Goal: Task Accomplishment & Management: Manage account settings

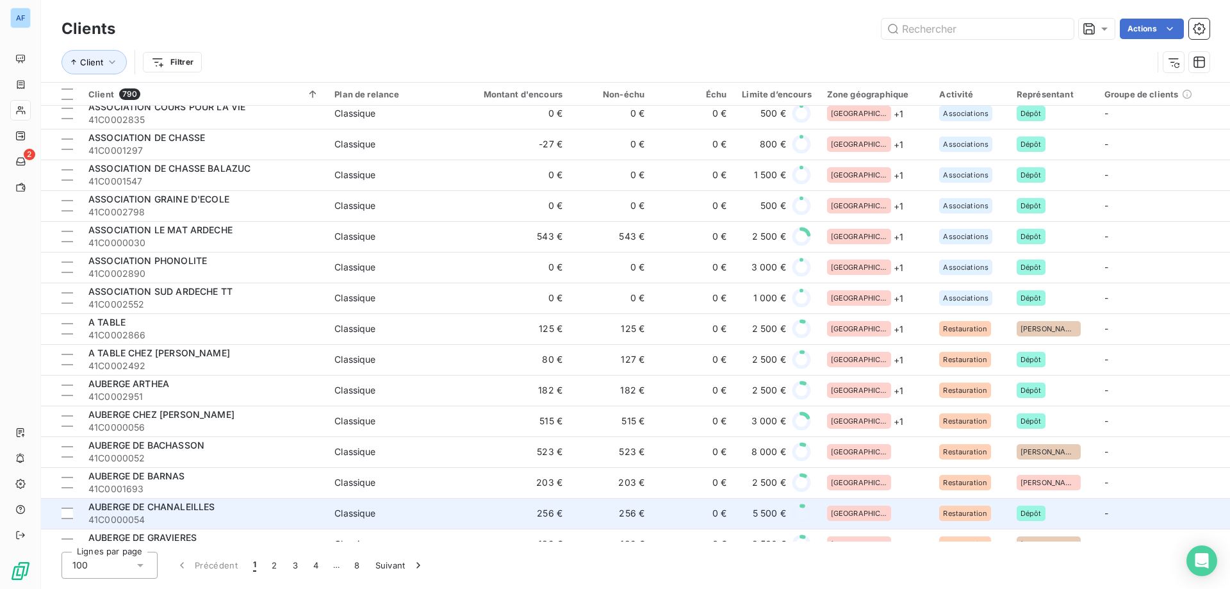
scroll to position [1217, 0]
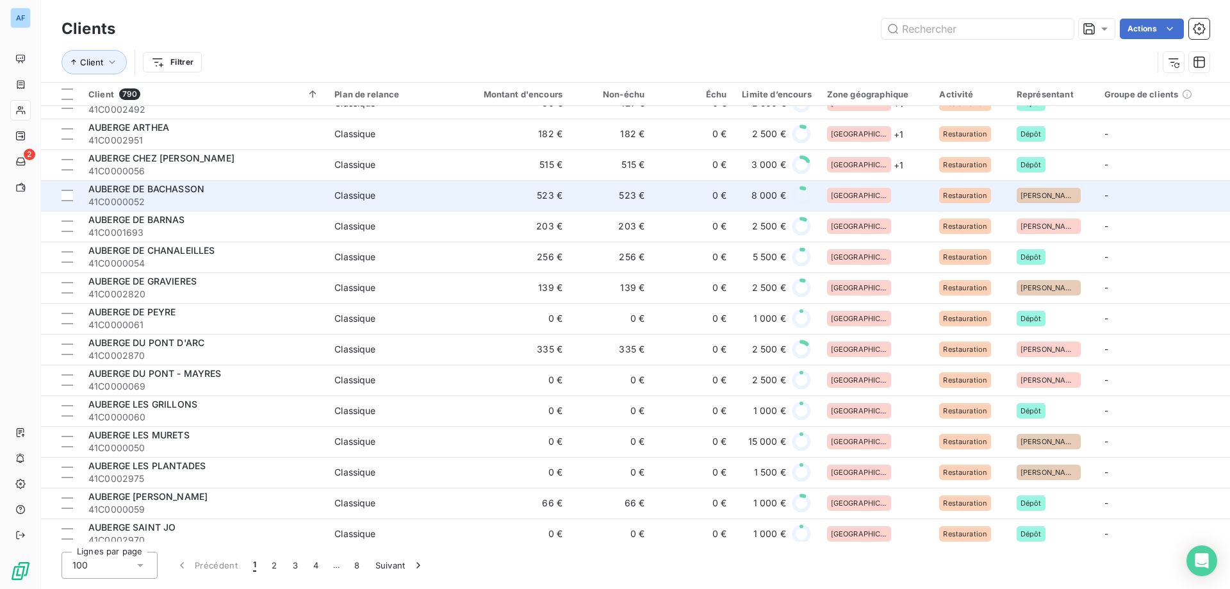
click at [851, 194] on span "[GEOGRAPHIC_DATA]" at bounding box center [859, 196] width 56 height 8
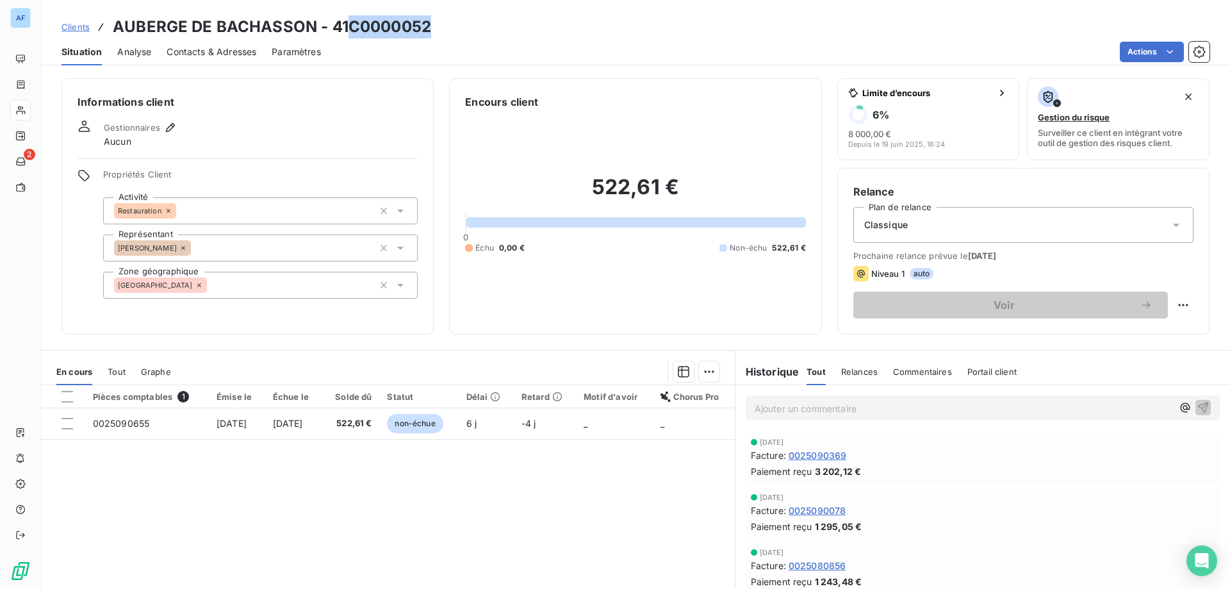
drag, startPoint x: 352, startPoint y: 23, endPoint x: 434, endPoint y: 23, distance: 82.0
click at [434, 23] on div "Clients AUBERGE DE BACHASSON - 41C0000052" at bounding box center [635, 26] width 1189 height 23
copy h3 "C0000052"
click at [227, 291] on div "[GEOGRAPHIC_DATA]" at bounding box center [260, 285] width 315 height 27
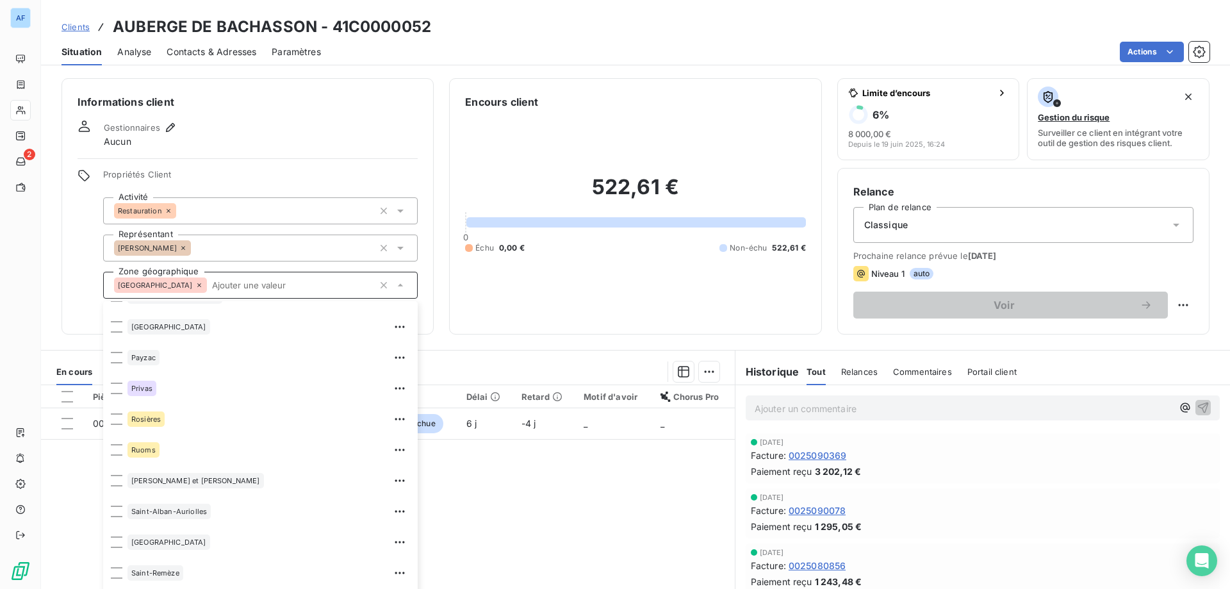
scroll to position [641, 0]
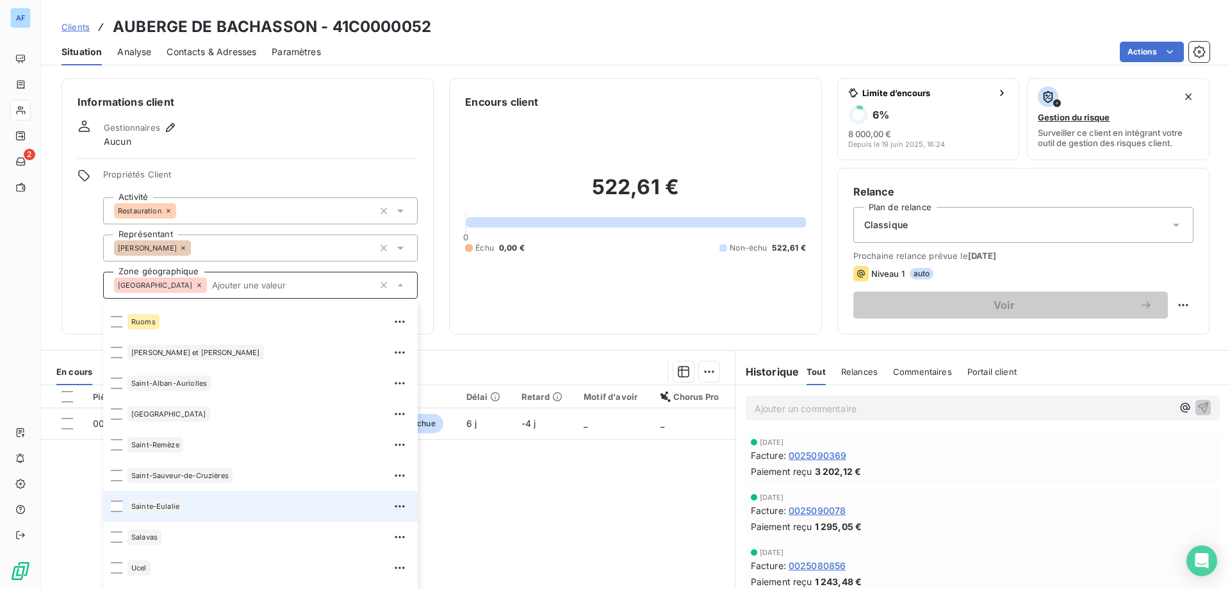
click at [201, 509] on div "Sainte-Eulalie" at bounding box center [268, 506] width 283 height 20
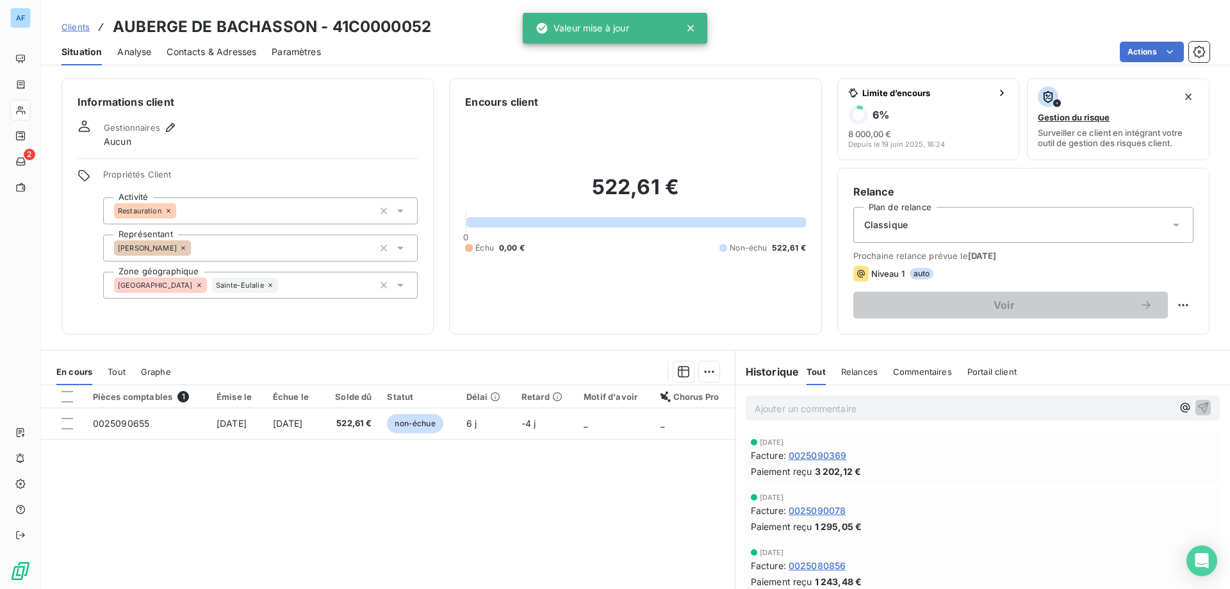
click at [86, 24] on span "Clients" at bounding box center [75, 27] width 28 height 10
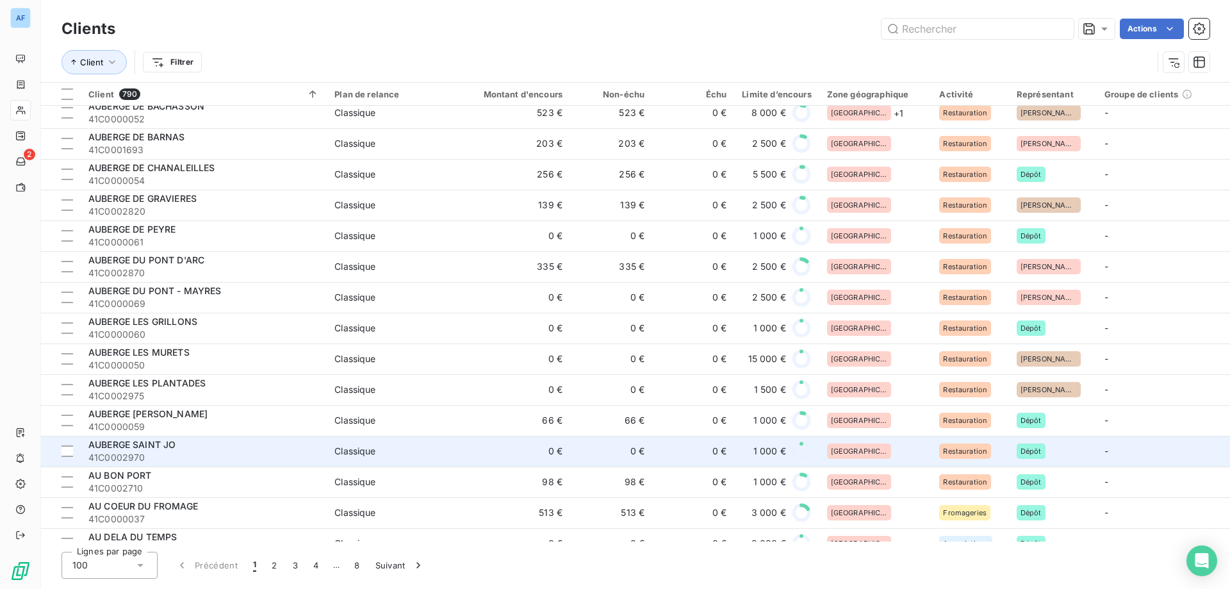
scroll to position [1108, 0]
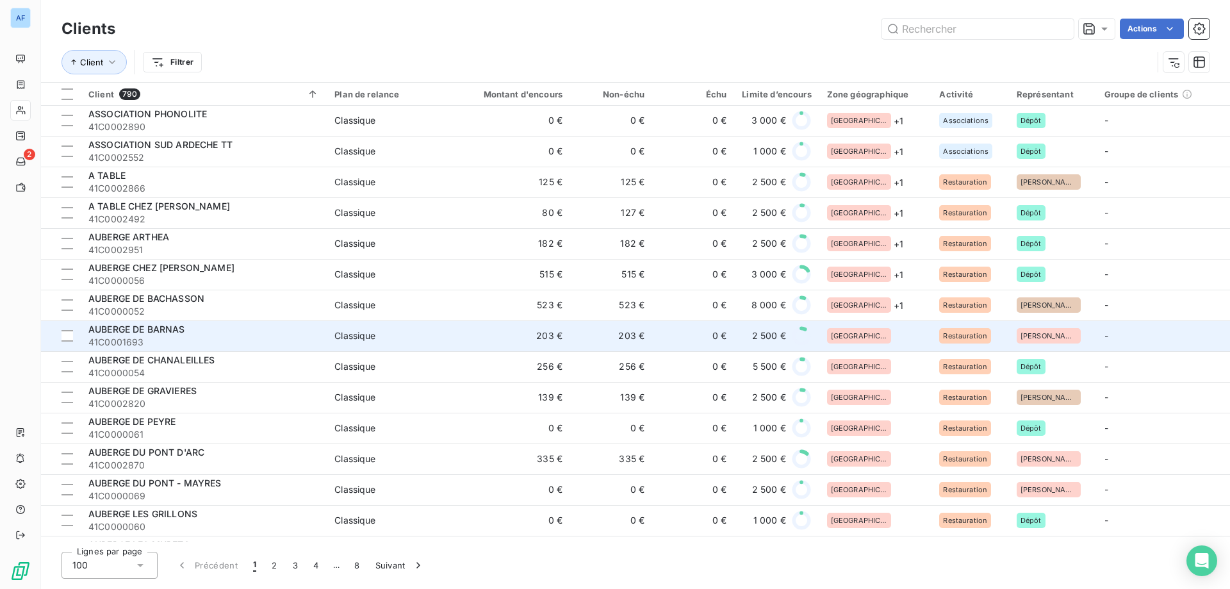
click at [894, 342] on div "[GEOGRAPHIC_DATA]" at bounding box center [875, 335] width 97 height 15
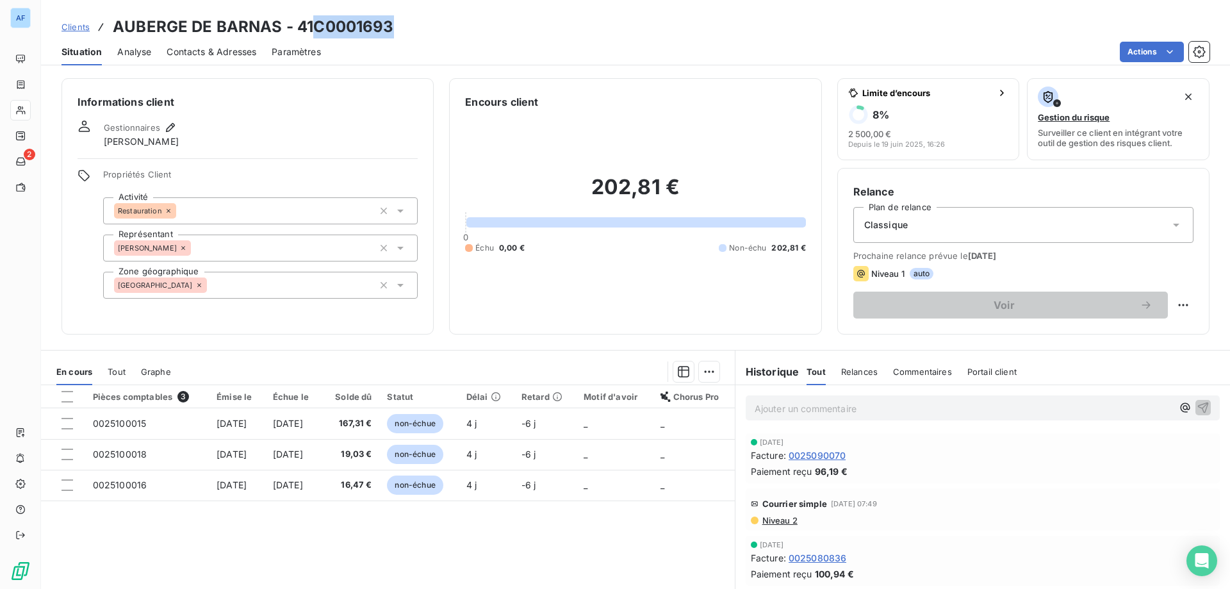
drag, startPoint x: 313, startPoint y: 24, endPoint x: 391, endPoint y: 29, distance: 78.3
click at [391, 29] on h3 "AUBERGE DE BARNAS - 41C0001693" at bounding box center [253, 26] width 281 height 23
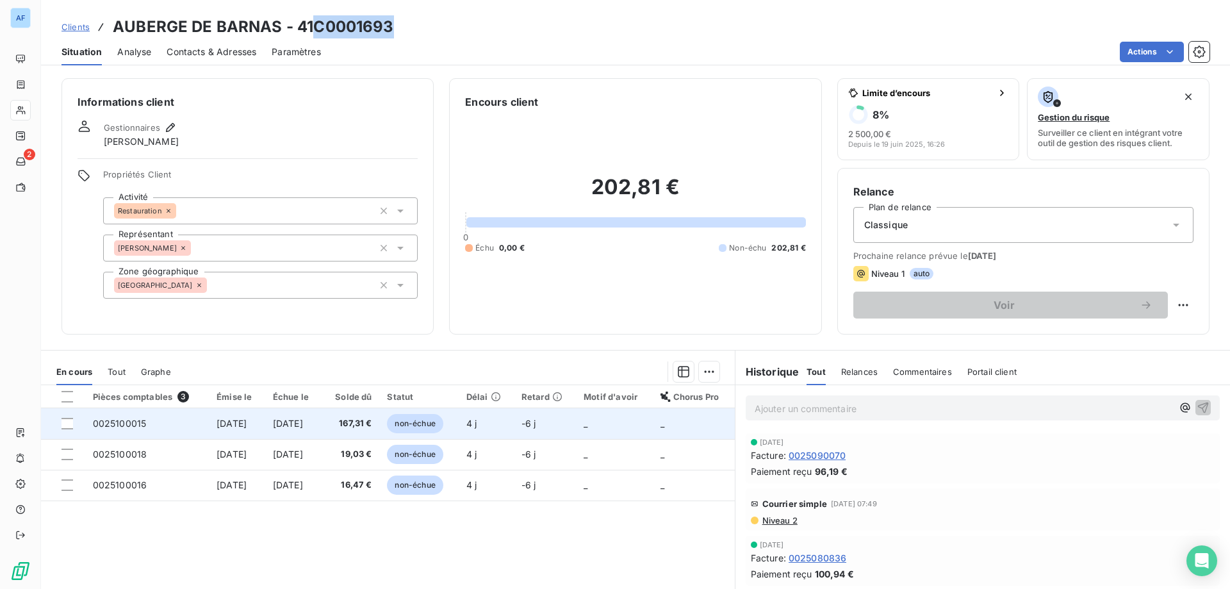
copy h3 "C0001693"
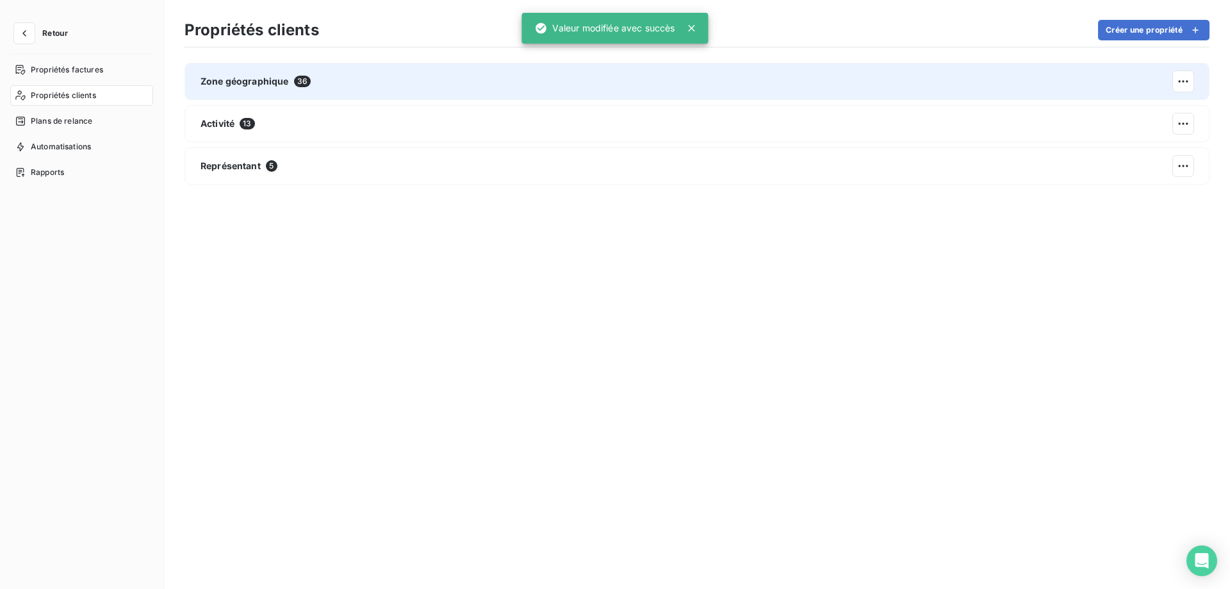
click at [438, 74] on div "Zone géographique 36" at bounding box center [696, 81] width 1025 height 37
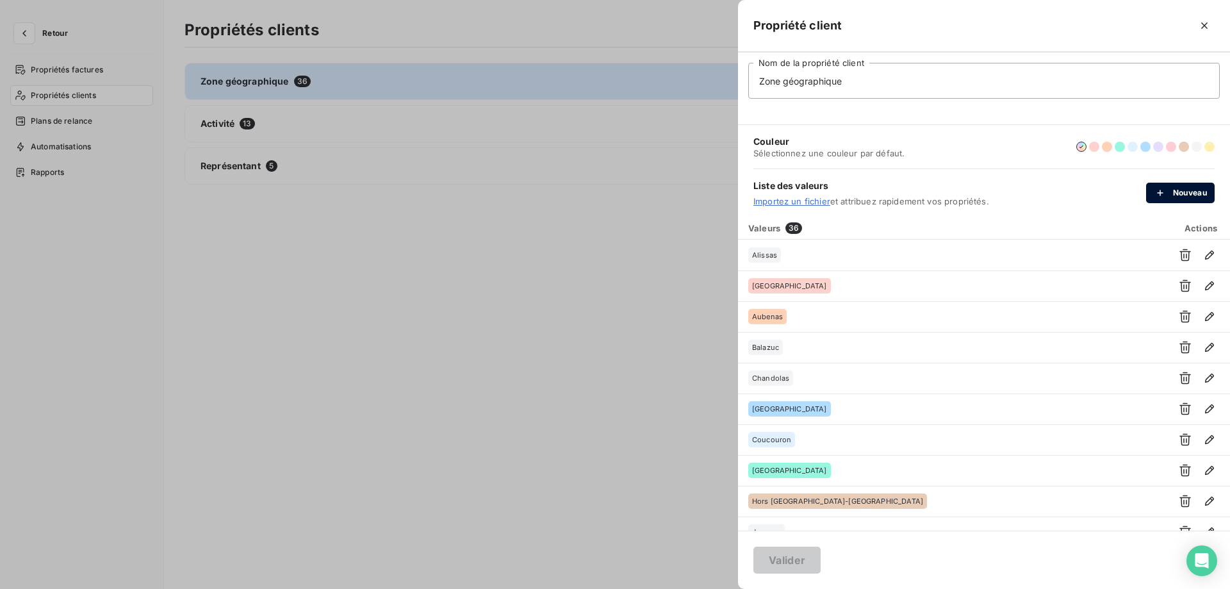
click at [1174, 199] on button "Nouveau" at bounding box center [1180, 193] width 69 height 20
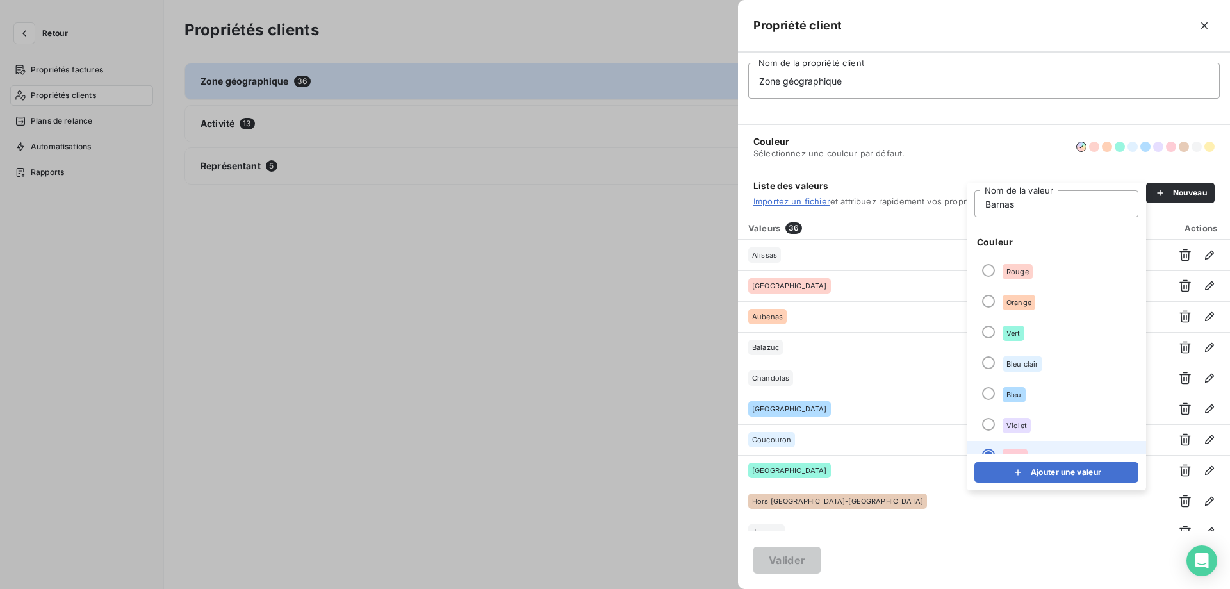
scroll to position [110, 0]
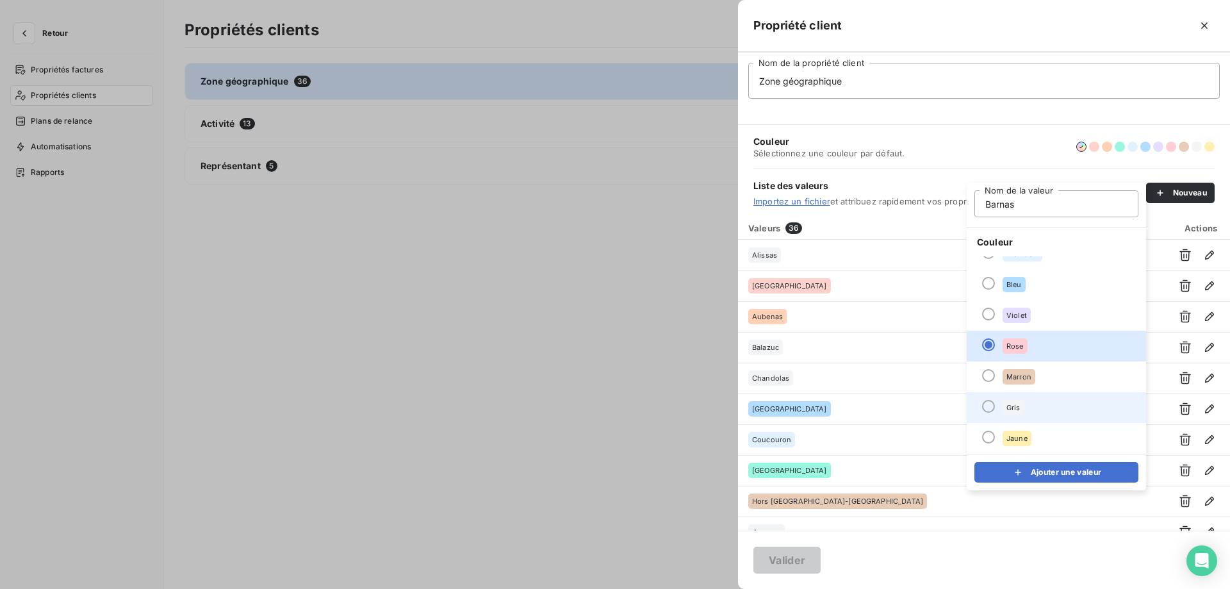
type input "Barnas"
click at [1018, 411] on span "Gris" at bounding box center [1013, 408] width 14 height 8
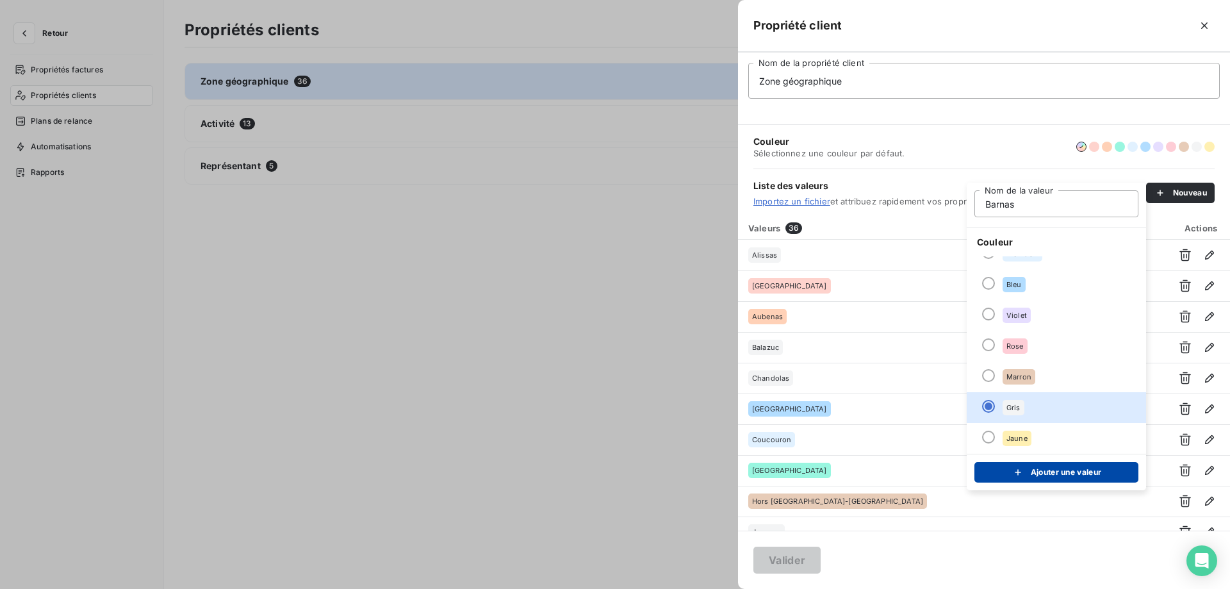
click at [1024, 473] on div "submit" at bounding box center [1021, 472] width 19 height 13
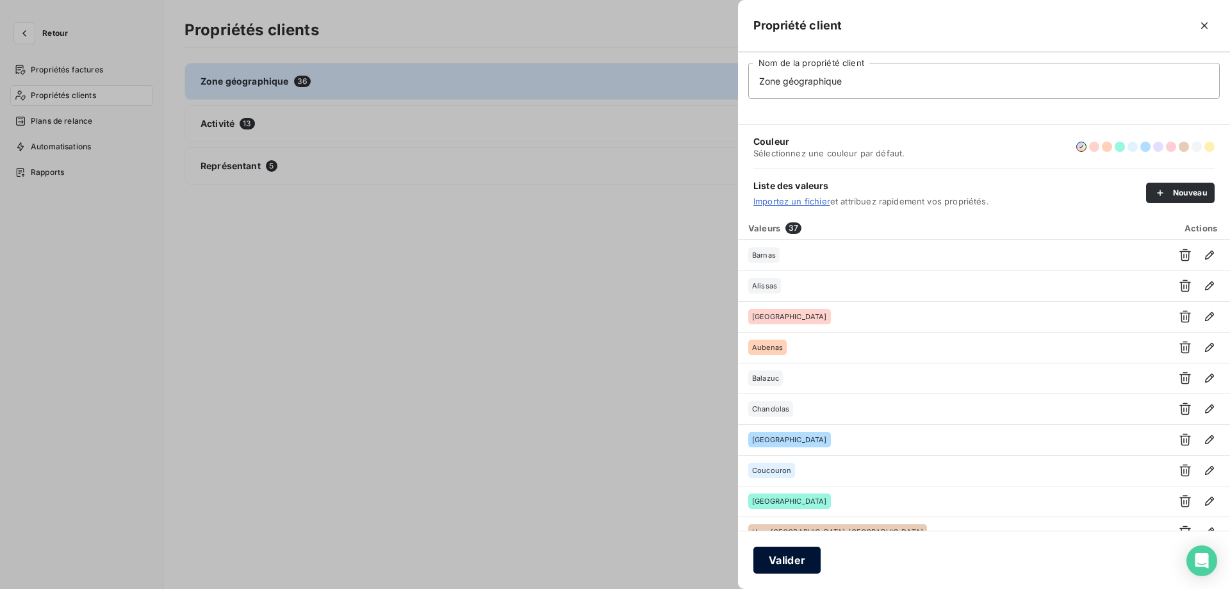
click at [789, 563] on button "Valider" at bounding box center [786, 559] width 67 height 27
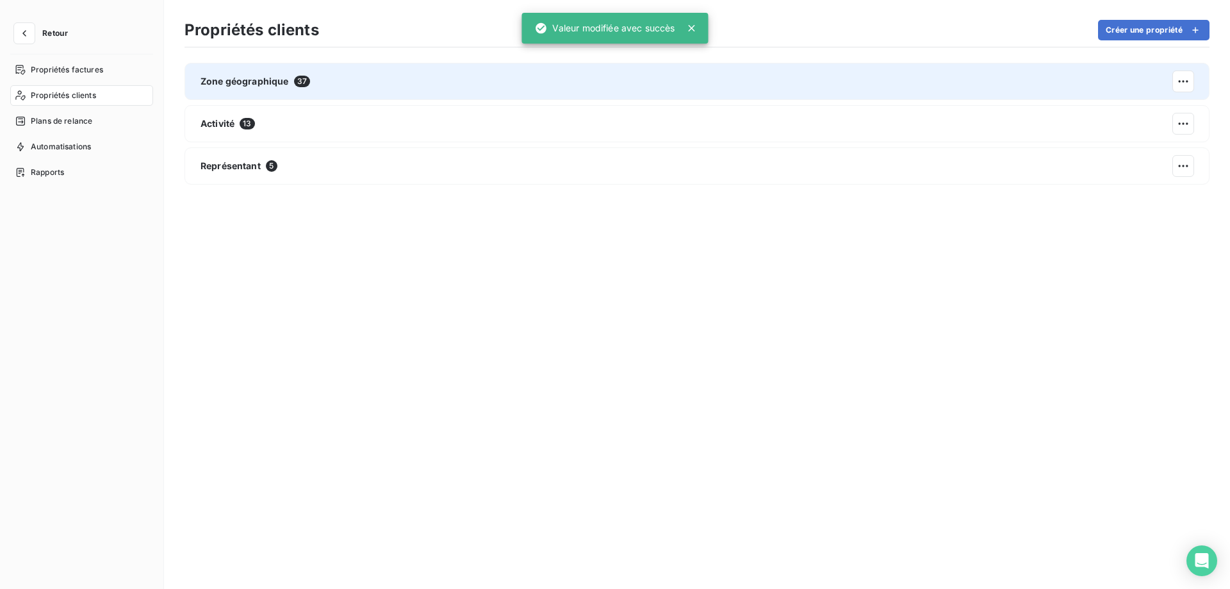
click at [436, 66] on div "Zone géographique 37" at bounding box center [696, 81] width 1025 height 37
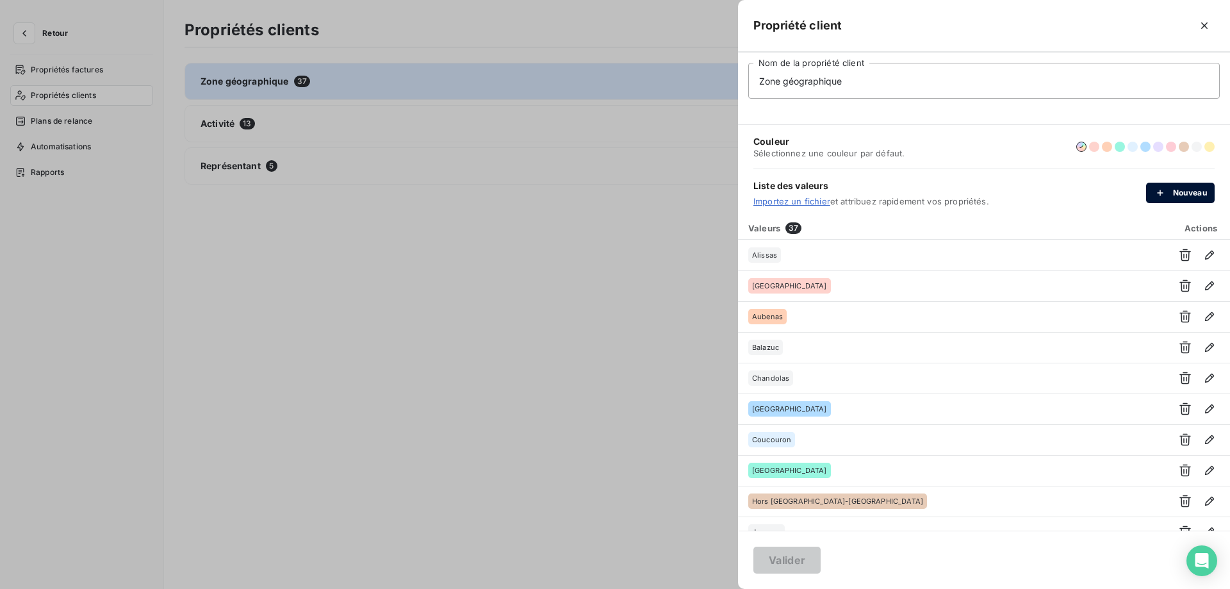
click at [1172, 188] on div "button" at bounding box center [1163, 192] width 19 height 13
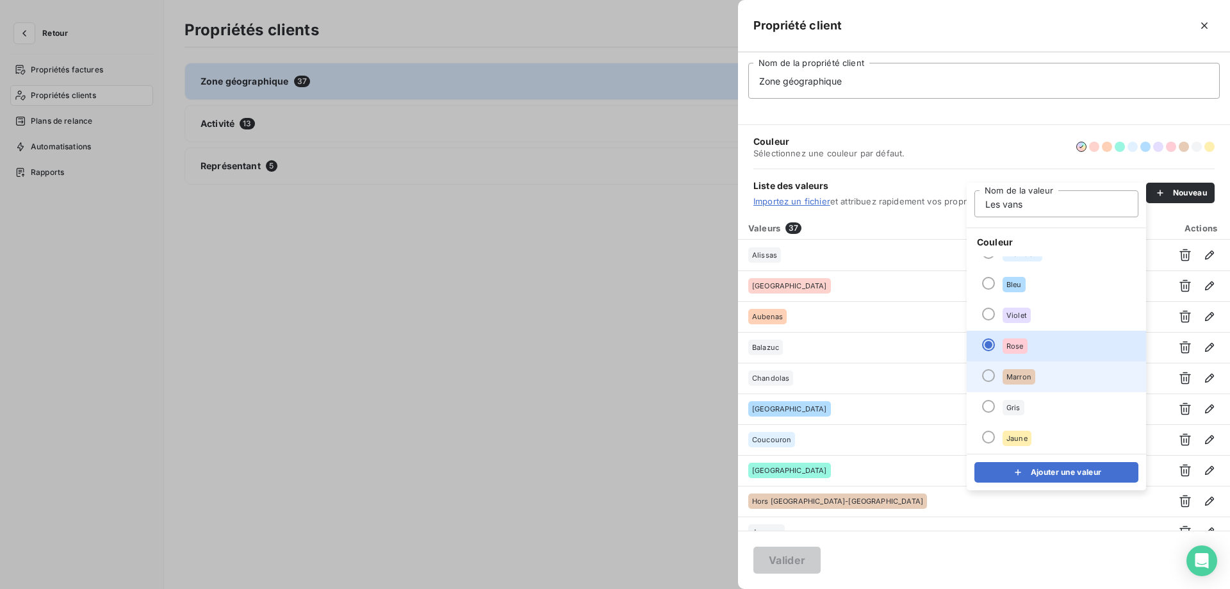
type input "Les vans"
click at [1013, 369] on div "Marron" at bounding box center [1019, 376] width 33 height 15
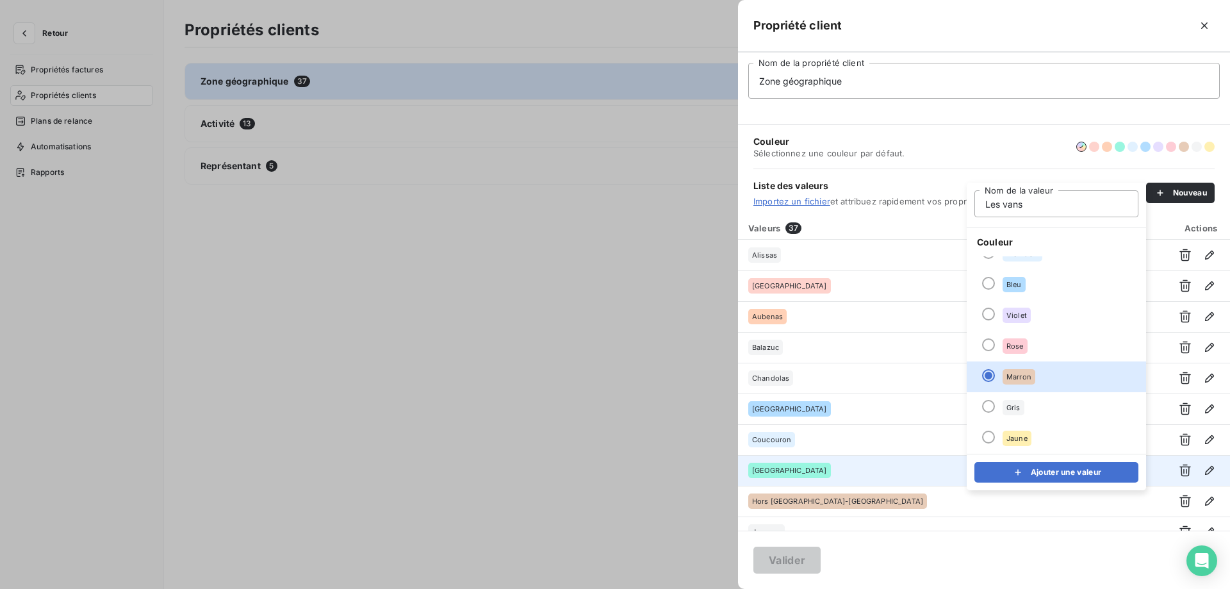
click at [1028, 468] on div "submit" at bounding box center [1021, 472] width 19 height 13
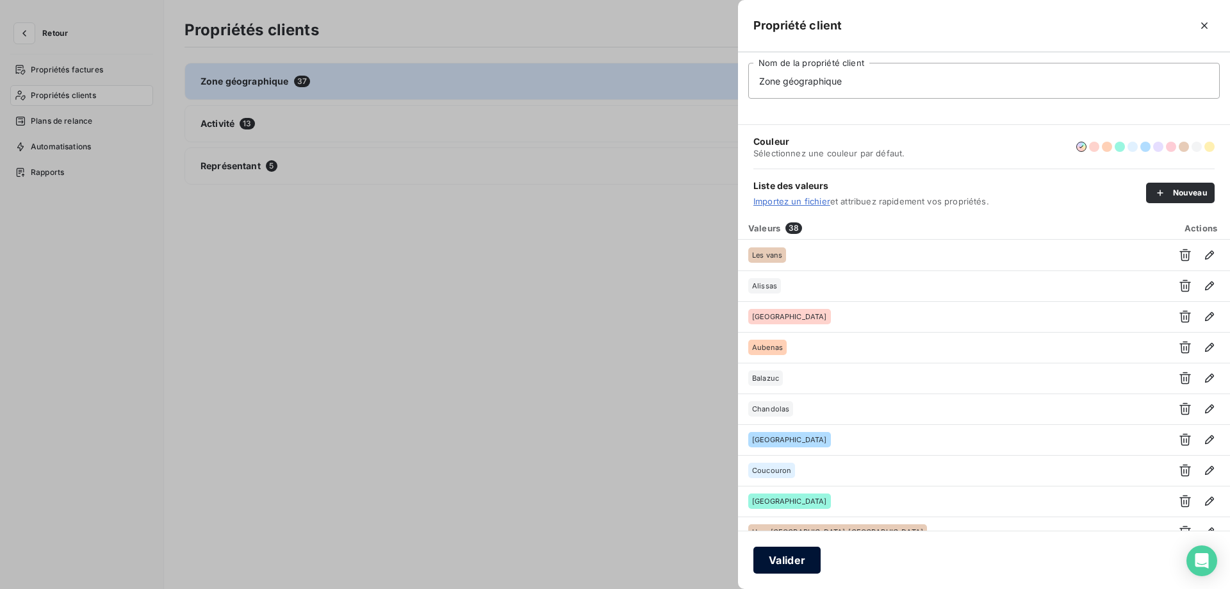
click at [787, 563] on button "Valider" at bounding box center [786, 559] width 67 height 27
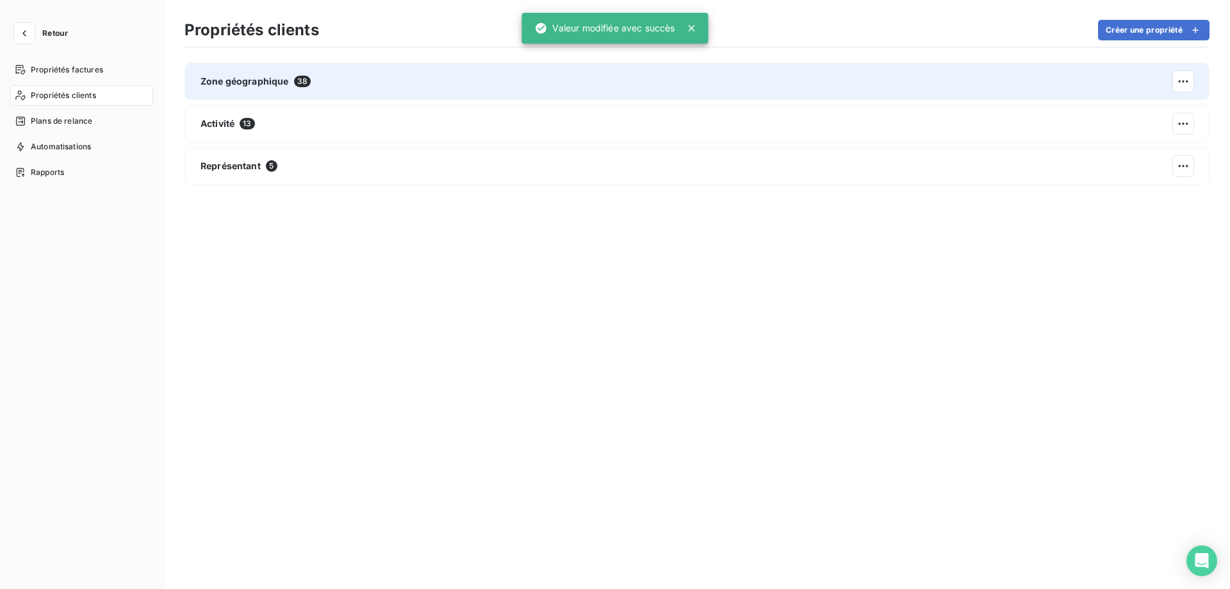
click at [310, 85] on div "Zone géographique 38" at bounding box center [256, 81] width 110 height 13
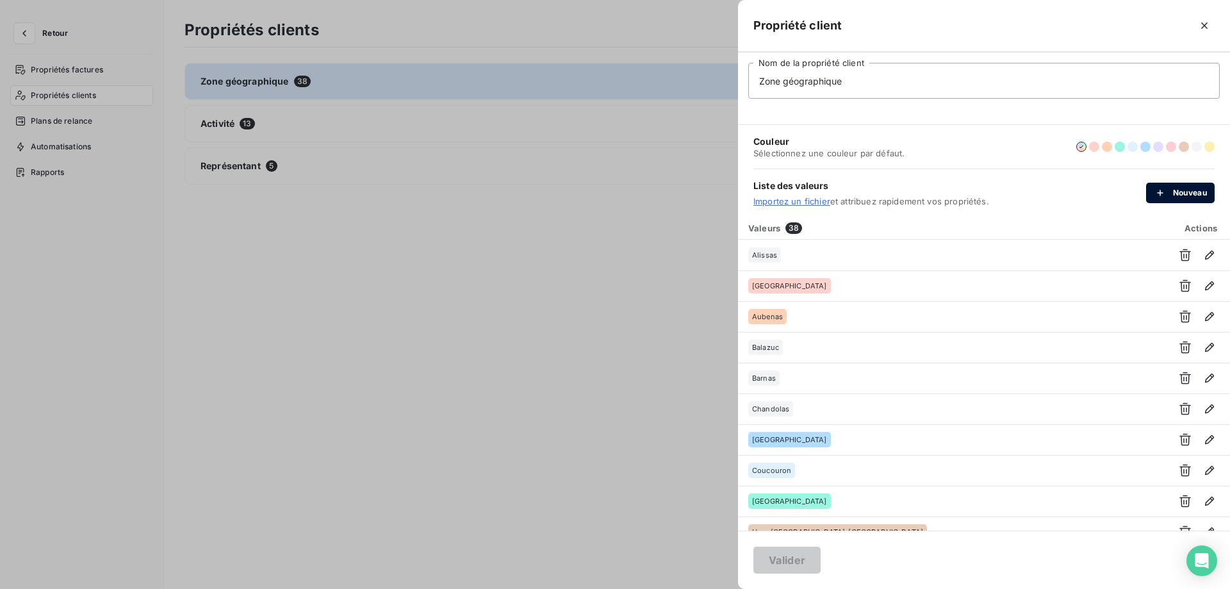
click at [1168, 197] on div "button" at bounding box center [1163, 192] width 19 height 13
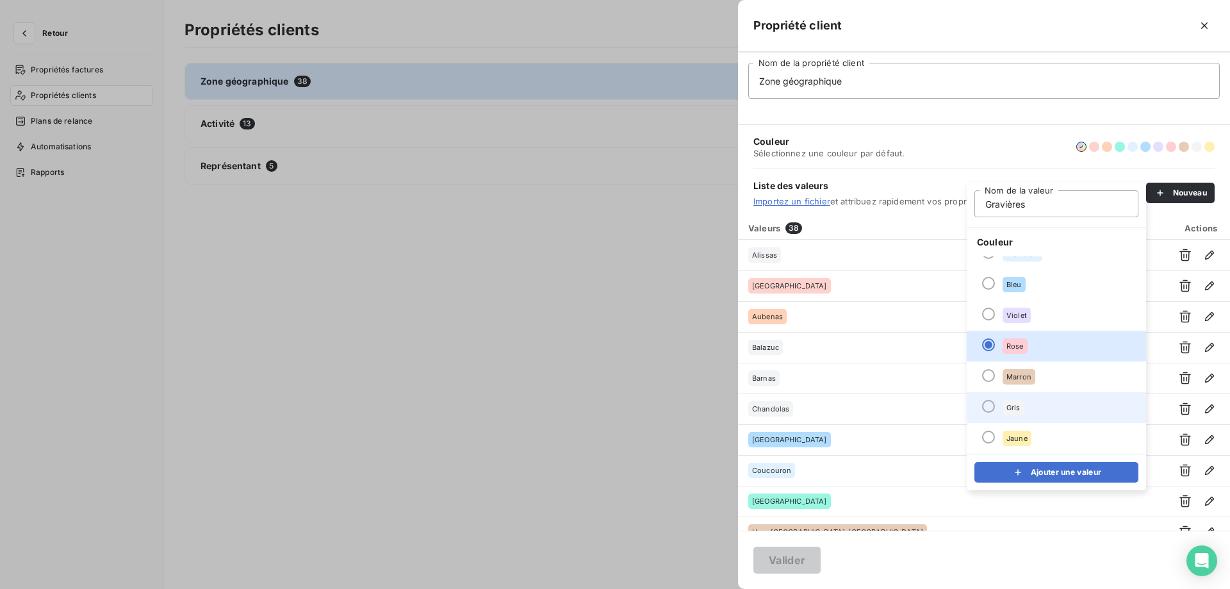
type input "Gravières"
click at [1037, 409] on li "Gris" at bounding box center [1056, 407] width 179 height 31
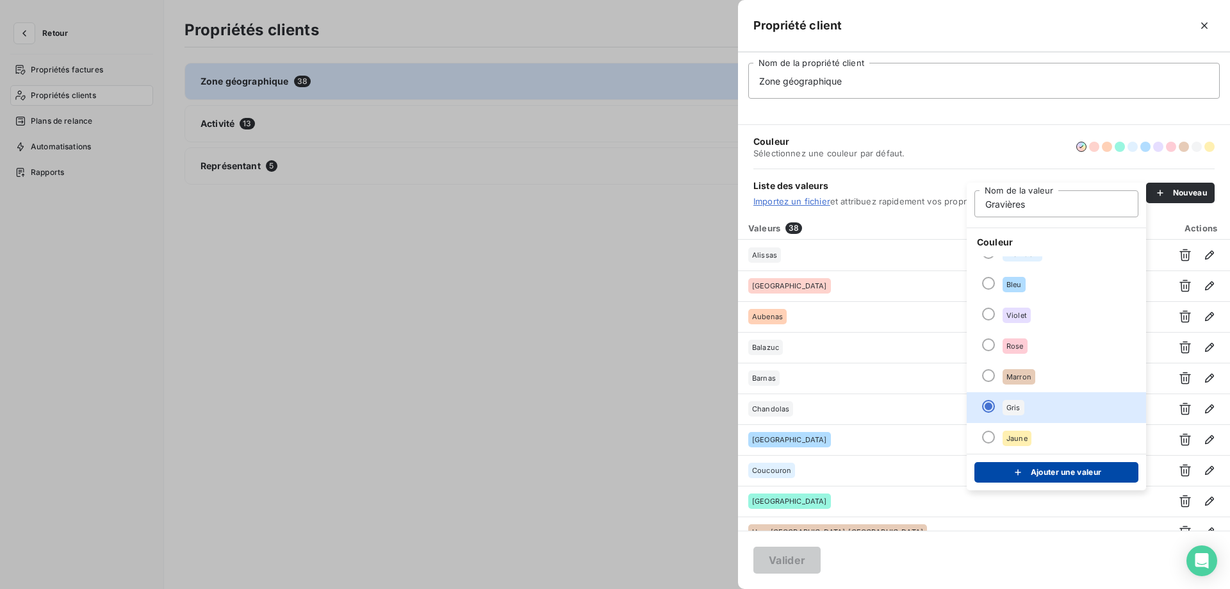
click at [1028, 466] on div "submit" at bounding box center [1021, 472] width 19 height 13
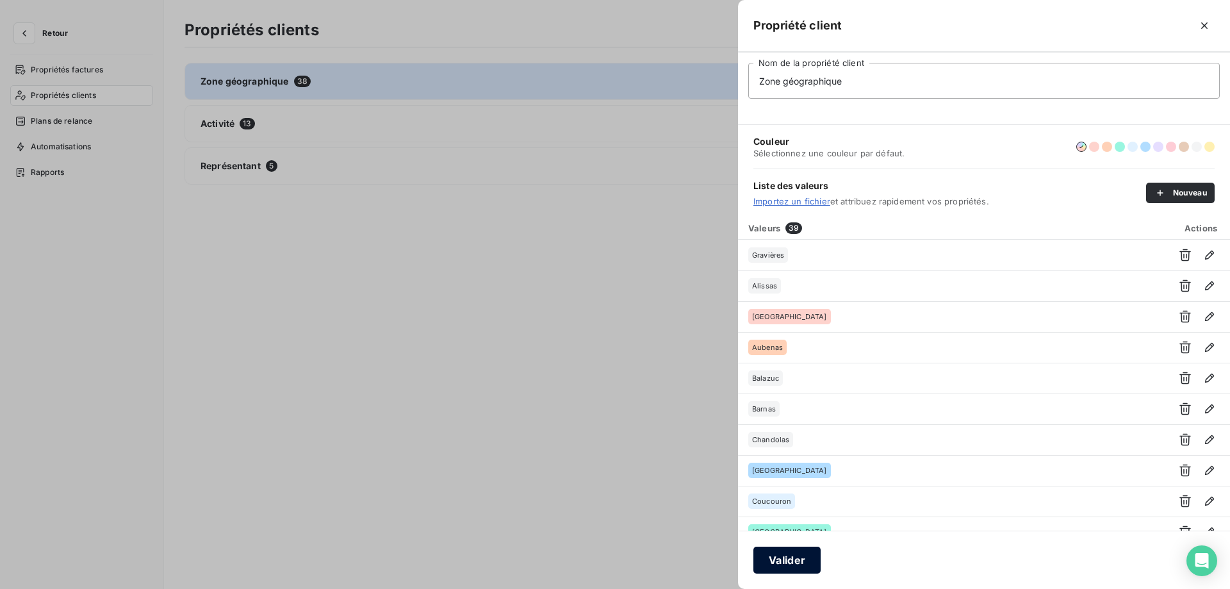
click at [771, 559] on button "Valider" at bounding box center [786, 559] width 67 height 27
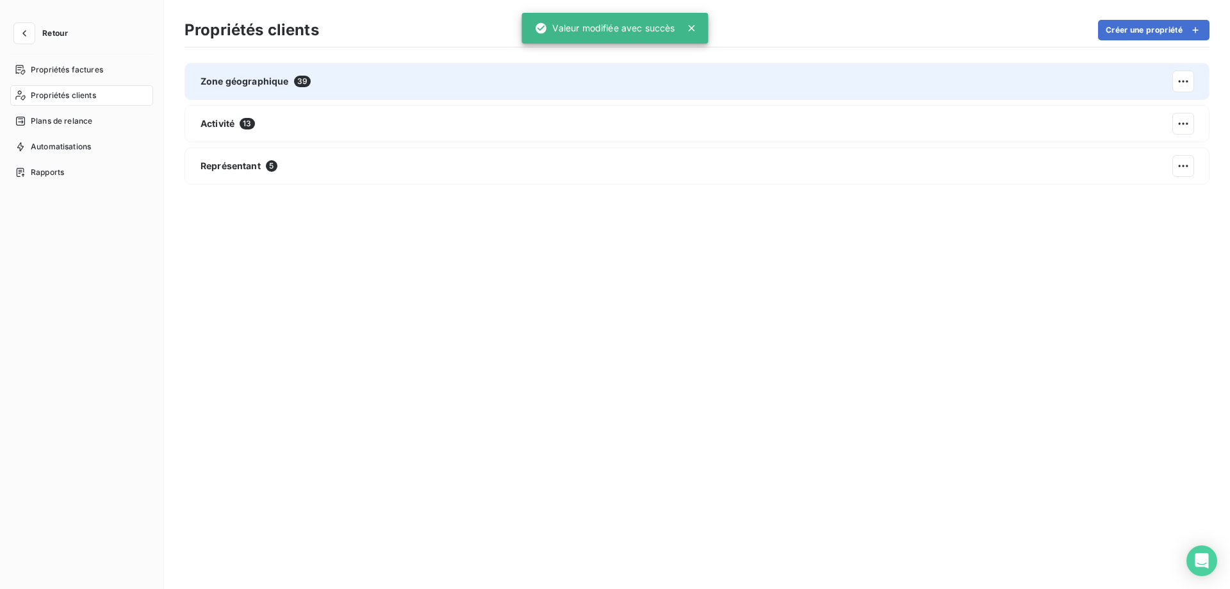
click at [685, 76] on div "Zone géographique 39" at bounding box center [696, 81] width 1025 height 37
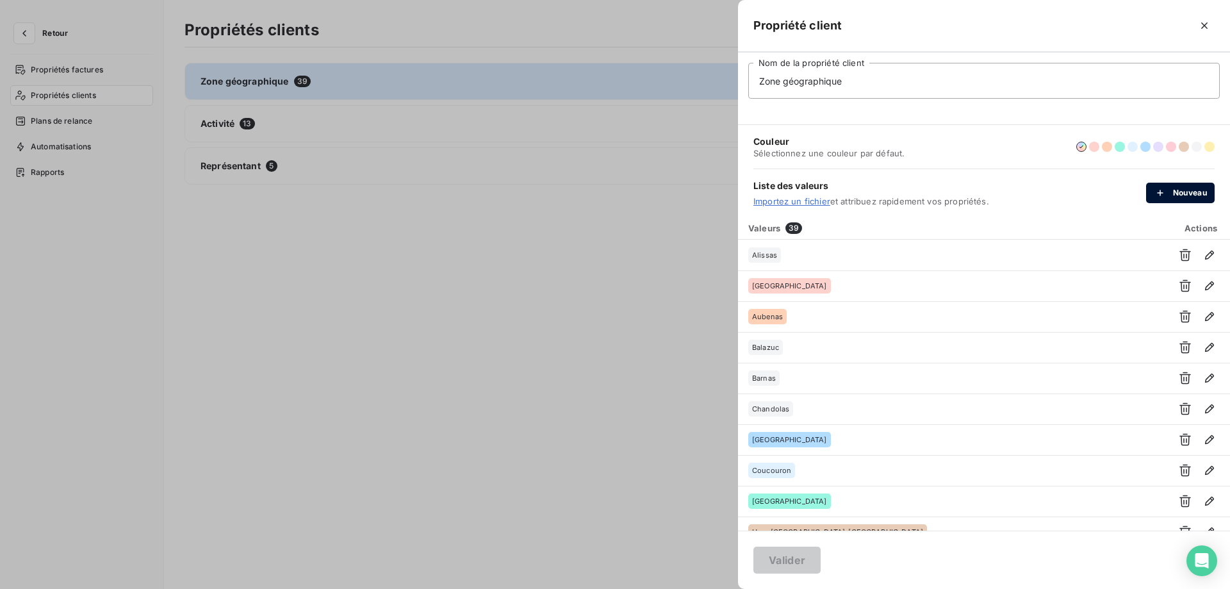
click at [1165, 192] on icon "button" at bounding box center [1160, 192] width 13 height 13
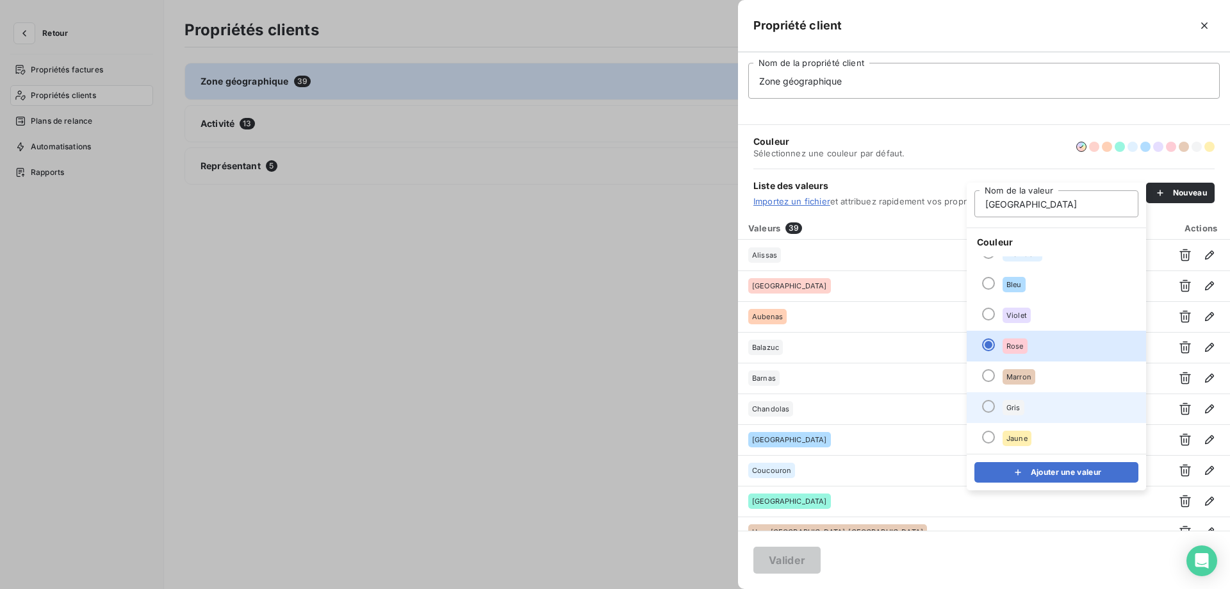
type input "[GEOGRAPHIC_DATA]"
click at [1015, 413] on div "Gris" at bounding box center [1014, 407] width 22 height 15
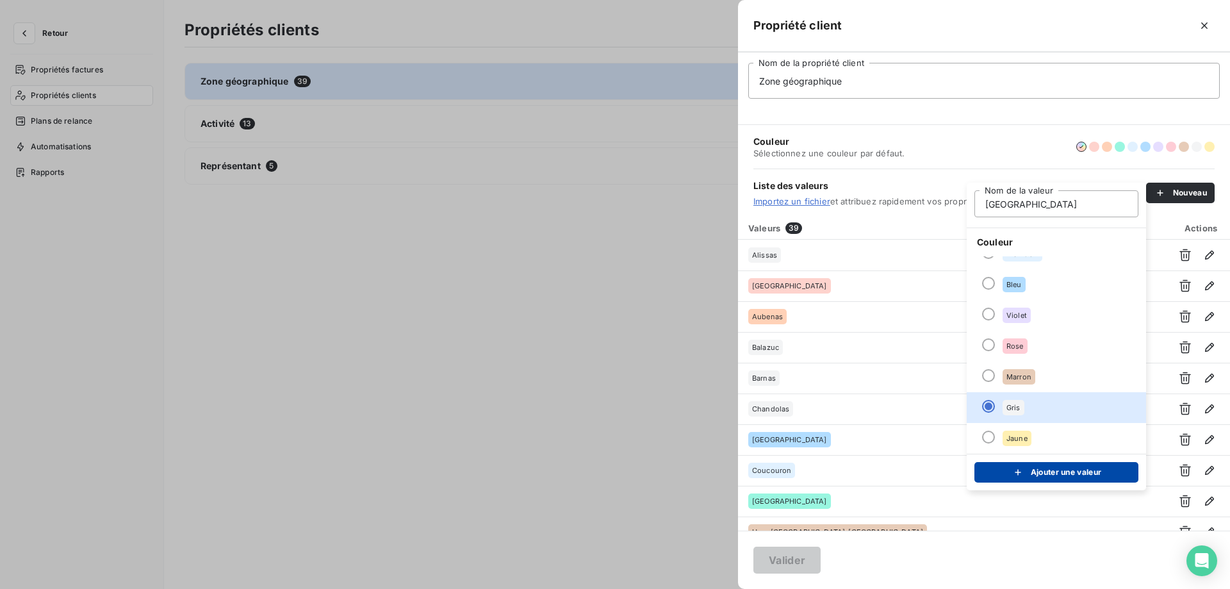
click at [1027, 477] on div "submit" at bounding box center [1021, 472] width 19 height 13
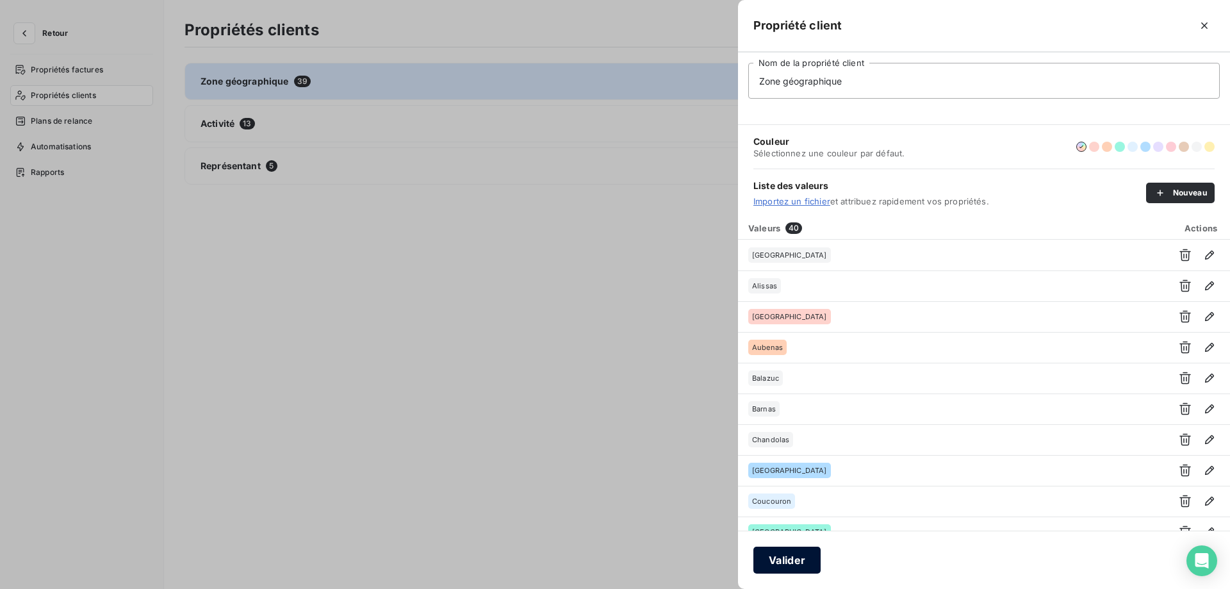
click at [785, 566] on button "Valider" at bounding box center [786, 559] width 67 height 27
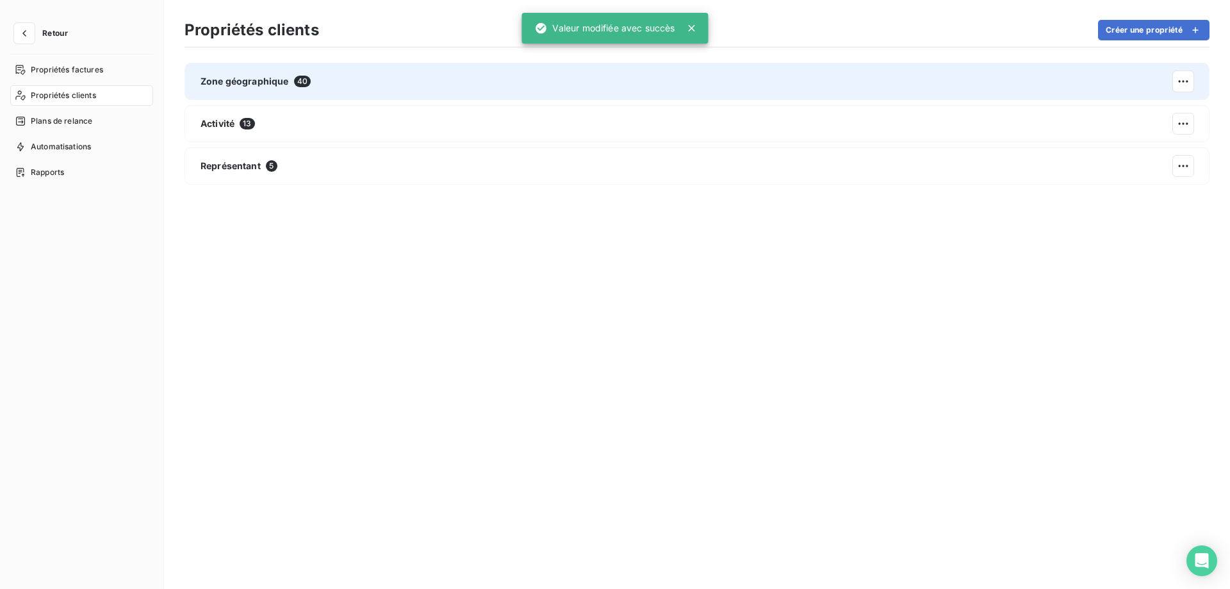
click at [297, 73] on div "Zone géographique 40" at bounding box center [696, 81] width 1025 height 37
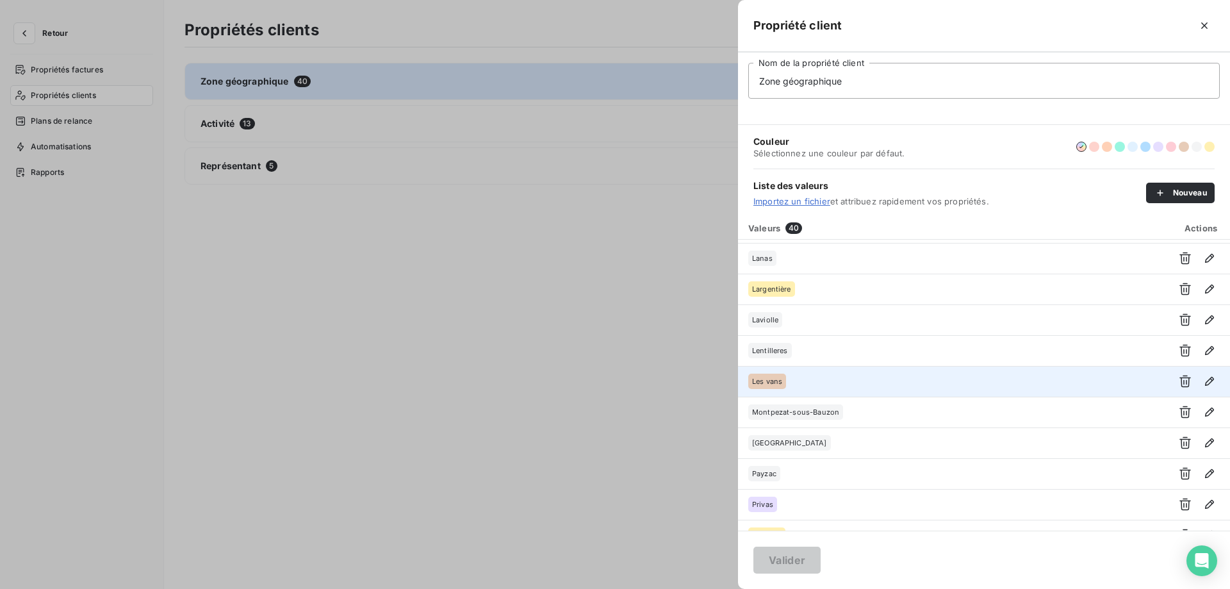
scroll to position [0, 0]
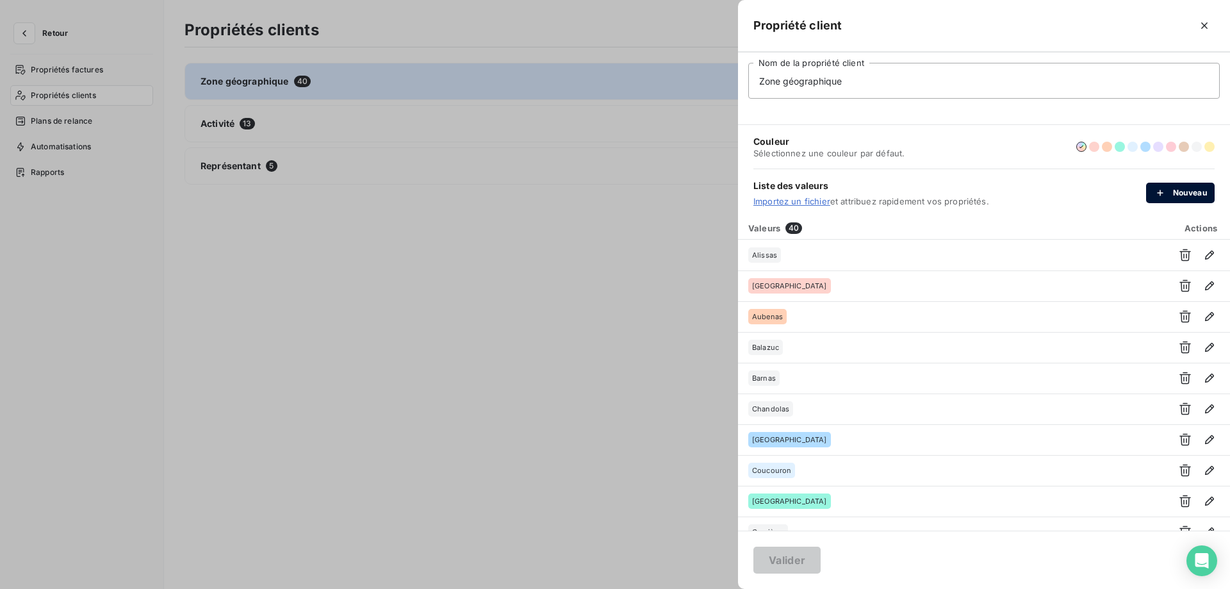
click at [1167, 197] on div "button" at bounding box center [1163, 192] width 19 height 13
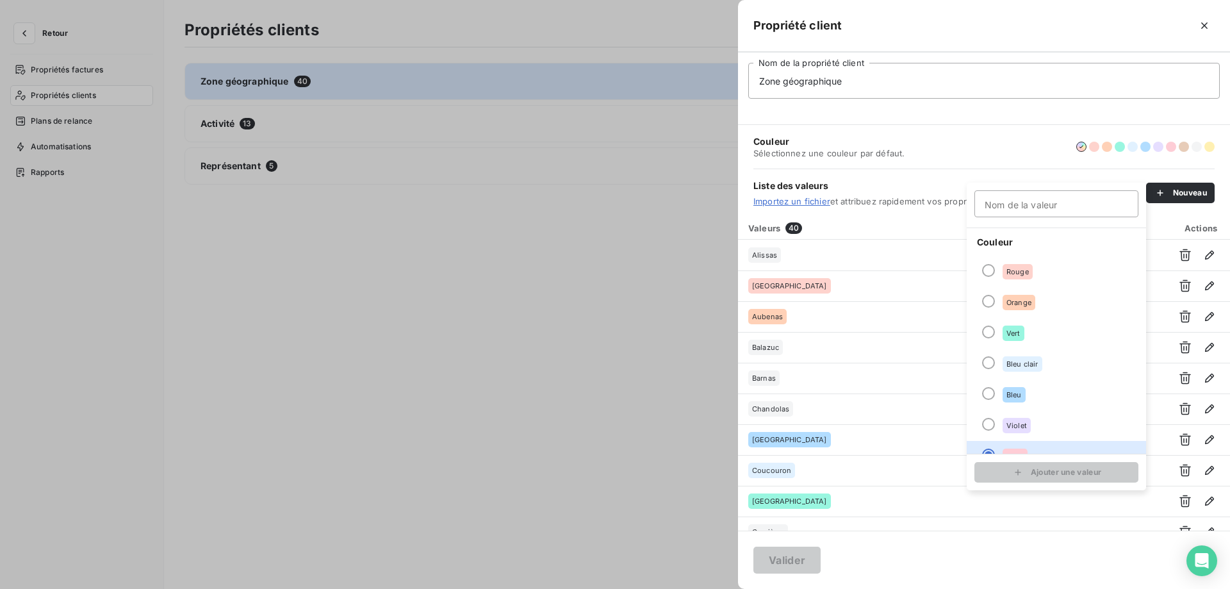
click at [1032, 213] on input "Nom de la valeur" at bounding box center [1056, 203] width 164 height 27
type input "Vallon Pont d'arc"
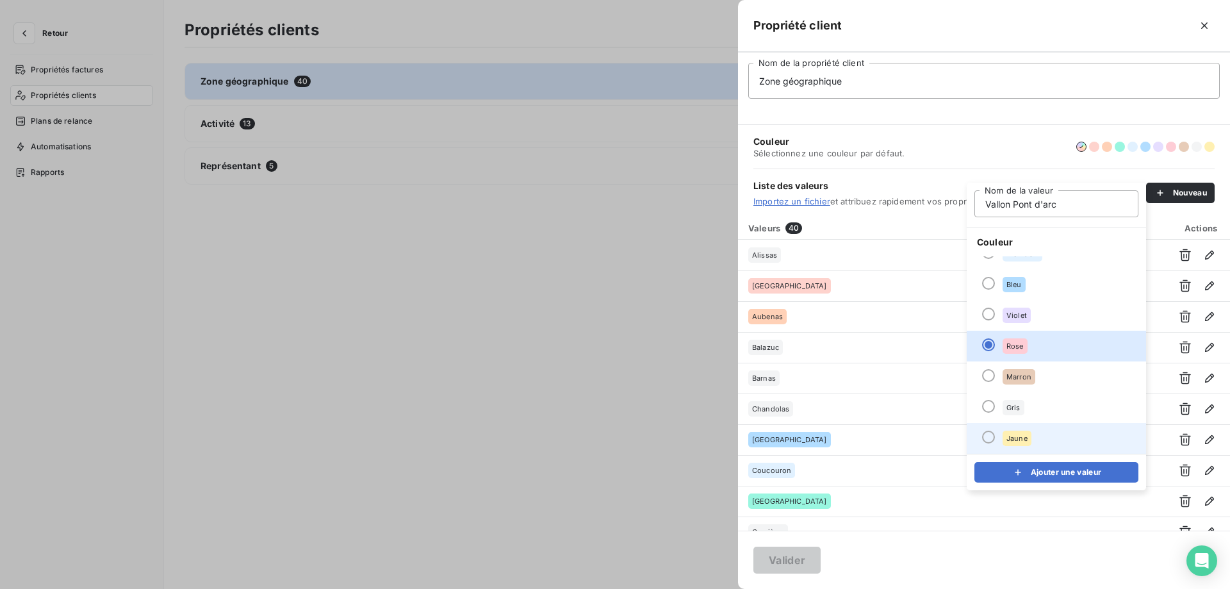
click at [1035, 432] on li "Jaune" at bounding box center [1056, 438] width 179 height 31
click at [1038, 344] on li "Rose" at bounding box center [1056, 346] width 179 height 31
click at [1028, 464] on button "Ajouter une valeur" at bounding box center [1056, 472] width 164 height 20
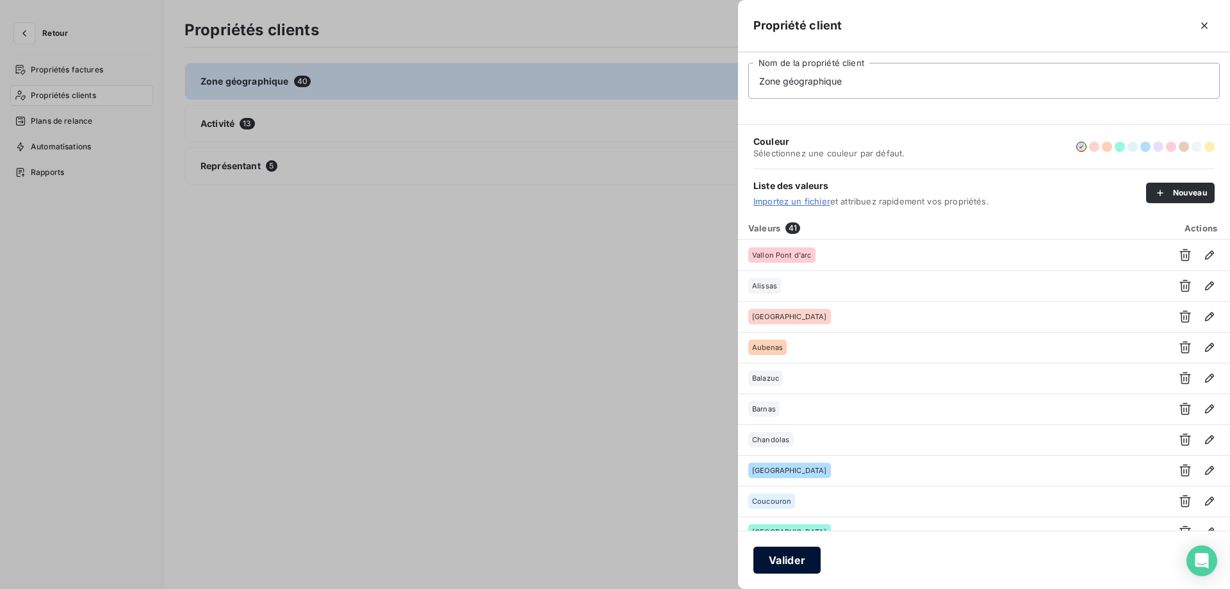
click at [803, 557] on button "Valider" at bounding box center [786, 559] width 67 height 27
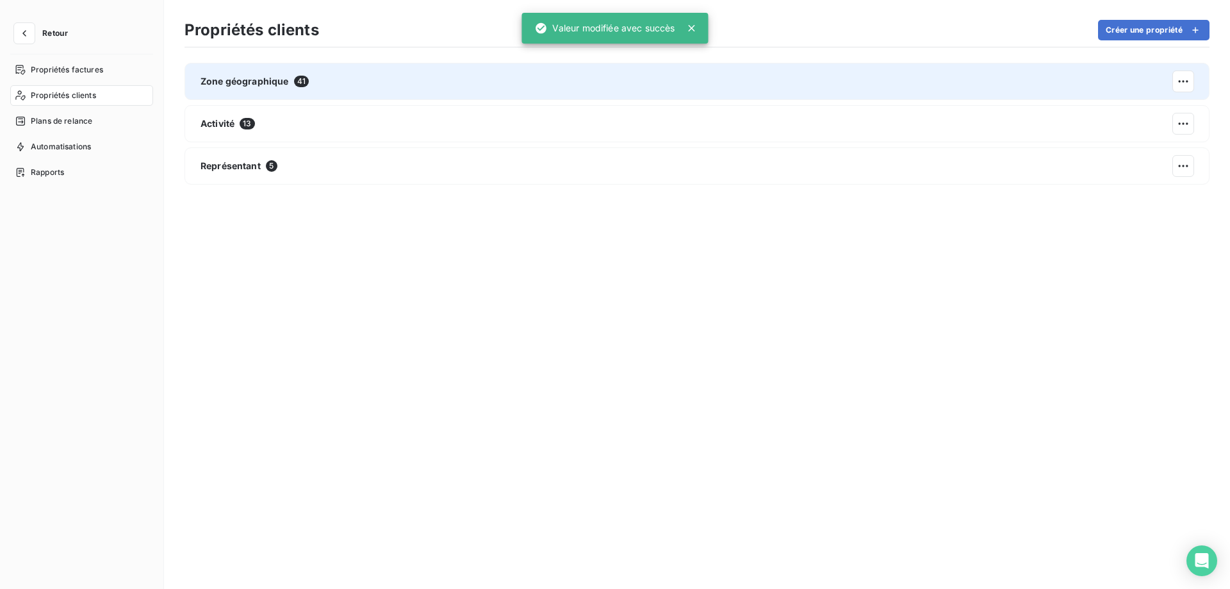
click at [587, 80] on div "Zone géographique 41" at bounding box center [696, 81] width 1025 height 37
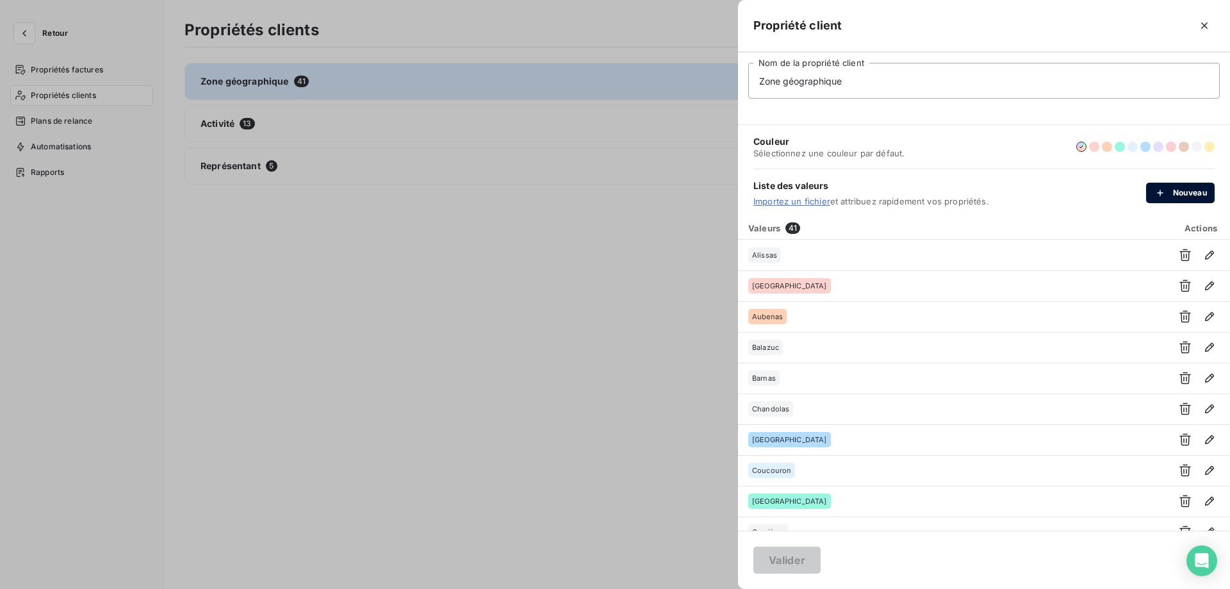
click at [1161, 194] on icon "button" at bounding box center [1160, 192] width 13 height 13
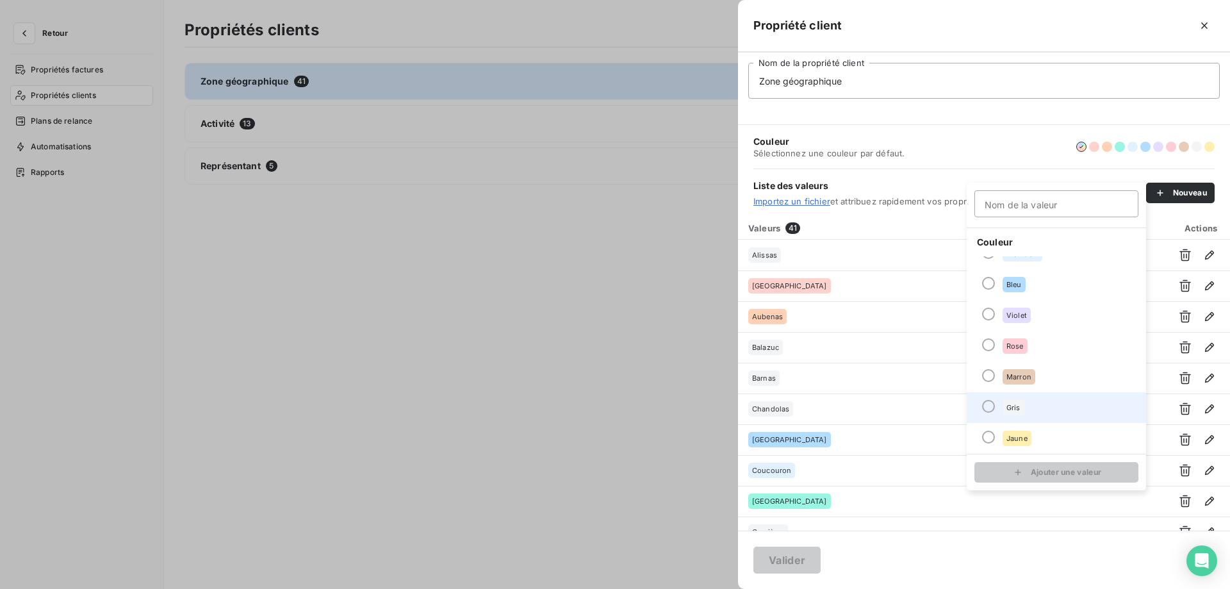
click at [1024, 406] on li "Gris" at bounding box center [1056, 407] width 179 height 31
click at [1022, 211] on input "Nom de la valeur" at bounding box center [1056, 203] width 164 height 27
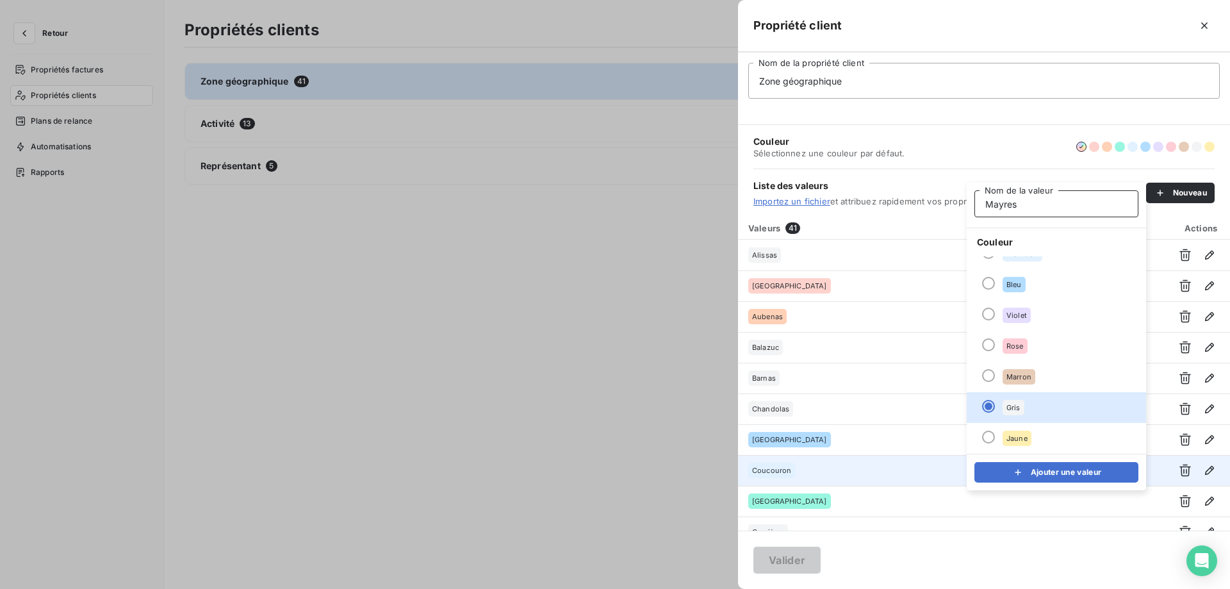
type input "Mayres"
click at [1038, 467] on button "Ajouter une valeur" at bounding box center [1056, 472] width 164 height 20
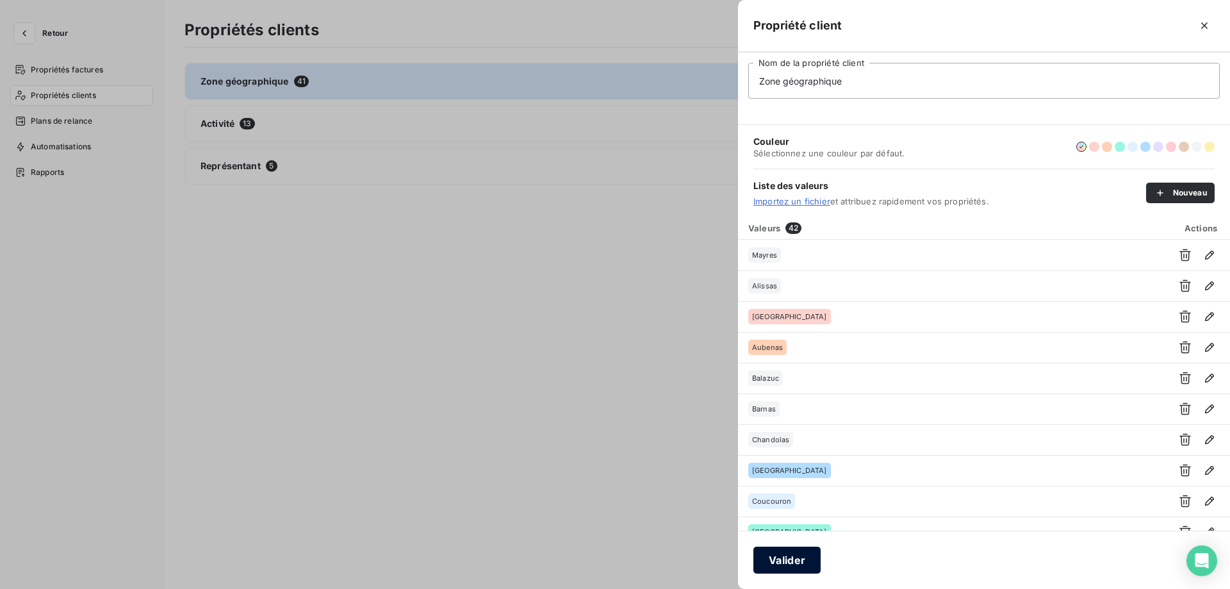
click at [787, 564] on button "Valider" at bounding box center [786, 559] width 67 height 27
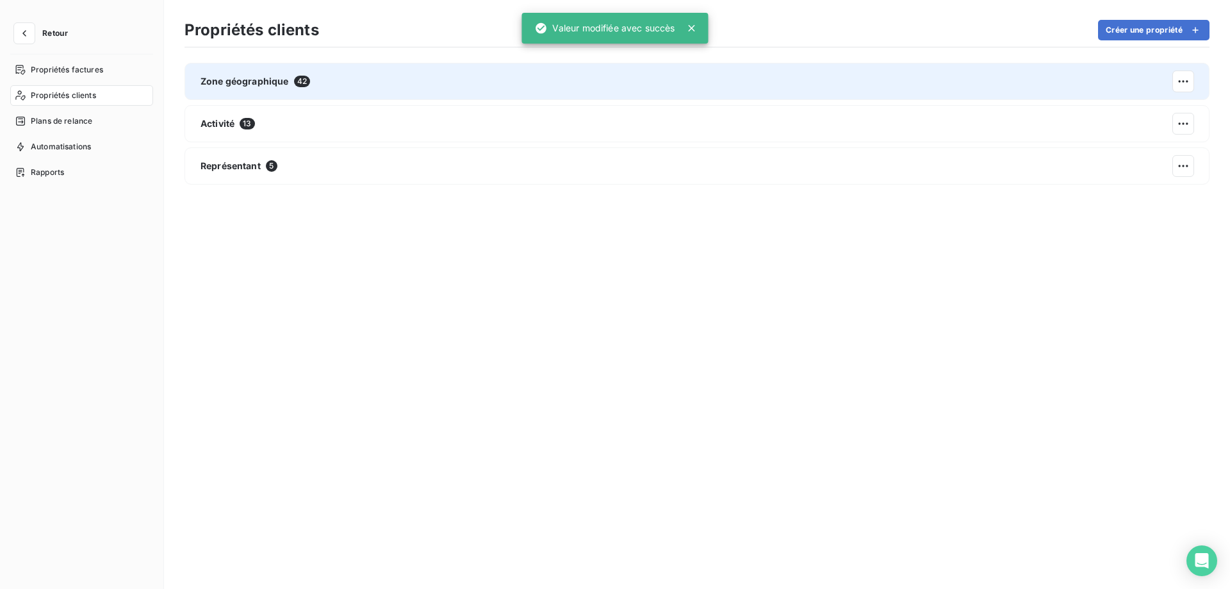
click at [310, 85] on div "Zone géographique 42" at bounding box center [696, 81] width 1025 height 37
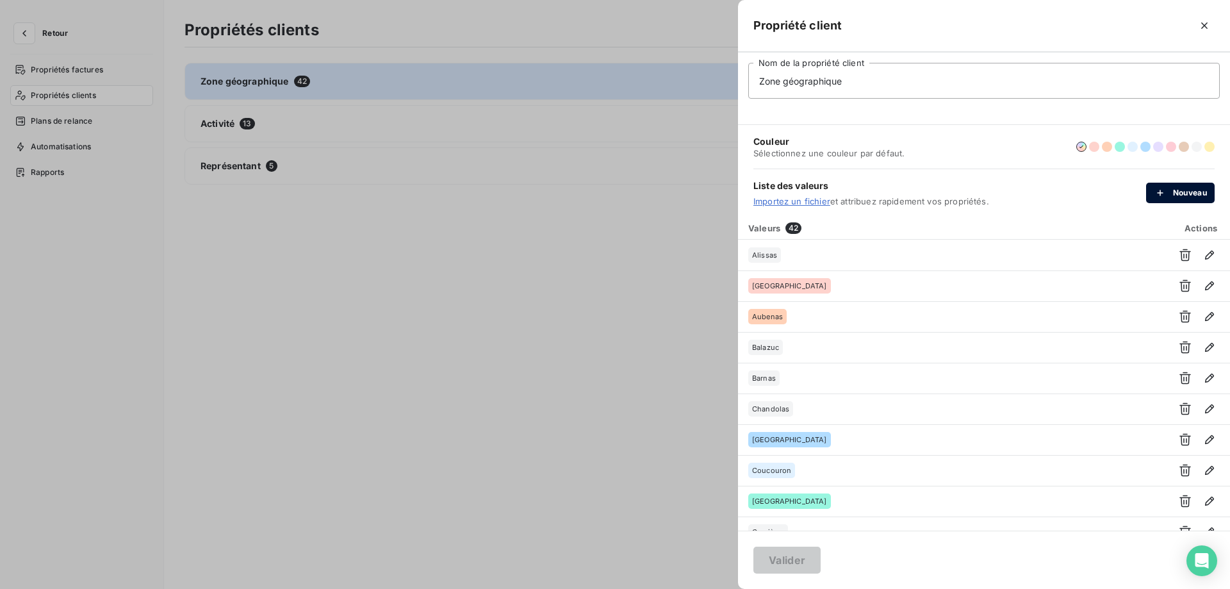
click at [1177, 195] on button "Nouveau" at bounding box center [1180, 193] width 69 height 20
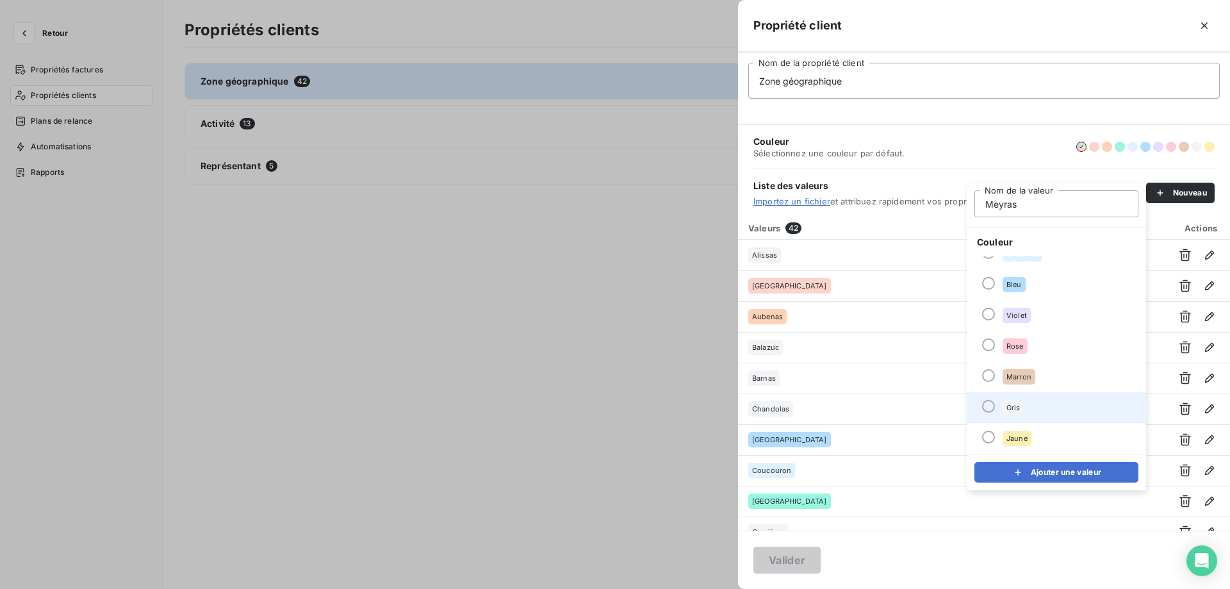
type input "Meyras"
click at [1045, 404] on li "Gris" at bounding box center [1056, 407] width 179 height 31
click at [1007, 475] on button "Ajouter une valeur" at bounding box center [1056, 472] width 164 height 20
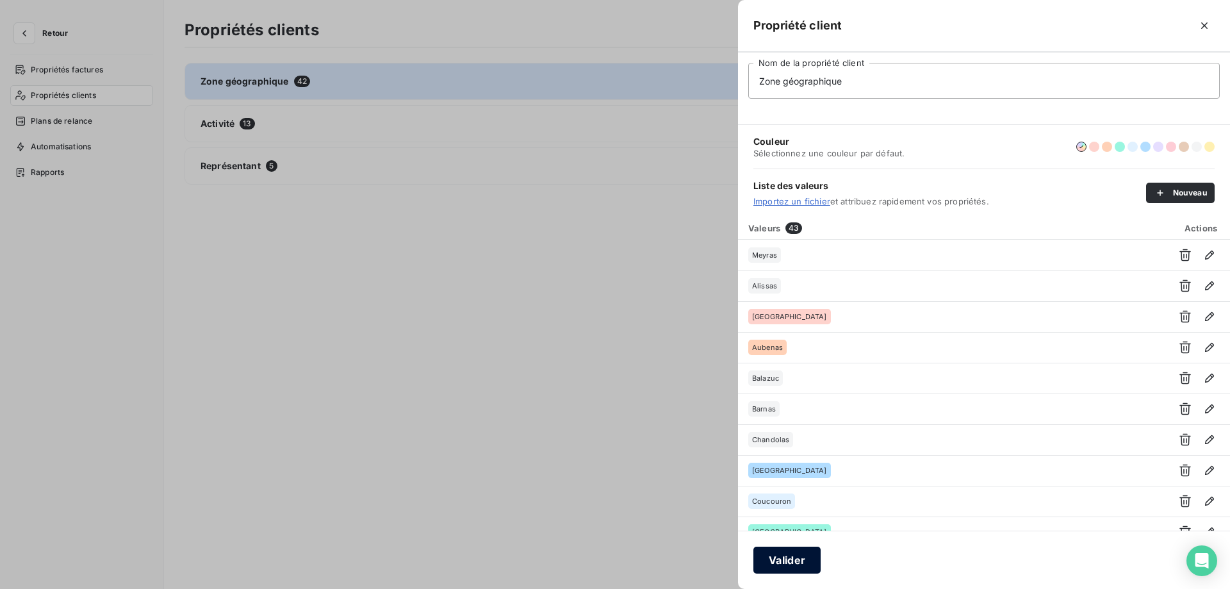
click at [773, 553] on button "Valider" at bounding box center [786, 559] width 67 height 27
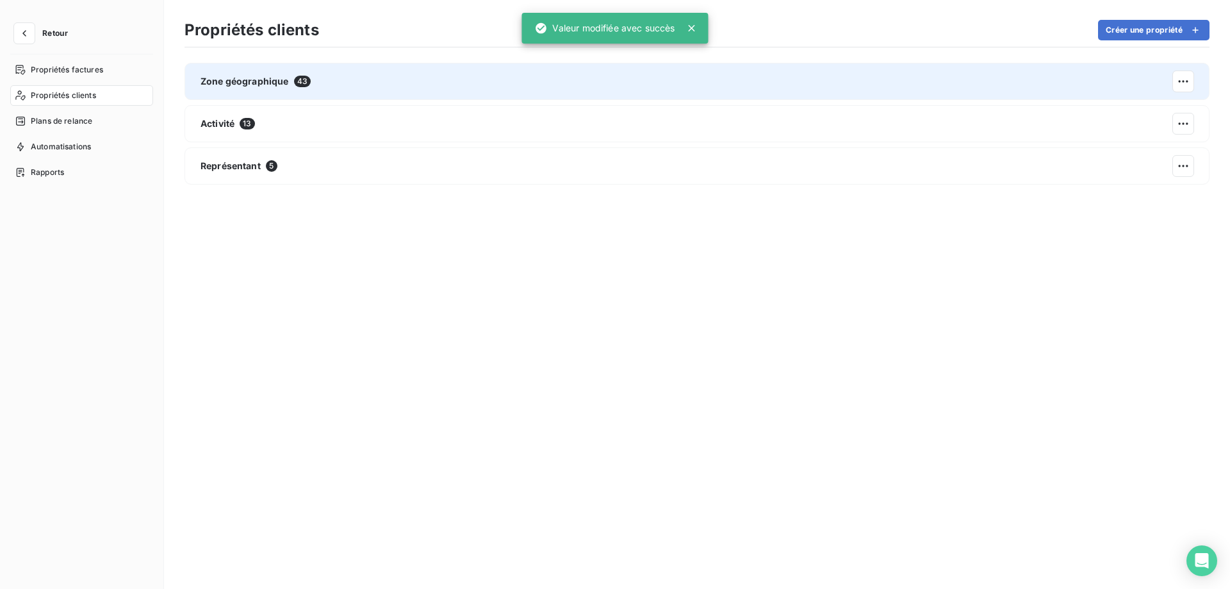
click at [390, 70] on div "Zone géographique 43" at bounding box center [696, 81] width 1025 height 37
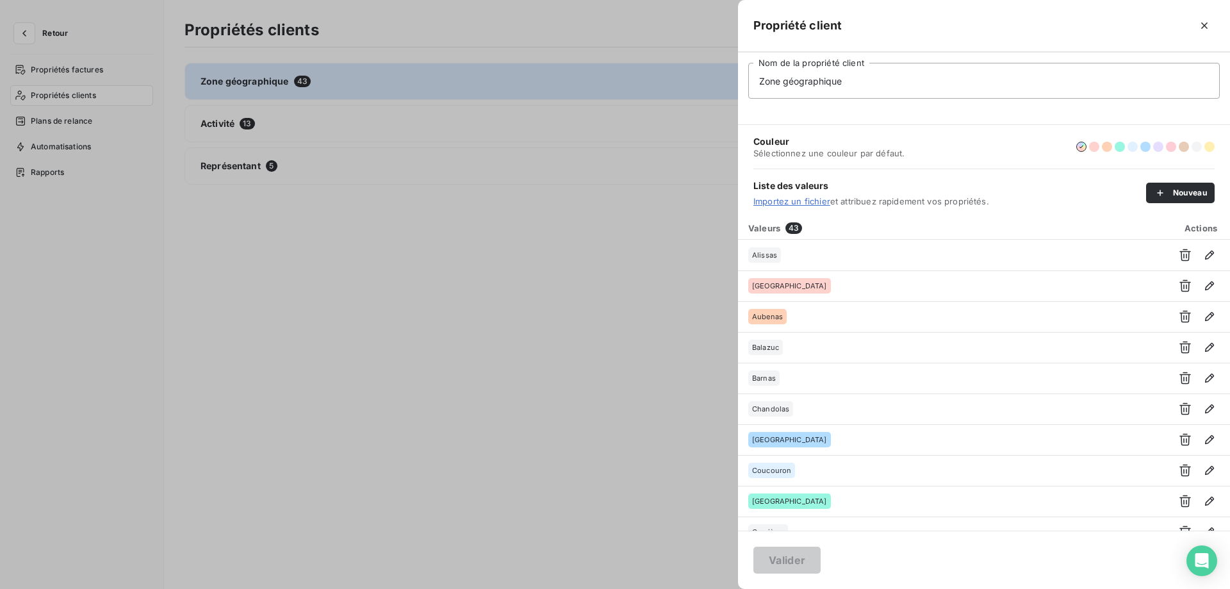
click at [500, 377] on div at bounding box center [615, 294] width 1230 height 589
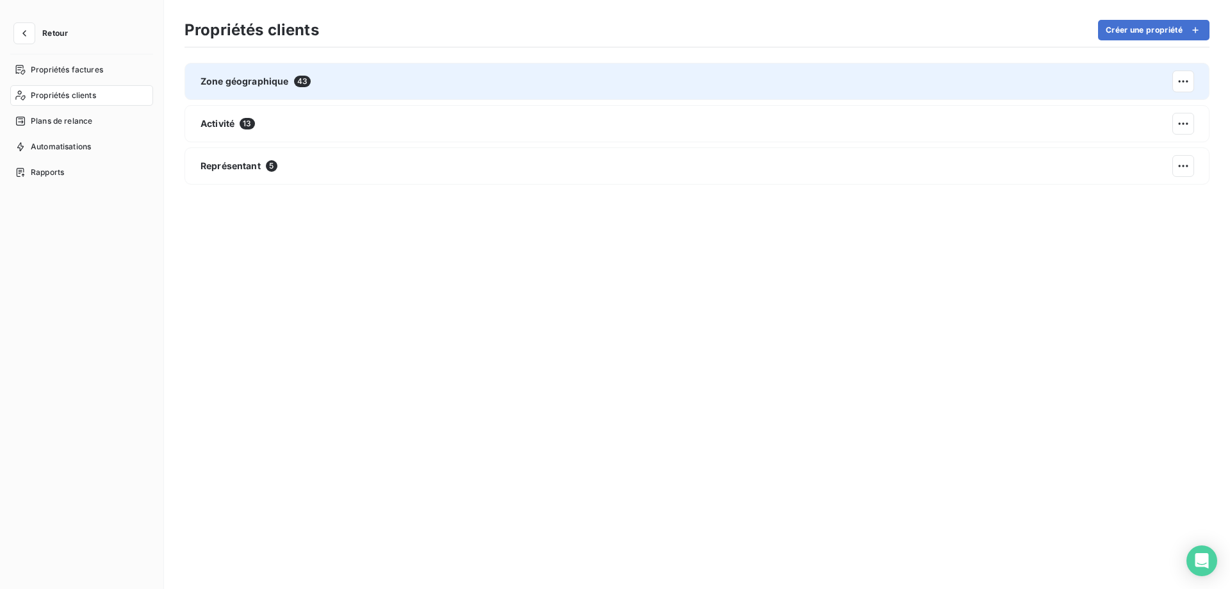
click at [379, 79] on div "Zone géographique 43" at bounding box center [696, 81] width 1025 height 37
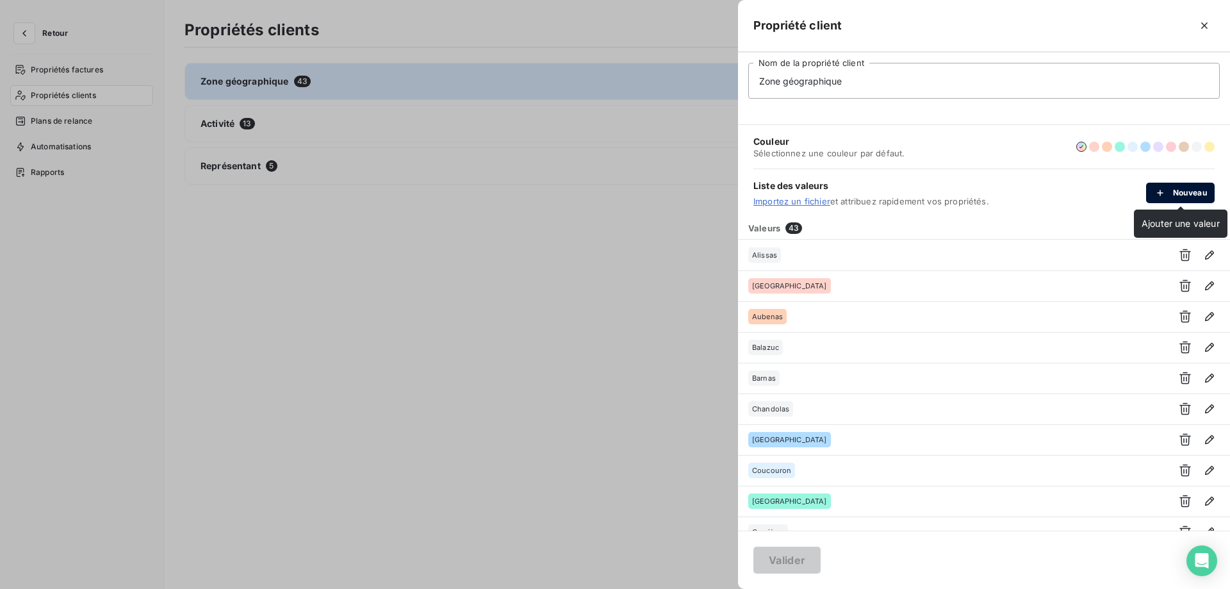
click at [1158, 193] on icon "button" at bounding box center [1160, 193] width 6 height 6
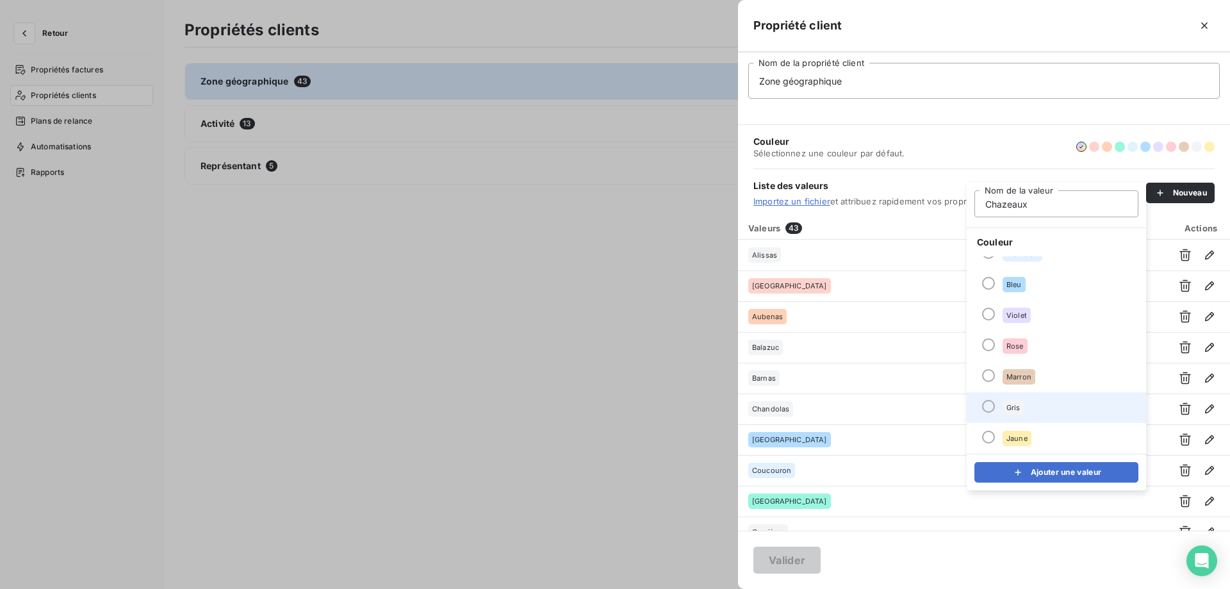
type input "Chazeaux"
click at [1033, 402] on li "Gris" at bounding box center [1056, 407] width 179 height 31
click at [1029, 470] on div "submit" at bounding box center [1021, 472] width 19 height 13
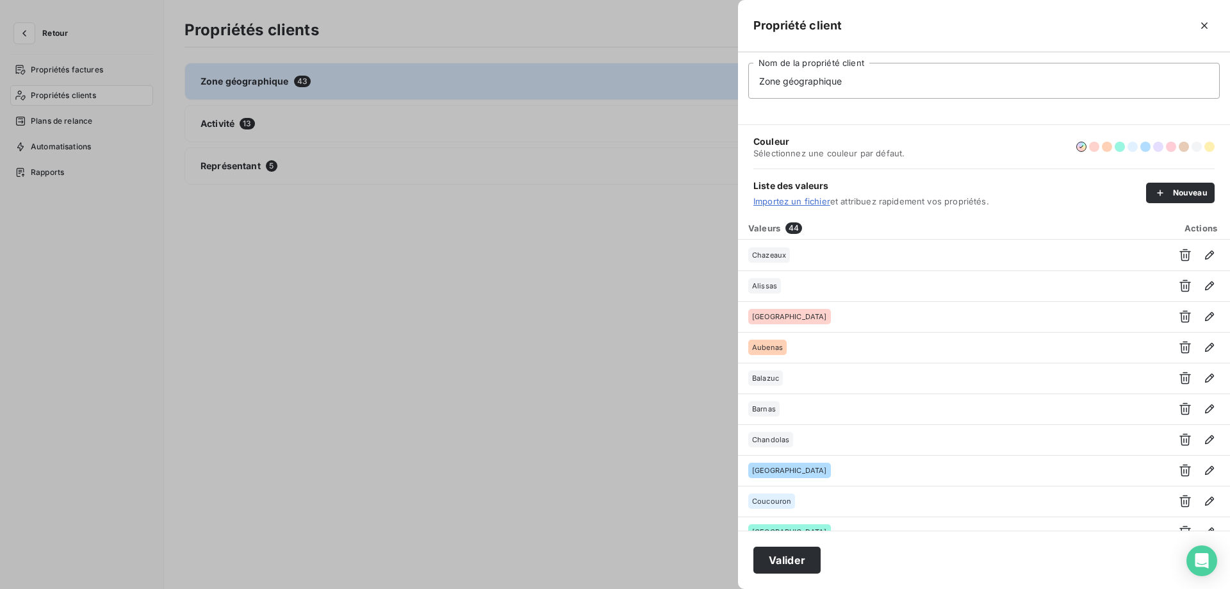
click at [826, 553] on div "Valider" at bounding box center [984, 559] width 492 height 58
click at [783, 560] on button "Valider" at bounding box center [786, 559] width 67 height 27
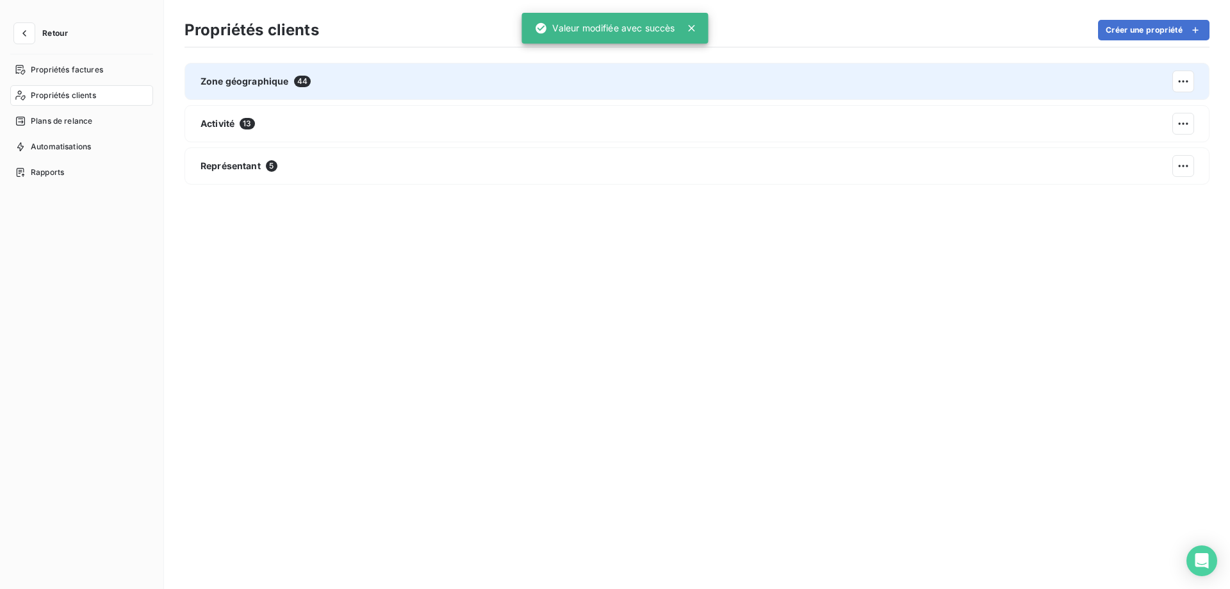
click at [473, 71] on div "Zone géographique 44" at bounding box center [696, 81] width 1025 height 37
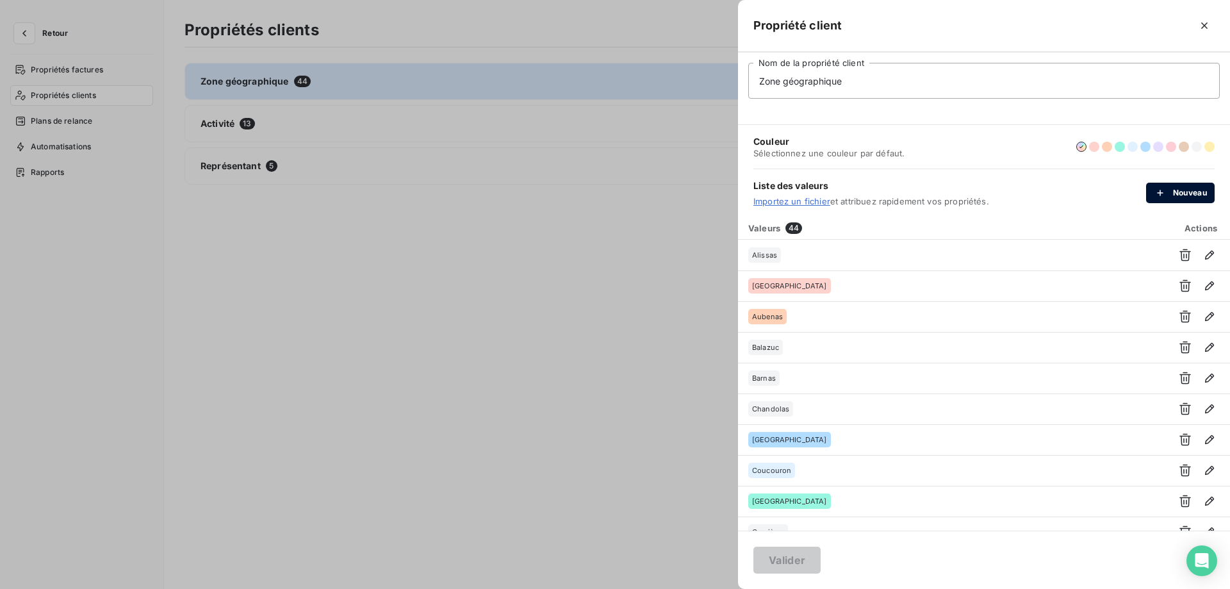
click at [1154, 188] on icon "button" at bounding box center [1160, 192] width 13 height 13
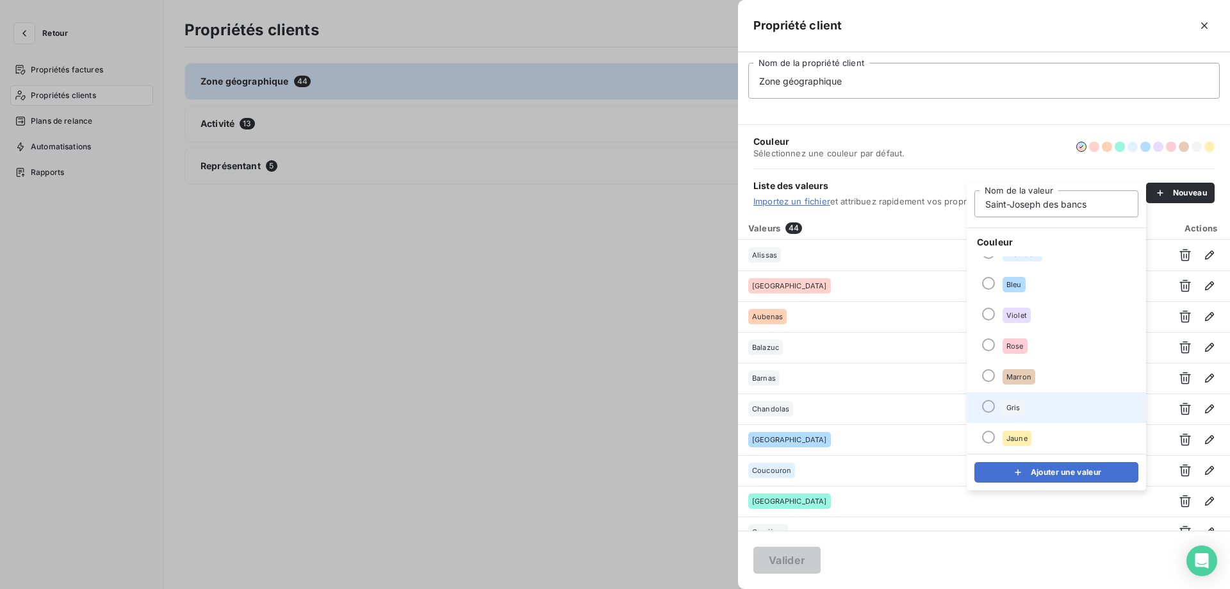
type input "Saint-Joseph des bancs"
click at [1018, 413] on div "Gris" at bounding box center [1014, 407] width 22 height 15
click at [1017, 470] on icon "submit" at bounding box center [1018, 472] width 6 height 6
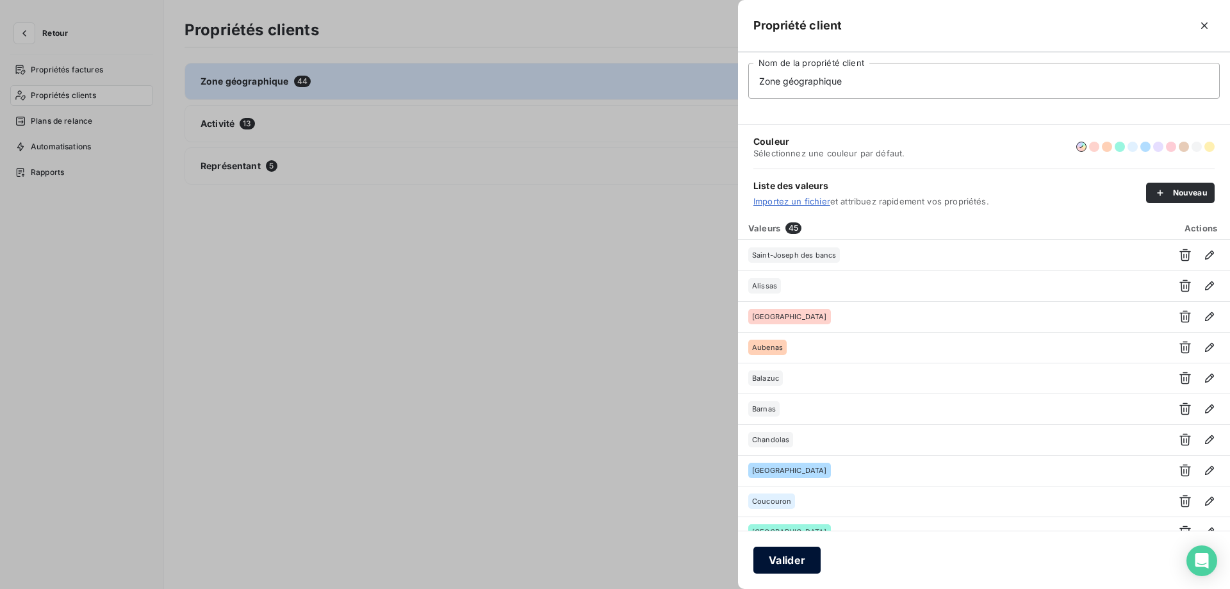
click at [799, 568] on button "Valider" at bounding box center [786, 559] width 67 height 27
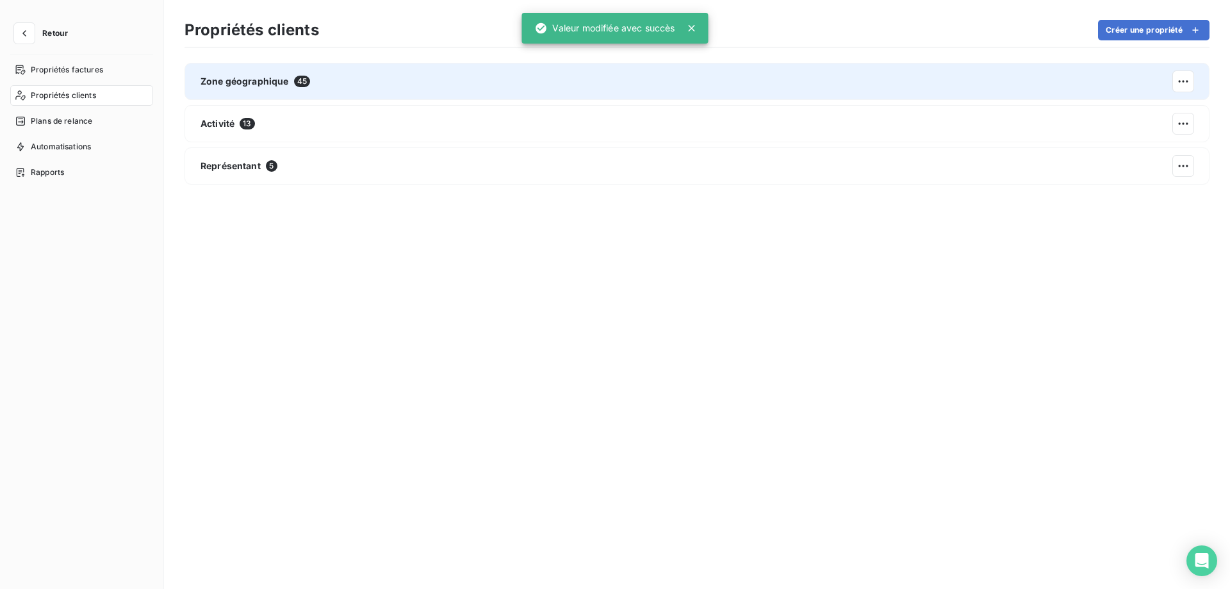
click at [495, 79] on div "Zone géographique 45" at bounding box center [696, 81] width 1025 height 37
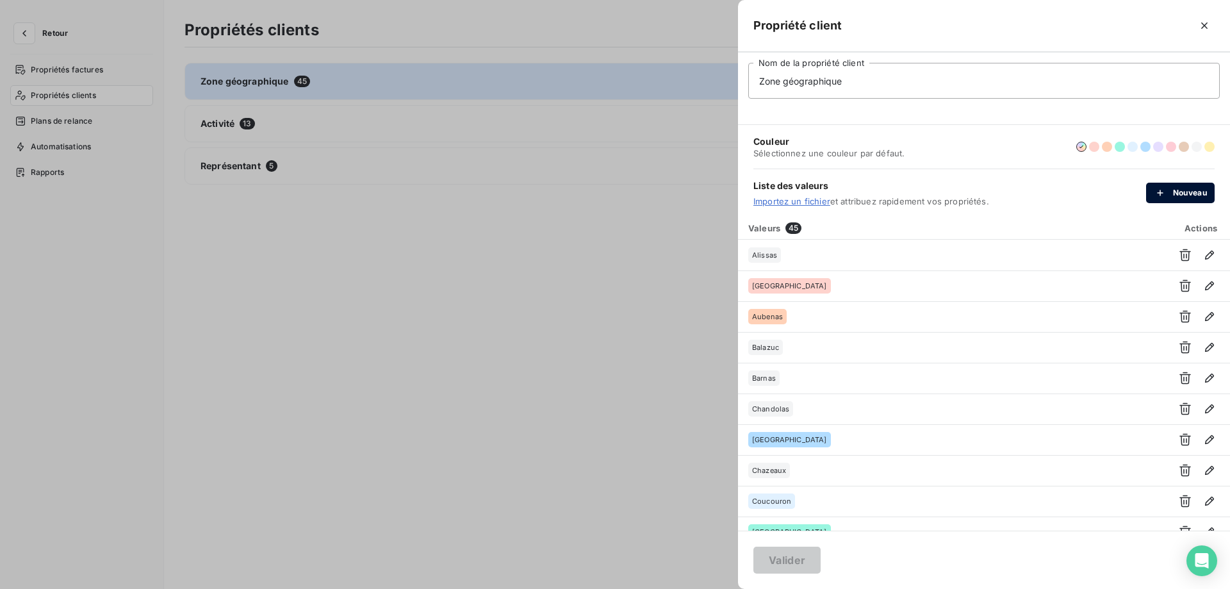
click at [1165, 188] on icon "button" at bounding box center [1160, 192] width 13 height 13
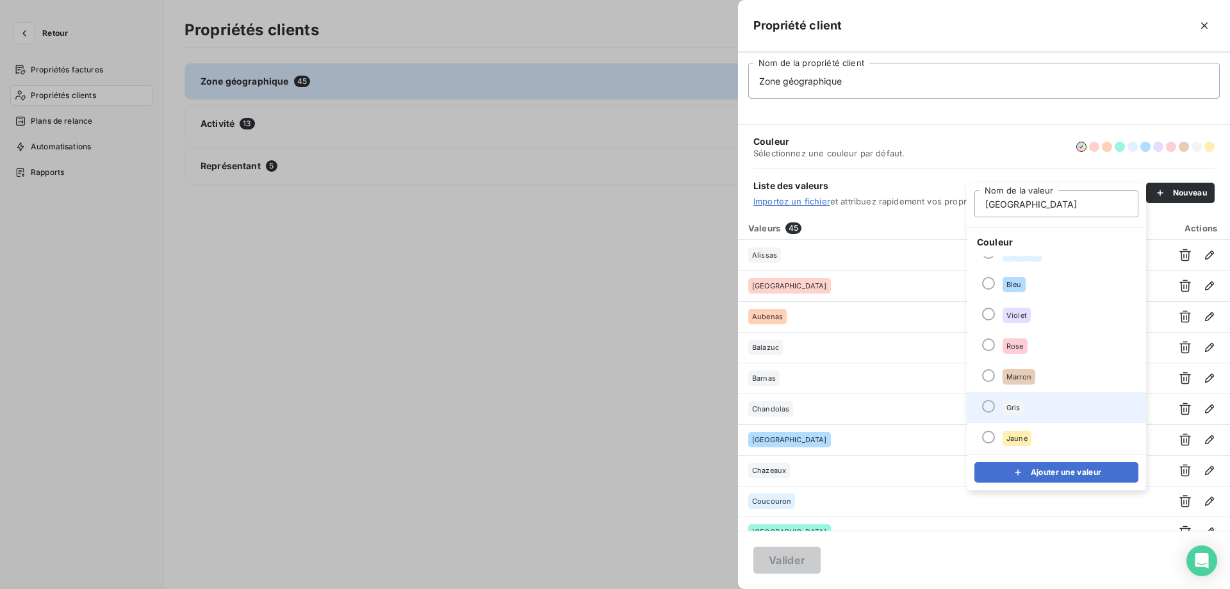
type input "Saint-Melany"
click at [1033, 411] on li "Gris" at bounding box center [1056, 407] width 179 height 31
click at [1024, 471] on div "submit" at bounding box center [1021, 472] width 19 height 13
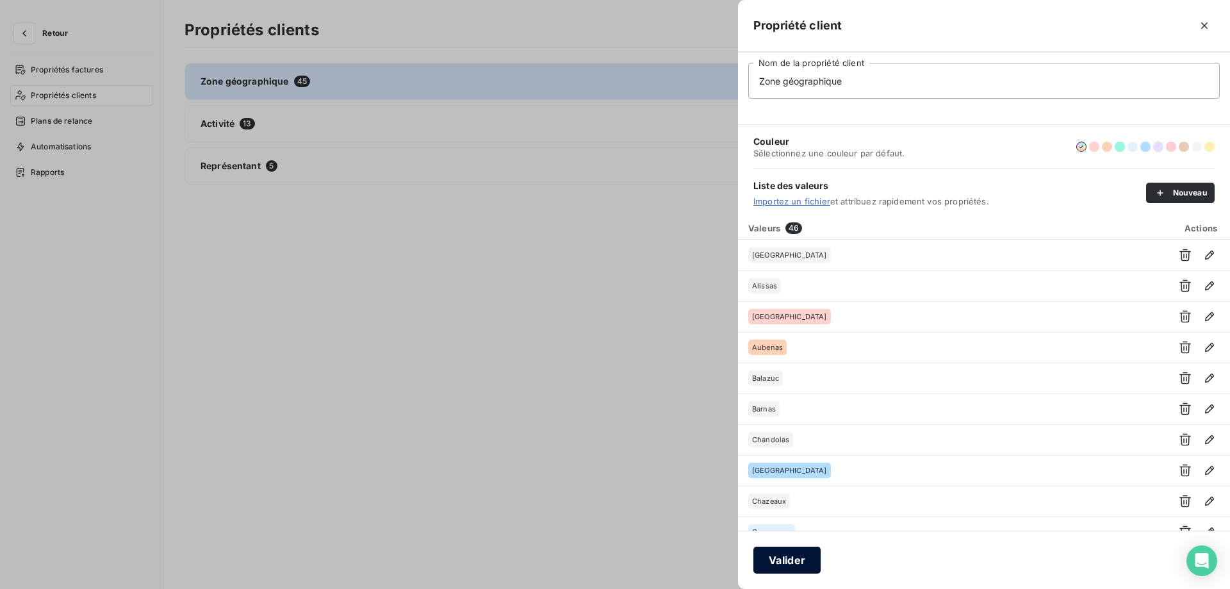
click at [794, 559] on button "Valider" at bounding box center [786, 559] width 67 height 27
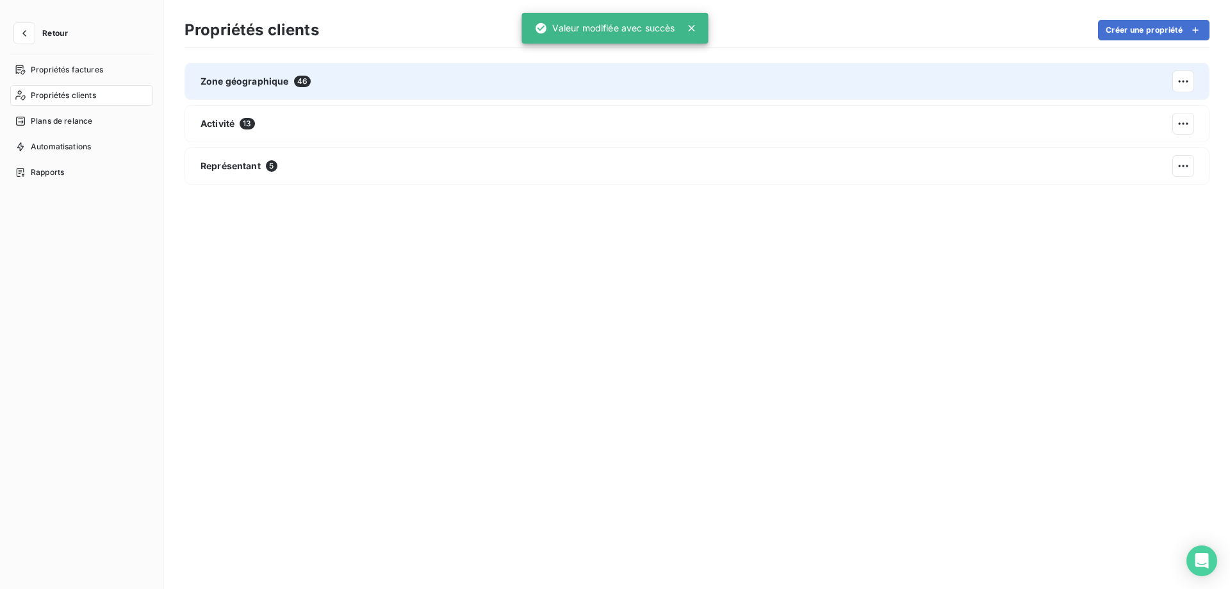
click at [277, 86] on span "Zone géographique" at bounding box center [245, 81] width 88 height 13
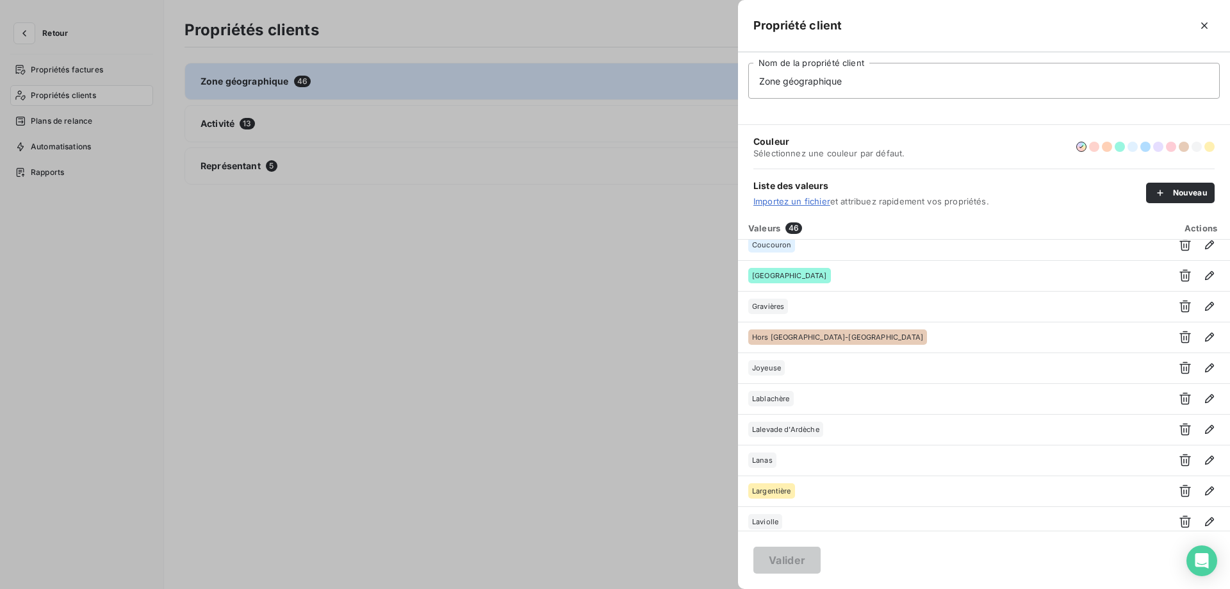
scroll to position [320, 0]
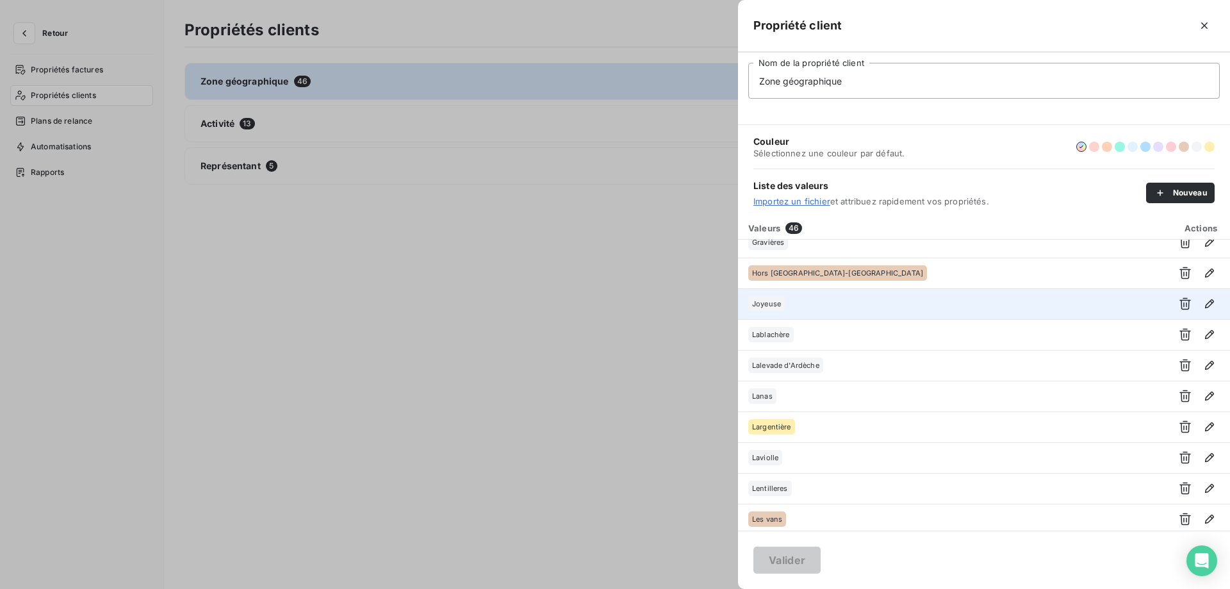
click at [833, 300] on div "Joyeuse" at bounding box center [951, 303] width 406 height 15
click at [1205, 305] on icon "button" at bounding box center [1209, 303] width 9 height 9
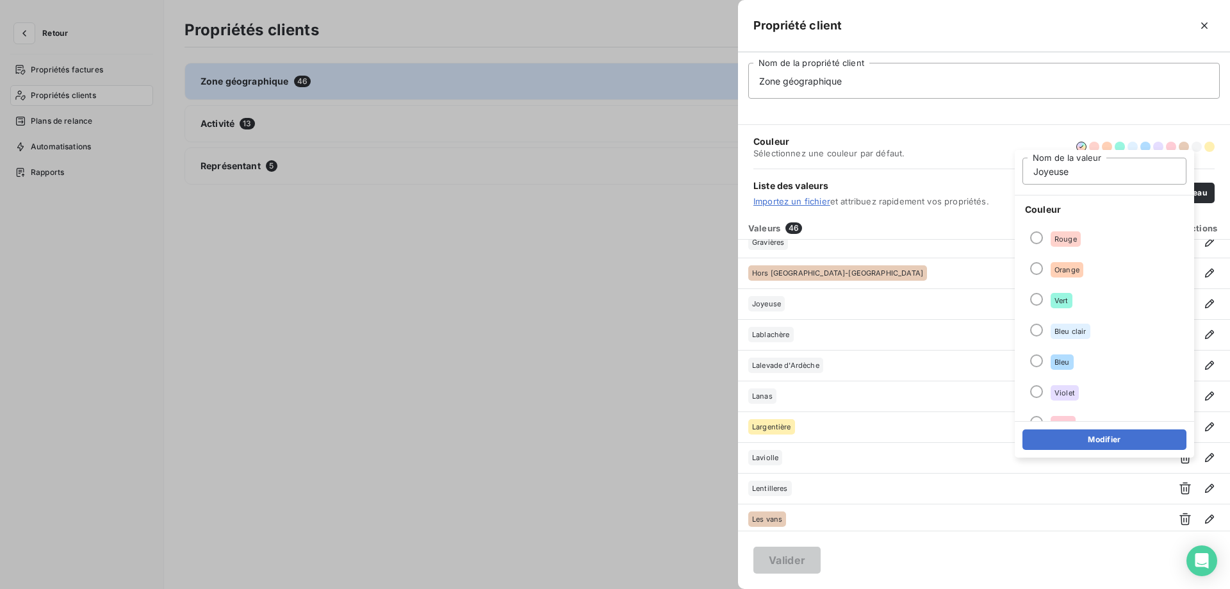
scroll to position [110, 0]
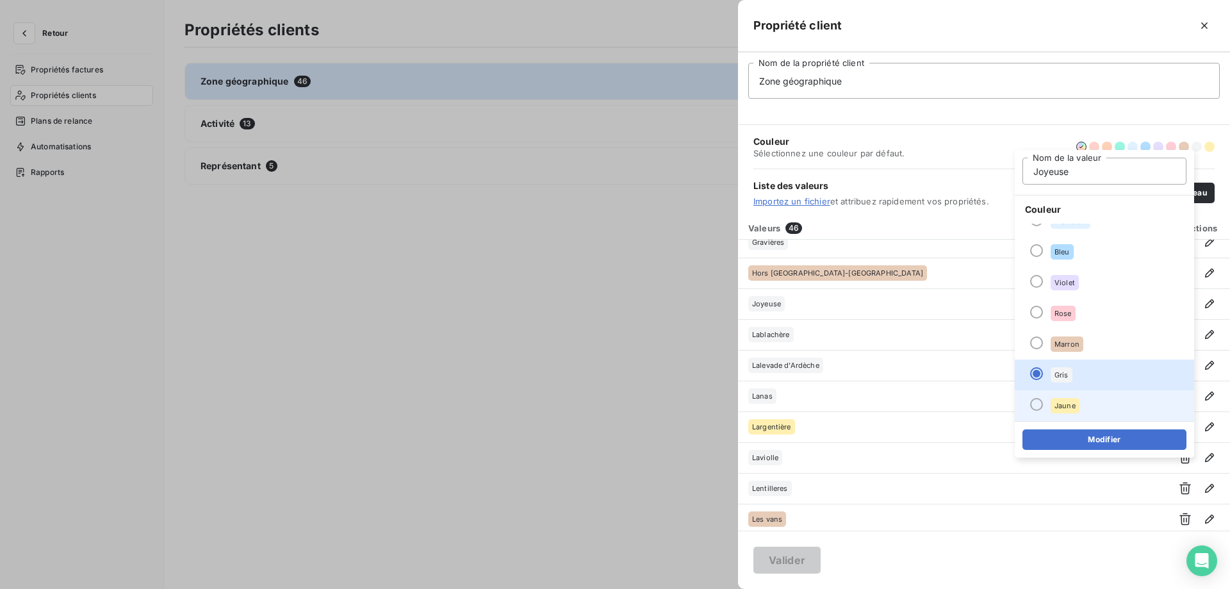
click at [1065, 407] on span "Jaune" at bounding box center [1064, 406] width 21 height 8
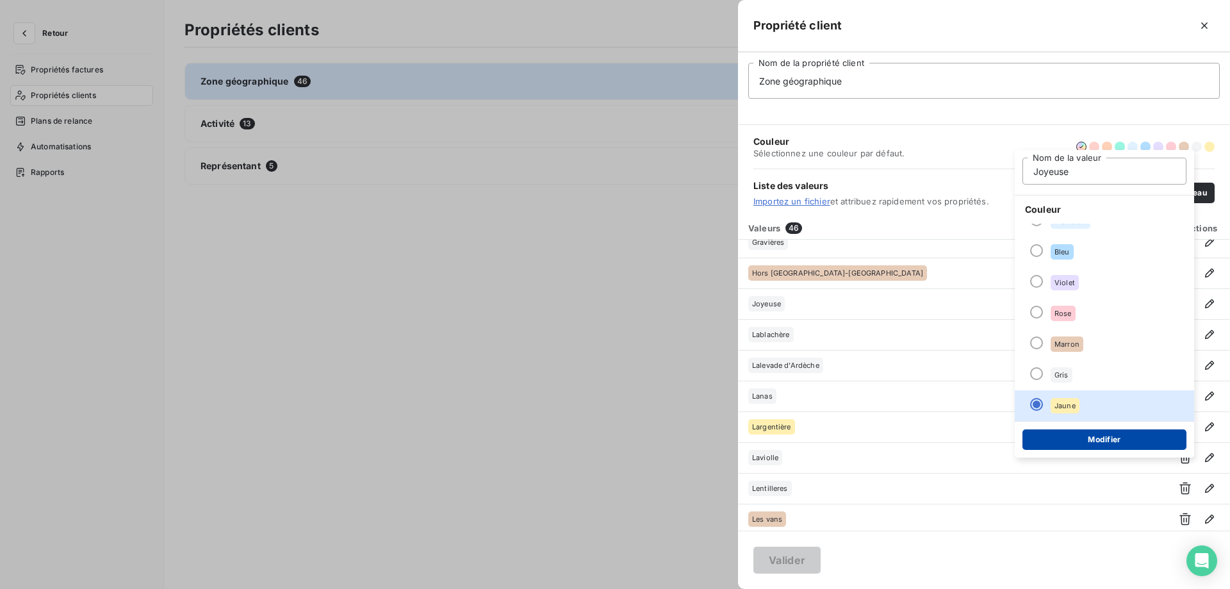
click at [1064, 445] on button "Modifier" at bounding box center [1104, 439] width 164 height 20
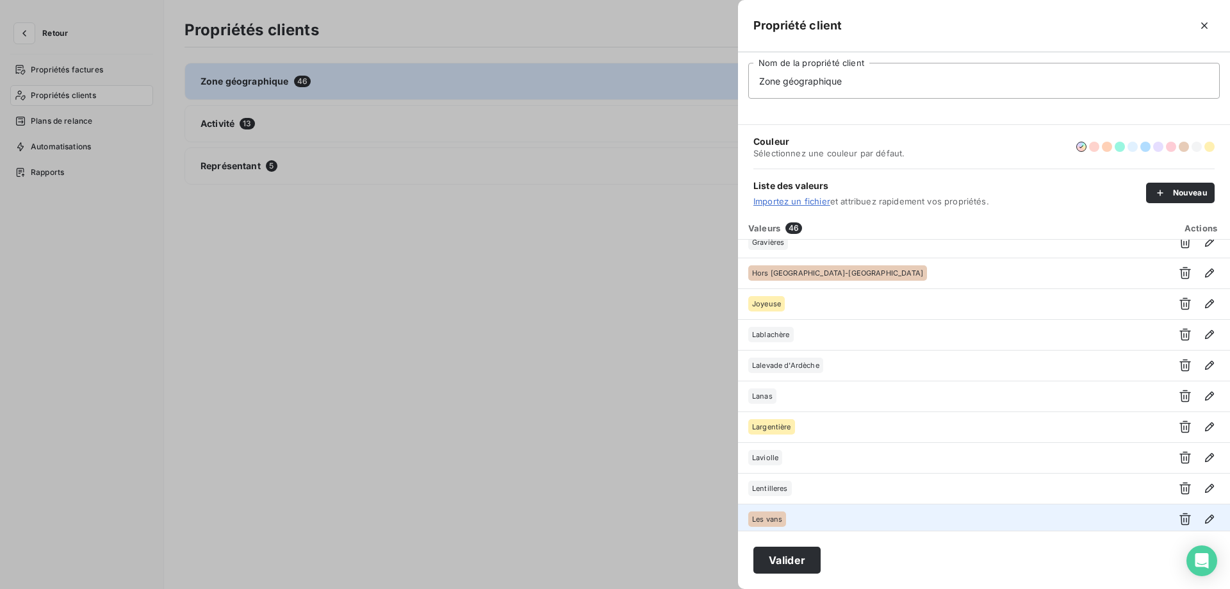
click at [774, 559] on button "Valider" at bounding box center [786, 559] width 67 height 27
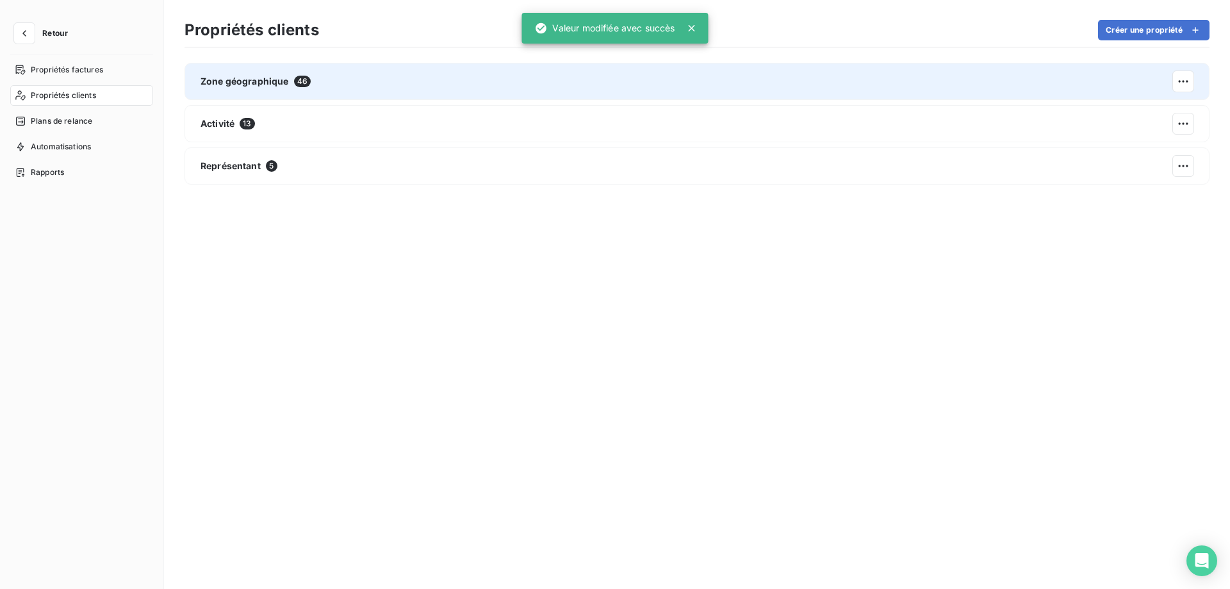
click at [961, 85] on div "Zone géographique 46" at bounding box center [696, 81] width 1025 height 37
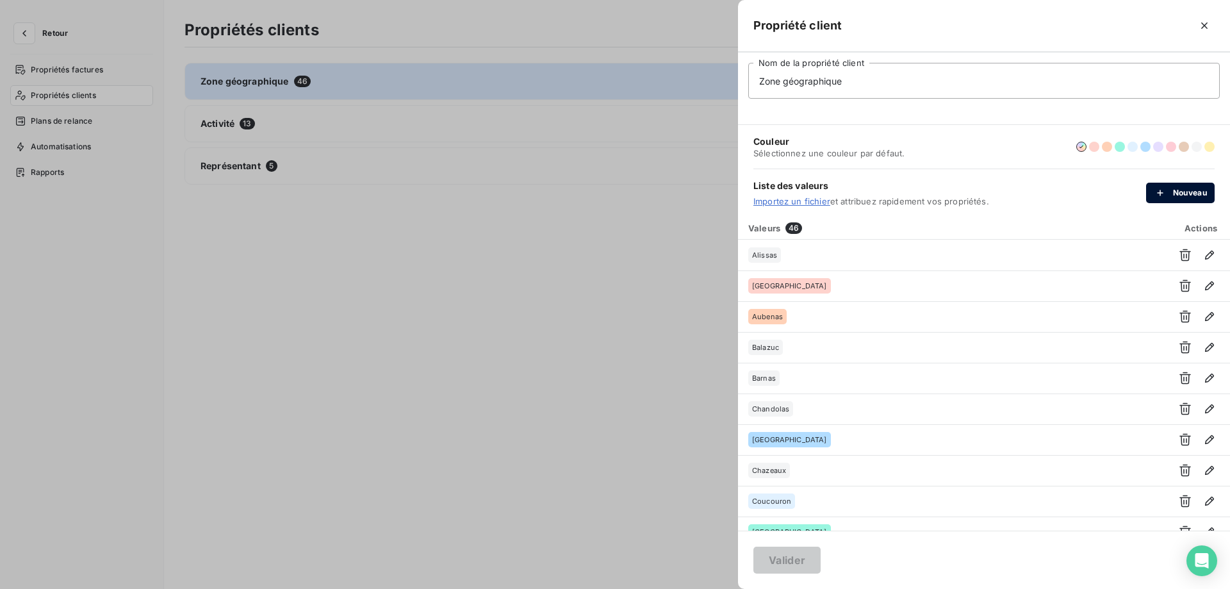
click at [1166, 193] on icon "button" at bounding box center [1160, 192] width 13 height 13
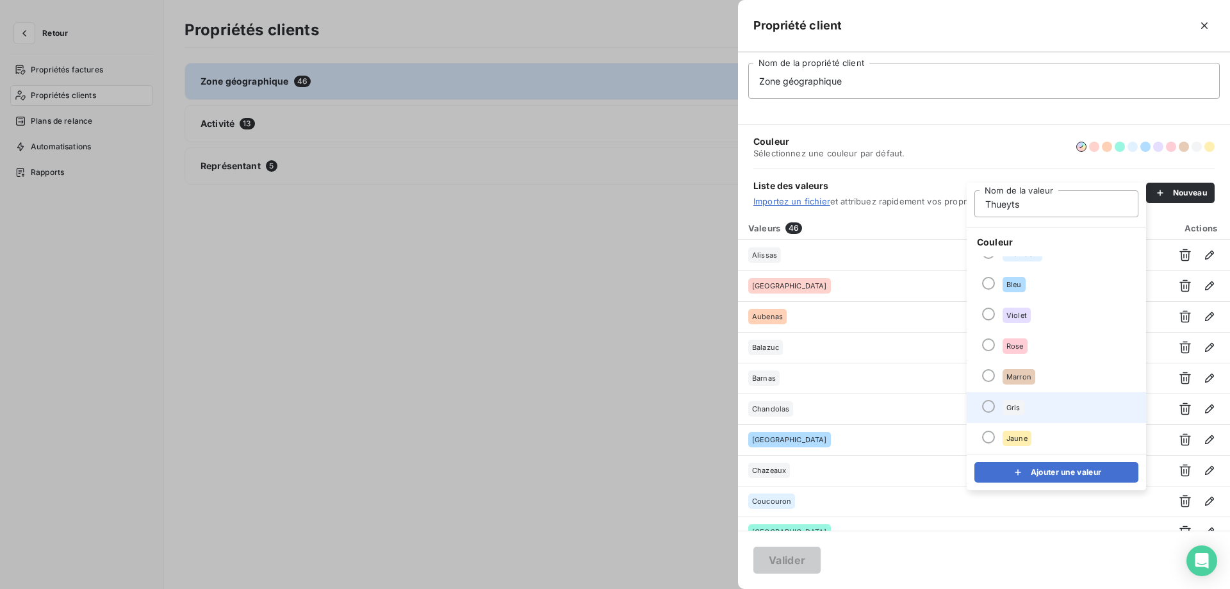
type input "Thueyts"
click at [1043, 406] on li "Gris" at bounding box center [1056, 407] width 179 height 31
click at [1031, 475] on button "Ajouter une valeur" at bounding box center [1056, 472] width 164 height 20
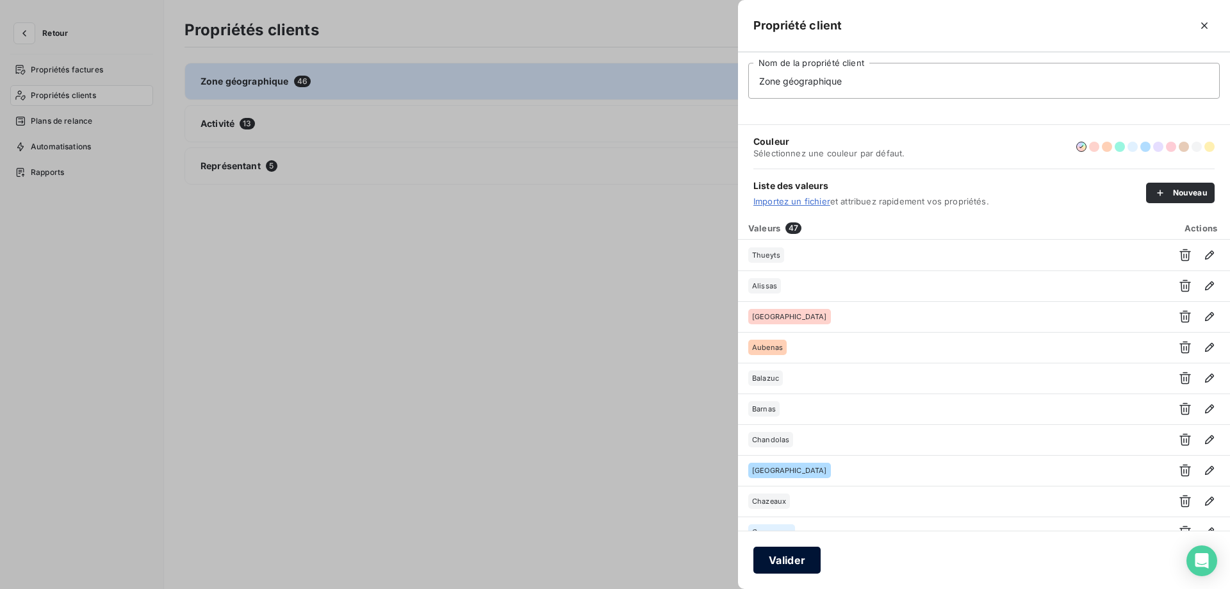
click at [768, 562] on button "Valider" at bounding box center [786, 559] width 67 height 27
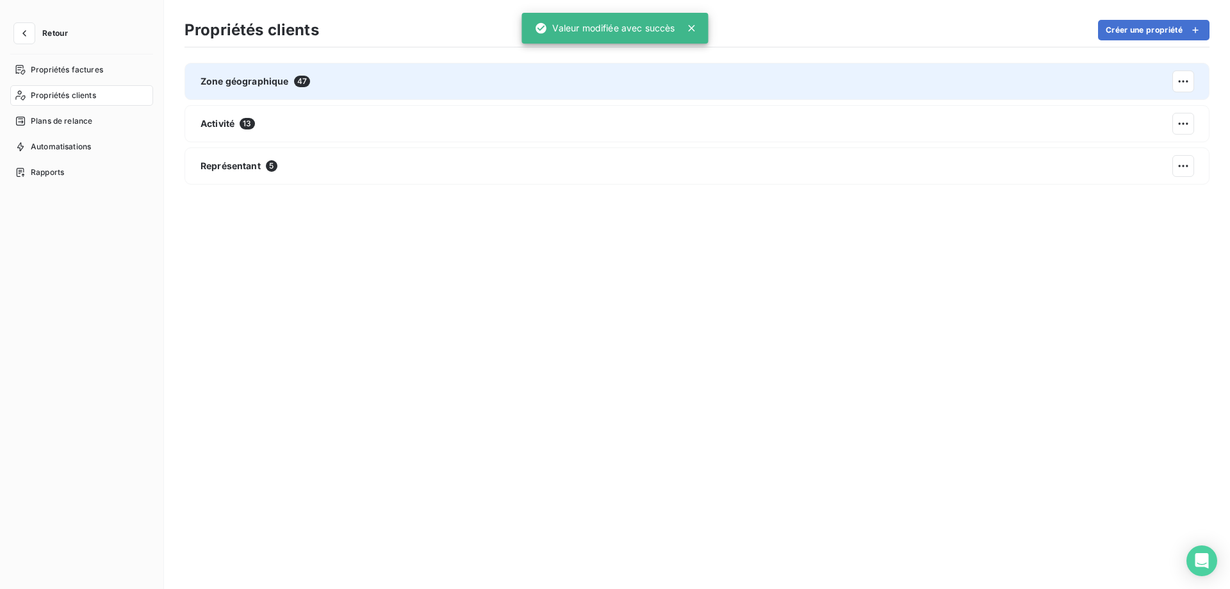
click at [742, 63] on div "Zone géographique 47" at bounding box center [696, 81] width 1025 height 37
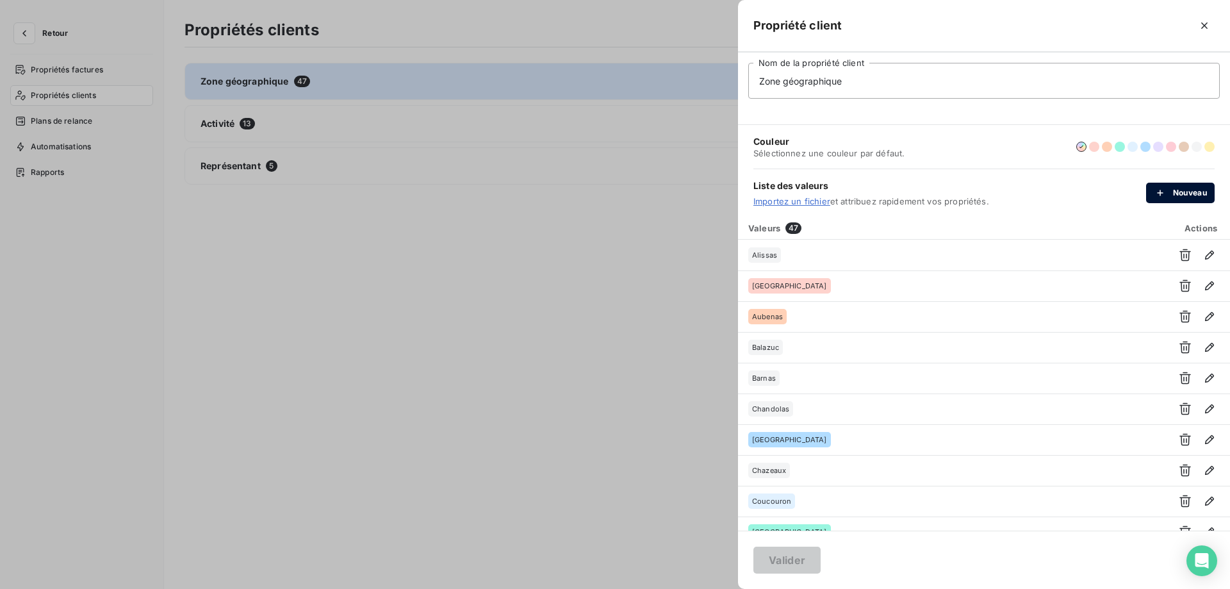
click at [1172, 191] on div "button" at bounding box center [1163, 192] width 19 height 13
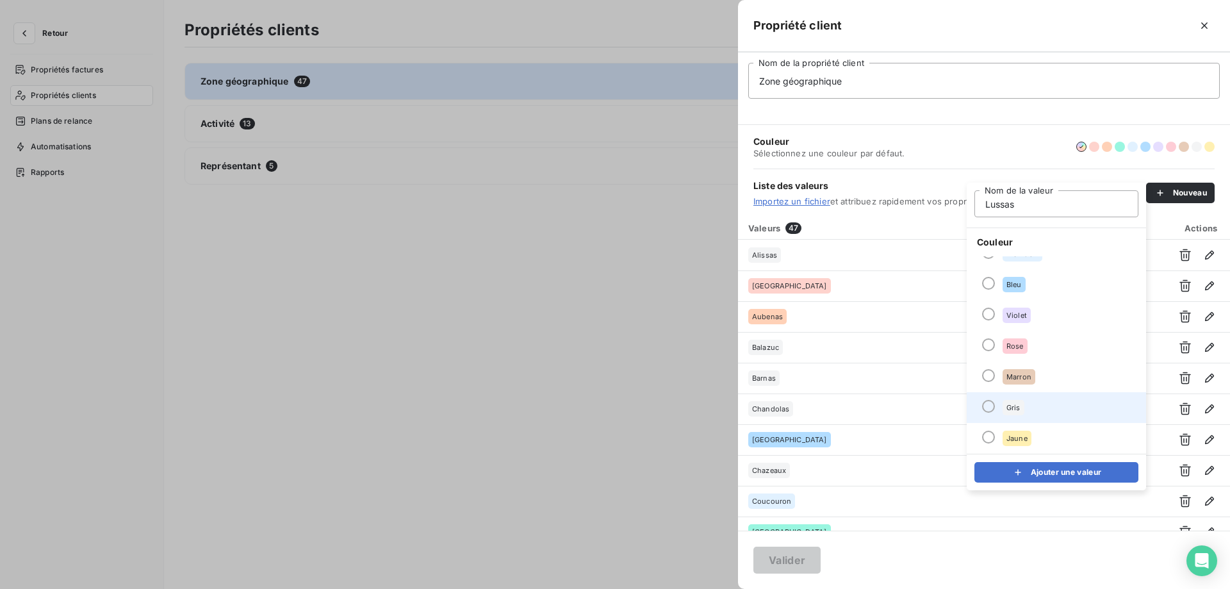
type input "Lussas"
click at [1017, 409] on span "Gris" at bounding box center [1013, 408] width 14 height 8
click at [1012, 473] on icon "submit" at bounding box center [1018, 472] width 13 height 13
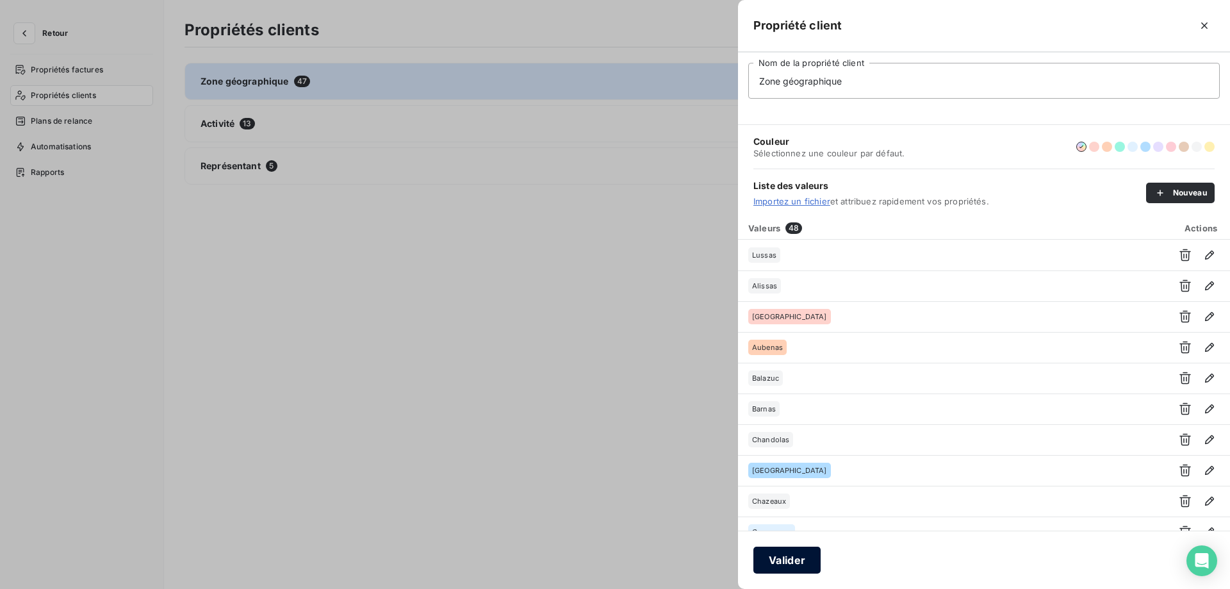
click at [794, 554] on button "Valider" at bounding box center [786, 559] width 67 height 27
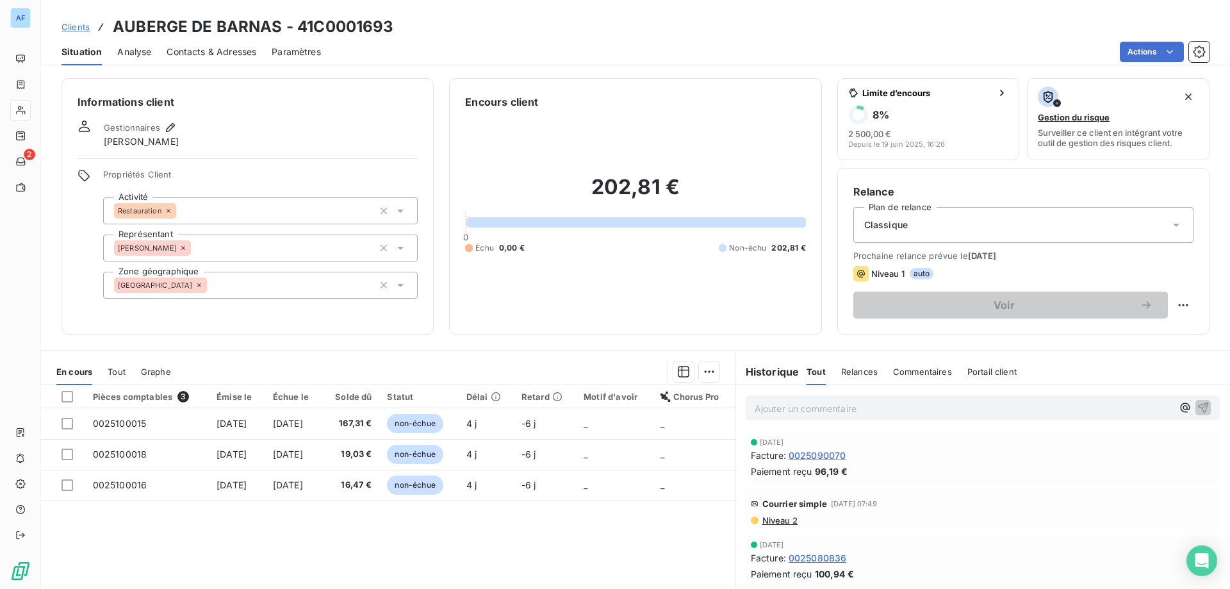
click at [286, 269] on div "Propriétés Client Activité Restauration Représentant David Zone géographique [G…" at bounding box center [260, 233] width 315 height 129
click at [254, 288] on div "[GEOGRAPHIC_DATA]" at bounding box center [260, 285] width 315 height 27
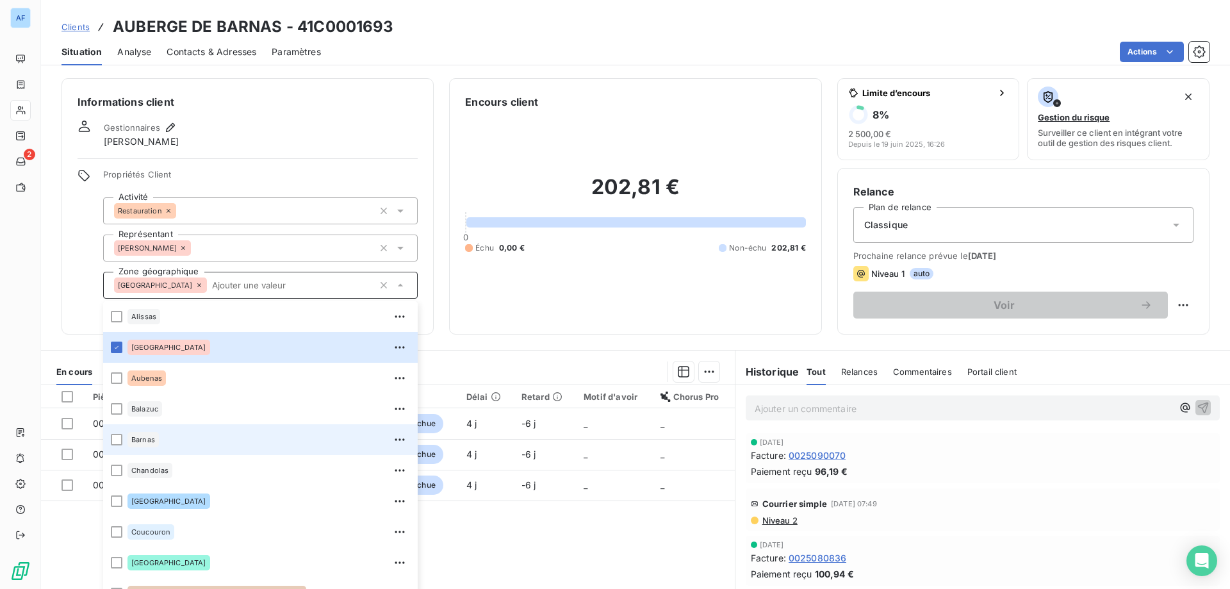
click at [186, 432] on div "Barnas" at bounding box center [268, 439] width 283 height 20
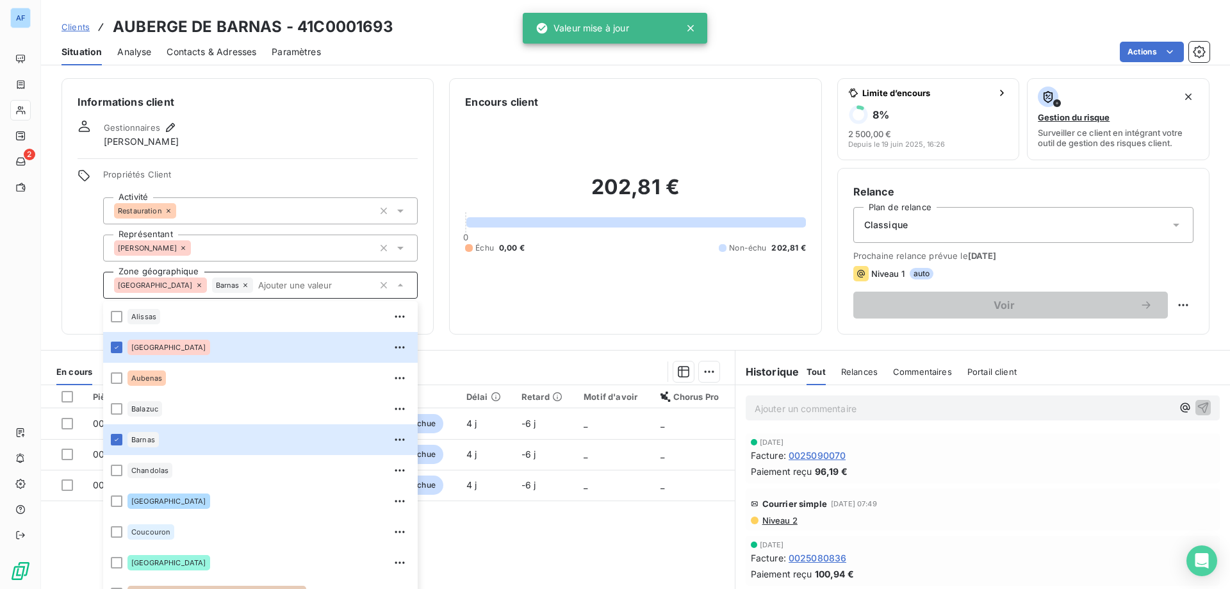
click at [317, 95] on h6 "Informations client" at bounding box center [248, 101] width 340 height 15
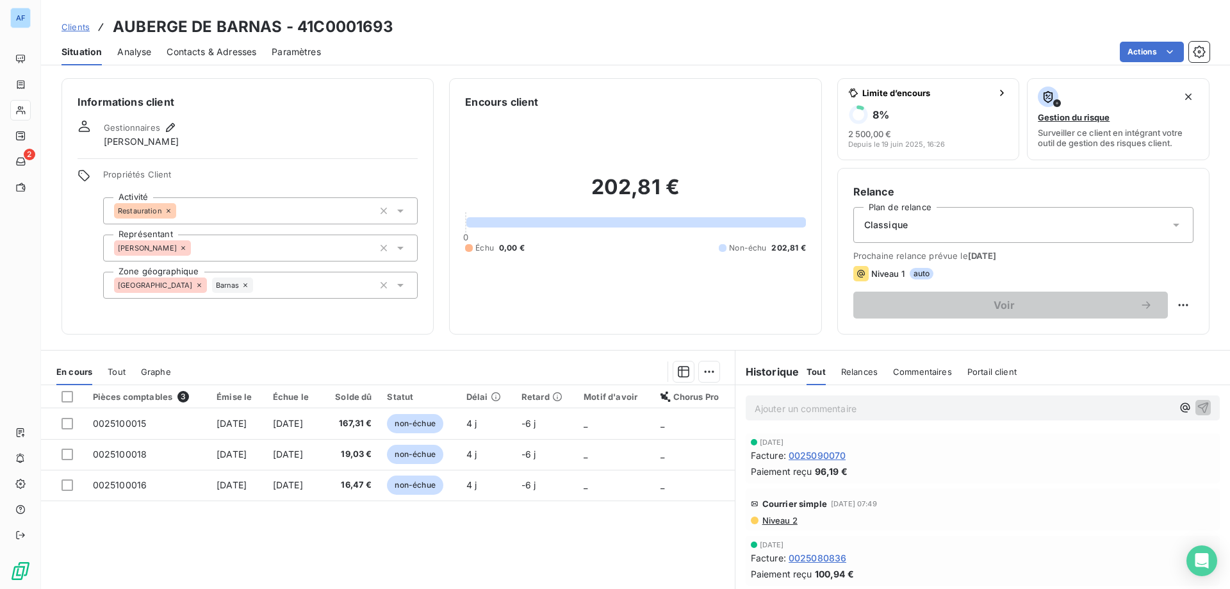
click at [78, 24] on span "Clients" at bounding box center [75, 27] width 28 height 10
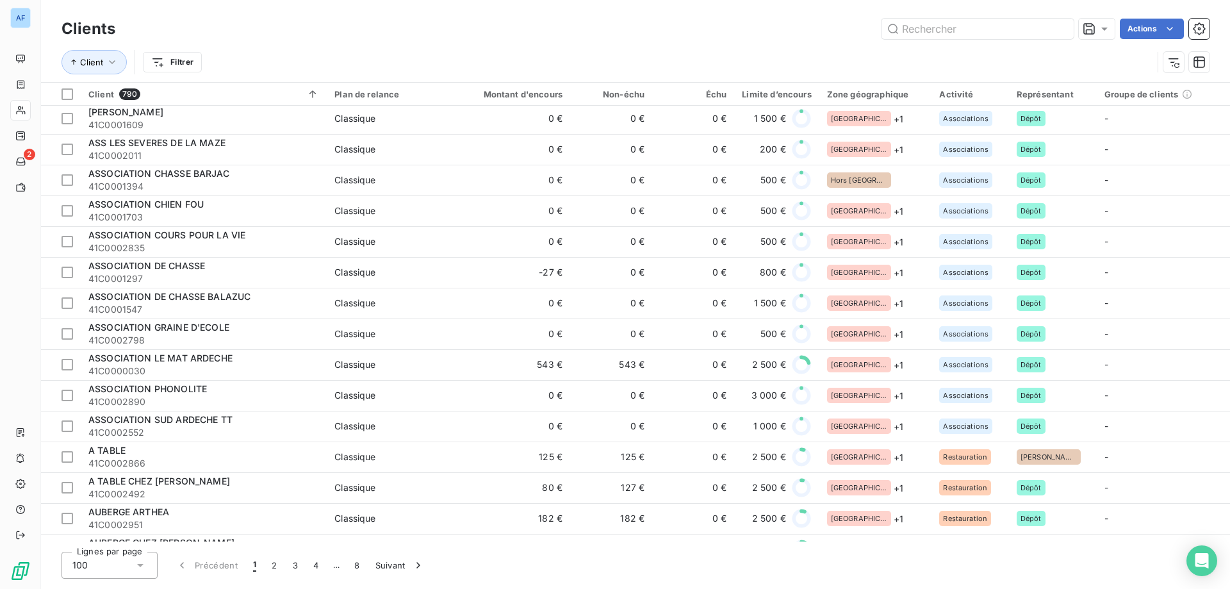
scroll to position [1153, 0]
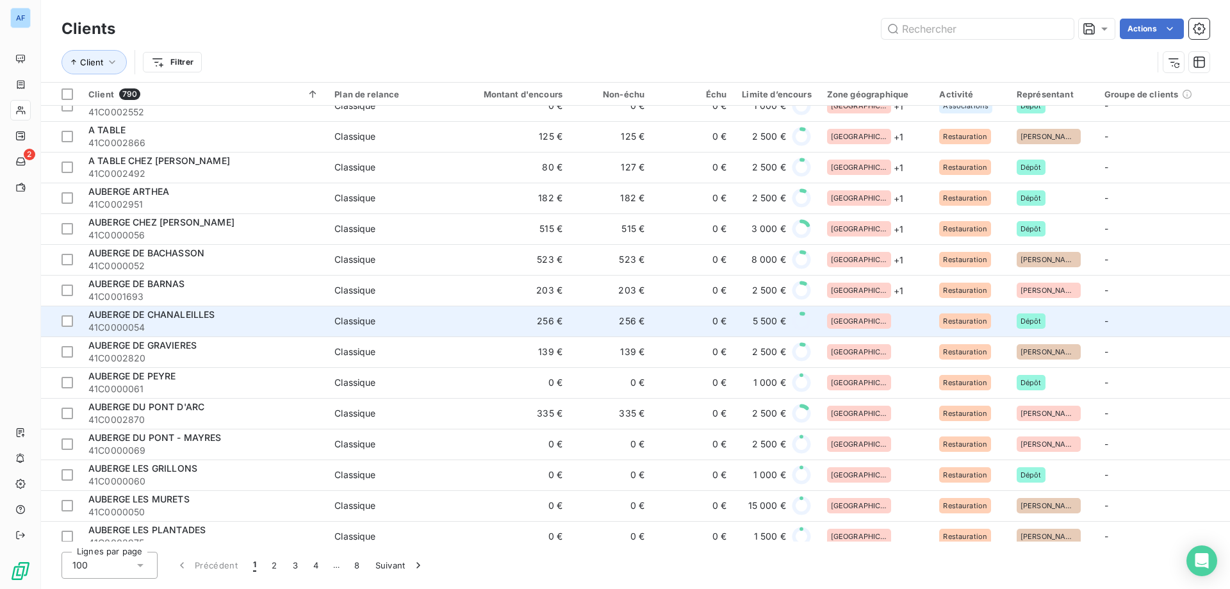
click at [879, 325] on div "[GEOGRAPHIC_DATA]" at bounding box center [875, 320] width 97 height 15
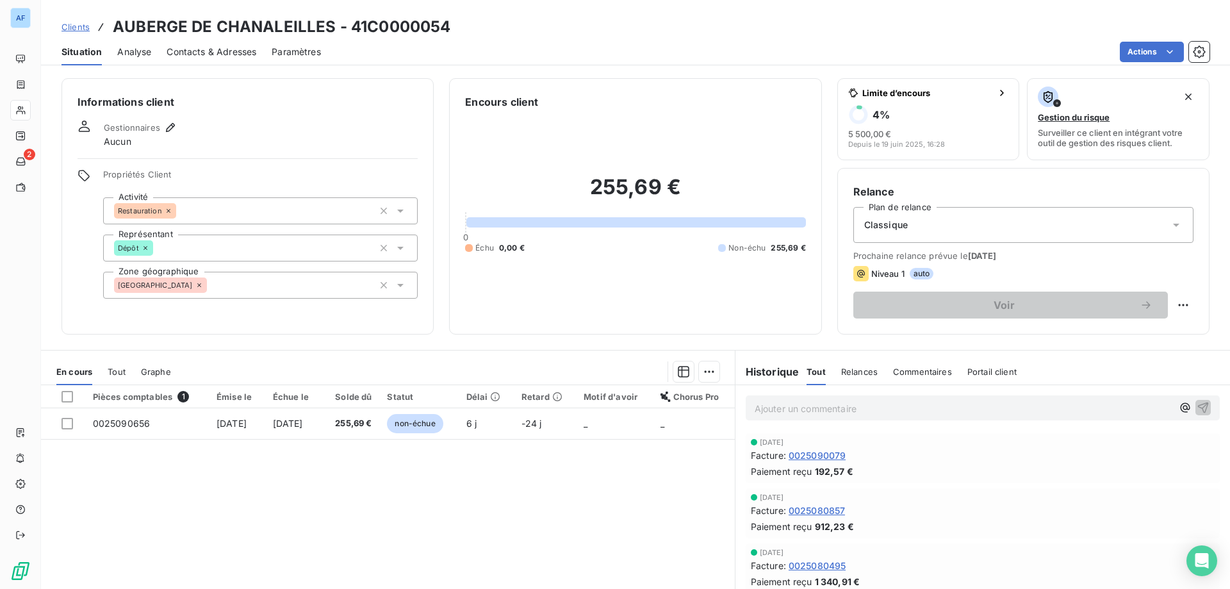
click at [368, 23] on h3 "AUBERGE DE CHANALEILLES - 41C0000054" at bounding box center [282, 26] width 338 height 23
drag, startPoint x: 369, startPoint y: 25, endPoint x: 447, endPoint y: 23, distance: 77.5
click at [447, 23] on h3 "AUBERGE DE CHANALEILLES - 41C0000054" at bounding box center [282, 26] width 338 height 23
copy h3 "C0000054"
click at [244, 286] on div "[GEOGRAPHIC_DATA]" at bounding box center [260, 285] width 315 height 27
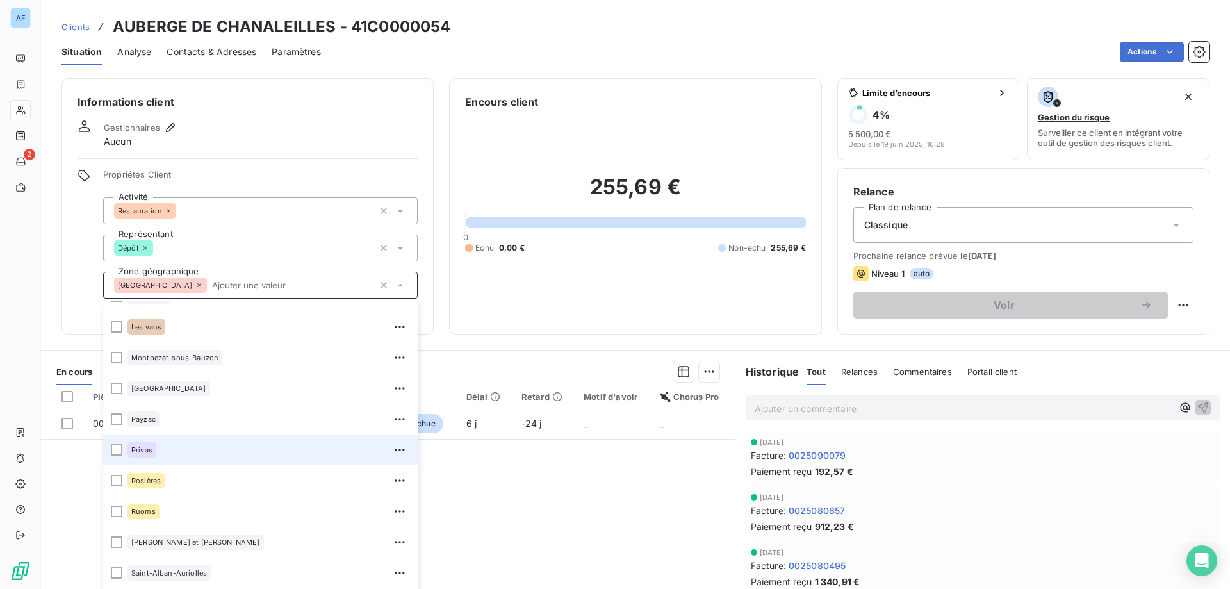
scroll to position [448, 0]
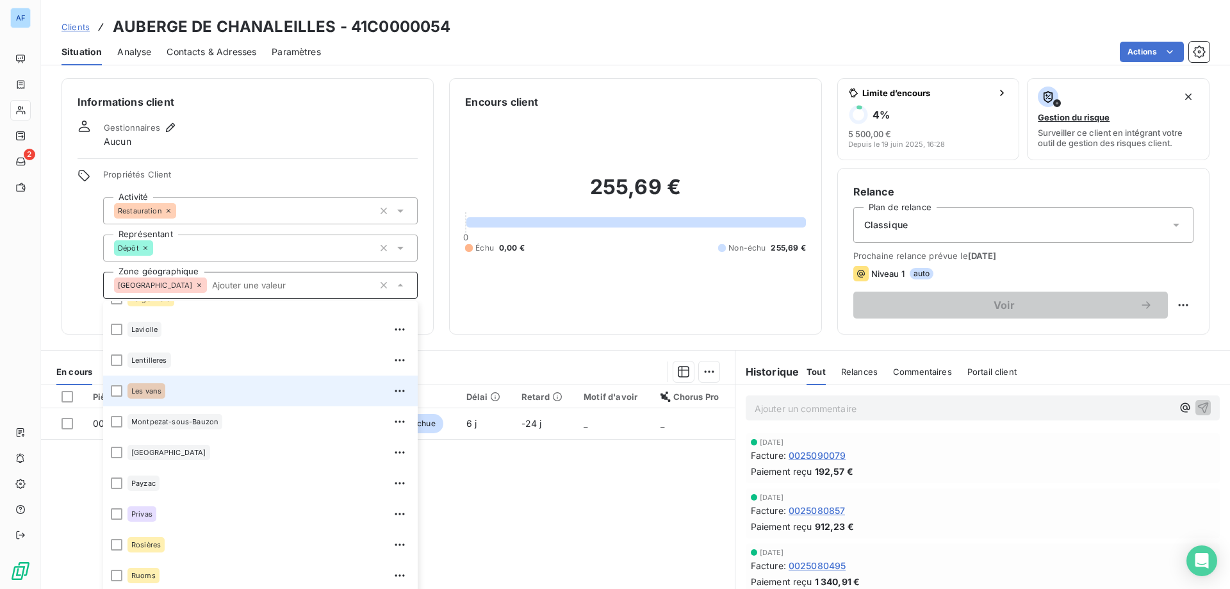
click at [174, 397] on div "Les vans" at bounding box center [268, 391] width 283 height 20
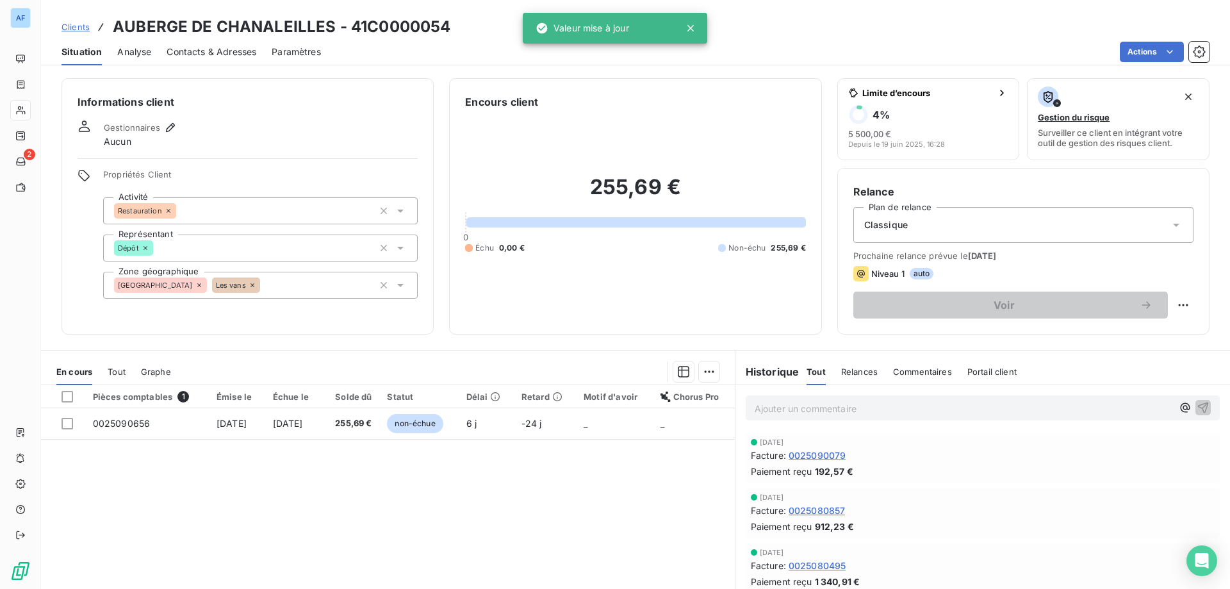
click at [73, 29] on span "Clients" at bounding box center [75, 27] width 28 height 10
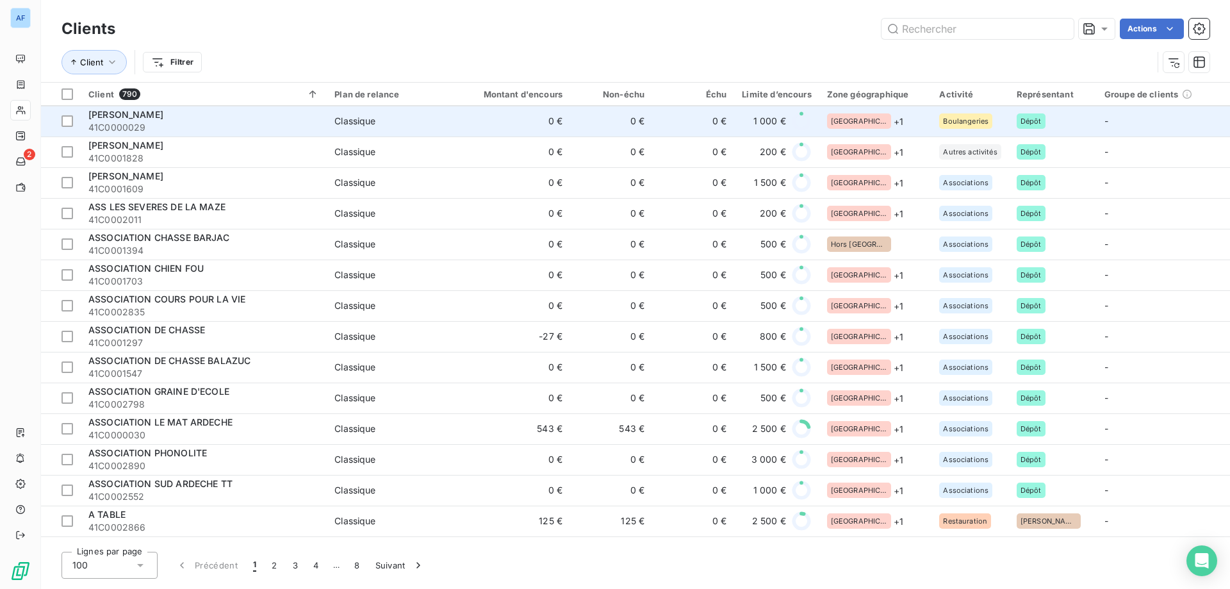
scroll to position [1217, 0]
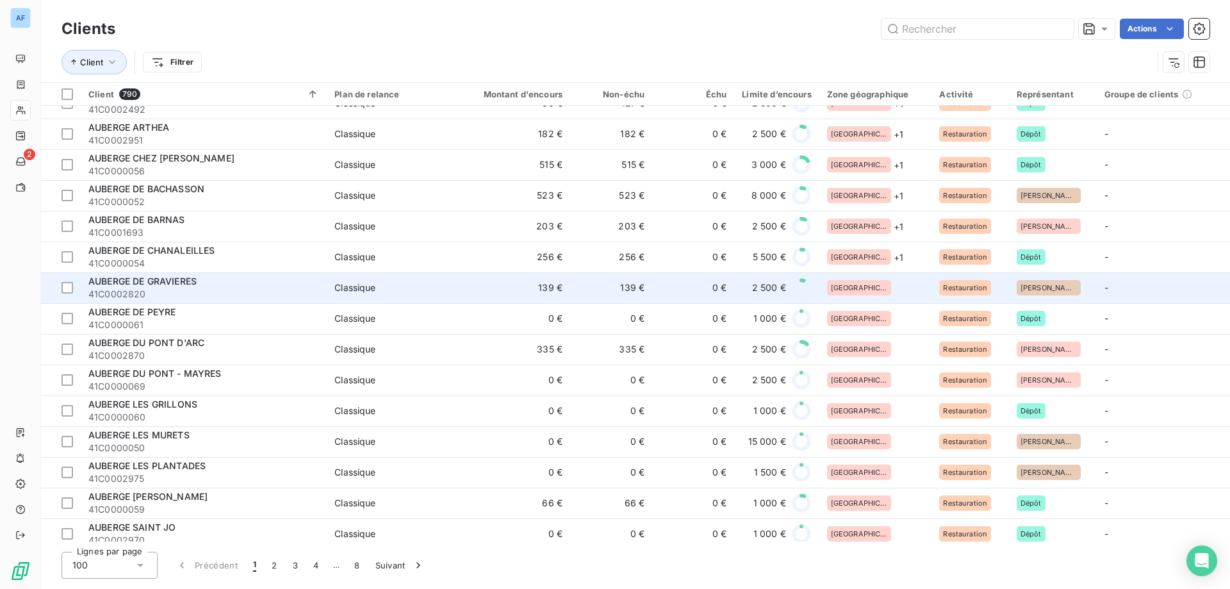
click at [871, 289] on div "[GEOGRAPHIC_DATA]" at bounding box center [875, 287] width 97 height 15
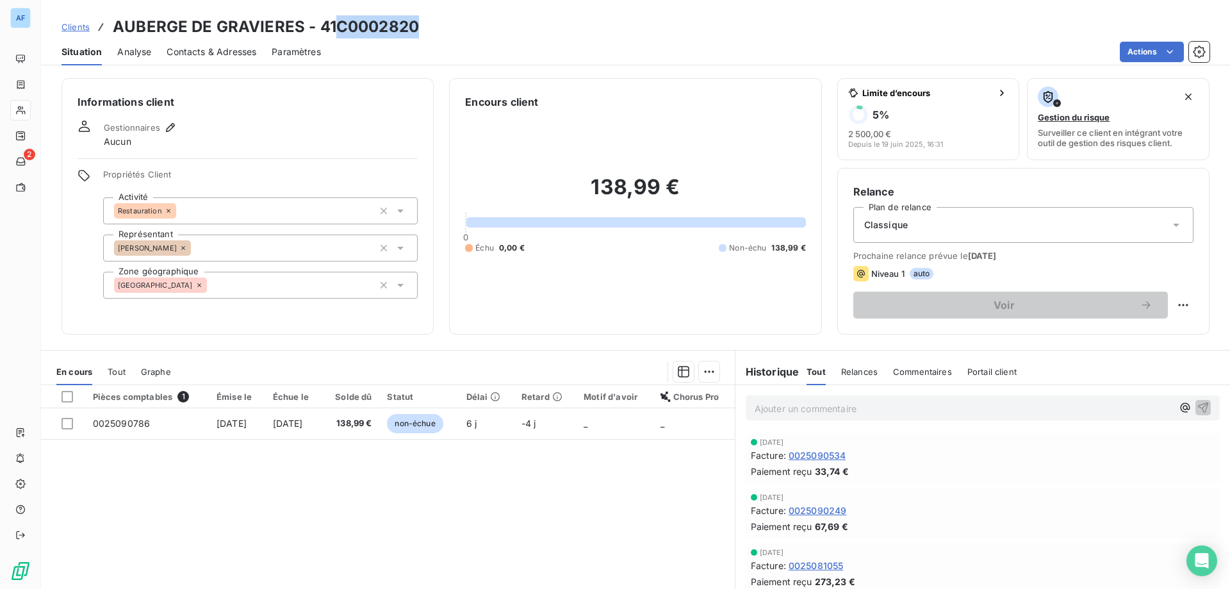
drag, startPoint x: 340, startPoint y: 26, endPoint x: 416, endPoint y: 24, distance: 76.3
click at [416, 24] on h3 "AUBERGE DE GRAVIERES - 41C0002820" at bounding box center [266, 26] width 306 height 23
copy h3 "C0002820"
click at [242, 290] on div "[GEOGRAPHIC_DATA]" at bounding box center [260, 285] width 315 height 27
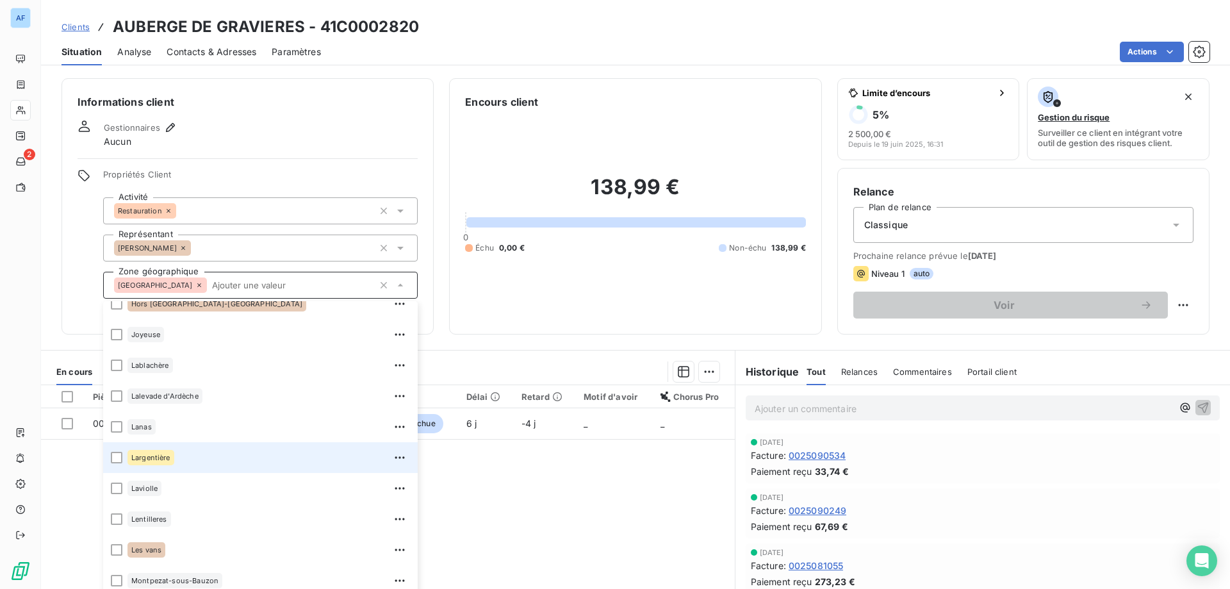
scroll to position [192, 0]
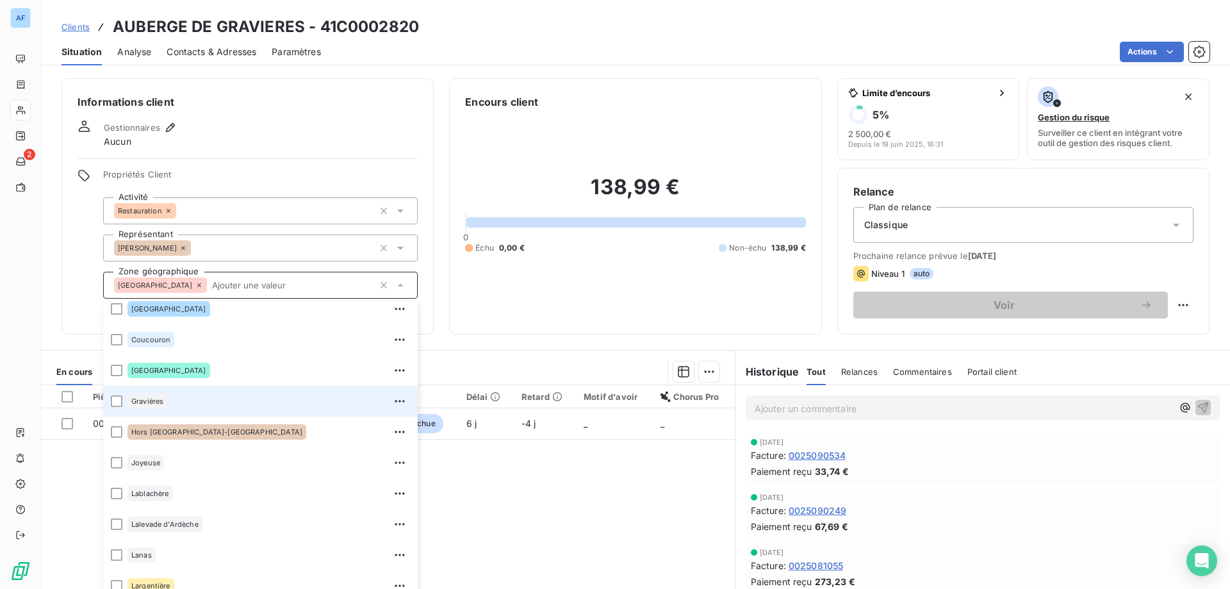
click at [180, 409] on div "Gravières" at bounding box center [268, 401] width 283 height 20
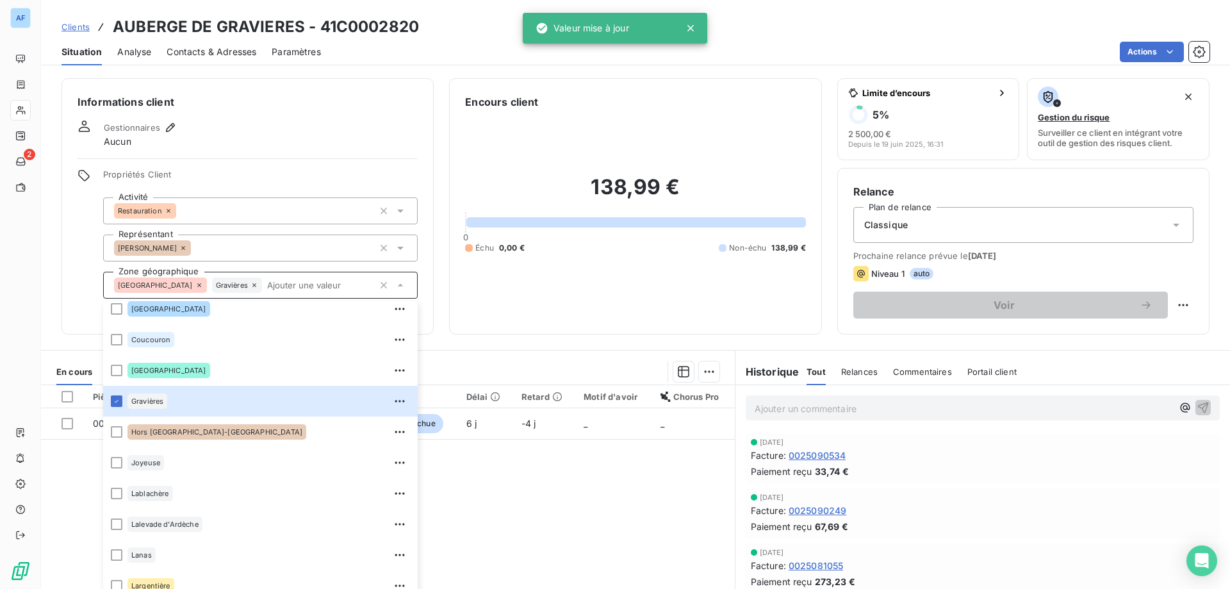
click at [79, 25] on span "Clients" at bounding box center [75, 27] width 28 height 10
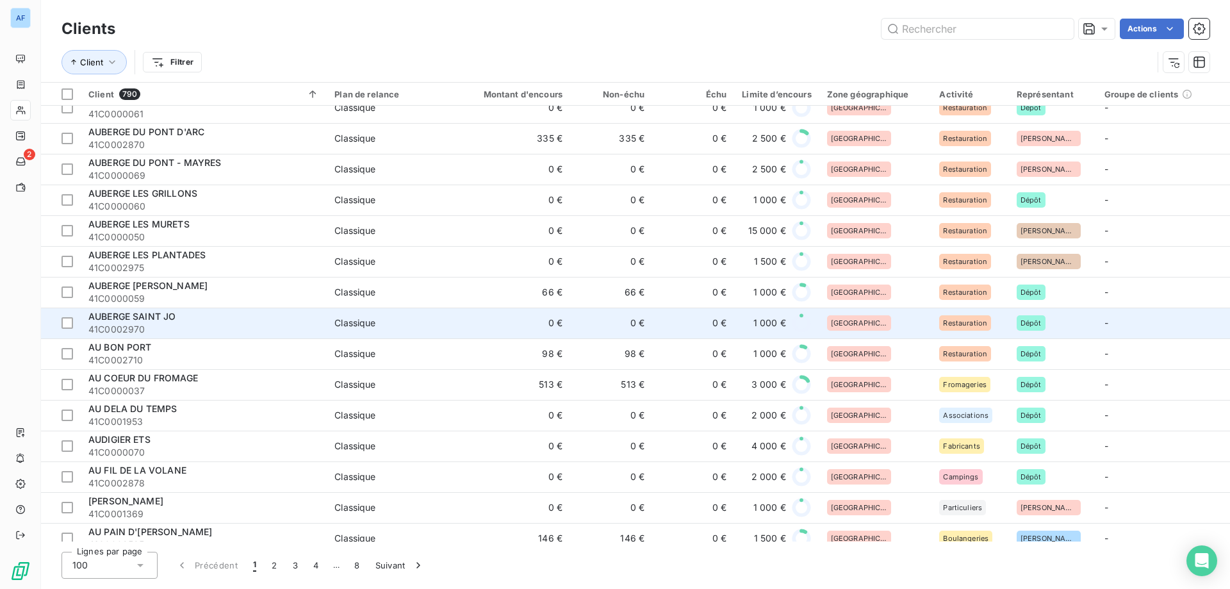
scroll to position [1108, 0]
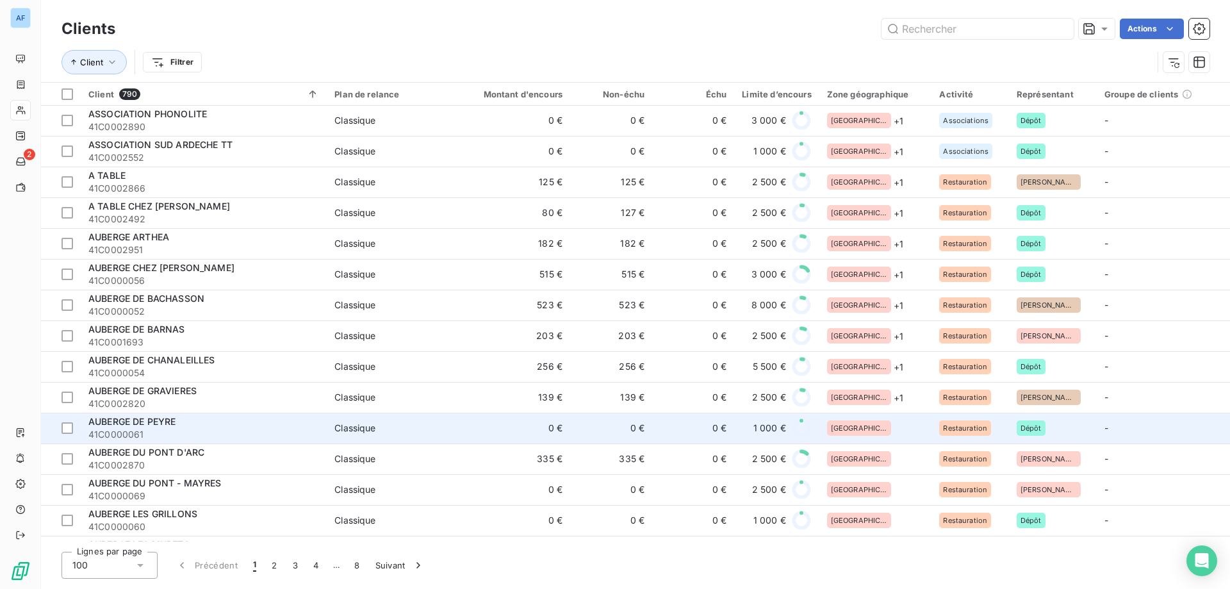
click at [869, 425] on div "[GEOGRAPHIC_DATA]" at bounding box center [875, 427] width 97 height 15
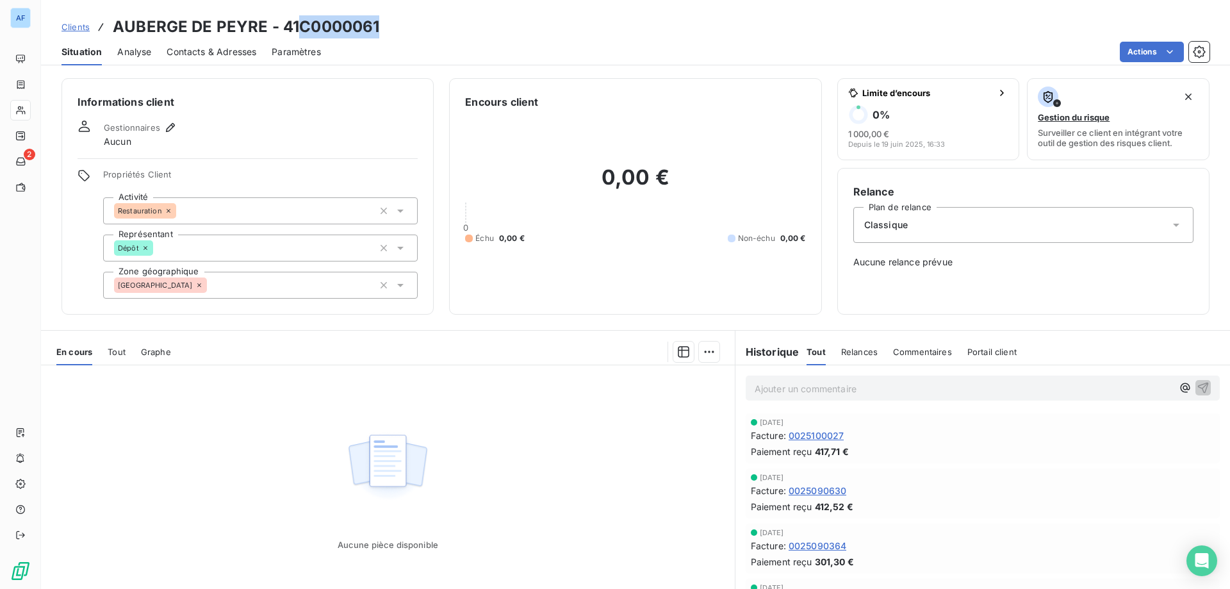
drag, startPoint x: 300, startPoint y: 25, endPoint x: 381, endPoint y: 26, distance: 80.1
click at [381, 26] on div "Clients AUBERGE DE PEYRE - 41C0000061" at bounding box center [635, 26] width 1189 height 23
copy h3 "C0000061"
click at [329, 282] on div "[GEOGRAPHIC_DATA]" at bounding box center [260, 285] width 315 height 27
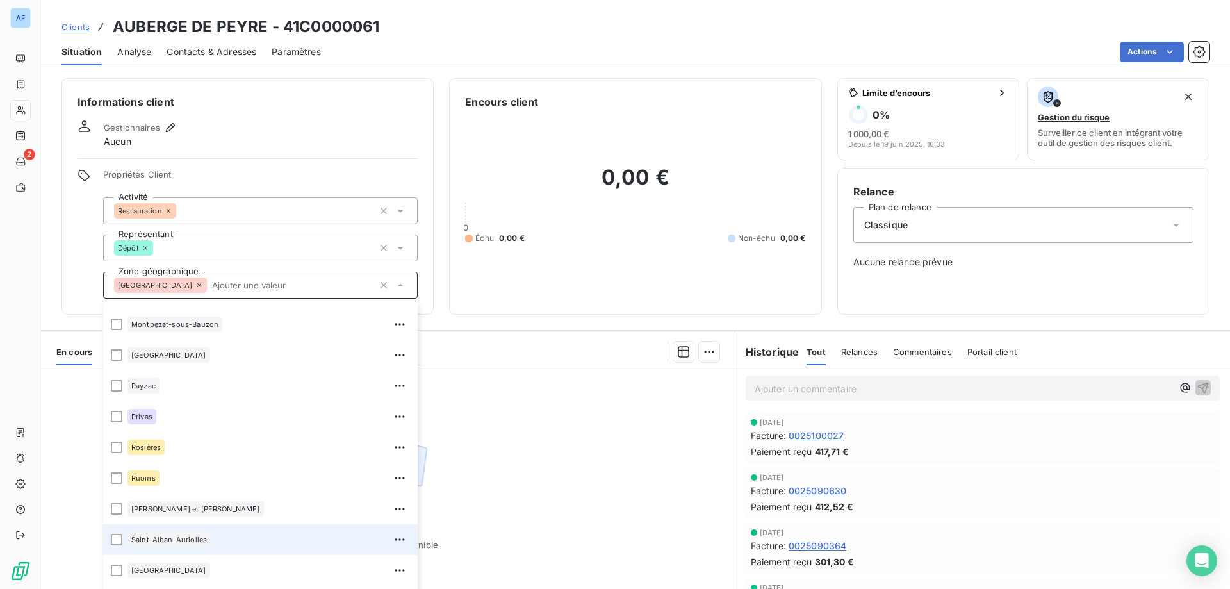
scroll to position [705, 0]
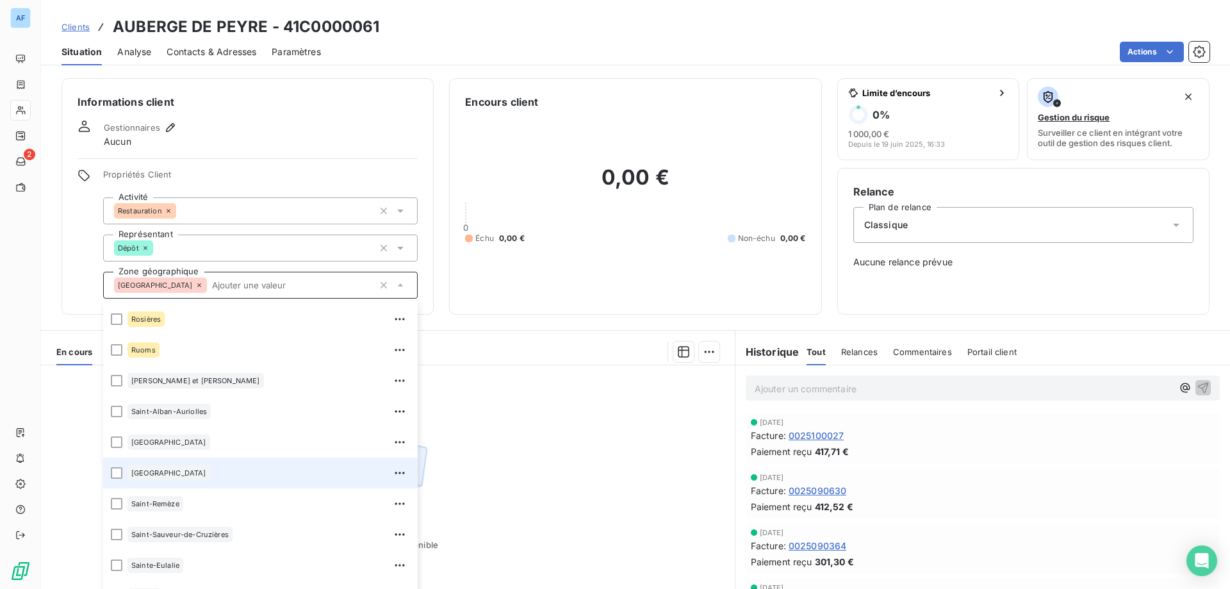
click at [221, 464] on div "[GEOGRAPHIC_DATA]" at bounding box center [268, 473] width 283 height 20
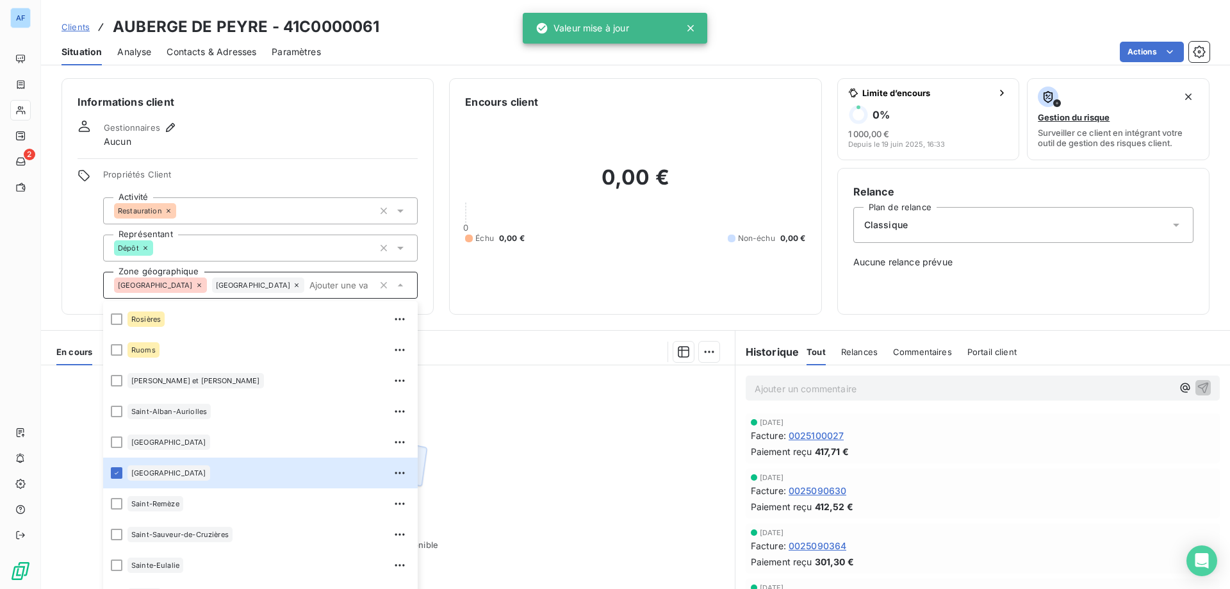
click at [79, 24] on span "Clients" at bounding box center [75, 27] width 28 height 10
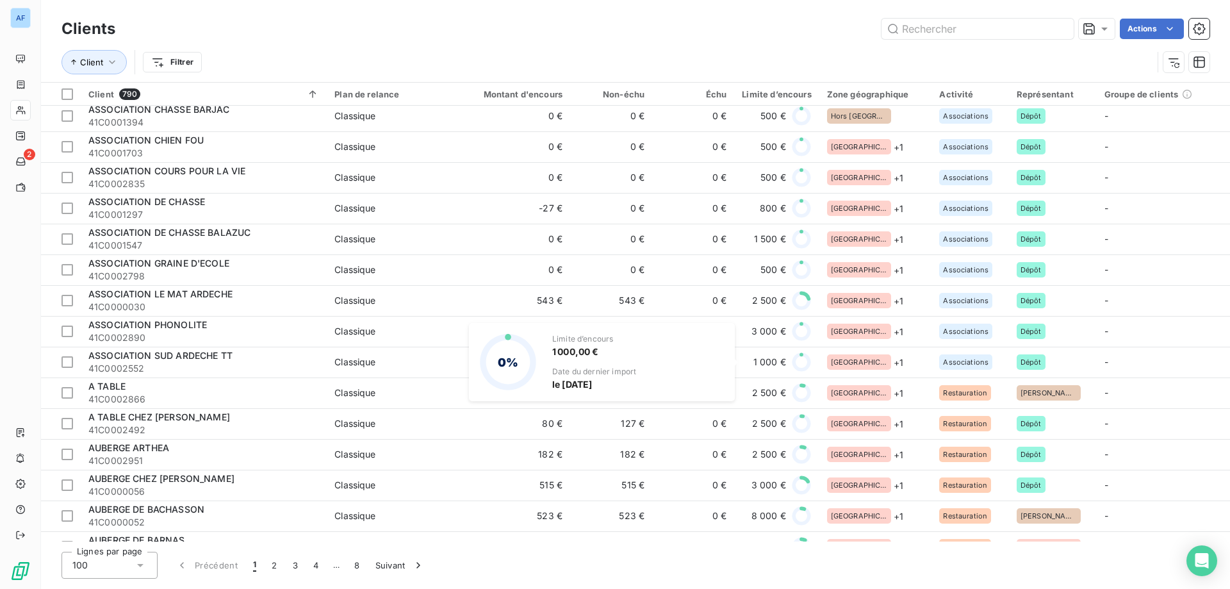
scroll to position [1281, 0]
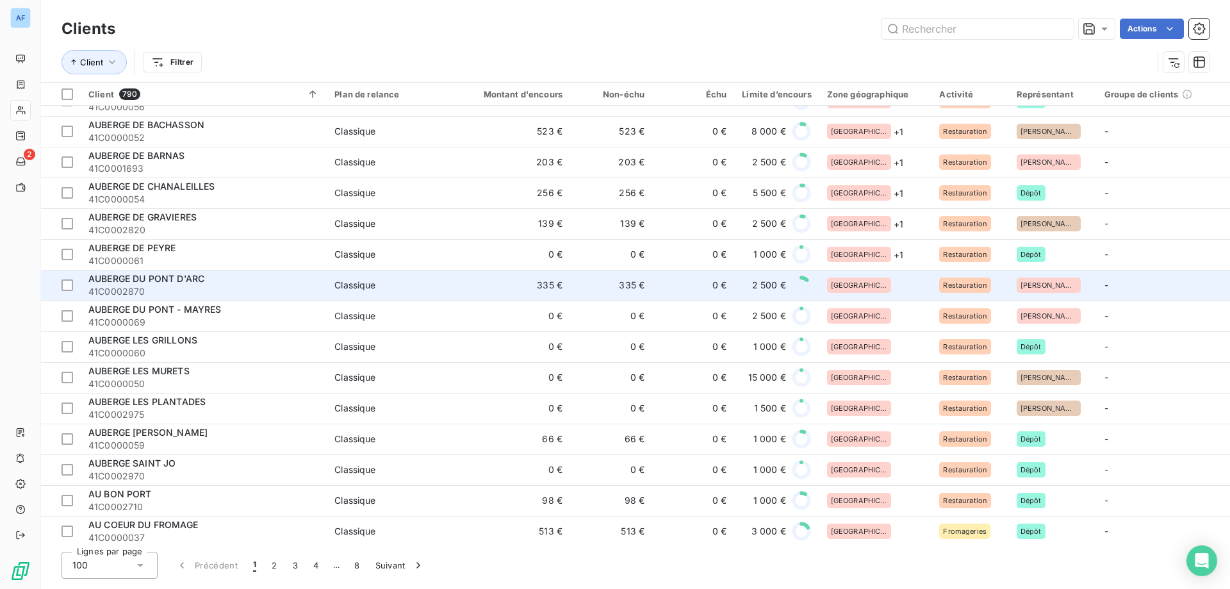
click at [885, 285] on div "[GEOGRAPHIC_DATA]" at bounding box center [875, 284] width 97 height 15
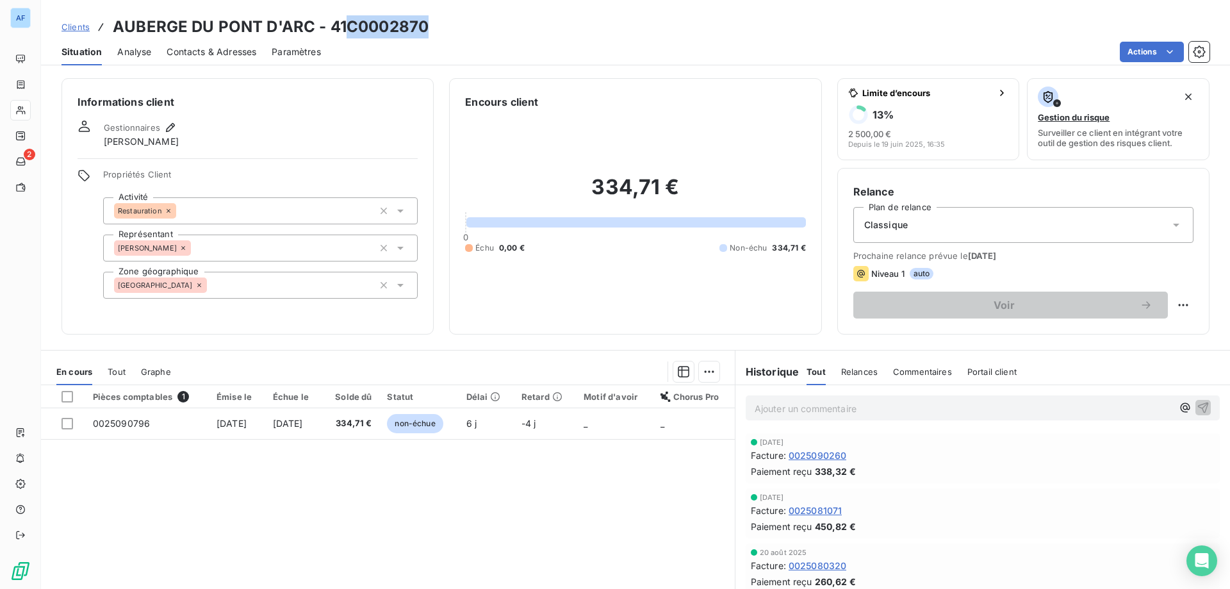
drag, startPoint x: 350, startPoint y: 24, endPoint x: 430, endPoint y: 24, distance: 79.4
click at [434, 24] on div "Clients AUBERGE DU PONT D'ARC - 41C0002870" at bounding box center [635, 26] width 1189 height 23
copy h3 "C0002870"
click at [245, 286] on div "[GEOGRAPHIC_DATA]" at bounding box center [260, 285] width 315 height 27
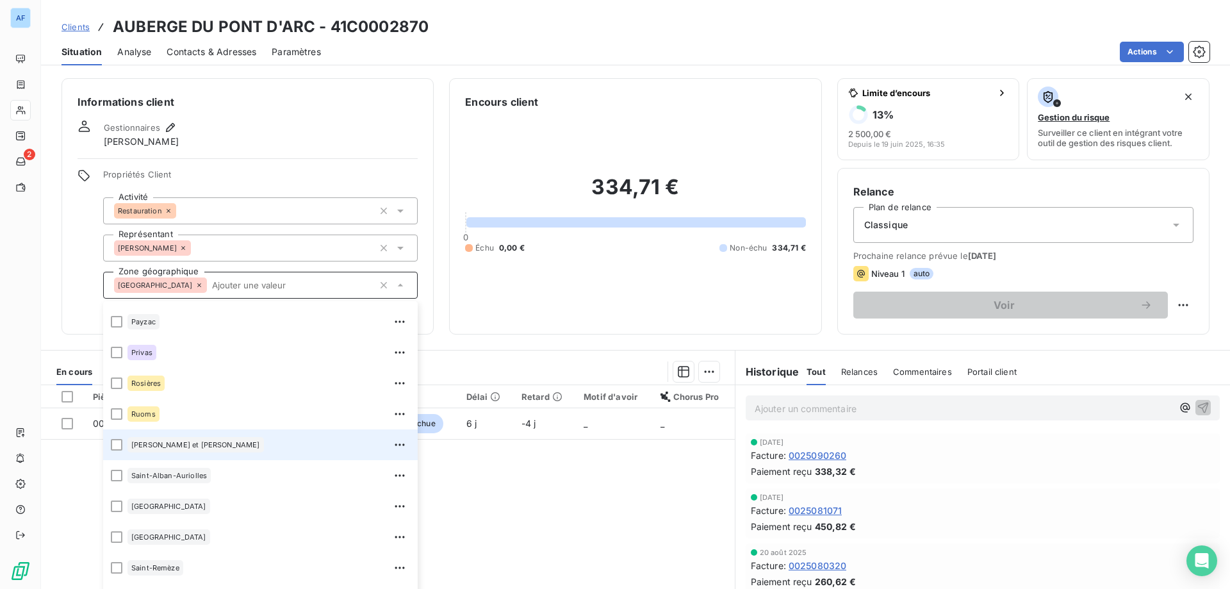
scroll to position [81, 0]
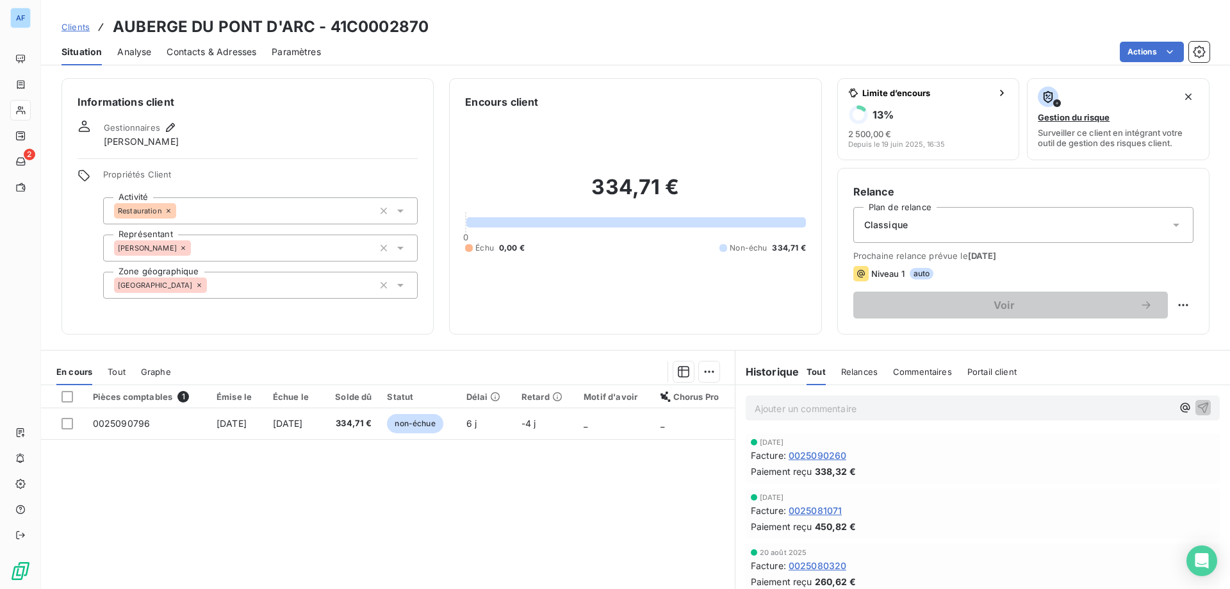
click at [293, 286] on div "[GEOGRAPHIC_DATA]" at bounding box center [260, 285] width 315 height 27
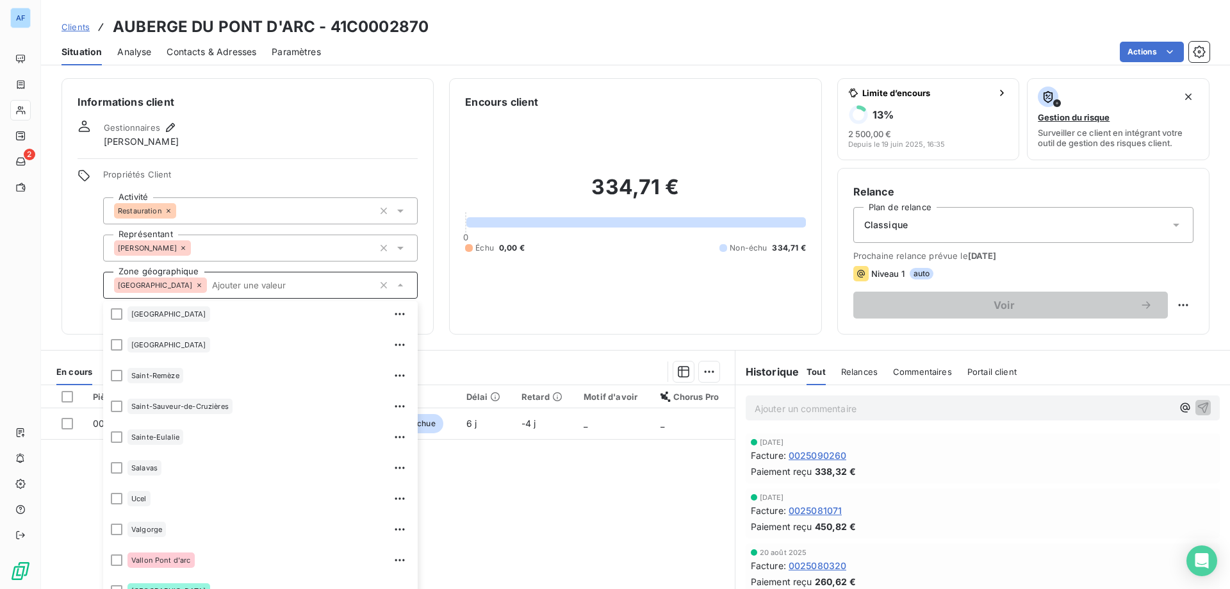
scroll to position [953, 0]
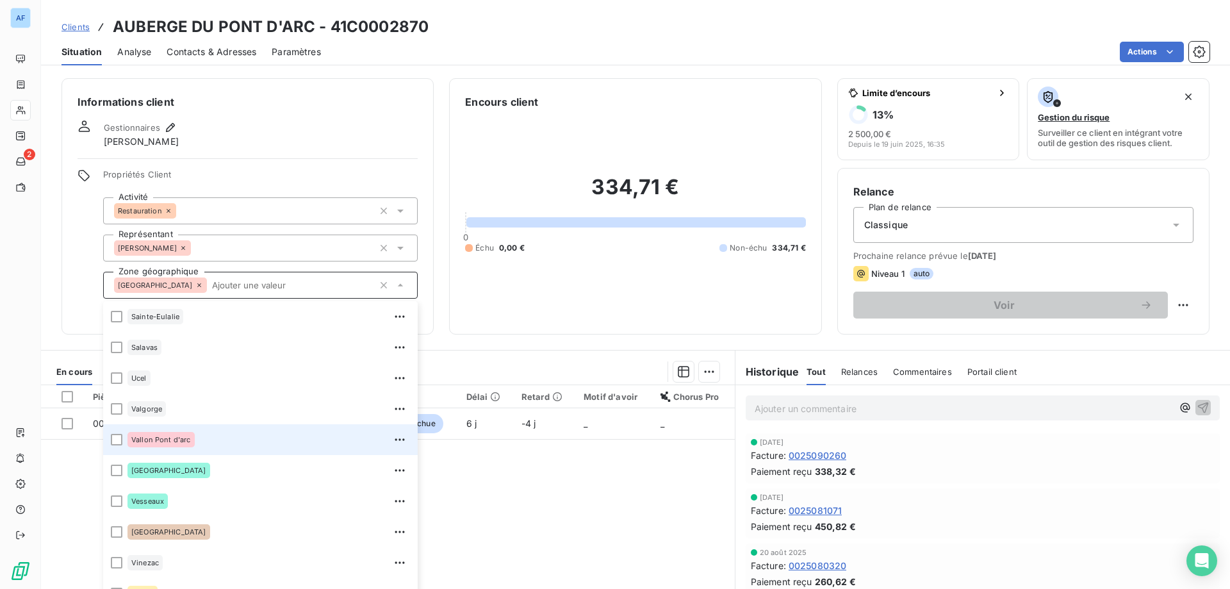
click at [250, 442] on div "Vallon Pont d'arc" at bounding box center [268, 439] width 283 height 20
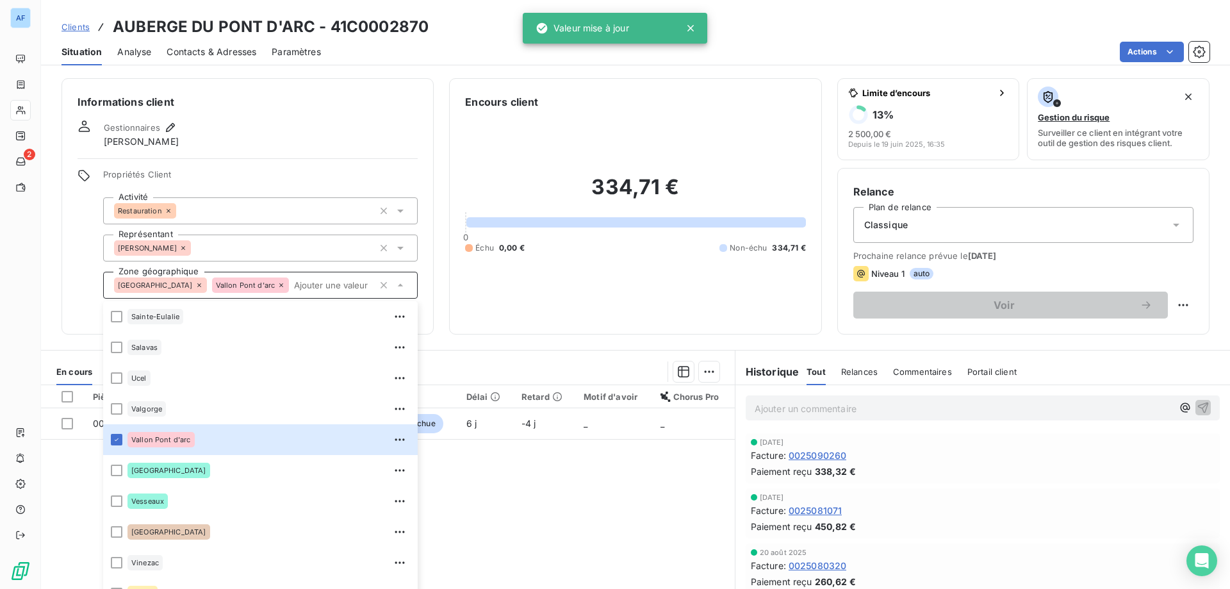
click at [81, 29] on span "Clients" at bounding box center [75, 27] width 28 height 10
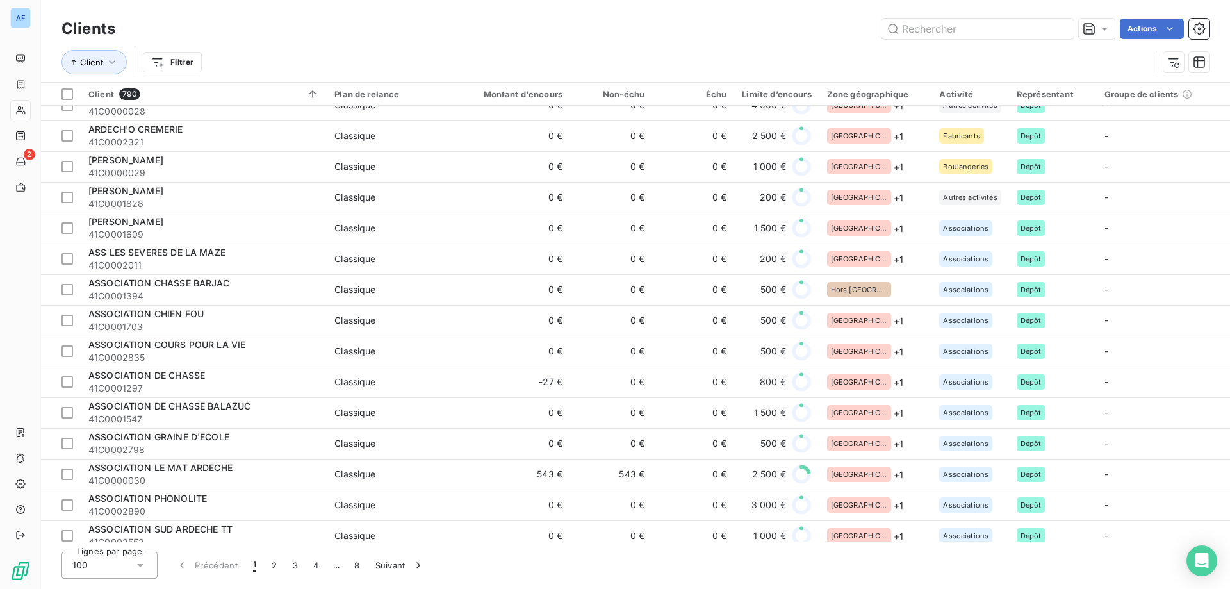
scroll to position [1236, 0]
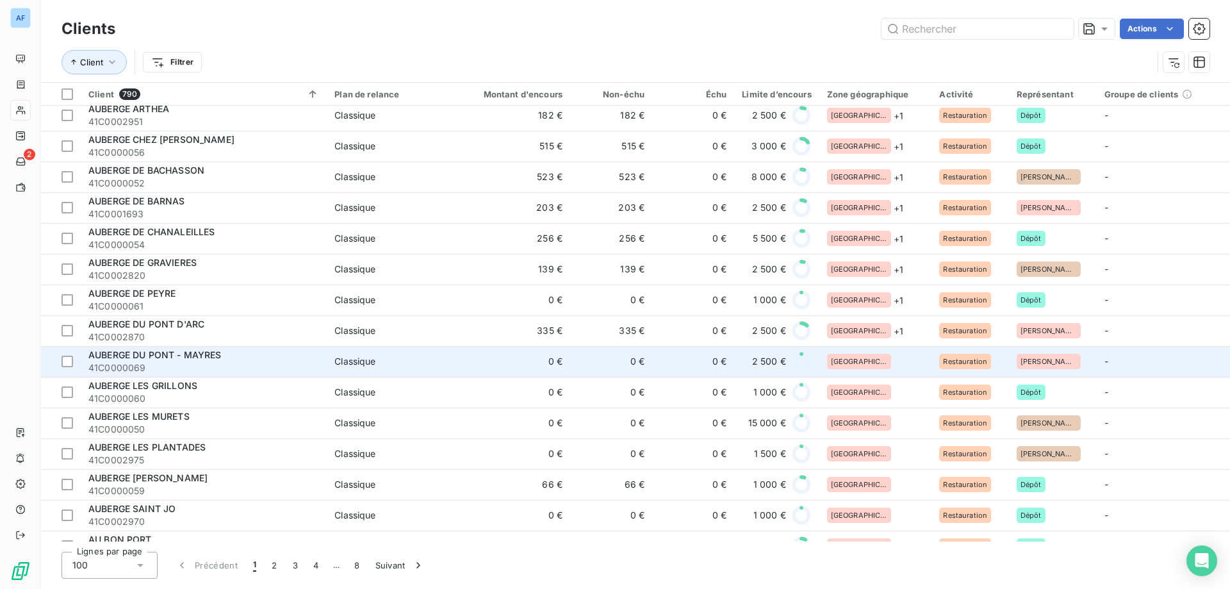
click at [865, 360] on div "[GEOGRAPHIC_DATA]" at bounding box center [875, 361] width 97 height 15
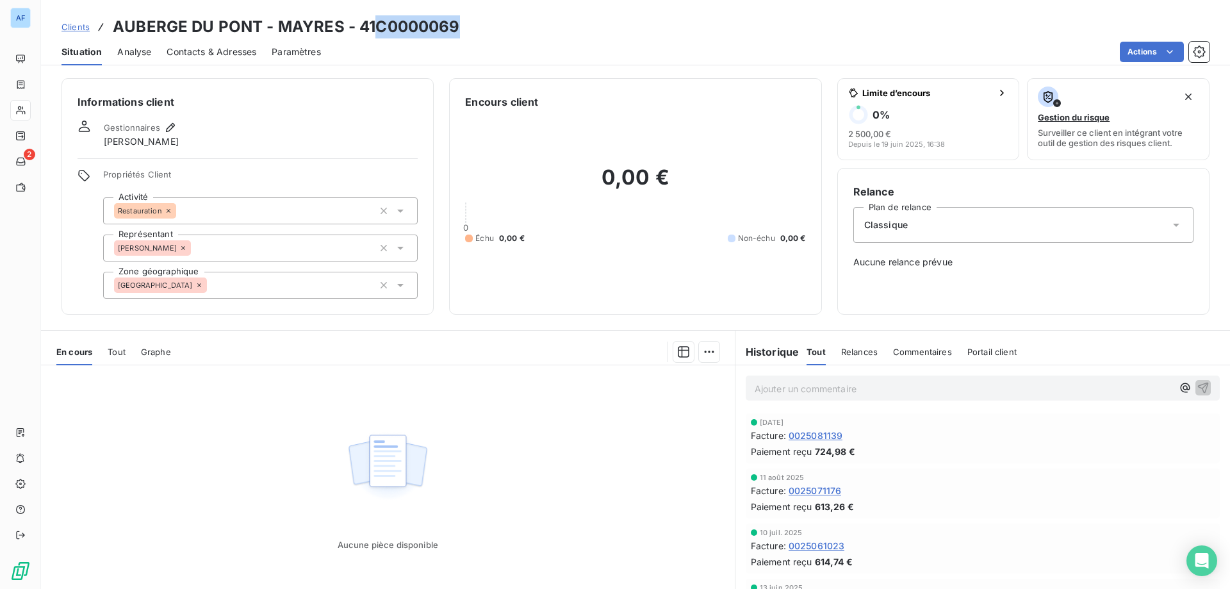
drag, startPoint x: 379, startPoint y: 23, endPoint x: 499, endPoint y: 37, distance: 120.5
click at [499, 37] on div "Clients AUBERGE DU PONT - MAYRES - 41C0000069" at bounding box center [635, 26] width 1189 height 23
copy h3 "C0000069"
click at [296, 283] on div "[GEOGRAPHIC_DATA]" at bounding box center [260, 285] width 315 height 27
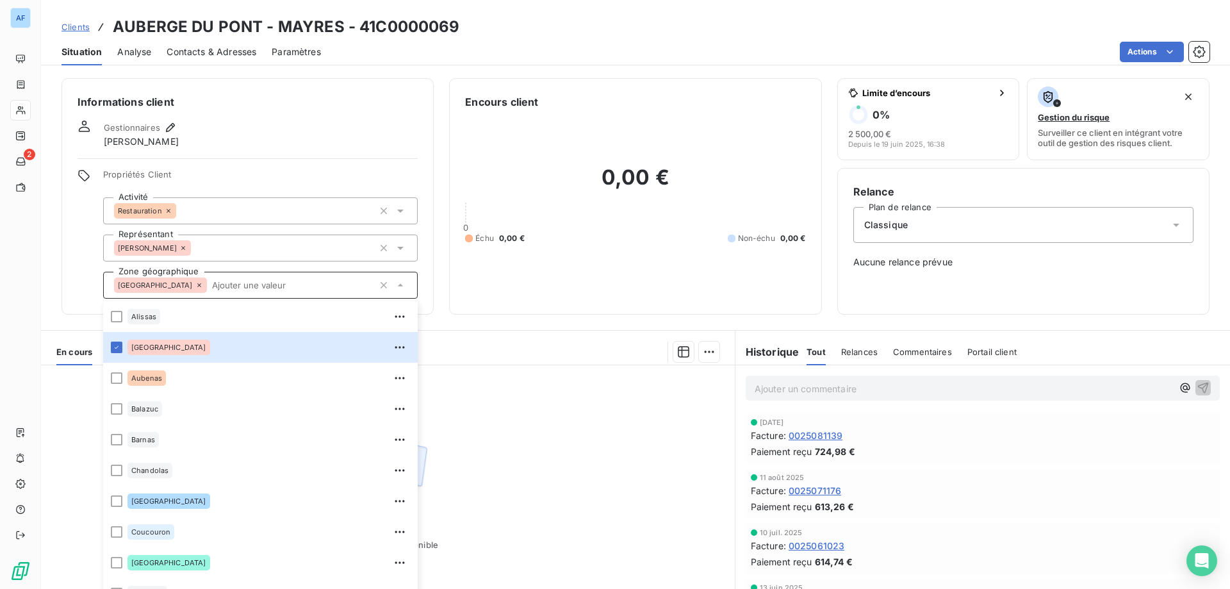
scroll to position [512, 0]
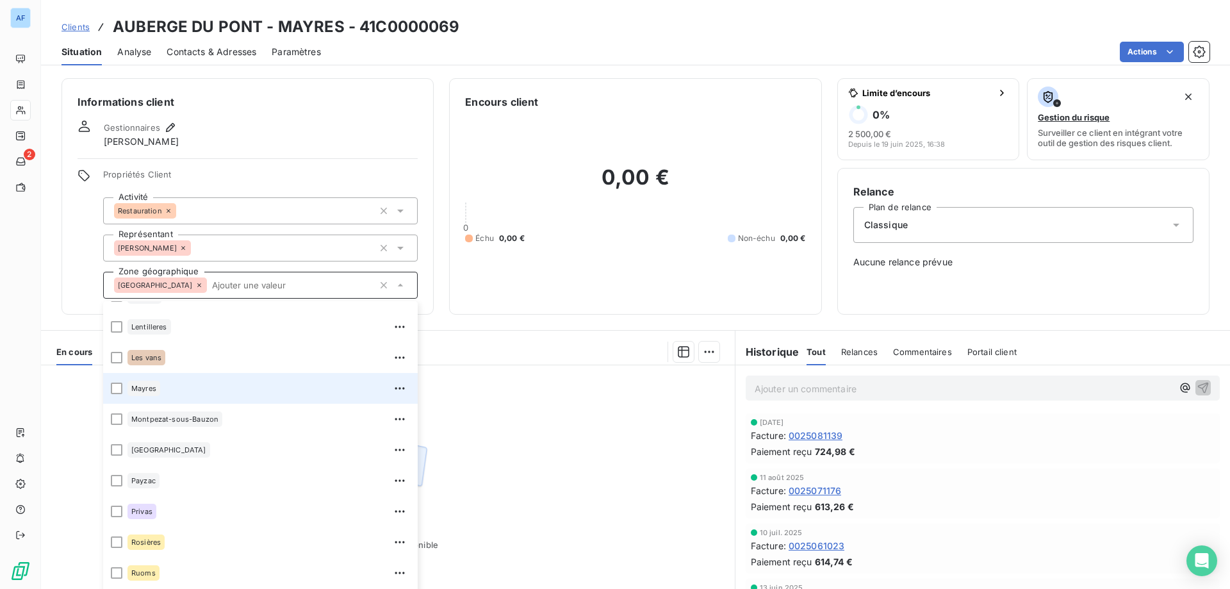
click at [263, 386] on div "Mayres" at bounding box center [268, 388] width 283 height 20
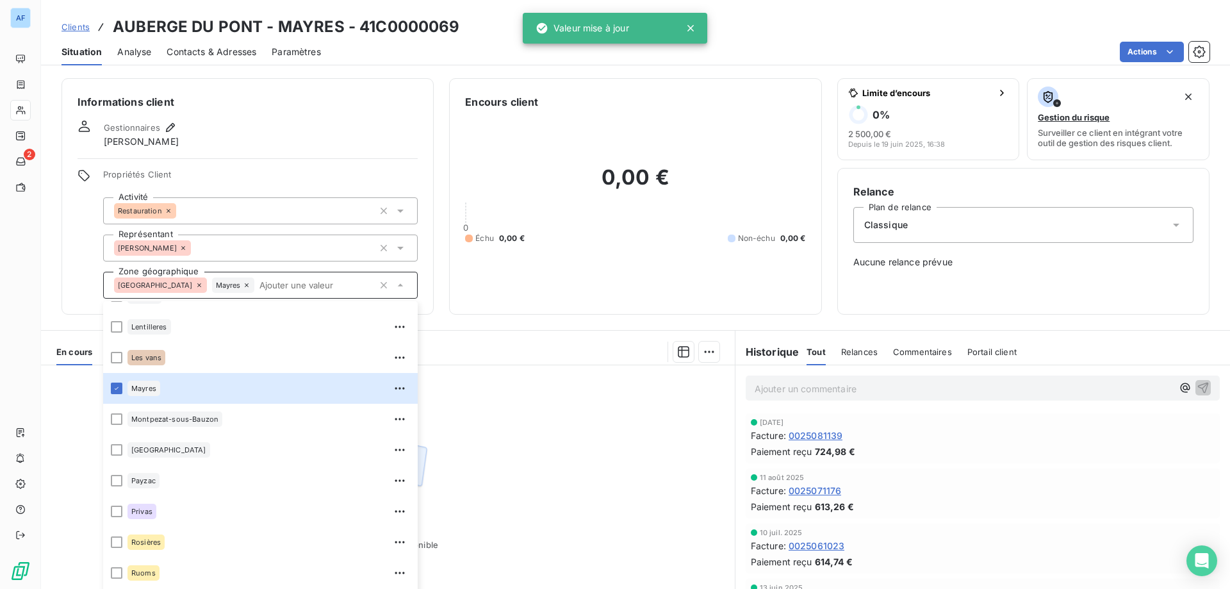
click at [79, 26] on span "Clients" at bounding box center [75, 27] width 28 height 10
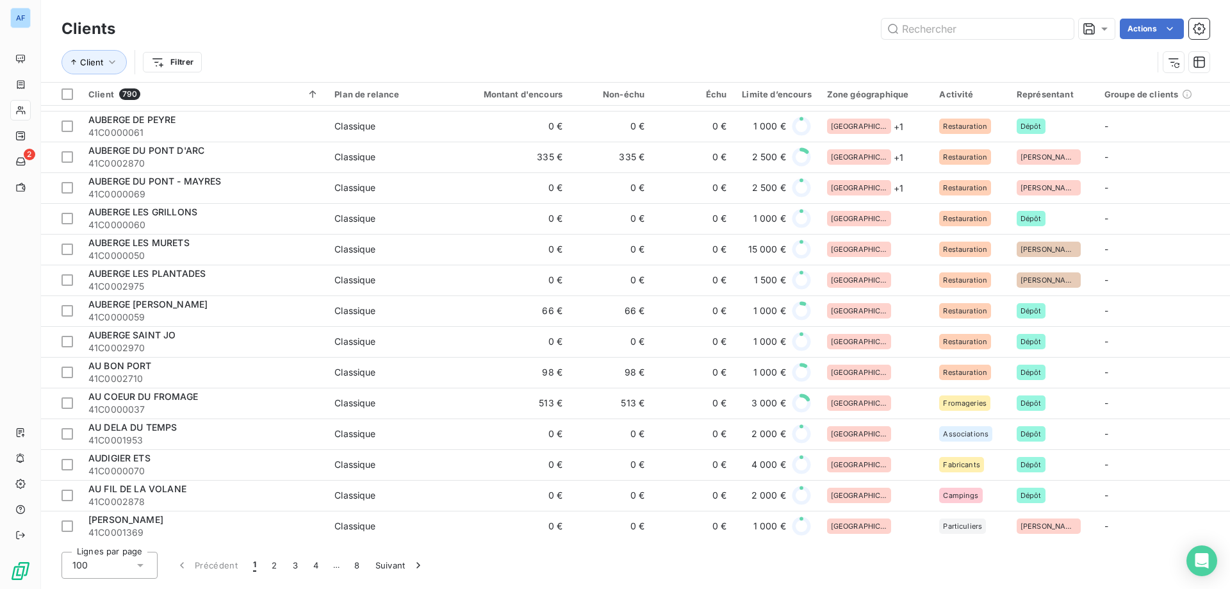
scroll to position [1473, 0]
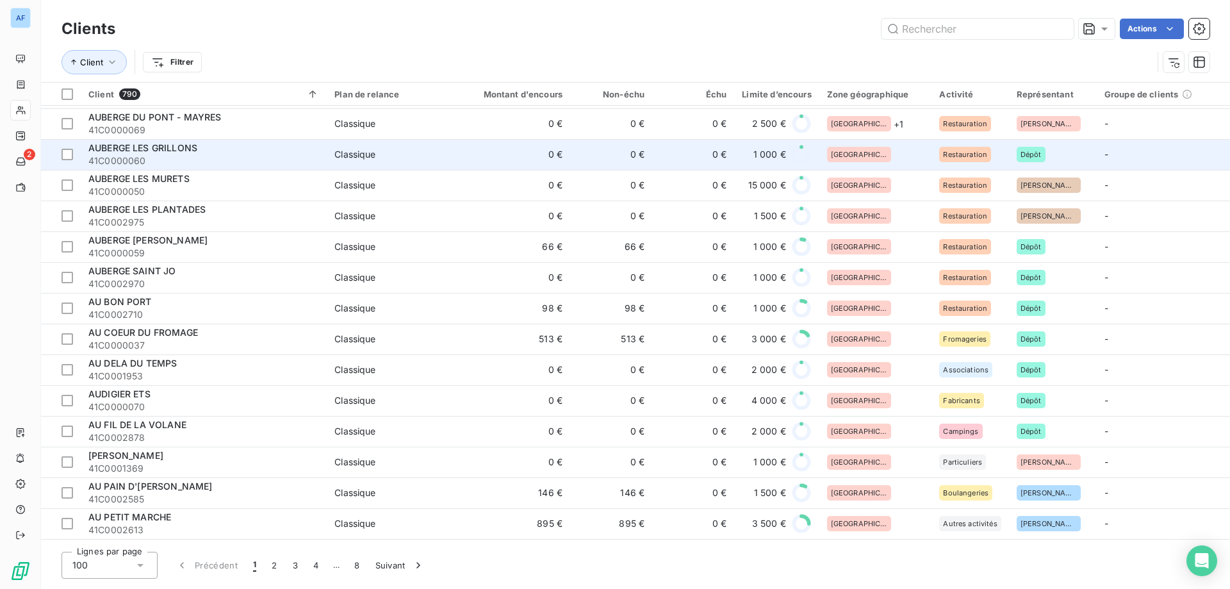
click at [881, 156] on div "[GEOGRAPHIC_DATA]" at bounding box center [875, 154] width 97 height 15
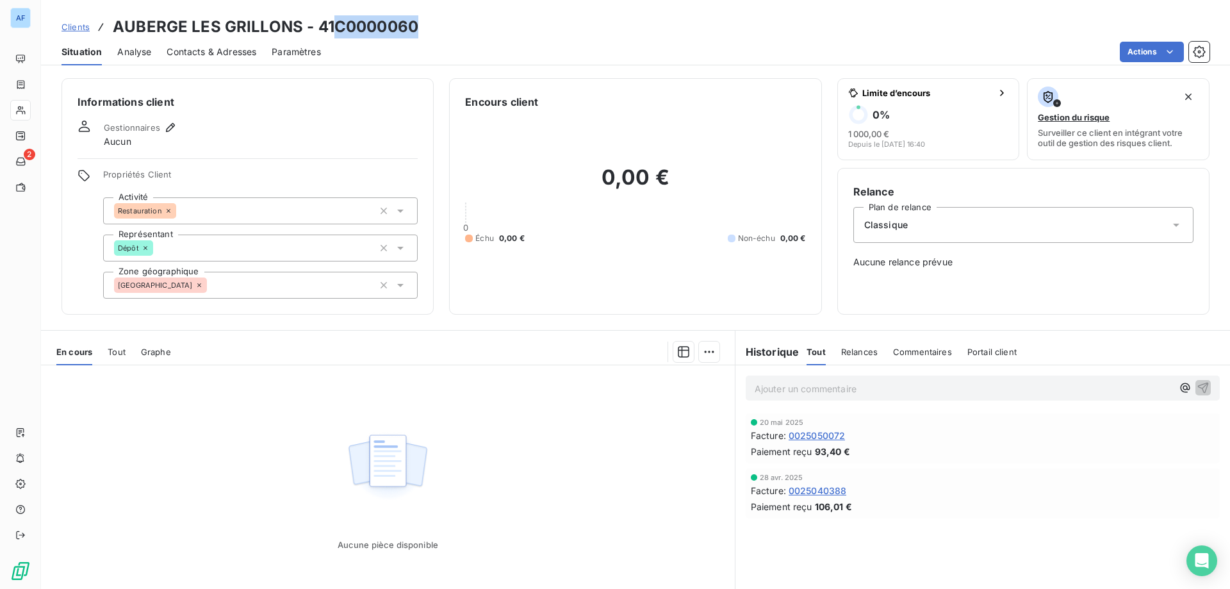
drag, startPoint x: 336, startPoint y: 27, endPoint x: 413, endPoint y: 27, distance: 77.5
click at [413, 27] on h3 "AUBERGE LES GRILLONS - 41C0000060" at bounding box center [266, 26] width 306 height 23
copy h3 "C0000060"
click at [209, 289] on div "[GEOGRAPHIC_DATA]" at bounding box center [260, 285] width 315 height 27
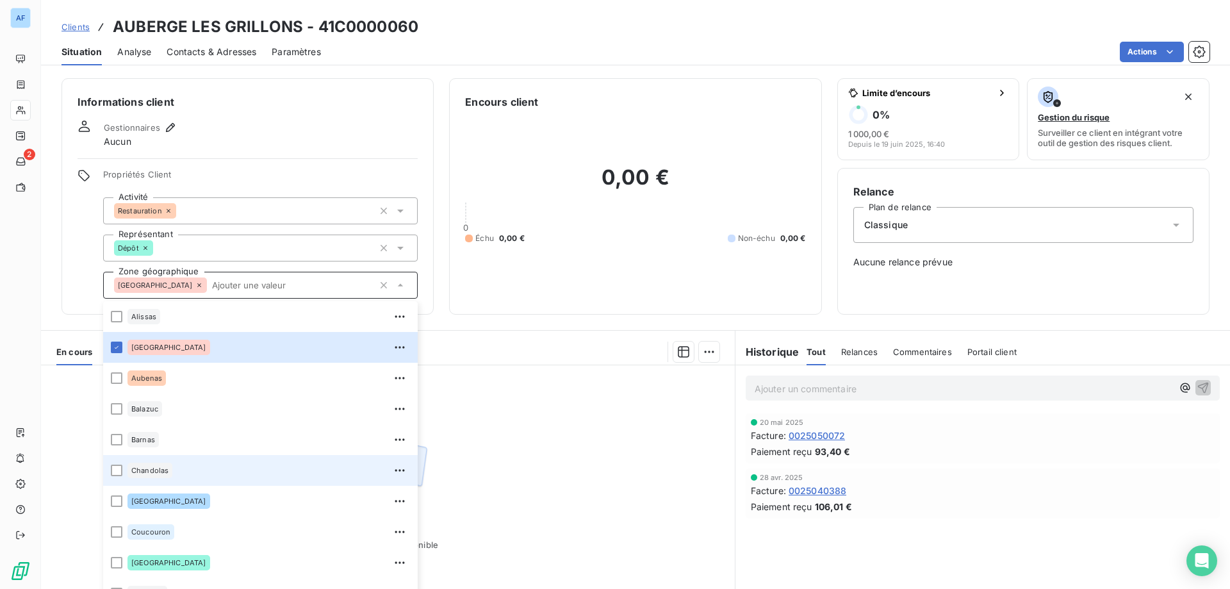
scroll to position [384, 0]
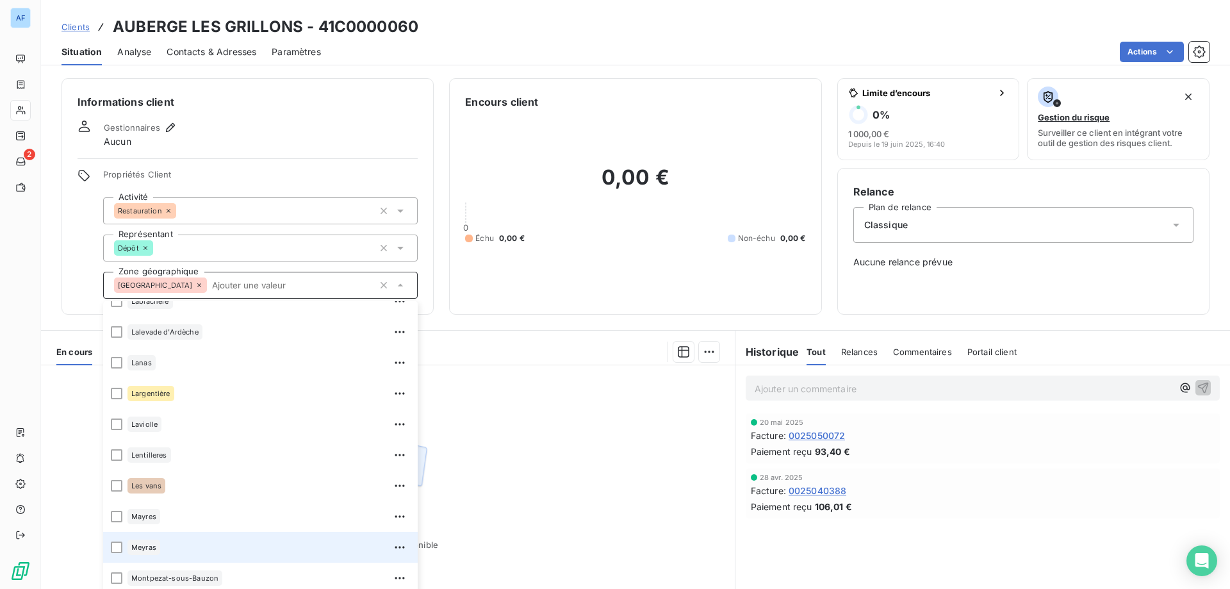
click at [168, 549] on div "Meyras" at bounding box center [268, 547] width 283 height 20
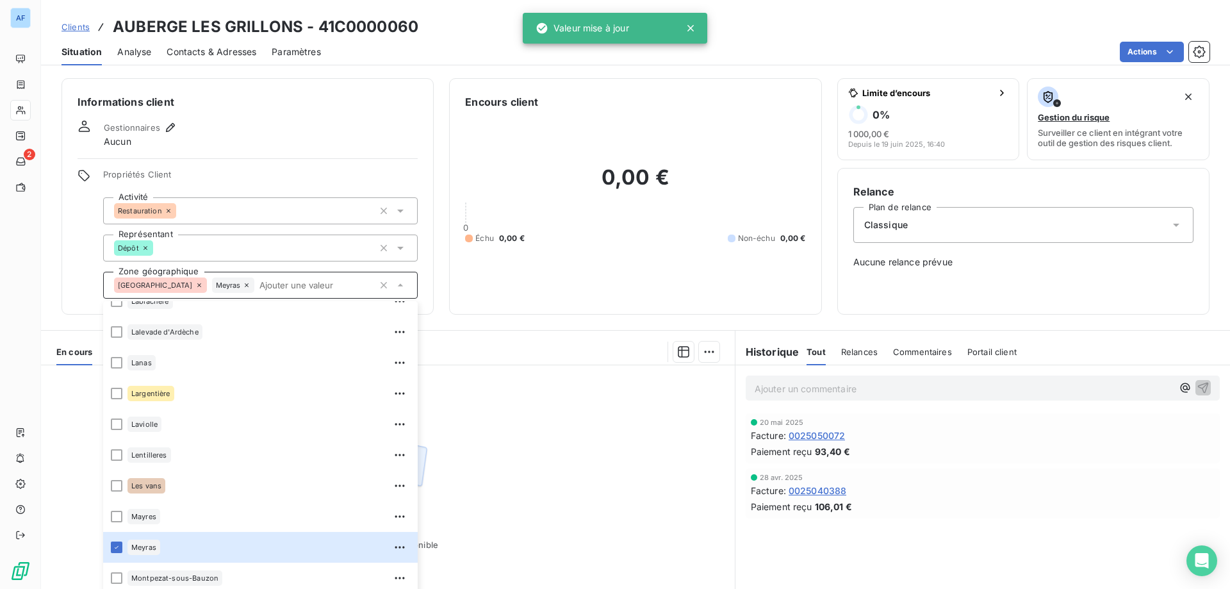
click at [596, 499] on div "Aucune pièce disponible" at bounding box center [388, 488] width 694 height 247
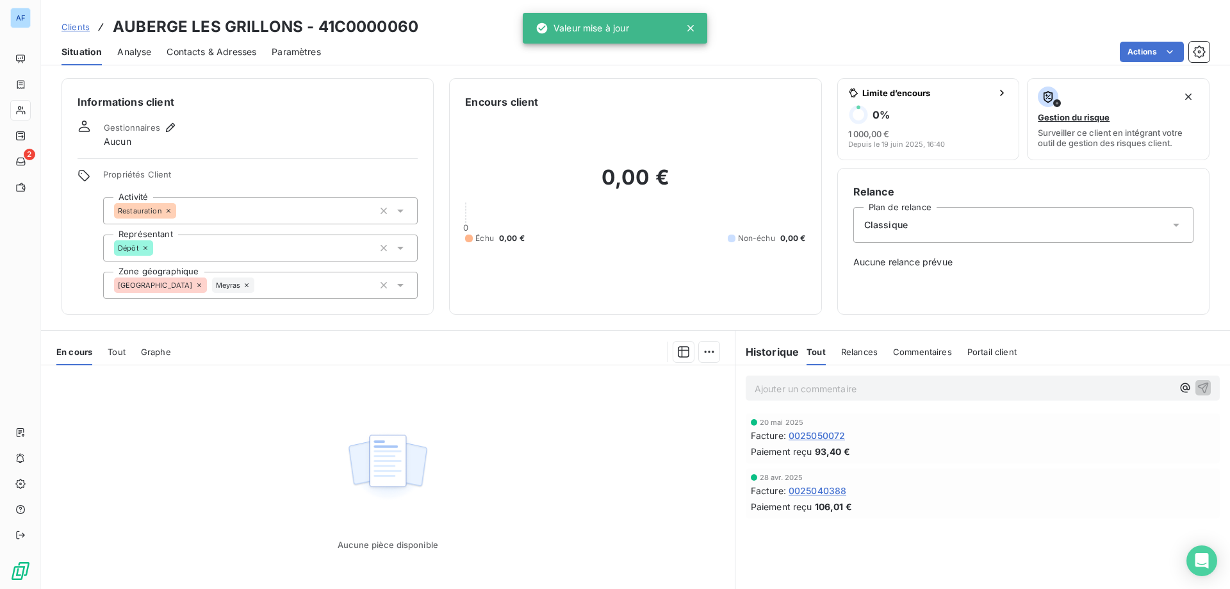
click at [74, 29] on span "Clients" at bounding box center [75, 27] width 28 height 10
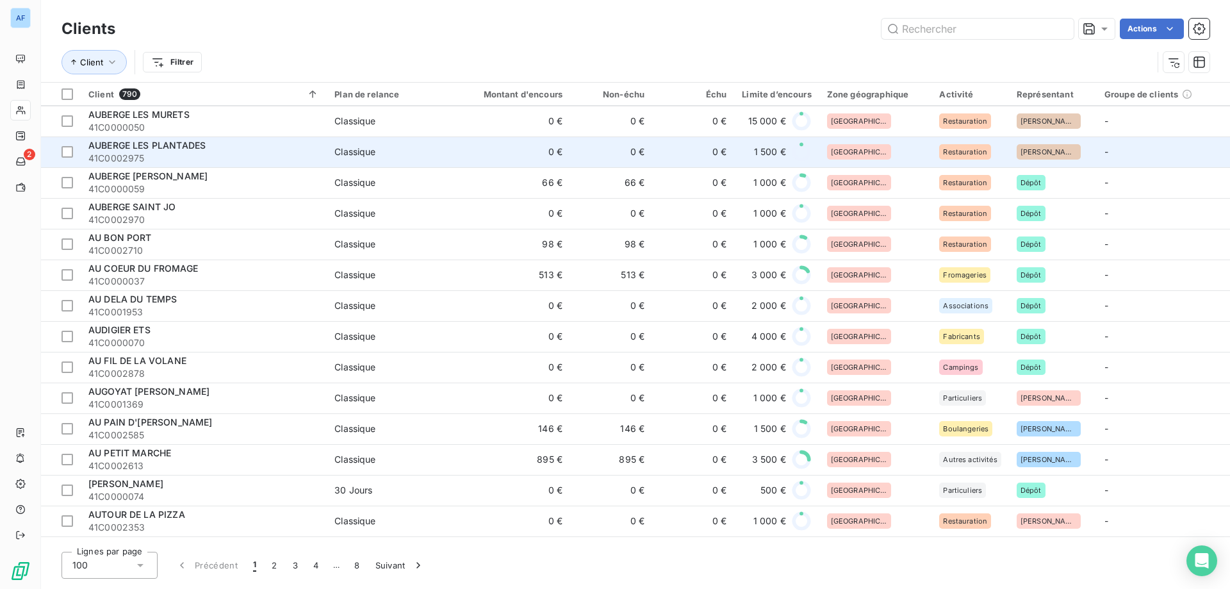
scroll to position [1409, 0]
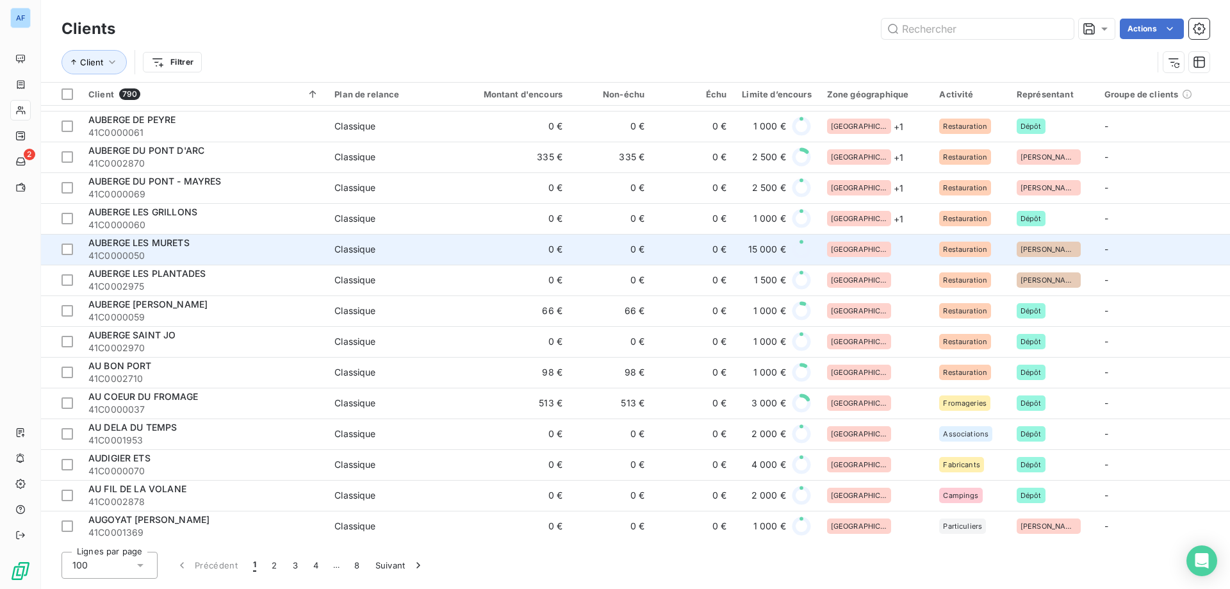
click at [887, 245] on div "[GEOGRAPHIC_DATA]" at bounding box center [875, 249] width 97 height 15
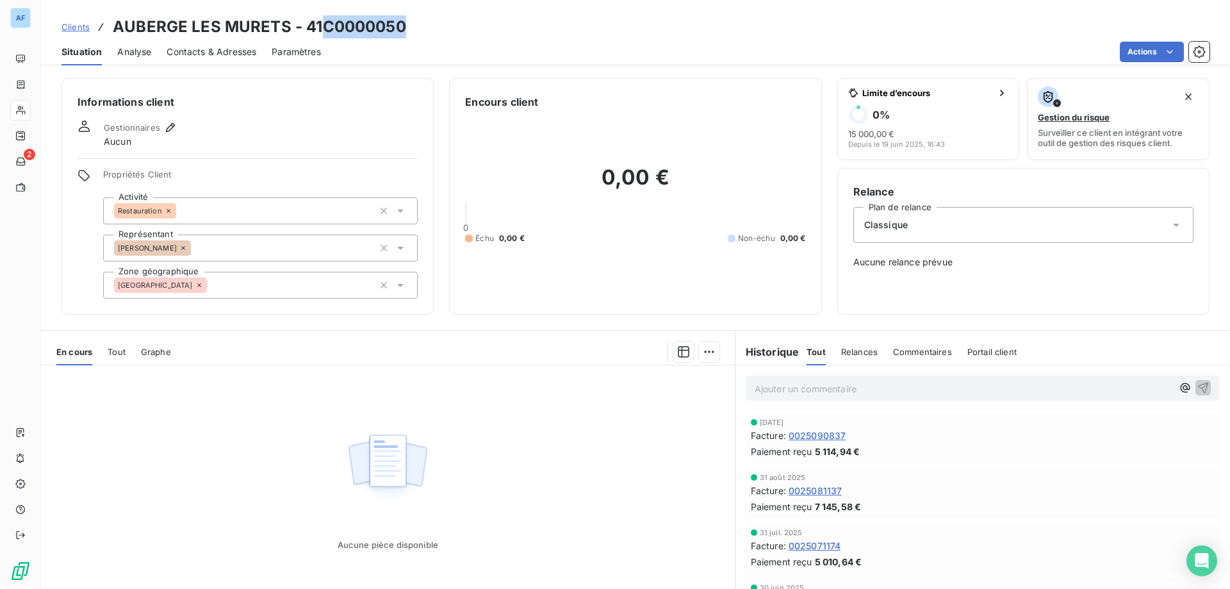
drag, startPoint x: 325, startPoint y: 23, endPoint x: 403, endPoint y: 31, distance: 77.9
click at [403, 31] on h3 "AUBERGE LES MURETS - 41C0000050" at bounding box center [259, 26] width 293 height 23
copy h3 "C0000050"
click at [254, 282] on div "[GEOGRAPHIC_DATA]" at bounding box center [260, 285] width 315 height 27
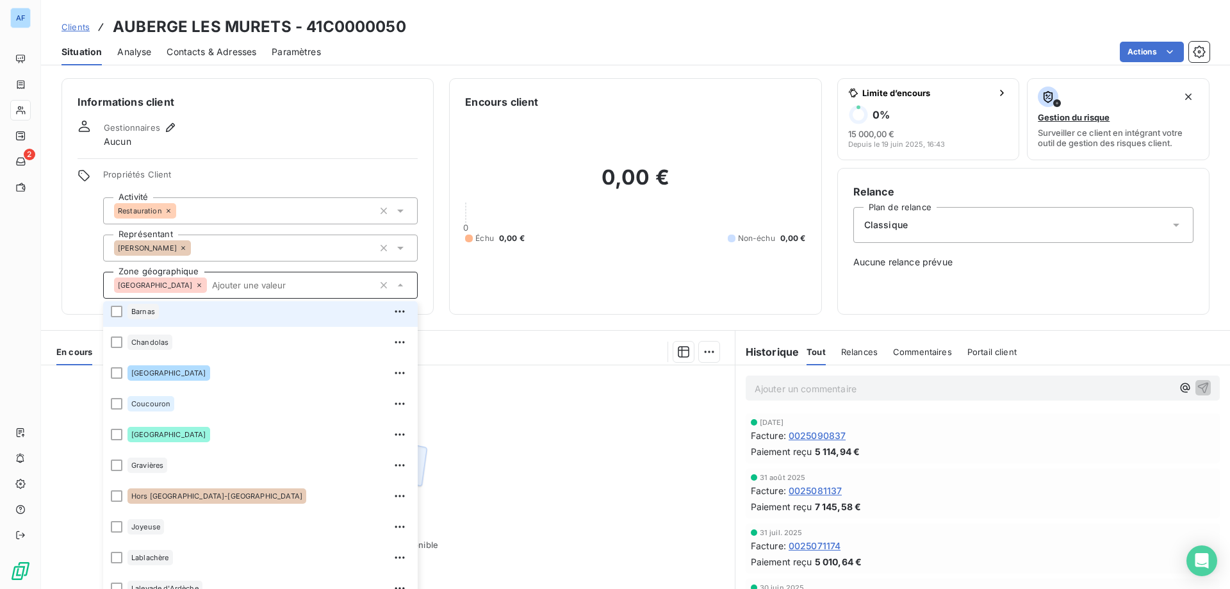
scroll to position [64, 0]
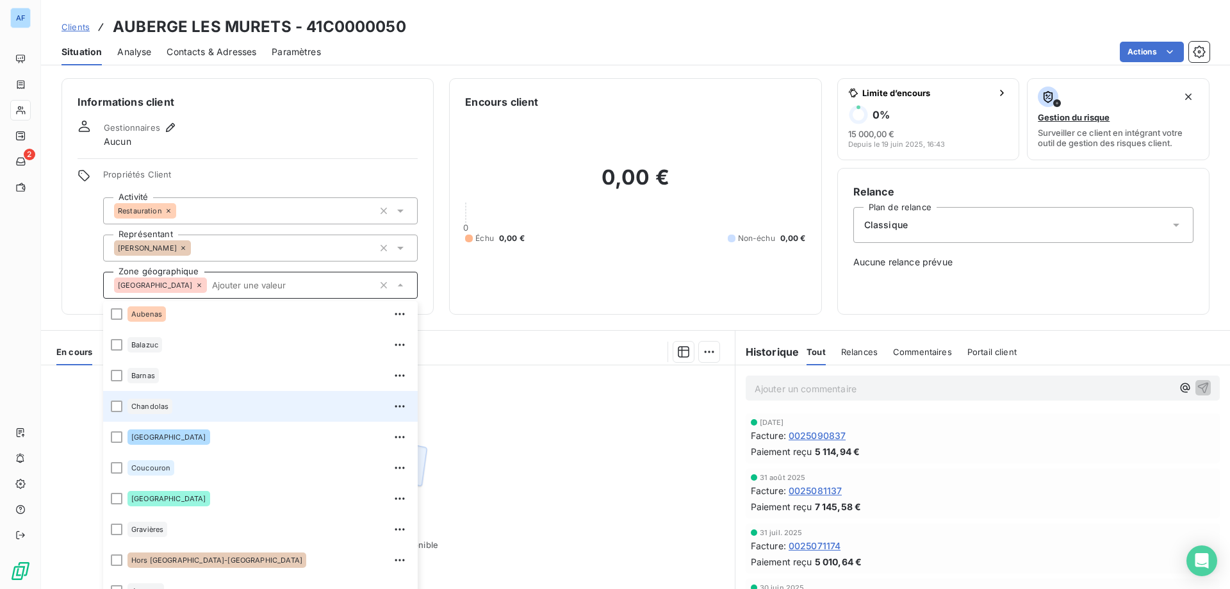
click at [171, 407] on div "Chandolas" at bounding box center [149, 405] width 45 height 15
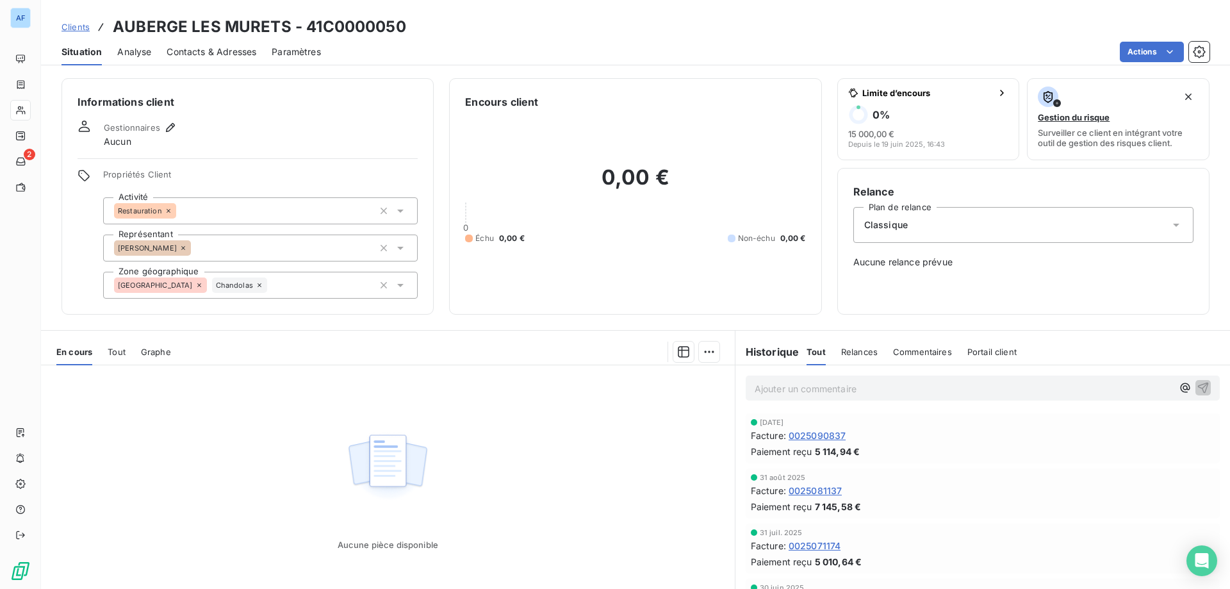
click at [500, 464] on div "Aucune pièce disponible" at bounding box center [388, 488] width 694 height 247
click at [72, 30] on span "Clients" at bounding box center [75, 27] width 28 height 10
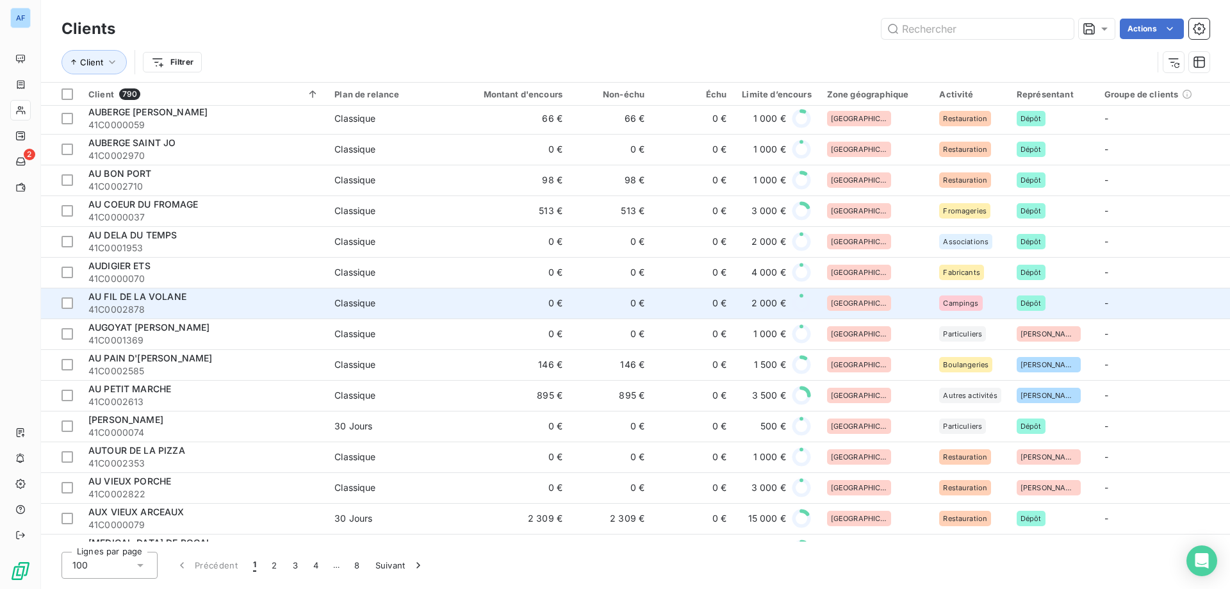
scroll to position [1409, 0]
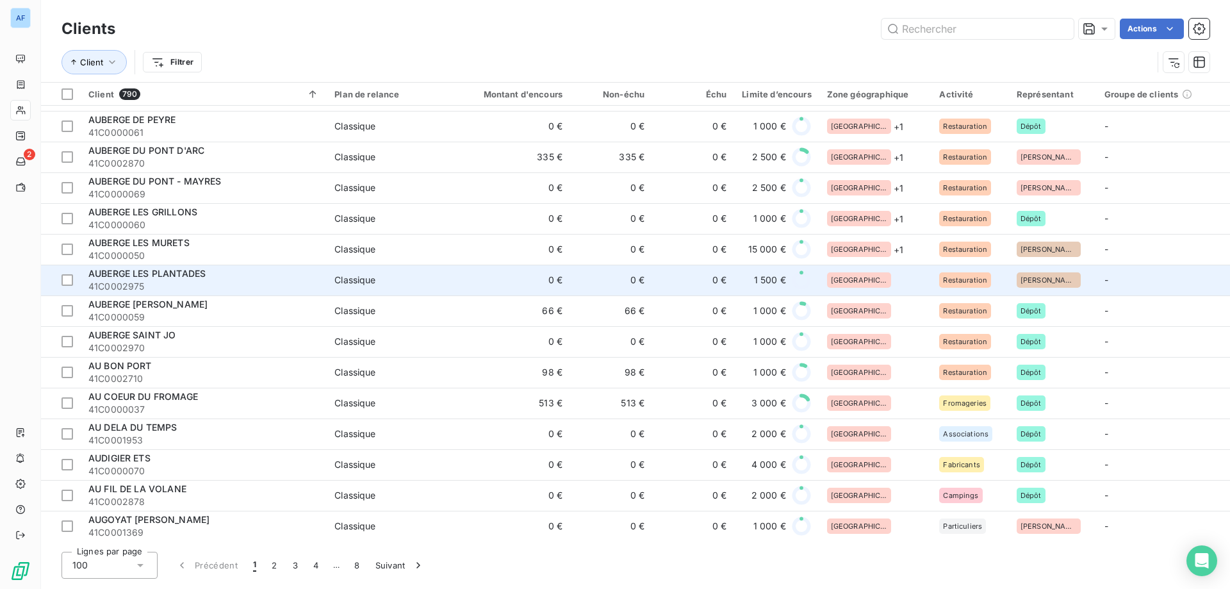
click at [873, 279] on div "[GEOGRAPHIC_DATA]" at bounding box center [875, 279] width 97 height 15
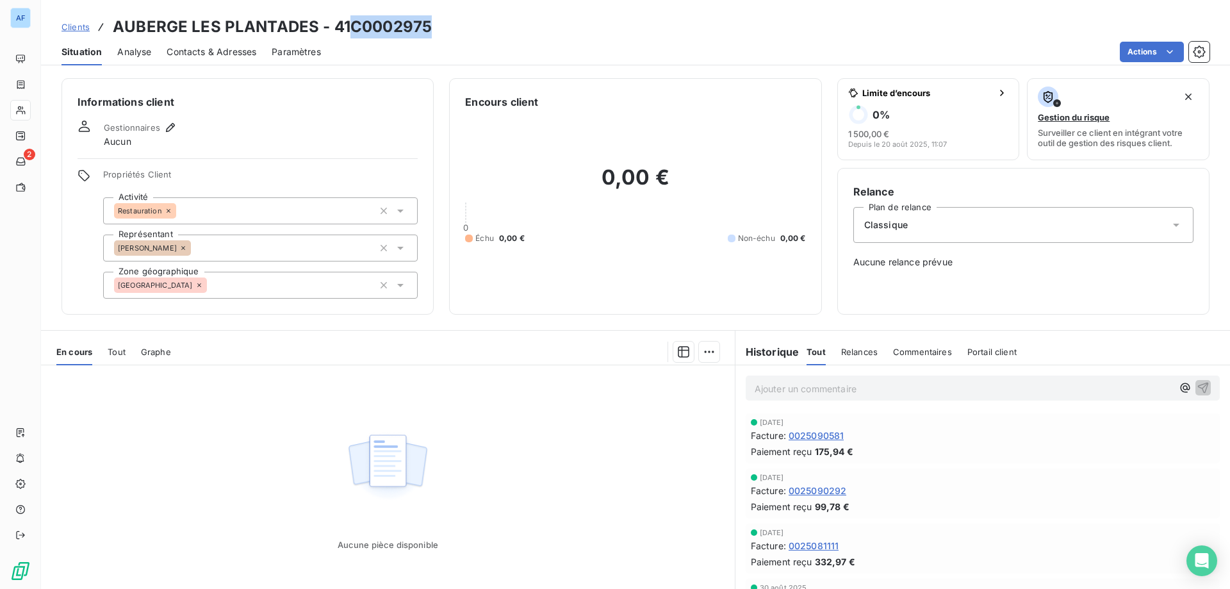
drag, startPoint x: 353, startPoint y: 25, endPoint x: 427, endPoint y: 22, distance: 74.4
click at [427, 22] on h3 "AUBERGE LES PLANTADES - 41C0002975" at bounding box center [272, 26] width 319 height 23
copy h3 "C0002975"
click at [226, 290] on div "[GEOGRAPHIC_DATA]" at bounding box center [260, 285] width 315 height 27
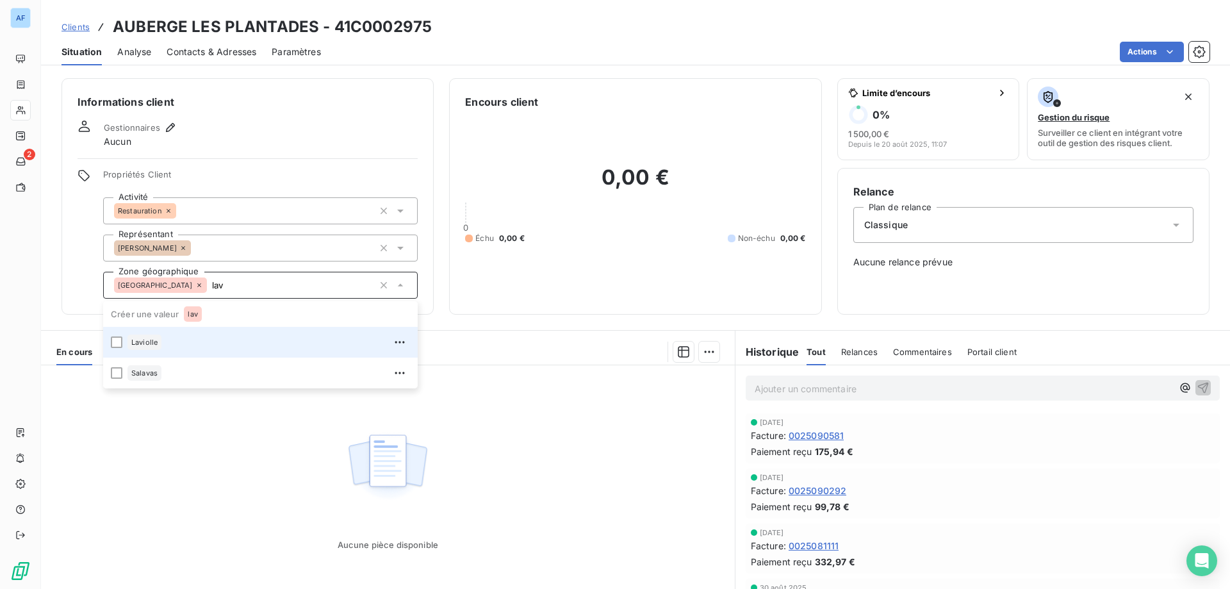
click at [229, 345] on div "Laviolle" at bounding box center [268, 342] width 283 height 20
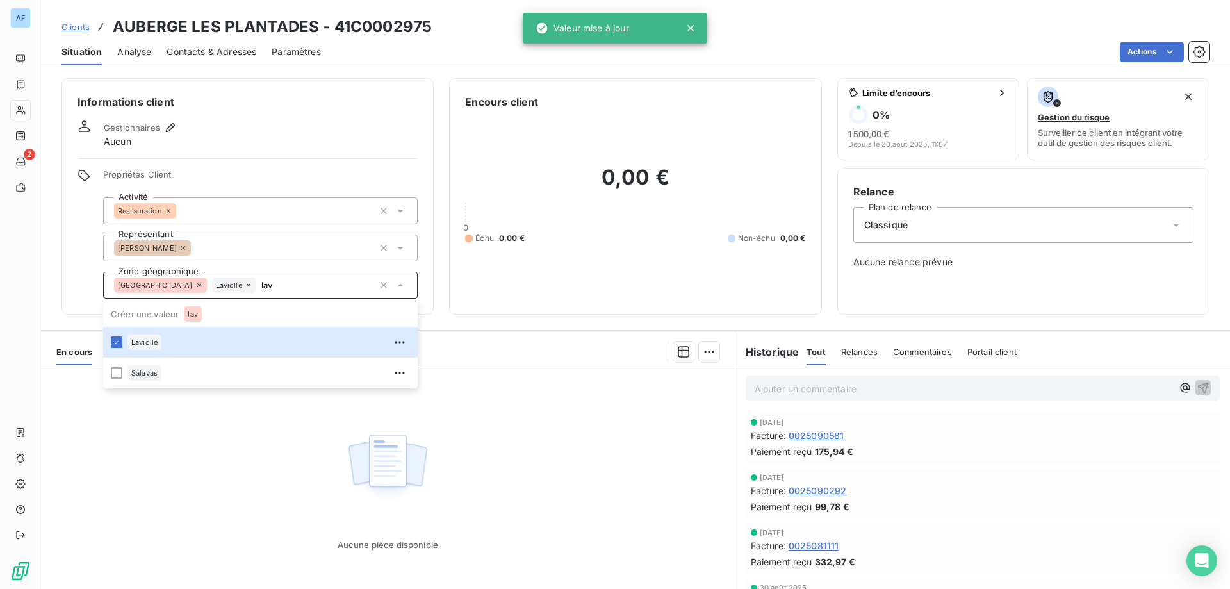
type input "lav"
click at [172, 513] on div "Aucune pièce disponible" at bounding box center [388, 488] width 694 height 247
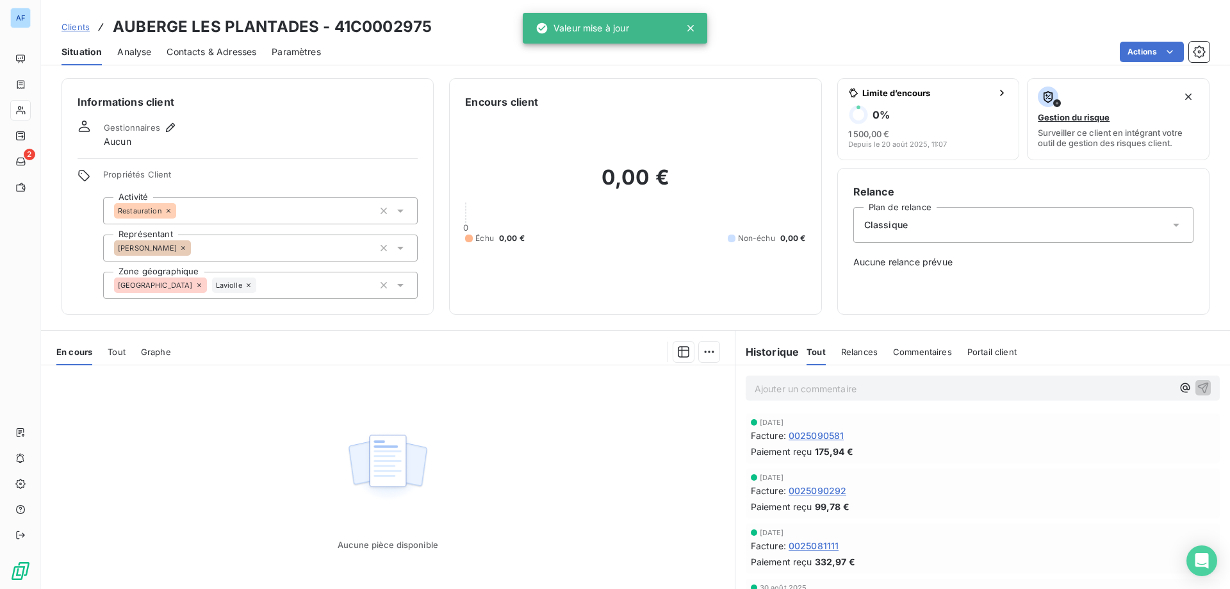
click at [77, 25] on span "Clients" at bounding box center [75, 27] width 28 height 10
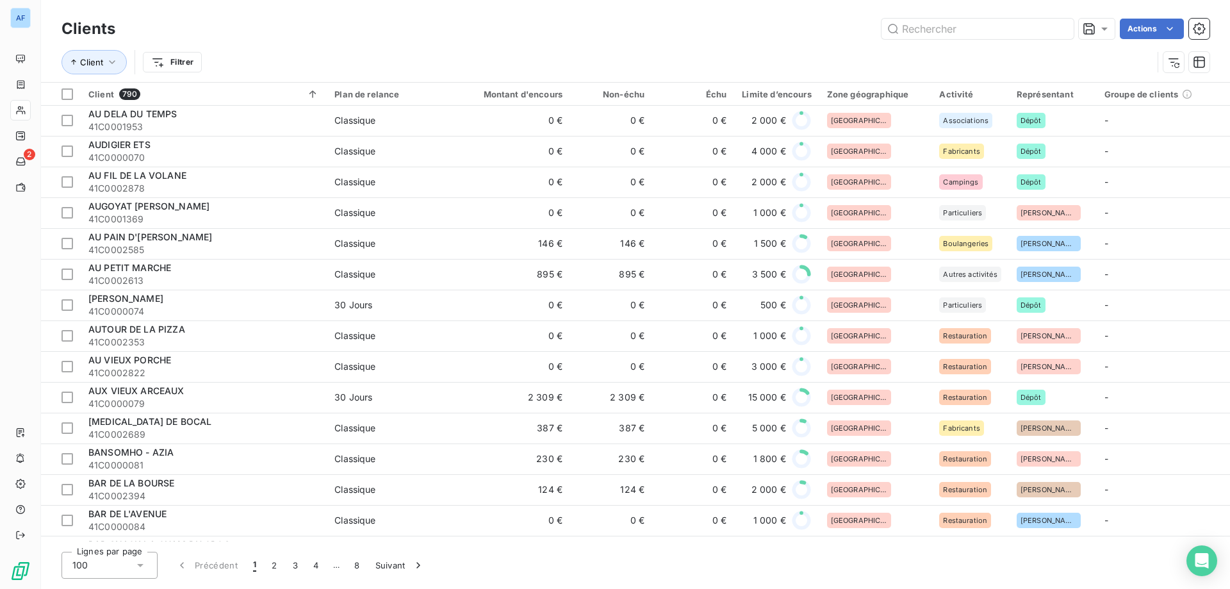
scroll to position [1530, 0]
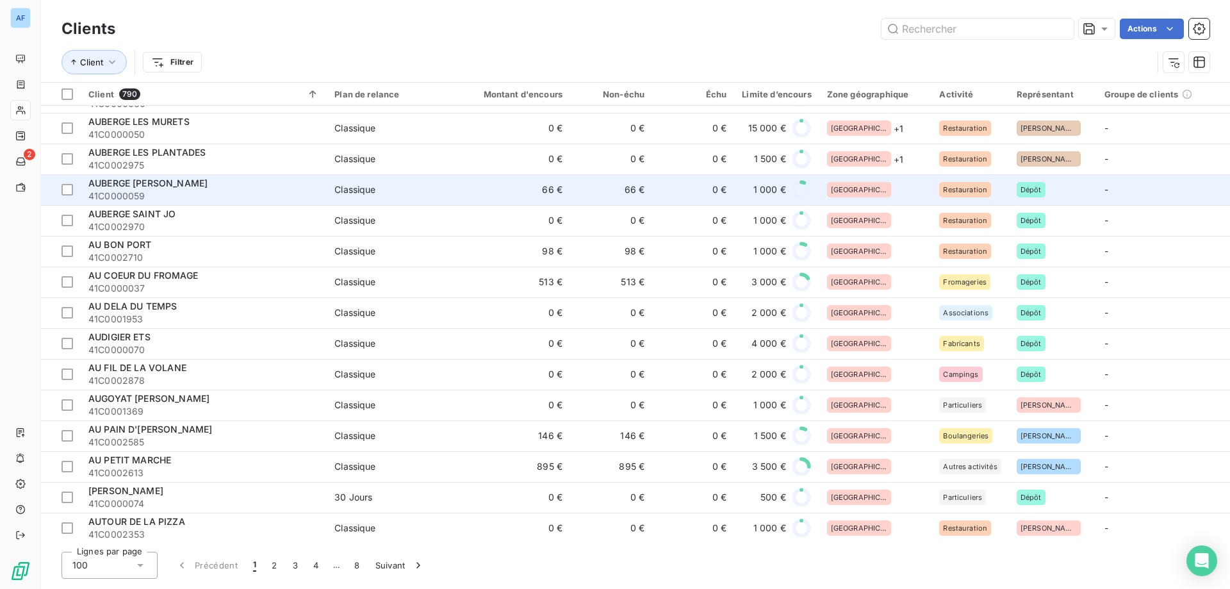
click at [900, 184] on div "[GEOGRAPHIC_DATA]" at bounding box center [875, 189] width 97 height 15
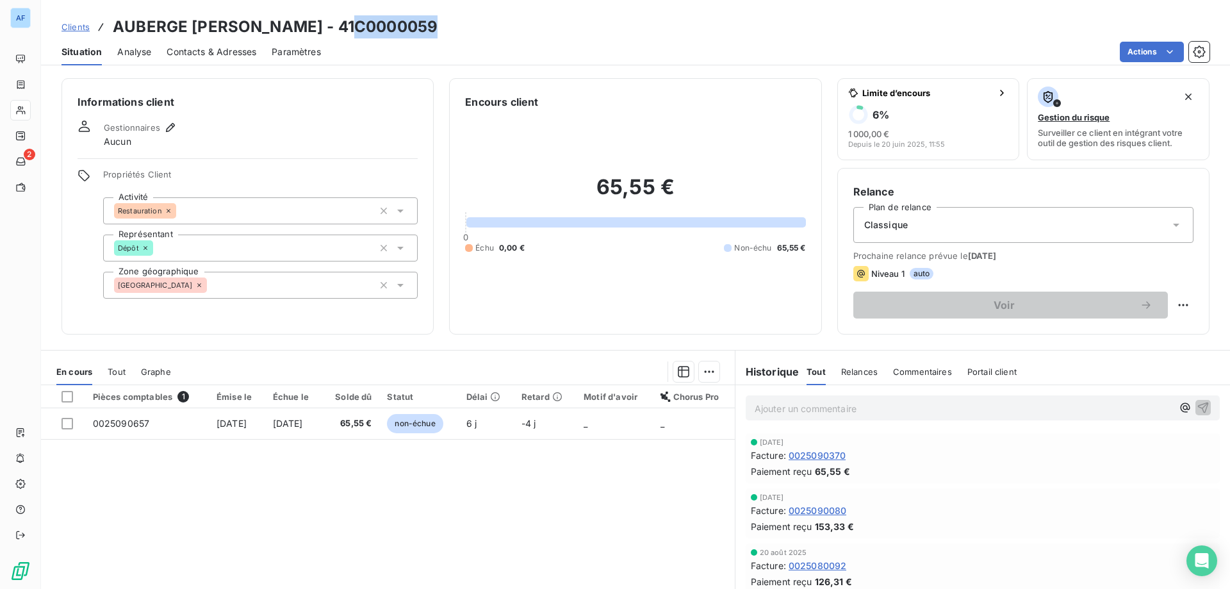
drag, startPoint x: 359, startPoint y: 25, endPoint x: 440, endPoint y: 28, distance: 81.4
click at [438, 28] on h3 "AUBERGE LOU CASTAGNOU - 41C0000059" at bounding box center [275, 26] width 325 height 23
copy h3 "C0000059"
click at [260, 277] on div "[GEOGRAPHIC_DATA]" at bounding box center [260, 285] width 315 height 27
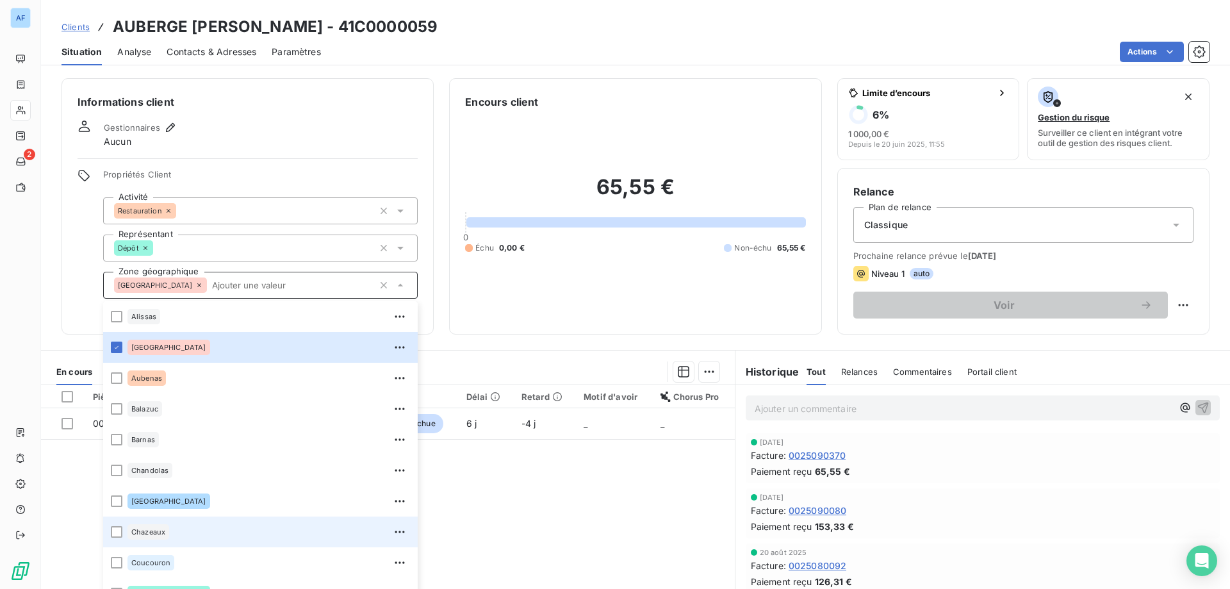
click at [174, 529] on div "Chazeaux" at bounding box center [268, 531] width 283 height 20
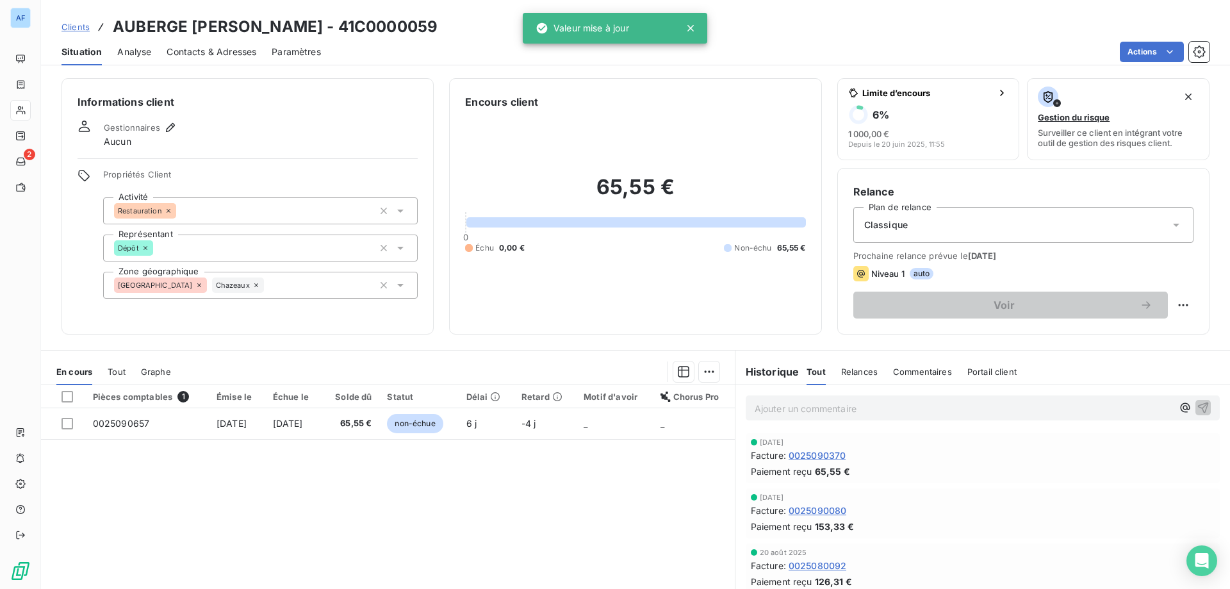
click at [445, 504] on div "Pièces comptables 1 Émise le Échue le Solde dû Statut Délai Retard Motif d'avoi…" at bounding box center [388, 508] width 694 height 247
click at [84, 29] on span "Clients" at bounding box center [75, 27] width 28 height 10
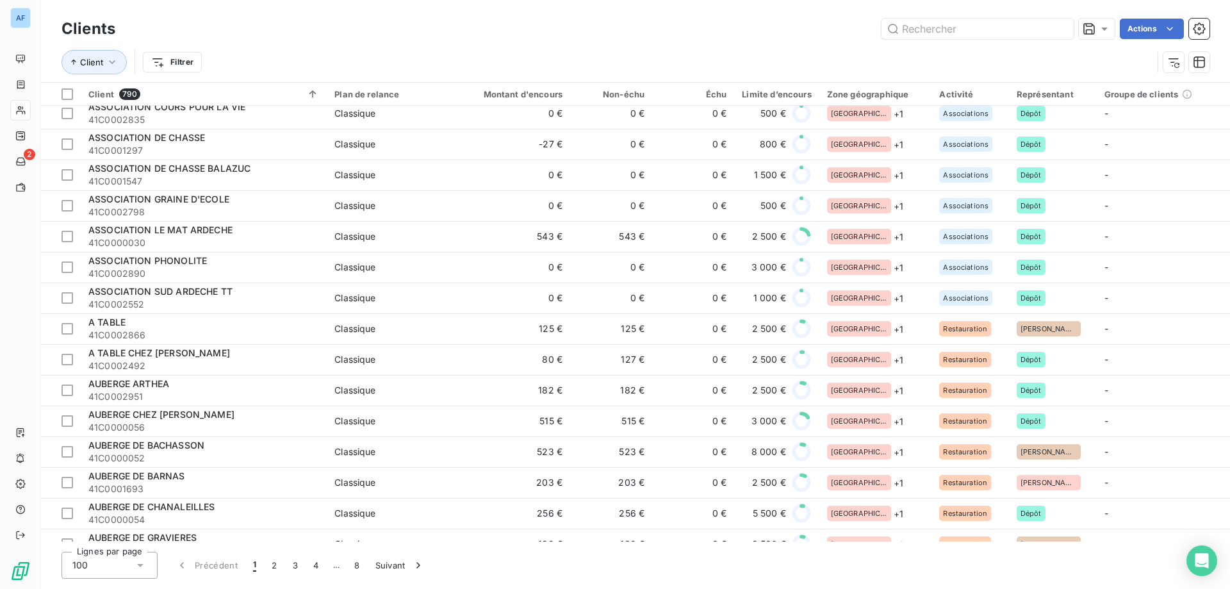
scroll to position [1409, 0]
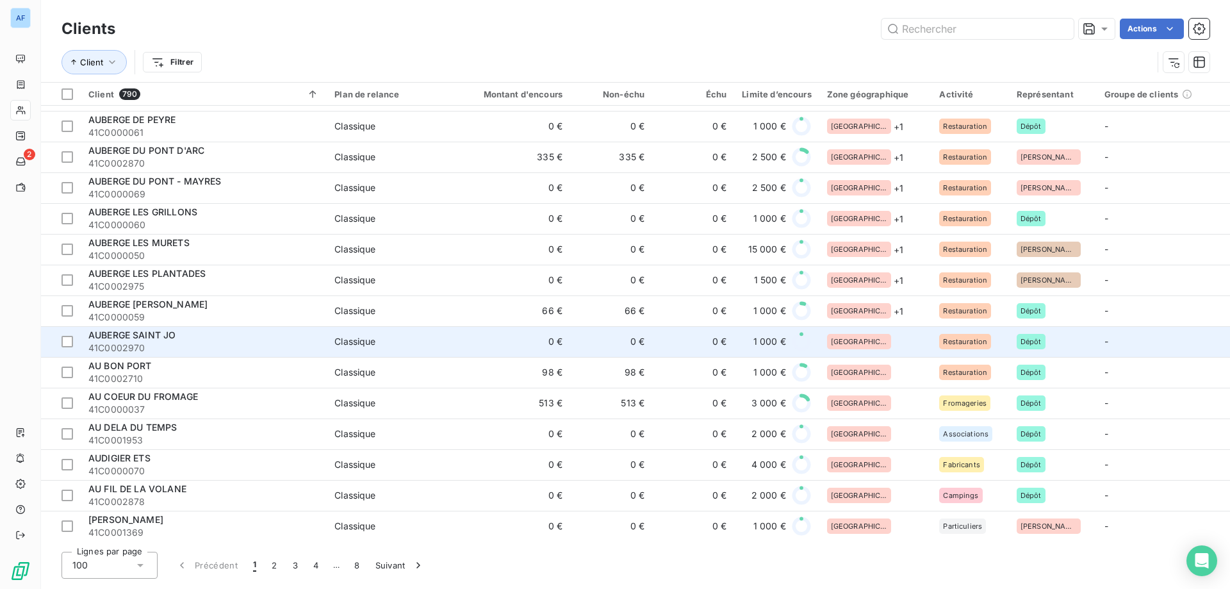
click at [881, 350] on td "[GEOGRAPHIC_DATA]" at bounding box center [875, 341] width 113 height 31
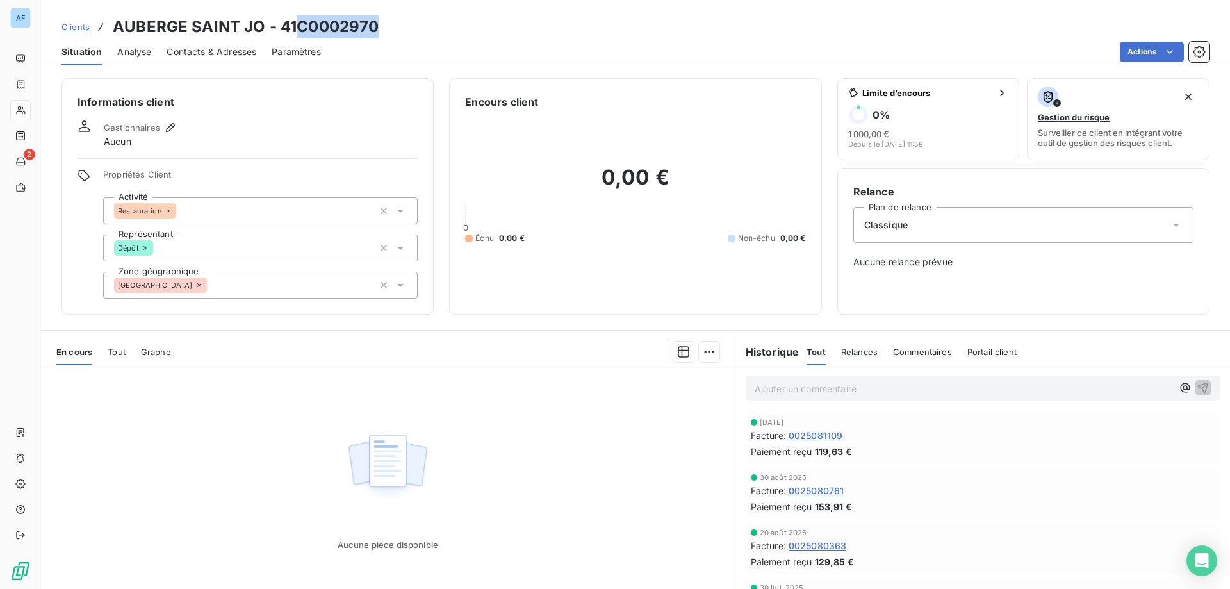
drag, startPoint x: 299, startPoint y: 26, endPoint x: 381, endPoint y: 34, distance: 82.4
click at [381, 34] on div "Clients AUBERGE SAINT JO - 41C0002970" at bounding box center [635, 26] width 1189 height 23
copy h3 "C0002970"
click at [249, 276] on div "[GEOGRAPHIC_DATA]" at bounding box center [260, 285] width 315 height 27
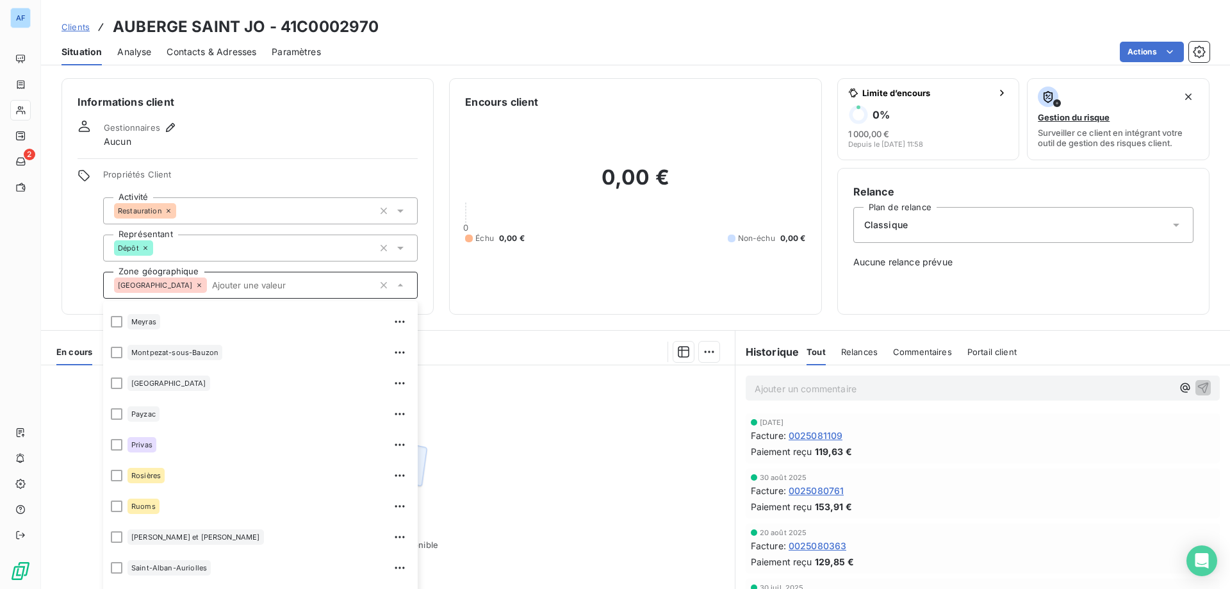
scroll to position [705, 0]
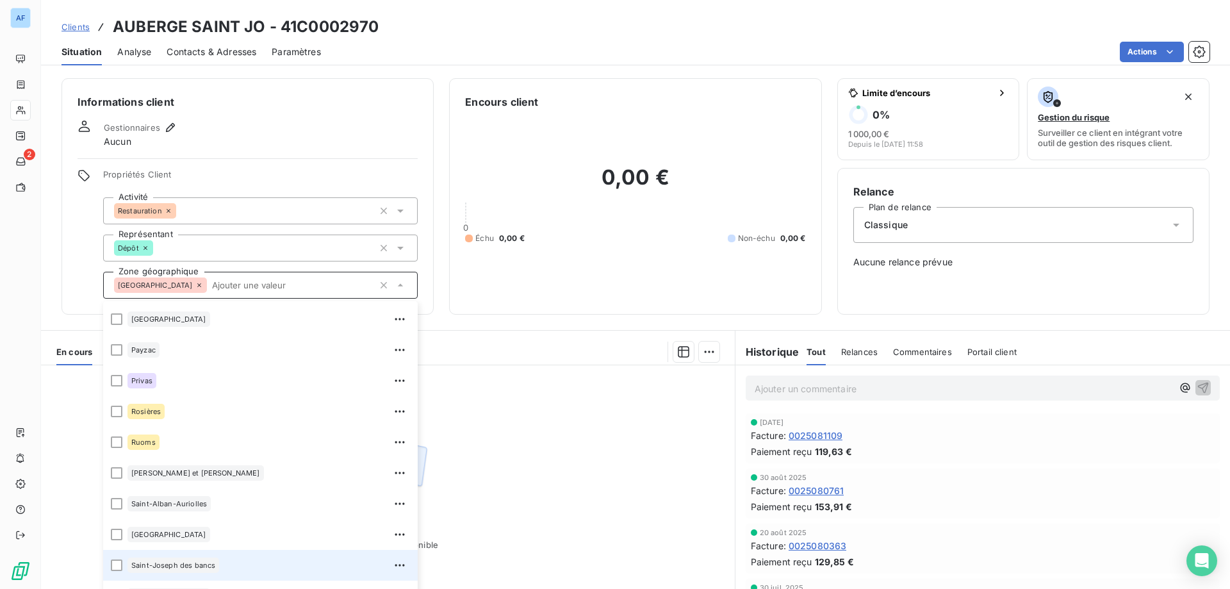
click at [202, 572] on div "Saint-Joseph des bancs" at bounding box center [173, 564] width 92 height 15
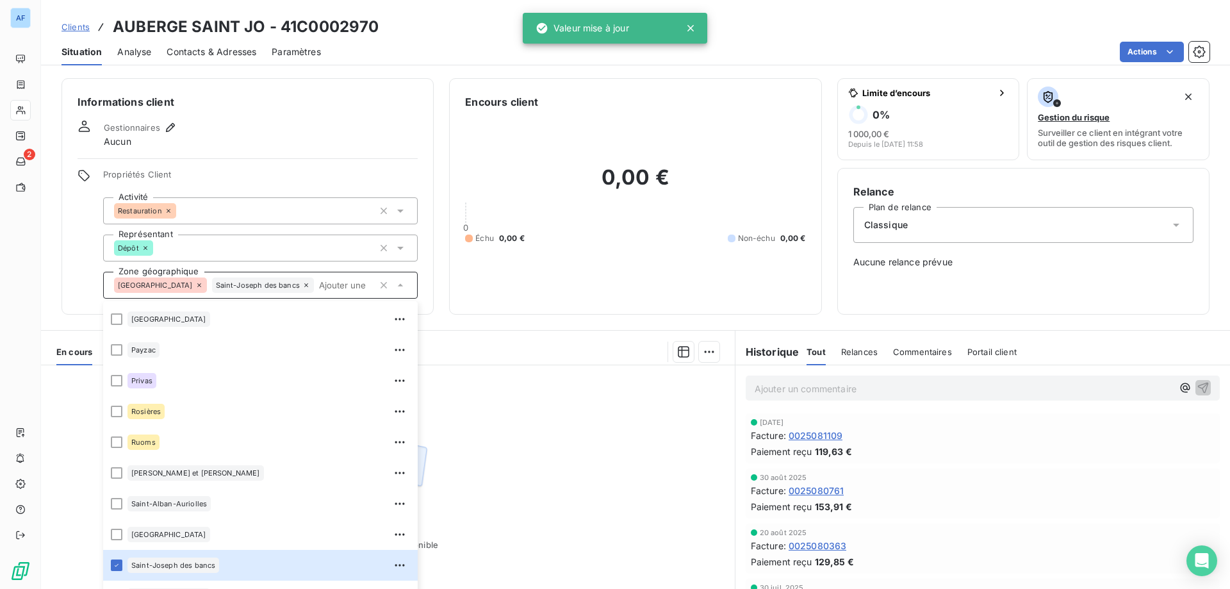
click at [498, 534] on div "Aucune pièce disponible" at bounding box center [388, 488] width 694 height 247
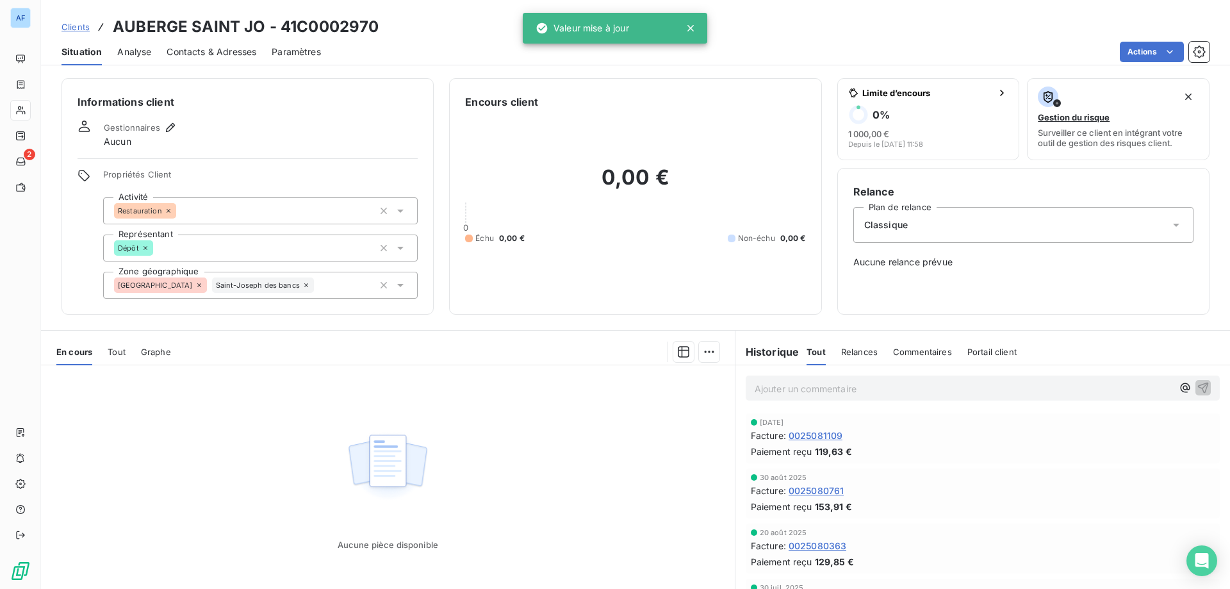
click at [77, 27] on span "Clients" at bounding box center [75, 27] width 28 height 10
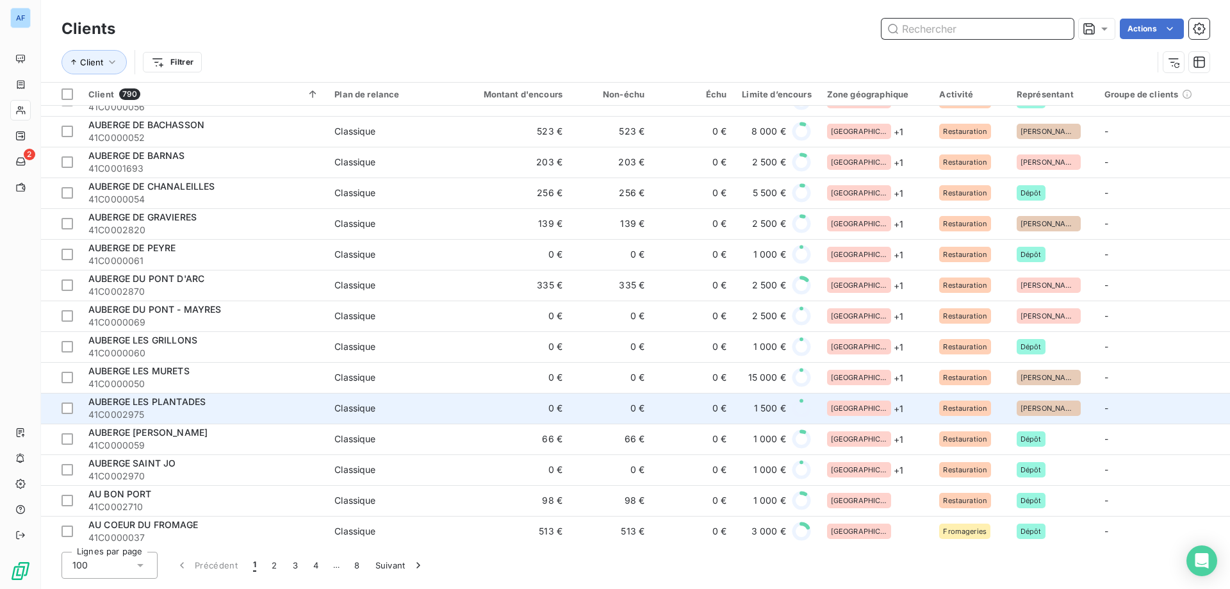
scroll to position [1537, 0]
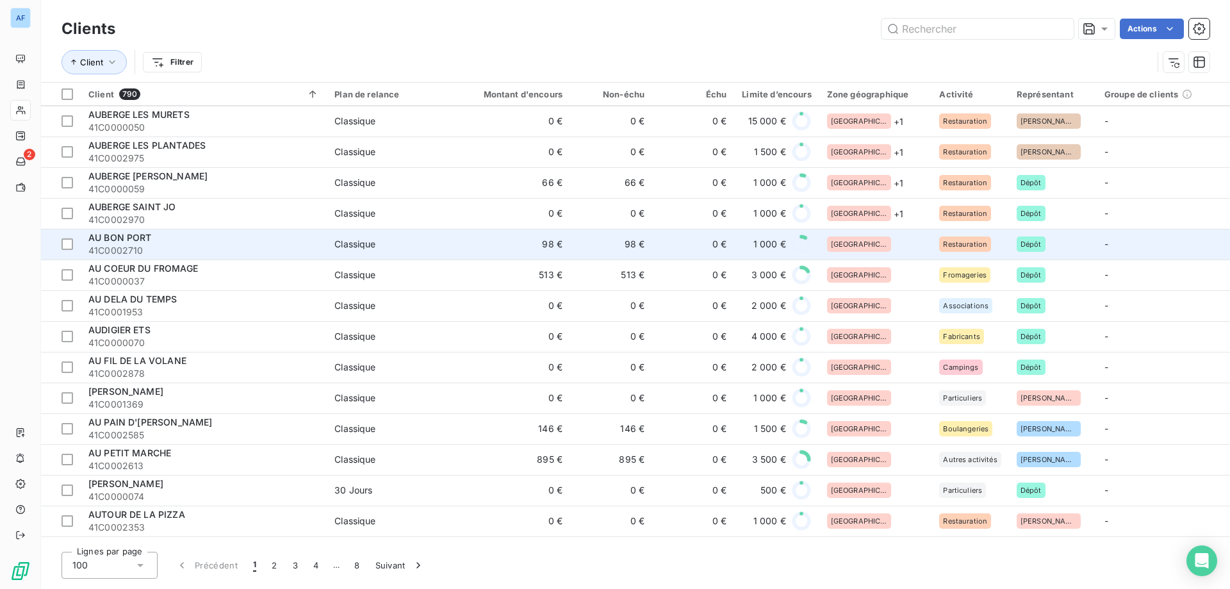
click at [890, 249] on div "[GEOGRAPHIC_DATA]" at bounding box center [875, 243] width 97 height 15
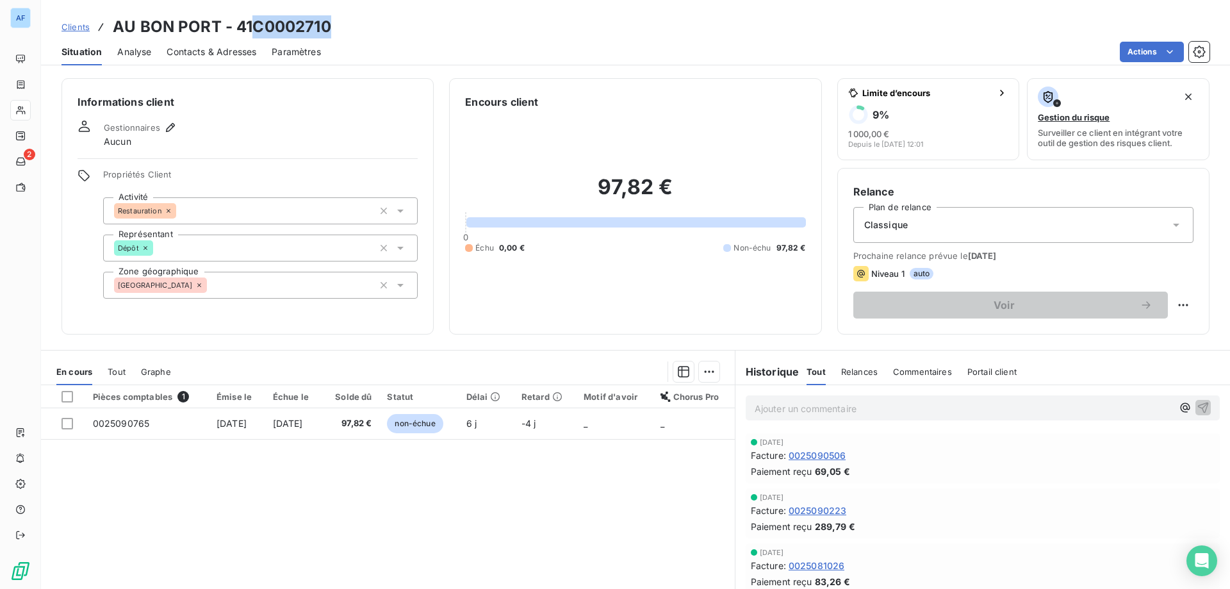
drag, startPoint x: 255, startPoint y: 24, endPoint x: 328, endPoint y: 23, distance: 73.0
click at [328, 23] on h3 "AU BON PORT - 41C0002710" at bounding box center [222, 26] width 218 height 23
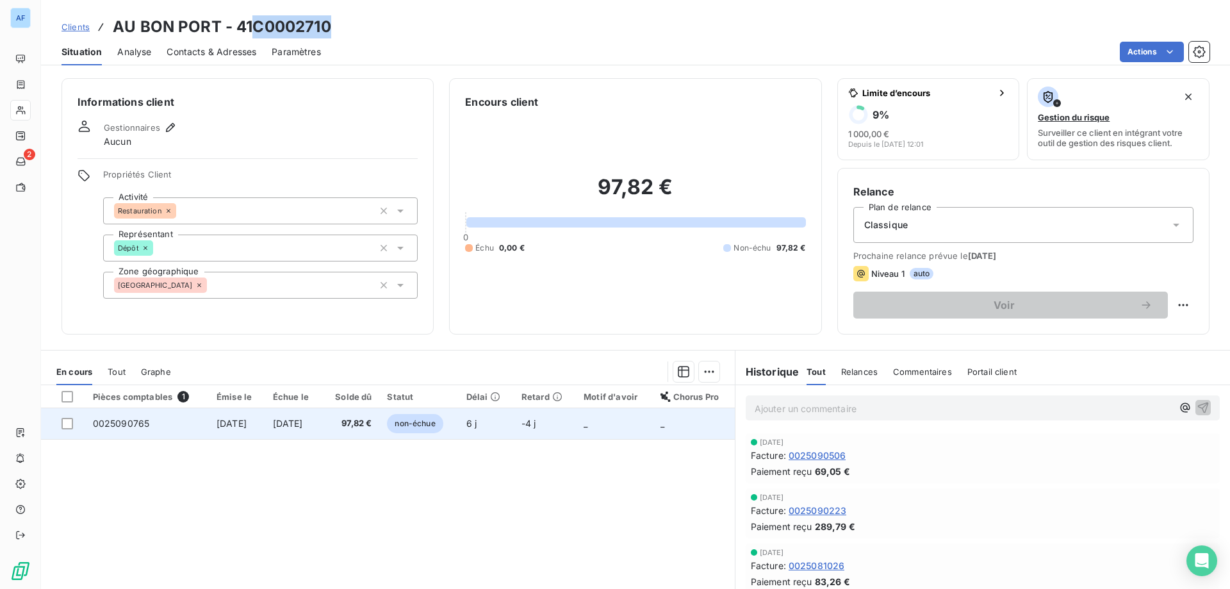
copy h3 "C0002710"
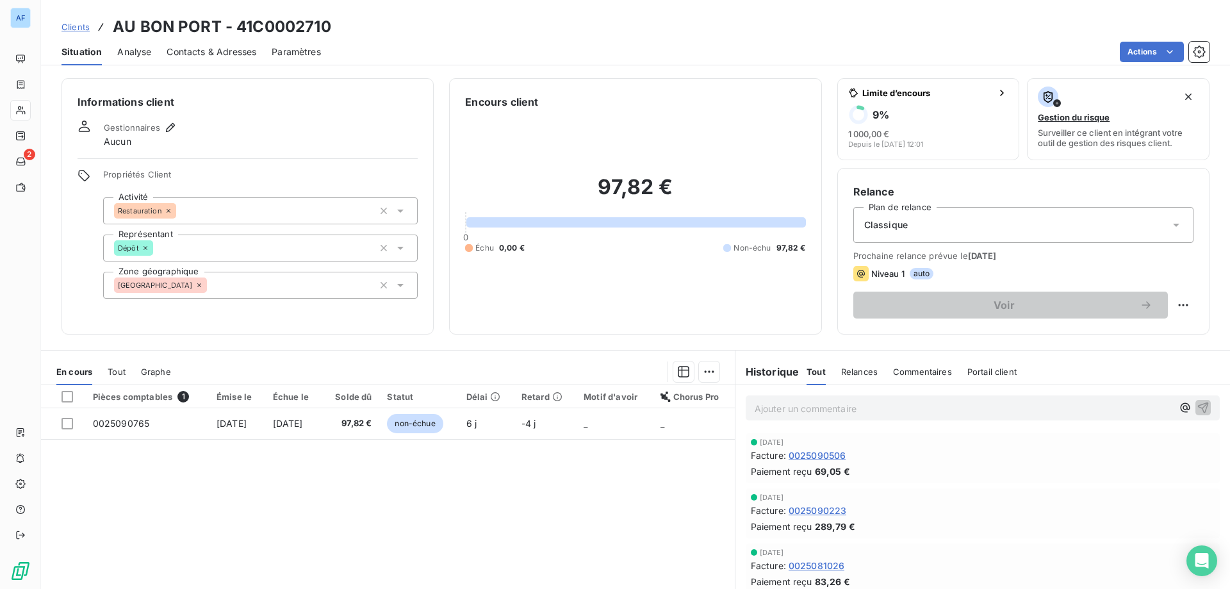
click at [217, 285] on div "[GEOGRAPHIC_DATA]" at bounding box center [260, 285] width 315 height 27
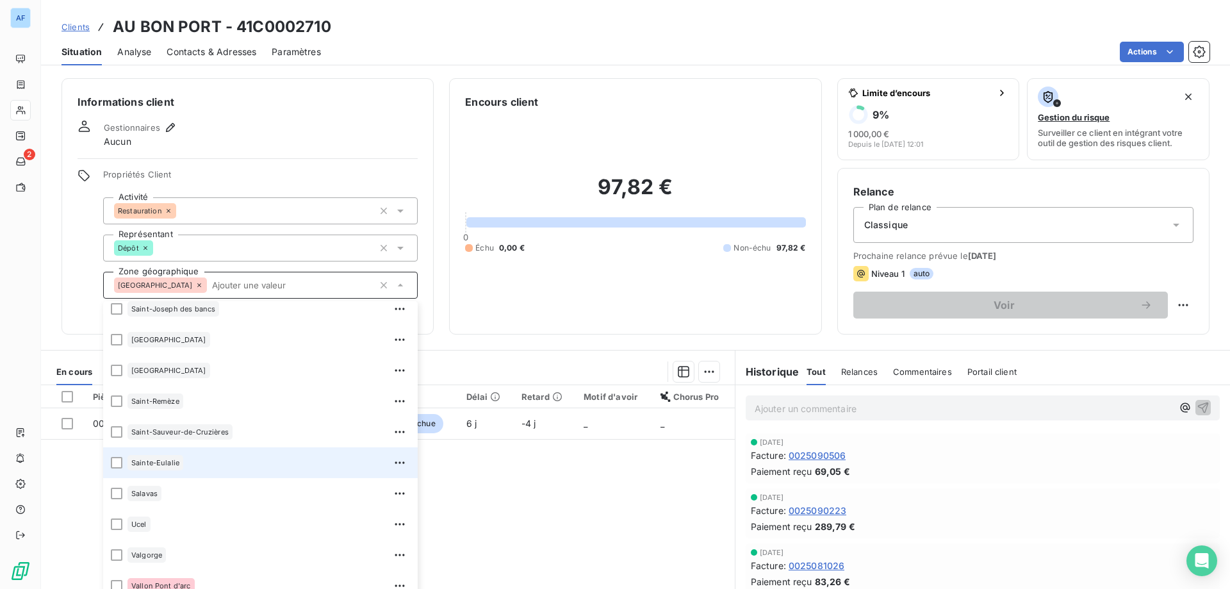
scroll to position [897, 0]
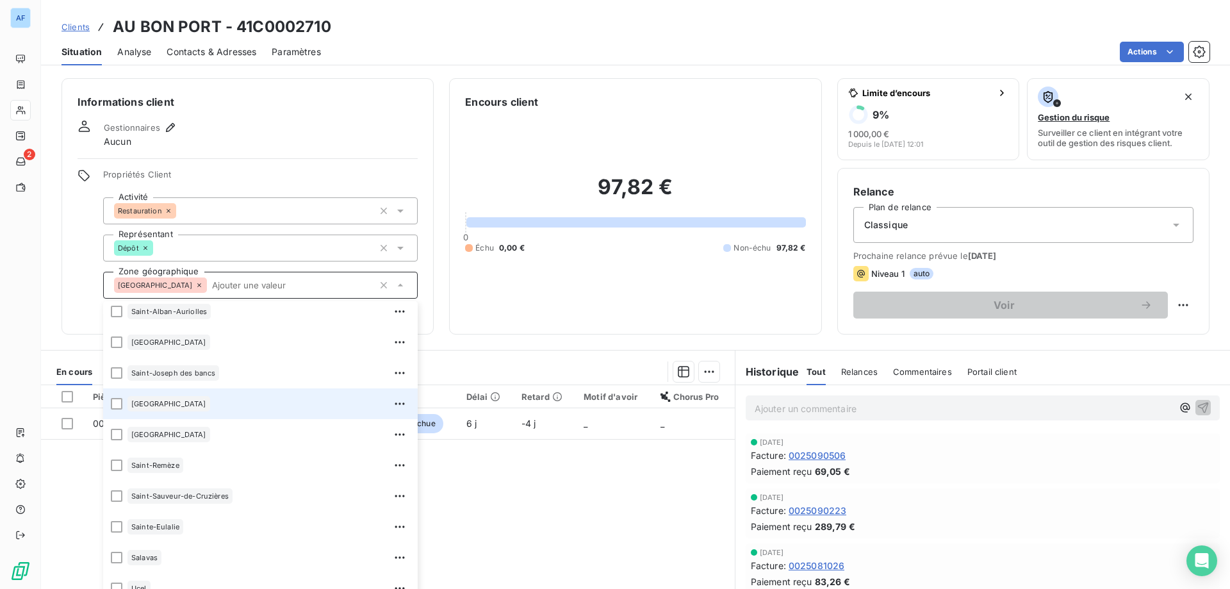
click at [168, 412] on div "[GEOGRAPHIC_DATA]" at bounding box center [268, 403] width 283 height 20
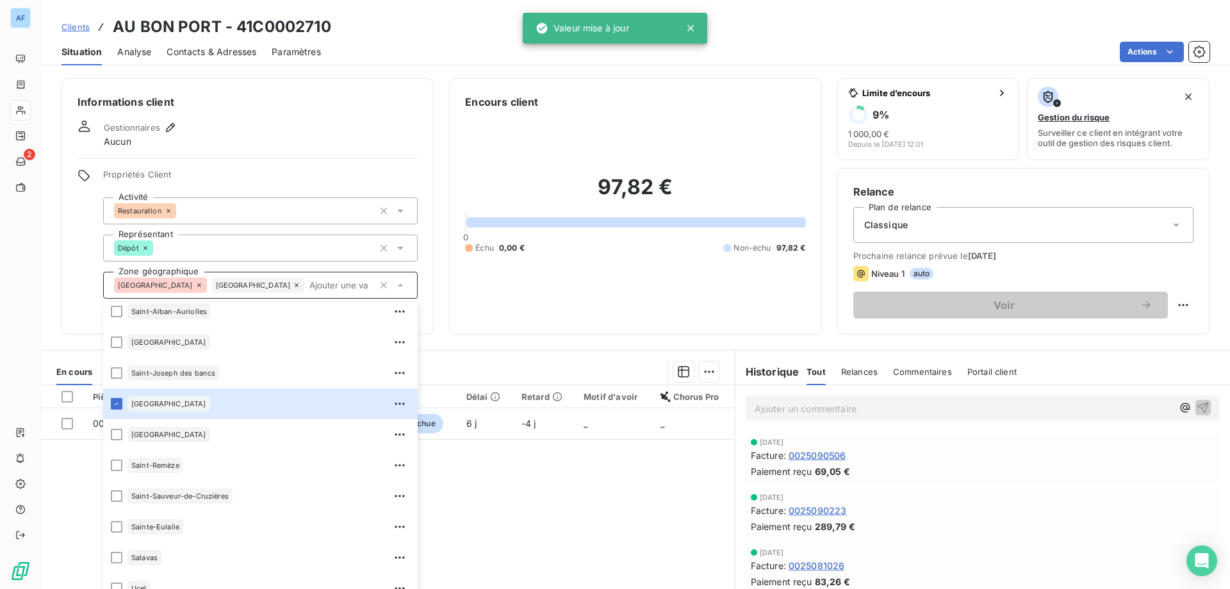
click at [539, 508] on div "Pièces comptables 1 Émise le Échue le Solde dû Statut Délai Retard Motif d'avoi…" at bounding box center [388, 508] width 694 height 247
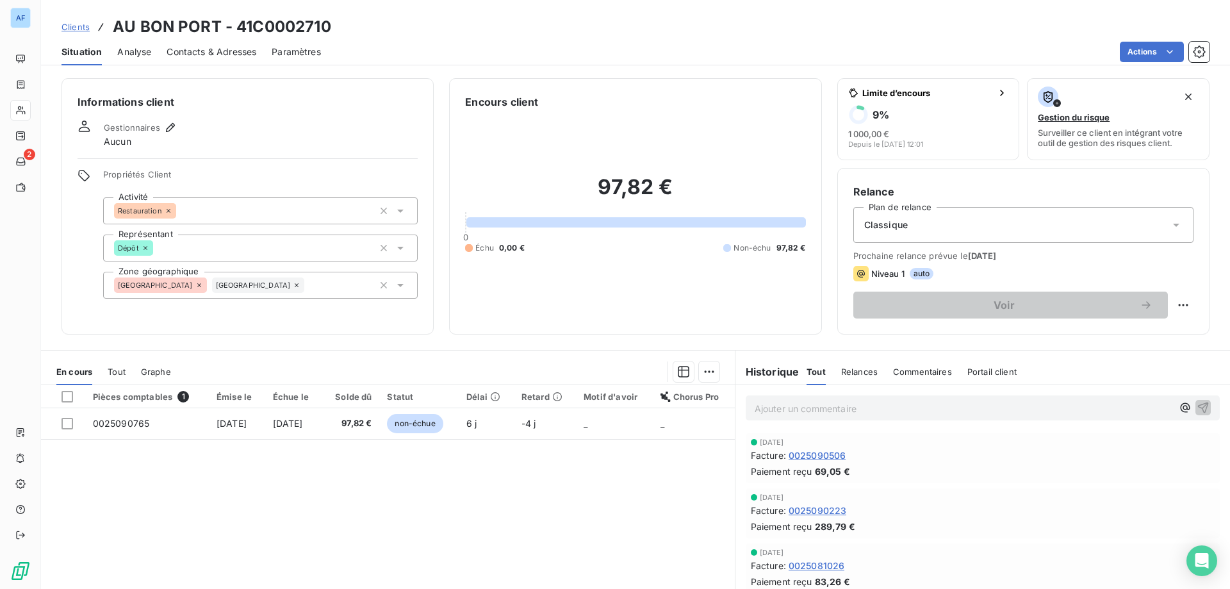
click at [76, 27] on span "Clients" at bounding box center [75, 27] width 28 height 10
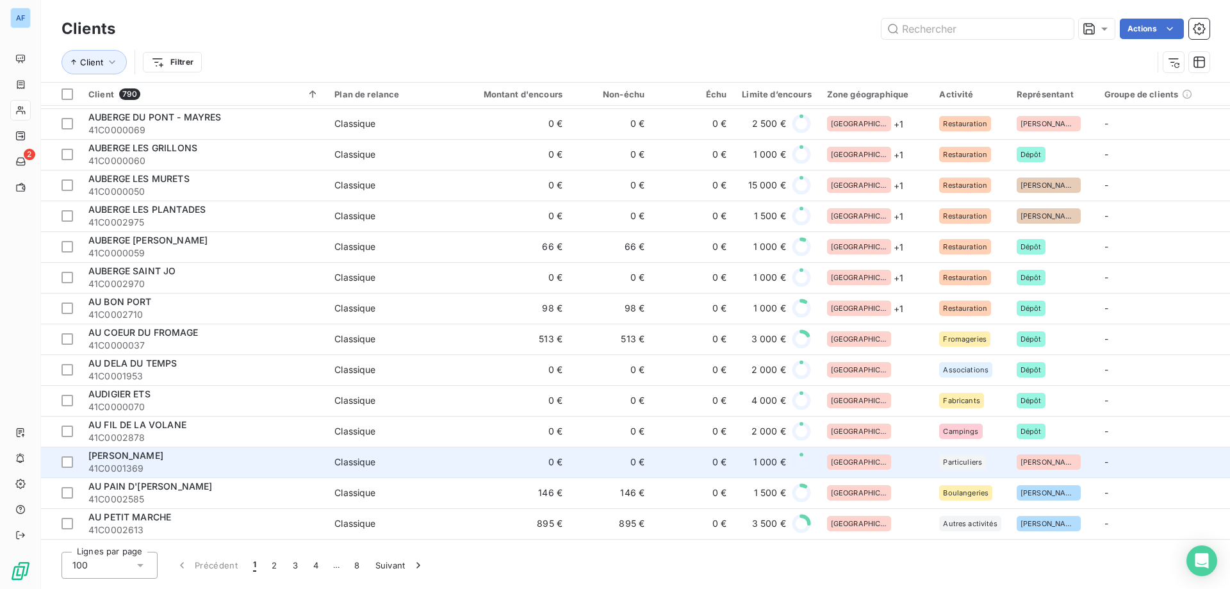
scroll to position [1602, 0]
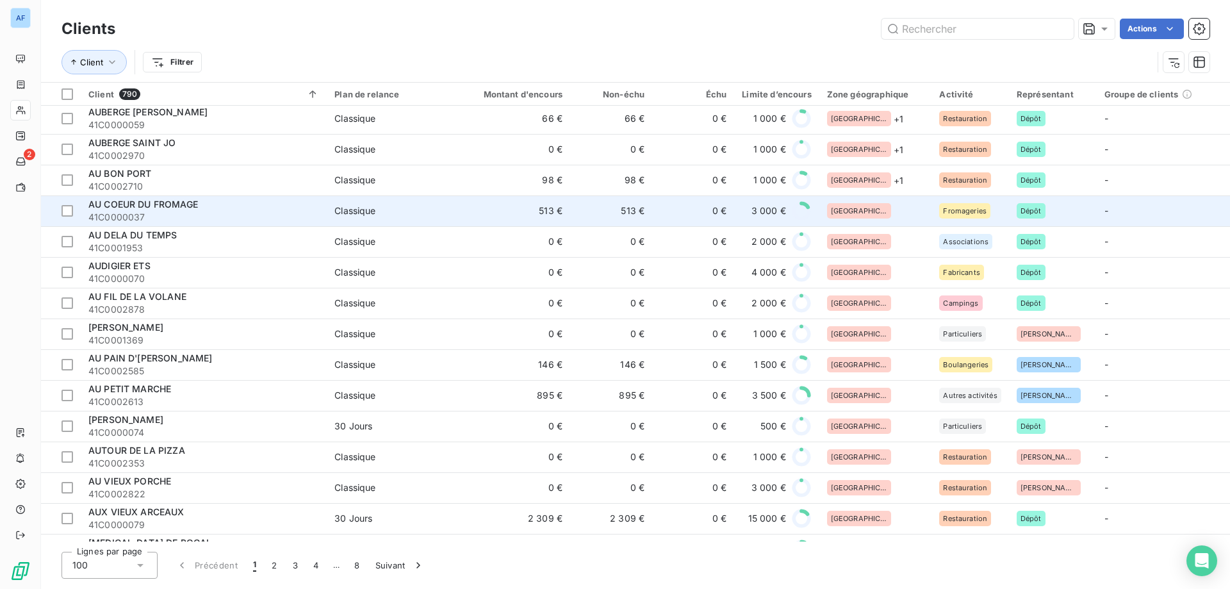
click at [885, 204] on div "[GEOGRAPHIC_DATA]" at bounding box center [875, 210] width 97 height 15
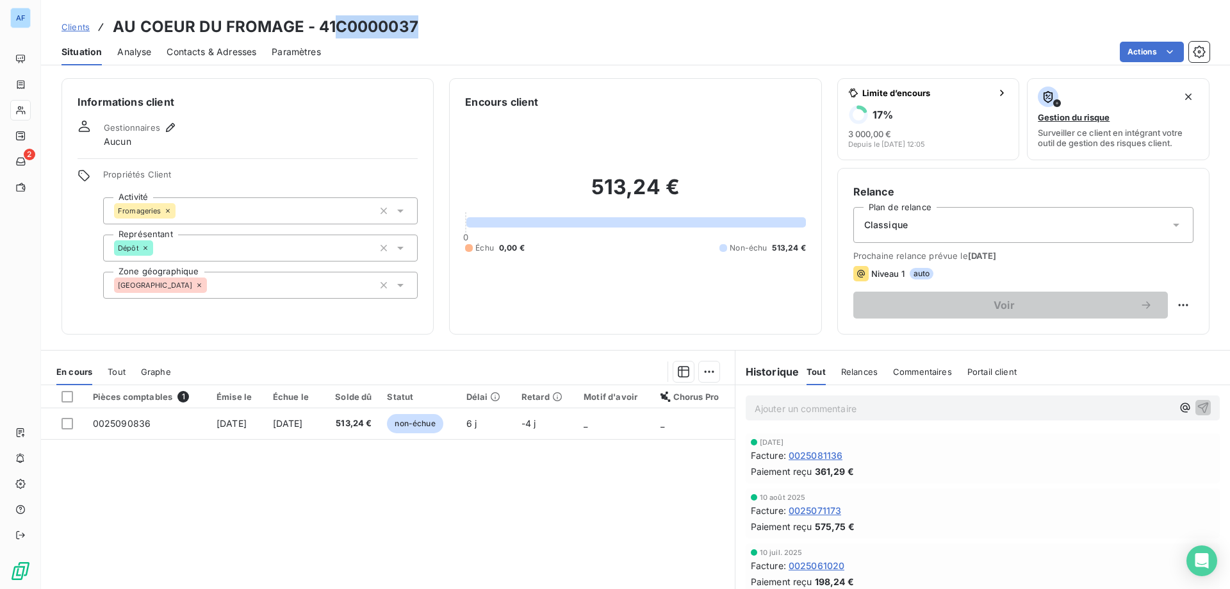
drag, startPoint x: 339, startPoint y: 22, endPoint x: 416, endPoint y: 23, distance: 76.9
click at [416, 23] on h3 "AU COEUR DU FROMAGE - 41C0000037" at bounding box center [266, 26] width 306 height 23
copy h3 "C0000037"
click at [265, 289] on div "[GEOGRAPHIC_DATA]" at bounding box center [260, 285] width 315 height 27
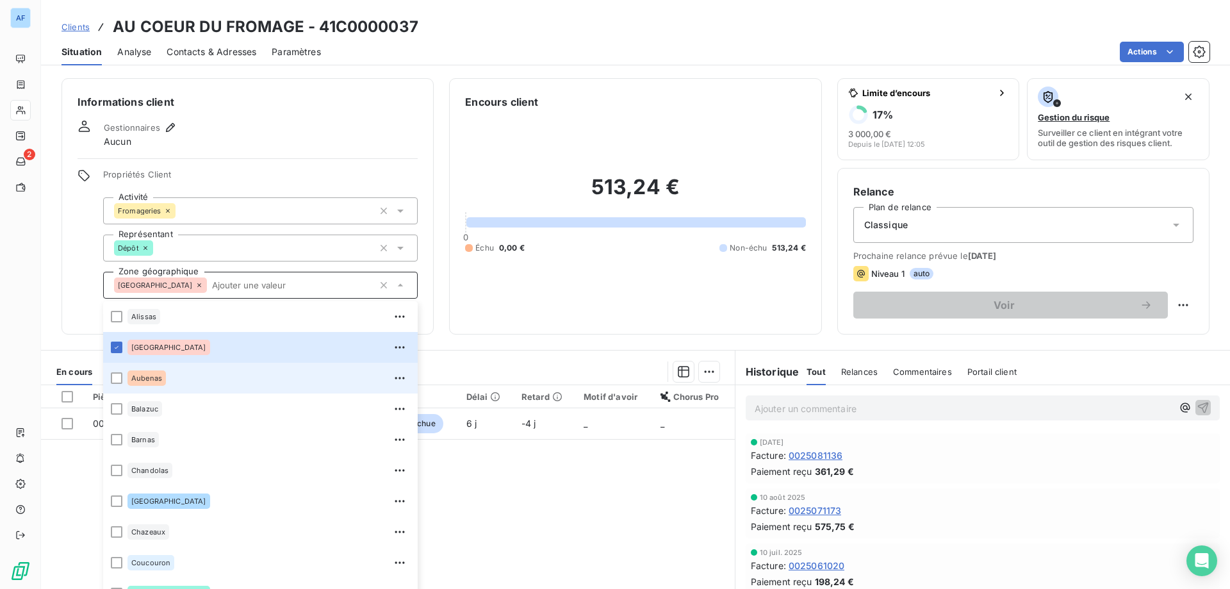
click at [190, 378] on div "Aubenas" at bounding box center [268, 378] width 283 height 20
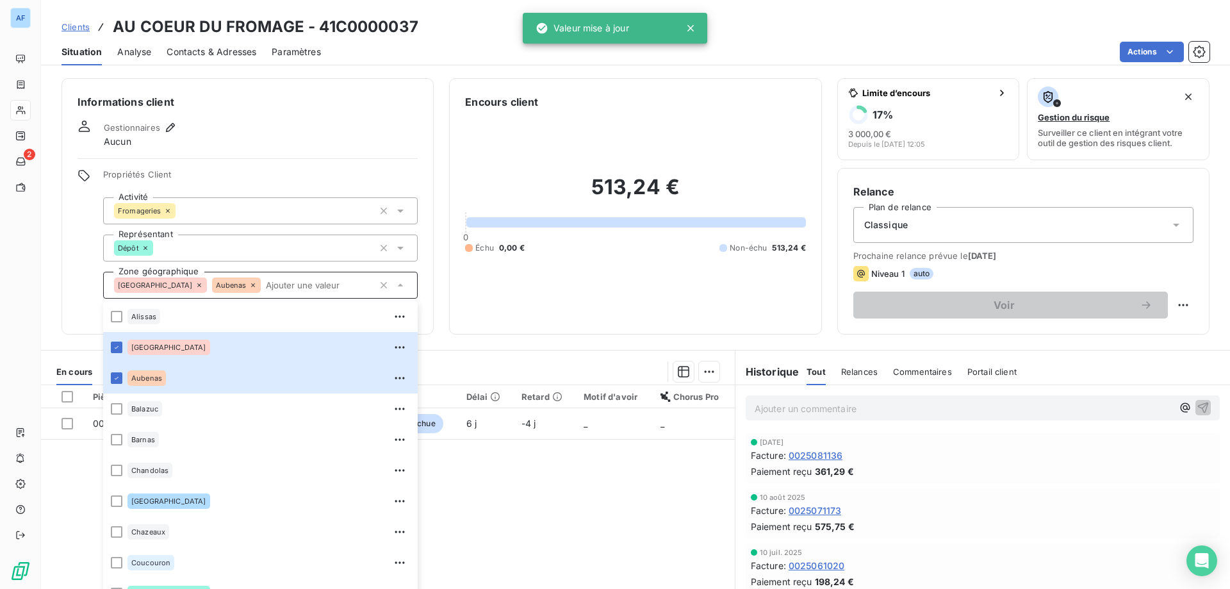
click at [79, 30] on span "Clients" at bounding box center [75, 27] width 28 height 10
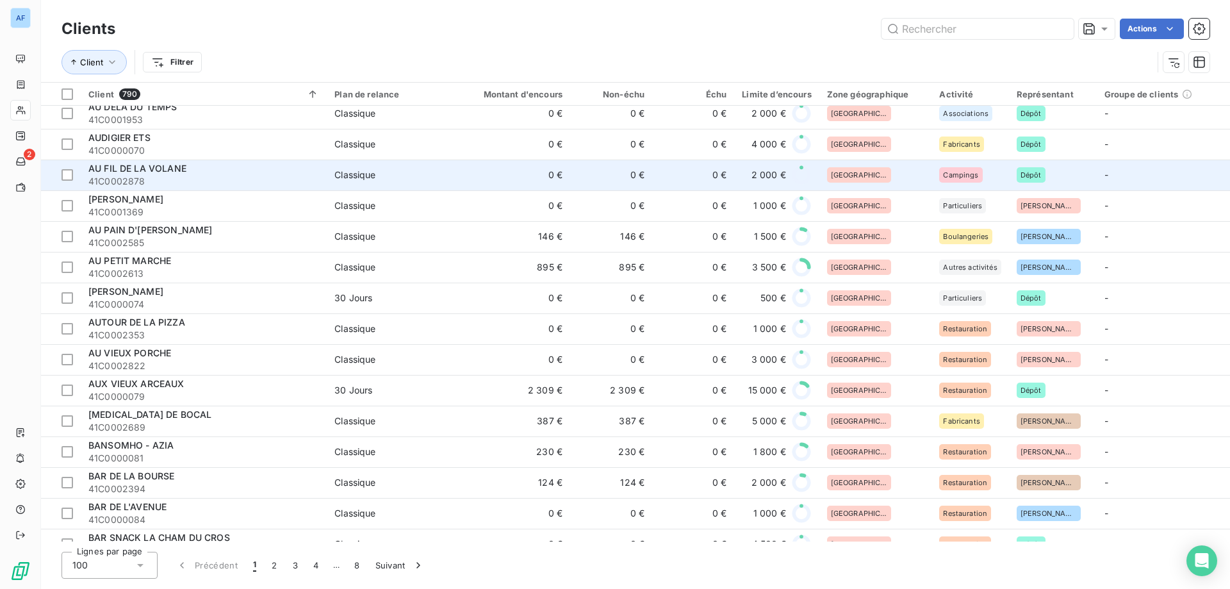
scroll to position [1602, 0]
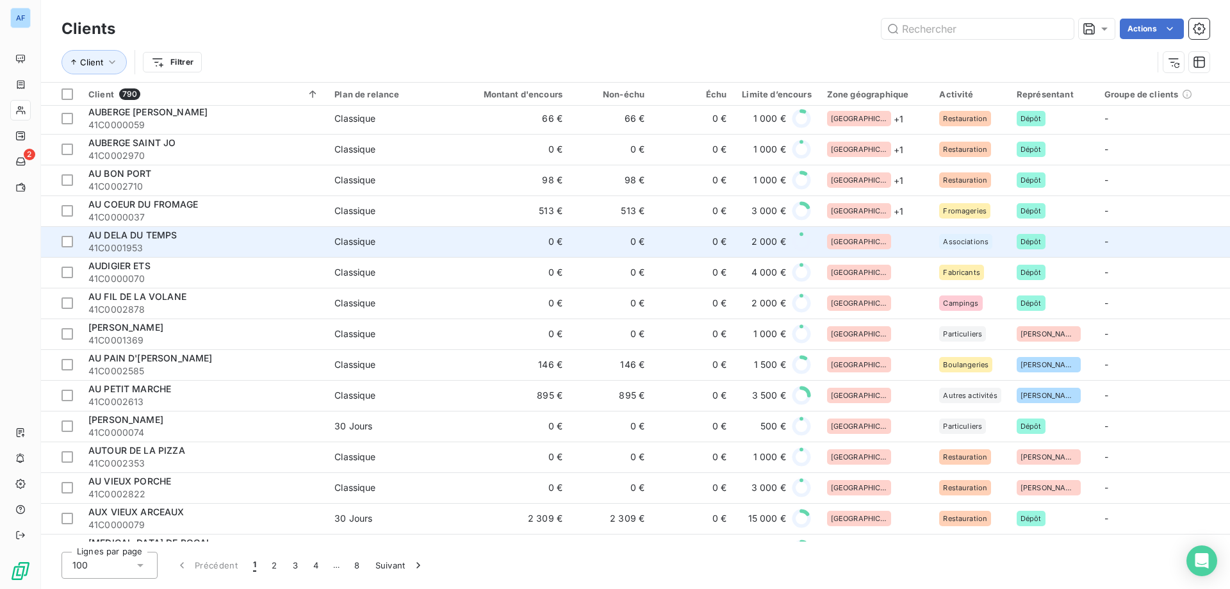
click at [883, 243] on div "[GEOGRAPHIC_DATA]" at bounding box center [875, 241] width 97 height 15
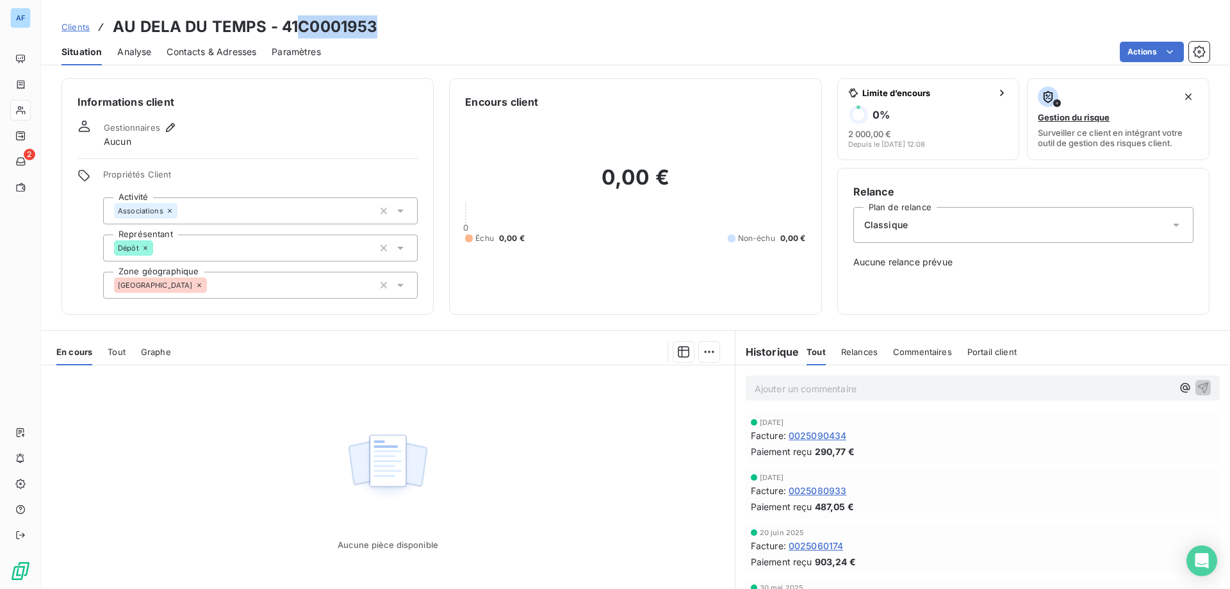
drag, startPoint x: 299, startPoint y: 26, endPoint x: 386, endPoint y: 26, distance: 87.1
click at [387, 26] on div "Clients AU DELA DU TEMPS - 41C0001953" at bounding box center [635, 26] width 1189 height 23
copy h3 "C0001953"
click at [255, 290] on div "[GEOGRAPHIC_DATA]" at bounding box center [260, 285] width 315 height 27
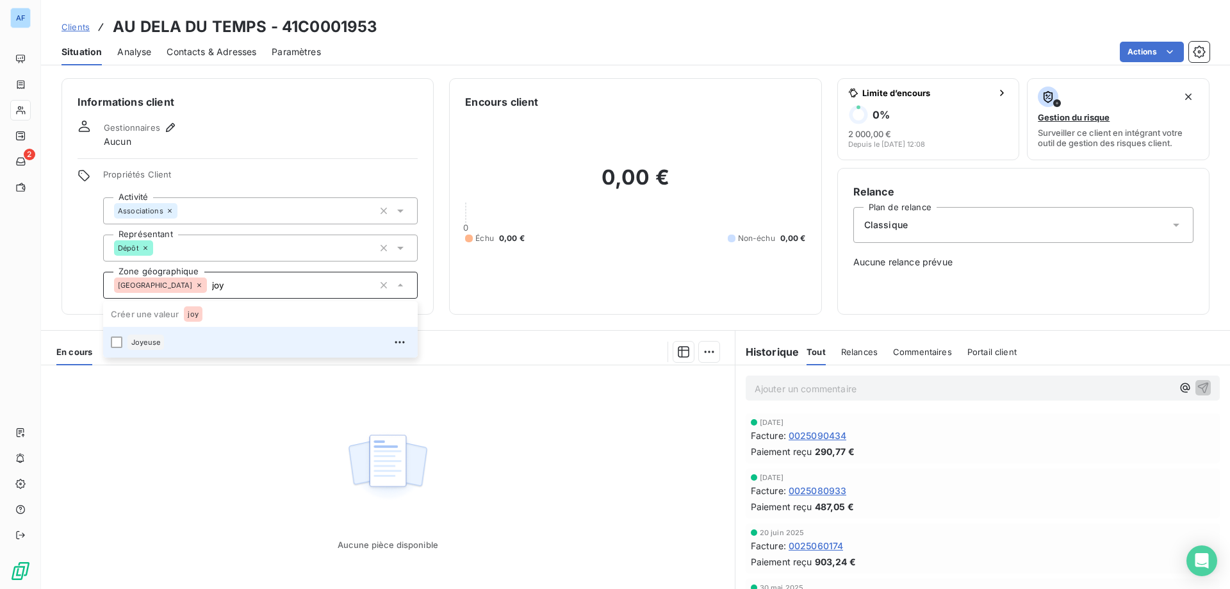
click at [238, 343] on div "Joyeuse" at bounding box center [268, 342] width 283 height 20
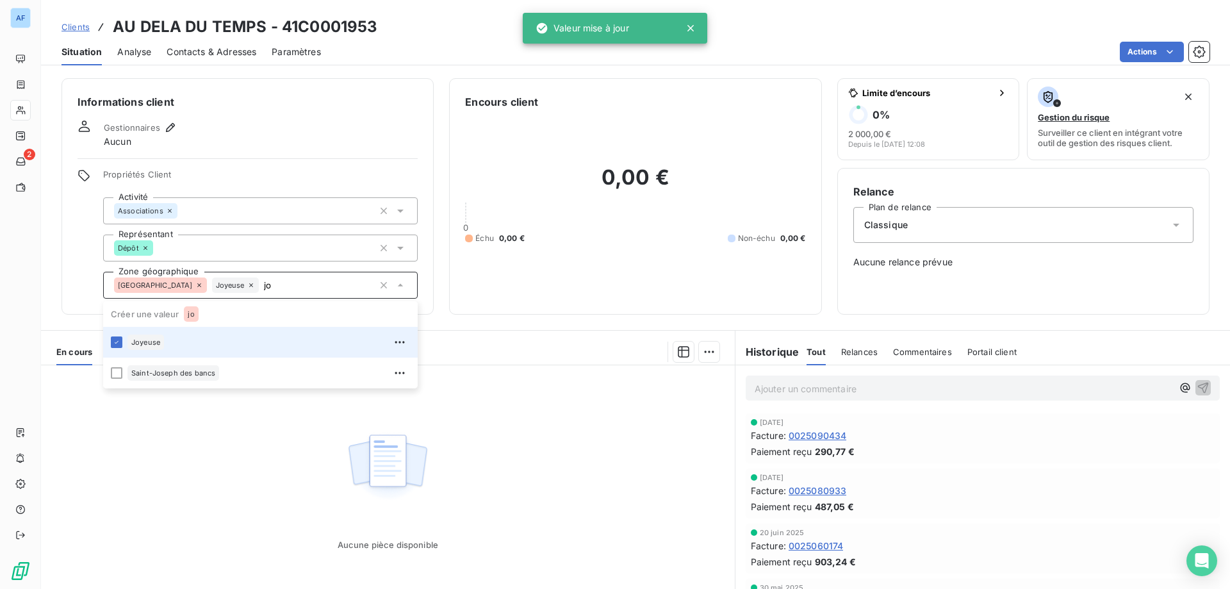
type input "j"
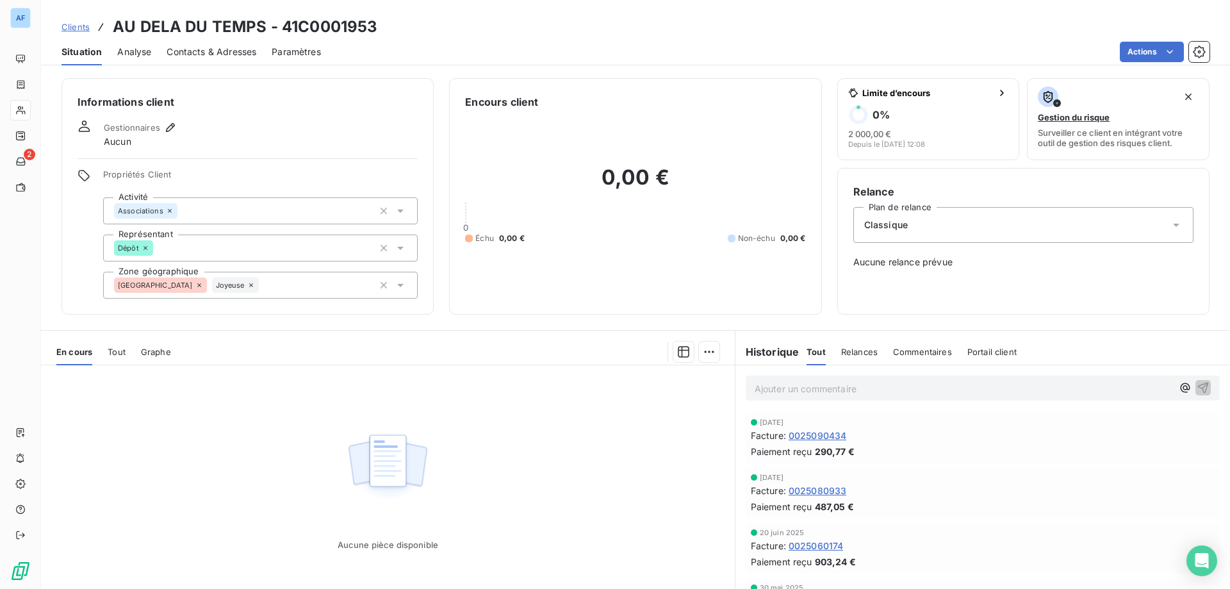
click at [521, 456] on div "Aucune pièce disponible" at bounding box center [388, 488] width 694 height 247
click at [69, 29] on span "Clients" at bounding box center [75, 27] width 28 height 10
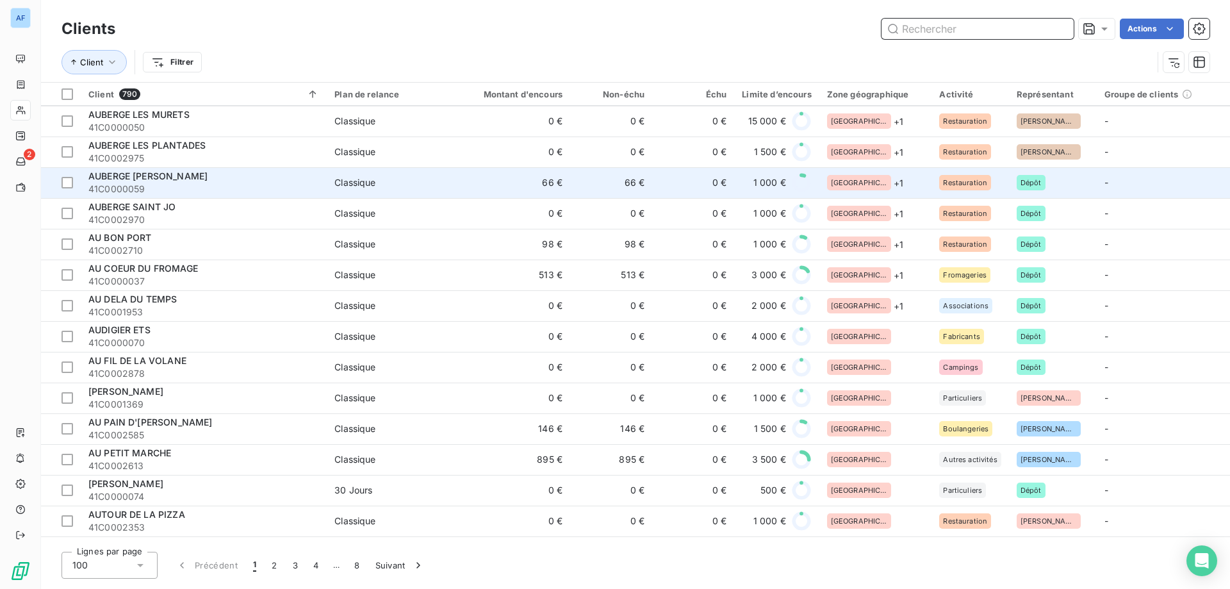
scroll to position [1666, 0]
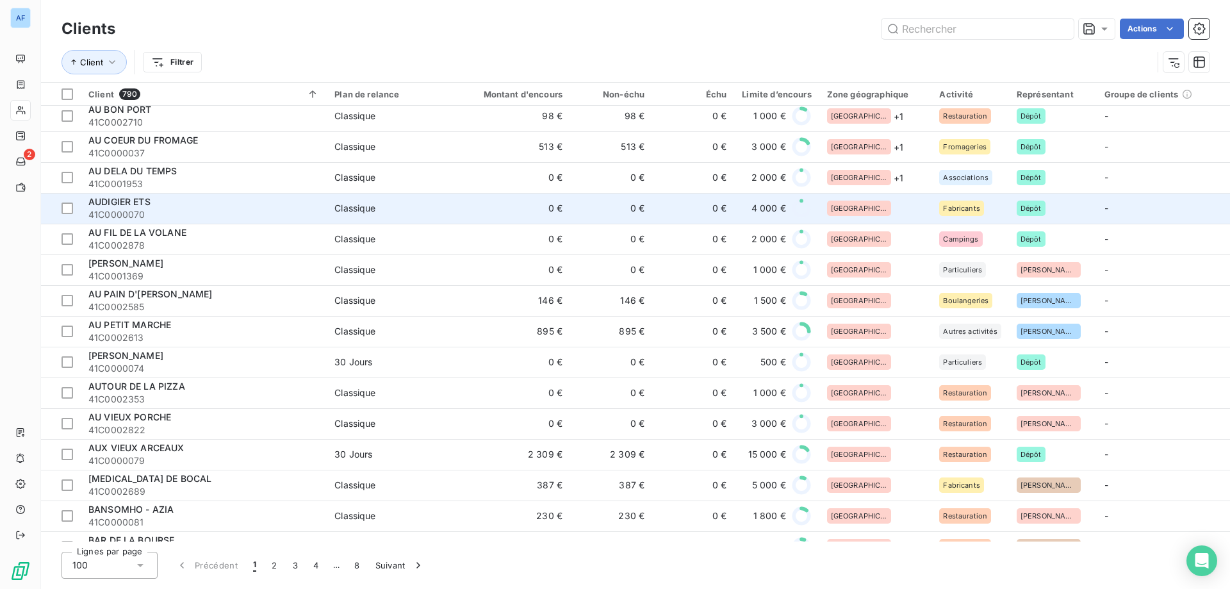
click at [872, 204] on div "[GEOGRAPHIC_DATA]" at bounding box center [875, 208] width 97 height 15
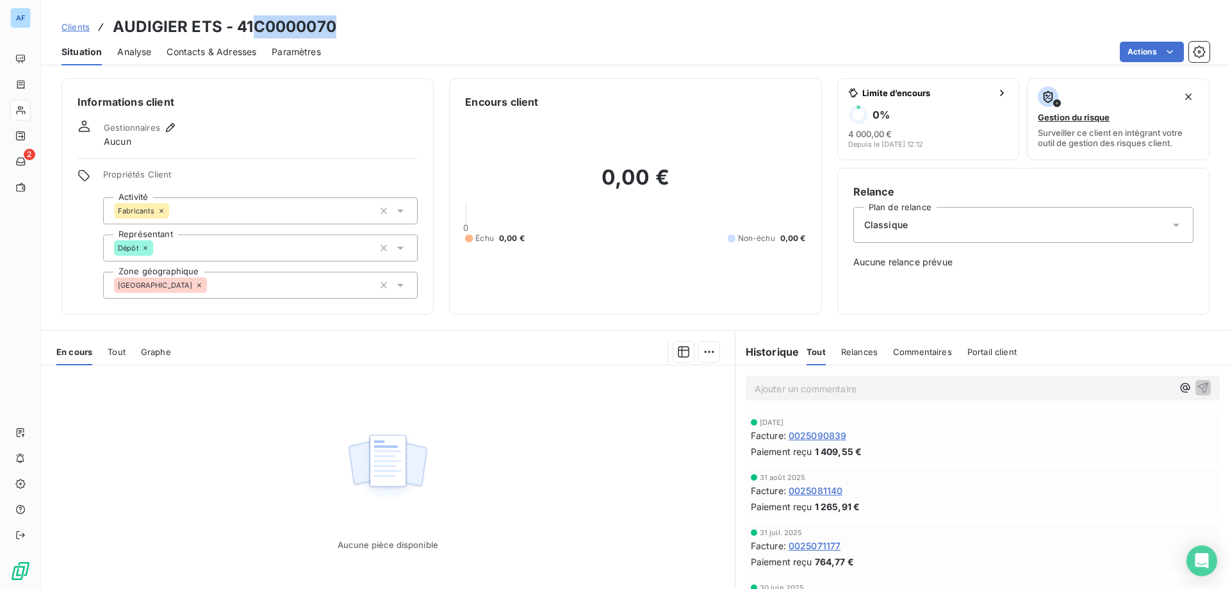
drag, startPoint x: 254, startPoint y: 21, endPoint x: 335, endPoint y: 18, distance: 80.8
click at [334, 18] on h3 "AUDIGIER ETS - 41C0000070" at bounding box center [225, 26] width 224 height 23
copy h3 "C0000070"
click at [304, 266] on div "Propriétés Client Activité Fabricants Représentant Dépôt Zone géographique Ardè…" at bounding box center [260, 233] width 315 height 129
click at [297, 286] on div "[GEOGRAPHIC_DATA]" at bounding box center [260, 285] width 315 height 27
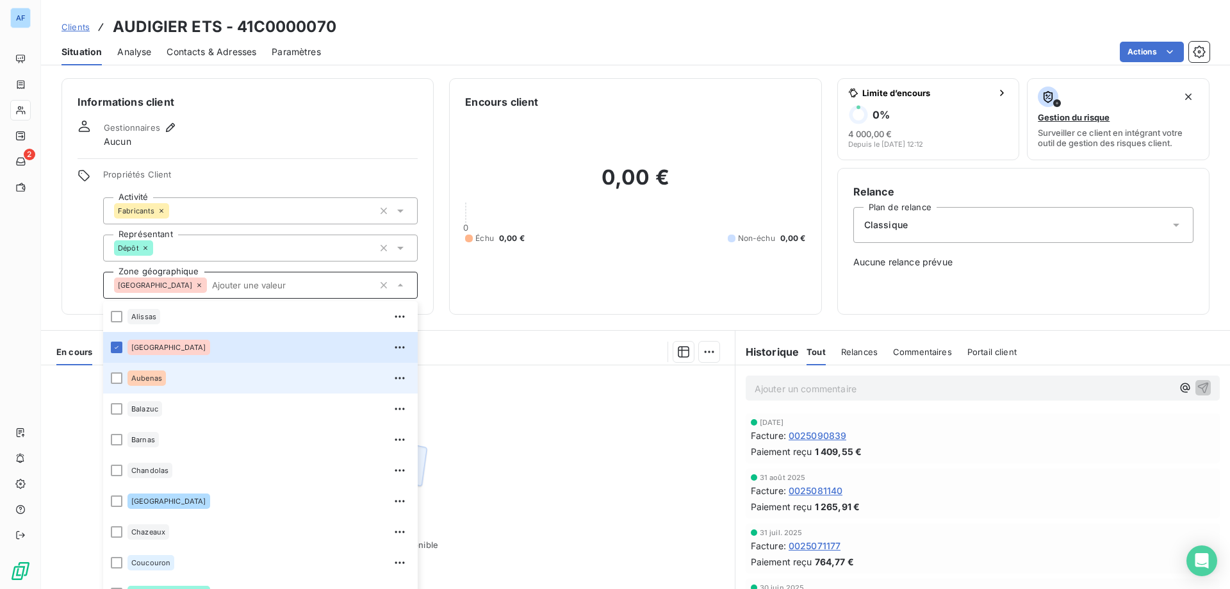
click at [197, 375] on div "Aubenas" at bounding box center [268, 378] width 283 height 20
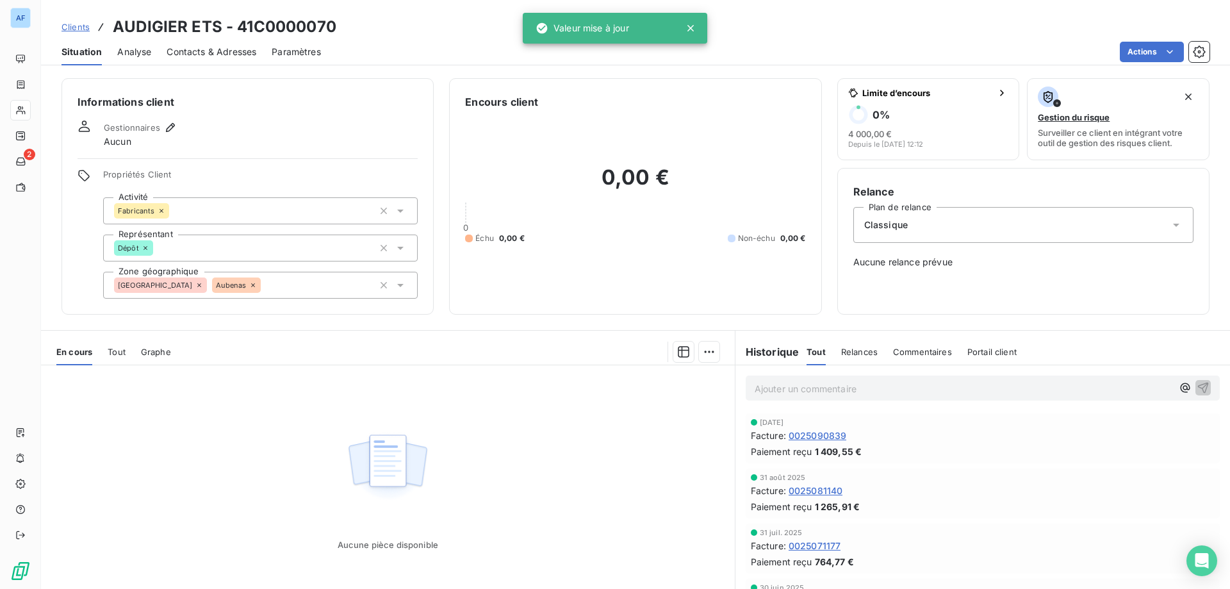
click at [72, 27] on span "Clients" at bounding box center [75, 27] width 28 height 10
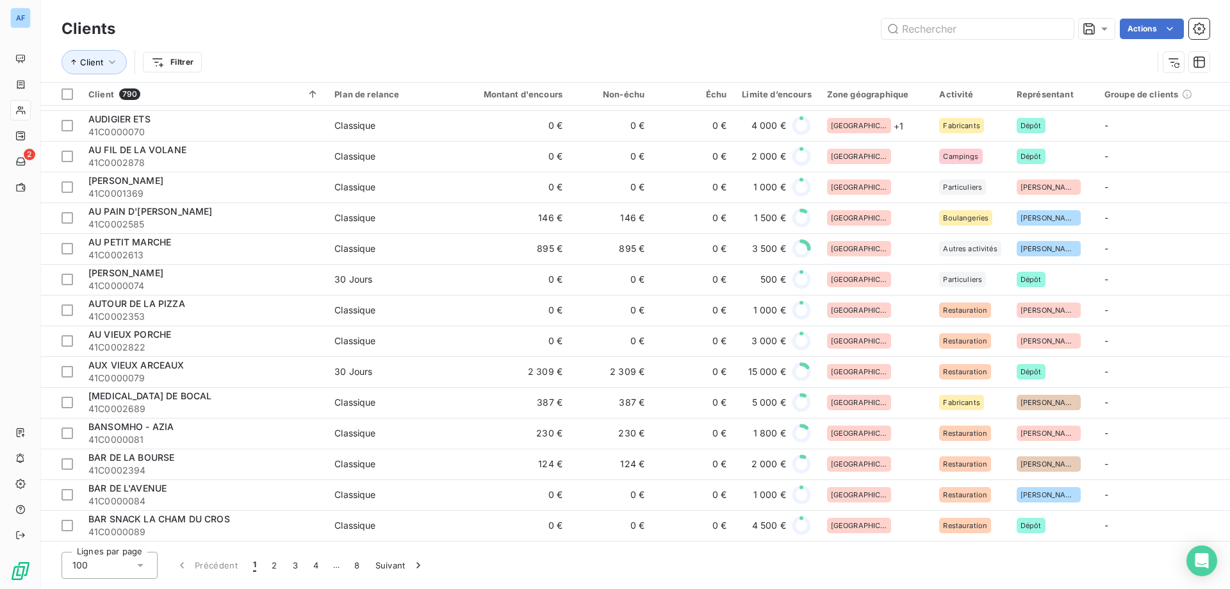
scroll to position [1556, 0]
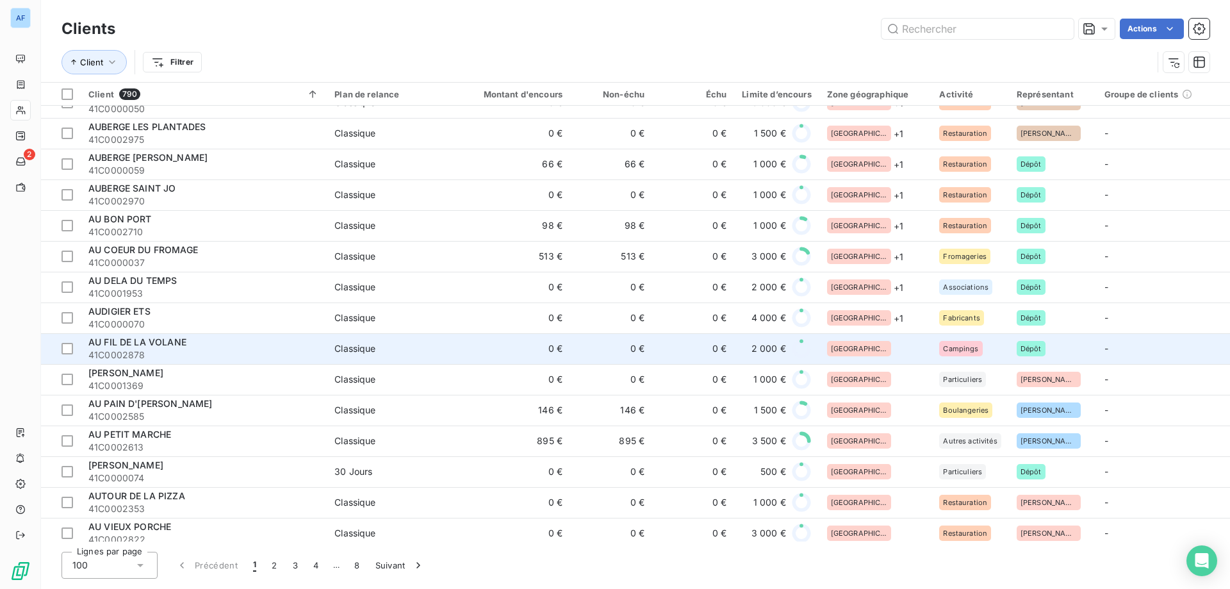
click at [876, 357] on td "[GEOGRAPHIC_DATA]" at bounding box center [875, 348] width 113 height 31
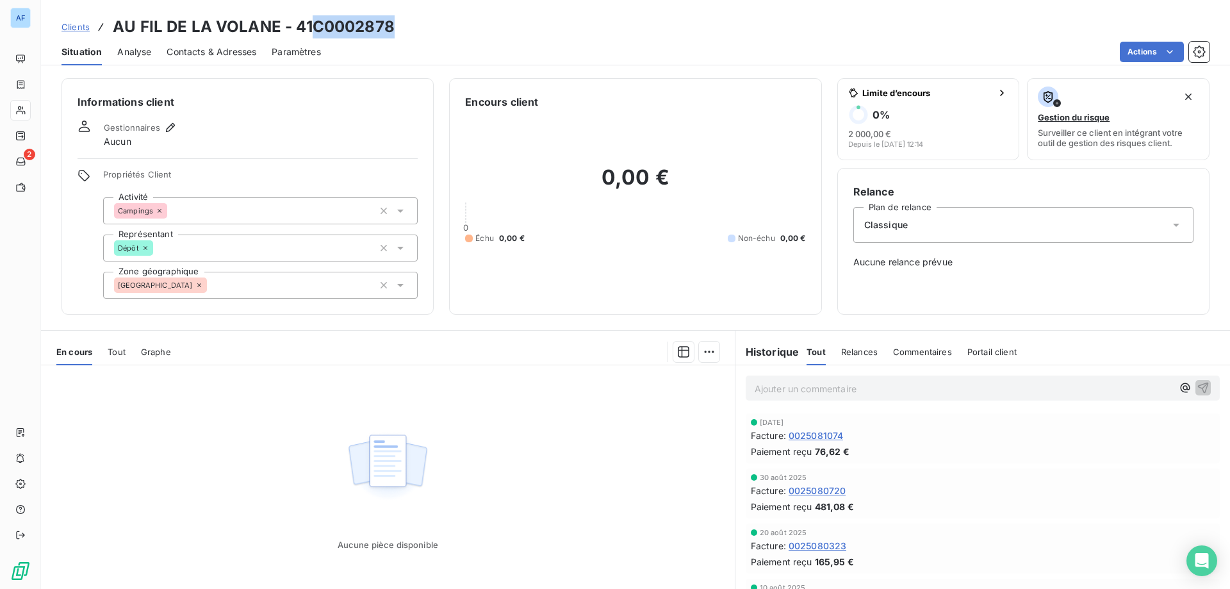
drag, startPoint x: 316, startPoint y: 26, endPoint x: 397, endPoint y: 26, distance: 80.7
click at [396, 28] on div "Clients AU FIL DE LA VOLANE - 41C0002878" at bounding box center [635, 26] width 1189 height 23
copy h3 "C0002878"
click at [231, 289] on div "[GEOGRAPHIC_DATA]" at bounding box center [260, 285] width 315 height 27
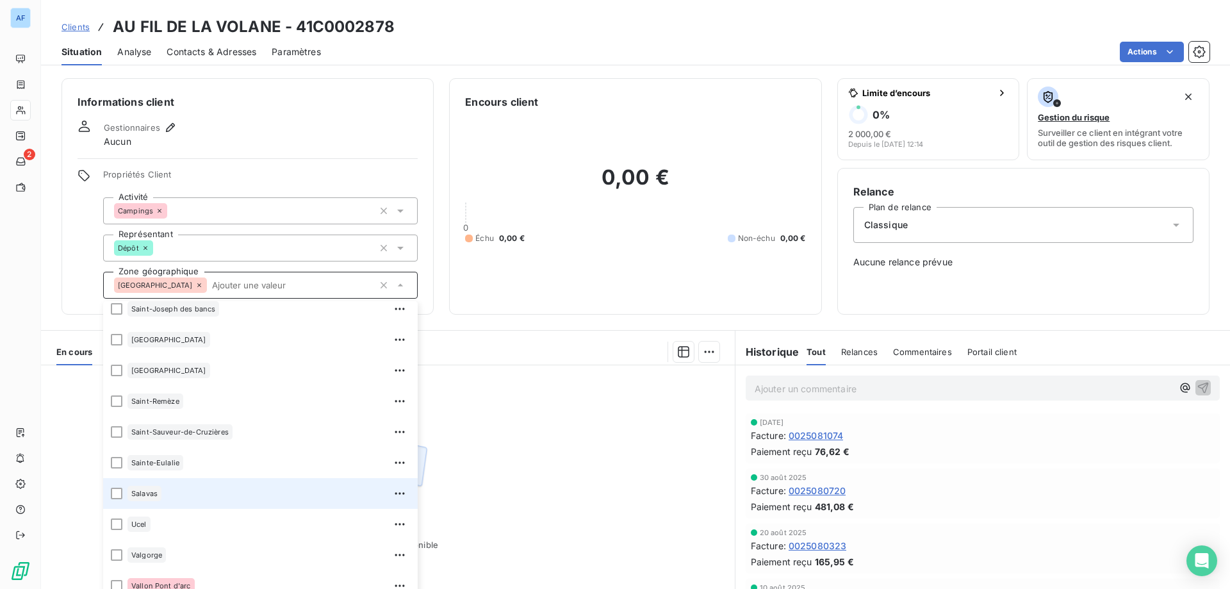
scroll to position [1107, 0]
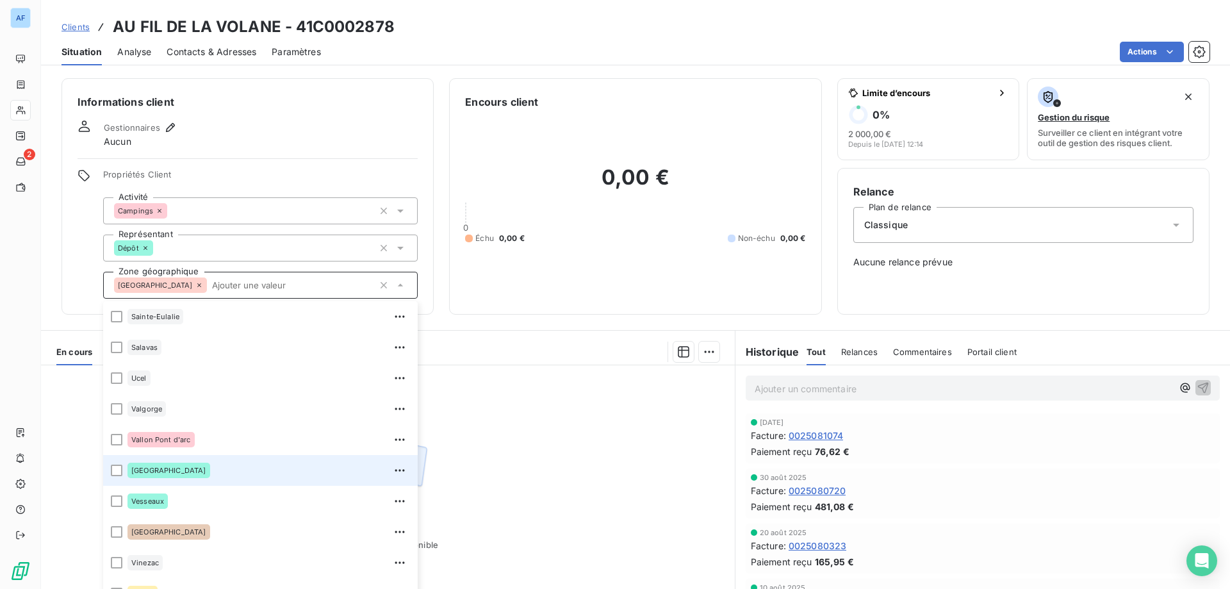
click at [201, 468] on div "[GEOGRAPHIC_DATA]" at bounding box center [268, 470] width 283 height 20
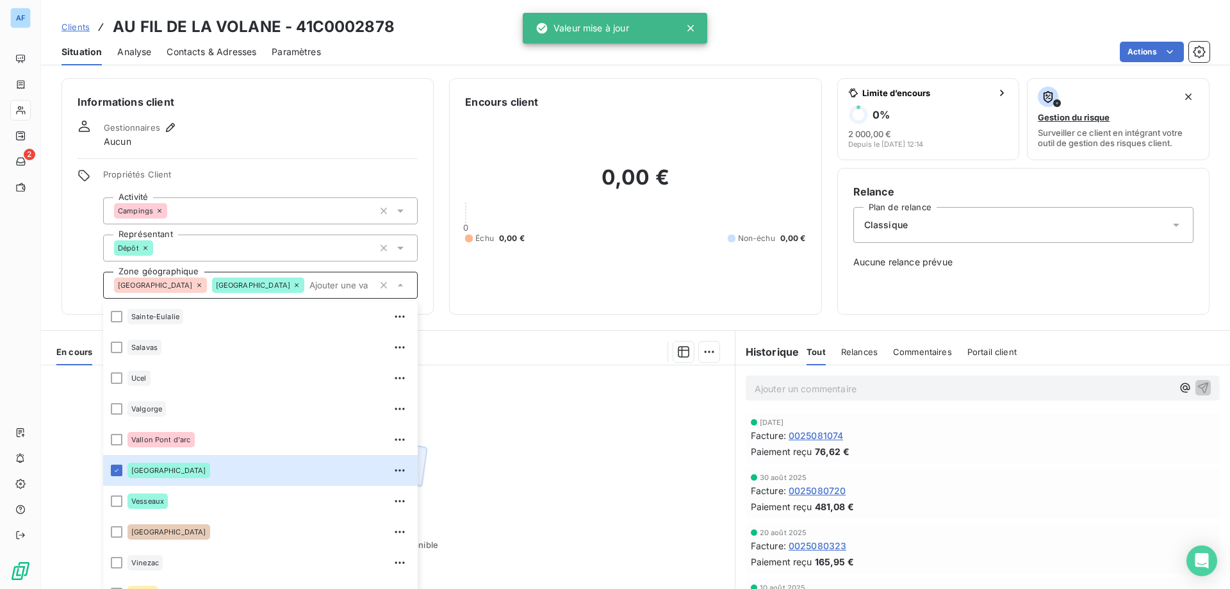
click at [83, 25] on span "Clients" at bounding box center [75, 27] width 28 height 10
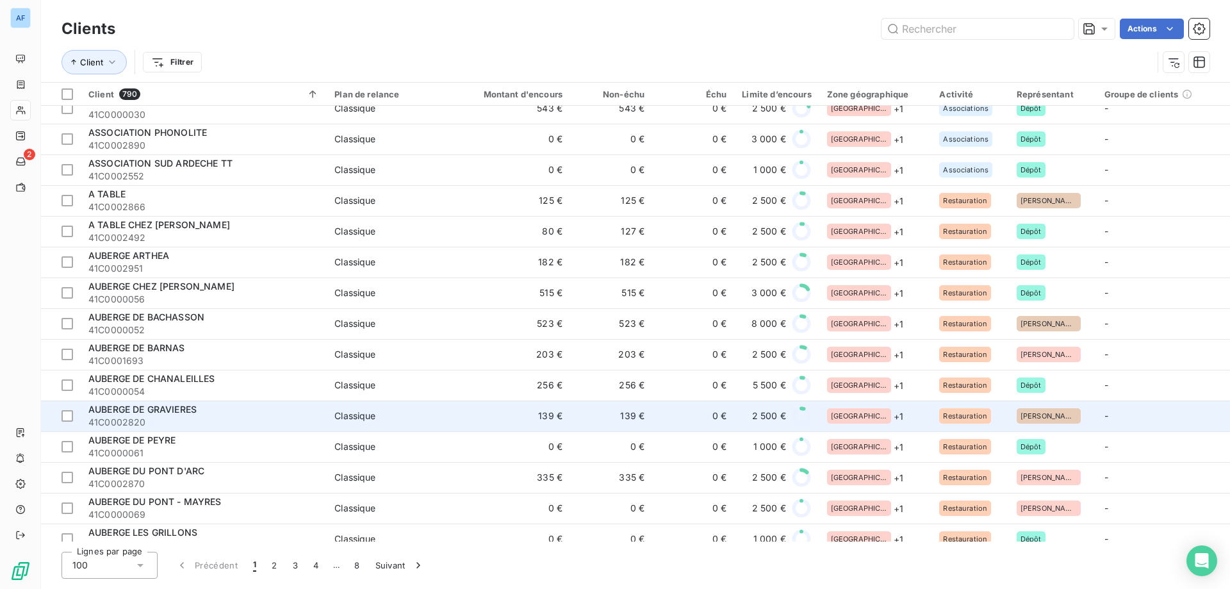
scroll to position [1602, 0]
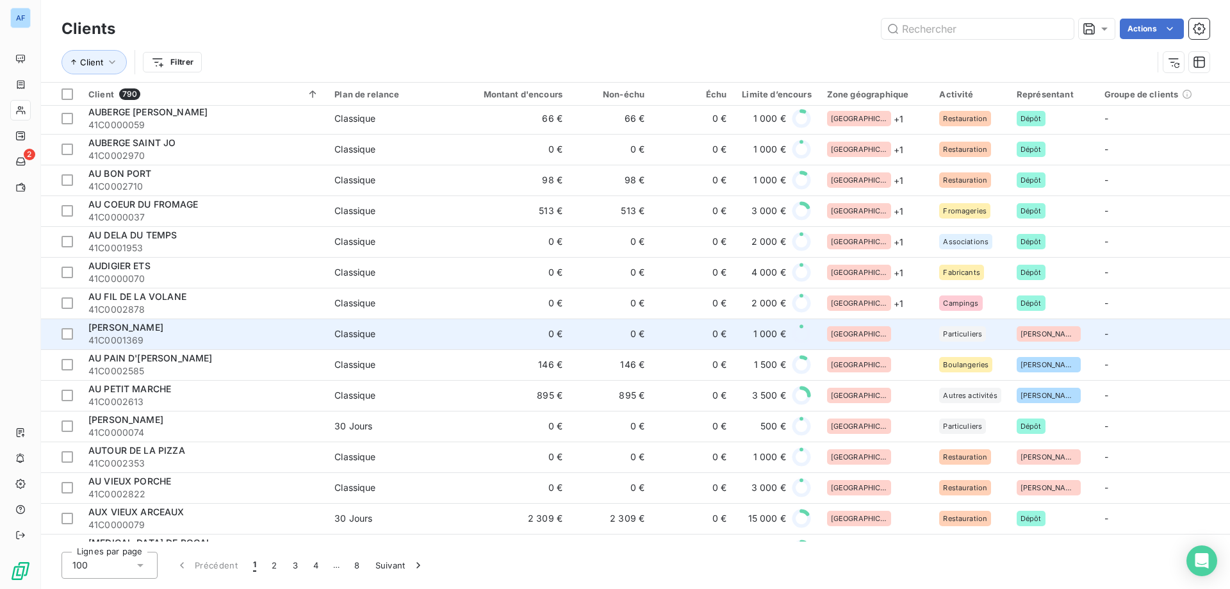
click at [897, 332] on div "[GEOGRAPHIC_DATA]" at bounding box center [875, 333] width 97 height 15
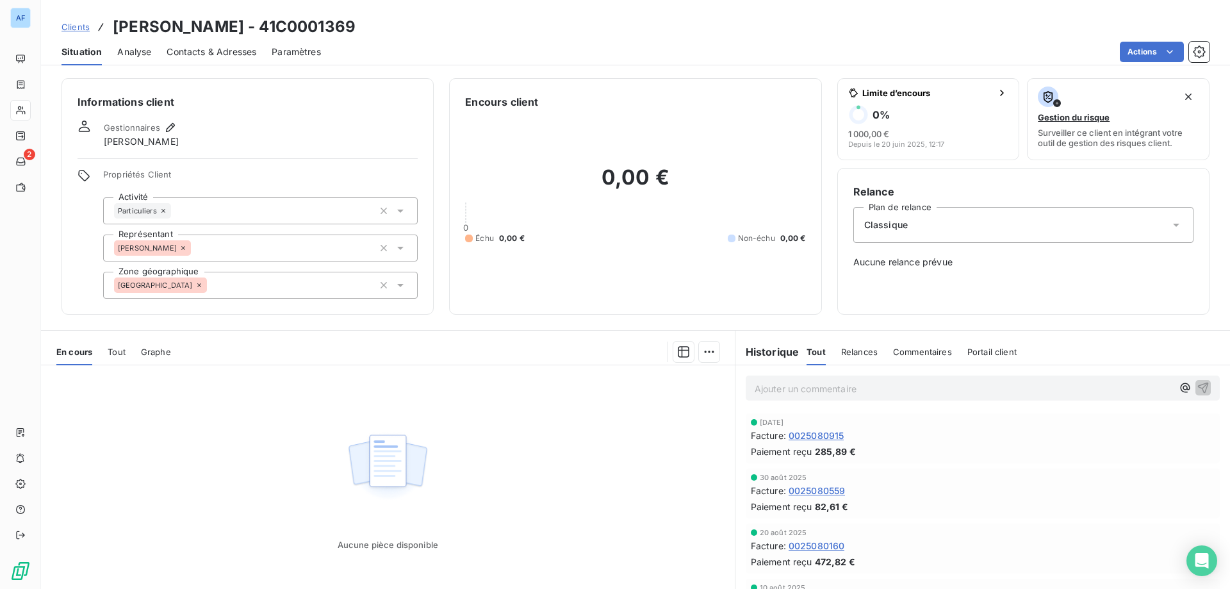
drag, startPoint x: 343, startPoint y: 22, endPoint x: 424, endPoint y: 25, distance: 80.8
click at [424, 25] on div "Clients AUGOYAT JEAN PHILIPPE - 41C0001369" at bounding box center [635, 26] width 1189 height 23
copy h3 "C0001369"
click at [249, 286] on div "[GEOGRAPHIC_DATA]" at bounding box center [260, 285] width 315 height 27
type input "t"
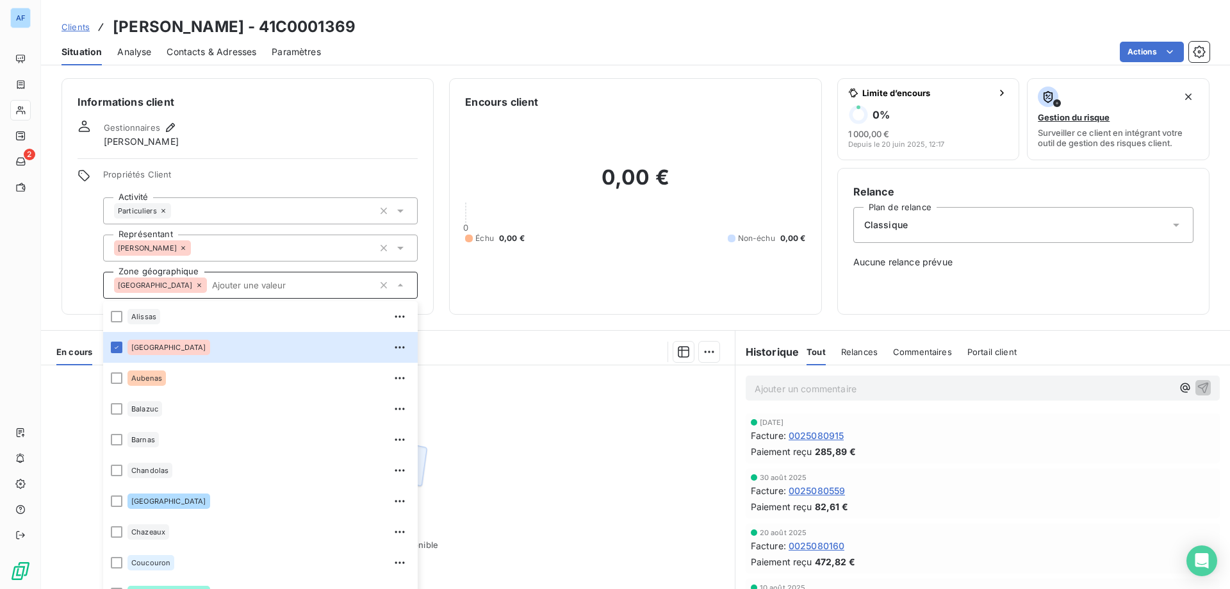
click at [564, 447] on div "Aucune pièce disponible" at bounding box center [388, 488] width 694 height 247
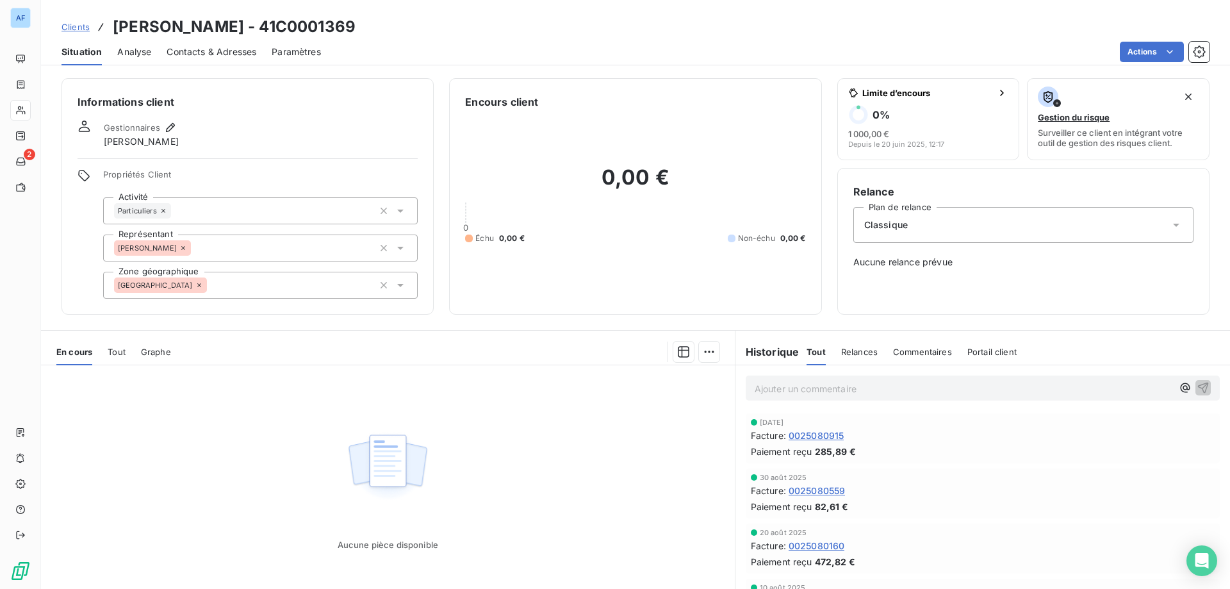
click at [218, 285] on div "[GEOGRAPHIC_DATA]" at bounding box center [260, 285] width 315 height 27
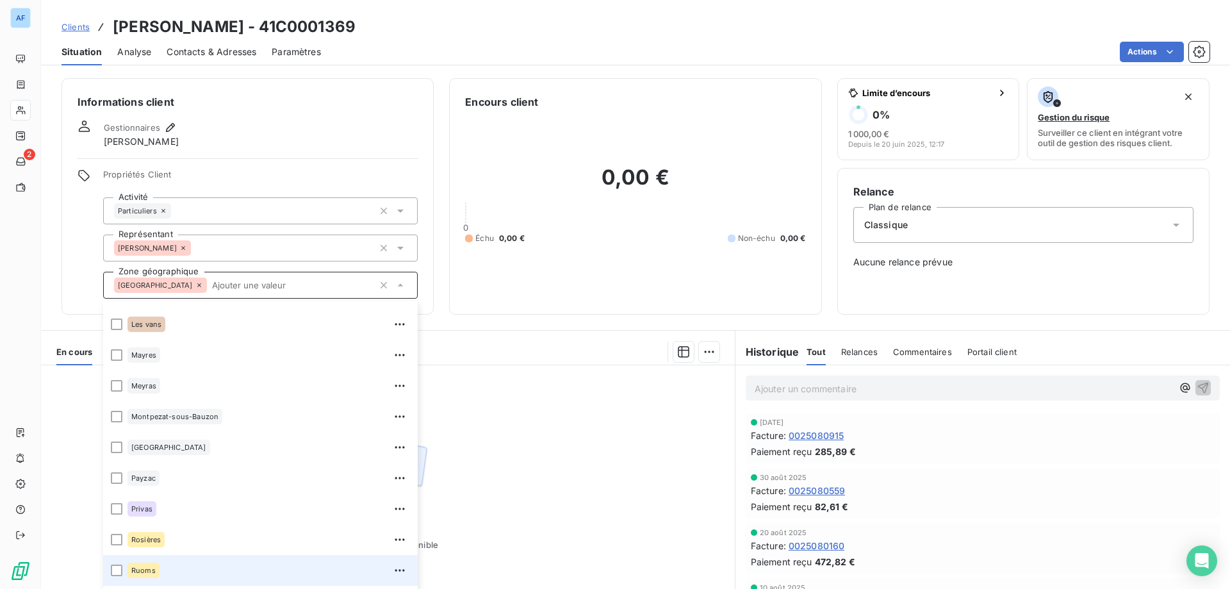
scroll to position [1025, 0]
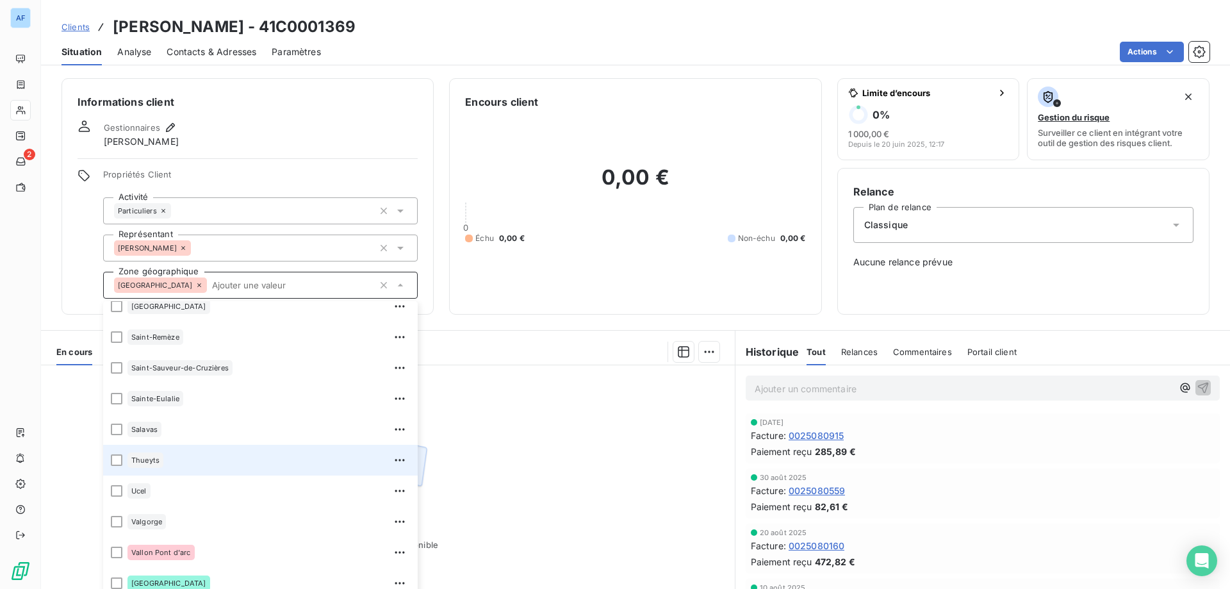
click at [181, 454] on div "Thueyts" at bounding box center [268, 460] width 283 height 20
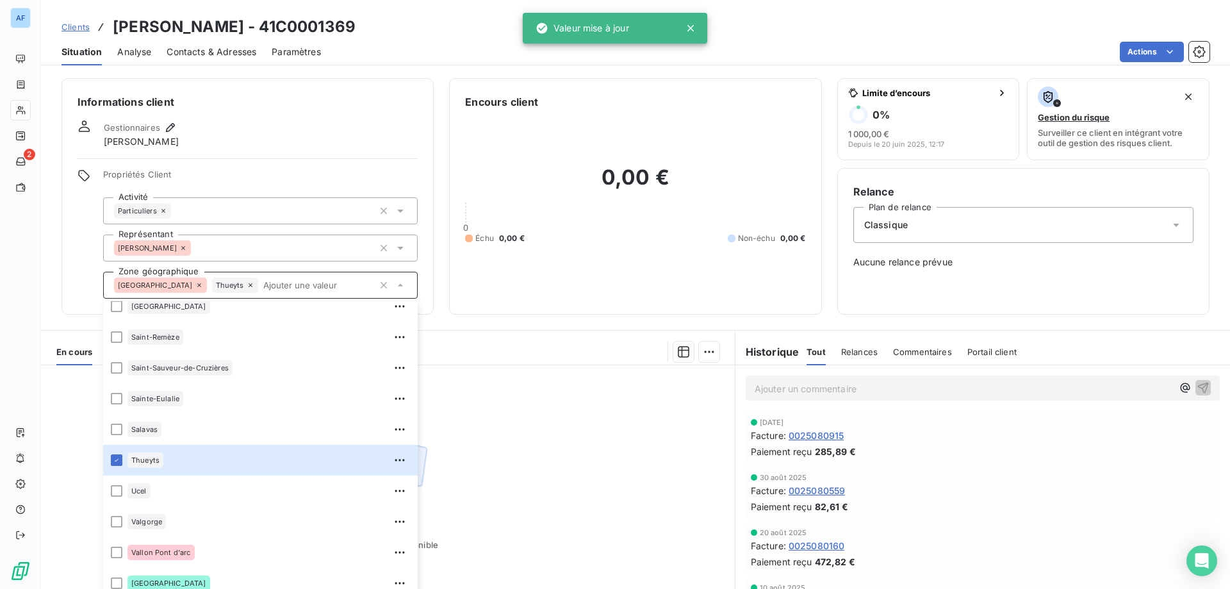
click at [74, 28] on span "Clients" at bounding box center [75, 27] width 28 height 10
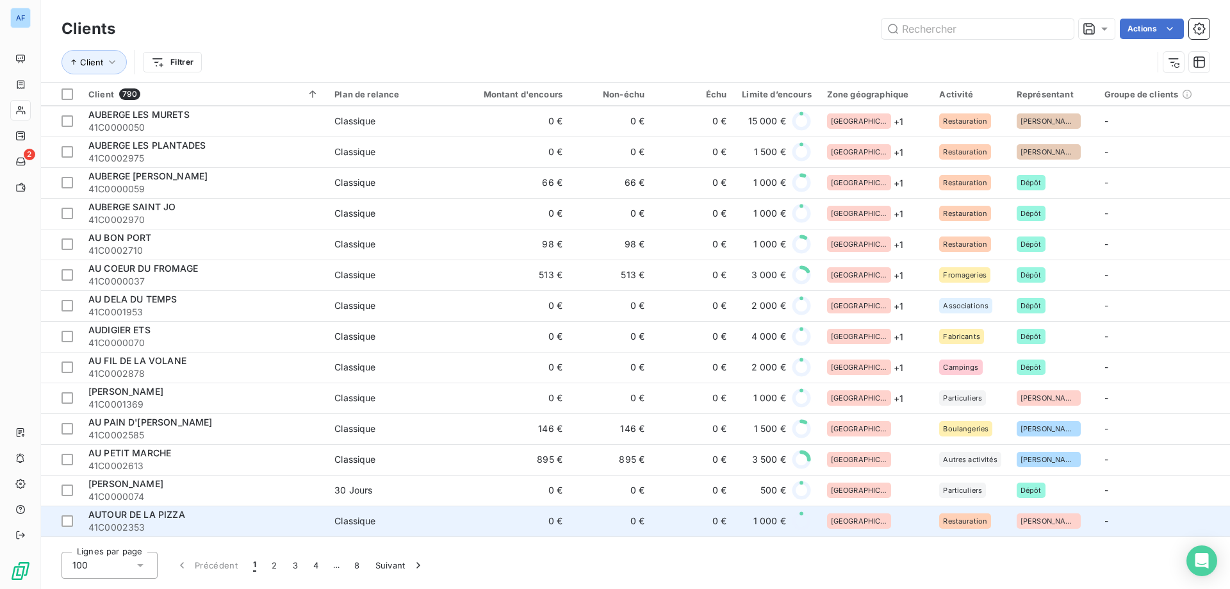
scroll to position [1730, 0]
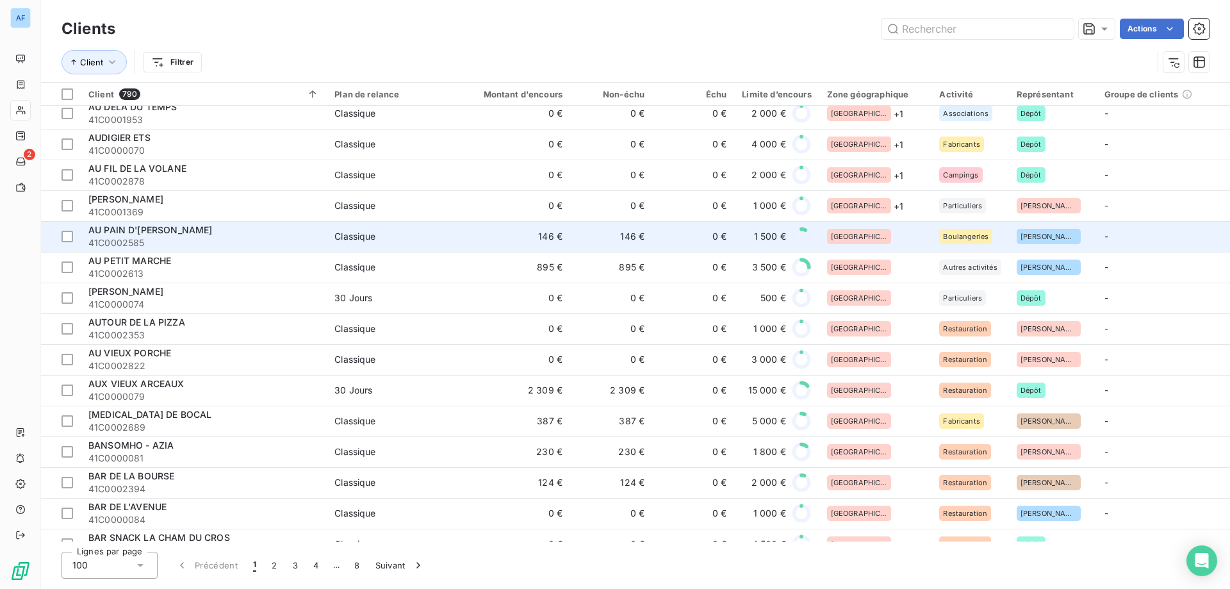
click at [869, 237] on div "[GEOGRAPHIC_DATA]" at bounding box center [875, 236] width 97 height 15
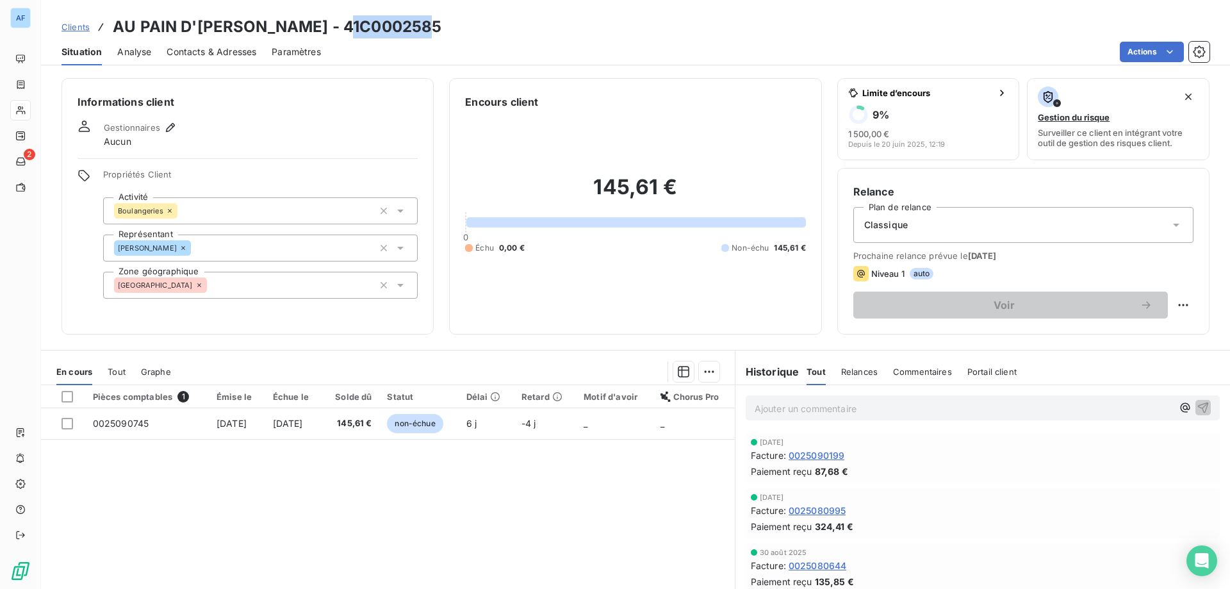
drag, startPoint x: 356, startPoint y: 24, endPoint x: 432, endPoint y: 27, distance: 75.7
click at [432, 27] on h3 "AU PAIN D'[PERSON_NAME] - 41C0002585" at bounding box center [277, 26] width 329 height 23
copy h3 "C0002585"
click at [285, 269] on div "Propriétés Client Activité Boulangeries Représentant Didier Zone géographique […" at bounding box center [260, 233] width 315 height 129
click at [284, 281] on div "[GEOGRAPHIC_DATA]" at bounding box center [260, 285] width 315 height 27
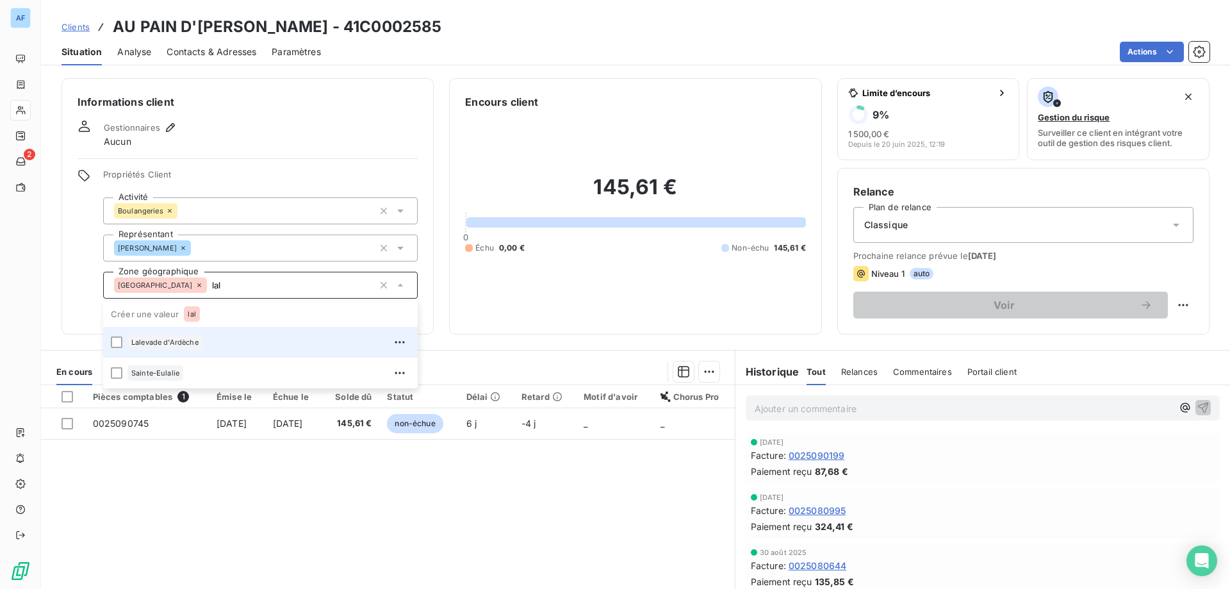
click at [237, 347] on div "Lalevade d'Ardèche" at bounding box center [268, 342] width 283 height 20
type input "l"
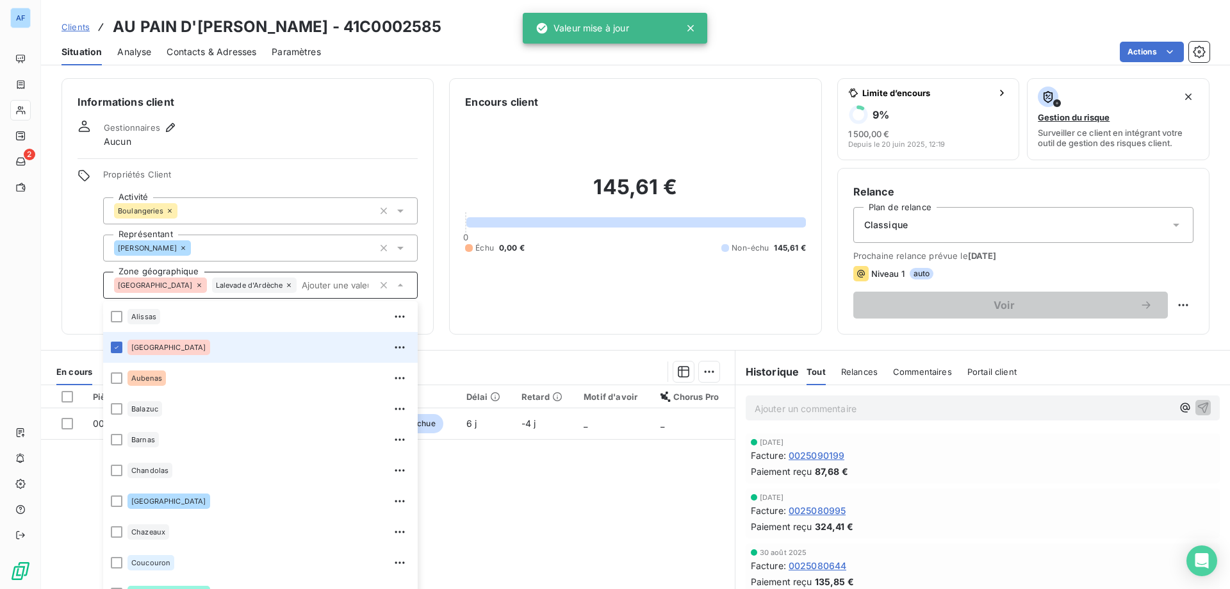
click at [75, 27] on span "Clients" at bounding box center [75, 27] width 28 height 10
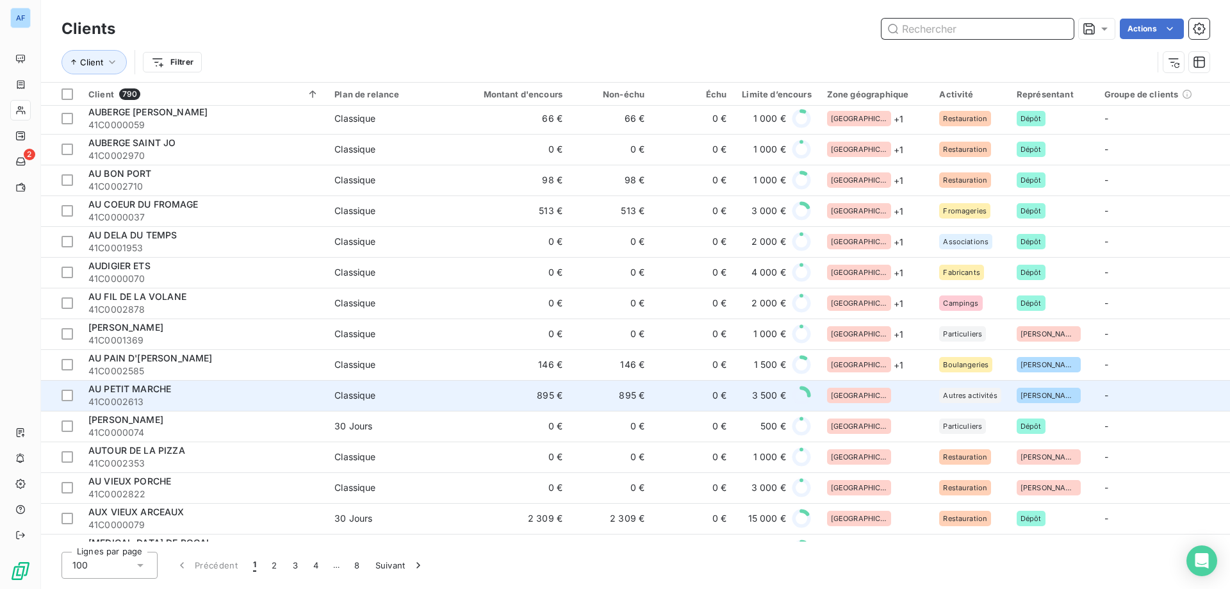
scroll to position [1794, 0]
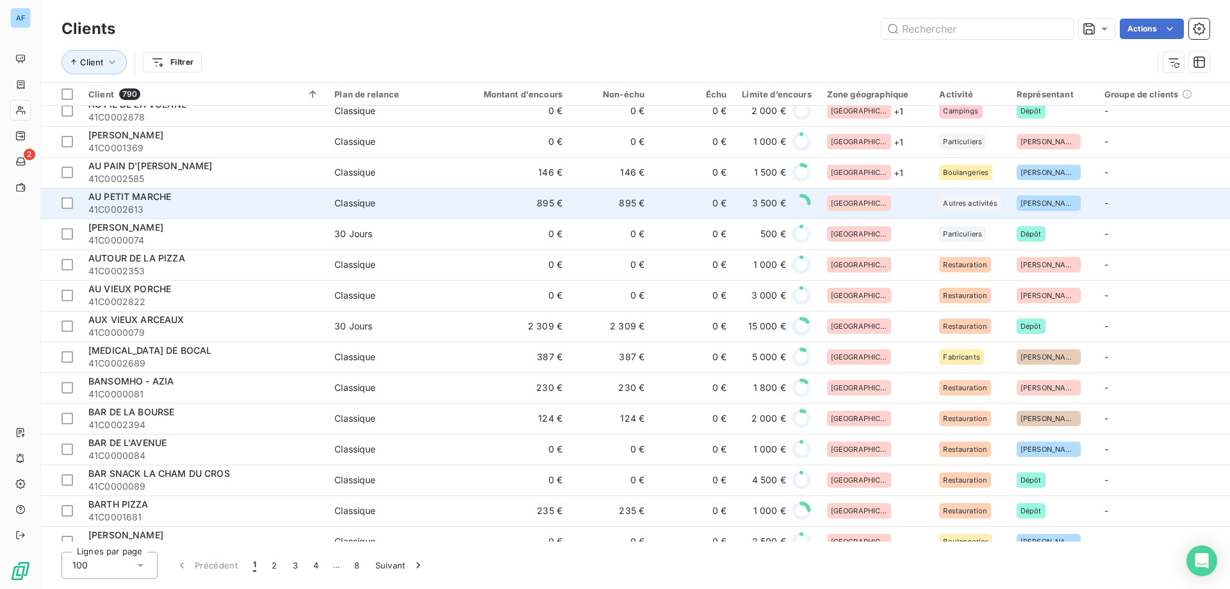
click at [872, 204] on div "[GEOGRAPHIC_DATA]" at bounding box center [875, 202] width 97 height 15
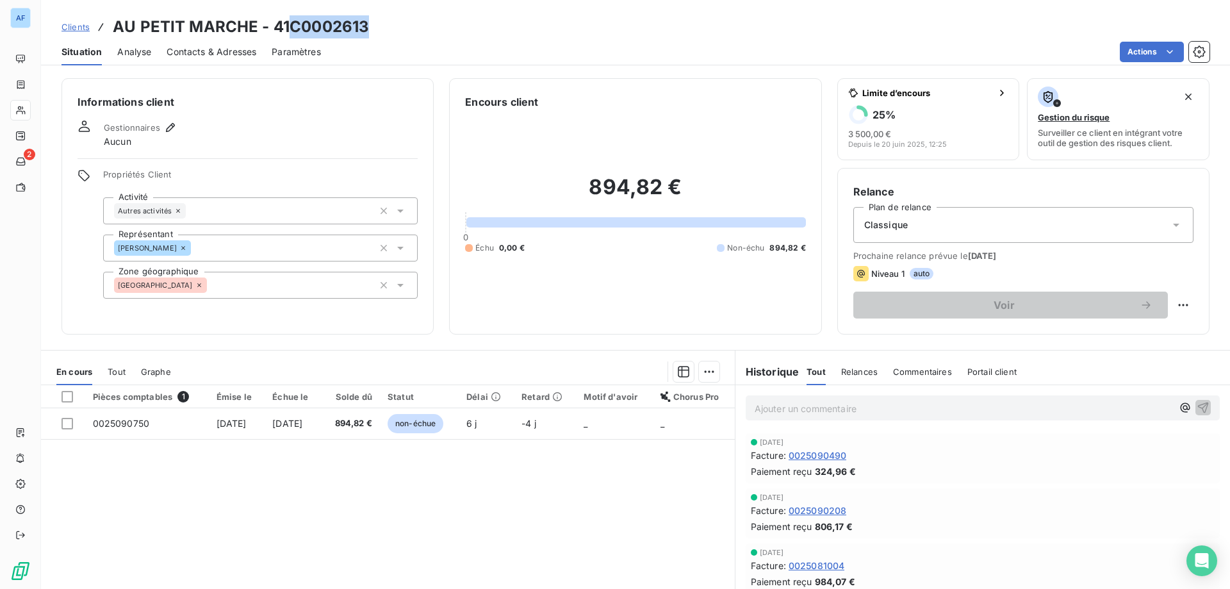
drag, startPoint x: 291, startPoint y: 21, endPoint x: 368, endPoint y: 24, distance: 76.3
click at [368, 24] on h3 "AU PETIT MARCHE - 41C0002613" at bounding box center [241, 26] width 256 height 23
copy h3 "C0002613"
click at [302, 283] on div "[GEOGRAPHIC_DATA]" at bounding box center [260, 285] width 315 height 27
type input "l"
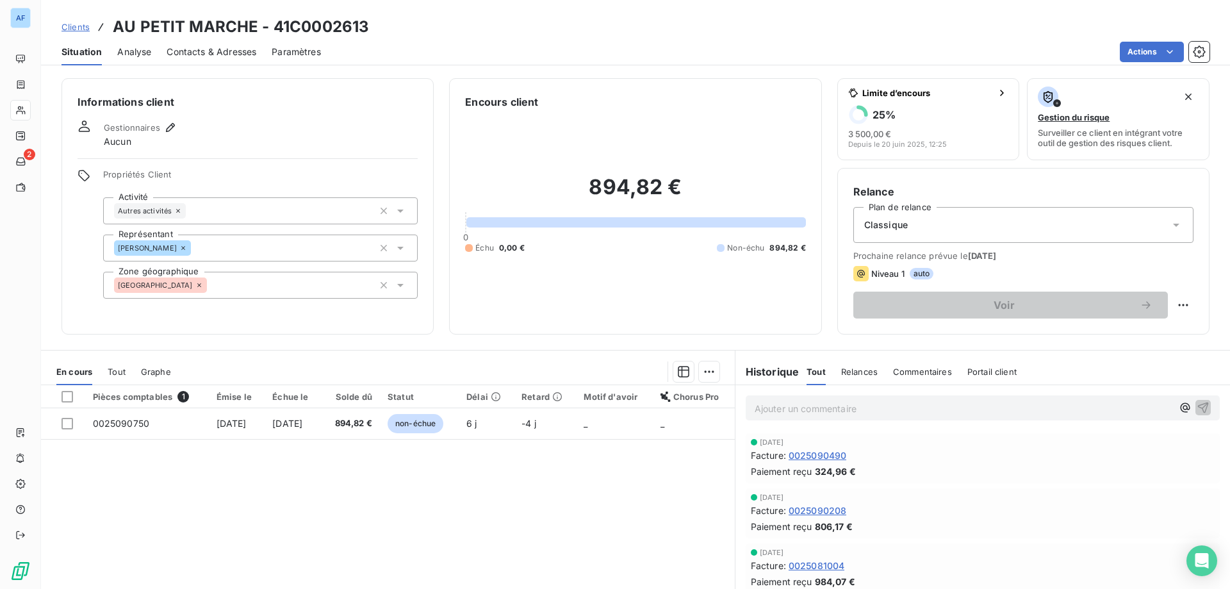
click at [503, 12] on div "Clients AU PETIT MARCHE - 41C0002613 Situation Analyse Contacts & Adresses Para…" at bounding box center [635, 32] width 1189 height 65
click at [266, 288] on div "[GEOGRAPHIC_DATA]" at bounding box center [260, 285] width 315 height 27
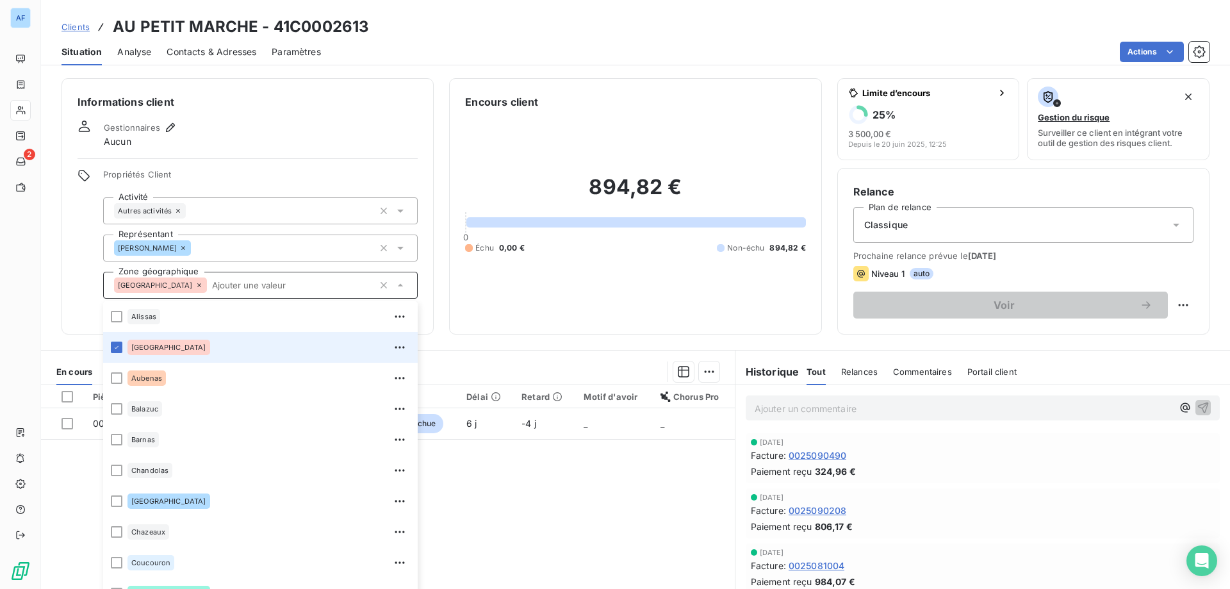
click at [262, 288] on input "text" at bounding box center [290, 285] width 167 height 12
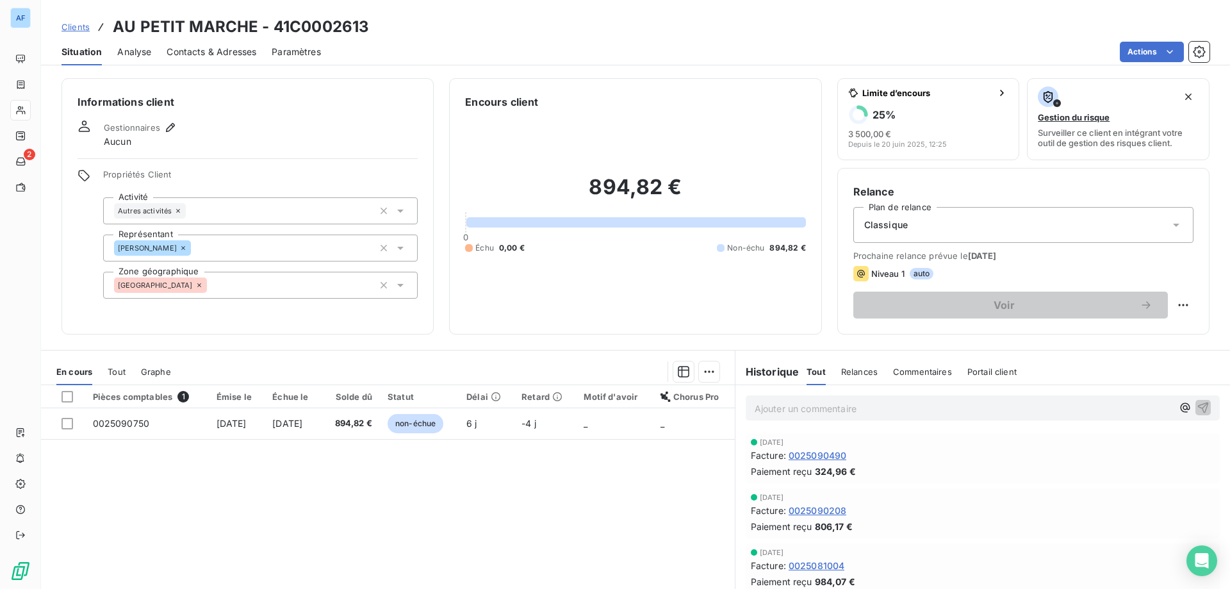
click at [212, 296] on div "[GEOGRAPHIC_DATA]" at bounding box center [260, 285] width 315 height 27
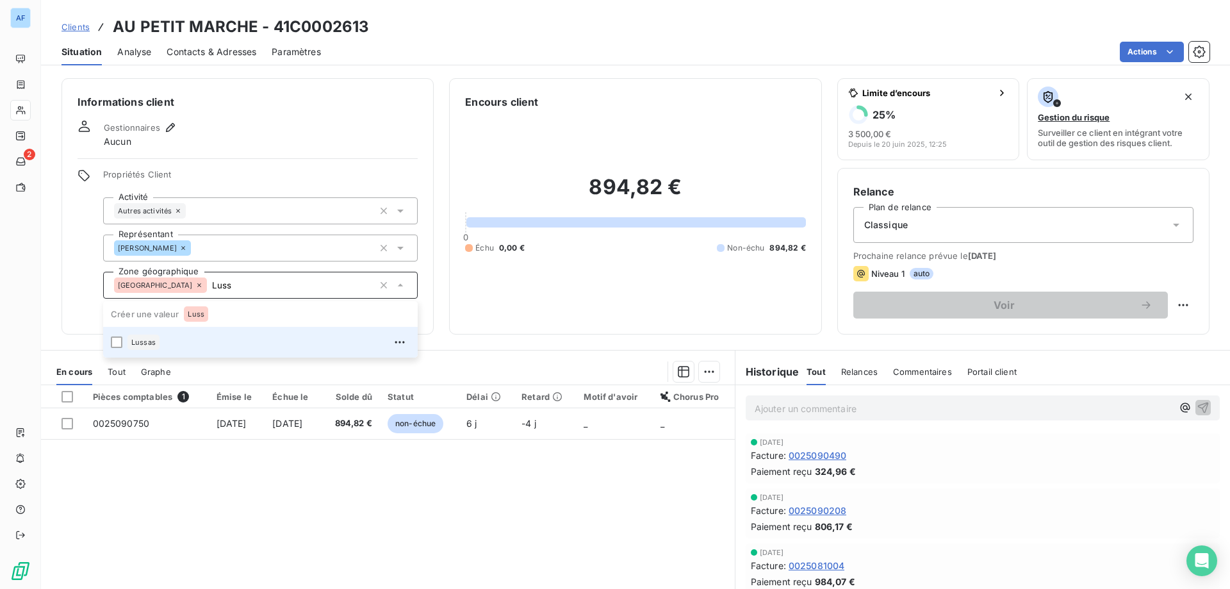
click at [176, 346] on div "Lussas" at bounding box center [268, 342] width 283 height 20
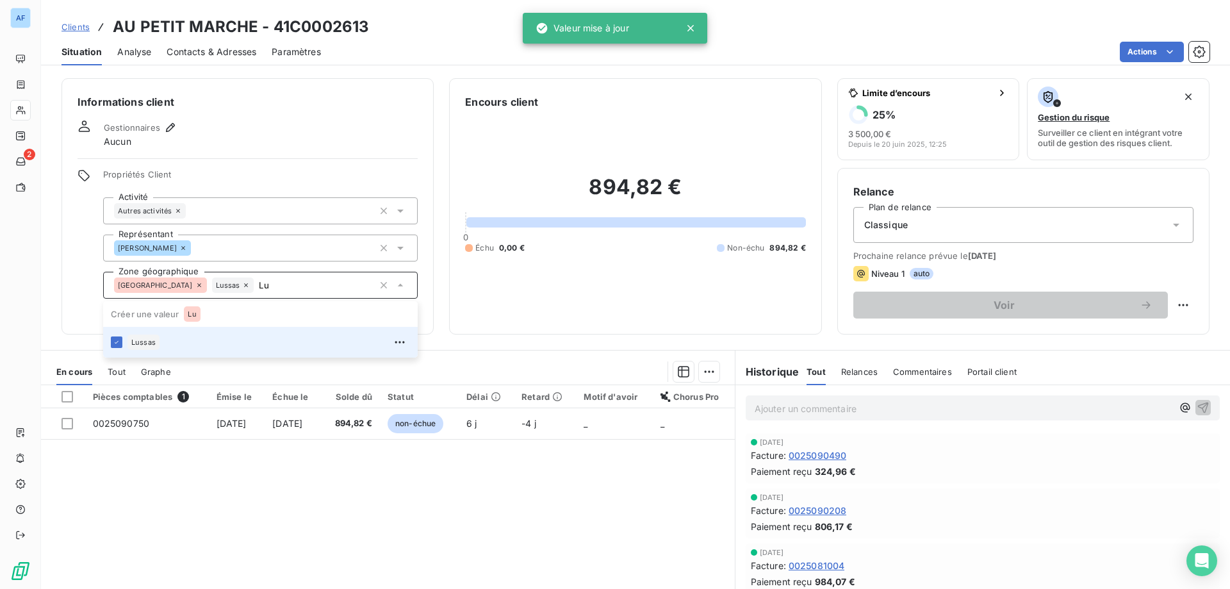
type input "L"
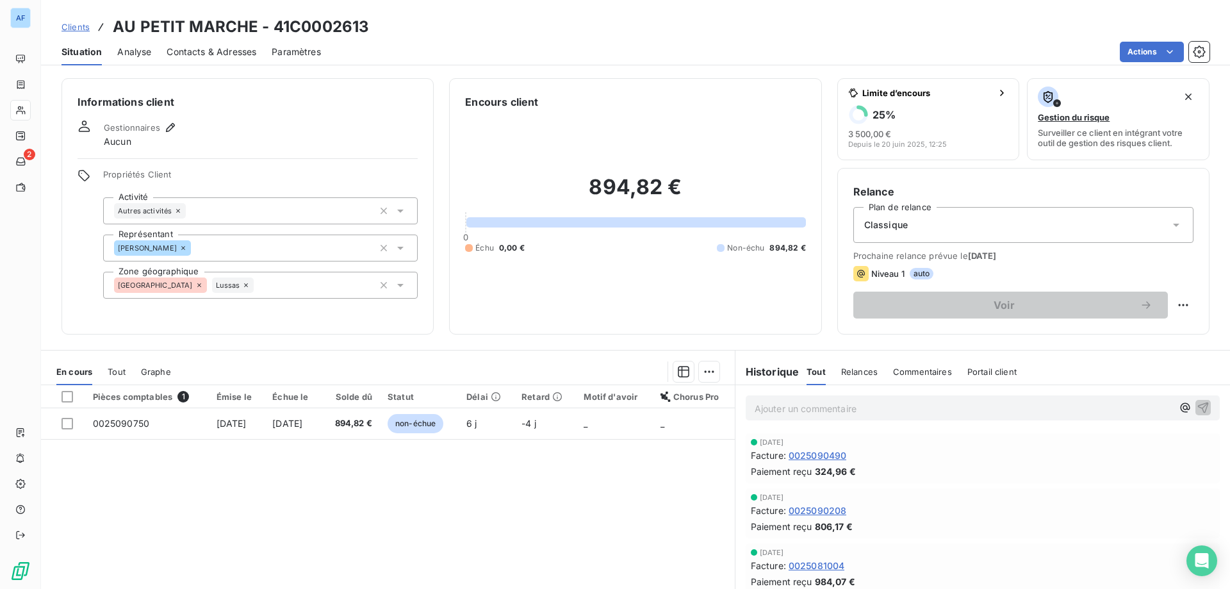
click at [509, 479] on div "Pièces comptables 1 Émise le Échue le Solde dû Statut Délai Retard Motif d'avoi…" at bounding box center [388, 508] width 694 height 247
click at [75, 25] on span "Clients" at bounding box center [75, 27] width 28 height 10
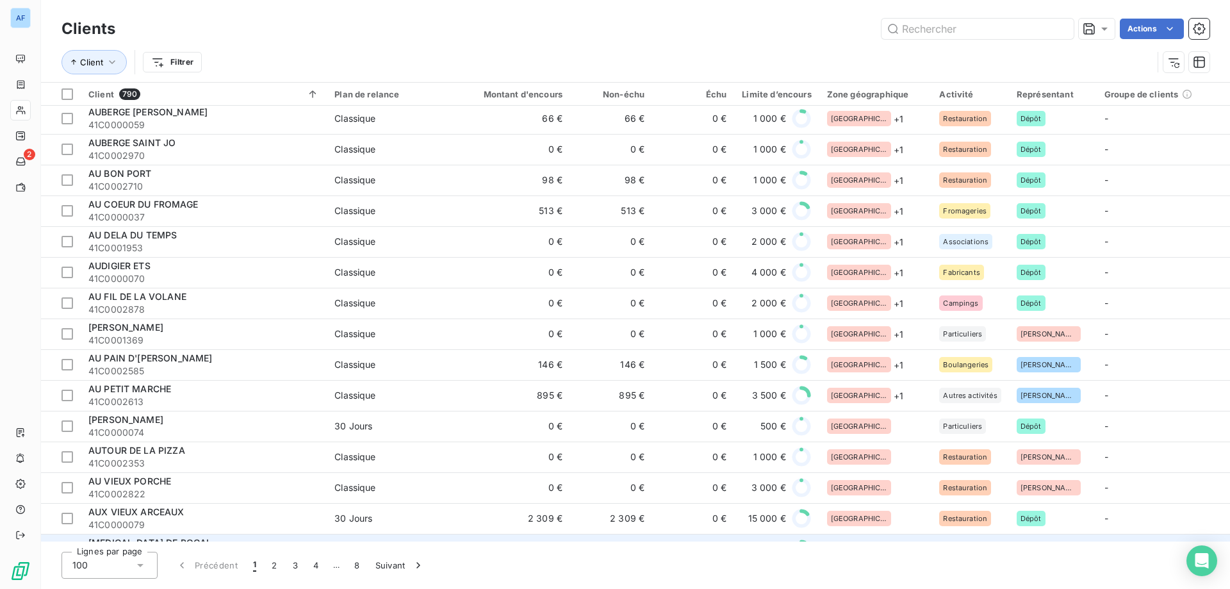
scroll to position [1730, 0]
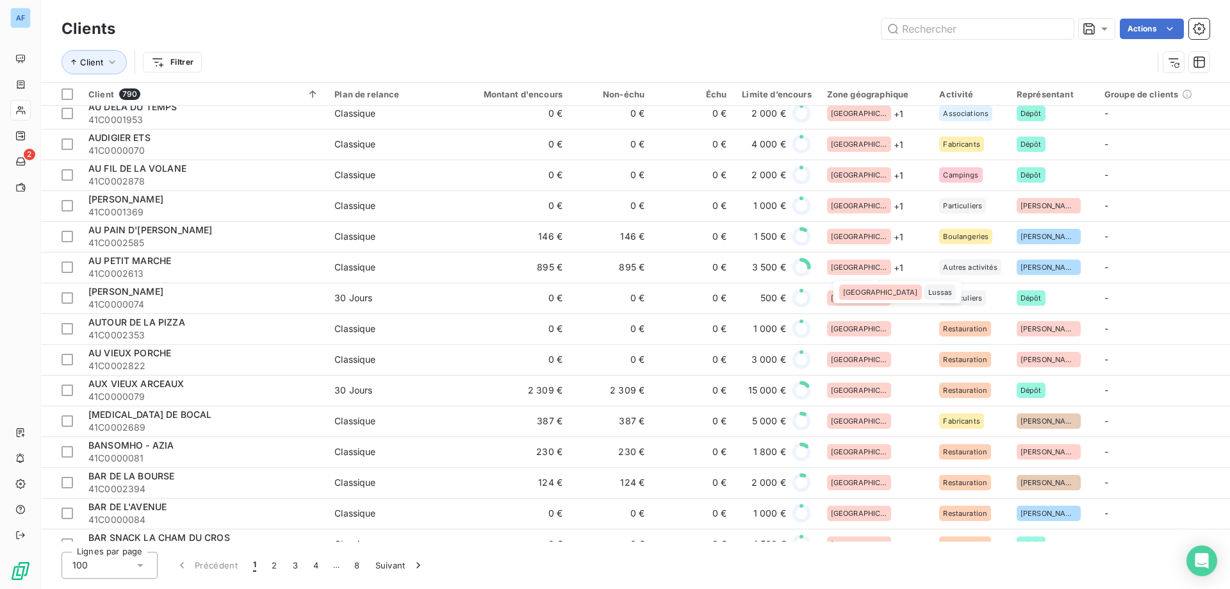
click at [928, 296] on span "Lussas" at bounding box center [940, 292] width 24 height 8
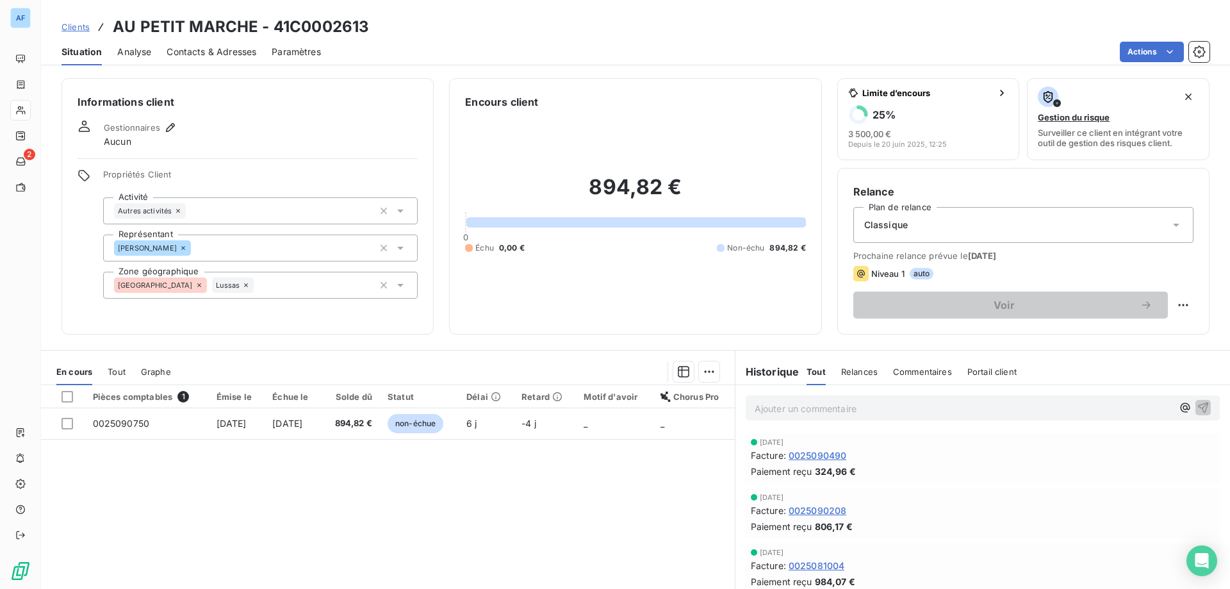
click at [84, 26] on span "Clients" at bounding box center [75, 27] width 28 height 10
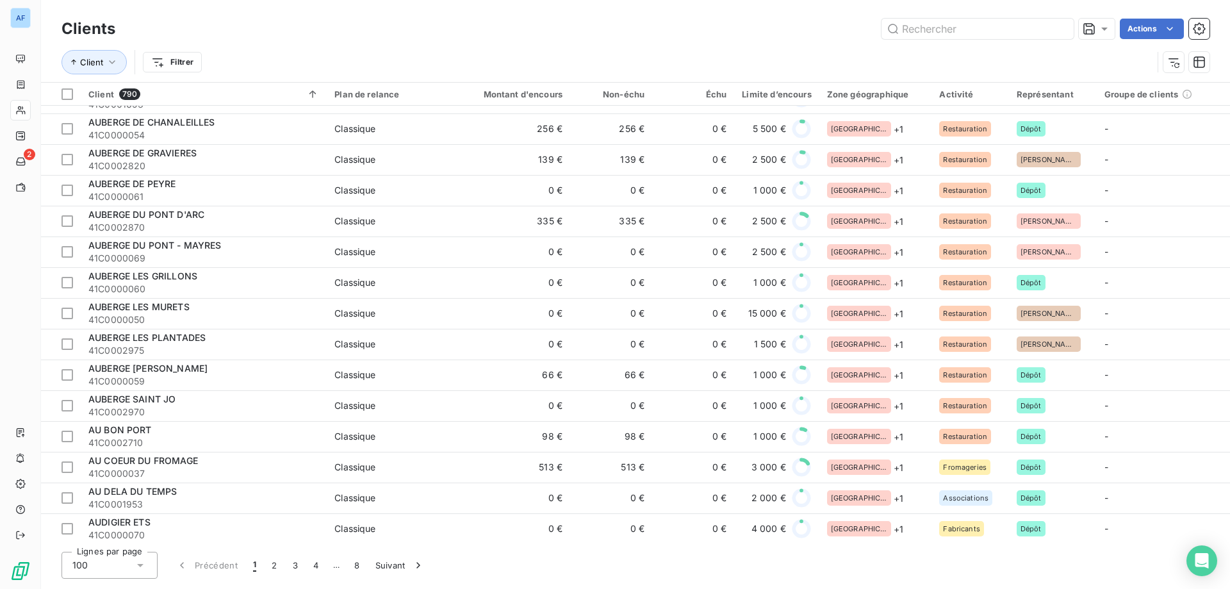
scroll to position [1602, 0]
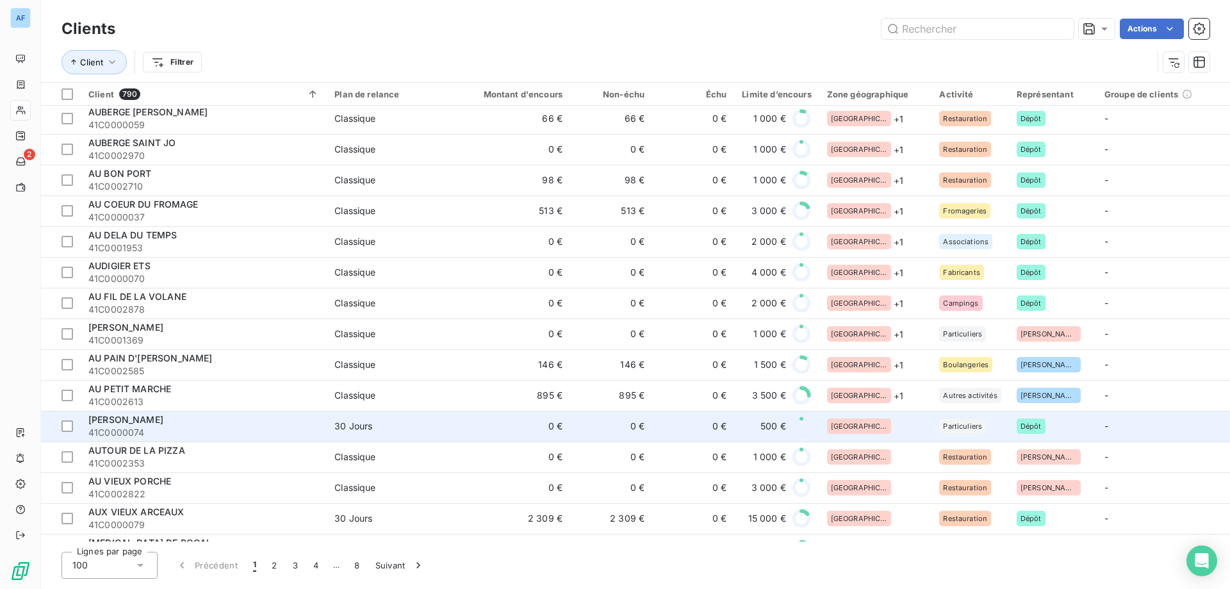
click at [880, 423] on div "[GEOGRAPHIC_DATA]" at bounding box center [875, 425] width 97 height 15
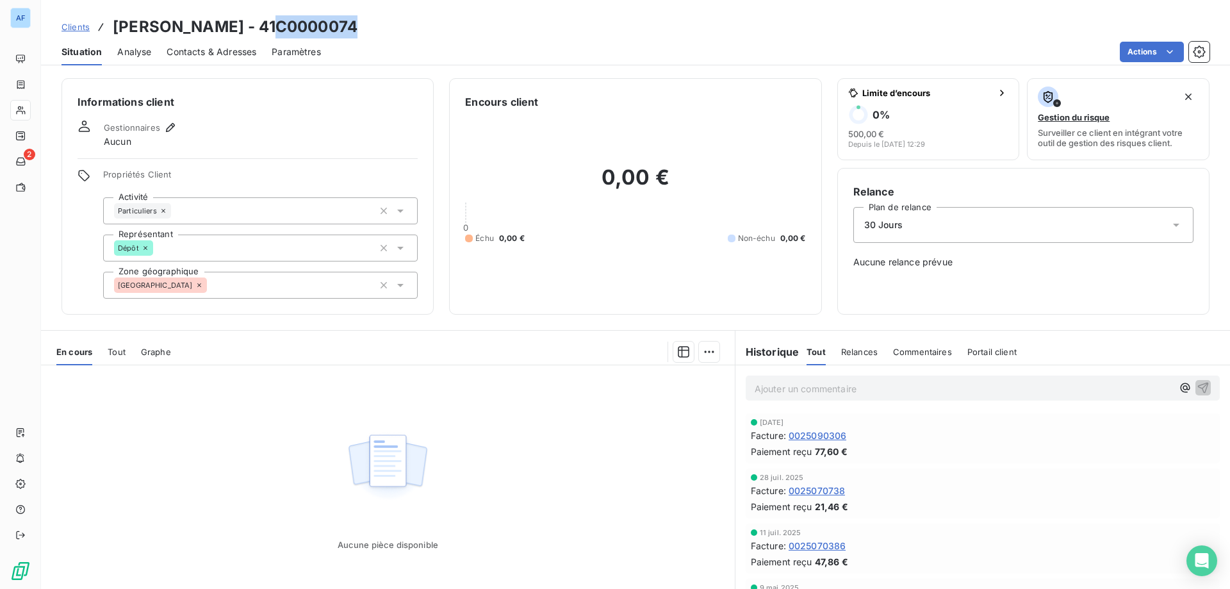
drag, startPoint x: 272, startPoint y: 24, endPoint x: 371, endPoint y: 29, distance: 98.8
click at [371, 29] on div "Clients AURIOL ROBERT - 41C0000074" at bounding box center [635, 26] width 1189 height 23
copy h3 "C0000074"
click at [260, 272] on div "[GEOGRAPHIC_DATA]" at bounding box center [260, 285] width 315 height 27
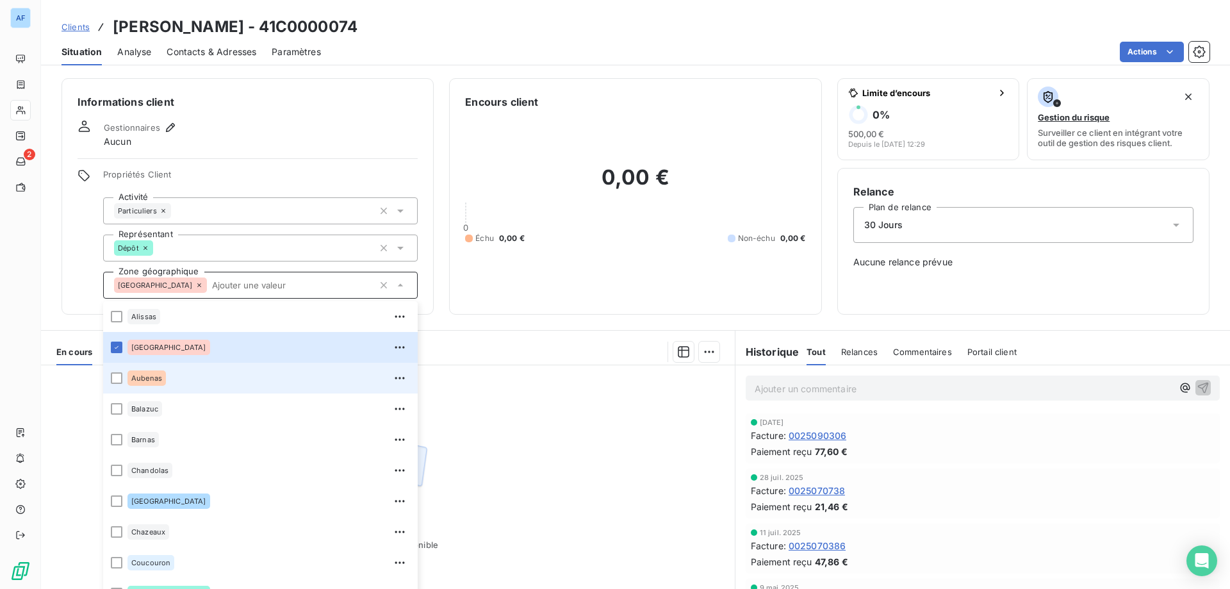
click at [212, 370] on div "Aubenas" at bounding box center [268, 378] width 283 height 20
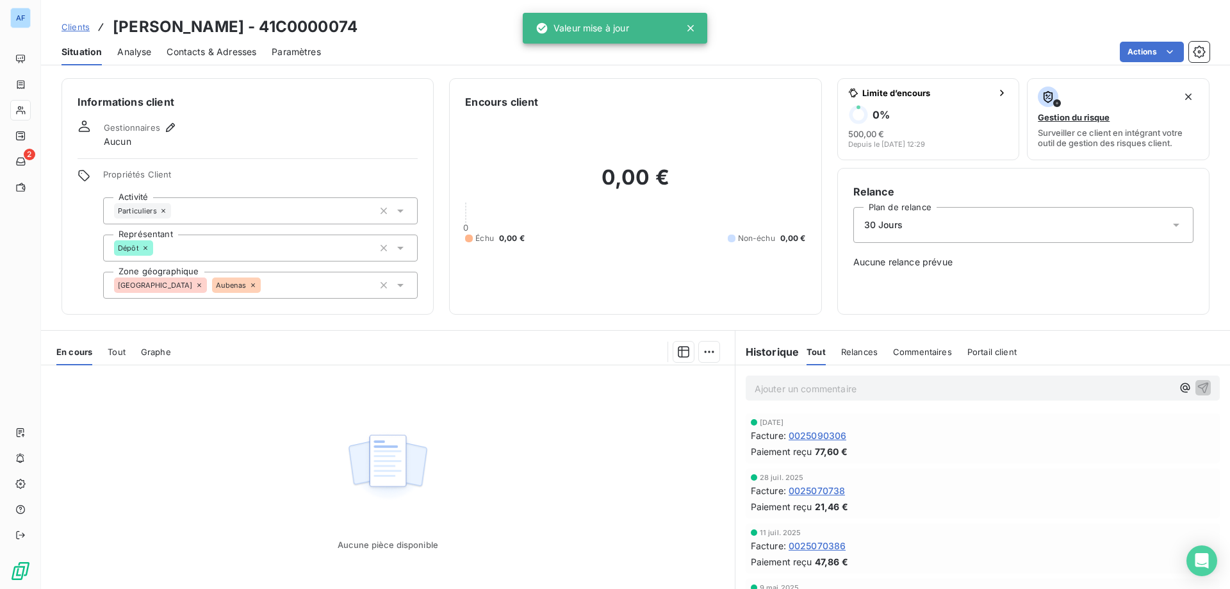
click at [70, 30] on span "Clients" at bounding box center [75, 27] width 28 height 10
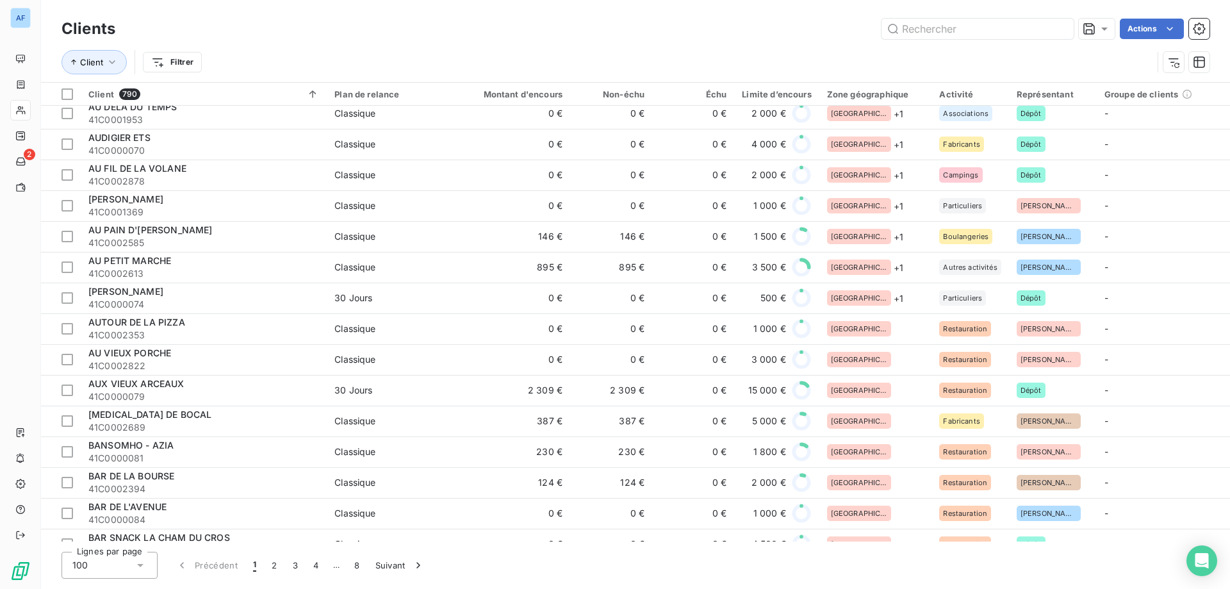
scroll to position [1794, 0]
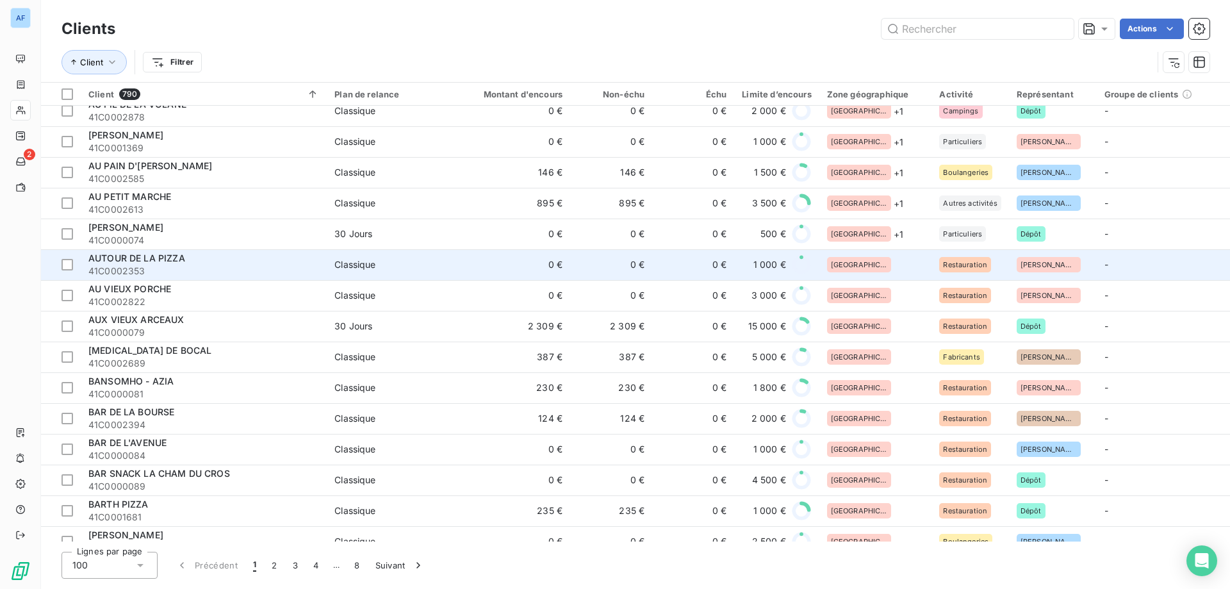
click at [864, 265] on div "[GEOGRAPHIC_DATA]" at bounding box center [875, 264] width 97 height 15
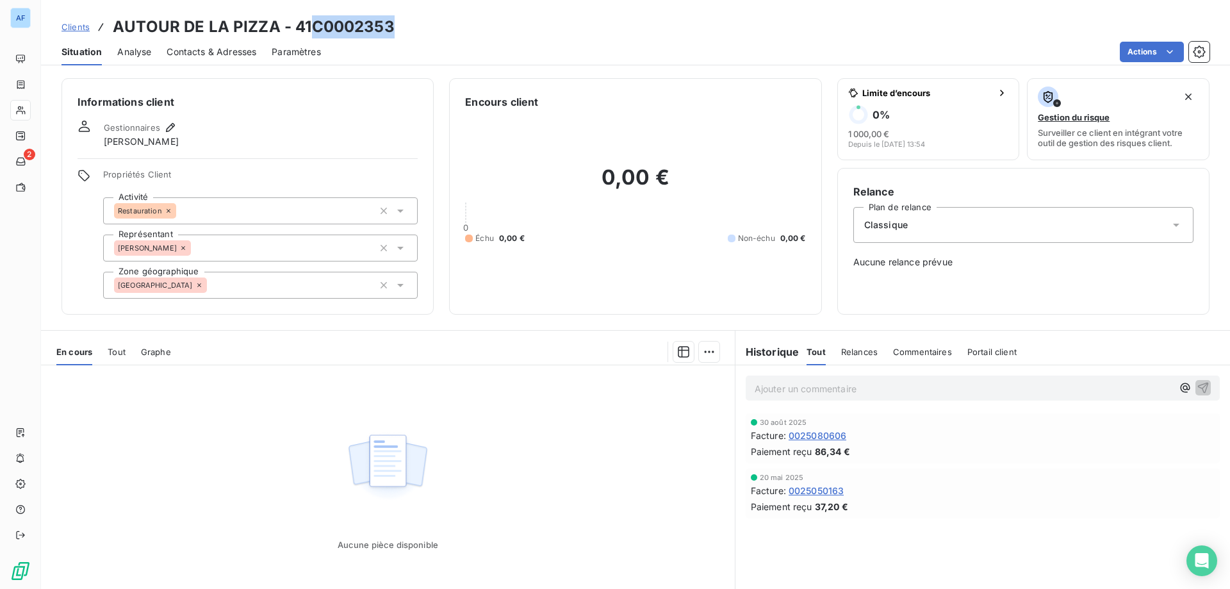
drag, startPoint x: 313, startPoint y: 26, endPoint x: 423, endPoint y: 21, distance: 110.3
click at [423, 21] on div "Clients AUTOUR DE LA PIZZA - 41C0002353" at bounding box center [635, 26] width 1189 height 23
copy h3 "C0002353"
click at [322, 286] on div "[GEOGRAPHIC_DATA]" at bounding box center [260, 285] width 315 height 27
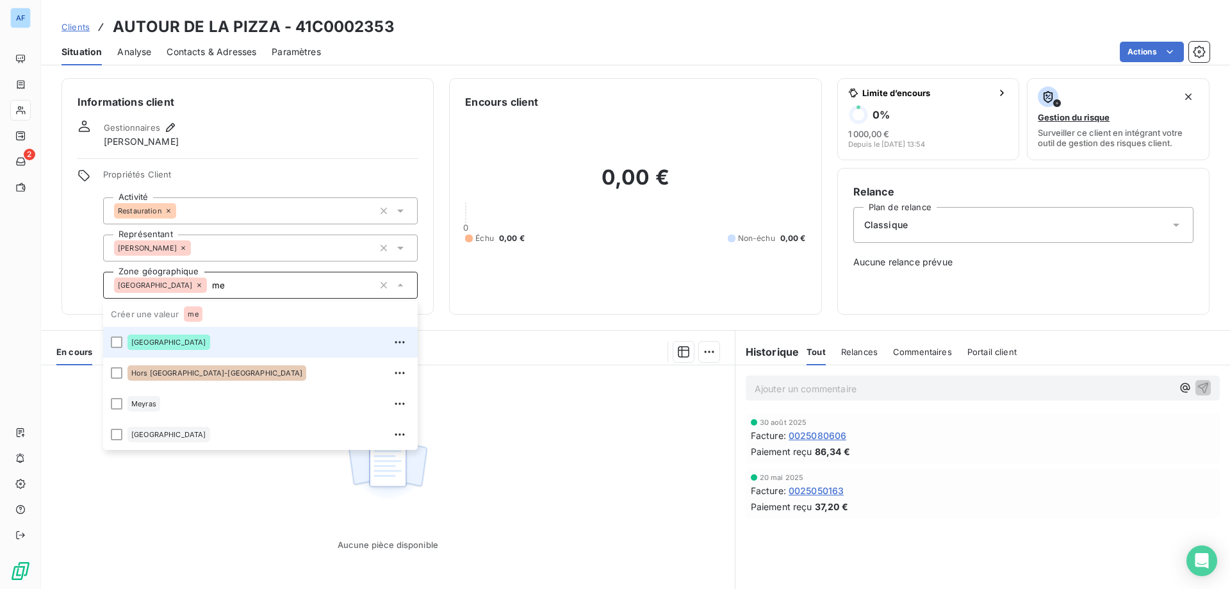
type input "m"
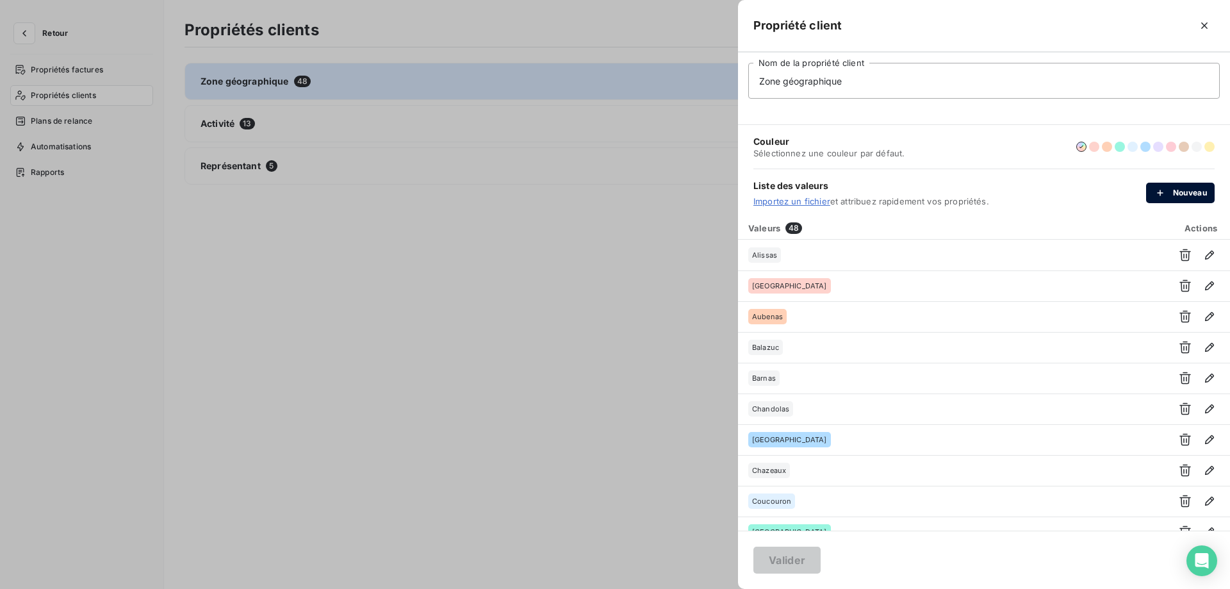
click at [1178, 190] on button "Nouveau" at bounding box center [1180, 193] width 69 height 20
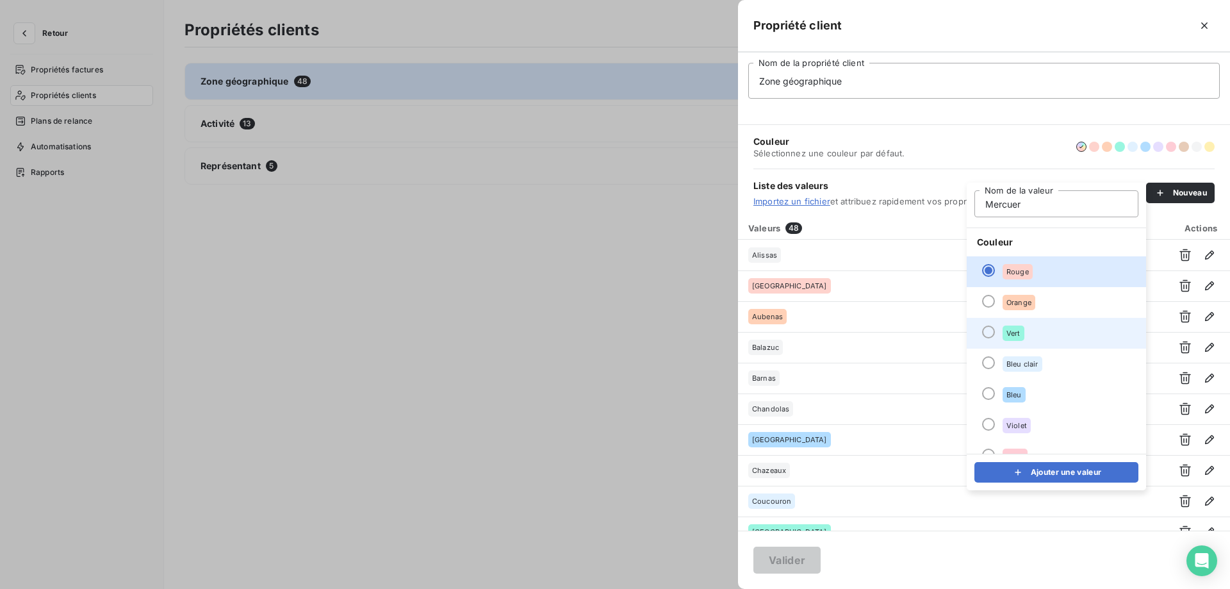
scroll to position [110, 0]
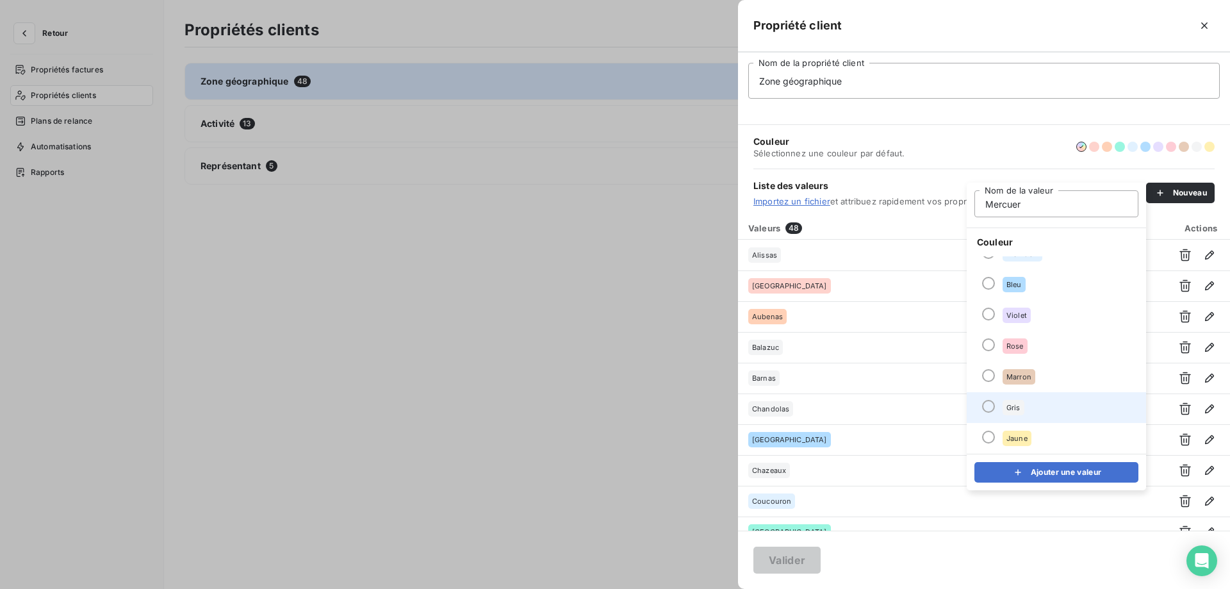
type input "Mercuer"
click at [1036, 402] on li "Gris" at bounding box center [1056, 407] width 179 height 31
click at [1042, 482] on button "Ajouter une valeur" at bounding box center [1056, 472] width 164 height 20
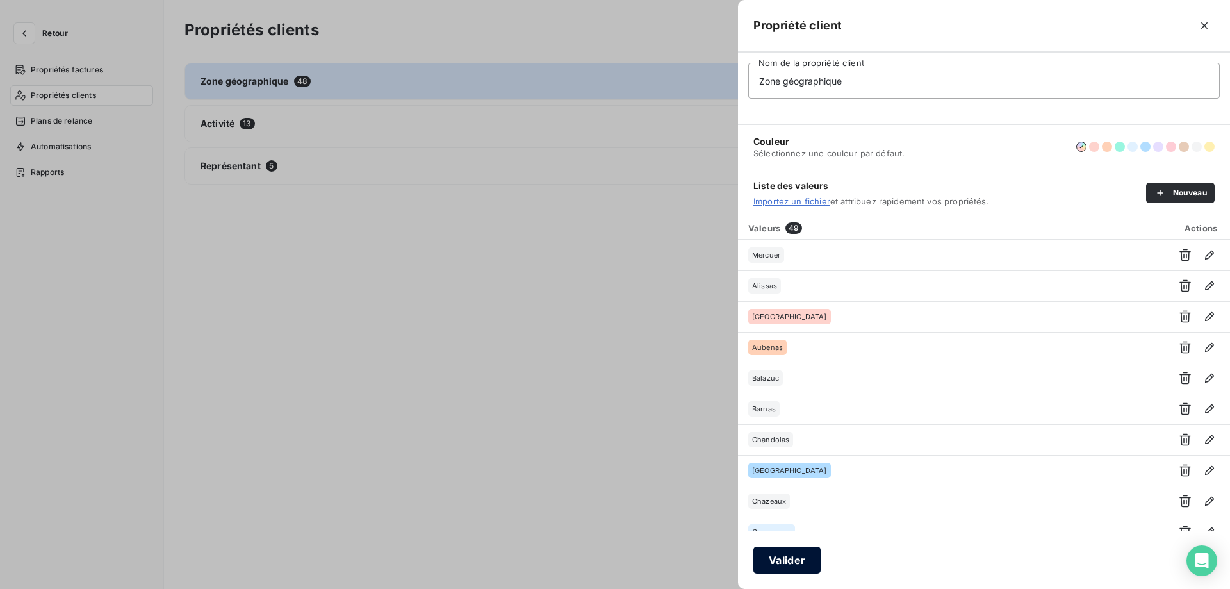
click at [778, 561] on button "Valider" at bounding box center [786, 559] width 67 height 27
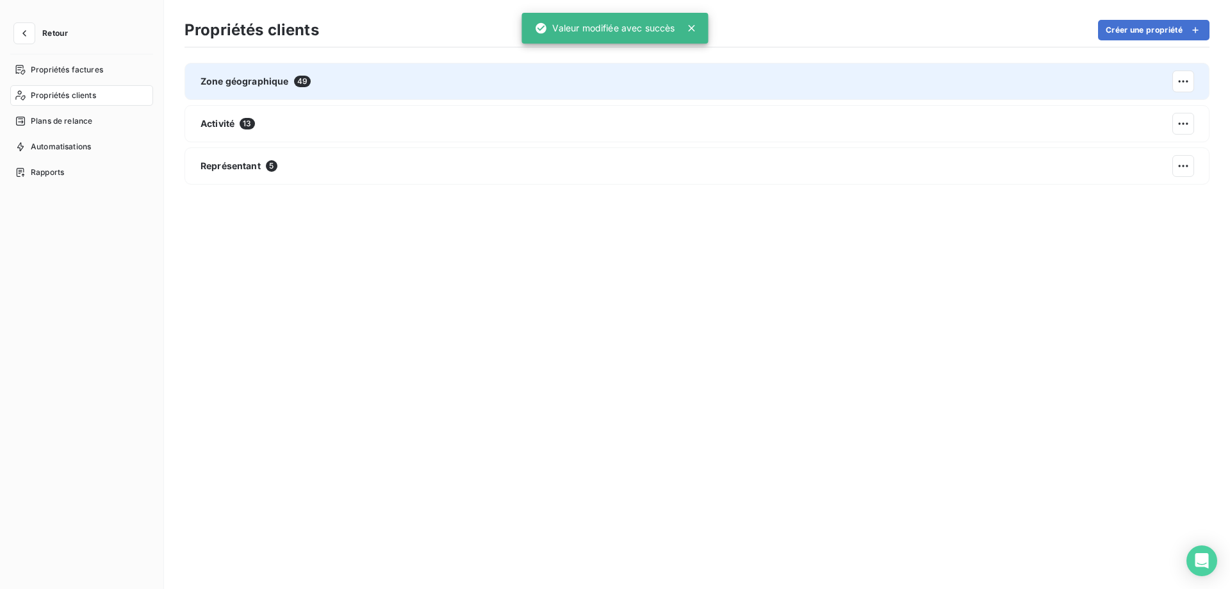
click at [499, 70] on div "Zone géographique 49" at bounding box center [696, 81] width 1025 height 37
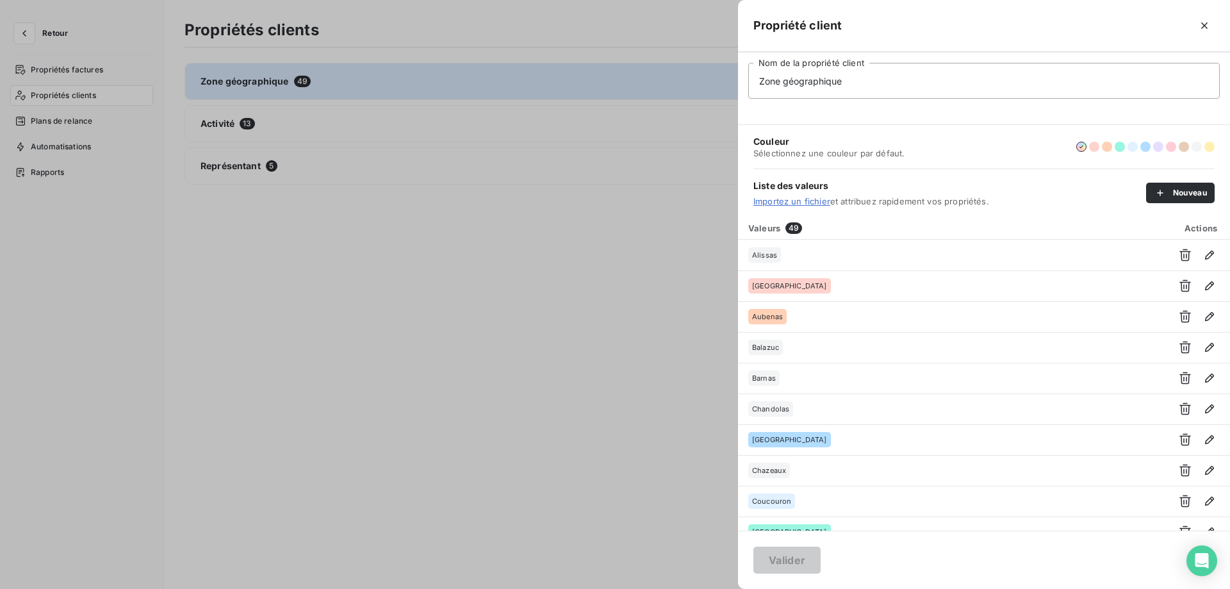
click at [1163, 178] on div "Liste des valeurs Importez un fichier et attribuez rapidement vos propriétés. N…" at bounding box center [983, 192] width 461 height 48
click at [1160, 191] on icon "button" at bounding box center [1160, 193] width 6 height 6
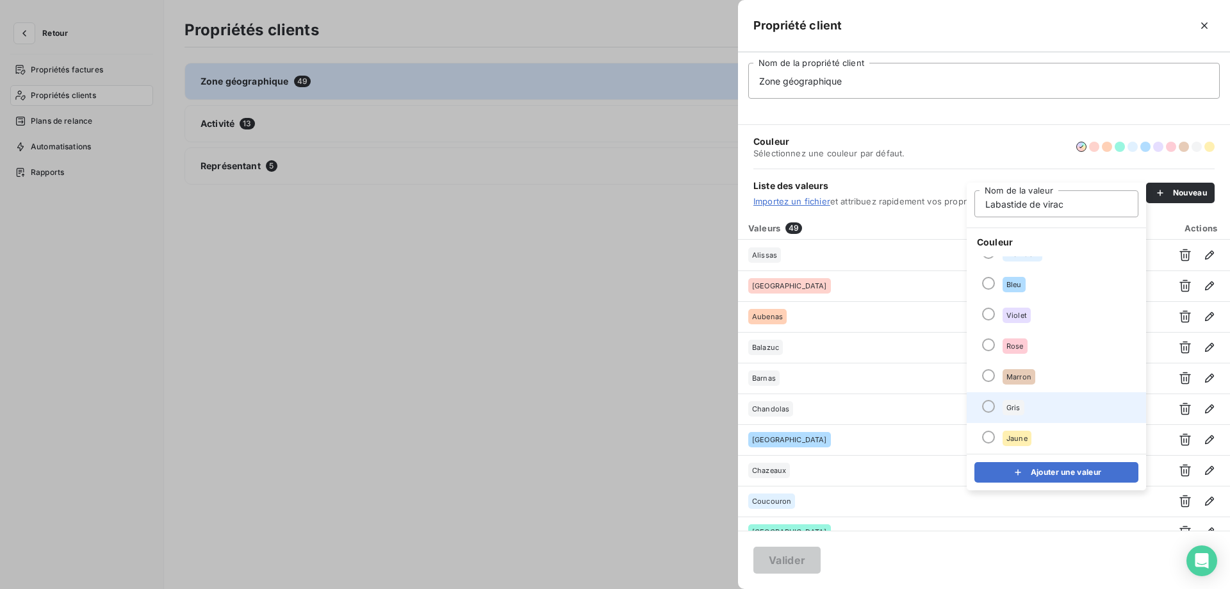
type input "Labastide de virac"
click at [1043, 411] on li "Gris" at bounding box center [1056, 407] width 179 height 31
click at [1020, 471] on icon "submit" at bounding box center [1018, 472] width 13 height 13
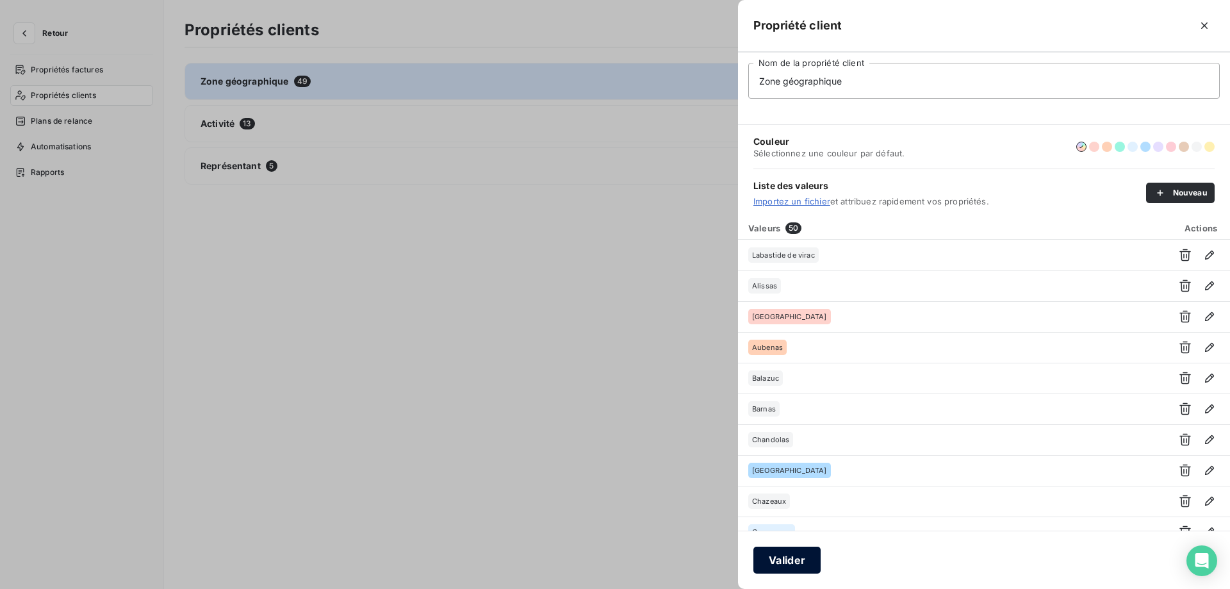
click at [785, 564] on button "Valider" at bounding box center [786, 559] width 67 height 27
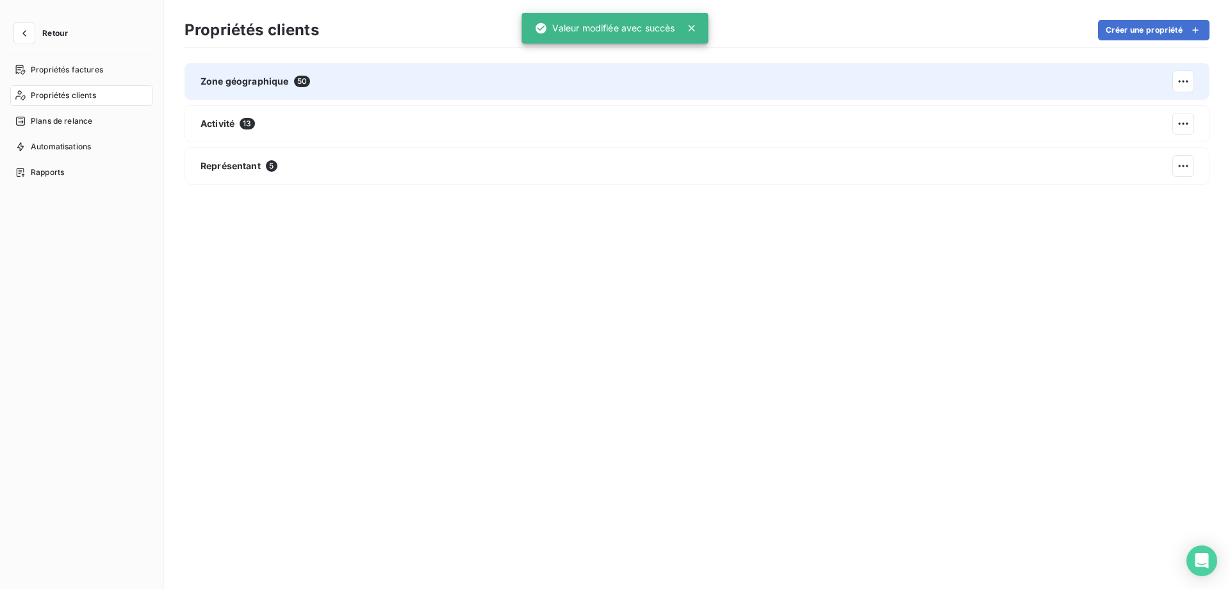
click at [543, 69] on div "Zone géographique 50" at bounding box center [696, 81] width 1025 height 37
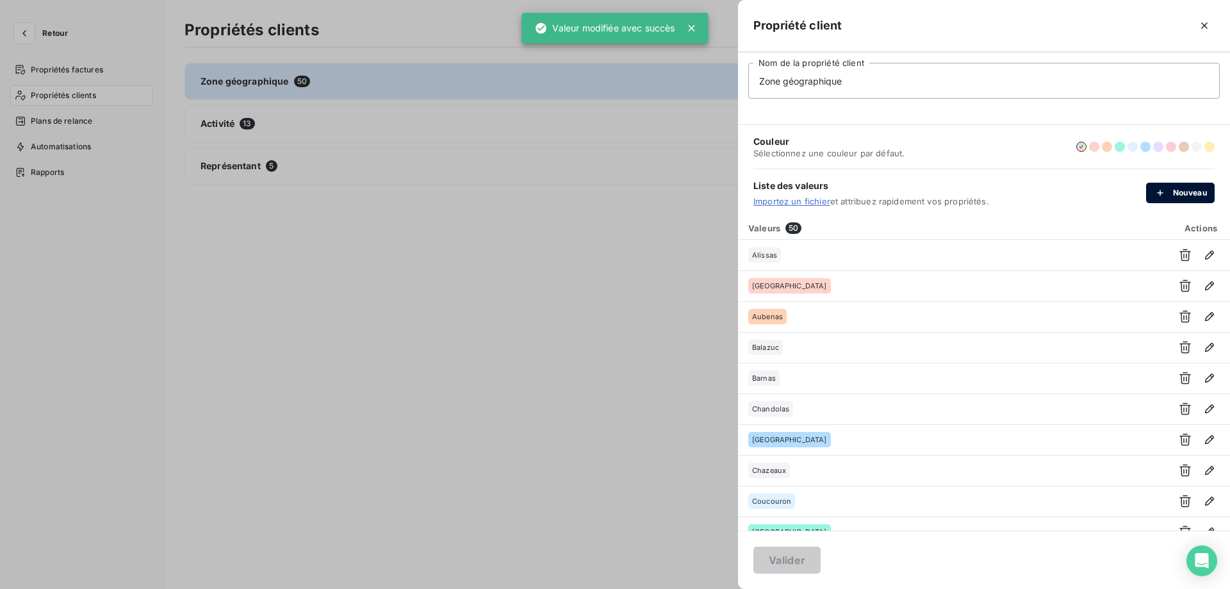
click at [1179, 188] on button "Nouveau" at bounding box center [1180, 193] width 69 height 20
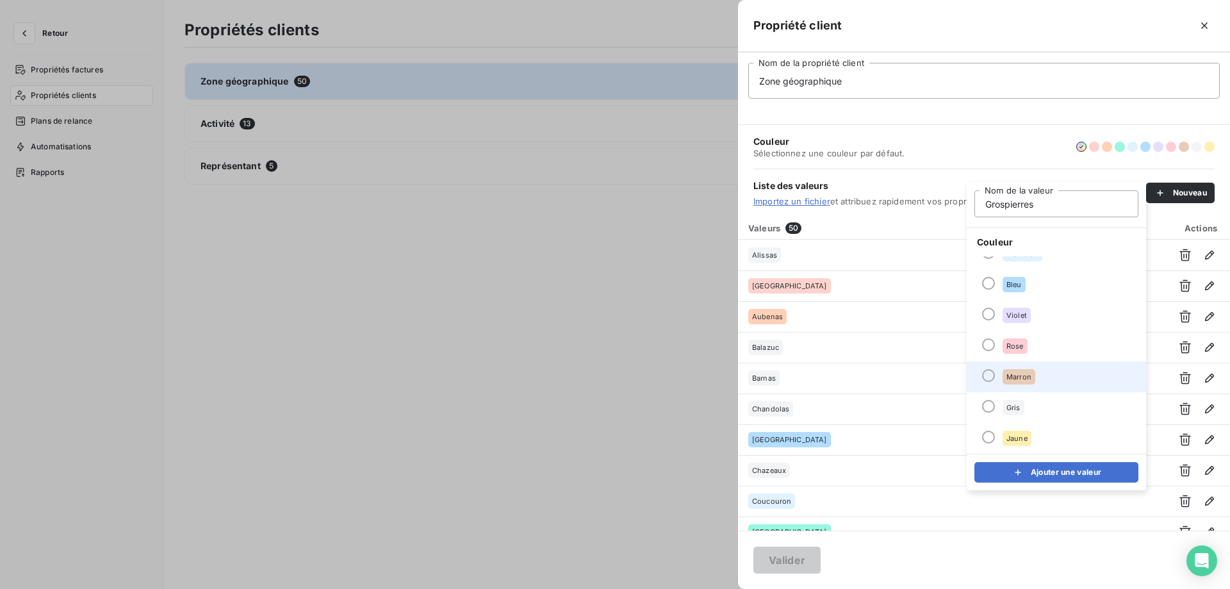
type input "Grospierres"
click at [1026, 372] on div "Marron" at bounding box center [1019, 376] width 33 height 15
click at [1023, 464] on button "Ajouter une valeur" at bounding box center [1056, 472] width 164 height 20
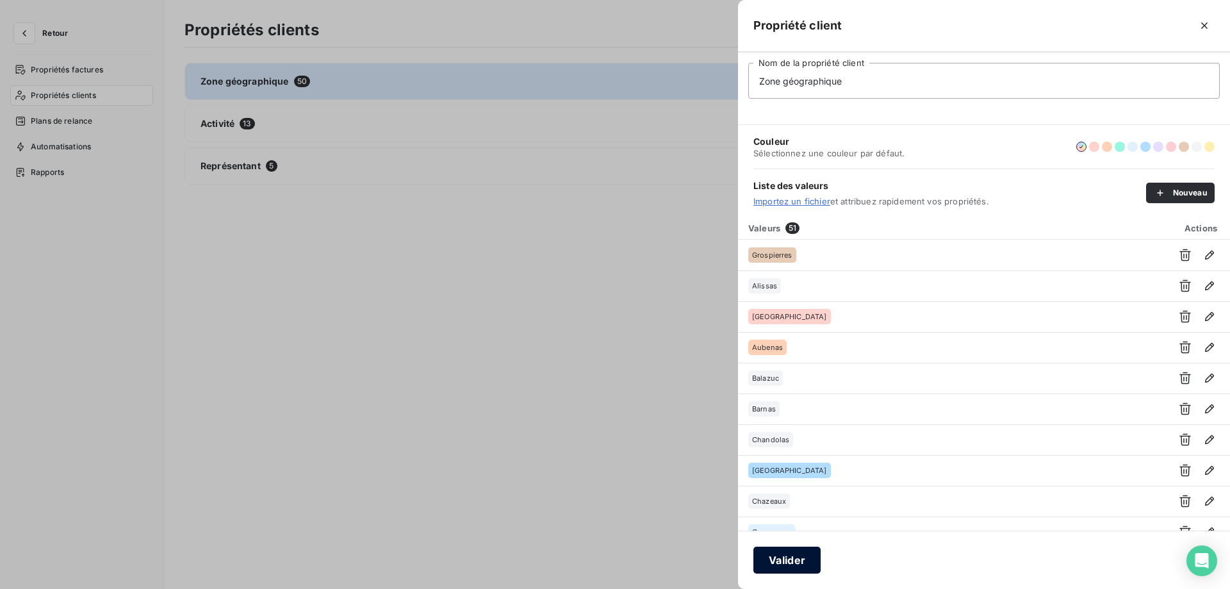
click at [776, 563] on button "Valider" at bounding box center [786, 559] width 67 height 27
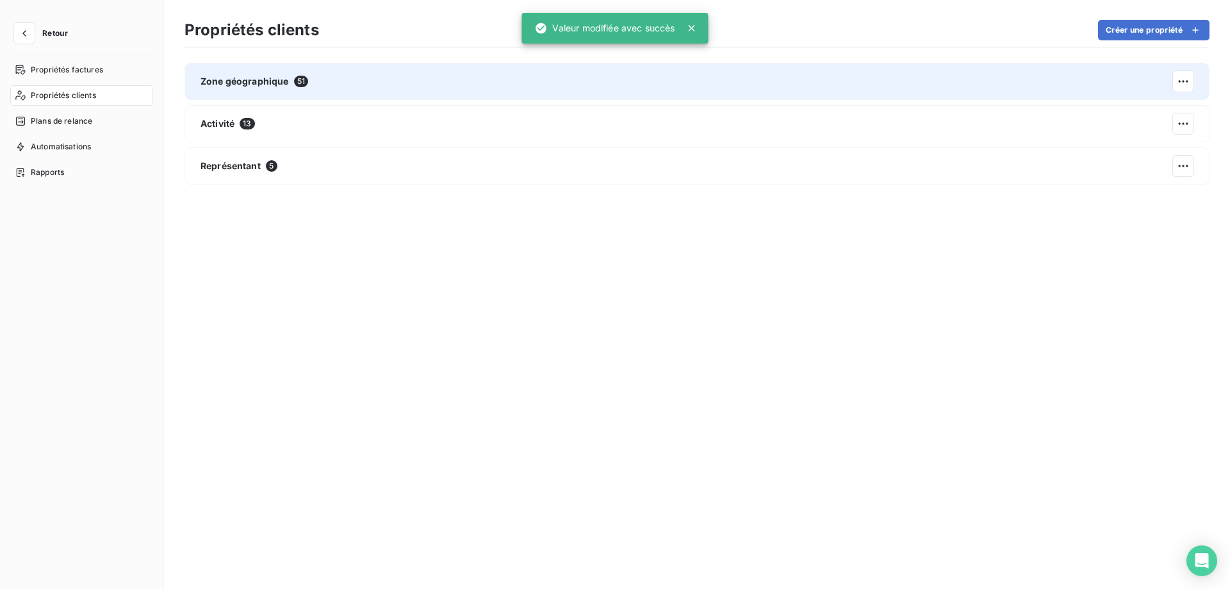
click at [431, 70] on div "Zone géographique 51" at bounding box center [696, 81] width 1025 height 37
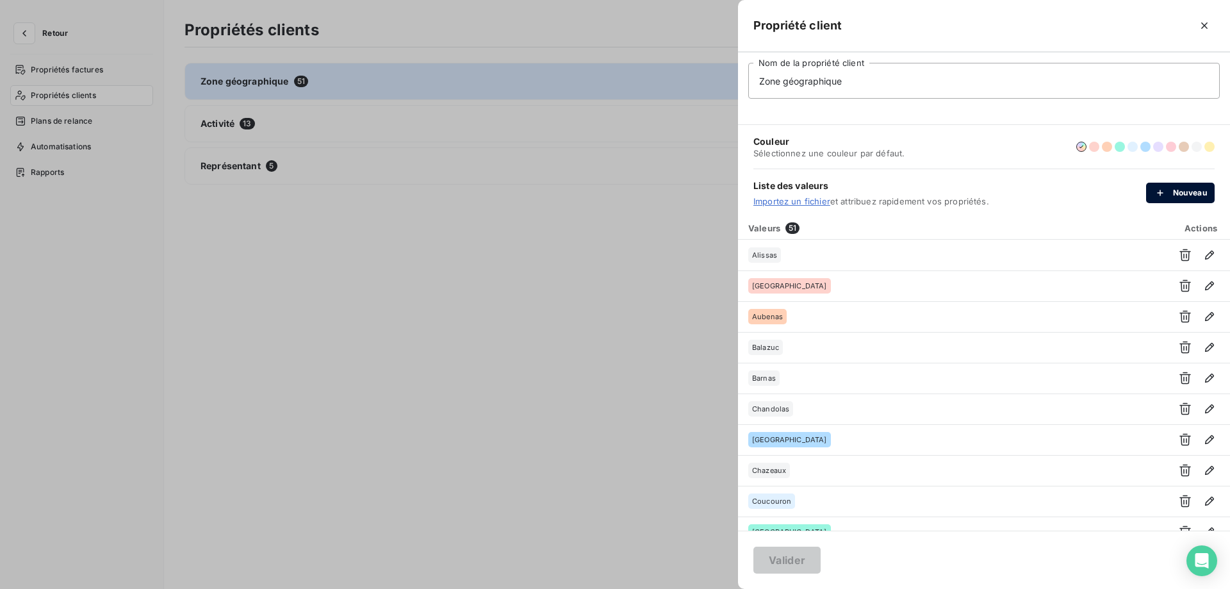
click at [1180, 189] on button "Nouveau" at bounding box center [1180, 193] width 69 height 20
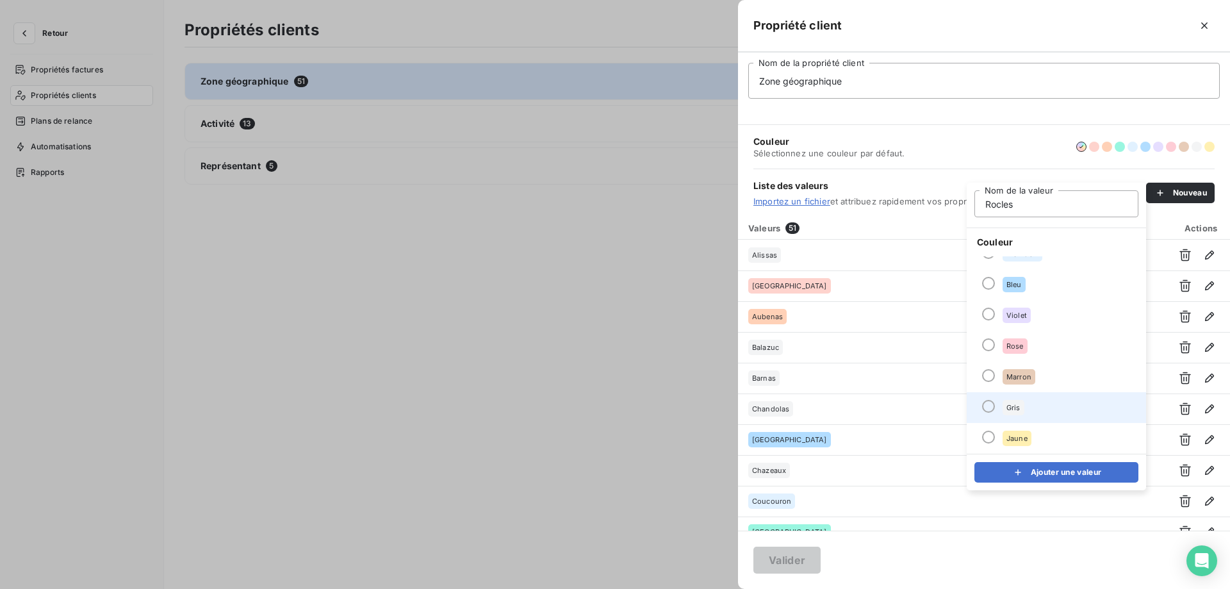
type input "Rocles"
click at [1044, 407] on li "Gris" at bounding box center [1056, 407] width 179 height 31
click at [1040, 486] on div "Ajouter une valeur" at bounding box center [1056, 472] width 179 height 37
click at [1040, 473] on button "Ajouter une valeur" at bounding box center [1056, 472] width 164 height 20
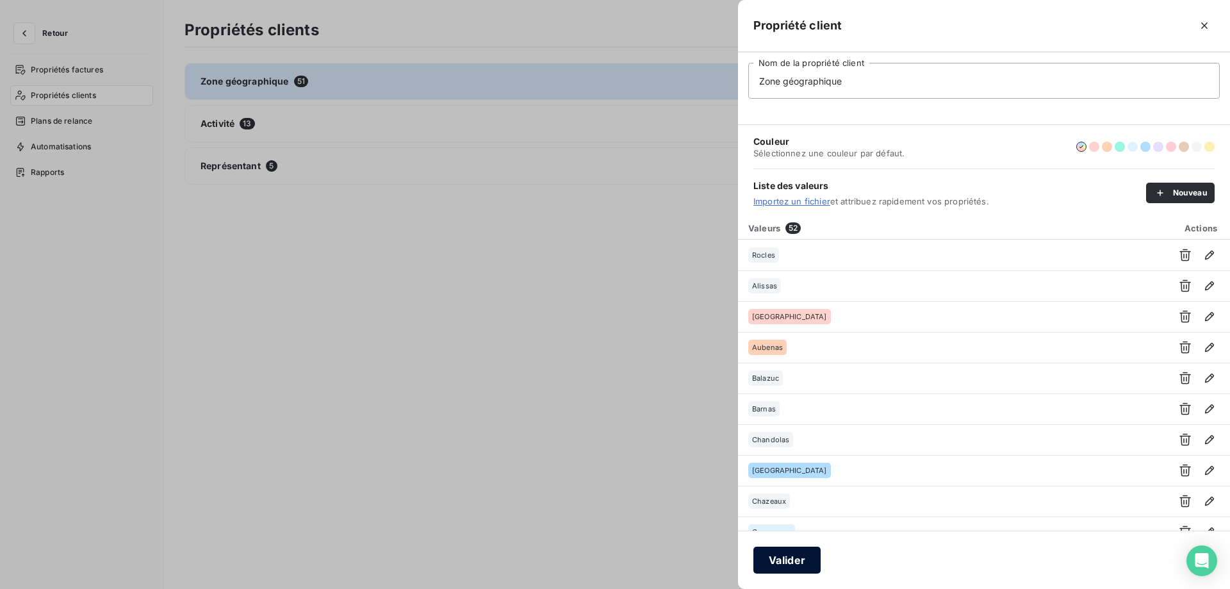
click at [788, 566] on button "Valider" at bounding box center [786, 559] width 67 height 27
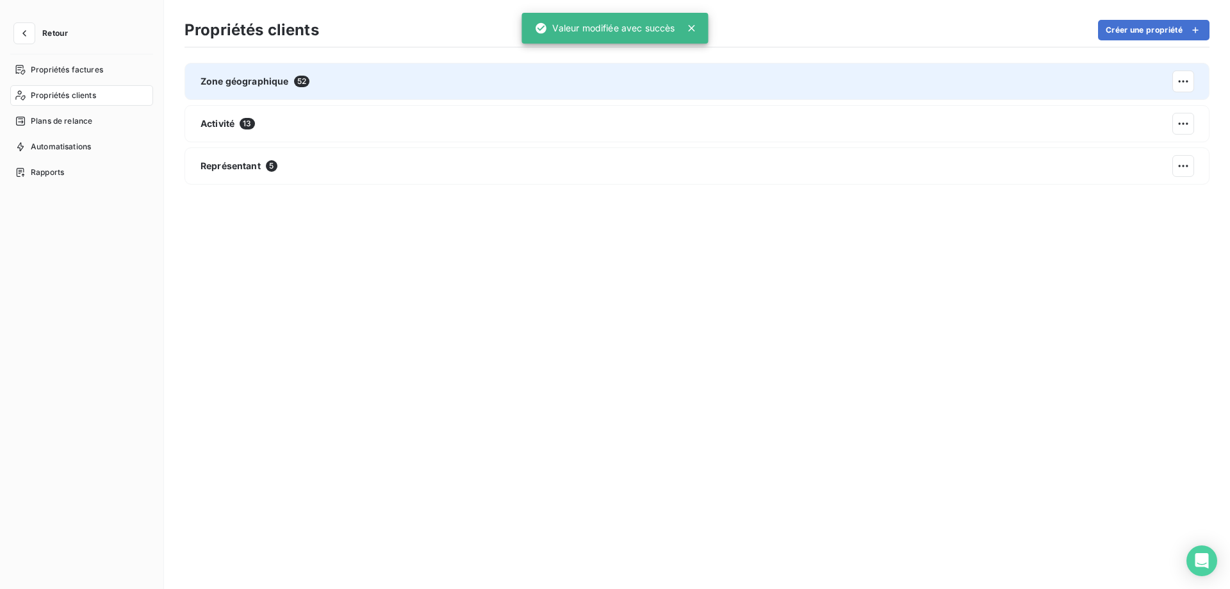
click at [458, 90] on div "Zone géographique 52" at bounding box center [696, 81] width 1025 height 37
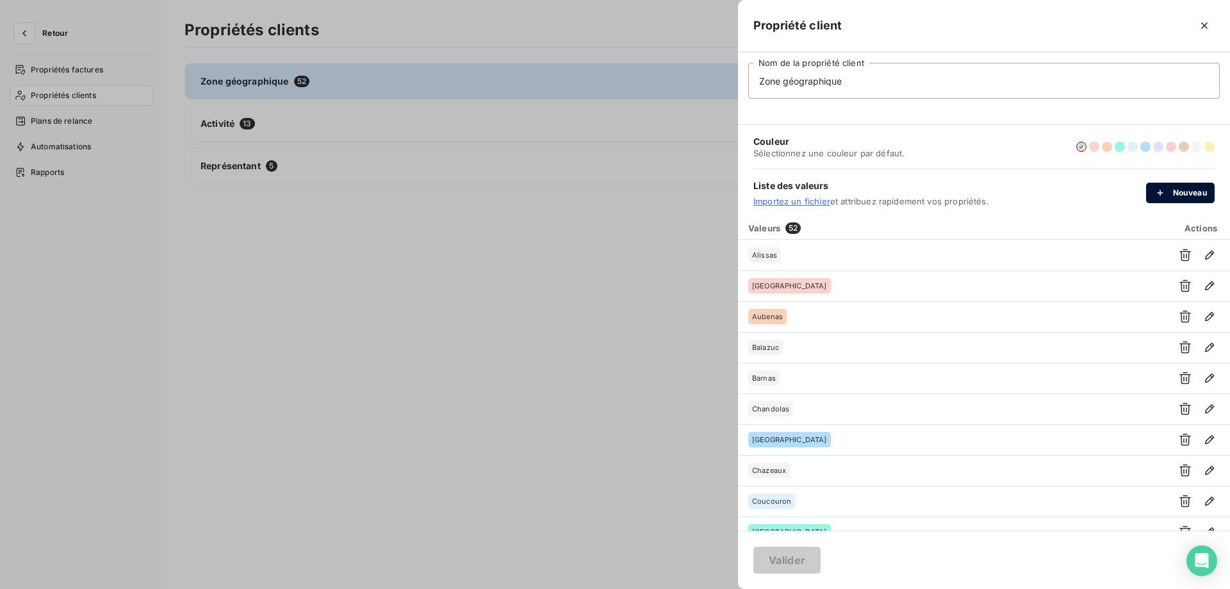
click at [1165, 184] on button "Nouveau" at bounding box center [1180, 193] width 69 height 20
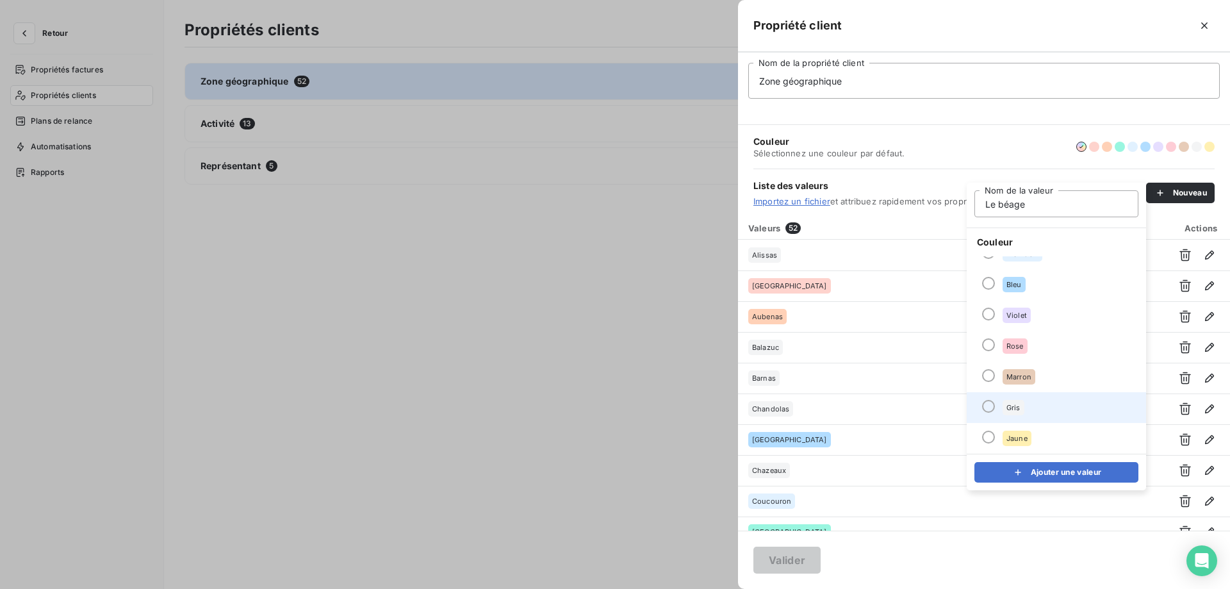
type input "Le béage"
click at [1026, 422] on li "Gris" at bounding box center [1056, 407] width 179 height 31
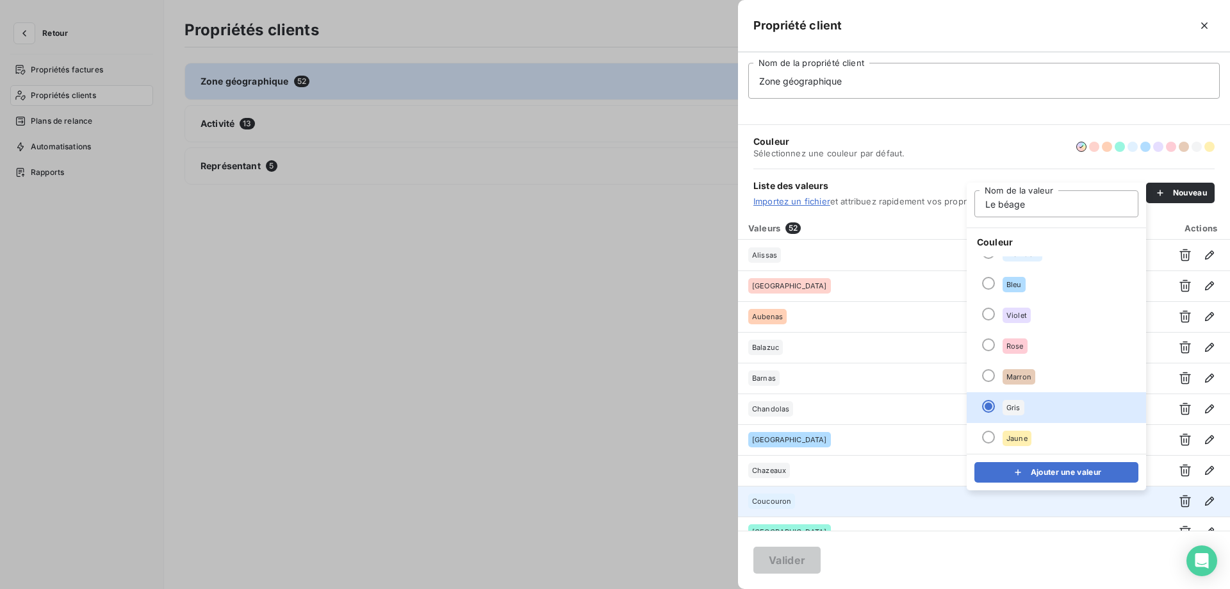
click at [1030, 476] on div "submit" at bounding box center [1021, 472] width 19 height 13
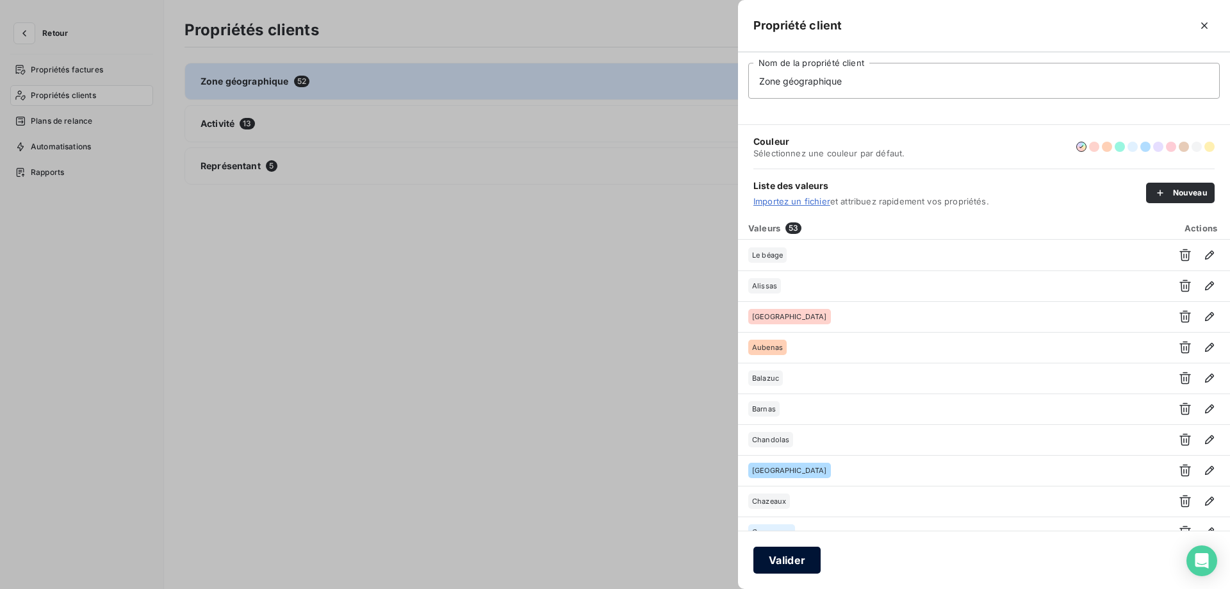
click at [798, 559] on button "Valider" at bounding box center [786, 559] width 67 height 27
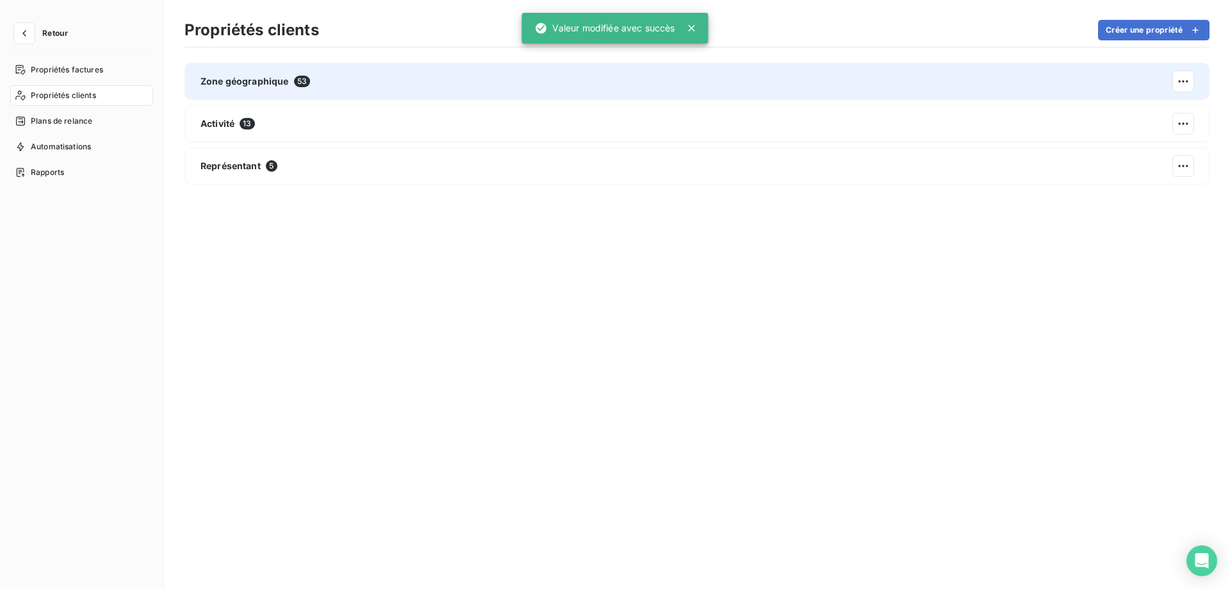
click at [262, 74] on div "Zone géographique 53" at bounding box center [696, 81] width 1025 height 37
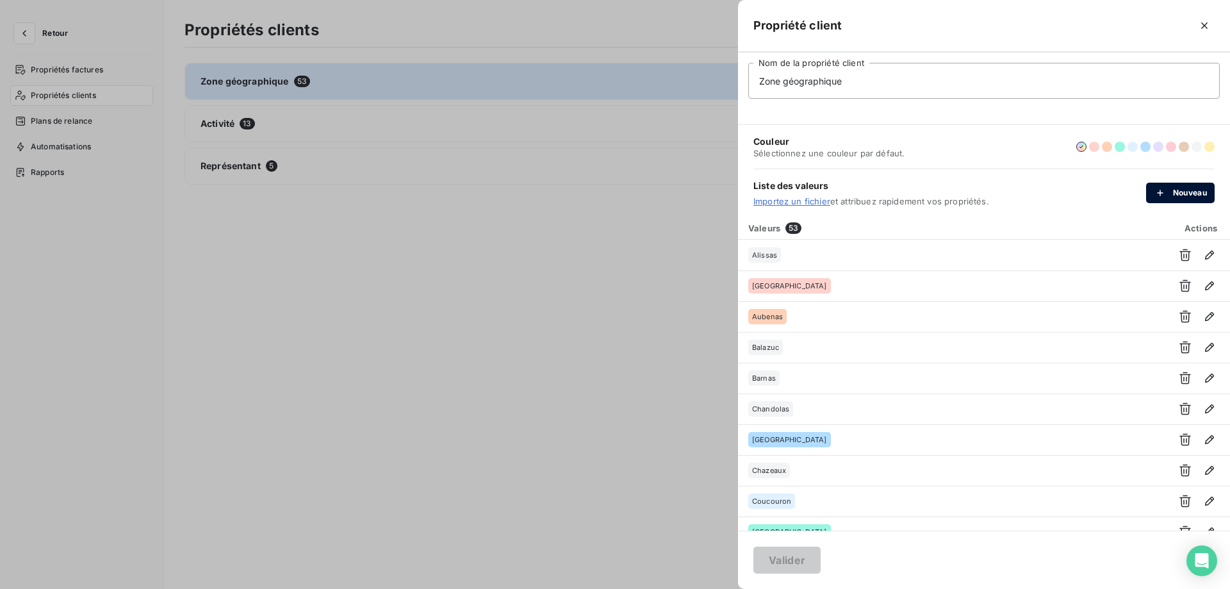
click at [1197, 197] on button "Nouveau" at bounding box center [1180, 193] width 69 height 20
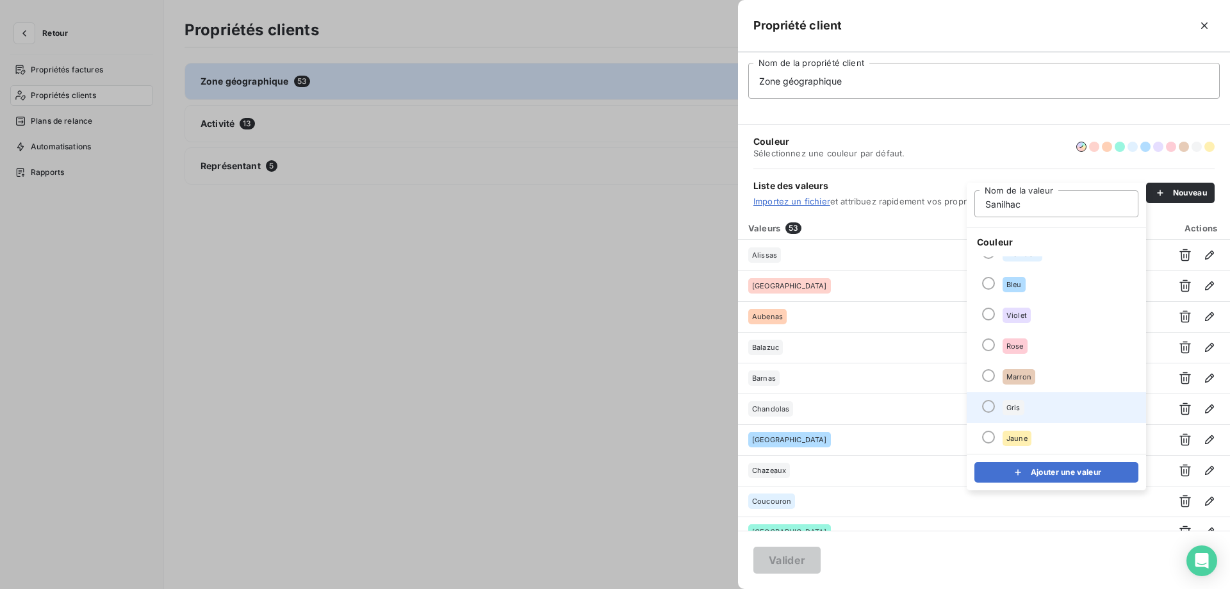
type input "Sanilhac"
click at [1033, 406] on li "Gris" at bounding box center [1056, 407] width 179 height 31
click at [1039, 470] on button "Ajouter une valeur" at bounding box center [1056, 472] width 164 height 20
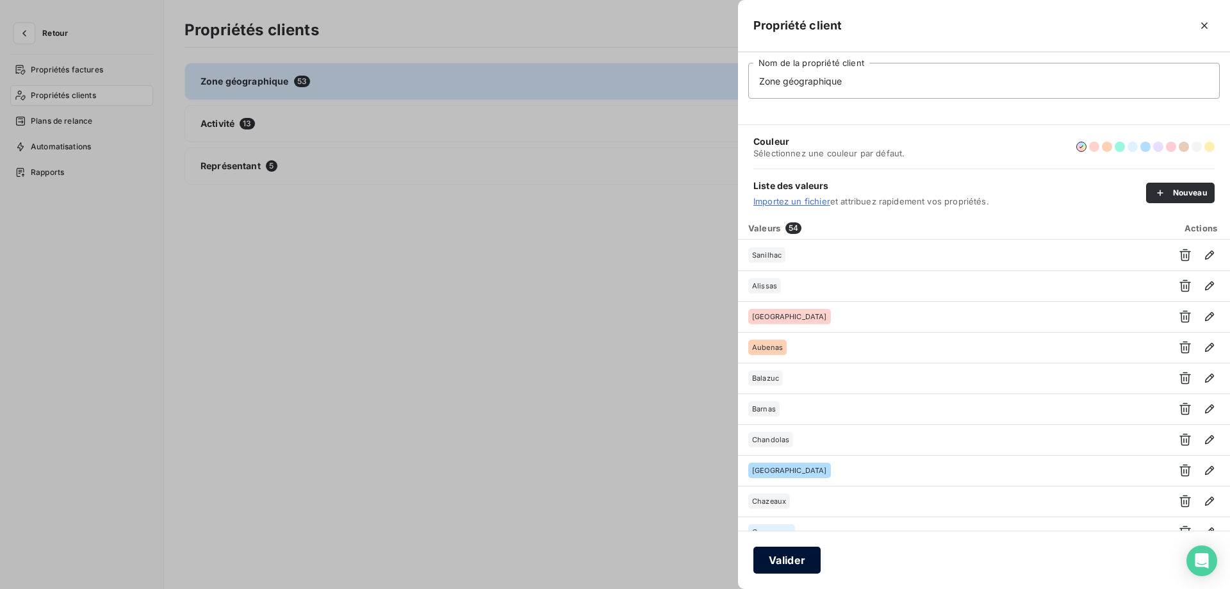
click at [783, 567] on button "Valider" at bounding box center [786, 559] width 67 height 27
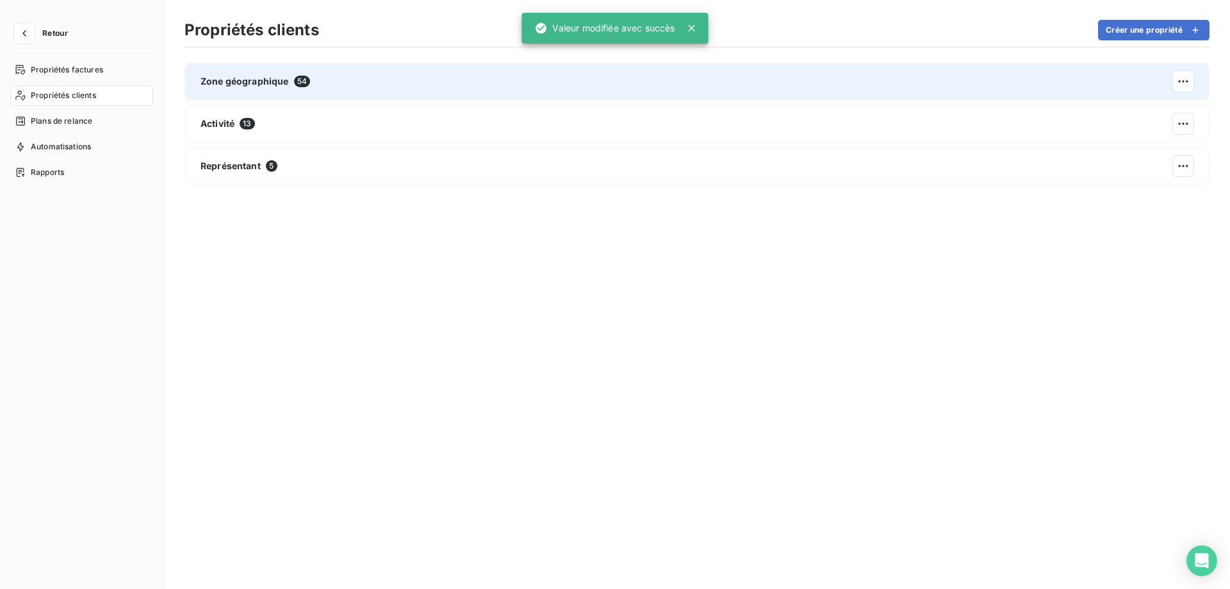
click at [230, 67] on div "Zone géographique 54" at bounding box center [696, 81] width 1025 height 37
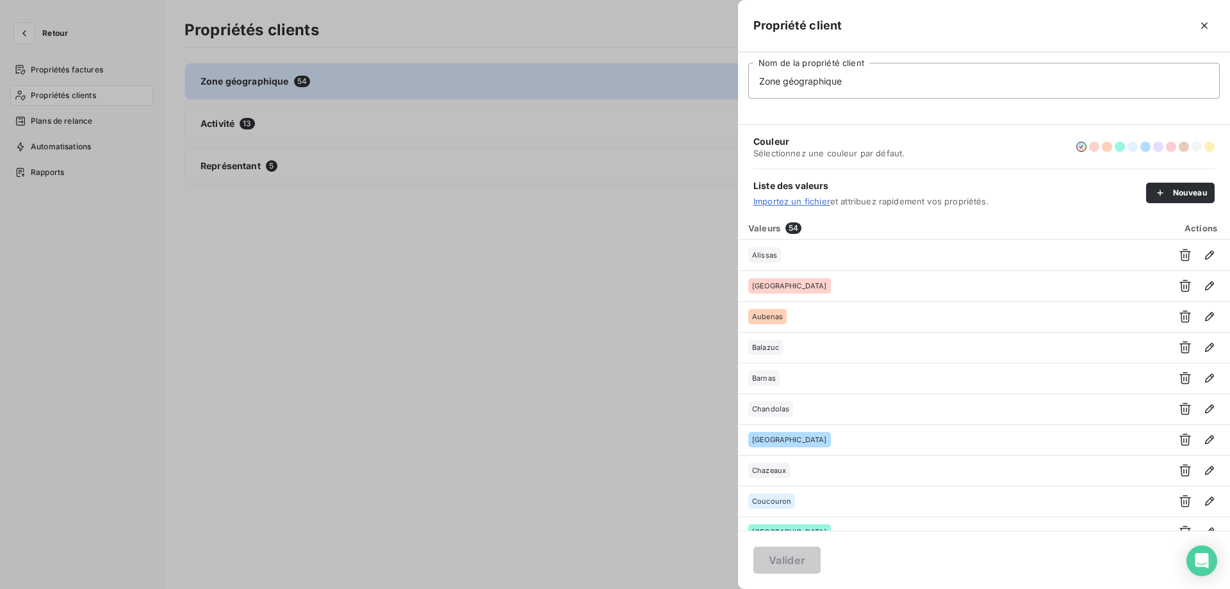
click at [393, 250] on div at bounding box center [615, 294] width 1230 height 589
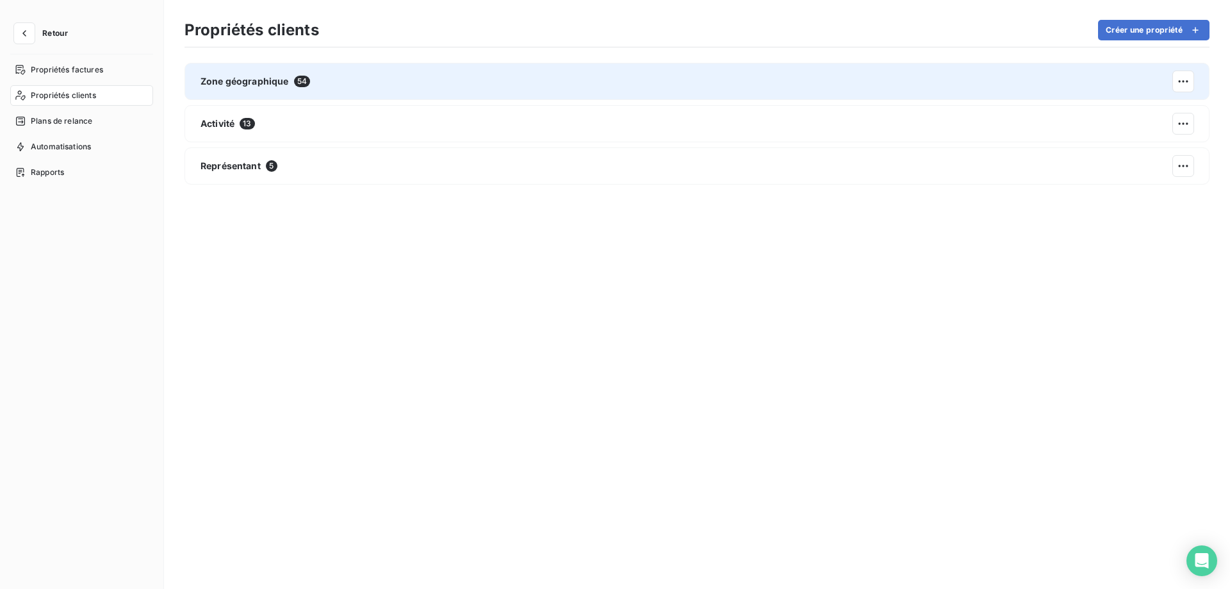
click at [393, 70] on div "Zone géographique 54" at bounding box center [696, 81] width 1025 height 37
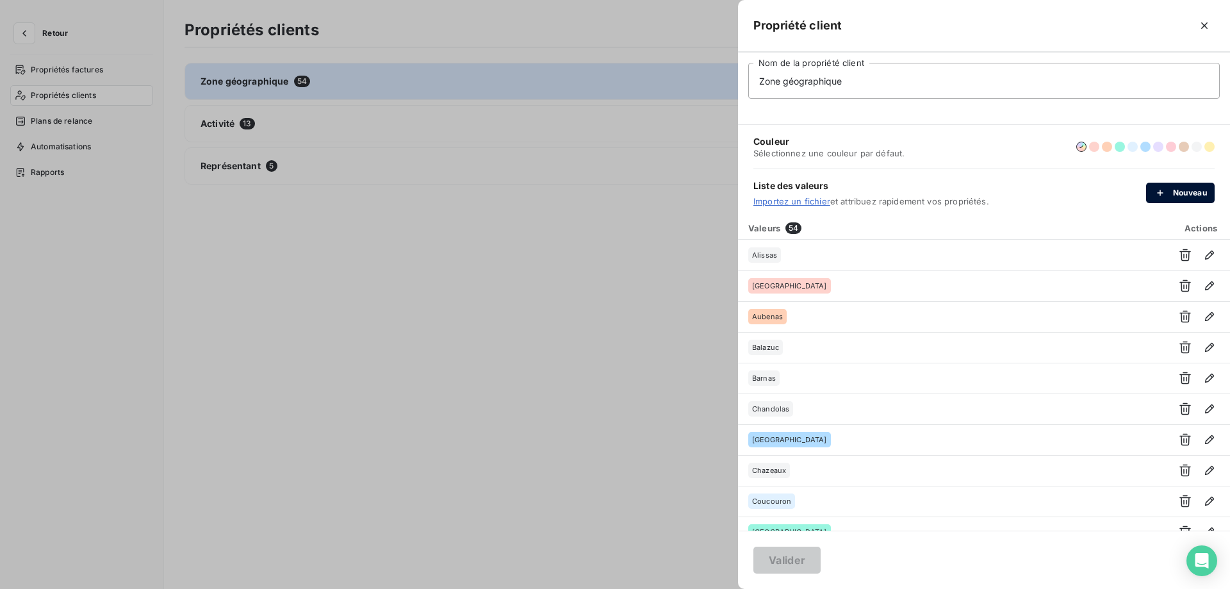
click at [1169, 197] on div "button" at bounding box center [1163, 192] width 19 height 13
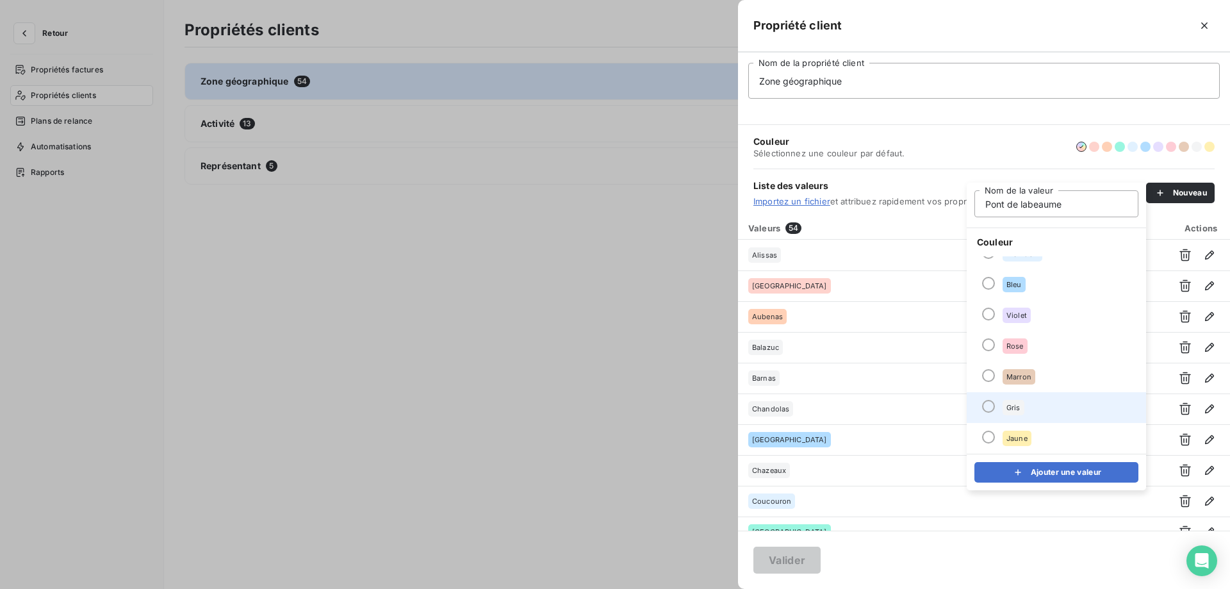
type input "Pont de labeaume"
click at [1019, 415] on li "Gris" at bounding box center [1056, 407] width 179 height 31
click at [1015, 469] on icon "submit" at bounding box center [1018, 472] width 13 height 13
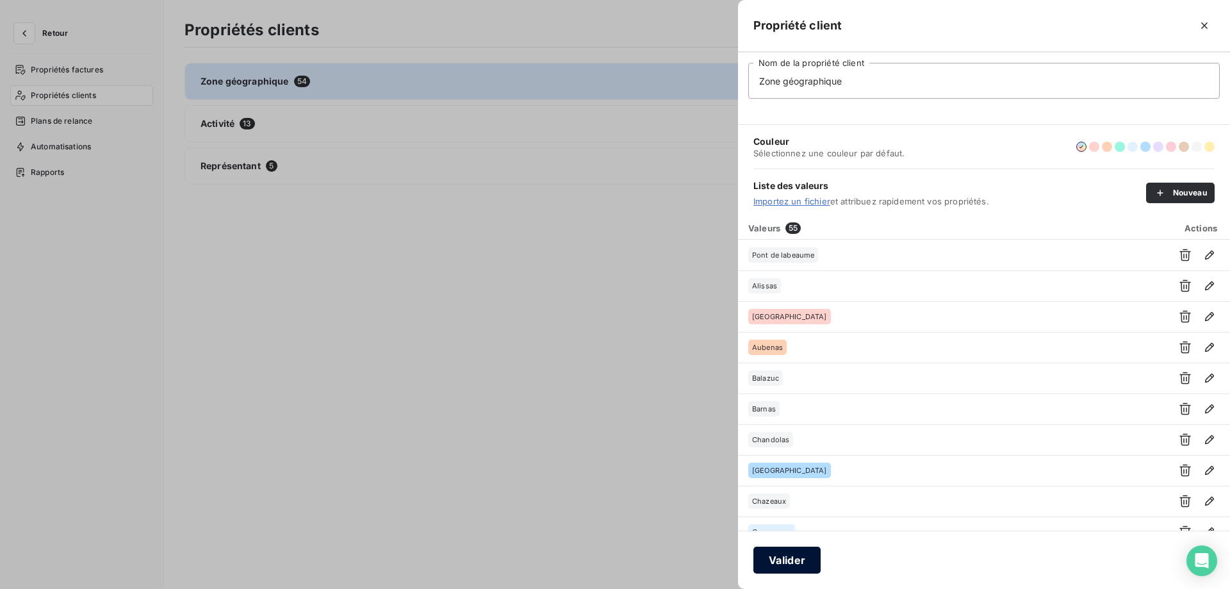
click at [782, 564] on button "Valider" at bounding box center [786, 559] width 67 height 27
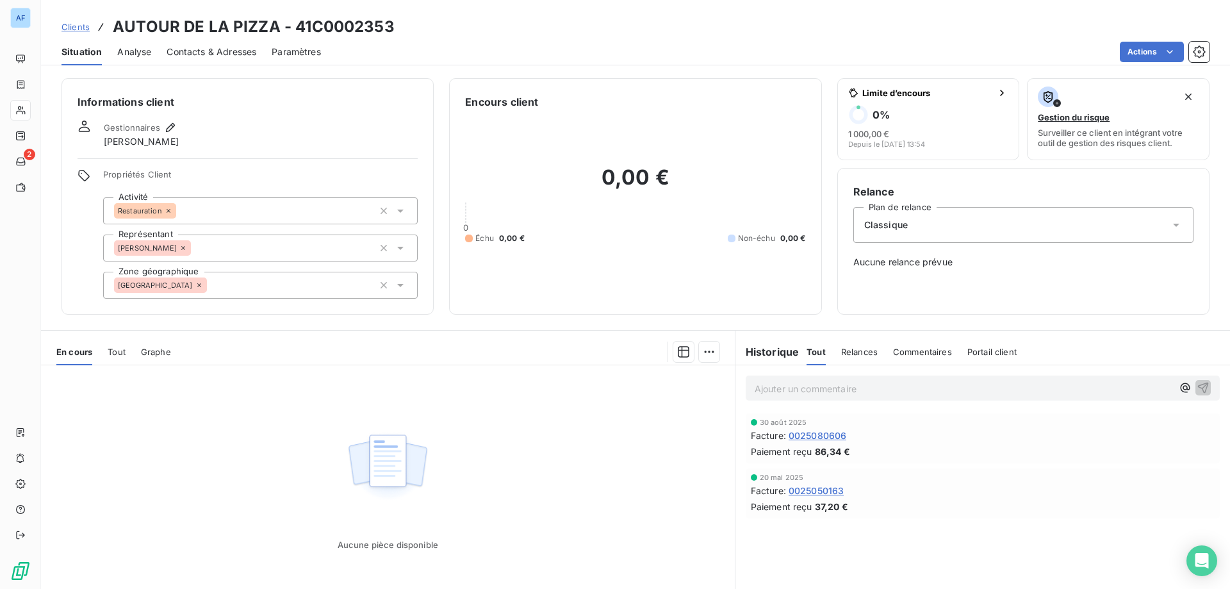
click at [234, 286] on div "[GEOGRAPHIC_DATA]" at bounding box center [260, 285] width 315 height 27
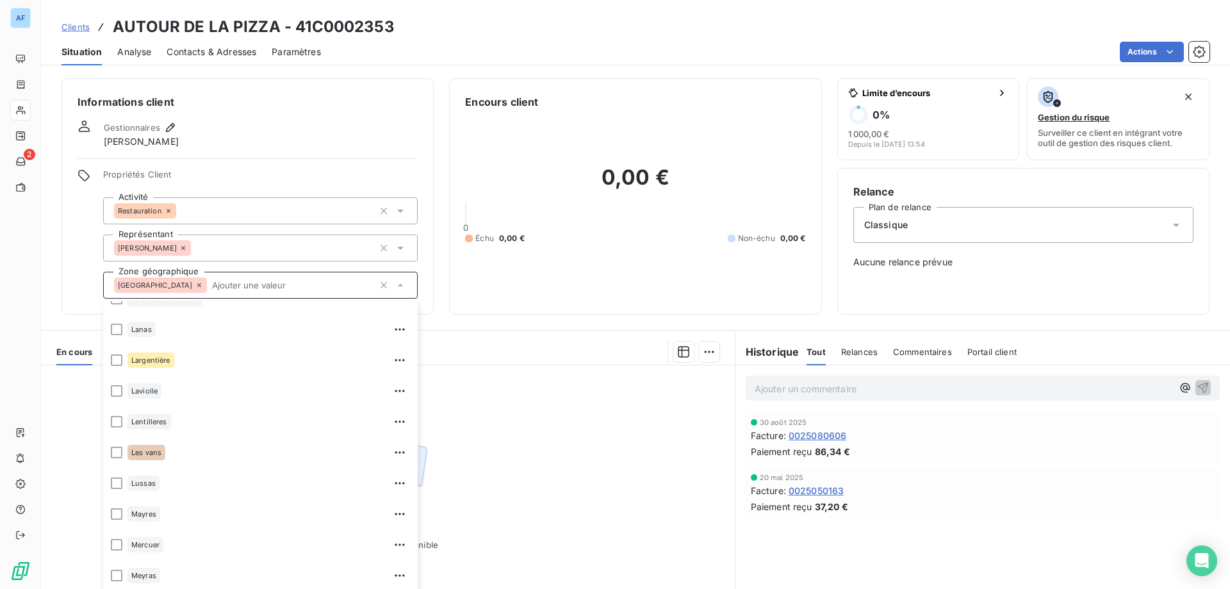
scroll to position [577, 0]
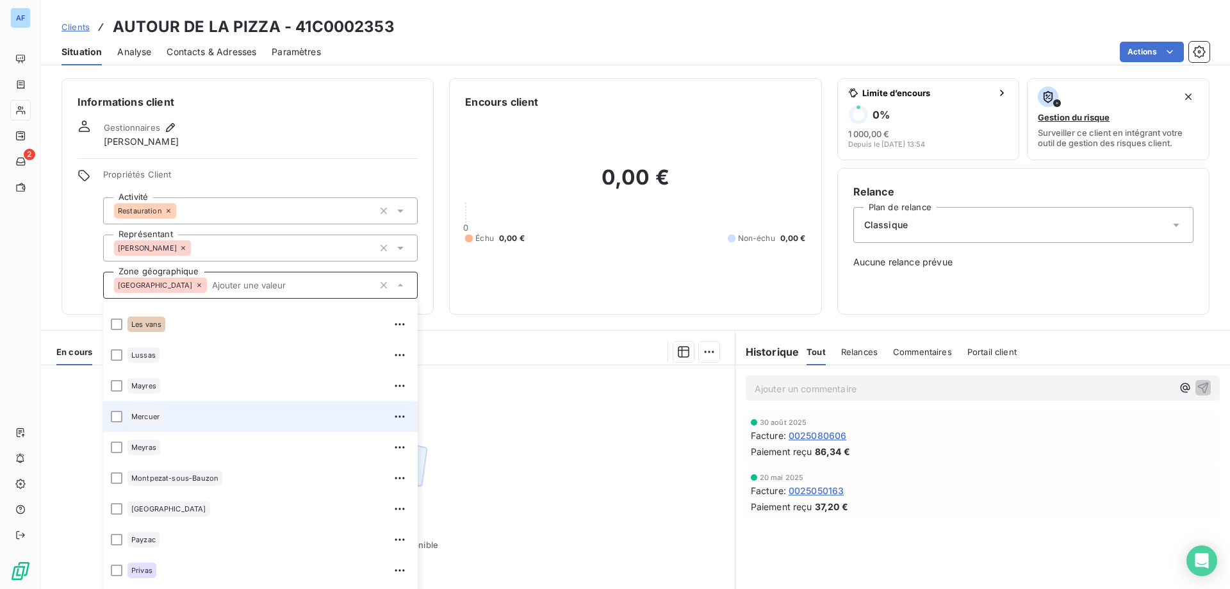
click at [243, 427] on li "Mercuer" at bounding box center [260, 416] width 315 height 31
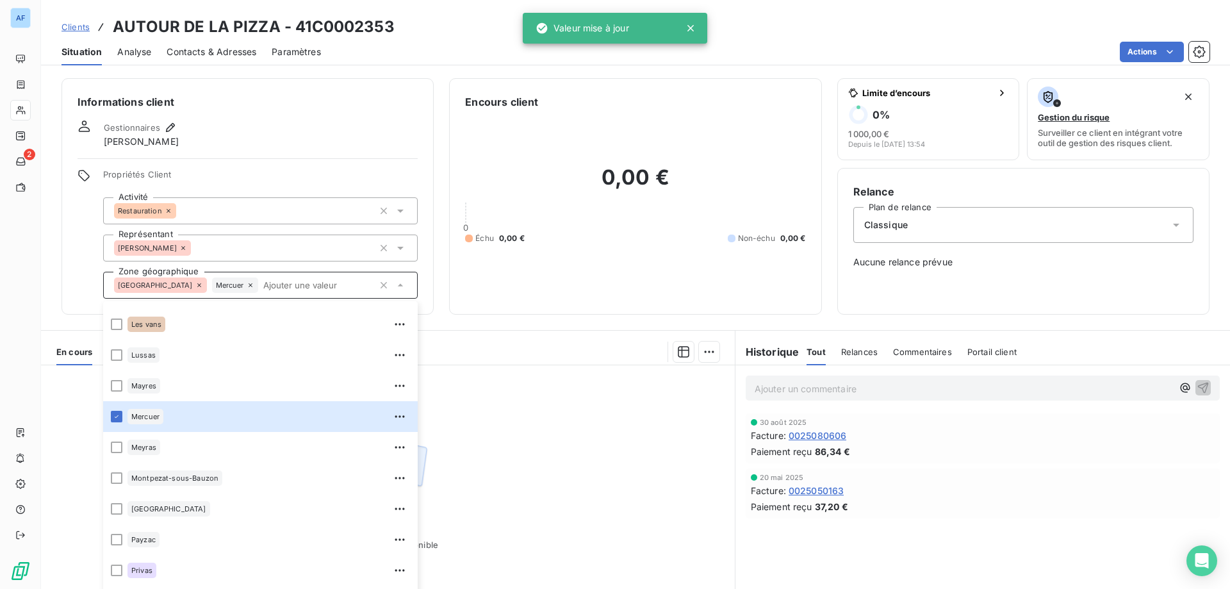
click at [591, 382] on div "Aucune pièce disponible" at bounding box center [388, 488] width 694 height 247
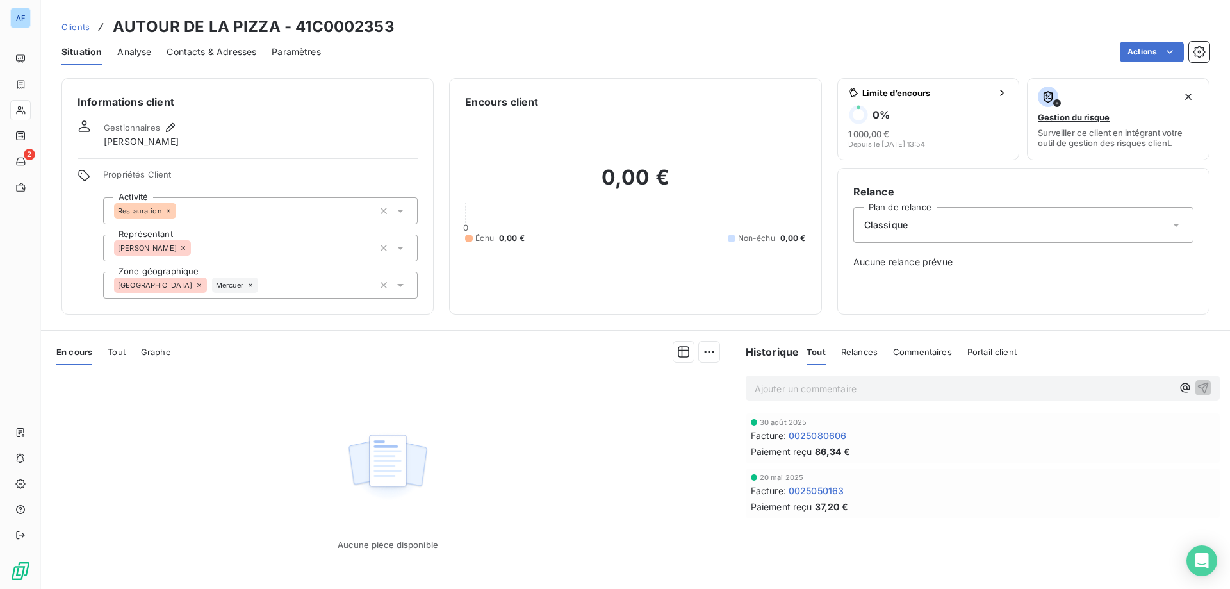
click at [88, 28] on span "Clients" at bounding box center [75, 27] width 28 height 10
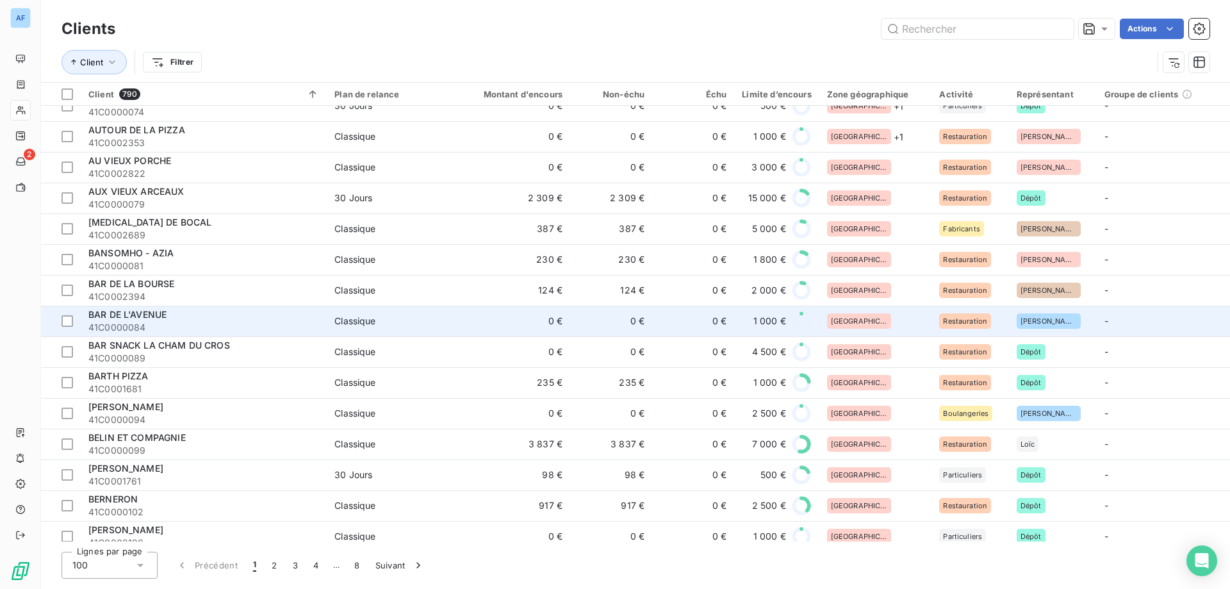
scroll to position [1730, 0]
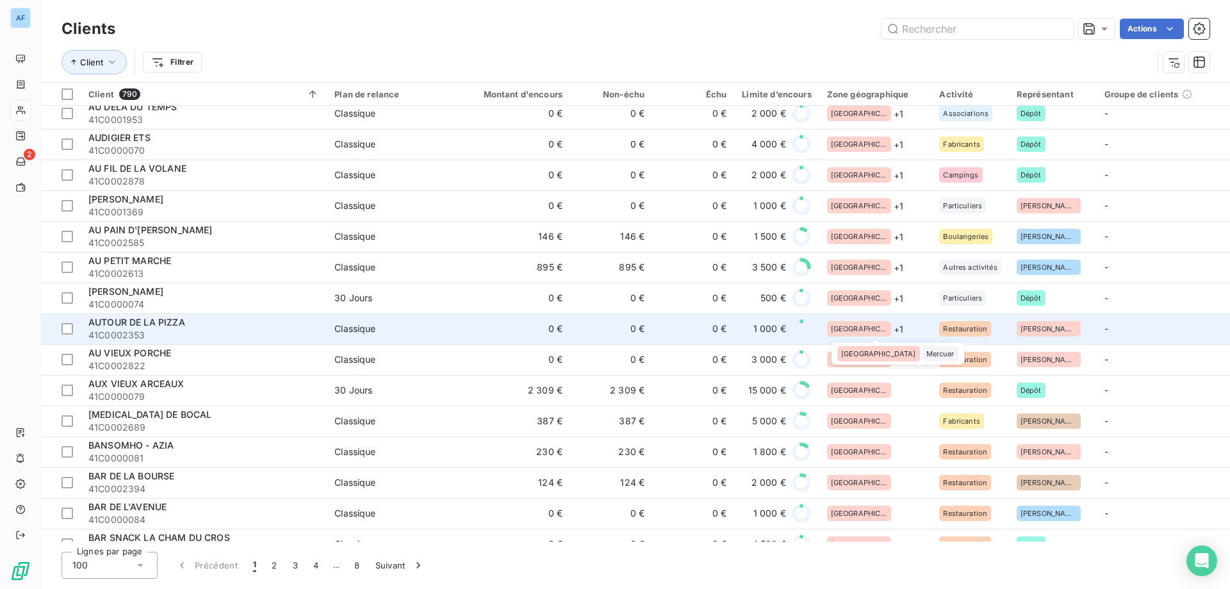
click at [922, 349] on div "Mercuer" at bounding box center [940, 353] width 36 height 15
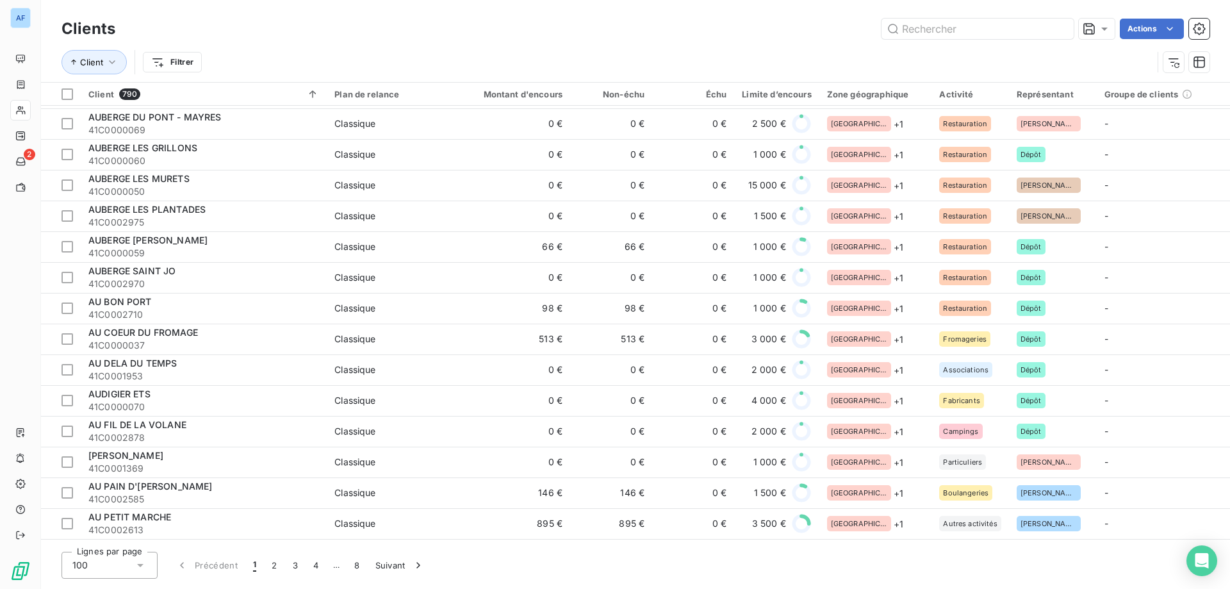
scroll to position [1922, 0]
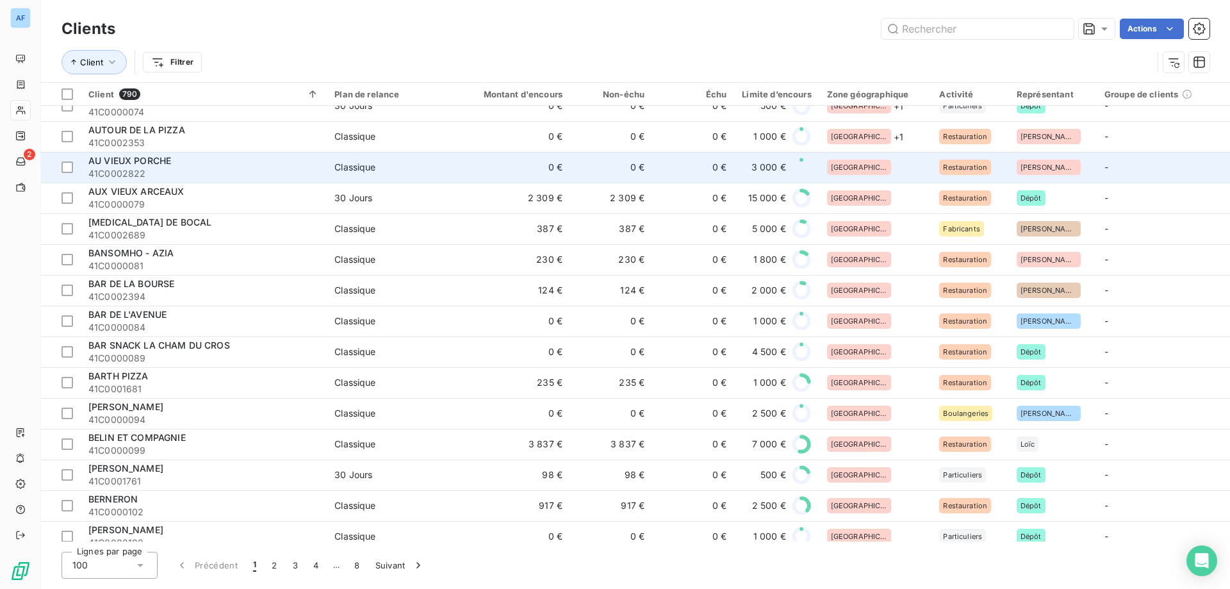
click at [908, 172] on div "[GEOGRAPHIC_DATA]" at bounding box center [875, 167] width 97 height 15
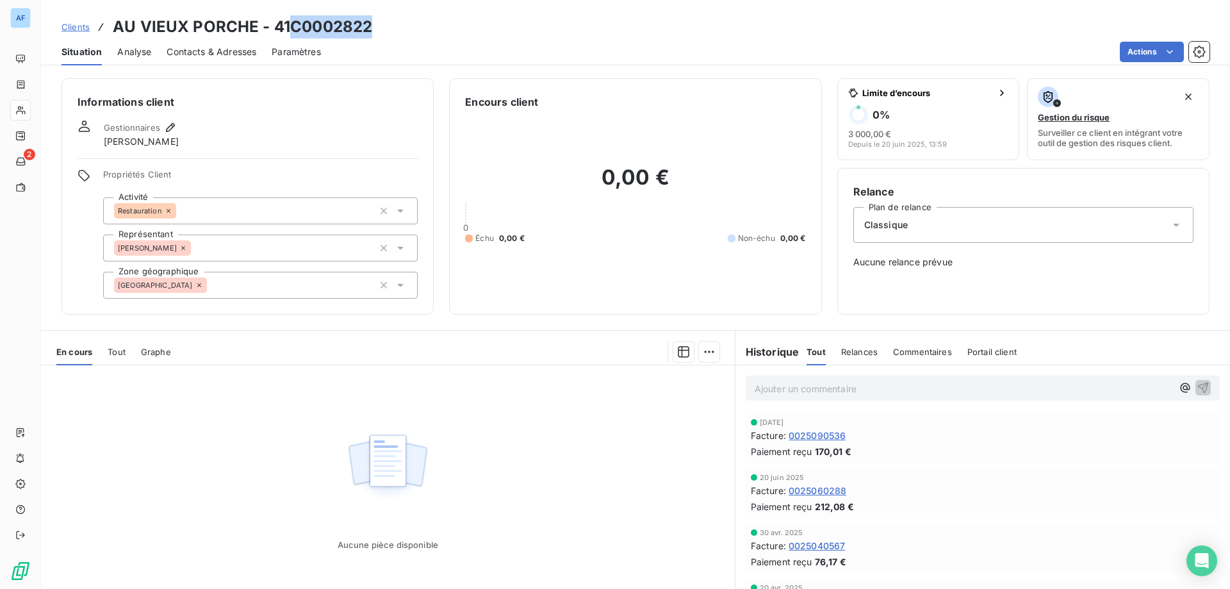
drag, startPoint x: 293, startPoint y: 23, endPoint x: 371, endPoint y: 25, distance: 78.2
click at [371, 25] on h3 "AU VIEUX PORCHE - 41C0002822" at bounding box center [242, 26] width 259 height 23
copy h3 "C0002822"
click at [238, 286] on div "[GEOGRAPHIC_DATA]" at bounding box center [260, 285] width 315 height 27
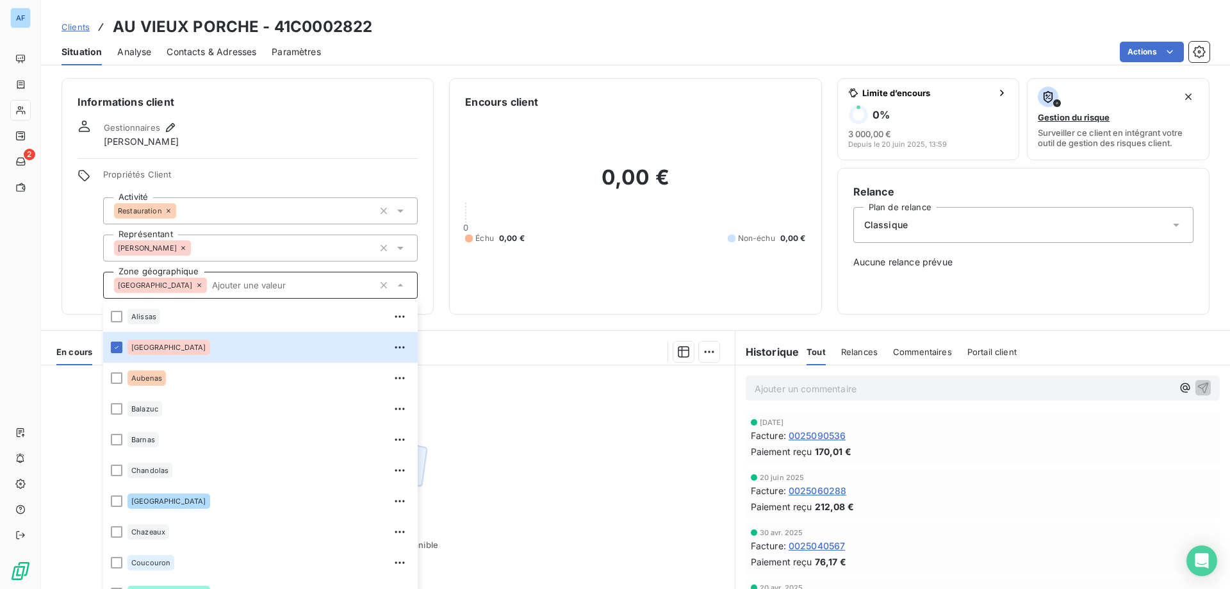
scroll to position [192, 0]
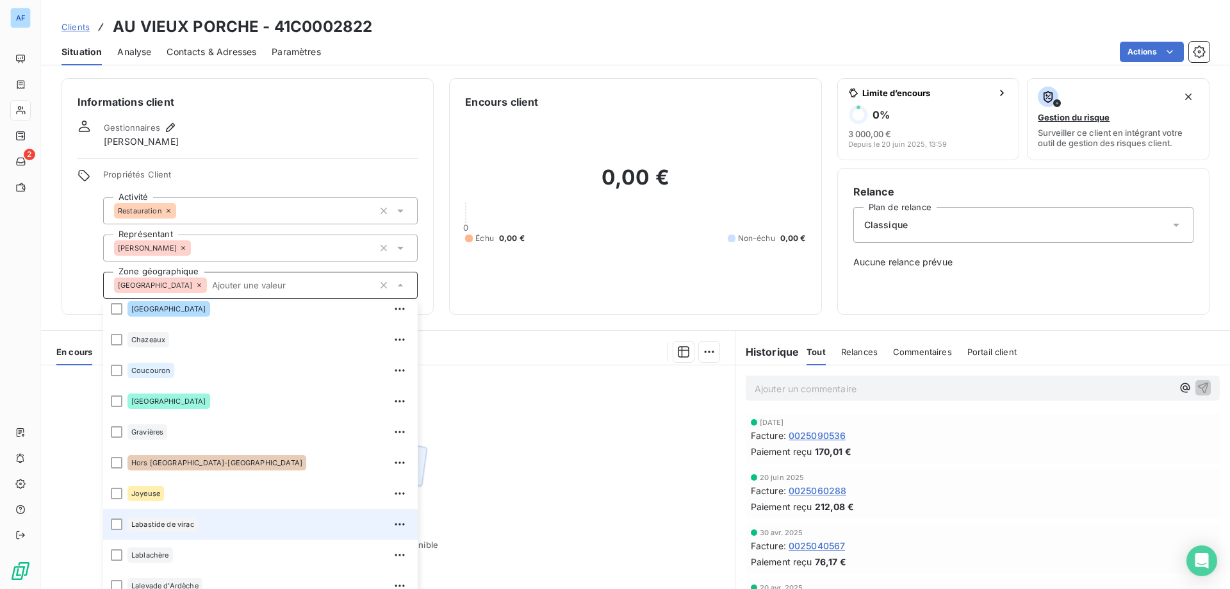
click at [235, 531] on div "Labastide de virac" at bounding box center [268, 524] width 283 height 20
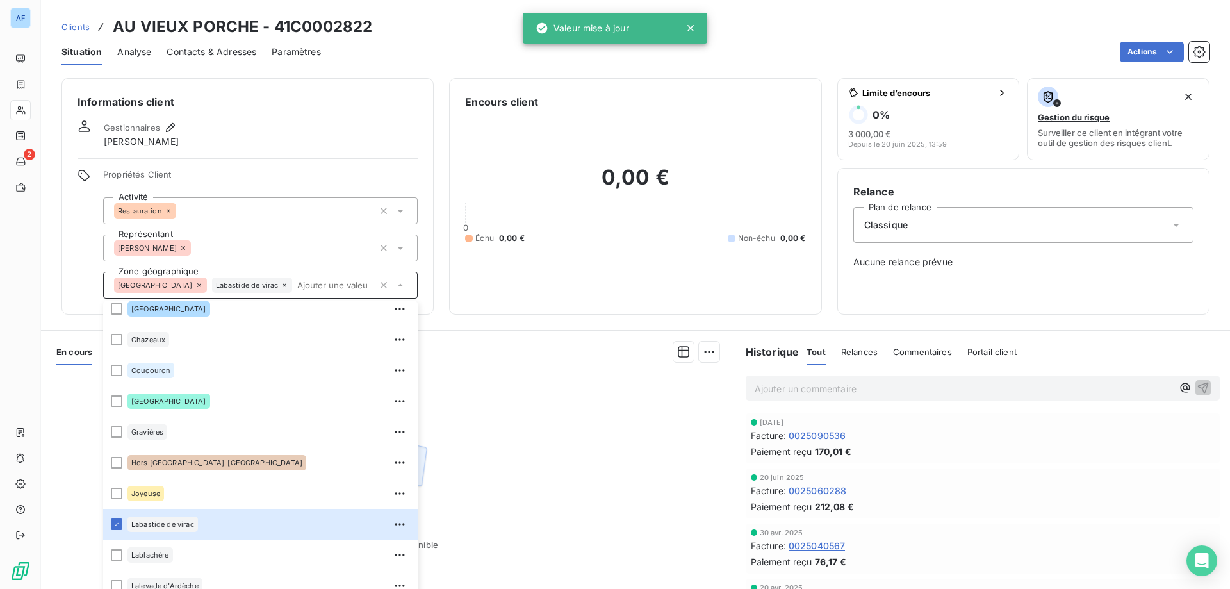
click at [503, 499] on div "Aucune pièce disponible" at bounding box center [388, 488] width 694 height 247
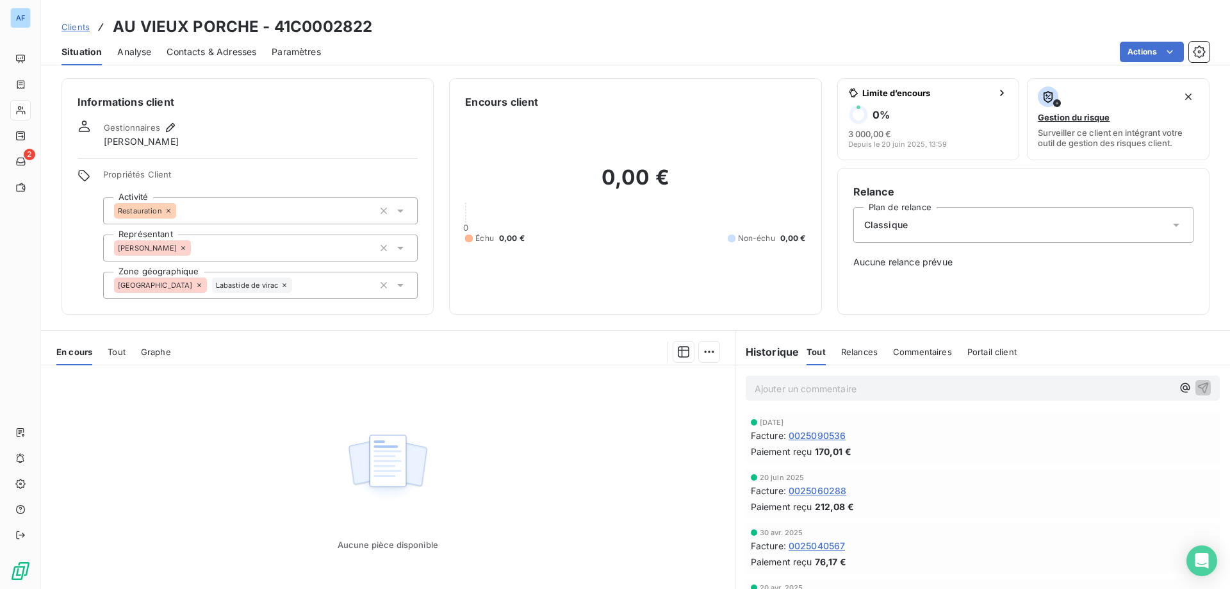
click at [81, 28] on span "Clients" at bounding box center [75, 27] width 28 height 10
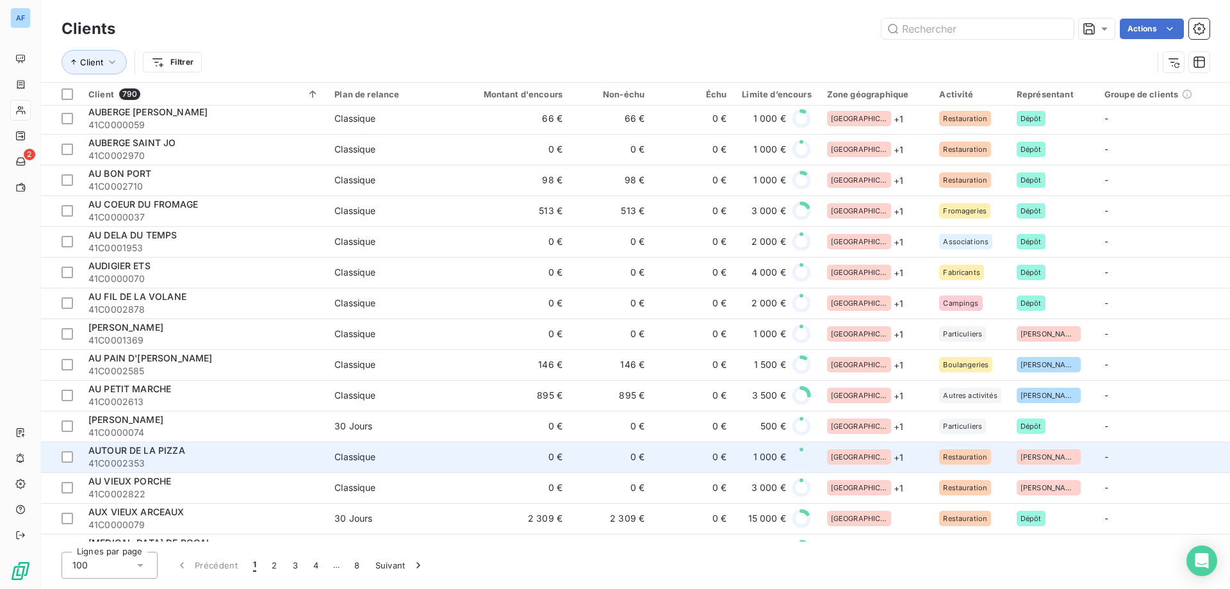
scroll to position [1794, 0]
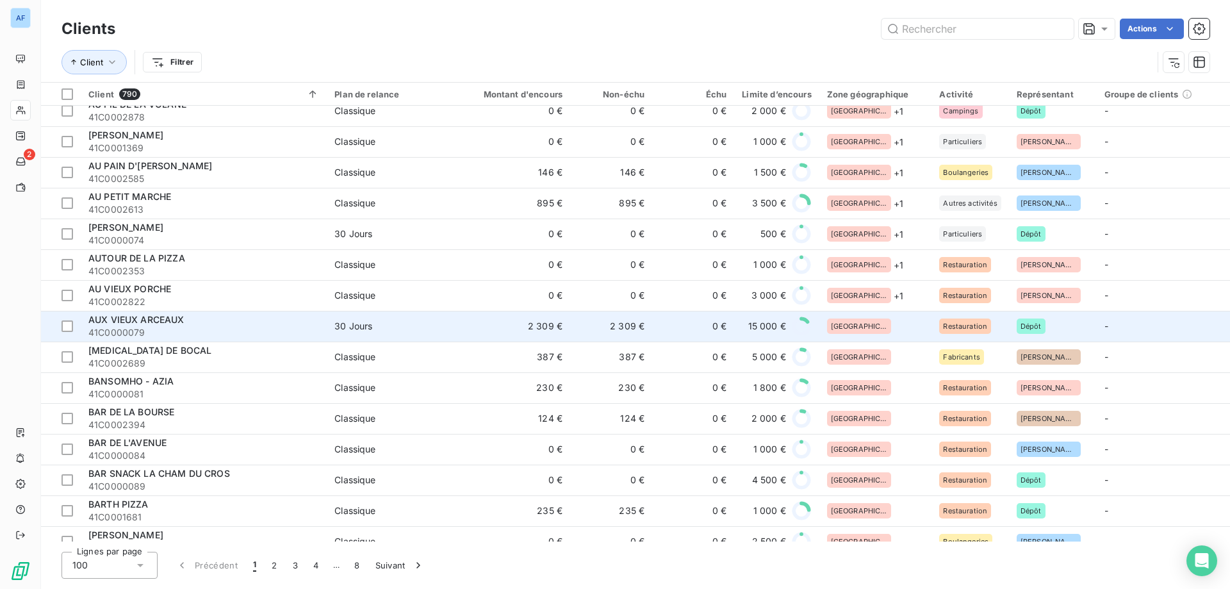
click at [879, 322] on div "[GEOGRAPHIC_DATA]" at bounding box center [875, 325] width 97 height 15
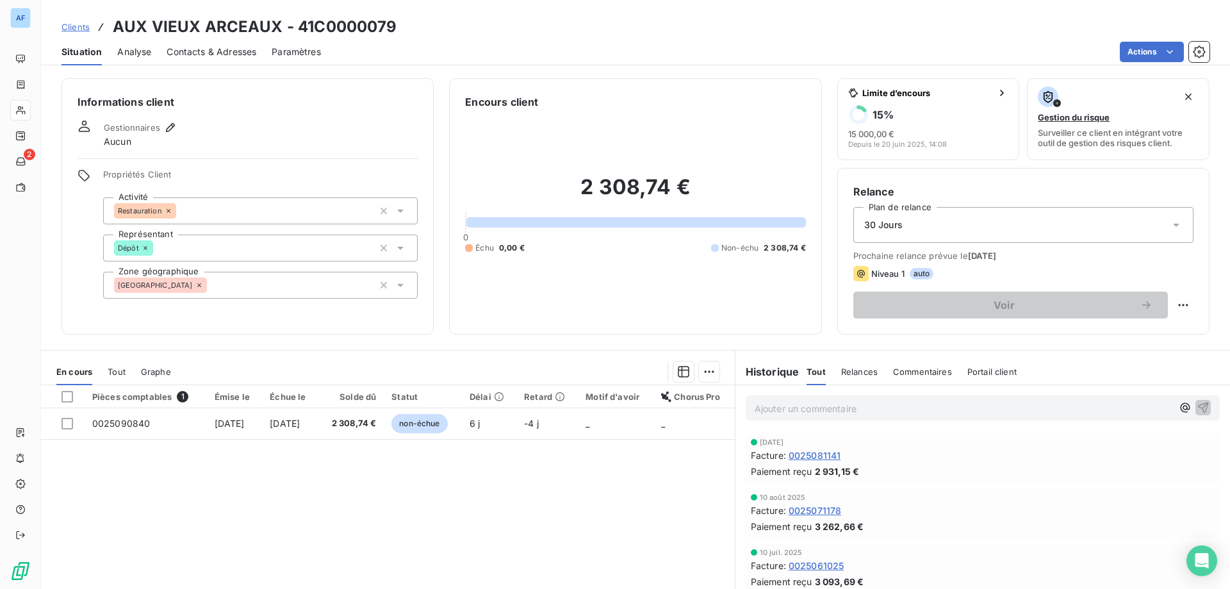
click at [311, 30] on h3 "AUX VIEUX ARCEAUX - 41C0000079" at bounding box center [255, 26] width 284 height 23
click at [331, 28] on h3 "AUX VIEUX ARCEAUX - 41C0000079" at bounding box center [255, 26] width 284 height 23
drag, startPoint x: 314, startPoint y: 24, endPoint x: 395, endPoint y: 25, distance: 81.4
click at [395, 25] on h3 "AUX VIEUX ARCEAUX - 41C0000079" at bounding box center [255, 26] width 284 height 23
copy h3 "C0000079"
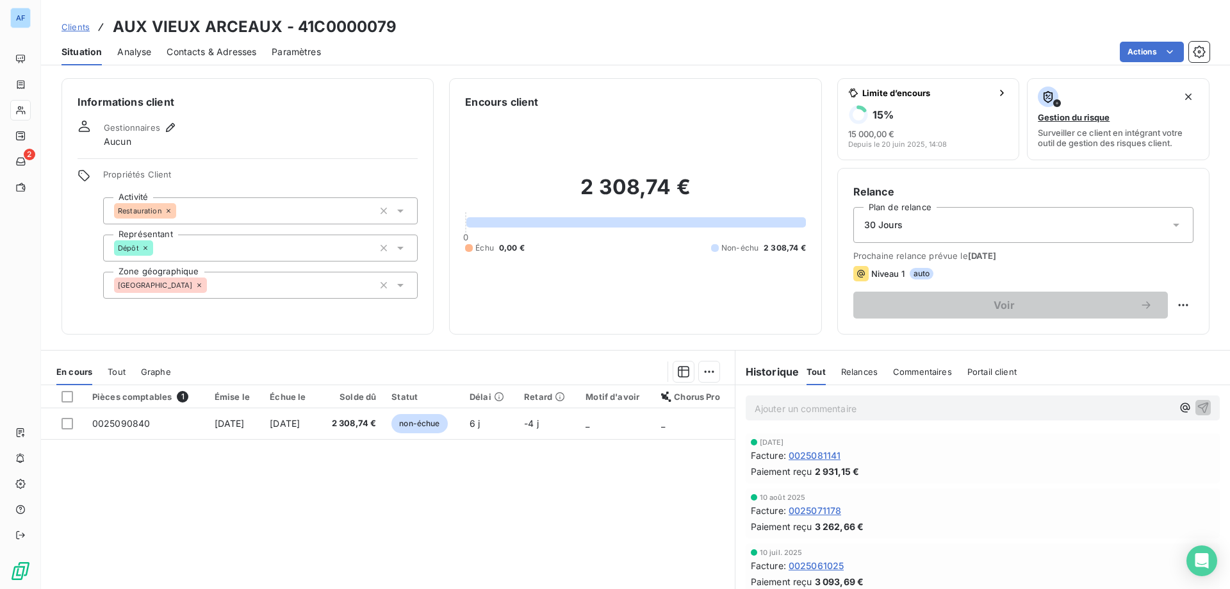
click at [283, 286] on div "[GEOGRAPHIC_DATA]" at bounding box center [260, 285] width 315 height 27
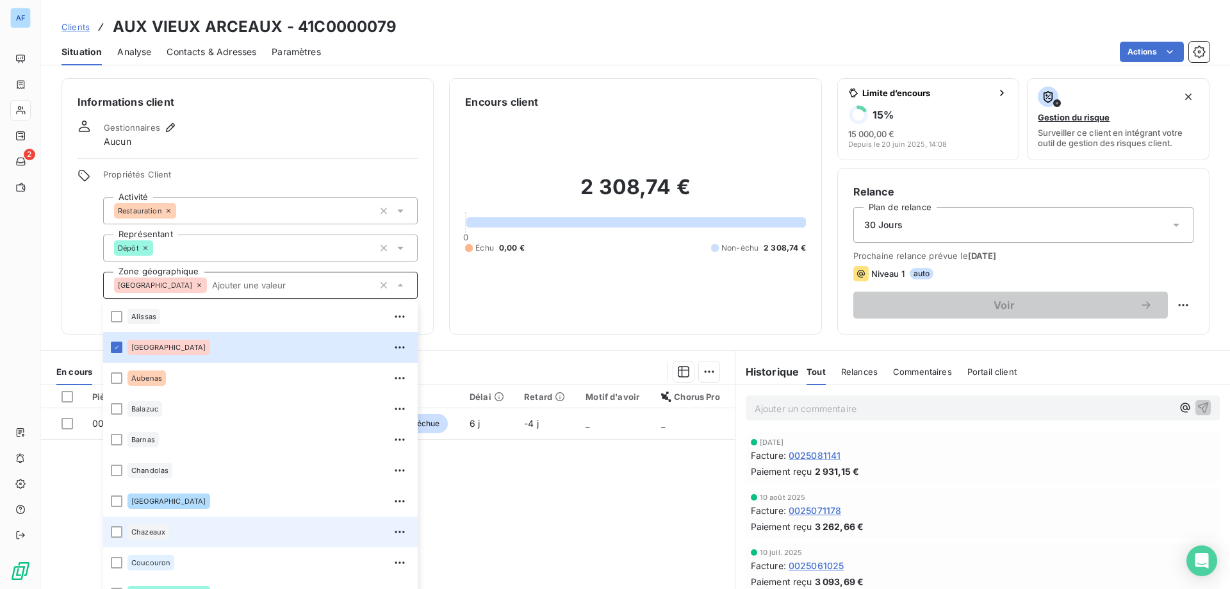
scroll to position [577, 0]
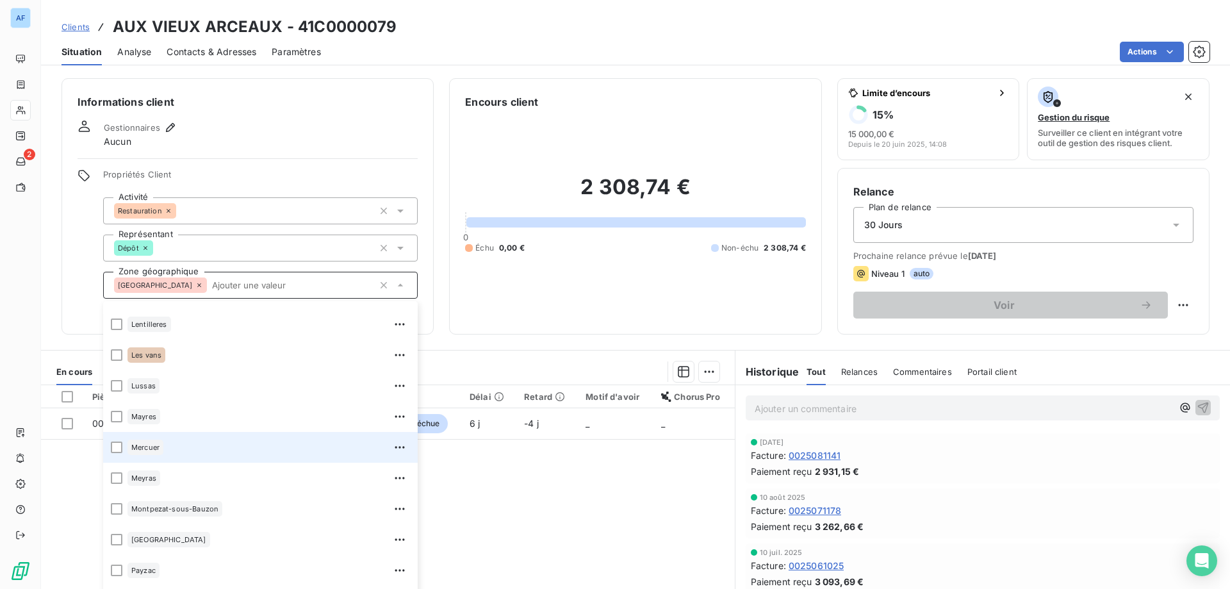
click at [198, 445] on div "Mercuer" at bounding box center [268, 447] width 283 height 20
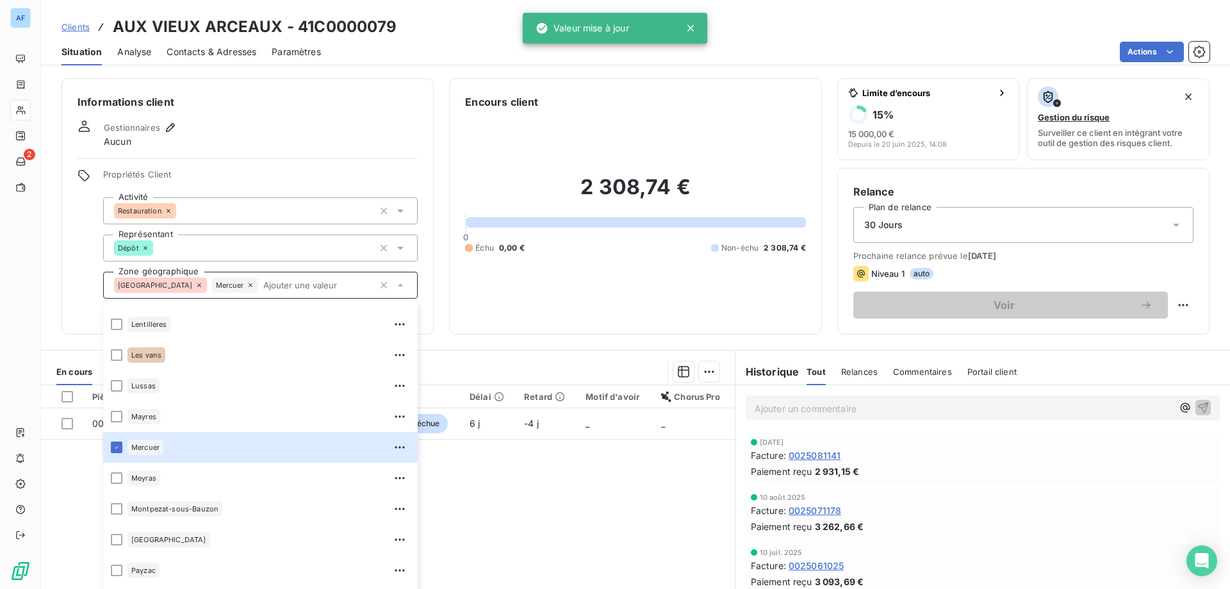
click at [76, 32] on link "Clients" at bounding box center [75, 26] width 28 height 13
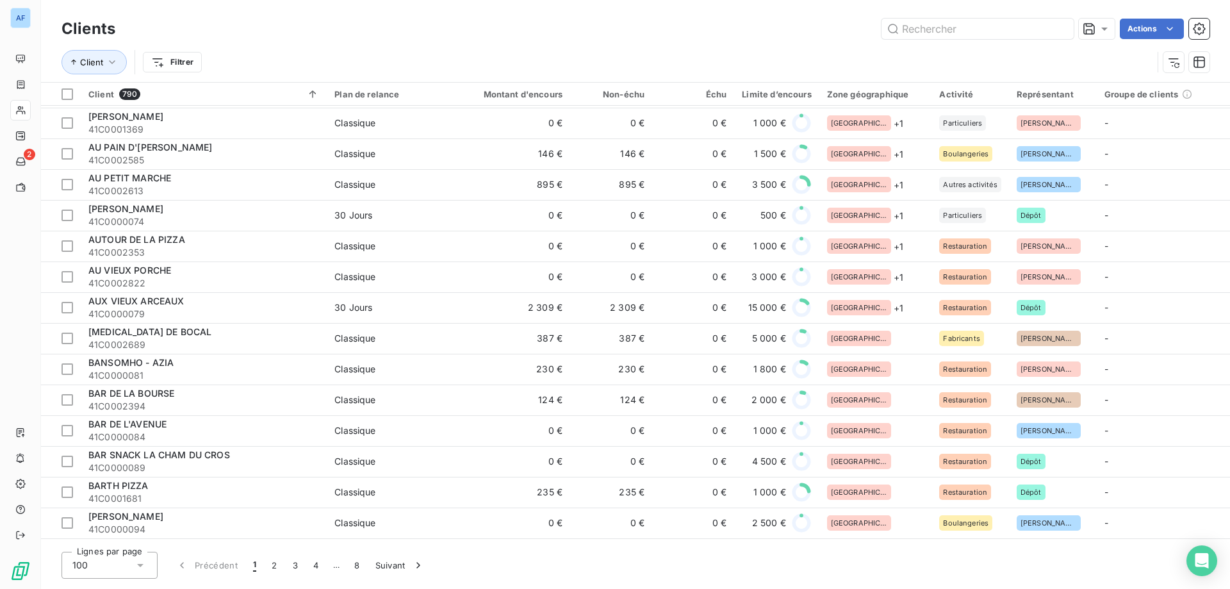
scroll to position [1748, 0]
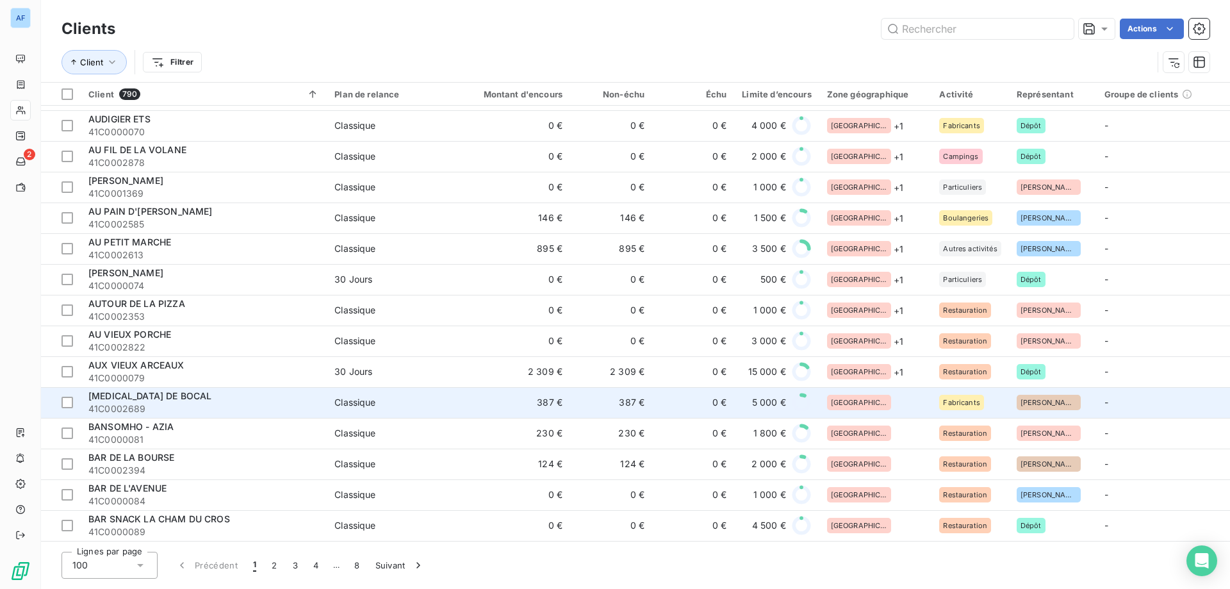
click at [871, 398] on div "[GEOGRAPHIC_DATA]" at bounding box center [875, 402] width 97 height 15
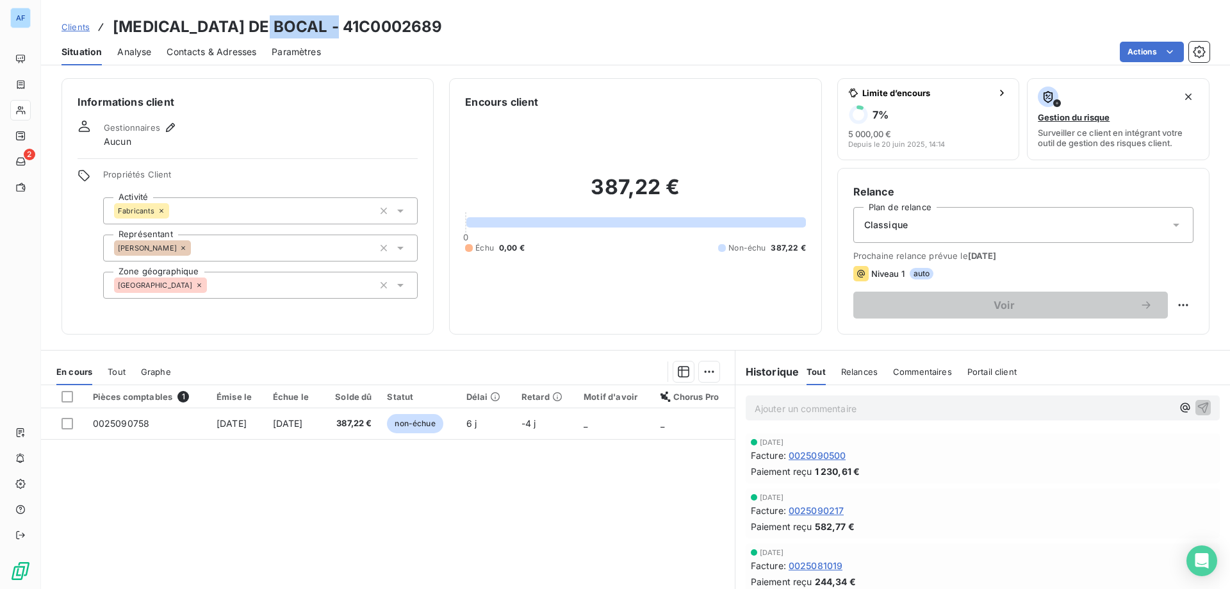
drag, startPoint x: 258, startPoint y: 22, endPoint x: 341, endPoint y: 28, distance: 83.5
click at [340, 27] on h3 "BAL DE BOCAL - 41C0002689" at bounding box center [277, 26] width 329 height 23
copy h3 "C0002689"
click at [192, 286] on div "[GEOGRAPHIC_DATA]" at bounding box center [260, 285] width 315 height 27
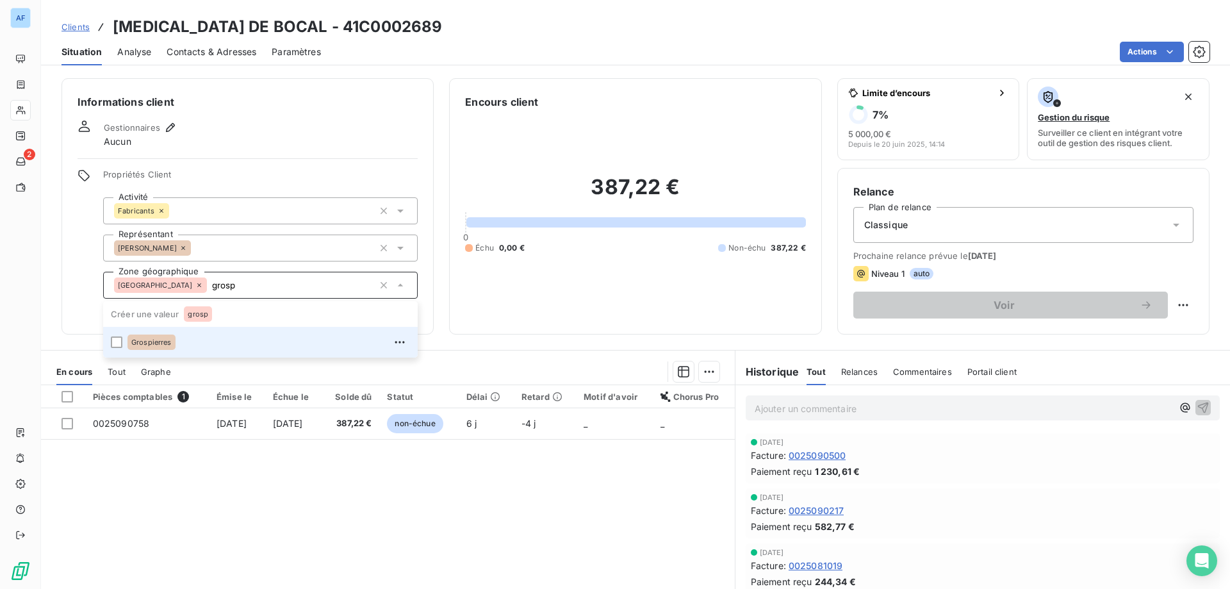
click at [208, 341] on div "Grospierres" at bounding box center [268, 342] width 283 height 20
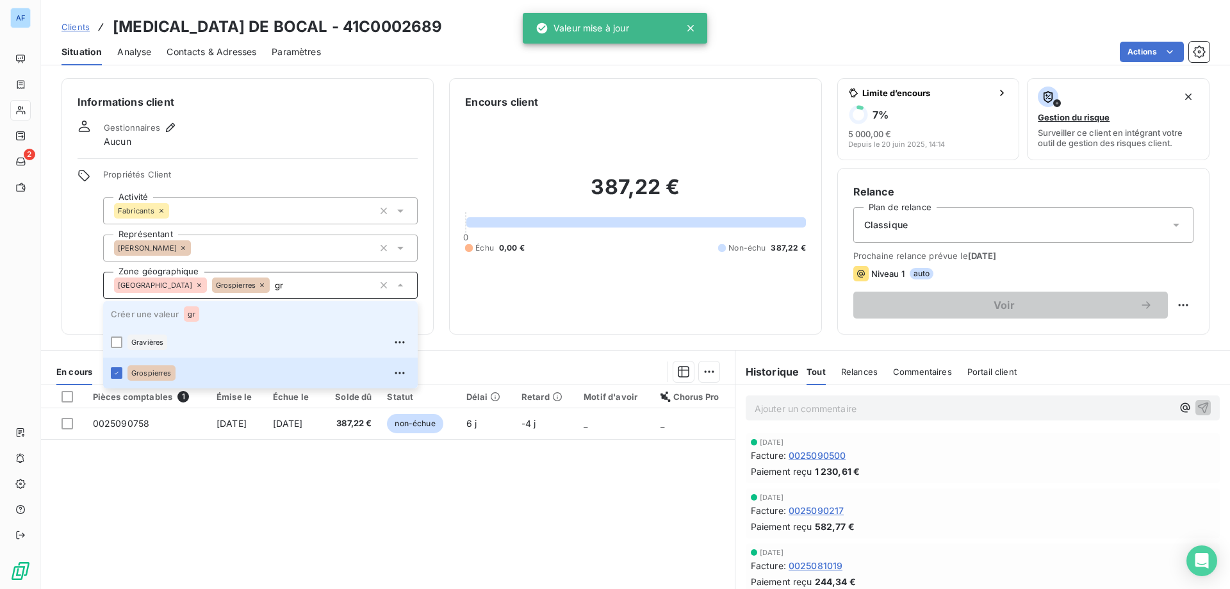
type input "g"
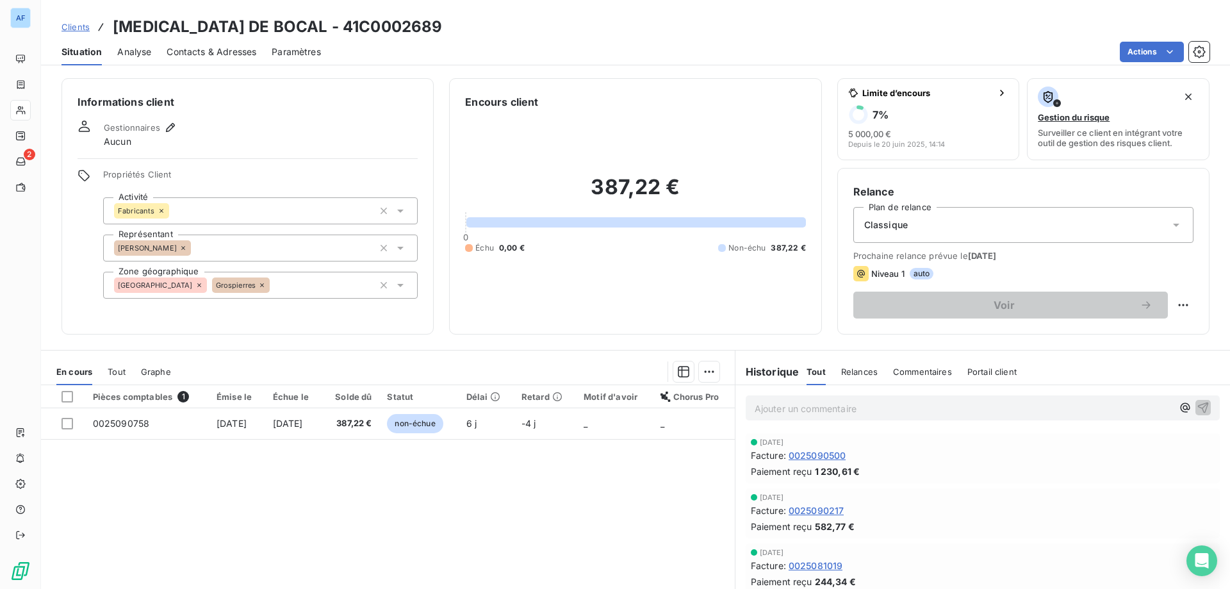
click at [500, 486] on div "Pièces comptables 1 Émise le Échue le Solde dû Statut Délai Retard Motif d'avoi…" at bounding box center [388, 508] width 694 height 247
click at [85, 28] on span "Clients" at bounding box center [75, 27] width 28 height 10
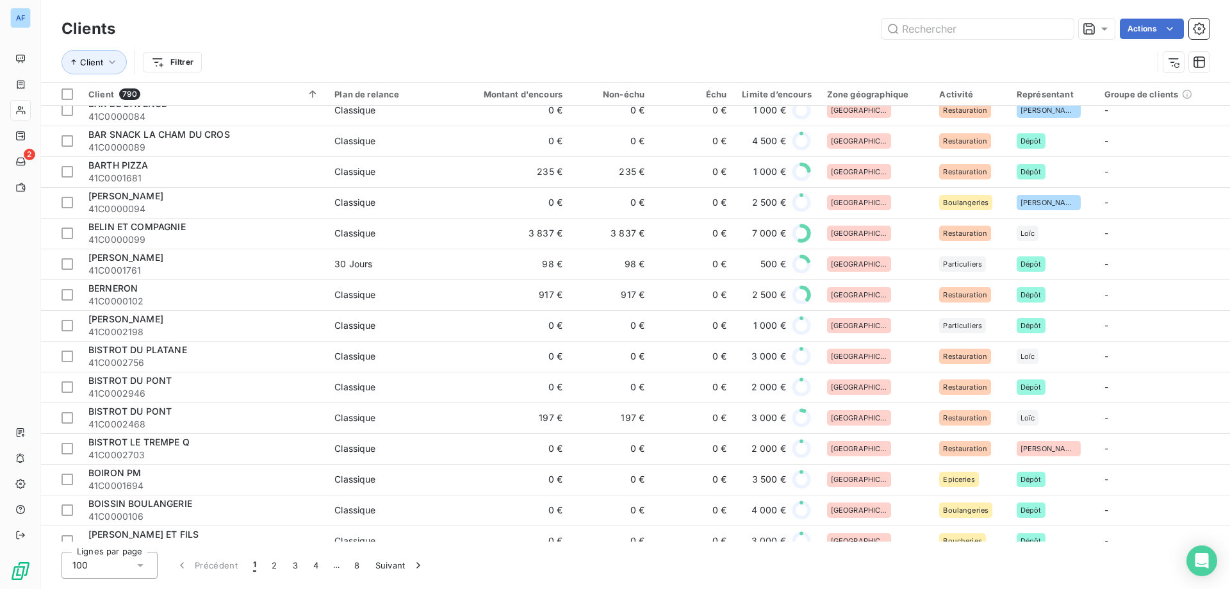
scroll to position [1748, 0]
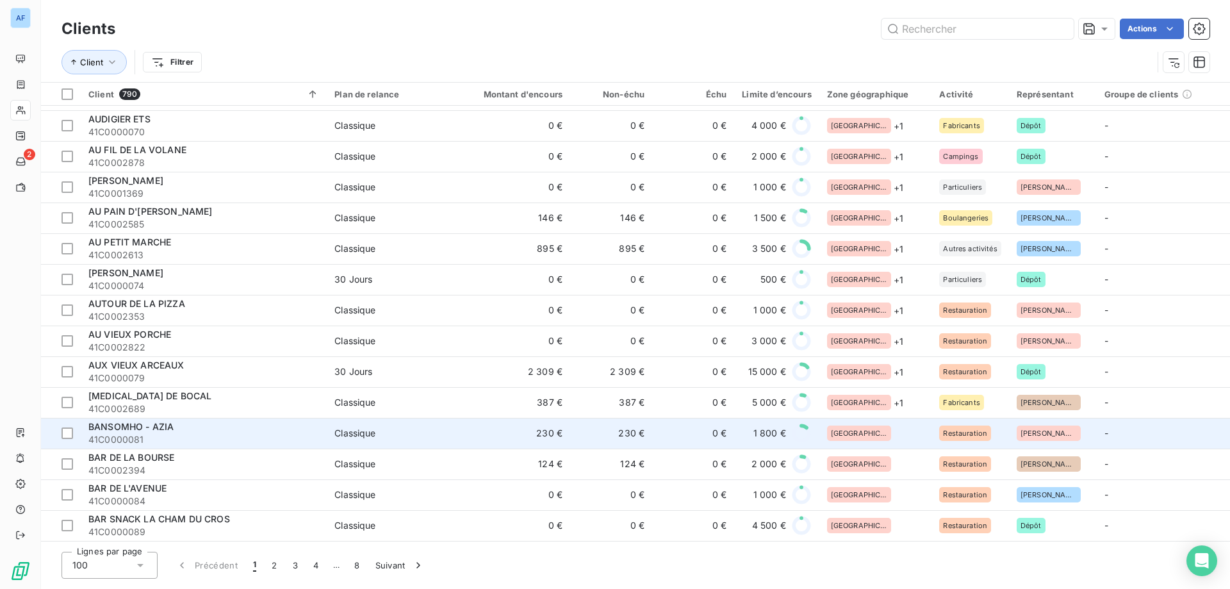
click at [882, 438] on div "[GEOGRAPHIC_DATA]" at bounding box center [875, 432] width 97 height 15
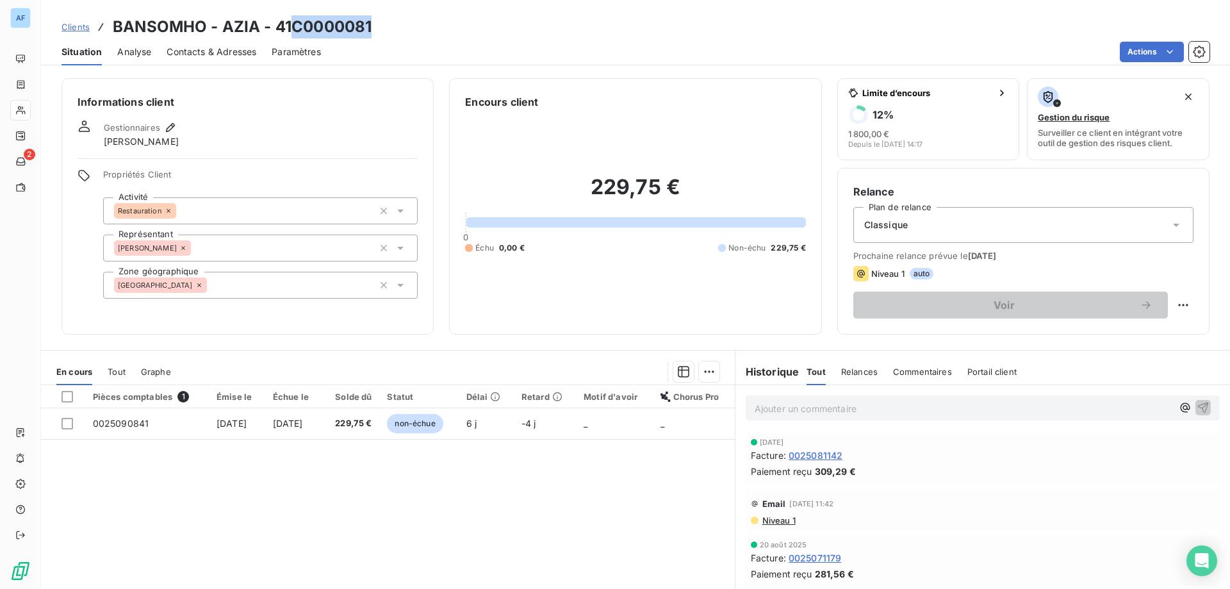
drag, startPoint x: 295, startPoint y: 23, endPoint x: 379, endPoint y: 26, distance: 84.0
click at [379, 26] on div "Clients BANSOMHO - AZIA - 41C0000081" at bounding box center [635, 26] width 1189 height 23
copy h3 "C0000081"
click at [211, 286] on div "[GEOGRAPHIC_DATA]" at bounding box center [260, 285] width 315 height 27
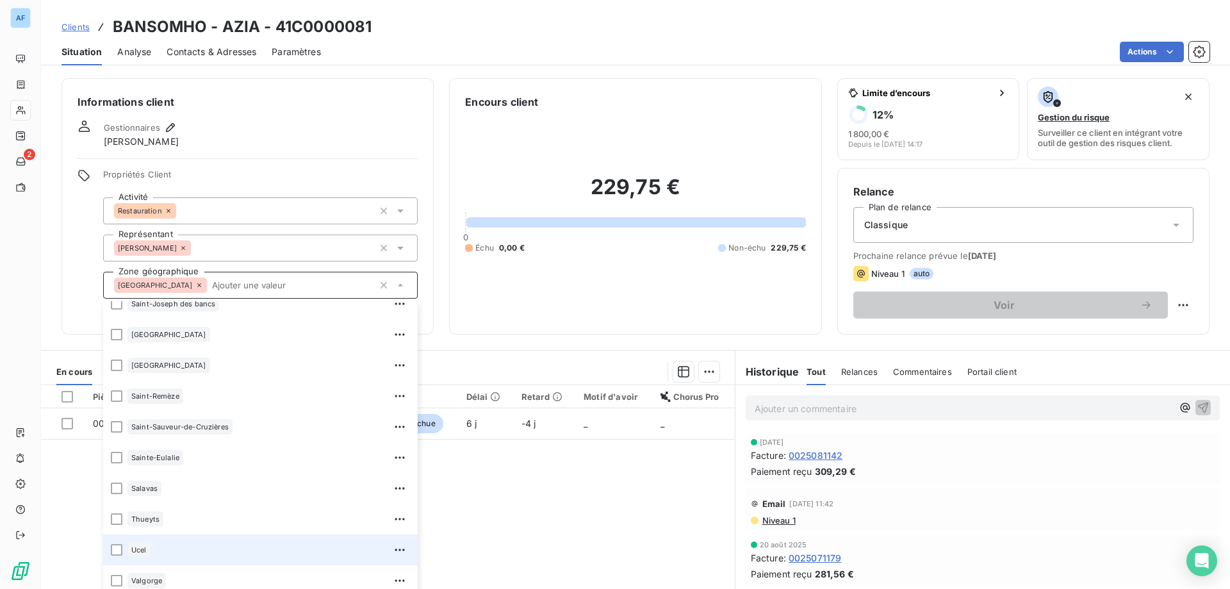
scroll to position [1261, 0]
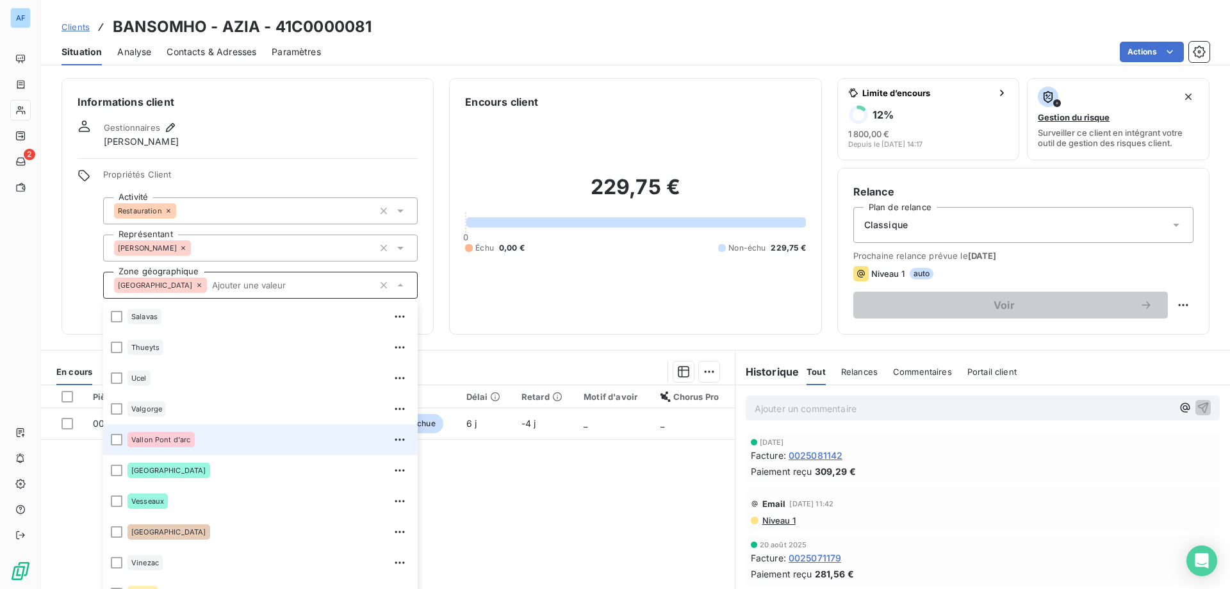
click at [181, 434] on div "Vallon Pont d'arc" at bounding box center [160, 439] width 67 height 15
click at [500, 558] on div "Pièces comptables 1 Émise le Échue le Solde dû Statut Délai Retard Motif d'avoi…" at bounding box center [388, 508] width 694 height 247
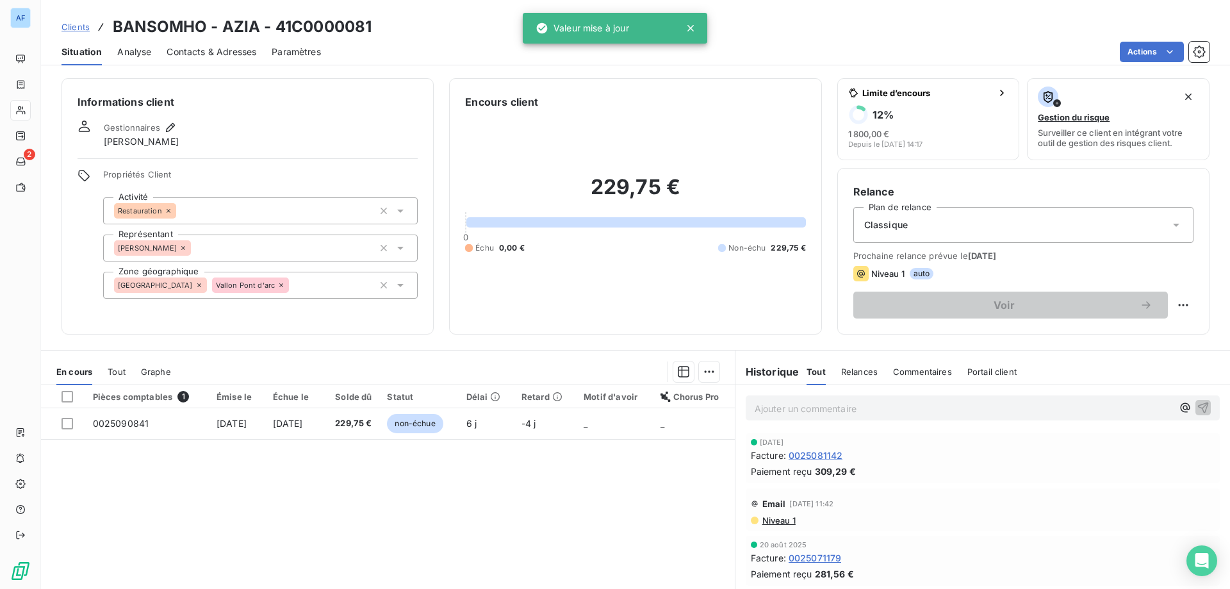
click at [82, 26] on span "Clients" at bounding box center [75, 27] width 28 height 10
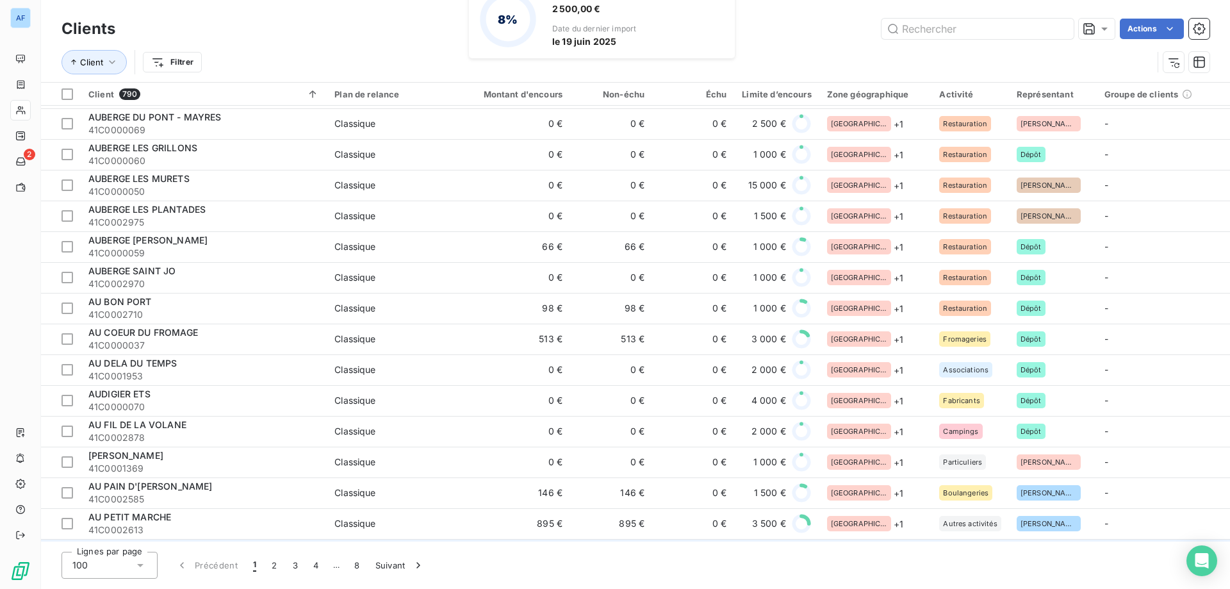
scroll to position [1922, 0]
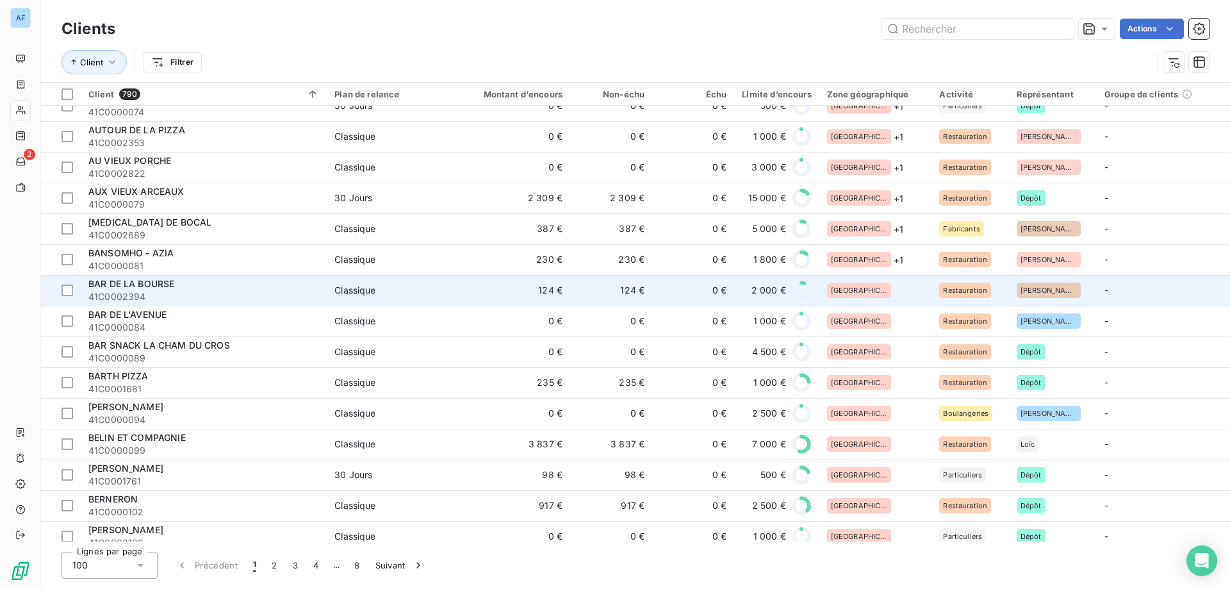
click at [882, 298] on td "[GEOGRAPHIC_DATA]" at bounding box center [875, 290] width 113 height 31
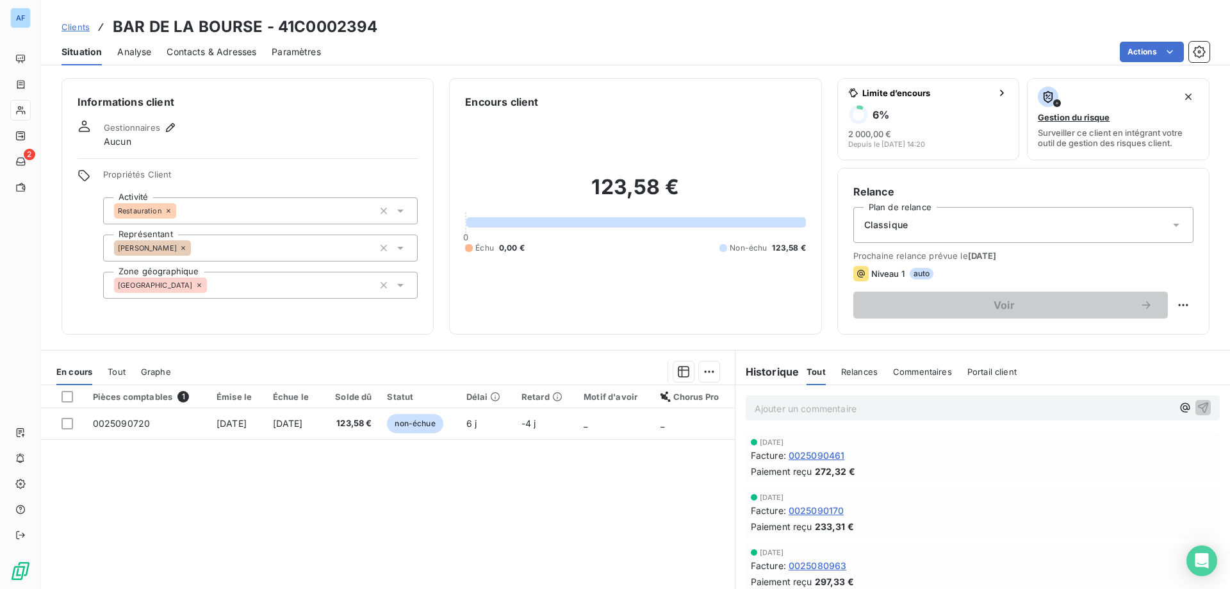
click at [392, 588] on div "Pièces comptables 1 Émise le Échue le Solde dû Statut Délai Retard Motif d'avoi…" at bounding box center [388, 508] width 694 height 247
drag, startPoint x: 297, startPoint y: 28, endPoint x: 377, endPoint y: 30, distance: 79.5
click at [377, 30] on h3 "BAR DE LA BOURSE - 41C0002394" at bounding box center [245, 26] width 265 height 23
copy h3 "C0002394"
click at [235, 286] on div "[GEOGRAPHIC_DATA]" at bounding box center [260, 285] width 315 height 27
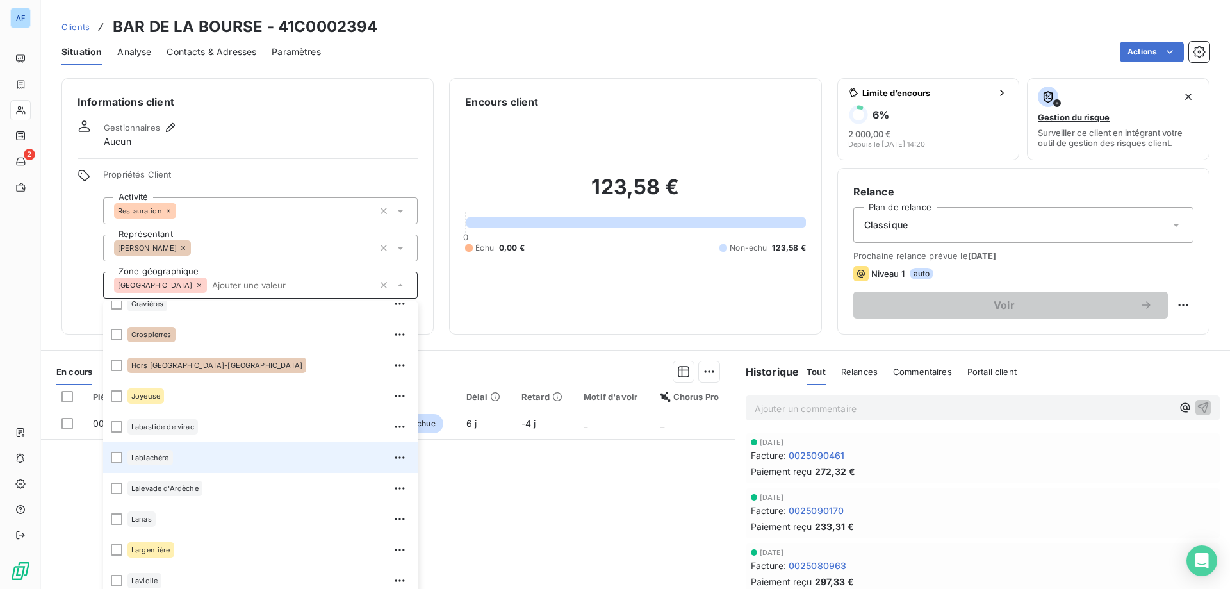
scroll to position [448, 0]
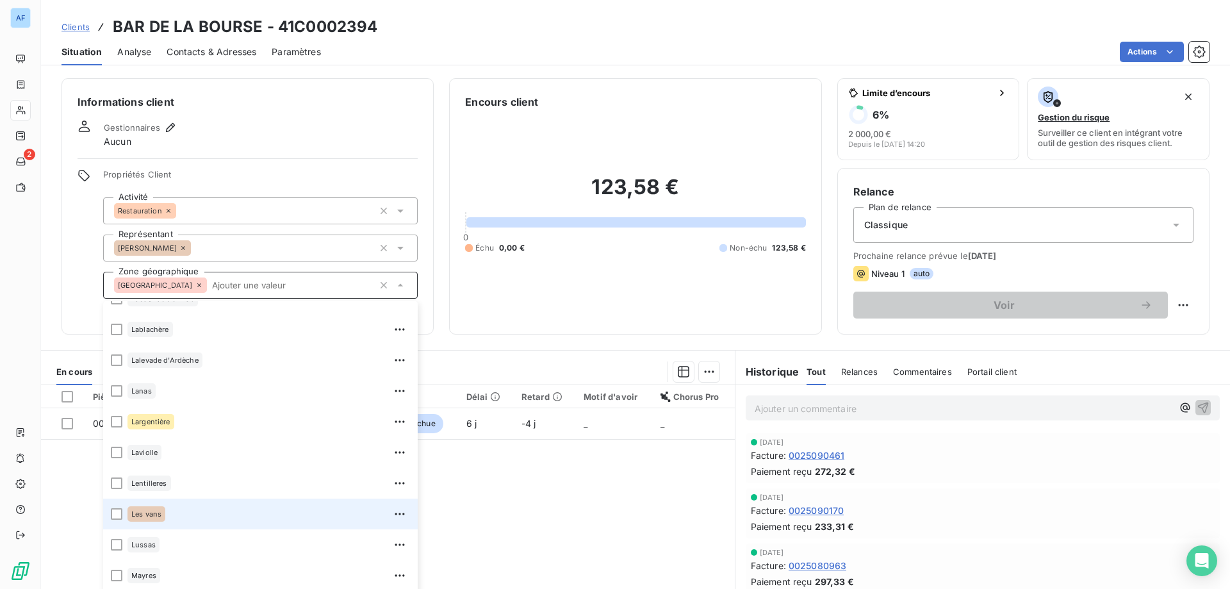
click at [188, 518] on div "Les vans" at bounding box center [268, 514] width 283 height 20
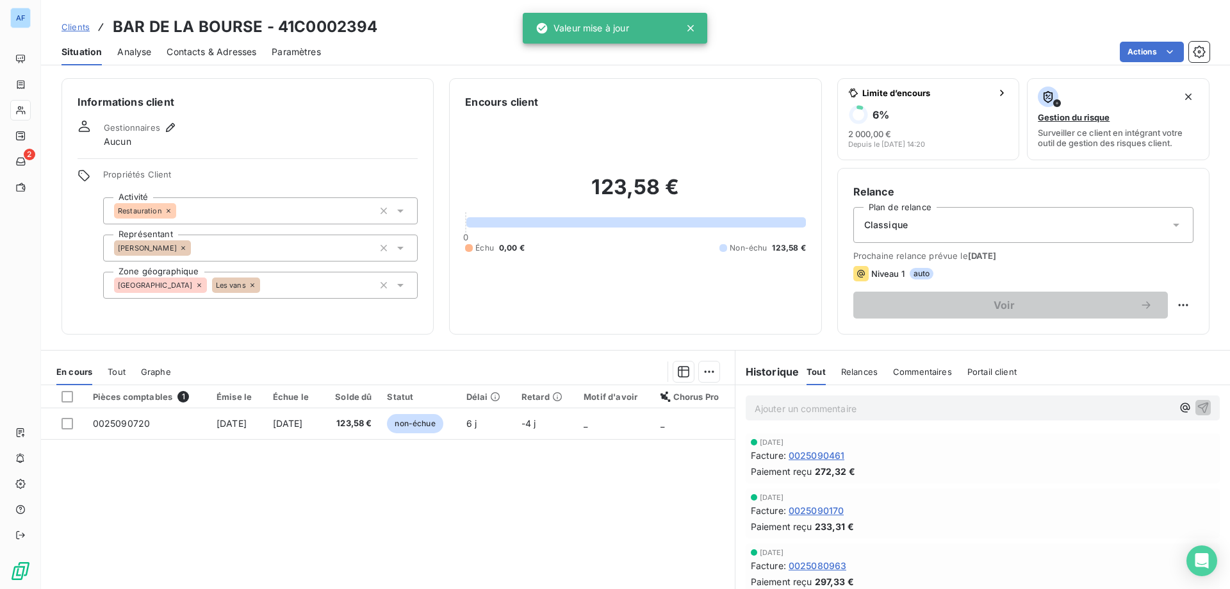
click at [612, 520] on div "Pièces comptables 1 Émise le Échue le Solde dû Statut Délai Retard Motif d'avoi…" at bounding box center [388, 508] width 694 height 247
click at [82, 22] on span "Clients" at bounding box center [75, 27] width 28 height 10
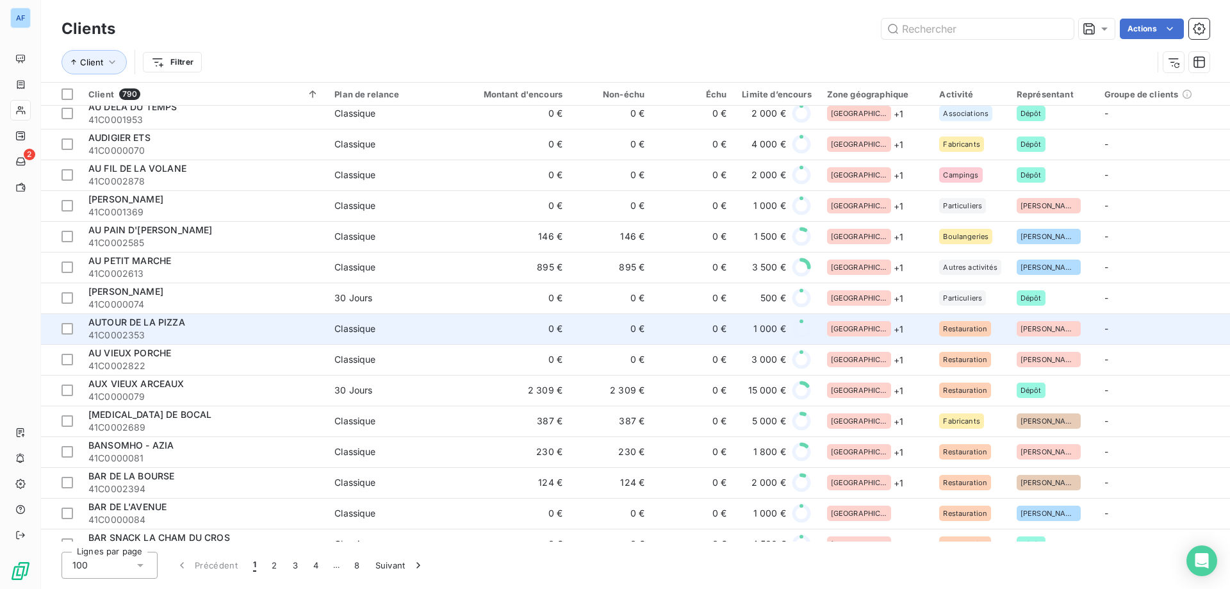
scroll to position [1922, 0]
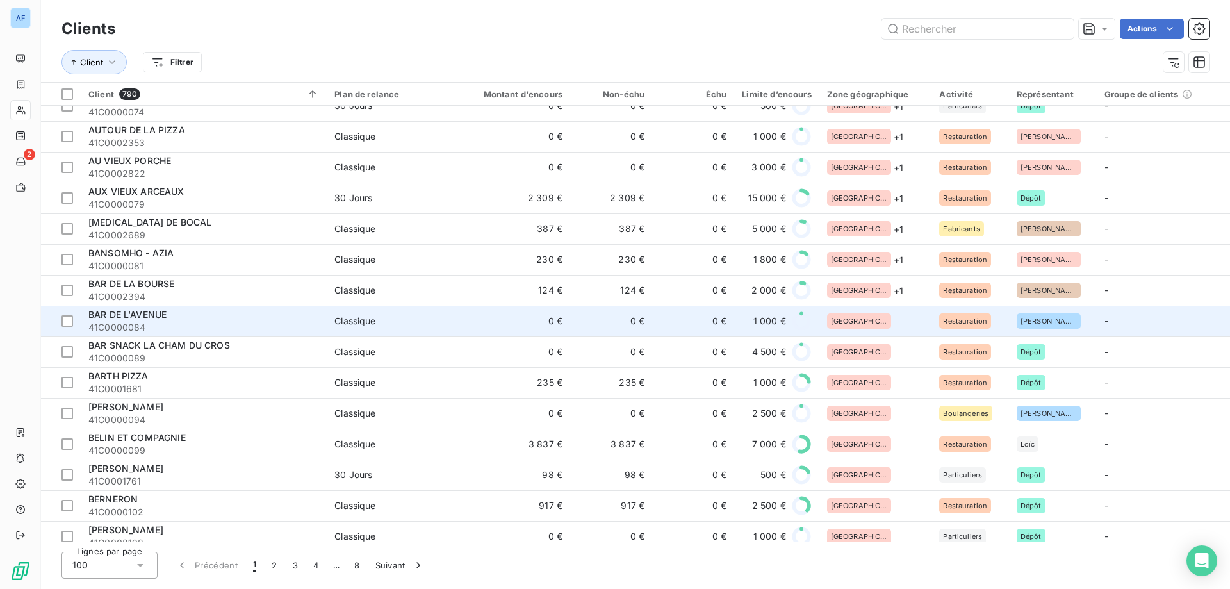
click at [600, 320] on td "0 €" at bounding box center [611, 321] width 82 height 31
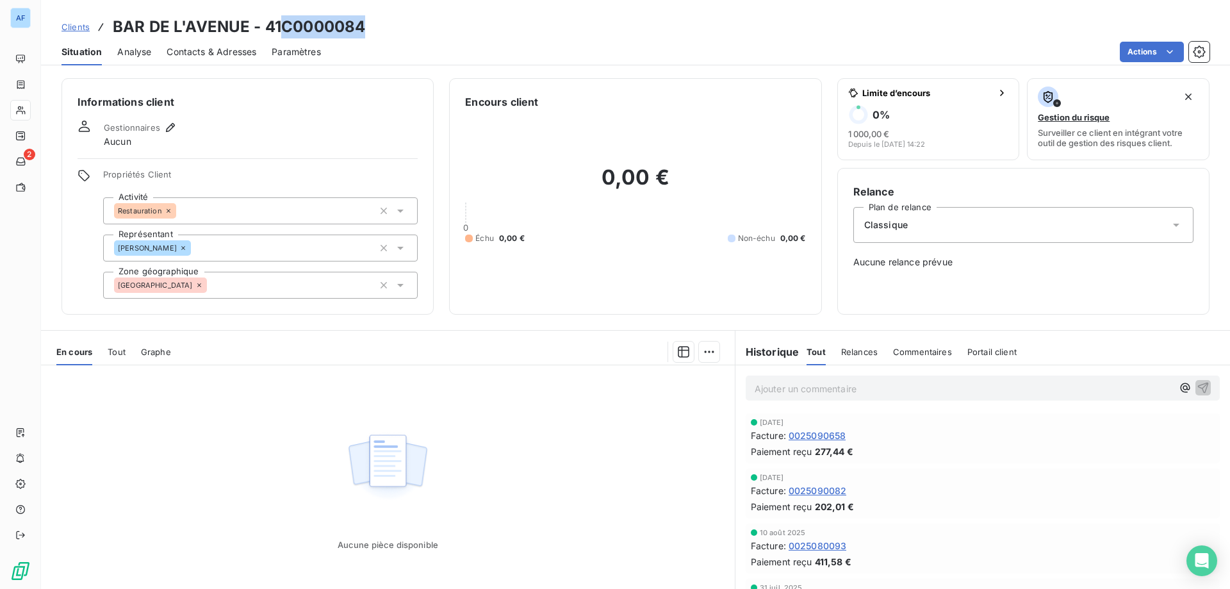
drag, startPoint x: 284, startPoint y: 26, endPoint x: 382, endPoint y: 44, distance: 99.8
click at [365, 26] on h3 "BAR DE L'AVENUE - 41C0000084" at bounding box center [239, 26] width 252 height 23
copy h3 "C0000084"
click at [268, 295] on div "[GEOGRAPHIC_DATA]" at bounding box center [260, 285] width 315 height 27
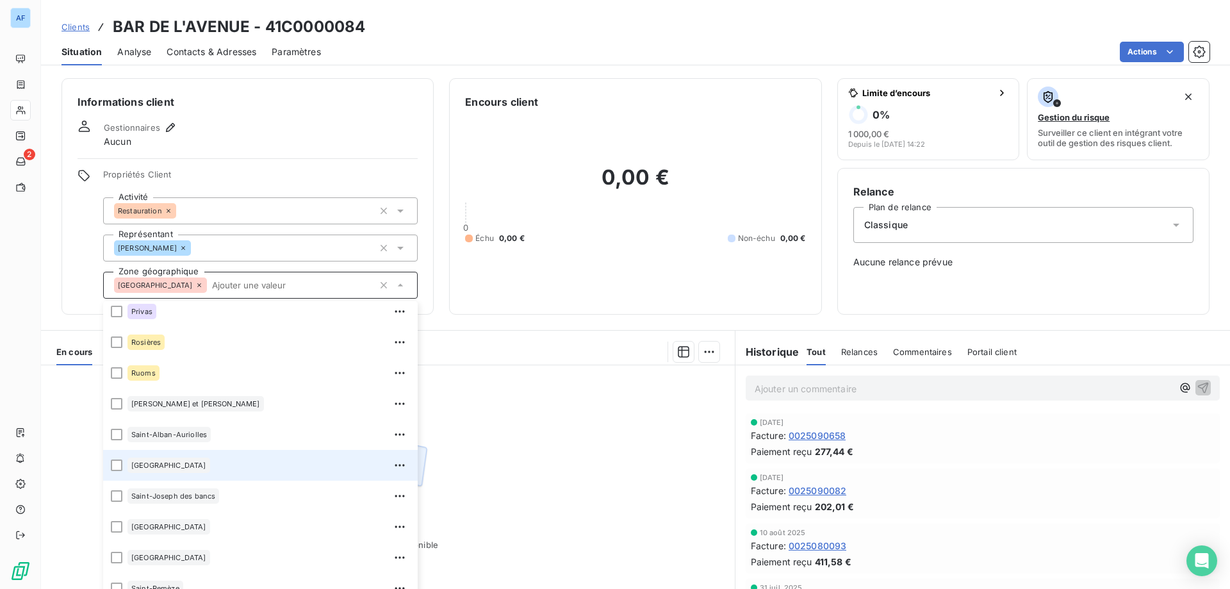
scroll to position [1261, 0]
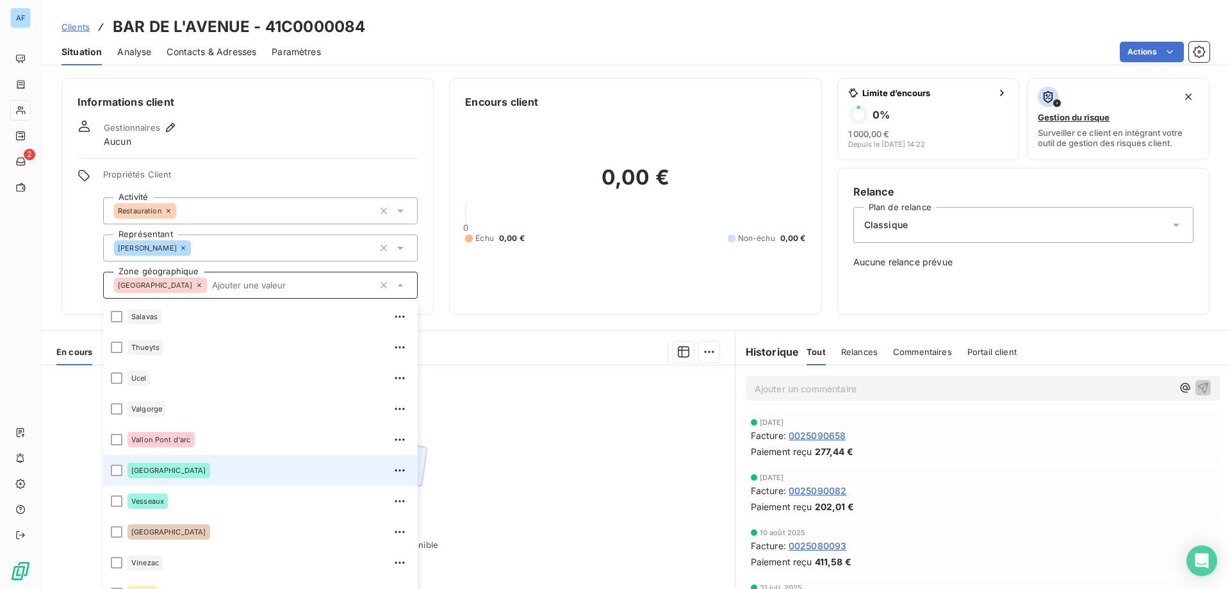
click at [210, 470] on div "[GEOGRAPHIC_DATA]" at bounding box center [268, 470] width 283 height 20
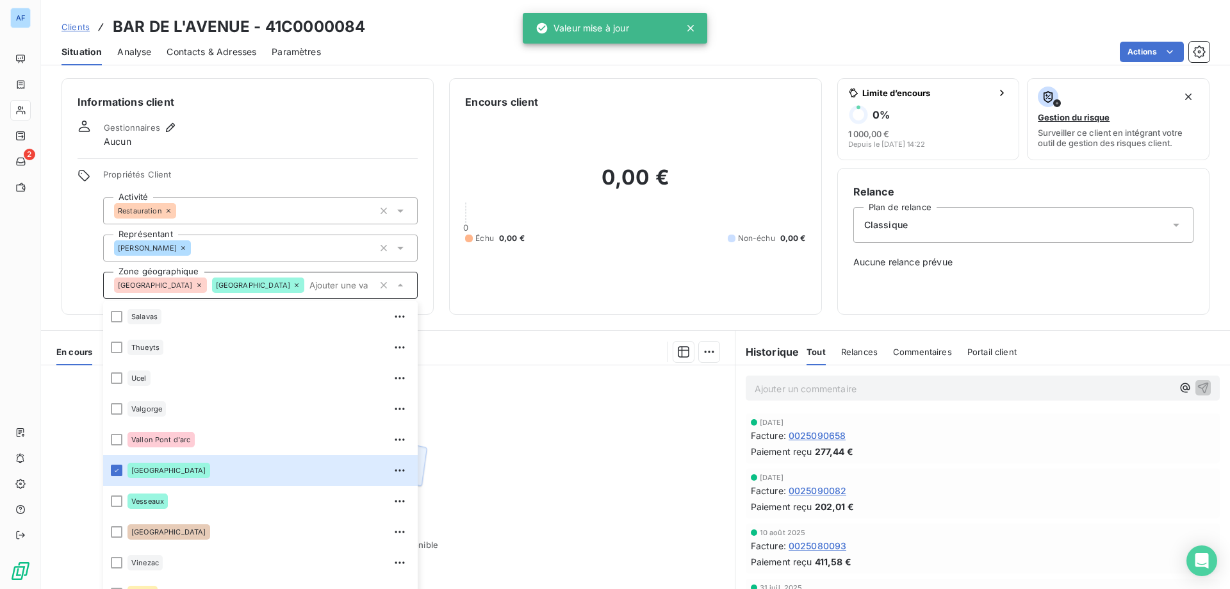
click at [500, 491] on div "Aucune pièce disponible" at bounding box center [388, 488] width 694 height 247
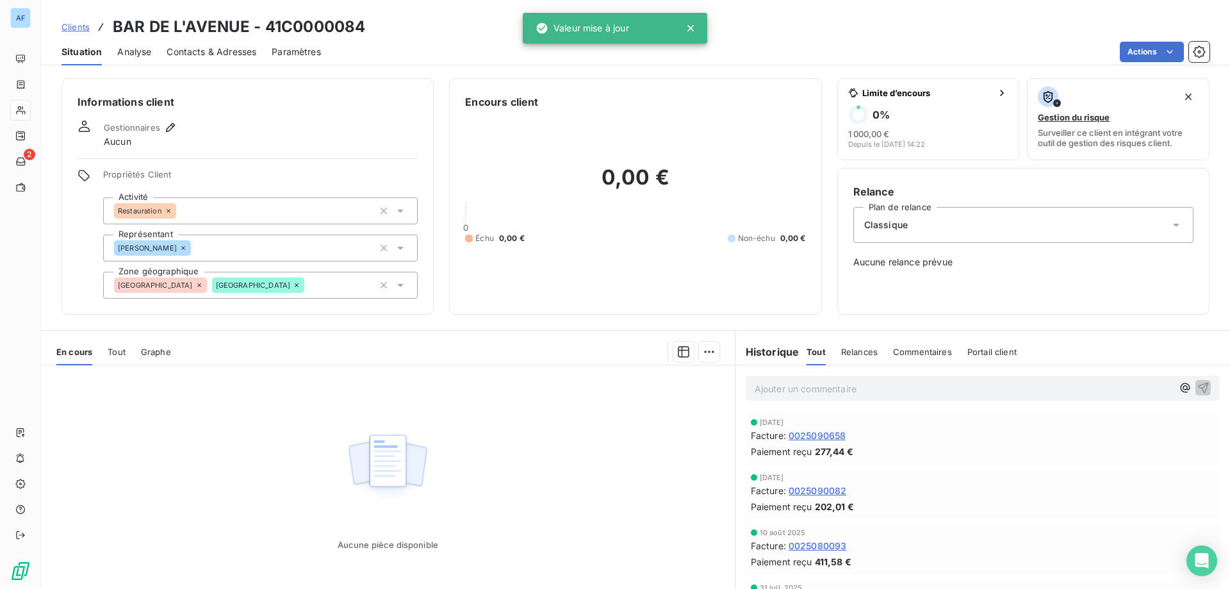
click at [77, 31] on span "Clients" at bounding box center [75, 27] width 28 height 10
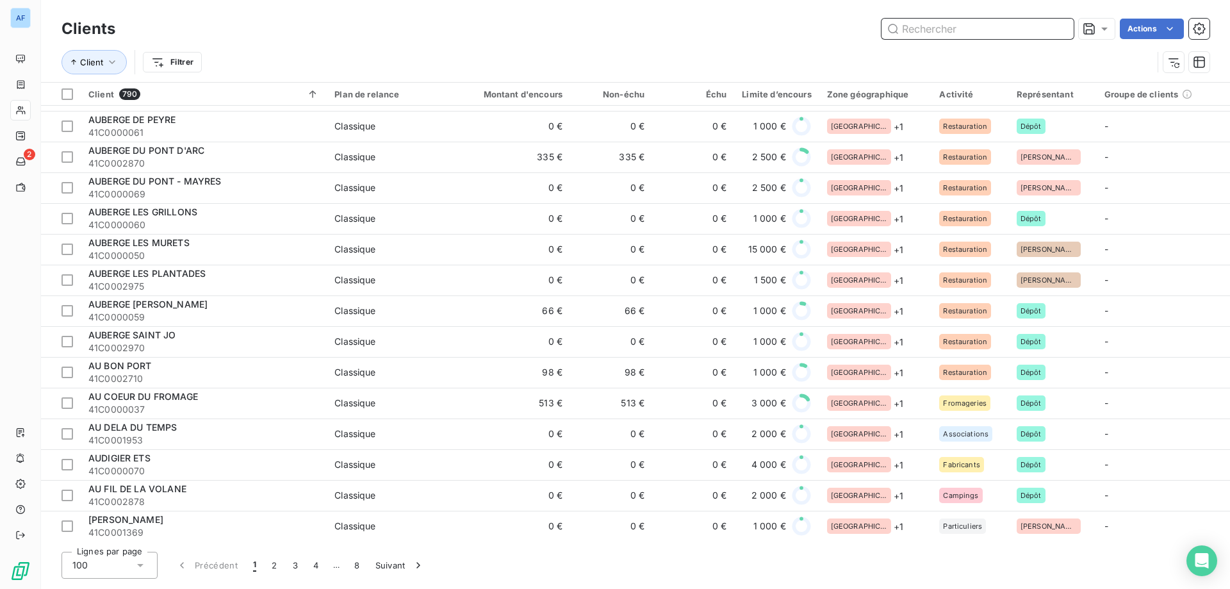
scroll to position [1922, 0]
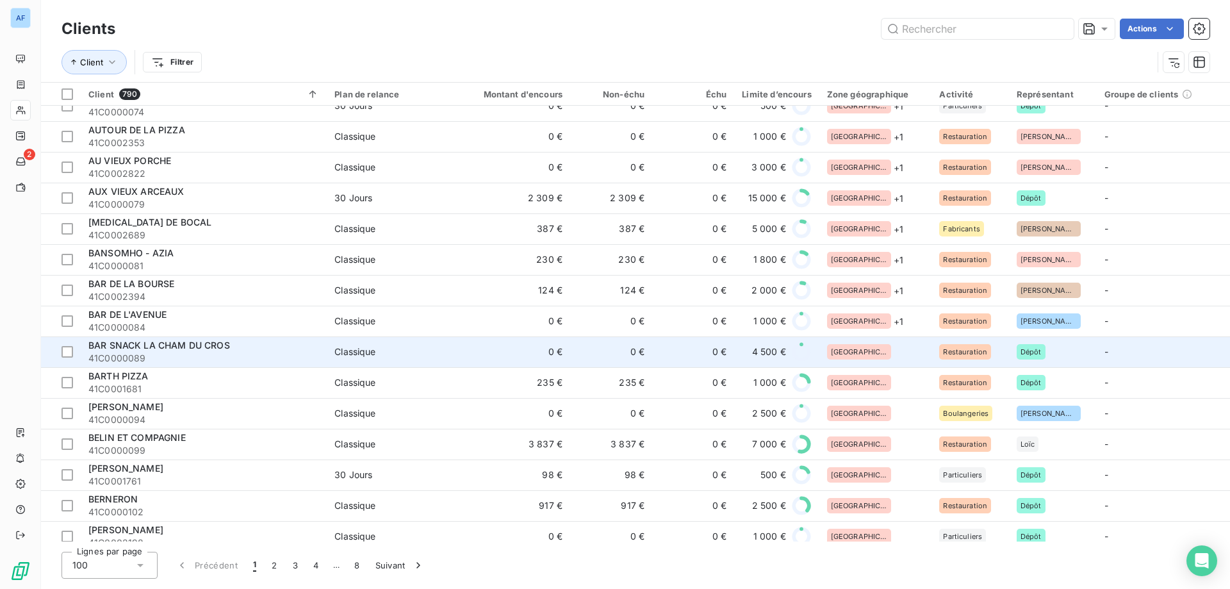
click at [885, 363] on td "[GEOGRAPHIC_DATA]" at bounding box center [875, 351] width 113 height 31
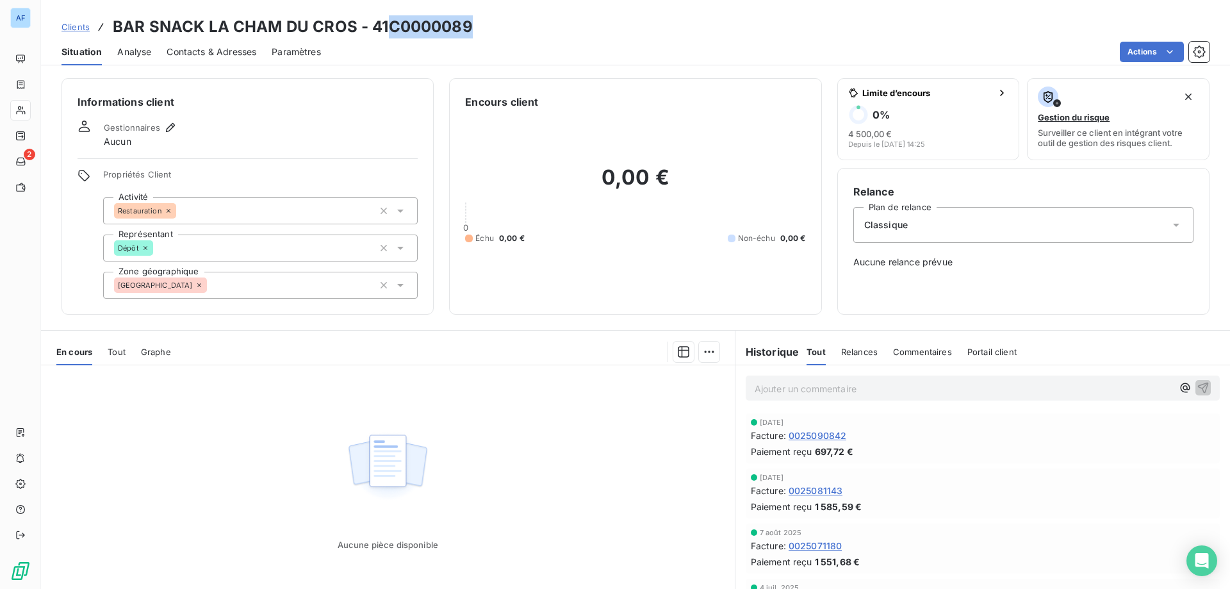
drag, startPoint x: 391, startPoint y: 26, endPoint x: 469, endPoint y: 28, distance: 78.2
click at [469, 28] on h3 "BAR SNACK LA CHAM DU CROS - 41C0000089" at bounding box center [293, 26] width 360 height 23
copy h3 "C0000089"
click at [307, 288] on div "[GEOGRAPHIC_DATA]" at bounding box center [260, 285] width 315 height 27
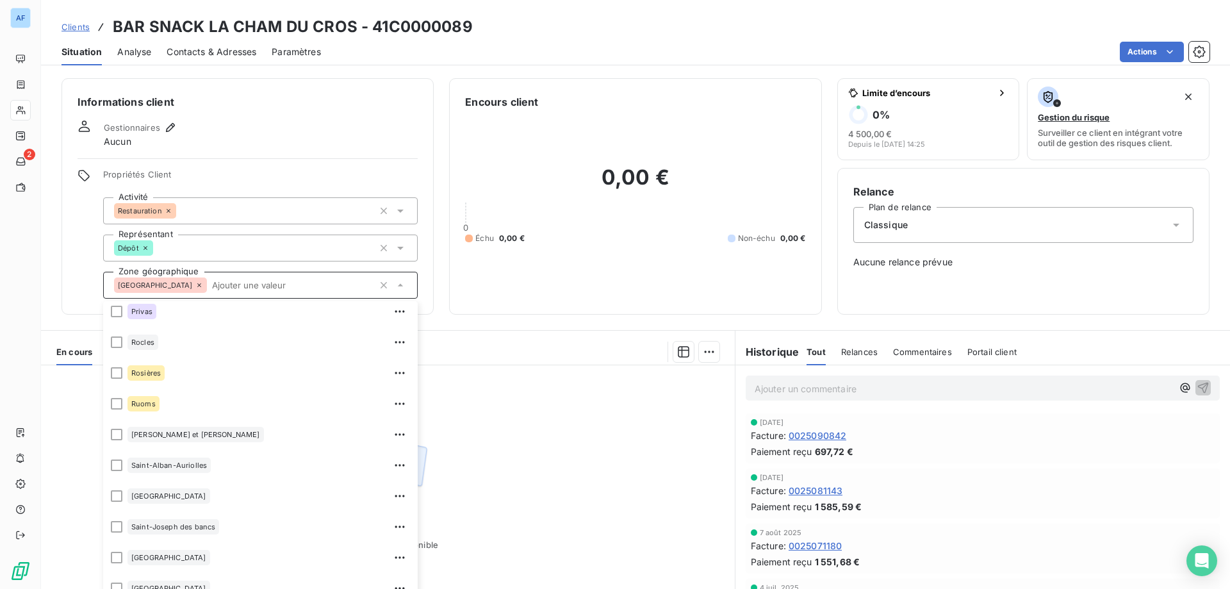
scroll to position [833, 0]
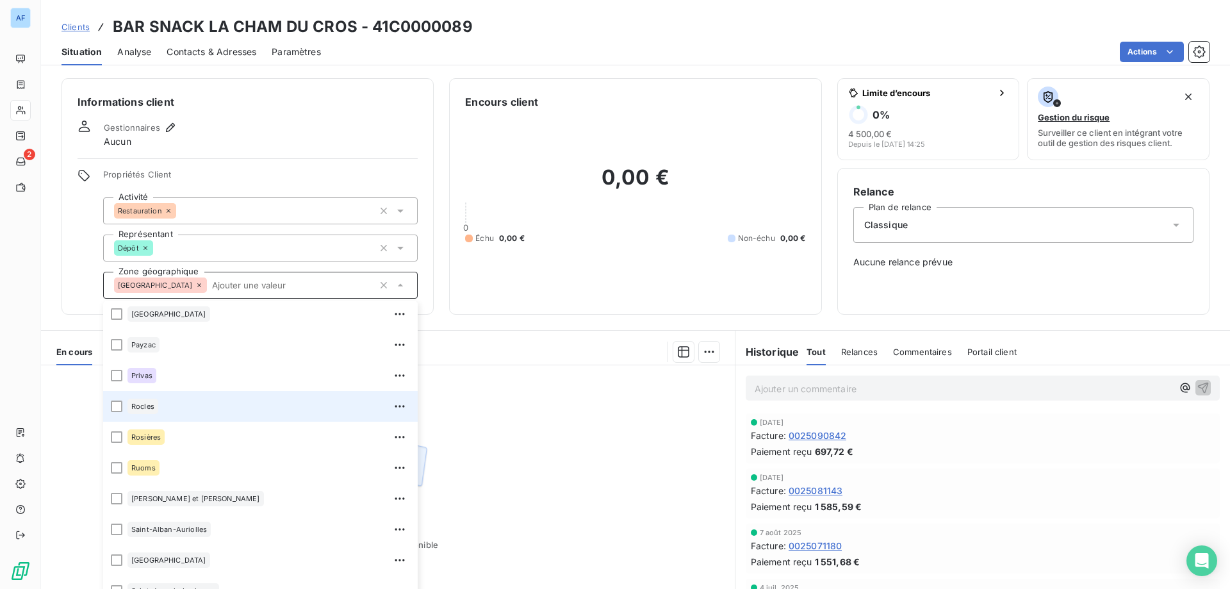
click at [231, 400] on div "Rocles" at bounding box center [268, 406] width 283 height 20
click at [554, 427] on div "Aucune pièce disponible" at bounding box center [388, 488] width 694 height 247
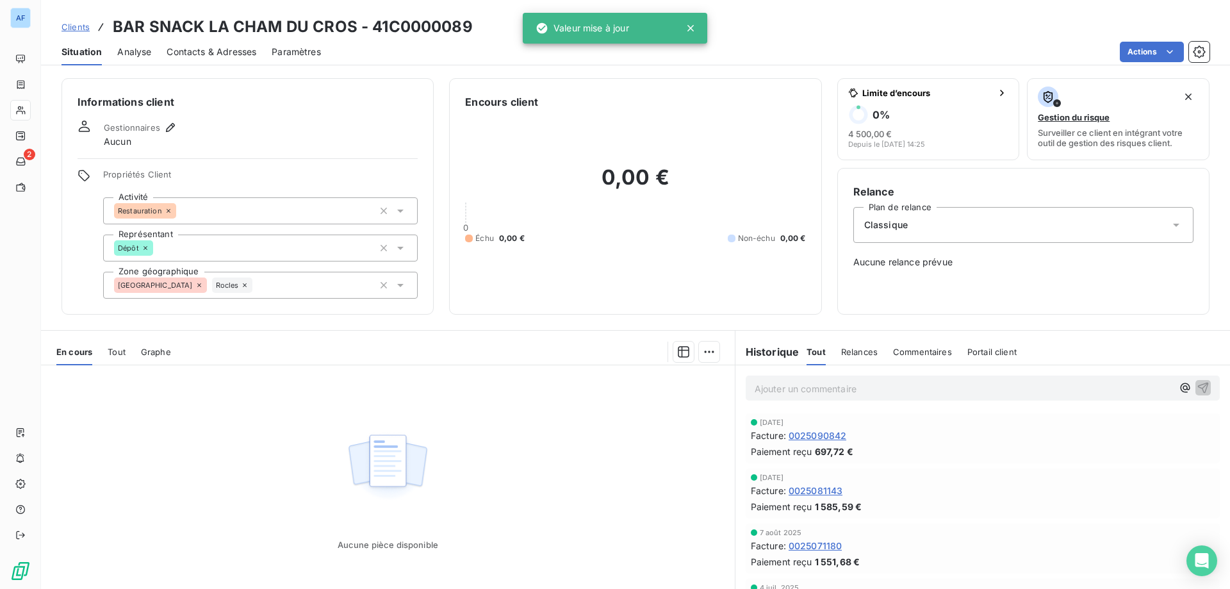
click at [90, 28] on div "Clients BAR SNACK LA CHAM DU CROS - 41C0000089" at bounding box center [266, 26] width 411 height 23
click at [86, 27] on span "Clients" at bounding box center [75, 27] width 28 height 10
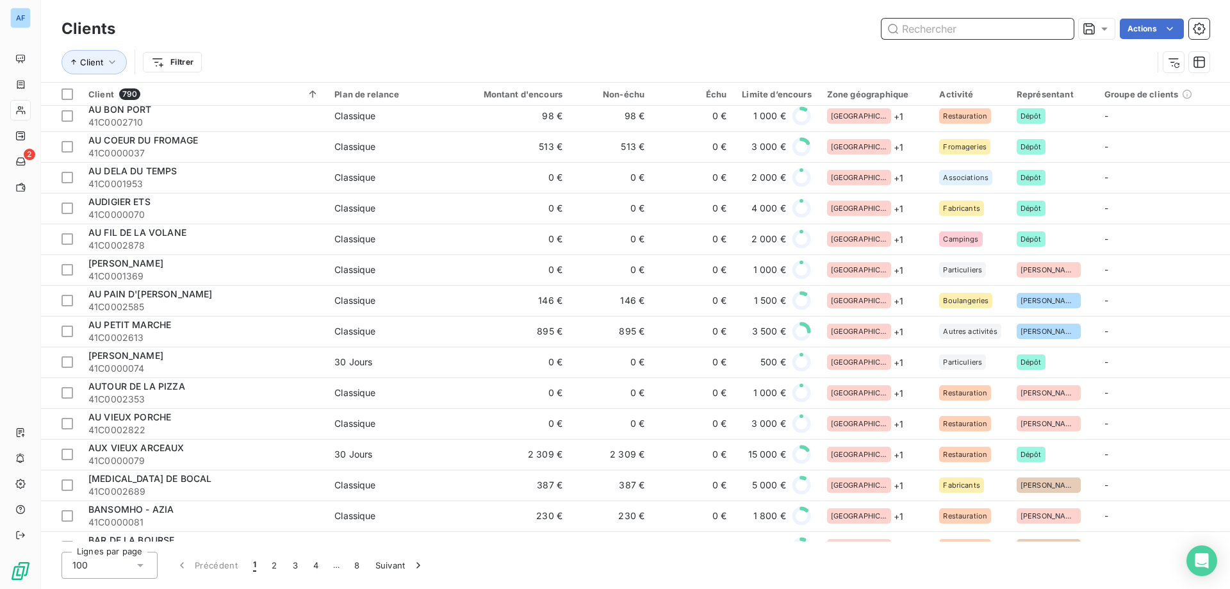
scroll to position [2050, 0]
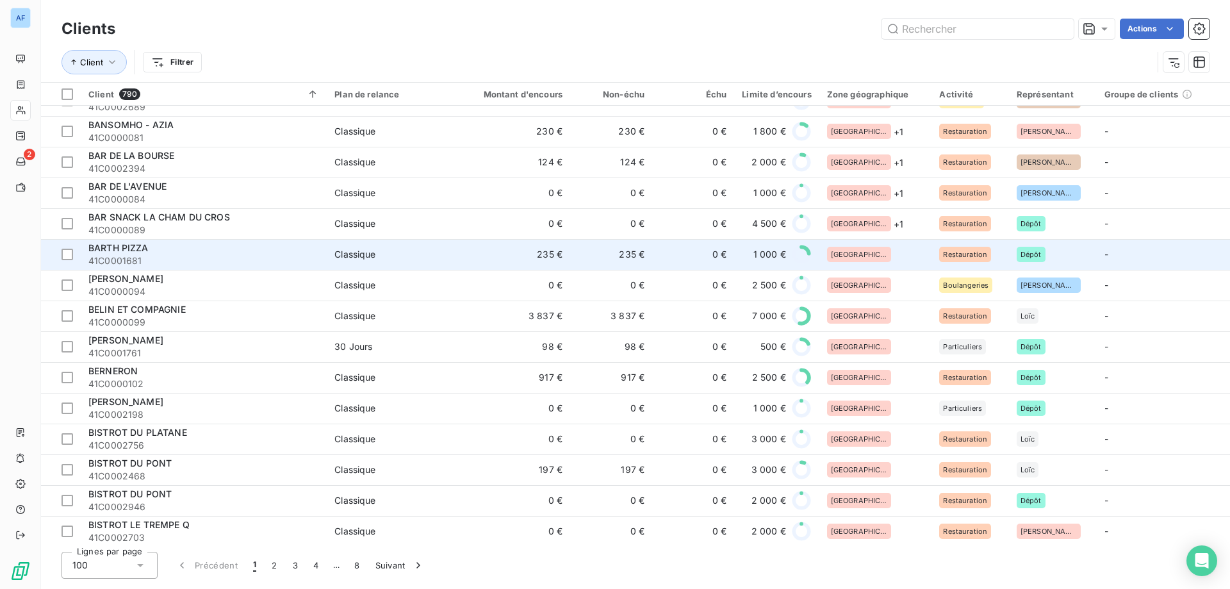
click at [878, 254] on div "[GEOGRAPHIC_DATA]" at bounding box center [875, 254] width 97 height 15
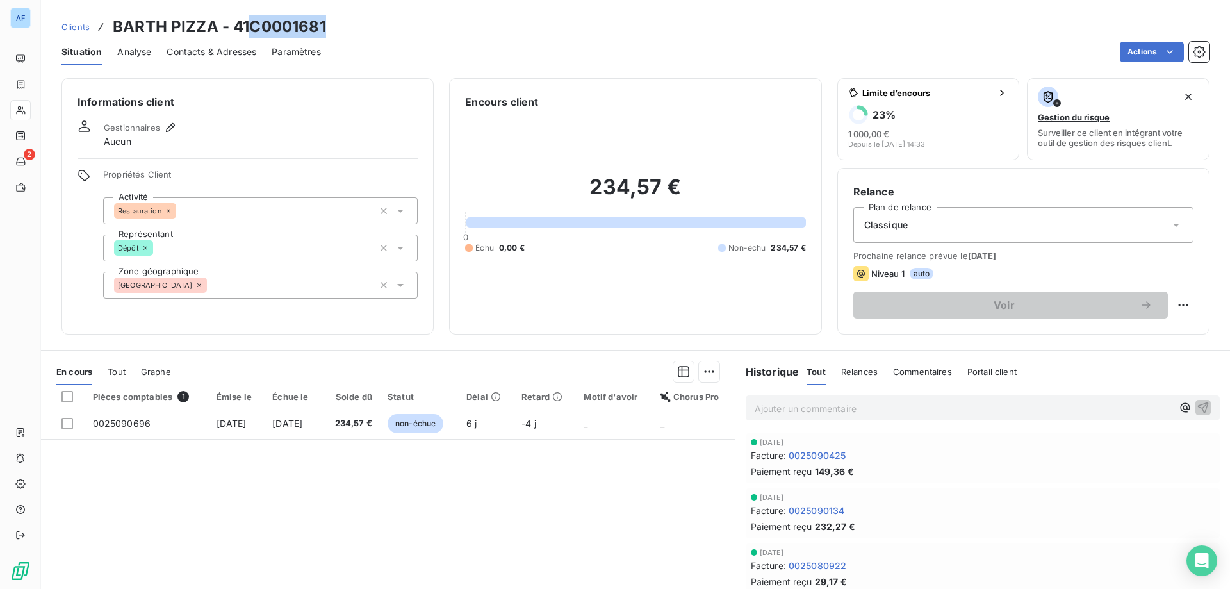
drag, startPoint x: 250, startPoint y: 24, endPoint x: 325, endPoint y: 27, distance: 75.0
click at [325, 27] on h3 "BARTH PIZZA - 41C0001681" at bounding box center [219, 26] width 213 height 23
copy h3 "C0001681"
click at [199, 291] on div "[GEOGRAPHIC_DATA]" at bounding box center [260, 285] width 315 height 27
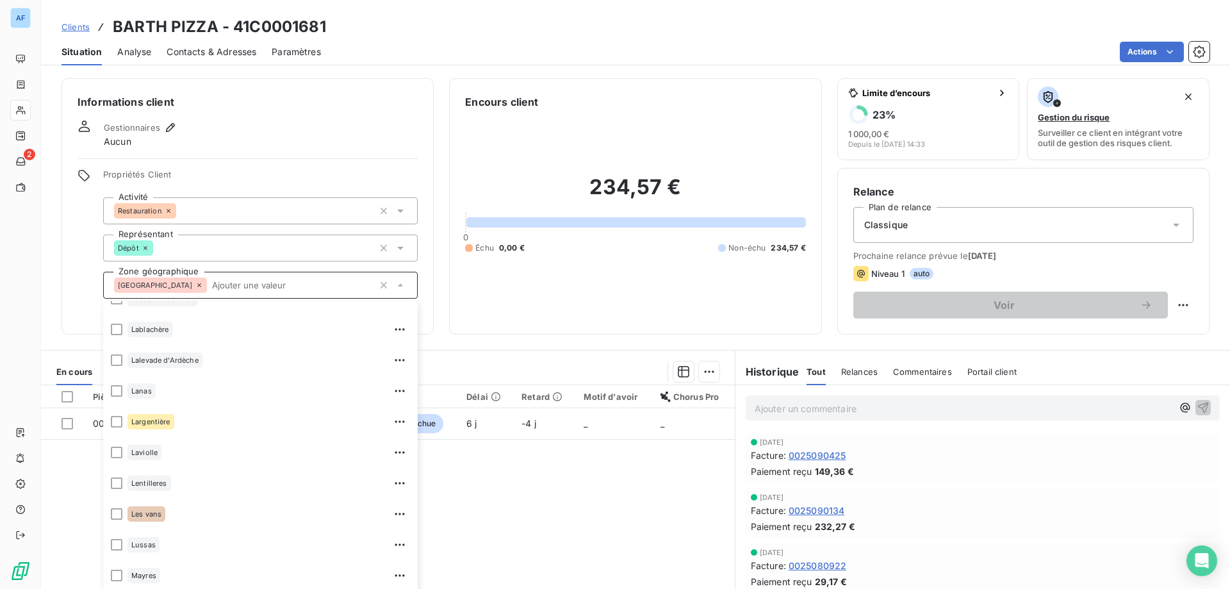
scroll to position [512, 0]
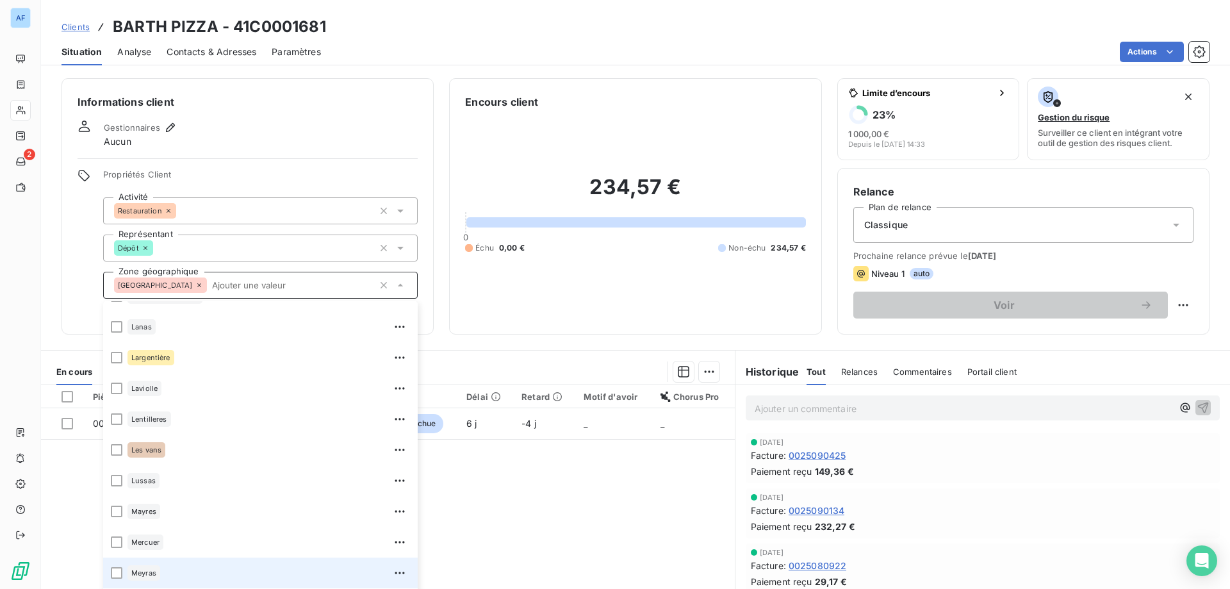
click at [168, 563] on div "Meyras" at bounding box center [268, 572] width 283 height 20
click at [570, 557] on div "Pièces comptables 1 Émise le Échue le Solde dû Statut Délai Retard Motif d'avoi…" at bounding box center [388, 508] width 694 height 247
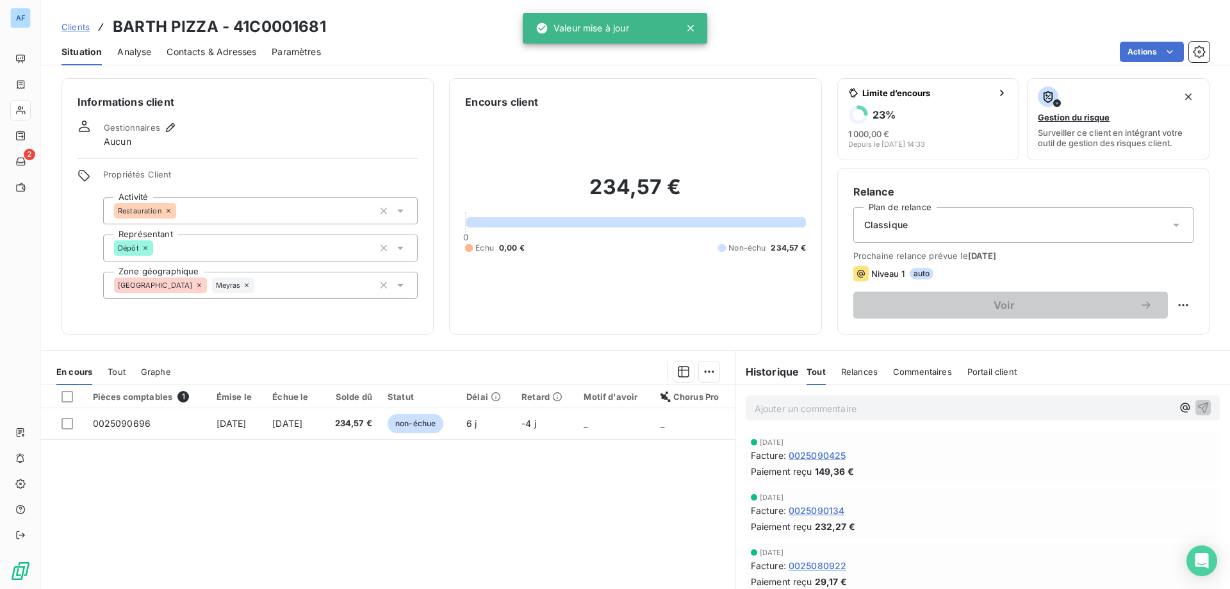
click at [81, 29] on span "Clients" at bounding box center [75, 27] width 28 height 10
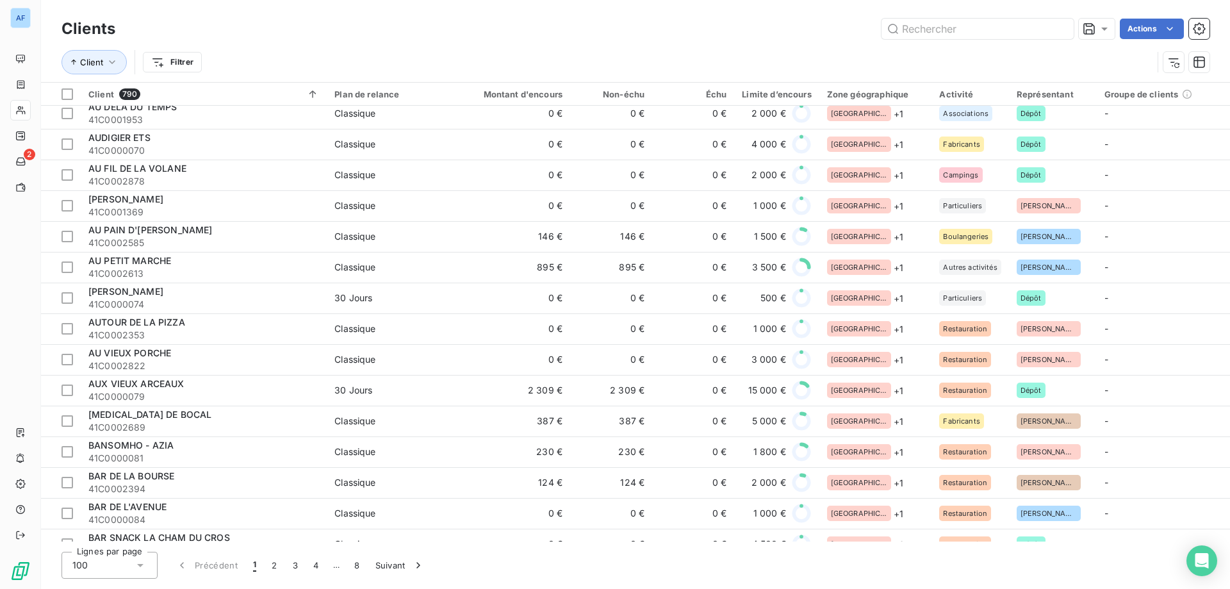
scroll to position [2050, 0]
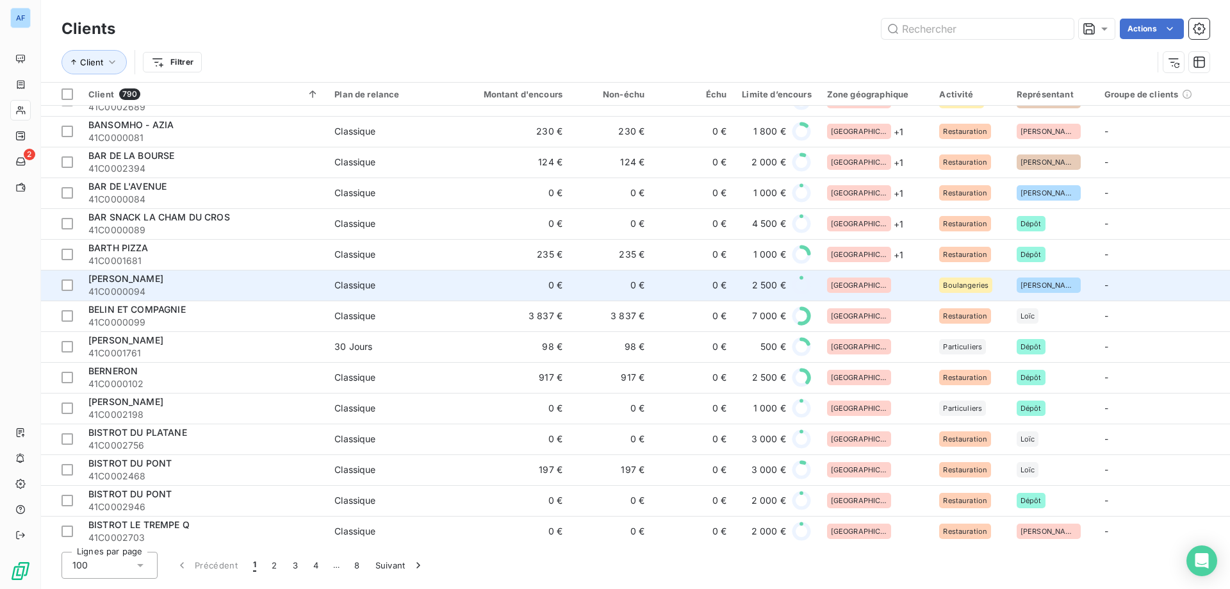
click at [880, 280] on div "[GEOGRAPHIC_DATA]" at bounding box center [875, 284] width 97 height 15
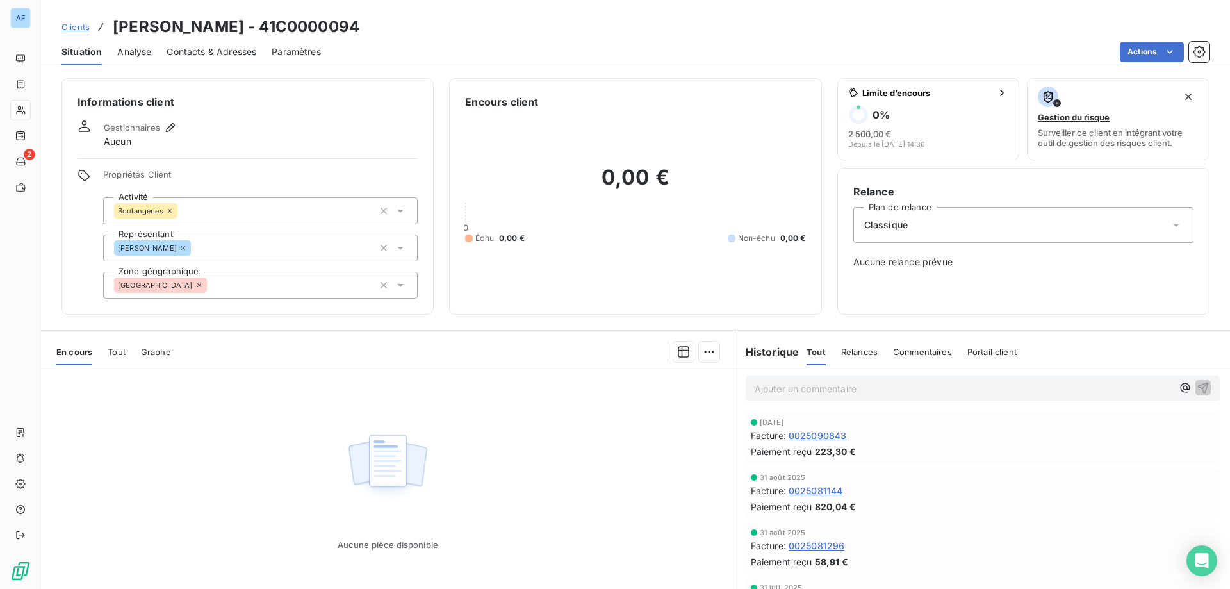
drag, startPoint x: 328, startPoint y: 29, endPoint x: 409, endPoint y: 32, distance: 81.4
click at [359, 32] on h3 "BASTIDE BOULANGERIE - 41C0000094" at bounding box center [236, 26] width 247 height 23
copy h3 "C0000094"
click at [259, 288] on div "[GEOGRAPHIC_DATA]" at bounding box center [260, 285] width 315 height 27
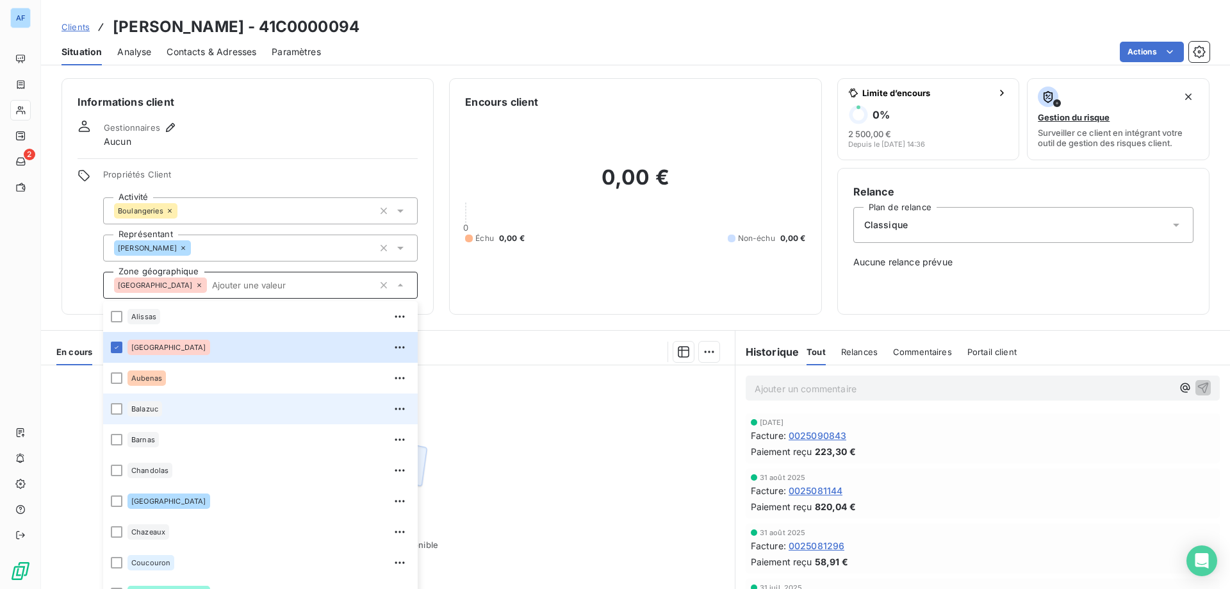
scroll to position [448, 0]
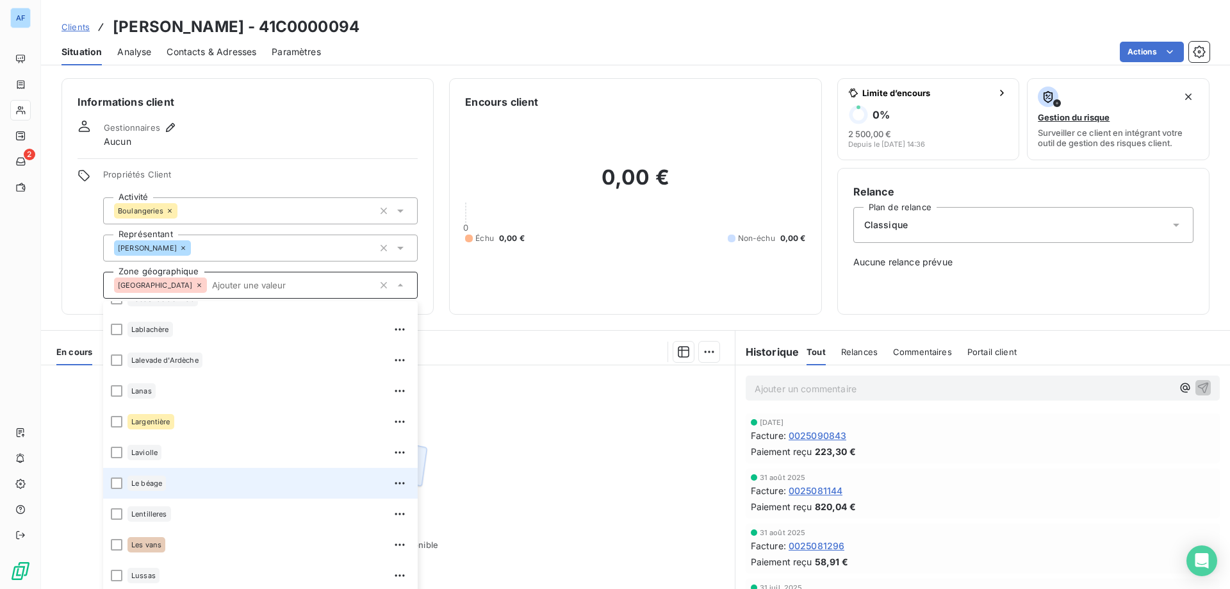
click at [217, 479] on div "Le béage" at bounding box center [268, 483] width 283 height 20
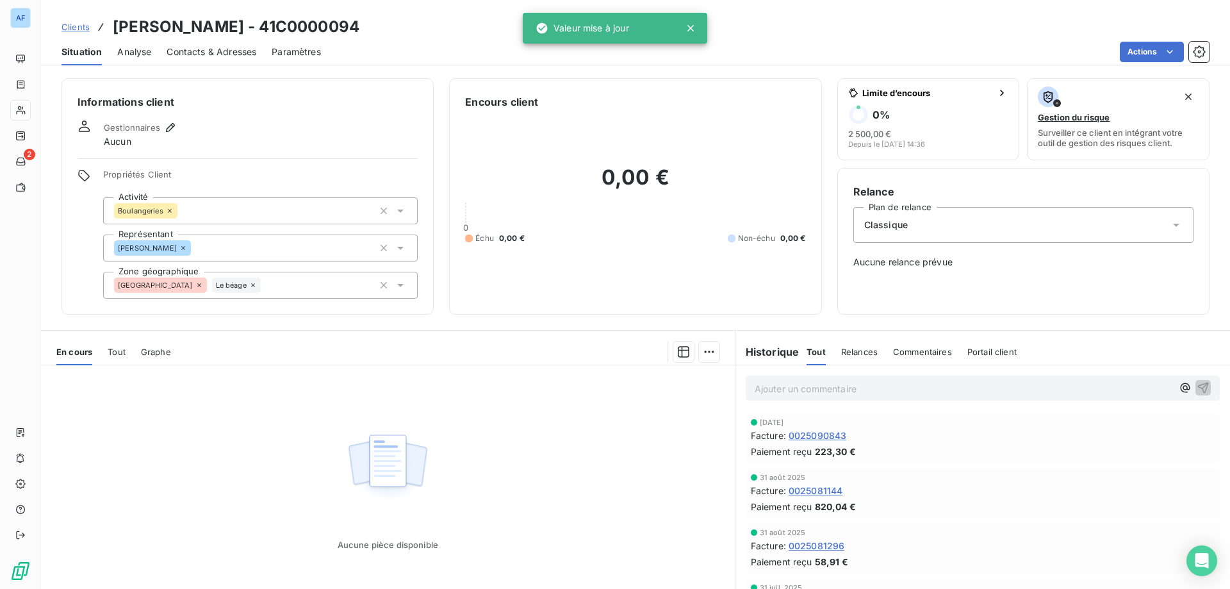
click at [550, 444] on div "Aucune pièce disponible" at bounding box center [388, 488] width 694 height 247
click at [72, 31] on span "Clients" at bounding box center [75, 27] width 28 height 10
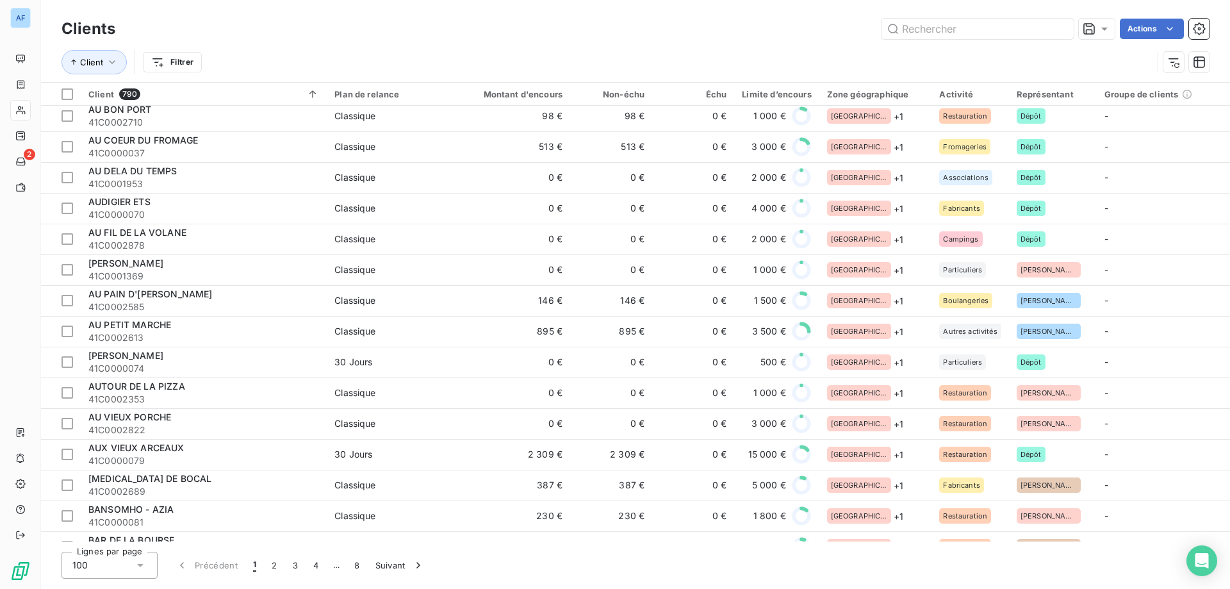
scroll to position [2114, 0]
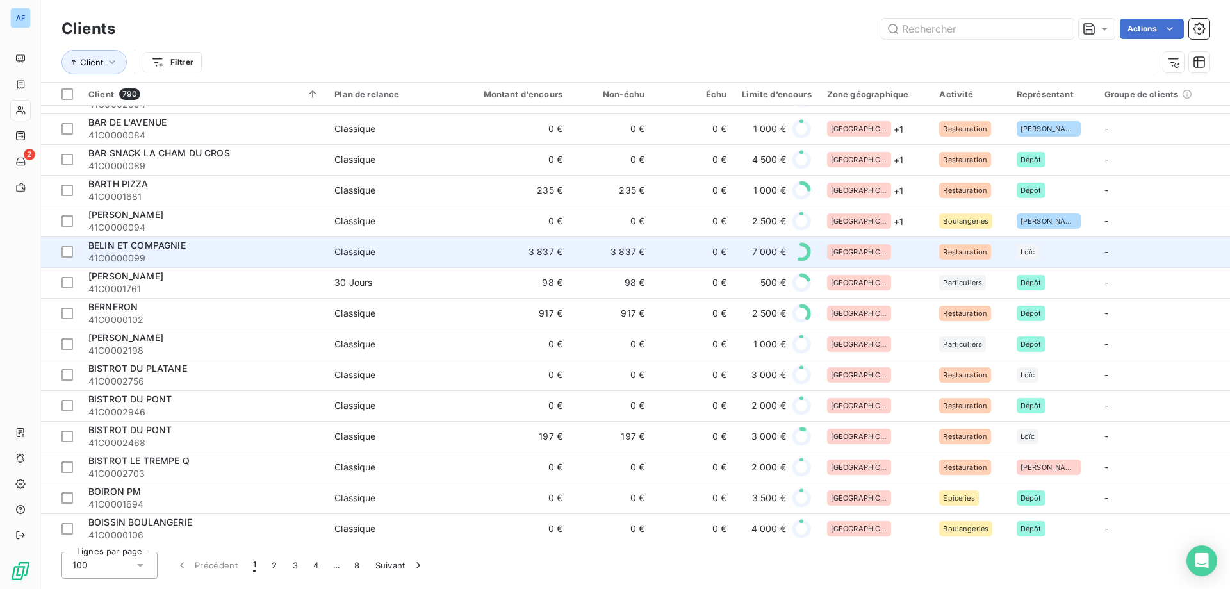
click at [881, 243] on td "[GEOGRAPHIC_DATA]" at bounding box center [875, 251] width 113 height 31
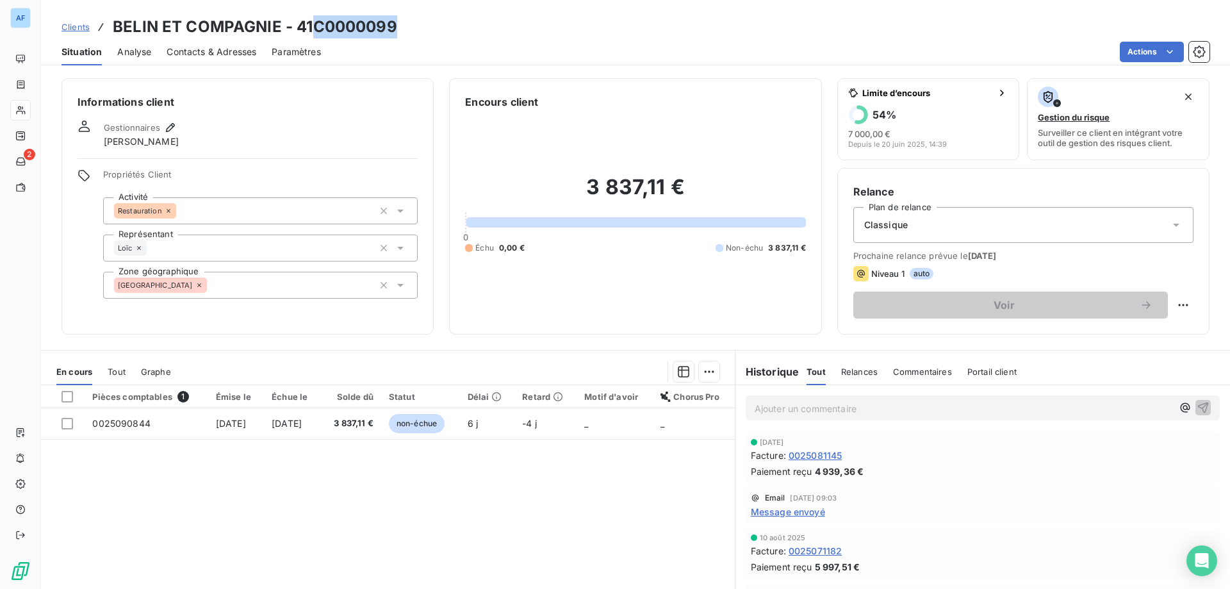
drag, startPoint x: 315, startPoint y: 26, endPoint x: 404, endPoint y: 30, distance: 89.8
click at [404, 30] on div "Clients BELIN ET COMPAGNIE - 41C0000099" at bounding box center [635, 26] width 1189 height 23
copy h3 "C0000099"
click at [258, 281] on div "[GEOGRAPHIC_DATA]" at bounding box center [260, 285] width 315 height 27
type input "s"
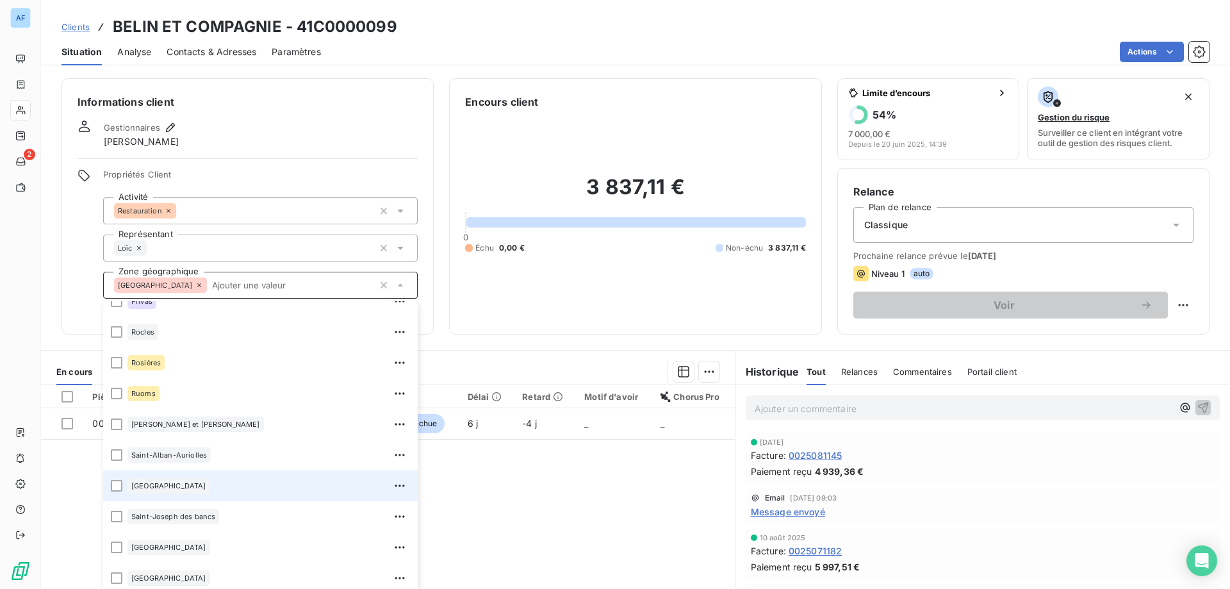
scroll to position [1002, 0]
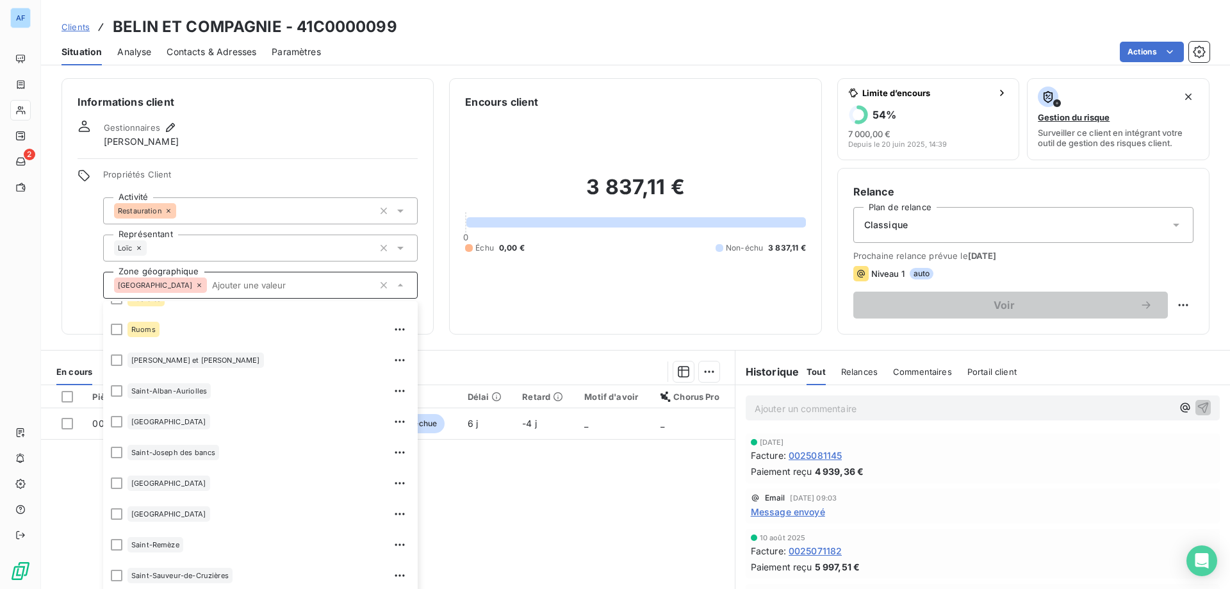
click at [530, 529] on div "Pièces comptables 1 Émise le Échue le Solde dû Statut Délai Retard Motif d'avoi…" at bounding box center [388, 508] width 694 height 247
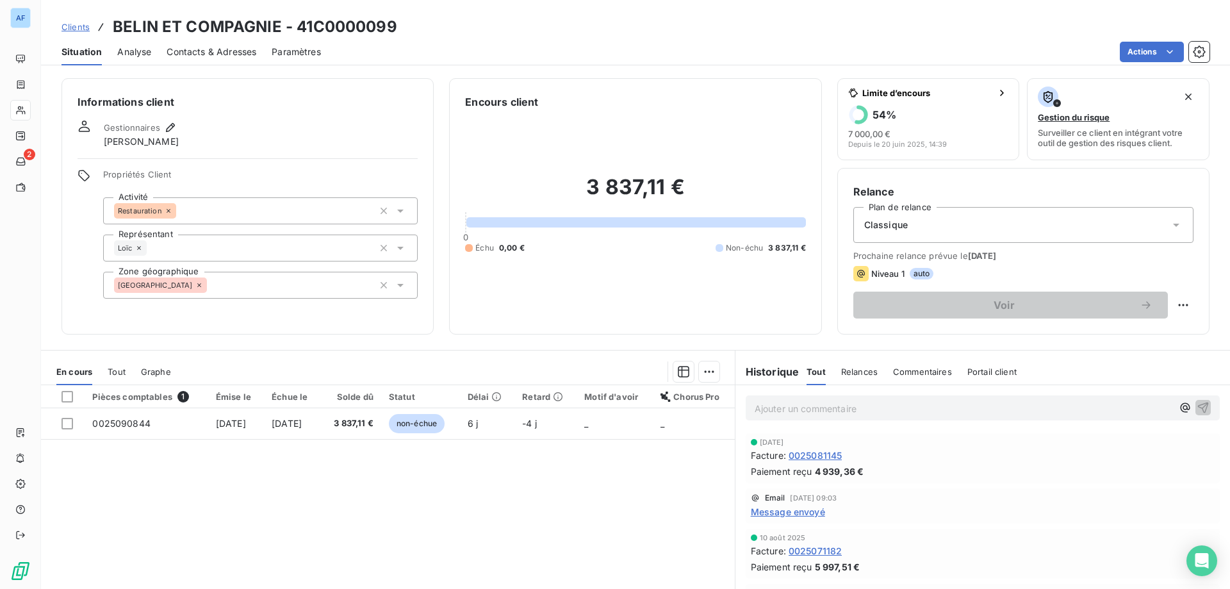
click at [248, 283] on div "[GEOGRAPHIC_DATA]" at bounding box center [260, 285] width 315 height 27
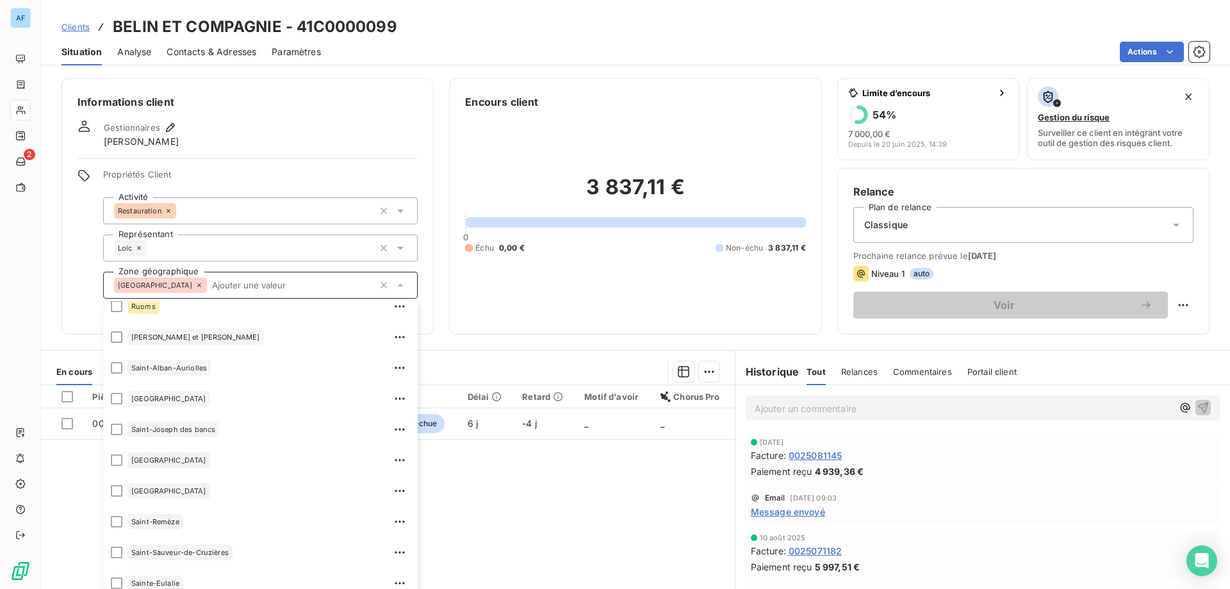
scroll to position [1089, 0]
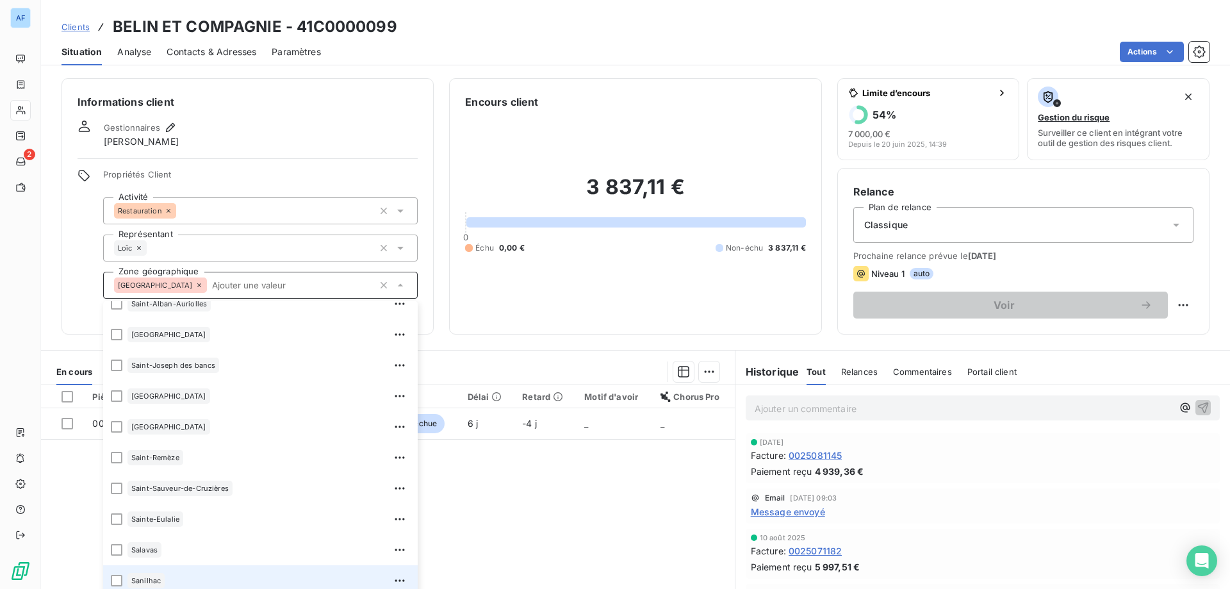
click at [225, 573] on div "Sanilhac" at bounding box center [268, 580] width 283 height 20
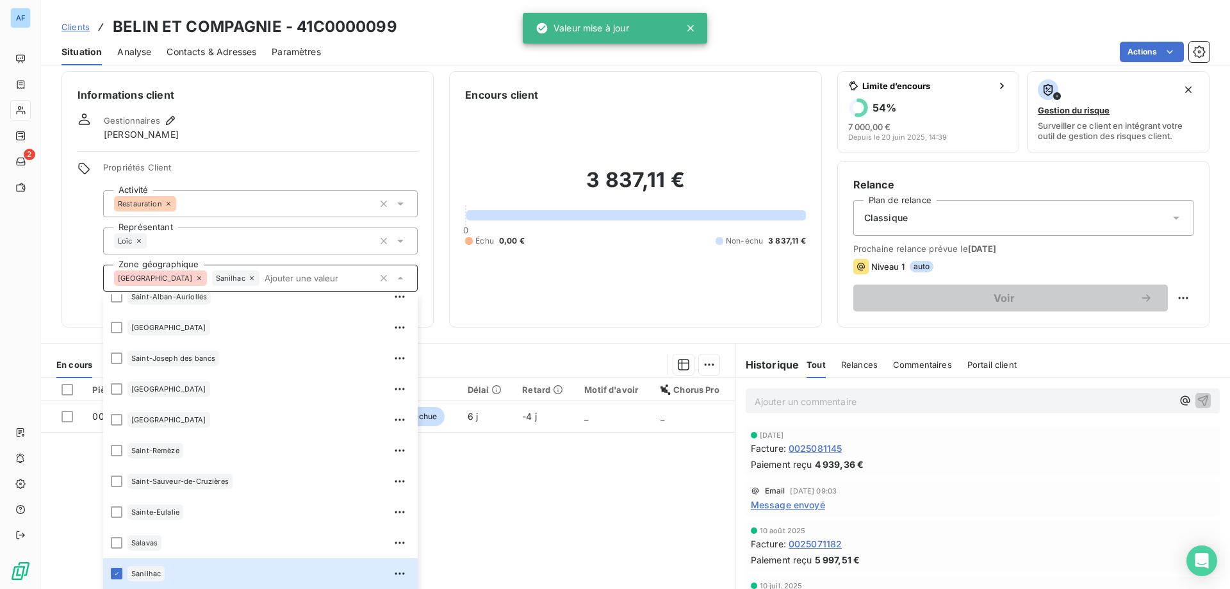
click at [528, 540] on div "Pièces comptables 1 Émise le Échue le Solde dû Statut Délai Retard Motif d'avoi…" at bounding box center [388, 501] width 694 height 247
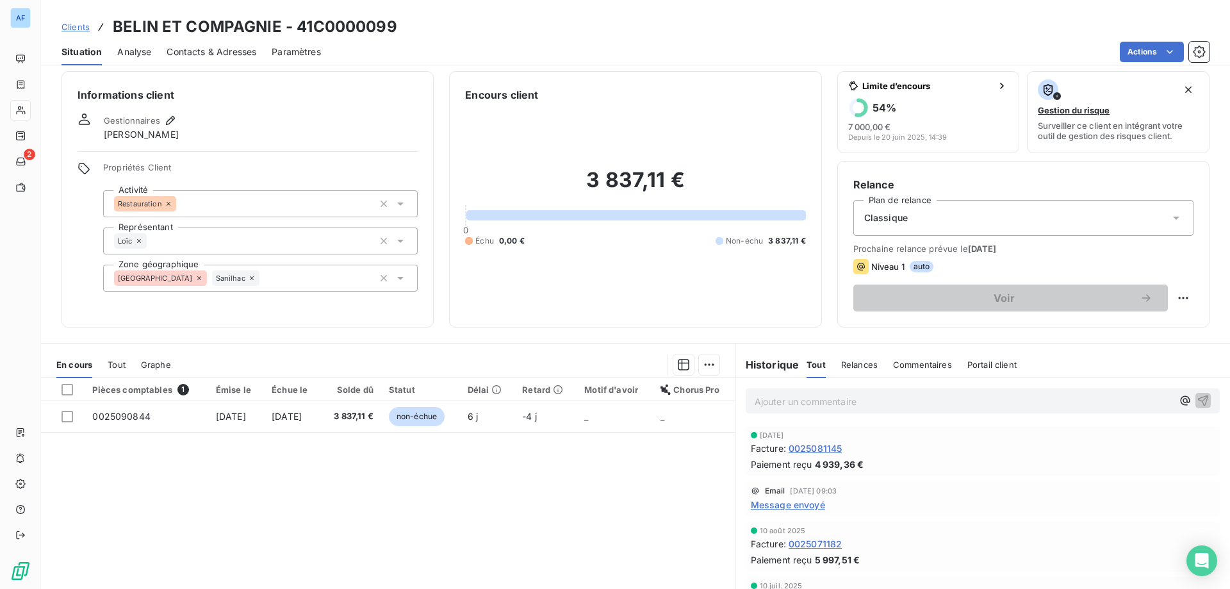
click at [79, 20] on link "Clients" at bounding box center [75, 26] width 28 height 13
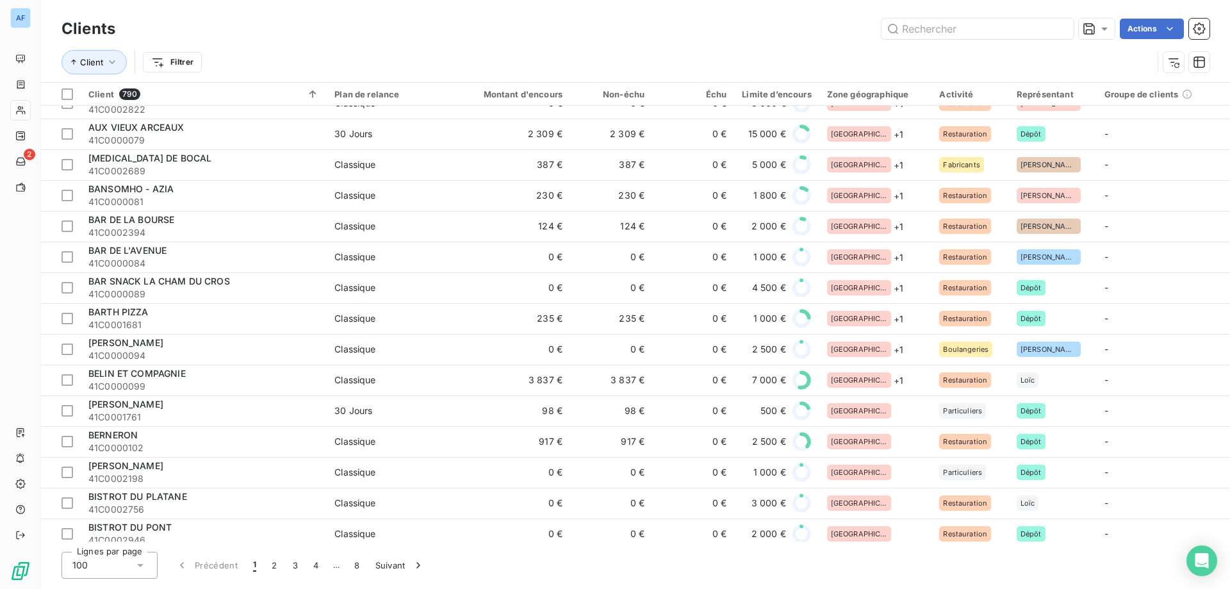
scroll to position [2242, 0]
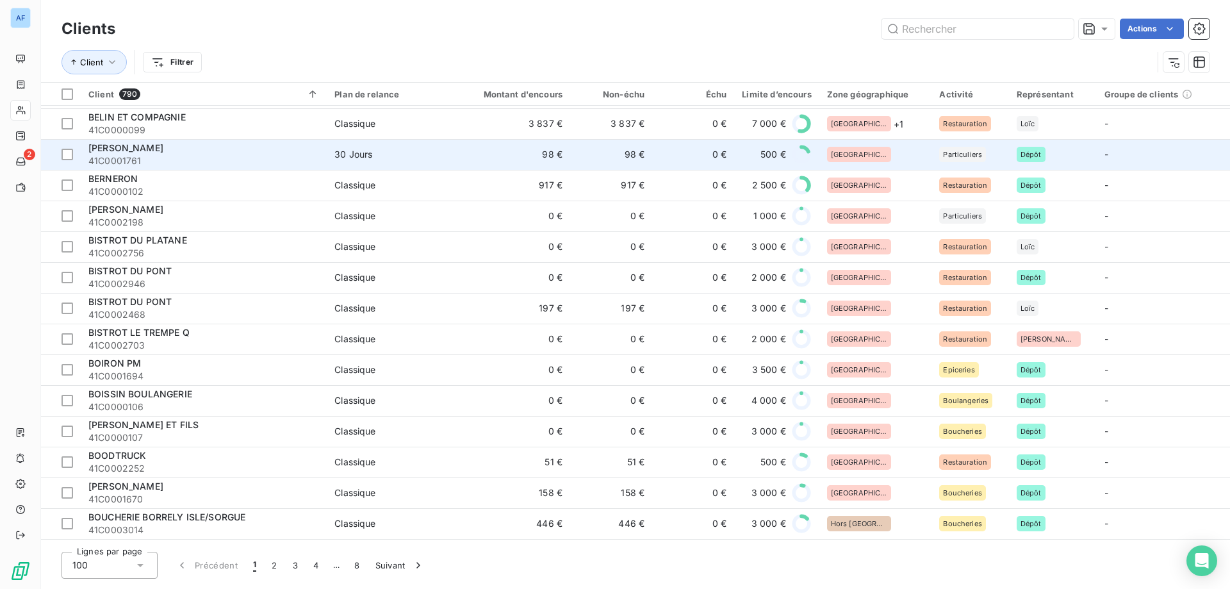
click at [874, 152] on div "[GEOGRAPHIC_DATA]" at bounding box center [875, 154] width 97 height 15
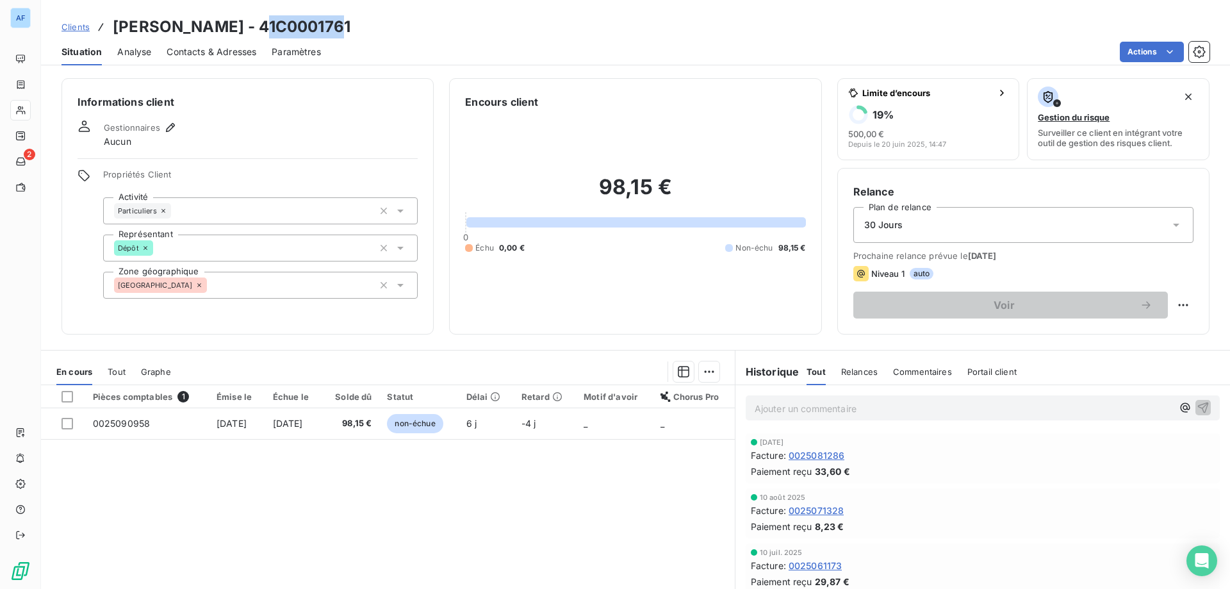
drag, startPoint x: 264, startPoint y: 21, endPoint x: 336, endPoint y: 22, distance: 72.4
click at [336, 22] on div "Clients BERNARD LOIC - 41C0001761" at bounding box center [635, 26] width 1189 height 23
copy h3 "C0001761"
click at [227, 279] on div "[GEOGRAPHIC_DATA]" at bounding box center [260, 285] width 315 height 27
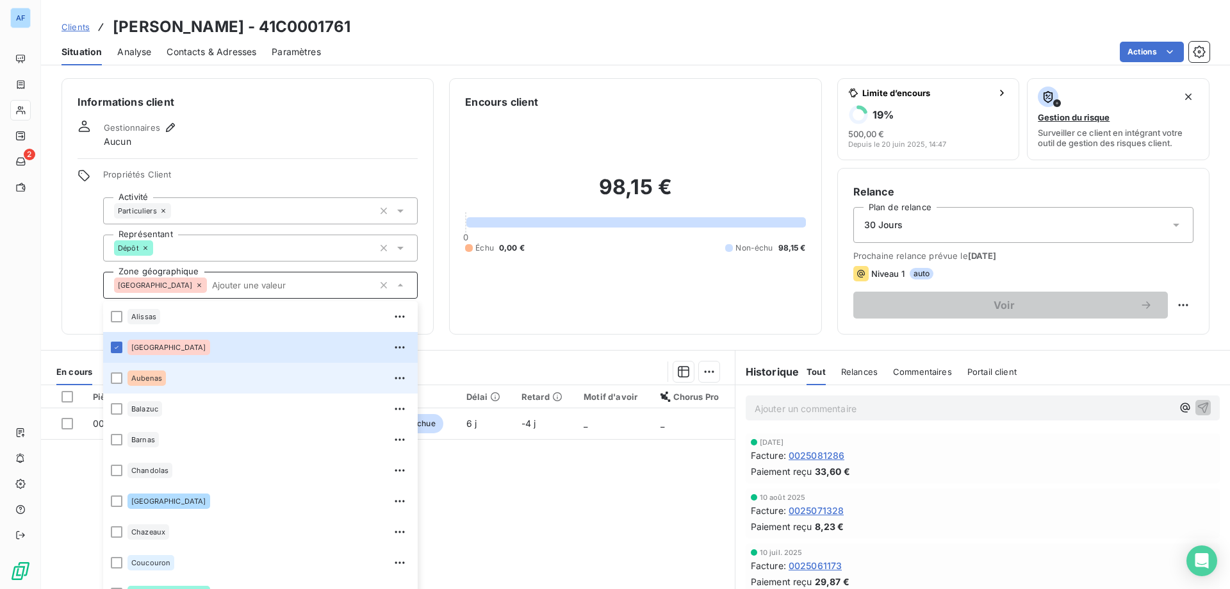
click at [176, 375] on div "Aubenas" at bounding box center [268, 378] width 283 height 20
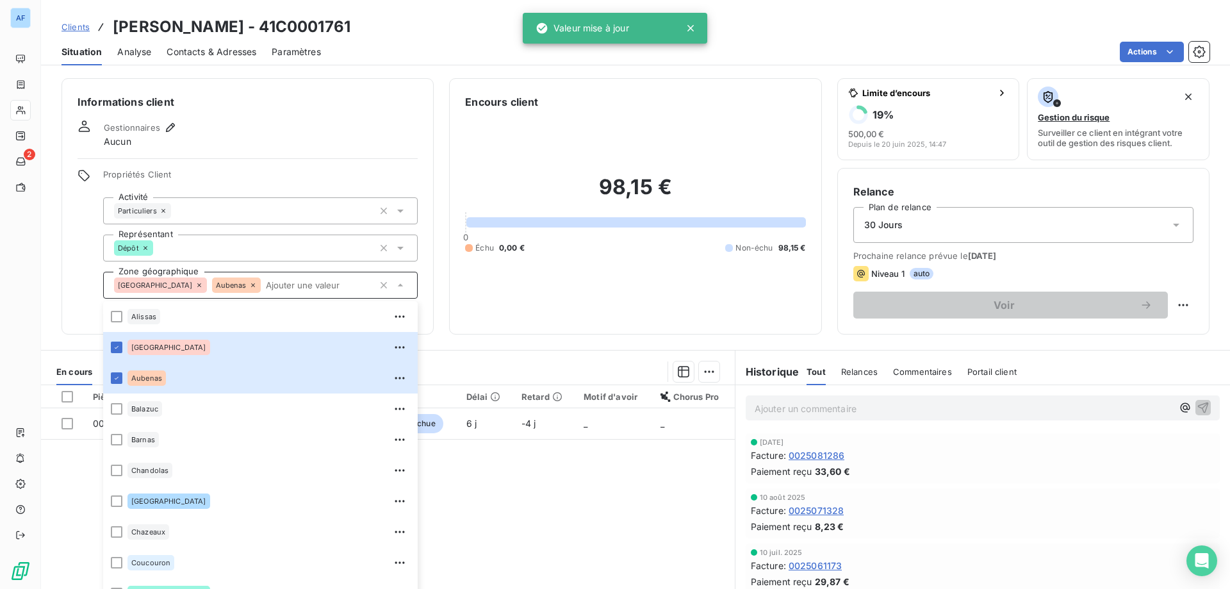
click at [274, 105] on h6 "Informations client" at bounding box center [248, 101] width 340 height 15
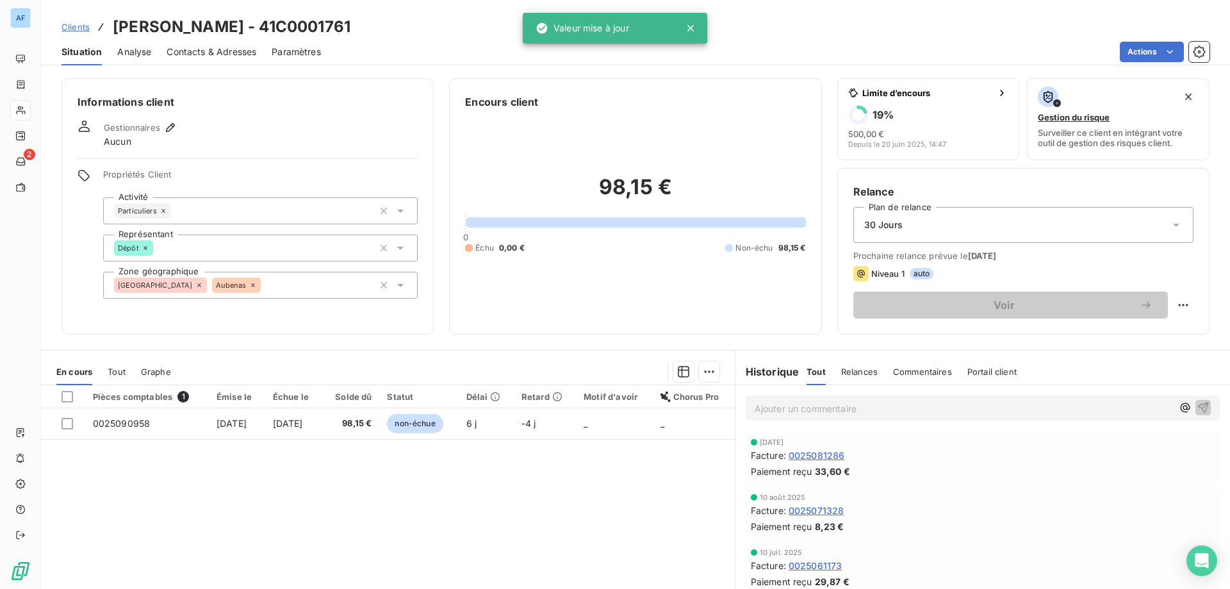
click at [76, 25] on span "Clients" at bounding box center [75, 27] width 28 height 10
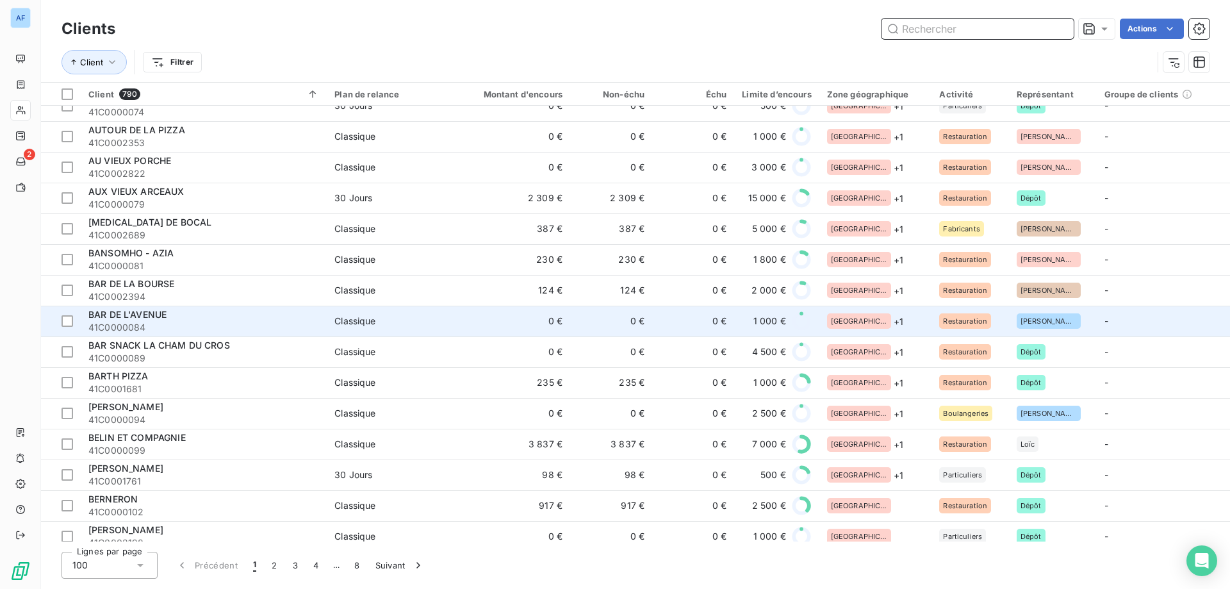
scroll to position [1986, 0]
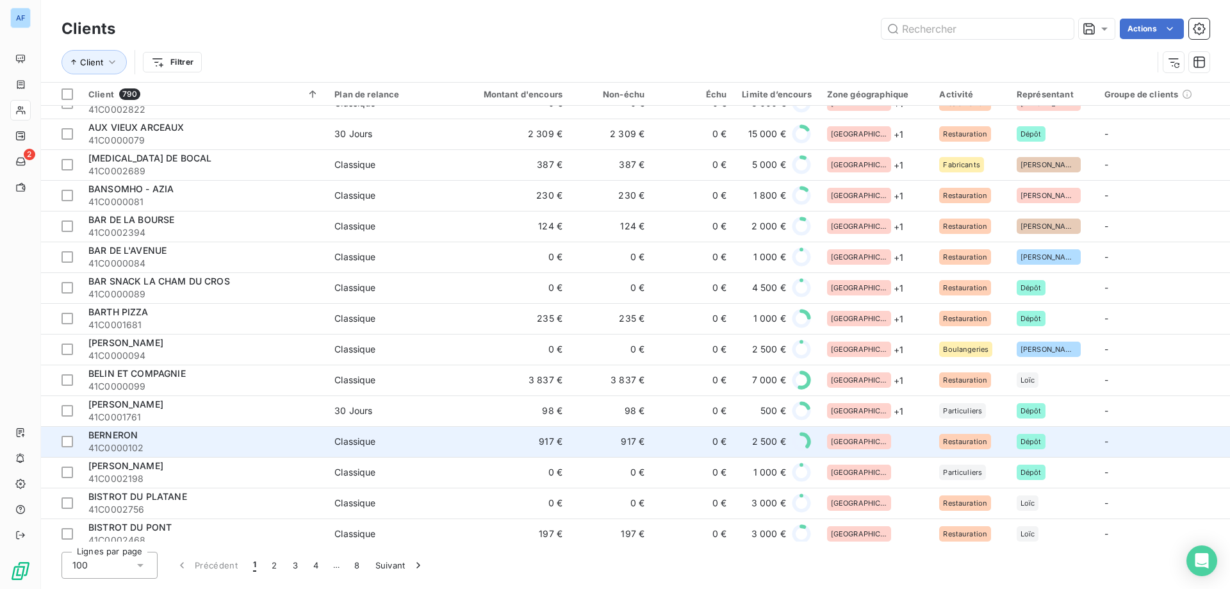
click at [872, 440] on div "[GEOGRAPHIC_DATA]" at bounding box center [875, 441] width 97 height 15
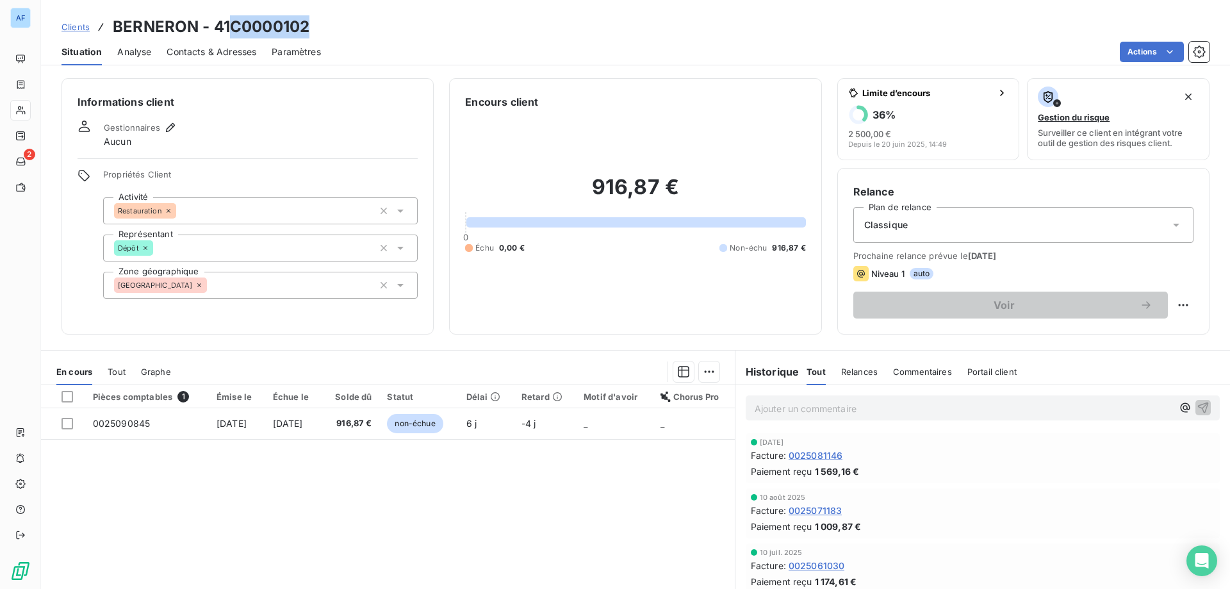
drag, startPoint x: 234, startPoint y: 24, endPoint x: 309, endPoint y: 22, distance: 75.6
click at [307, 22] on h3 "BERNERON - 41C0000102" at bounding box center [211, 26] width 197 height 23
copy h3 "C0000102"
click at [258, 295] on div "[GEOGRAPHIC_DATA]" at bounding box center [260, 285] width 315 height 27
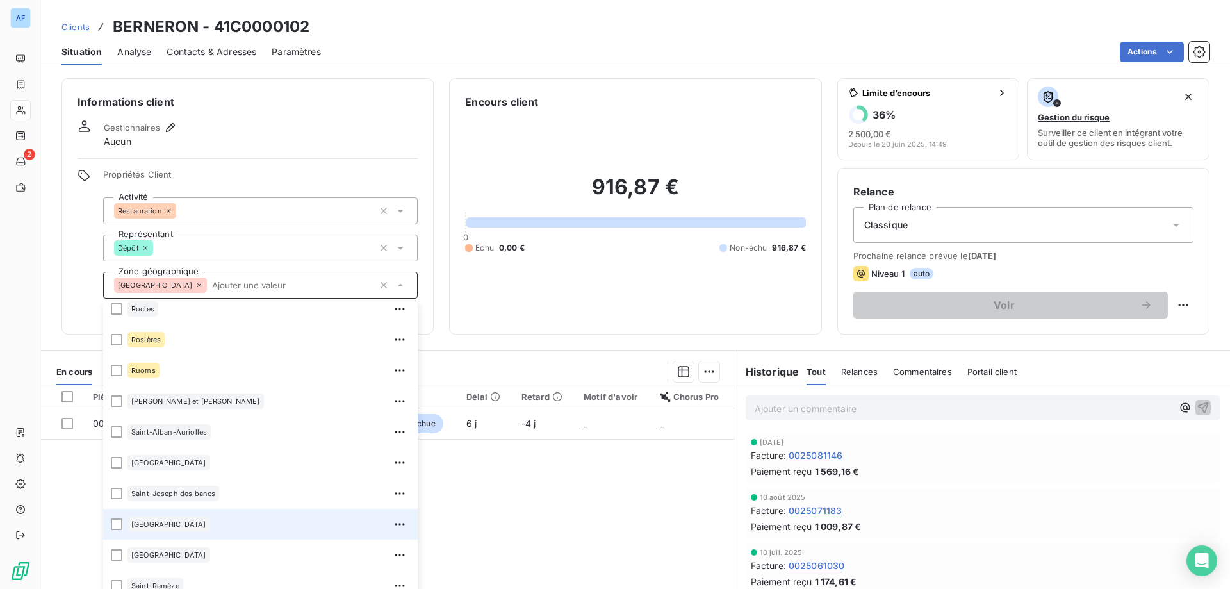
scroll to position [1345, 0]
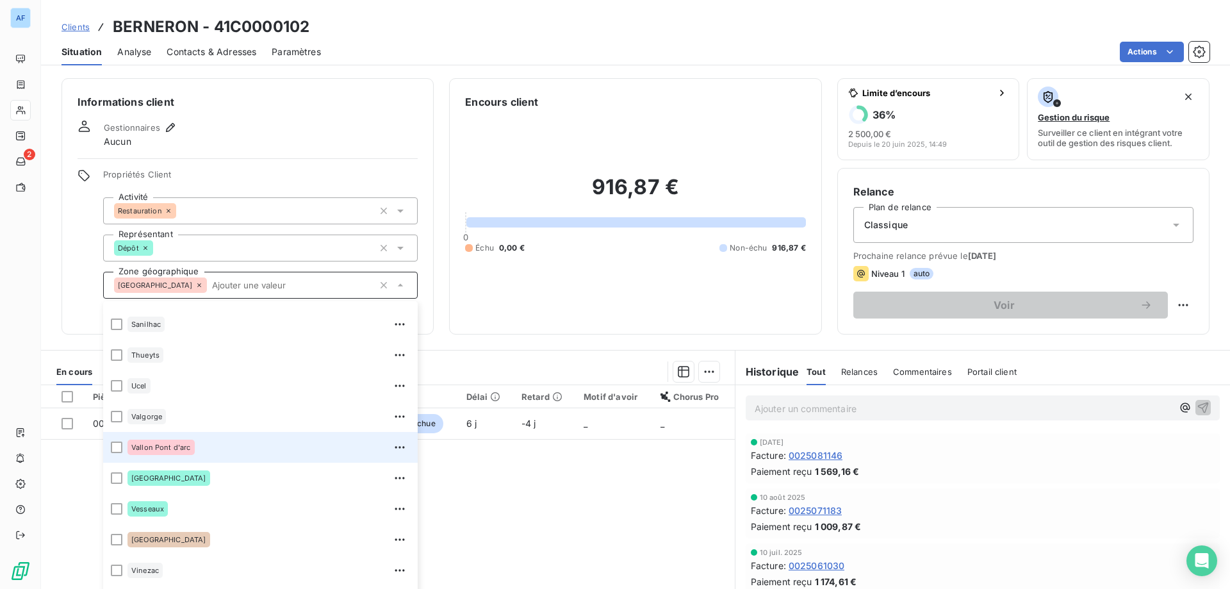
click at [181, 438] on div "Vallon Pont d'arc" at bounding box center [268, 447] width 283 height 20
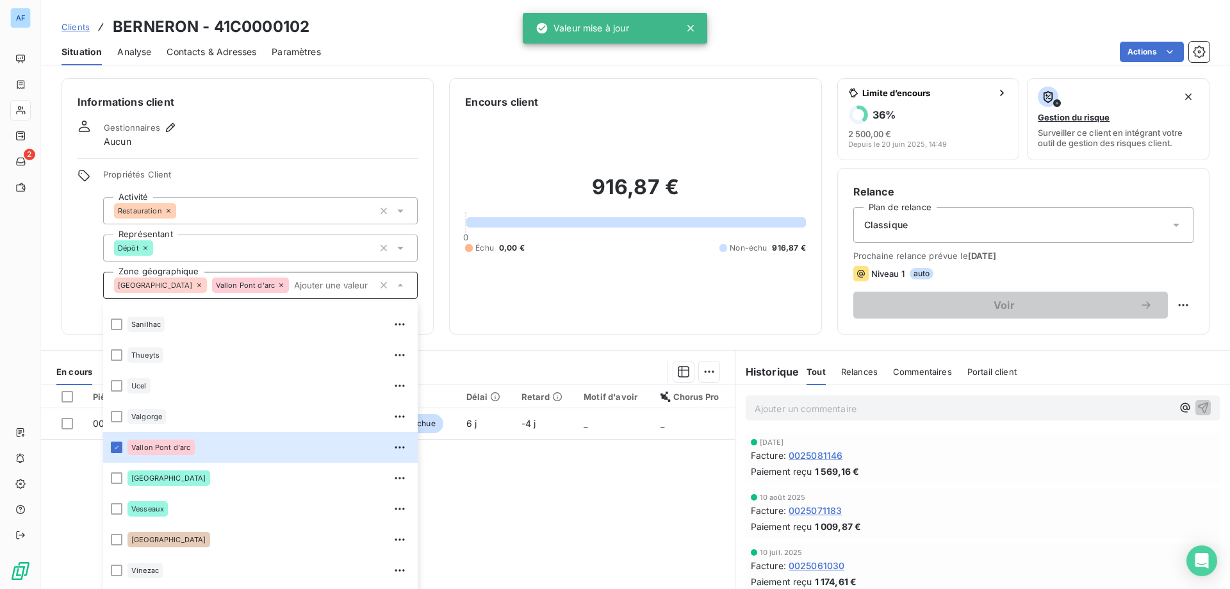
click at [511, 484] on div "Pièces comptables 1 Émise le Échue le Solde dû Statut Délai Retard Motif d'avoi…" at bounding box center [388, 508] width 694 height 247
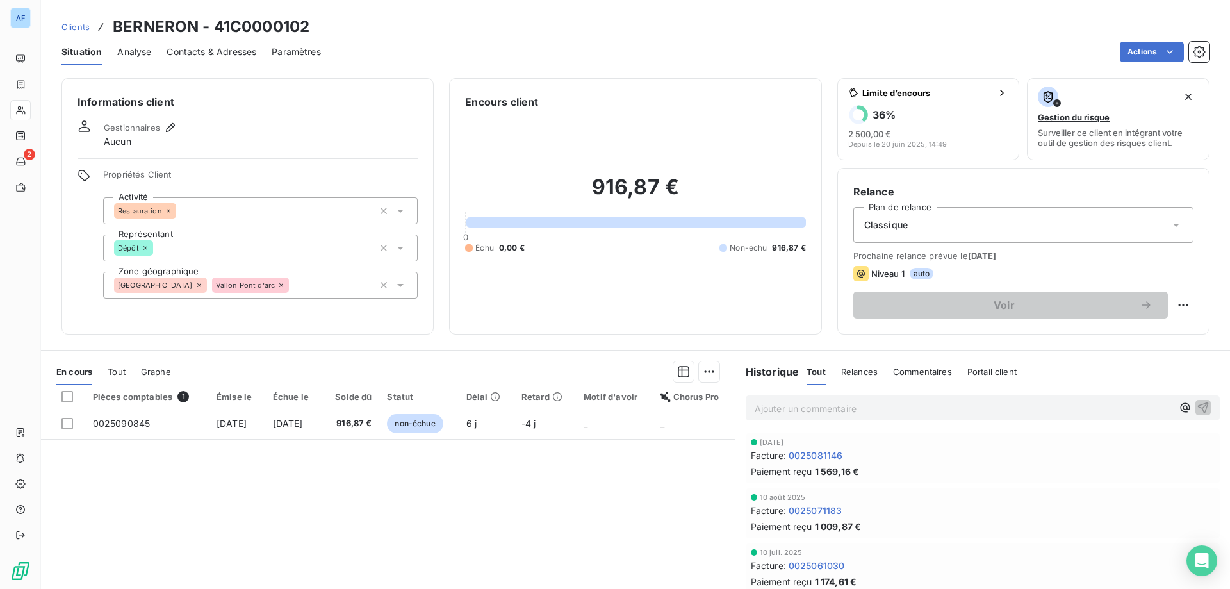
click at [76, 28] on span "Clients" at bounding box center [75, 27] width 28 height 10
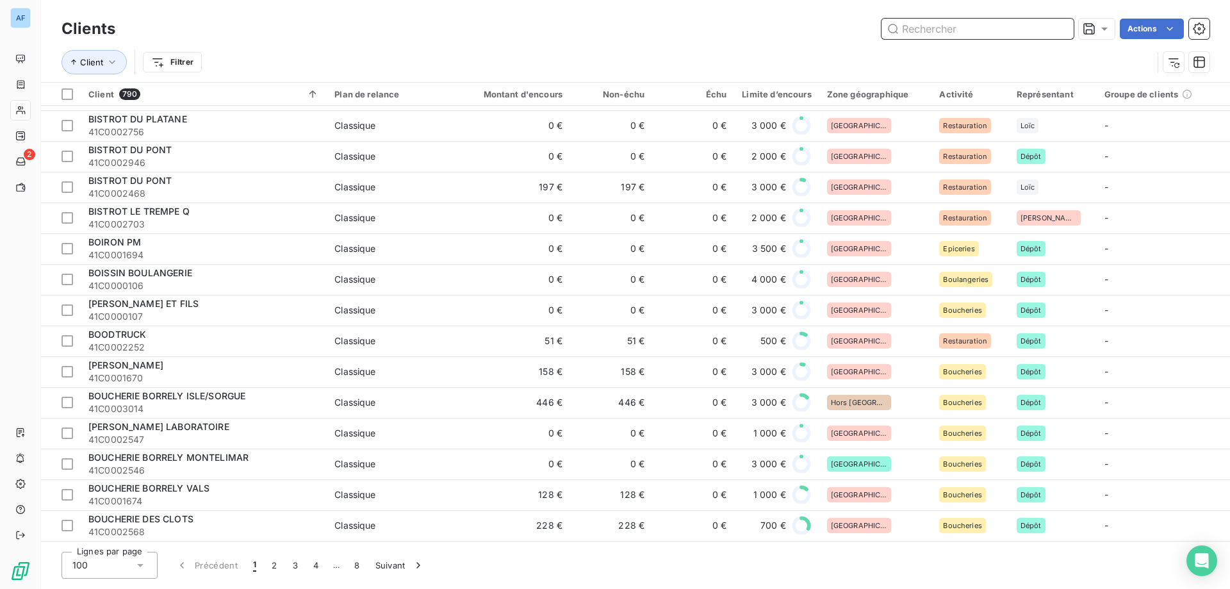
scroll to position [2171, 0]
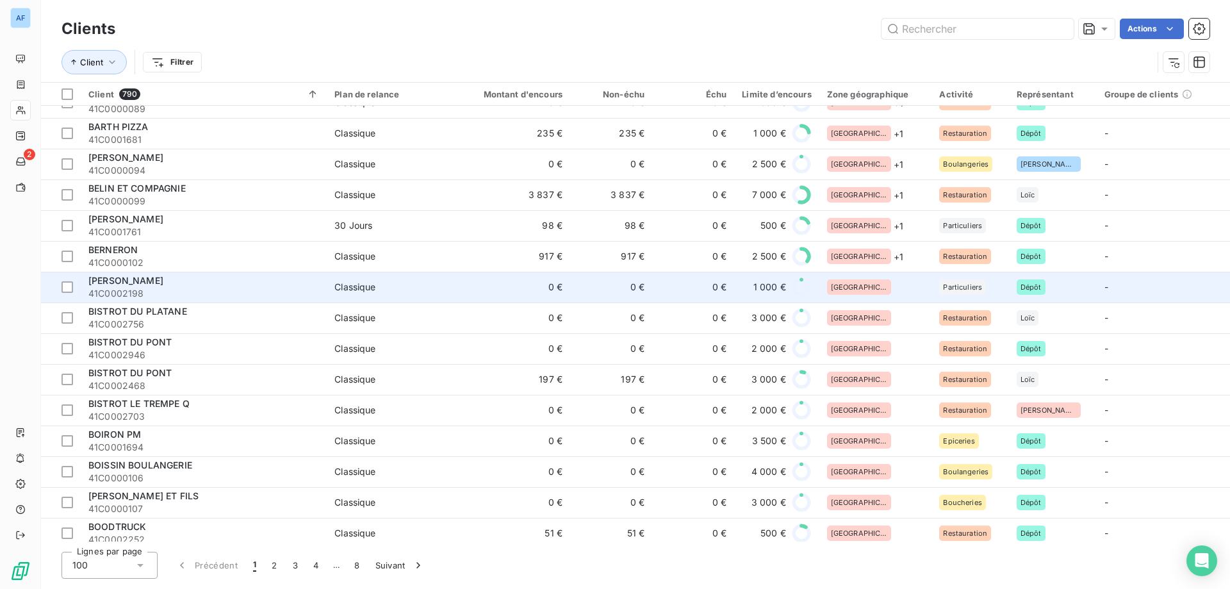
click at [885, 291] on div "[GEOGRAPHIC_DATA]" at bounding box center [875, 286] width 97 height 15
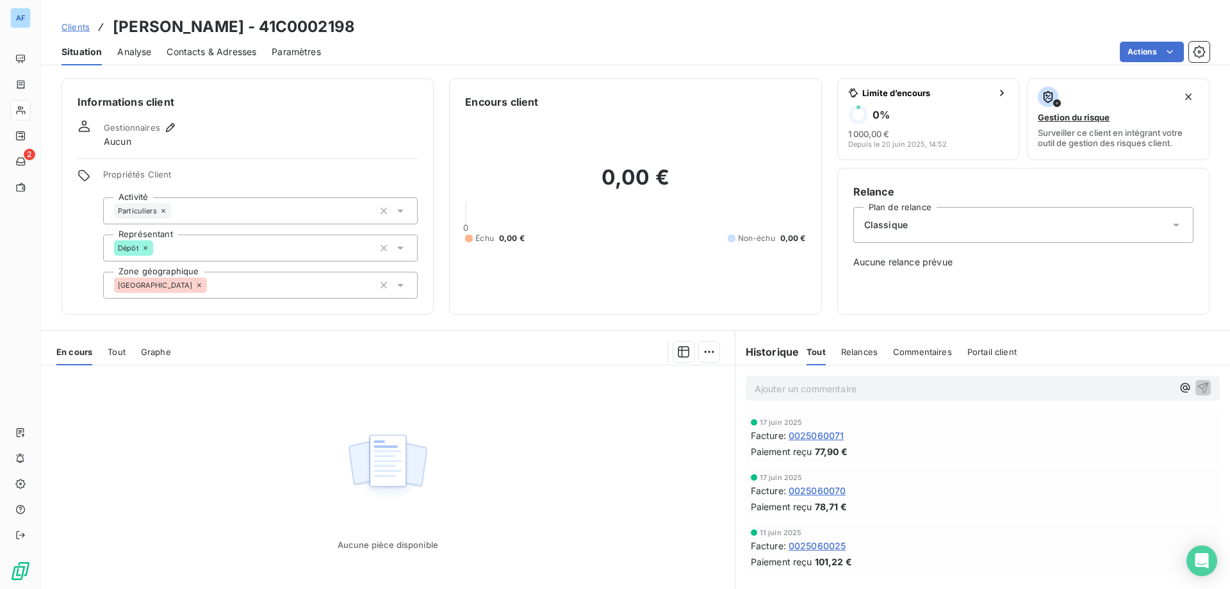
click at [306, 26] on h3 "BERTRAND PATRICK - 41C0002198" at bounding box center [234, 26] width 242 height 23
drag, startPoint x: 304, startPoint y: 26, endPoint x: 376, endPoint y: 29, distance: 71.8
click at [355, 29] on h3 "BERTRAND PATRICK - 41C0002198" at bounding box center [234, 26] width 242 height 23
copy h3 "C0002198"
click at [246, 279] on div "[GEOGRAPHIC_DATA]" at bounding box center [260, 285] width 315 height 27
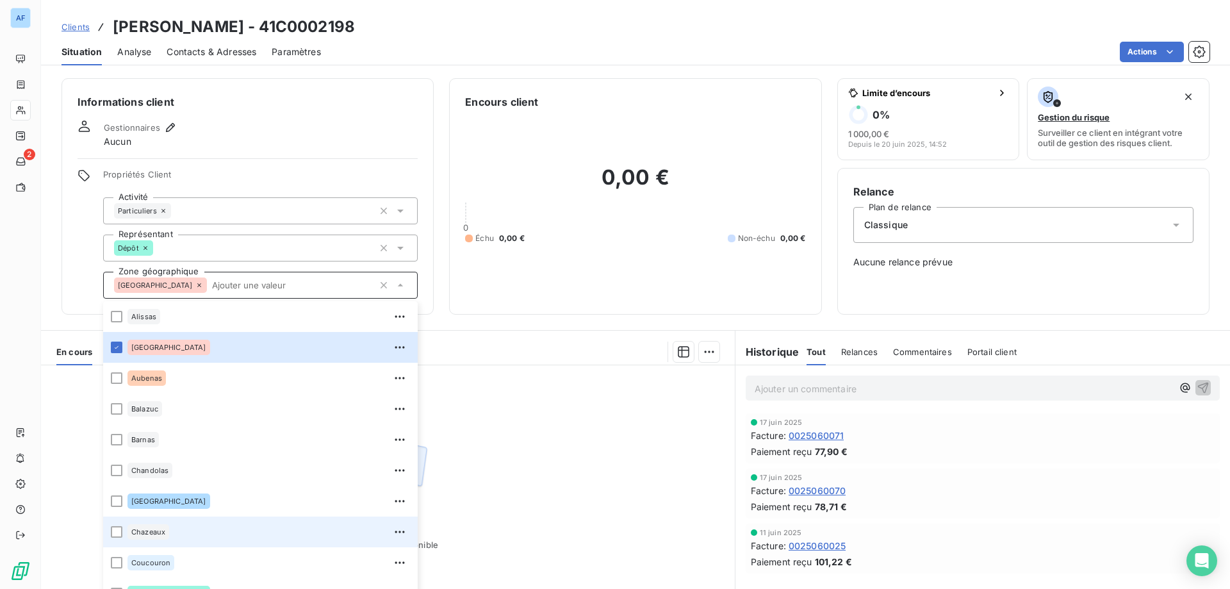
scroll to position [256, 0]
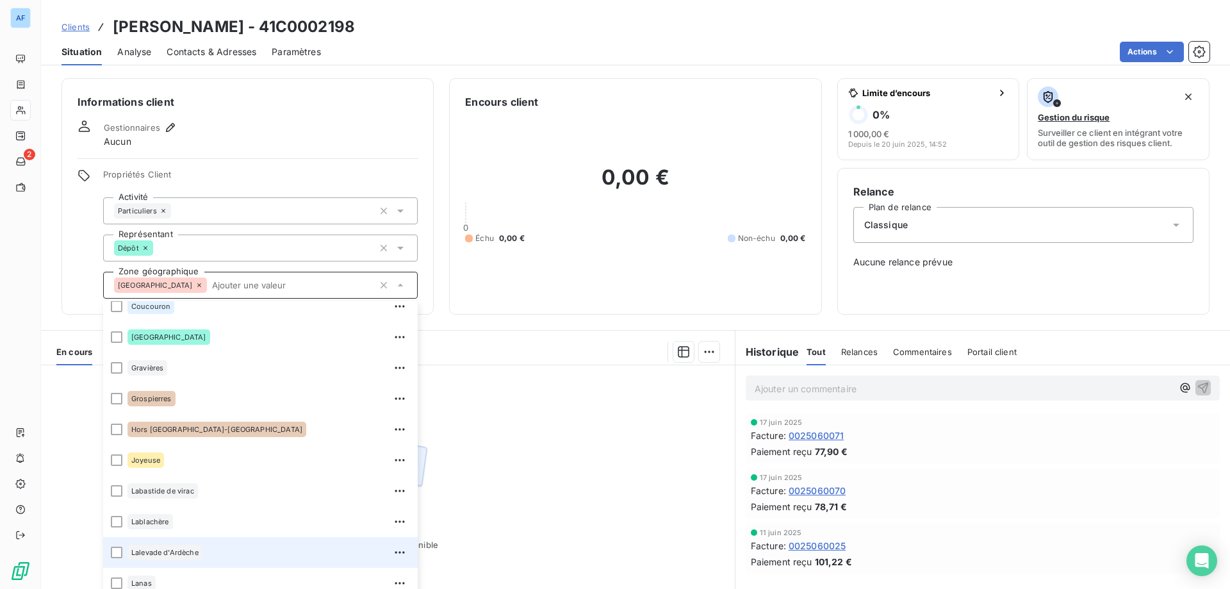
click at [218, 547] on div "Lalevade d'Ardèche" at bounding box center [268, 552] width 283 height 20
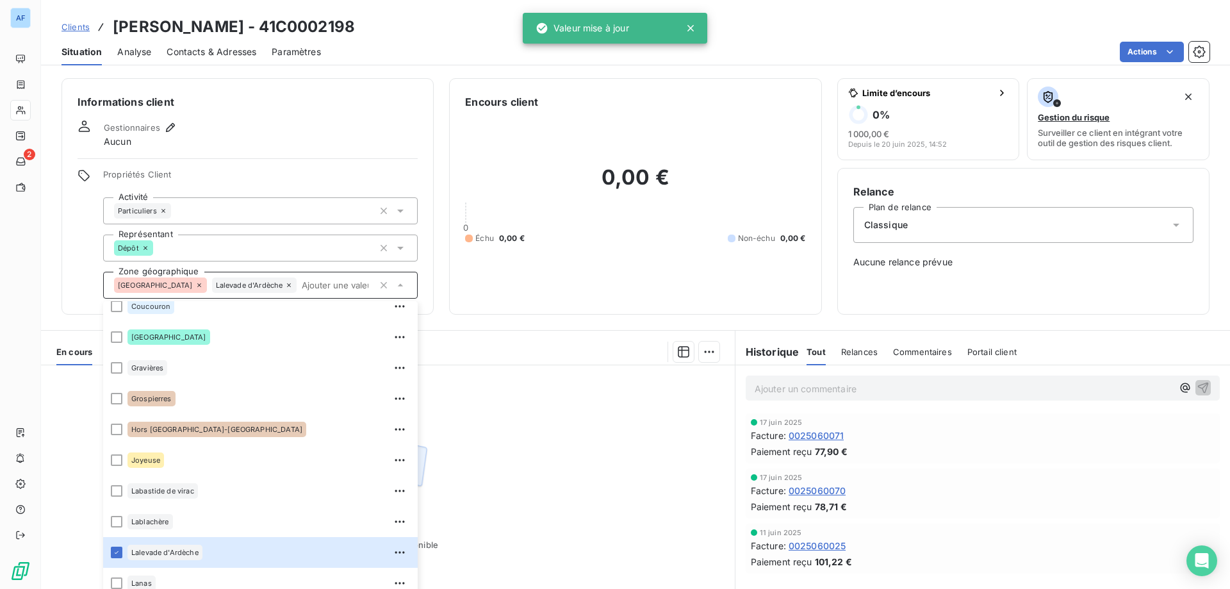
click at [525, 496] on div "Aucune pièce disponible" at bounding box center [388, 488] width 694 height 247
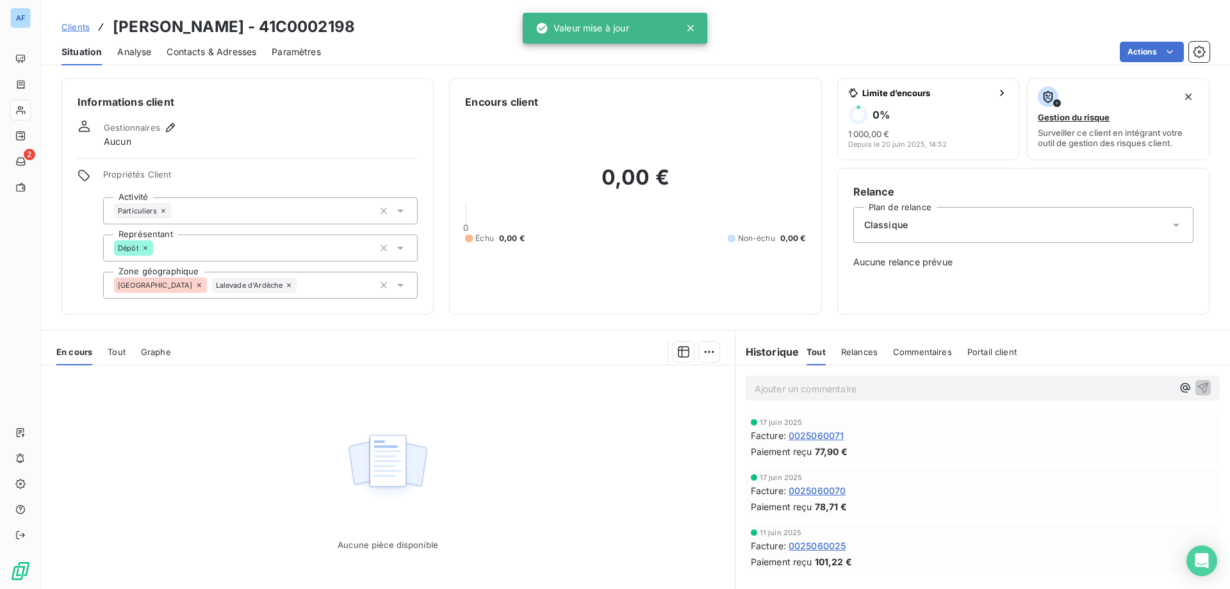
click at [83, 26] on span "Clients" at bounding box center [75, 27] width 28 height 10
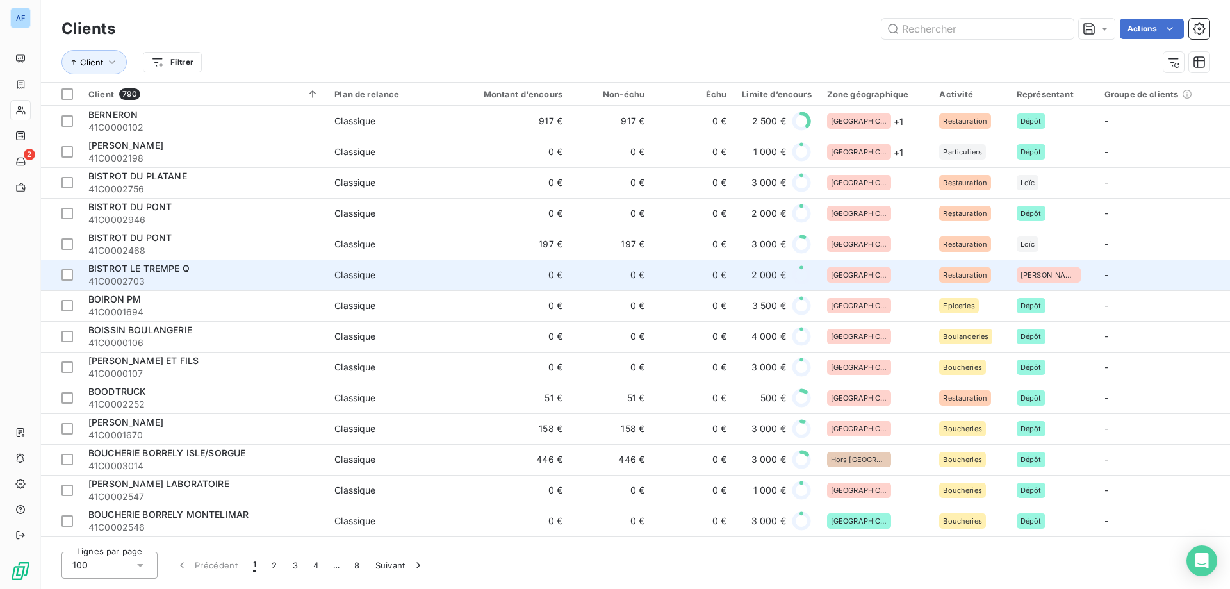
scroll to position [2242, 0]
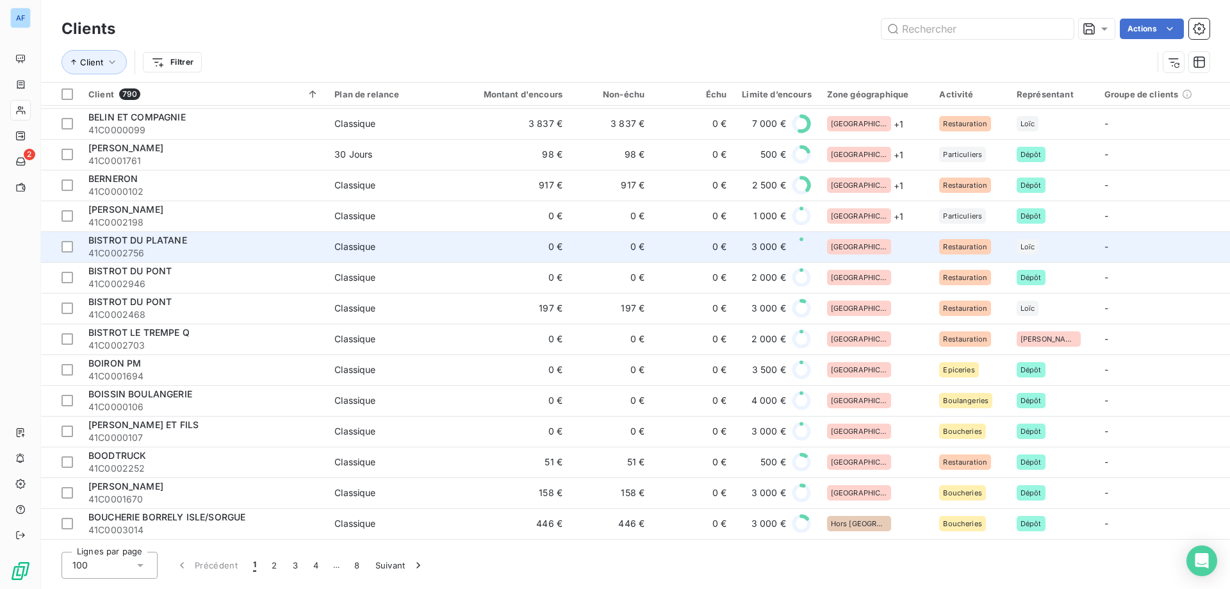
click at [863, 250] on div "[GEOGRAPHIC_DATA]" at bounding box center [875, 246] width 97 height 15
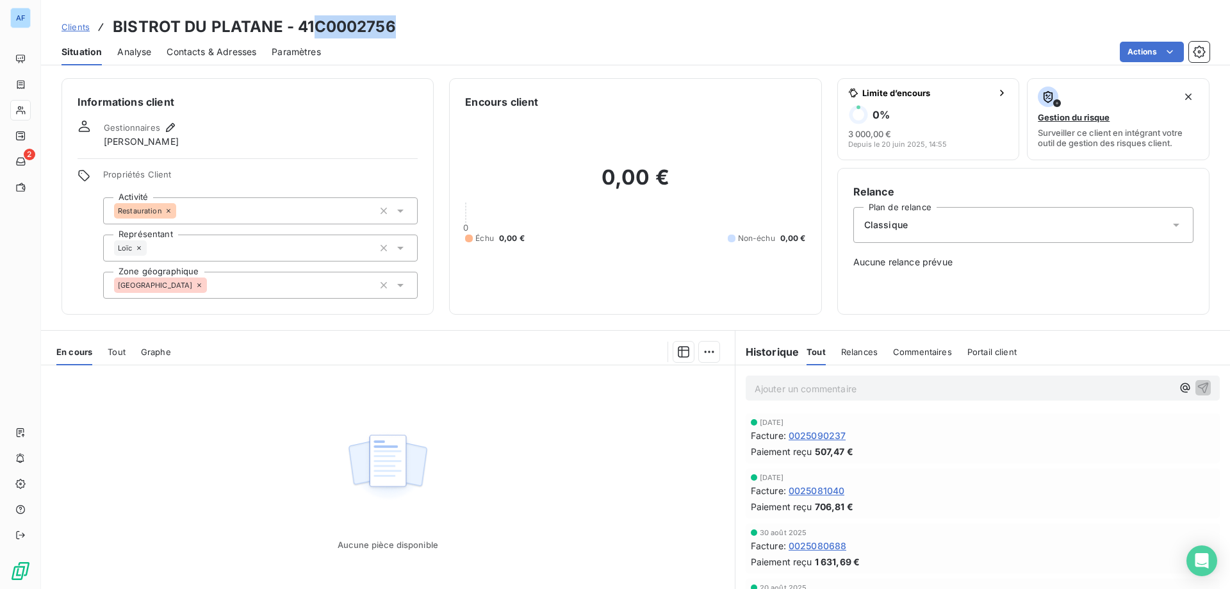
drag, startPoint x: 315, startPoint y: 24, endPoint x: 393, endPoint y: 20, distance: 78.2
click at [393, 20] on h3 "BISTROT DU PLATANE - 41C0002756" at bounding box center [254, 26] width 283 height 23
copy h3 "C0002756"
click at [269, 284] on div "[GEOGRAPHIC_DATA]" at bounding box center [260, 285] width 315 height 27
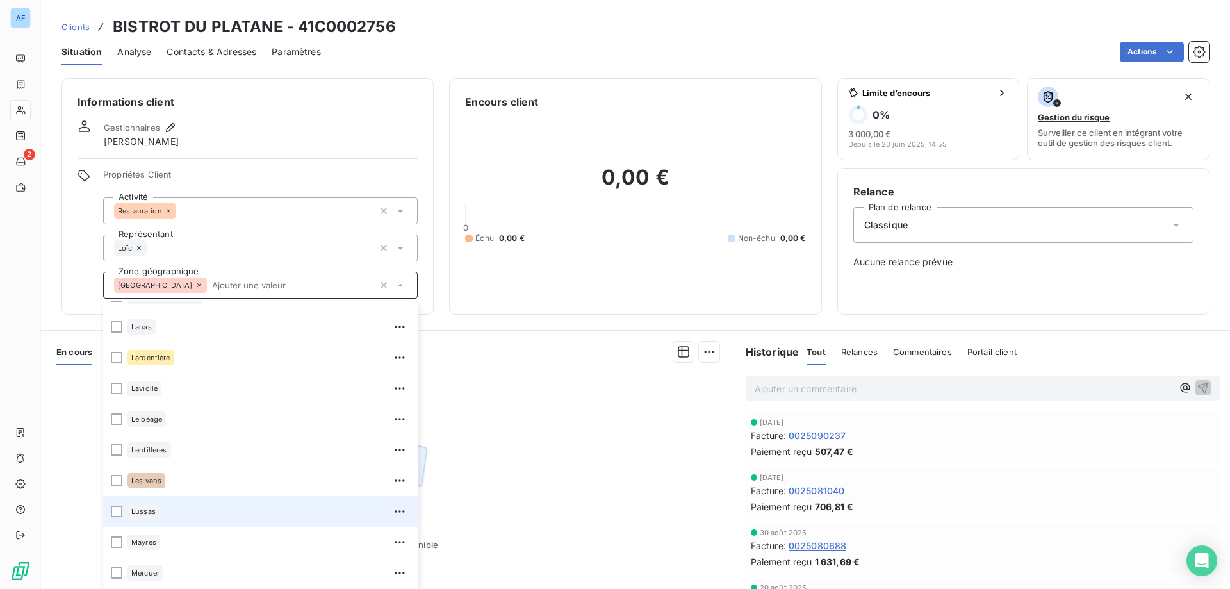
scroll to position [641, 0]
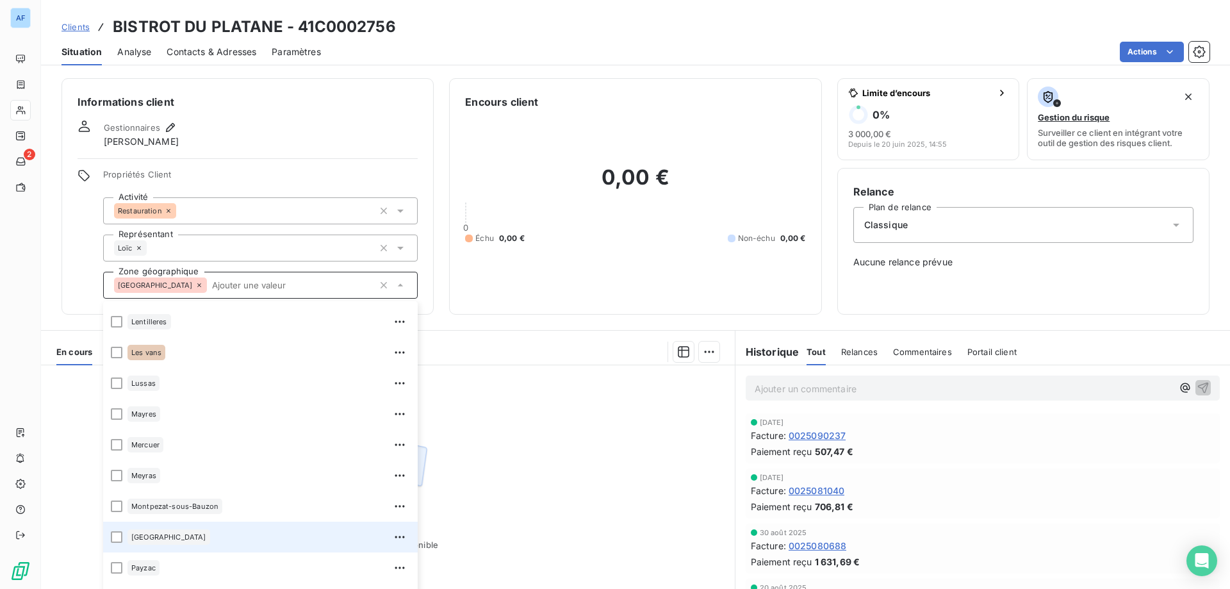
click at [240, 534] on div "[GEOGRAPHIC_DATA]" at bounding box center [268, 537] width 283 height 20
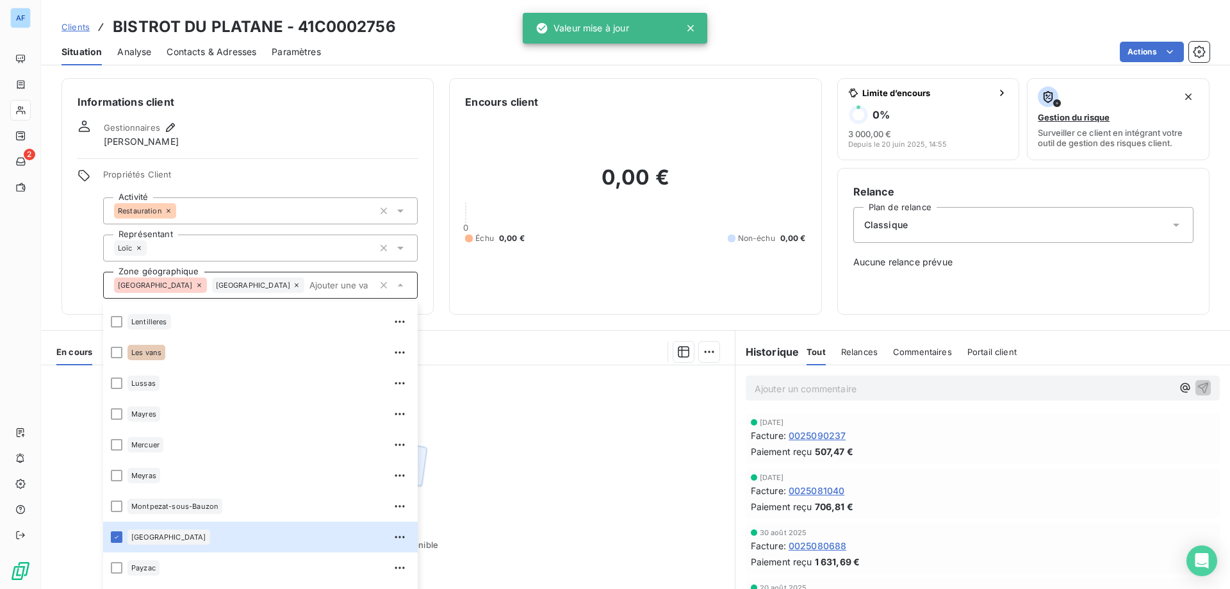
click at [503, 507] on div "Aucune pièce disponible" at bounding box center [388, 488] width 694 height 247
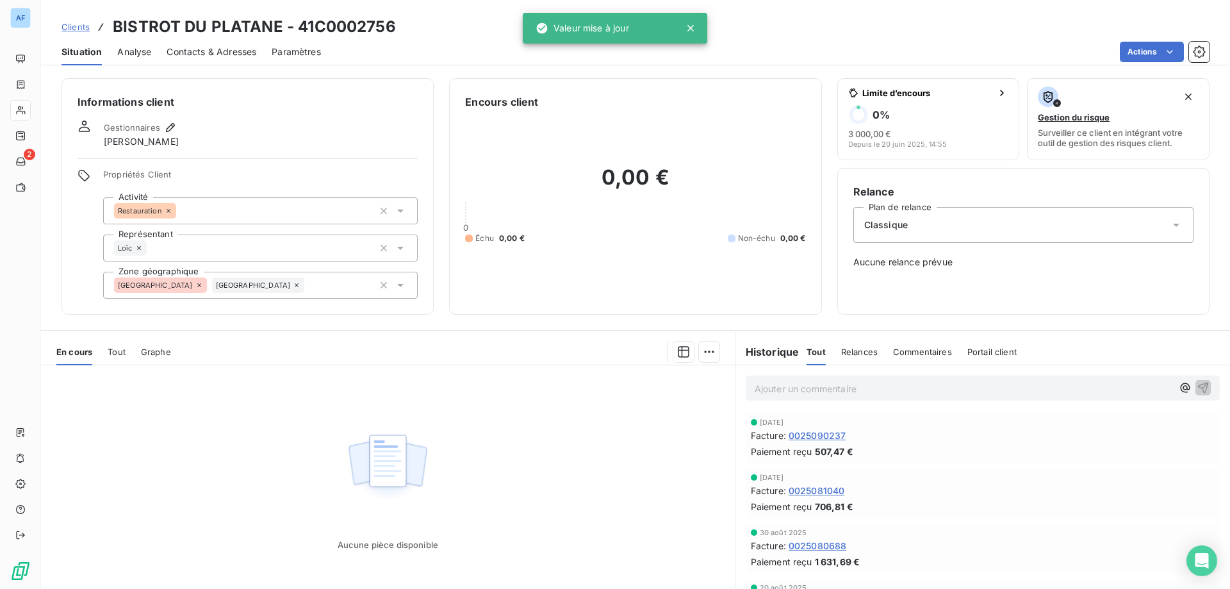
click at [69, 31] on span "Clients" at bounding box center [75, 27] width 28 height 10
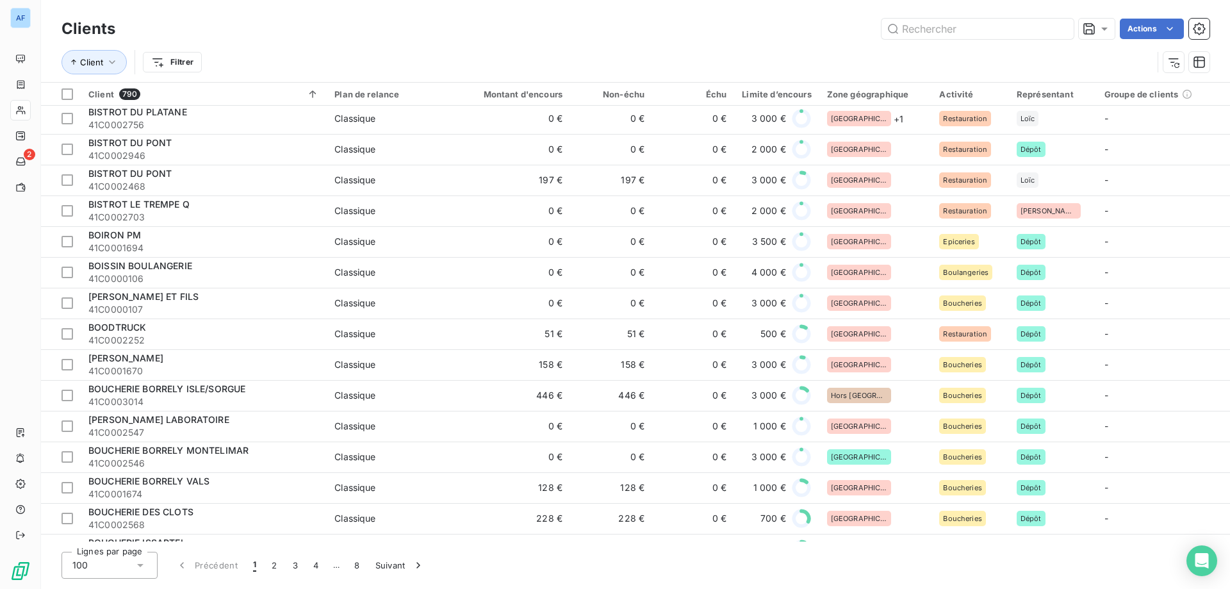
scroll to position [2114, 0]
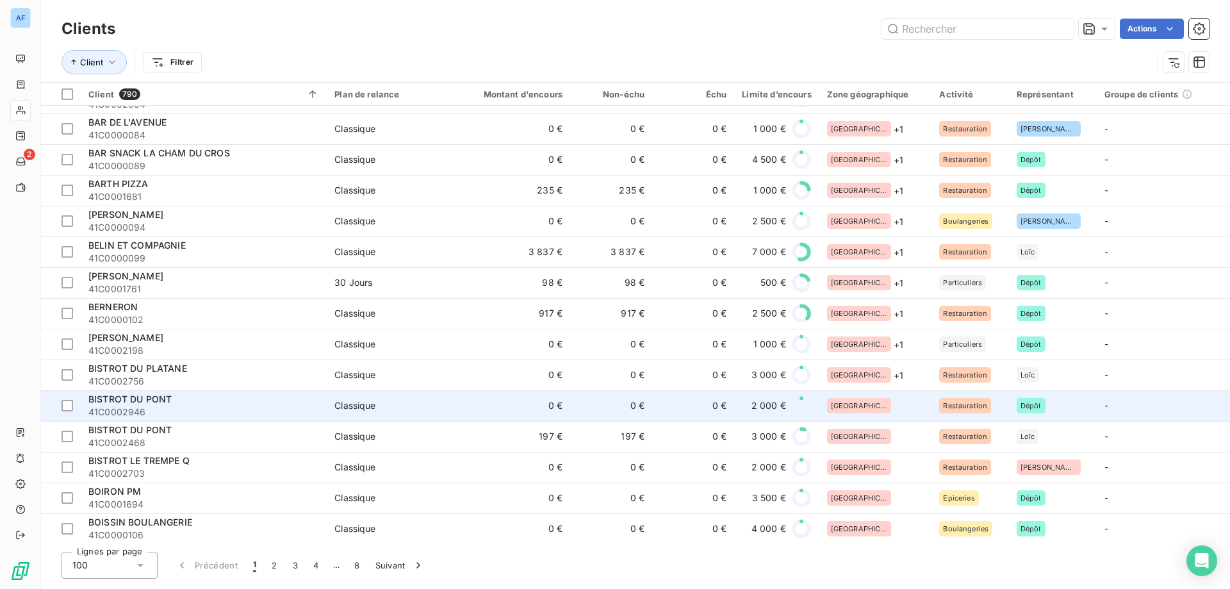
click at [894, 400] on div "[GEOGRAPHIC_DATA]" at bounding box center [875, 405] width 97 height 15
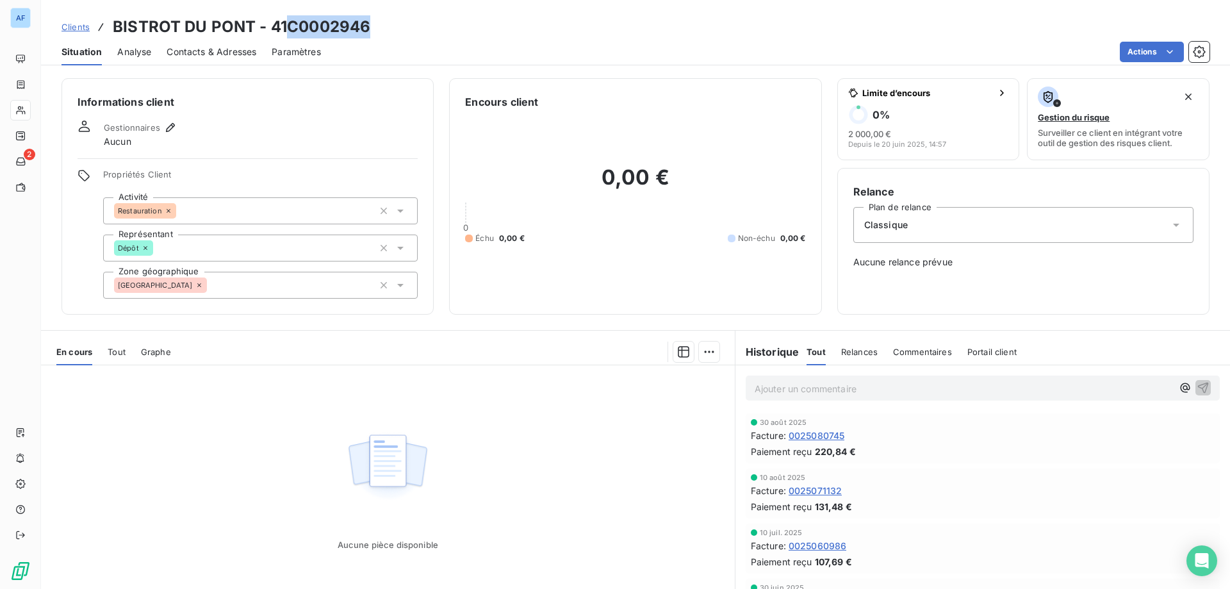
drag, startPoint x: 289, startPoint y: 24, endPoint x: 377, endPoint y: 24, distance: 87.8
click at [376, 24] on div "Clients BISTROT DU PONT - 41C0002946" at bounding box center [635, 26] width 1189 height 23
copy h3 "C0002946"
click at [229, 284] on div "[GEOGRAPHIC_DATA]" at bounding box center [260, 285] width 315 height 27
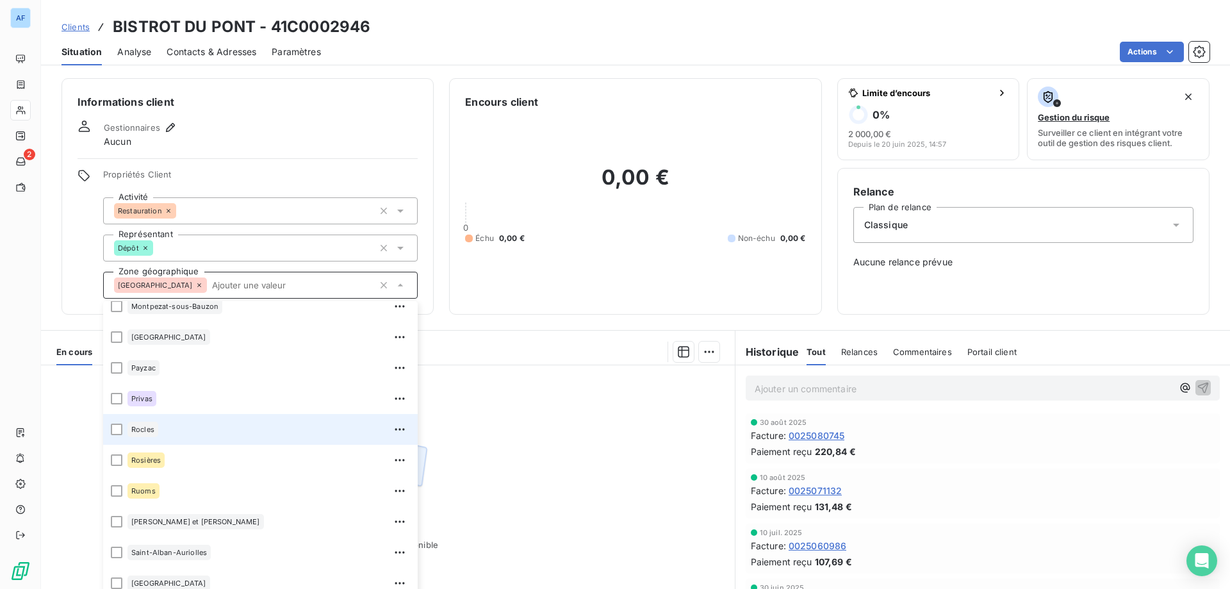
scroll to position [905, 0]
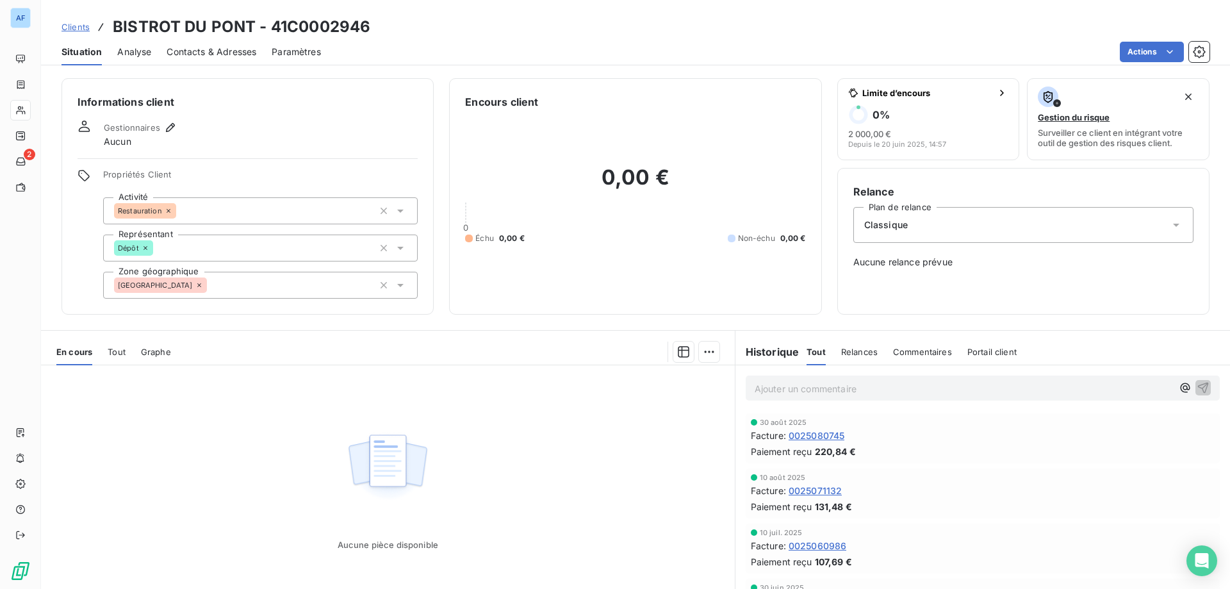
click at [637, 405] on div "Aucune pièce disponible" at bounding box center [388, 488] width 694 height 247
click at [299, 271] on div "Propriétés Client Activité Restauration Représentant Dépôt Zone géographique [G…" at bounding box center [260, 233] width 315 height 129
click at [294, 283] on div "[GEOGRAPHIC_DATA]" at bounding box center [260, 285] width 315 height 27
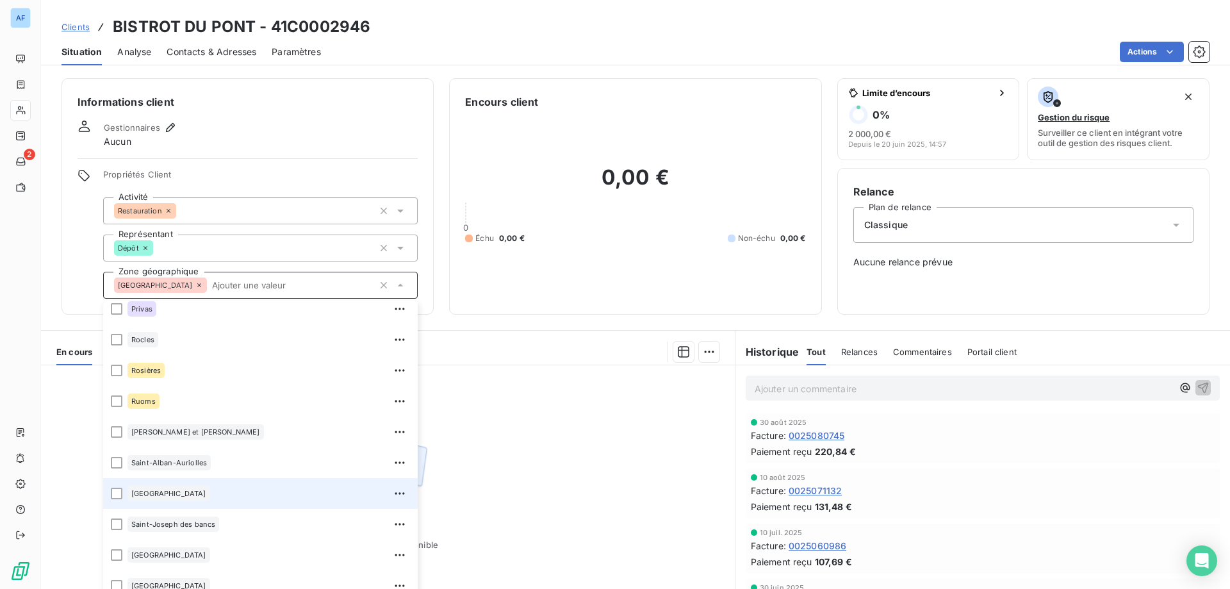
scroll to position [833, 0]
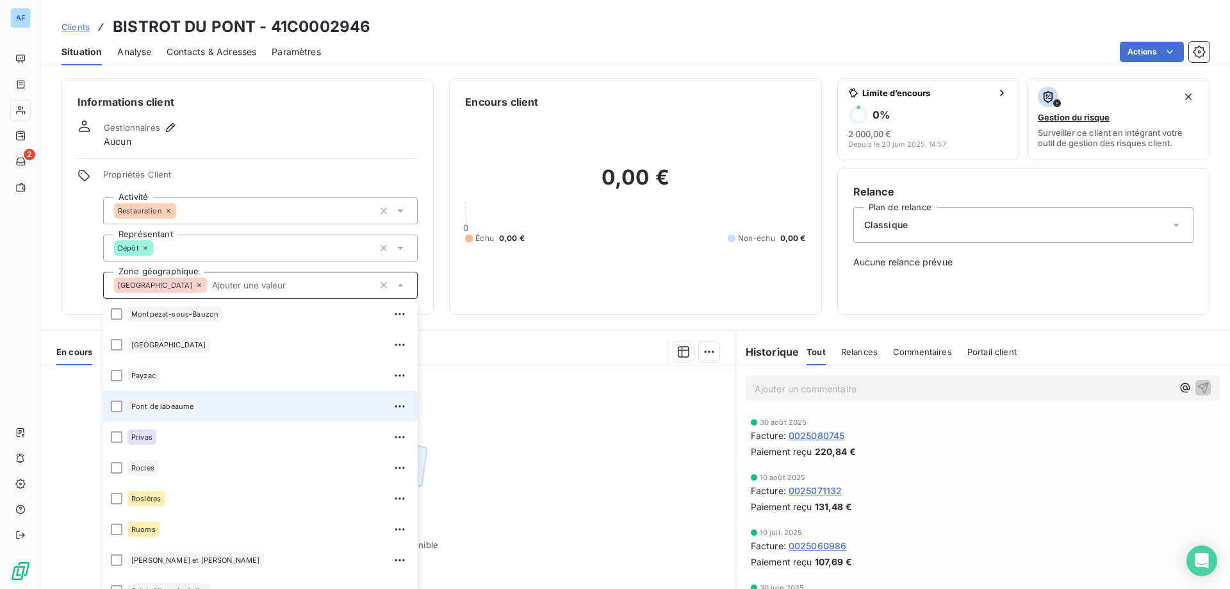
click at [201, 411] on div "Pont de labeaume" at bounding box center [268, 406] width 283 height 20
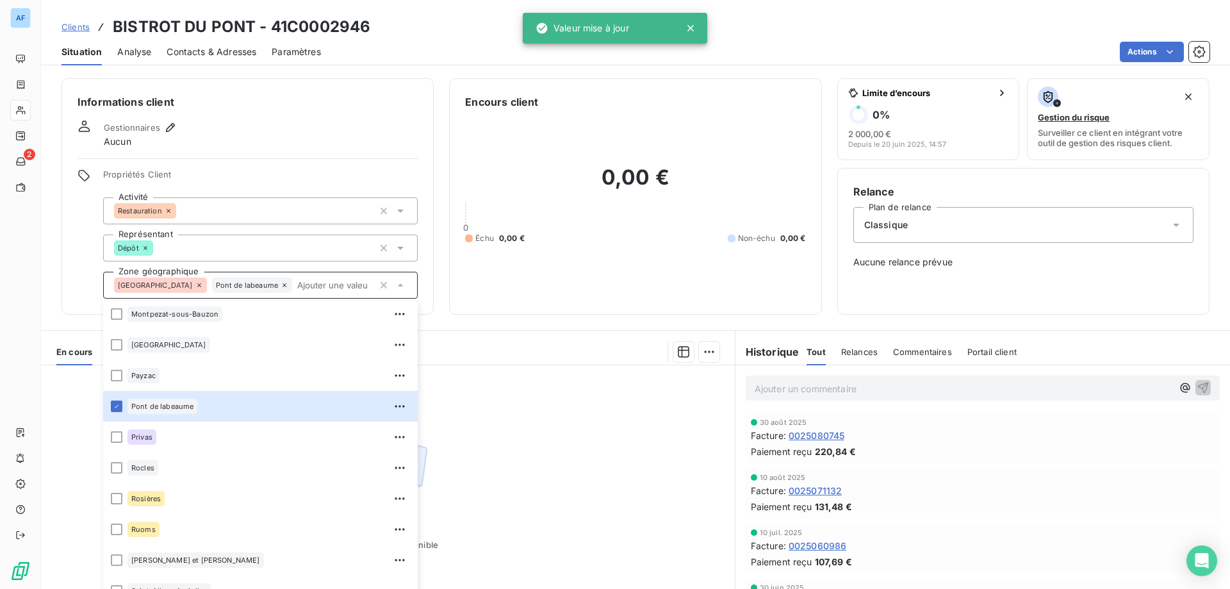
click at [505, 440] on div "Aucune pièce disponible" at bounding box center [388, 488] width 694 height 247
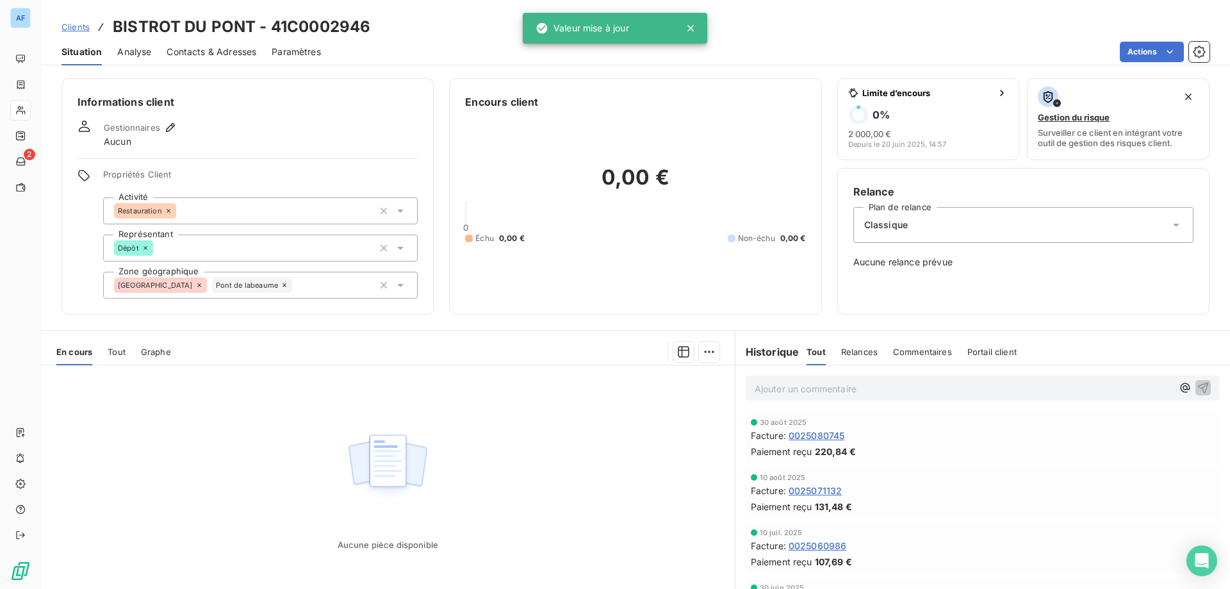
click at [81, 32] on link "Clients" at bounding box center [75, 26] width 28 height 13
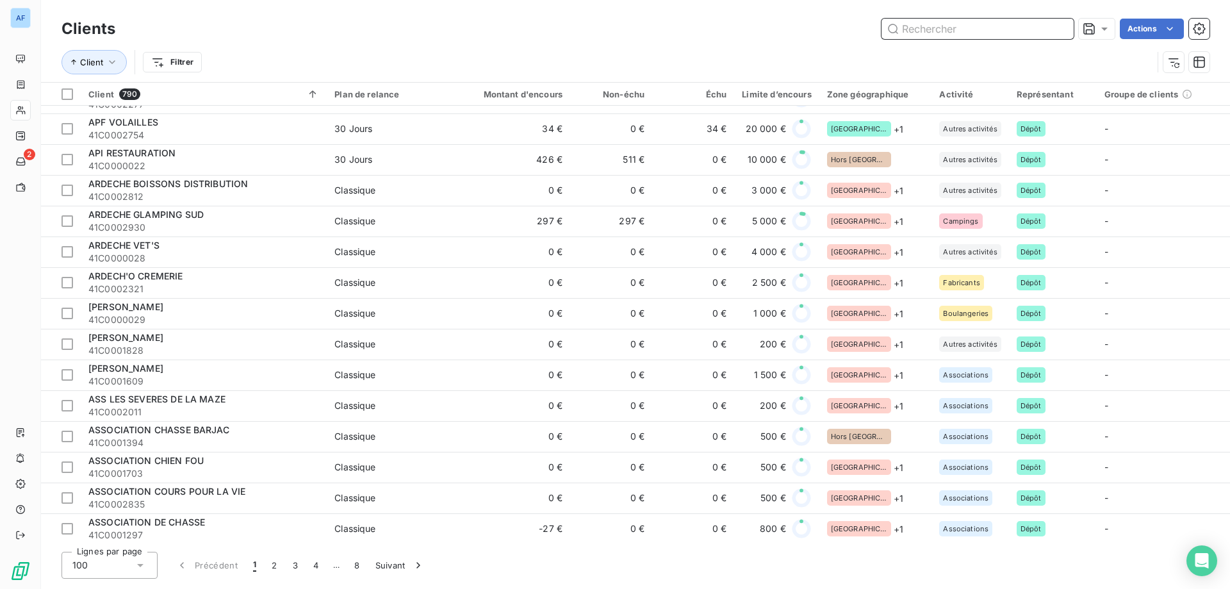
scroll to position [1217, 0]
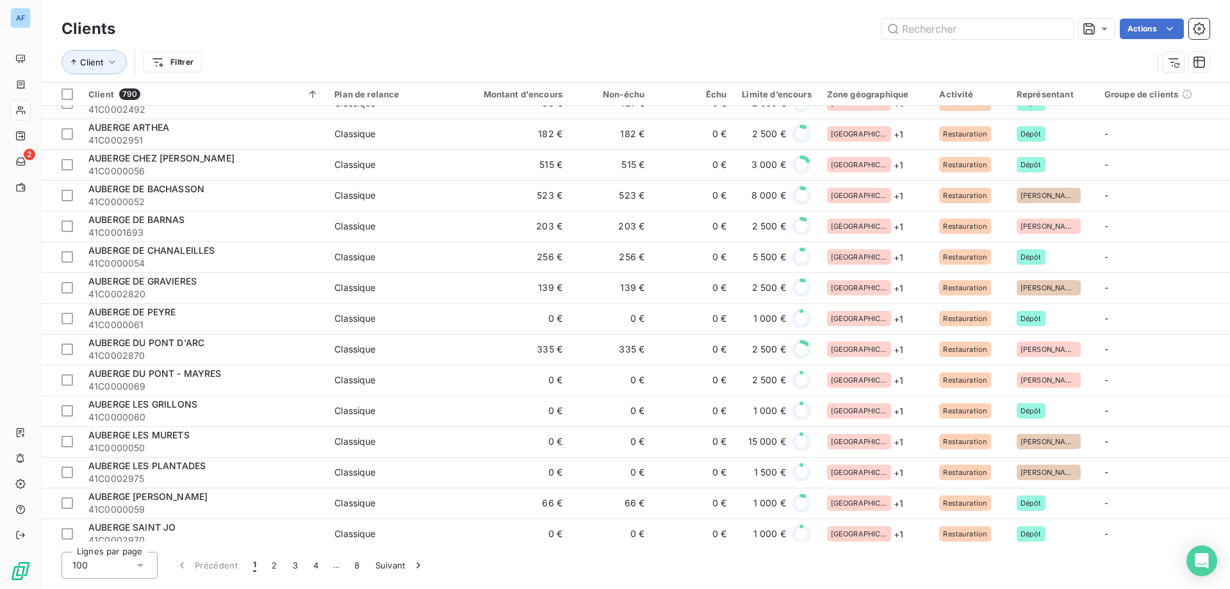
click at [134, 570] on icon at bounding box center [140, 565] width 13 height 13
click at [129, 509] on li "50" at bounding box center [109, 514] width 96 height 23
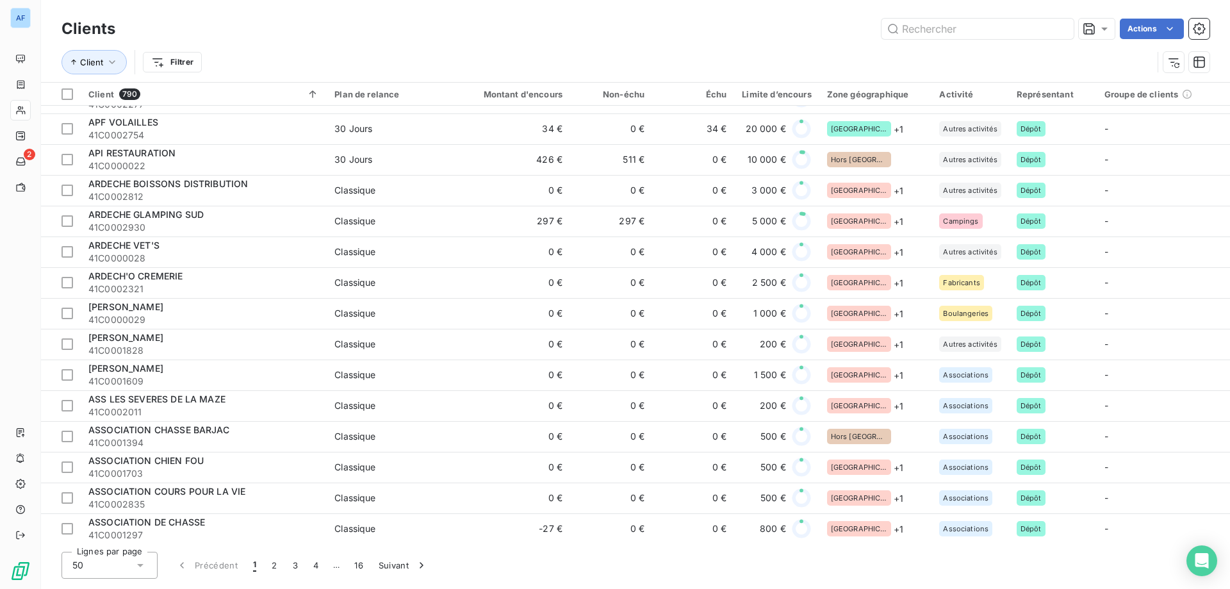
scroll to position [1108, 0]
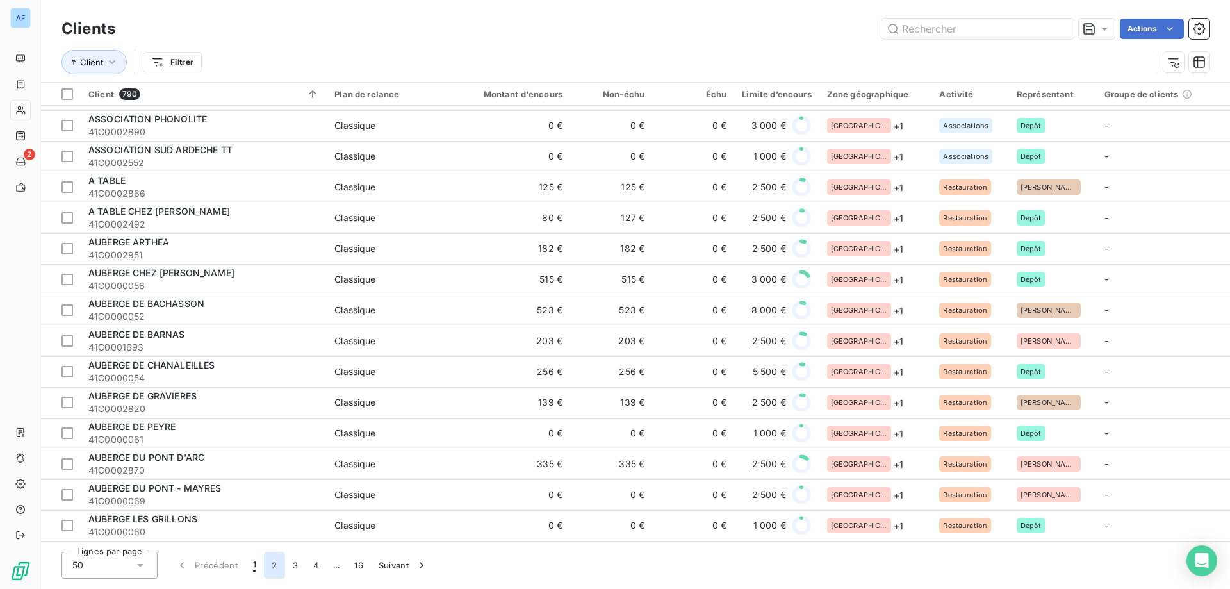
click at [274, 570] on button "2" at bounding box center [274, 565] width 20 height 27
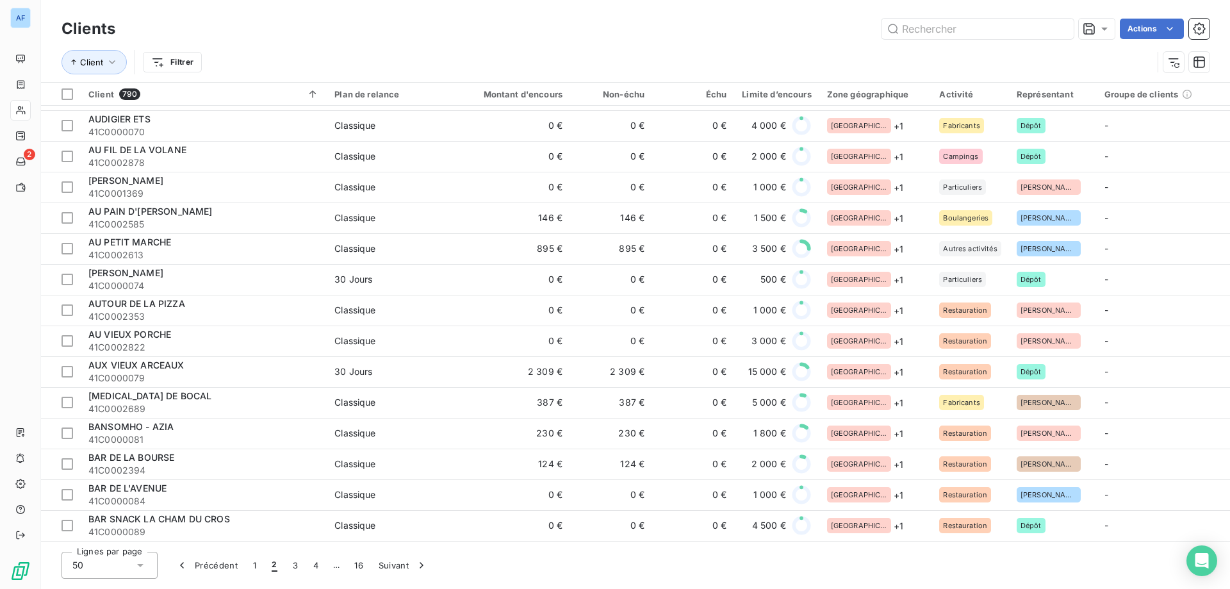
scroll to position [787, 0]
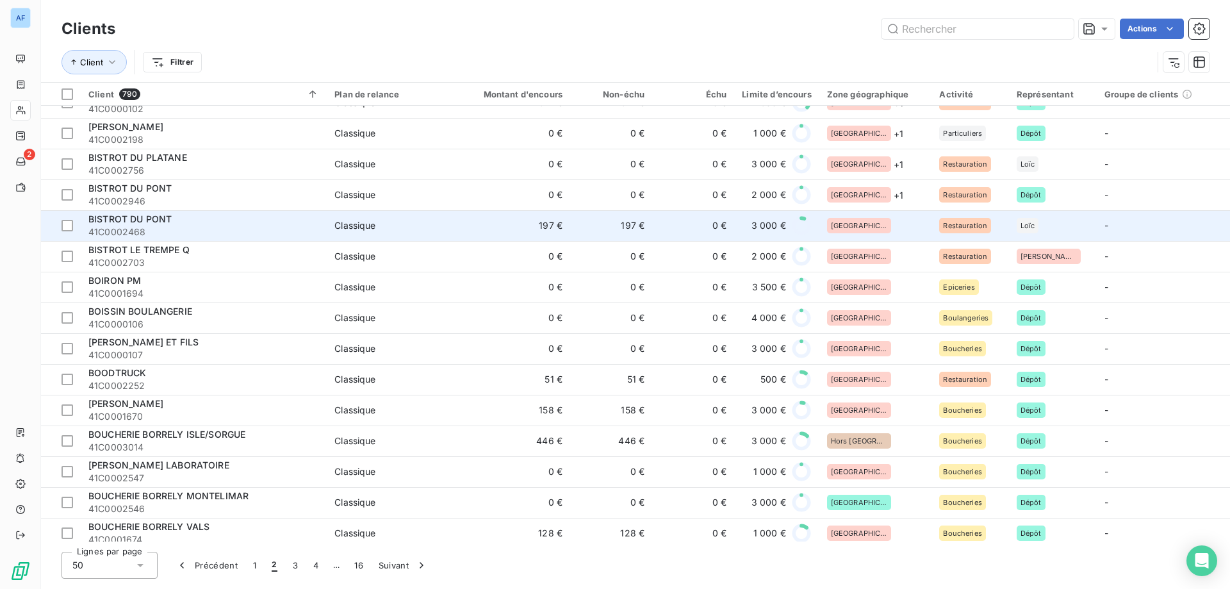
click at [885, 223] on div "[GEOGRAPHIC_DATA]" at bounding box center [875, 225] width 97 height 15
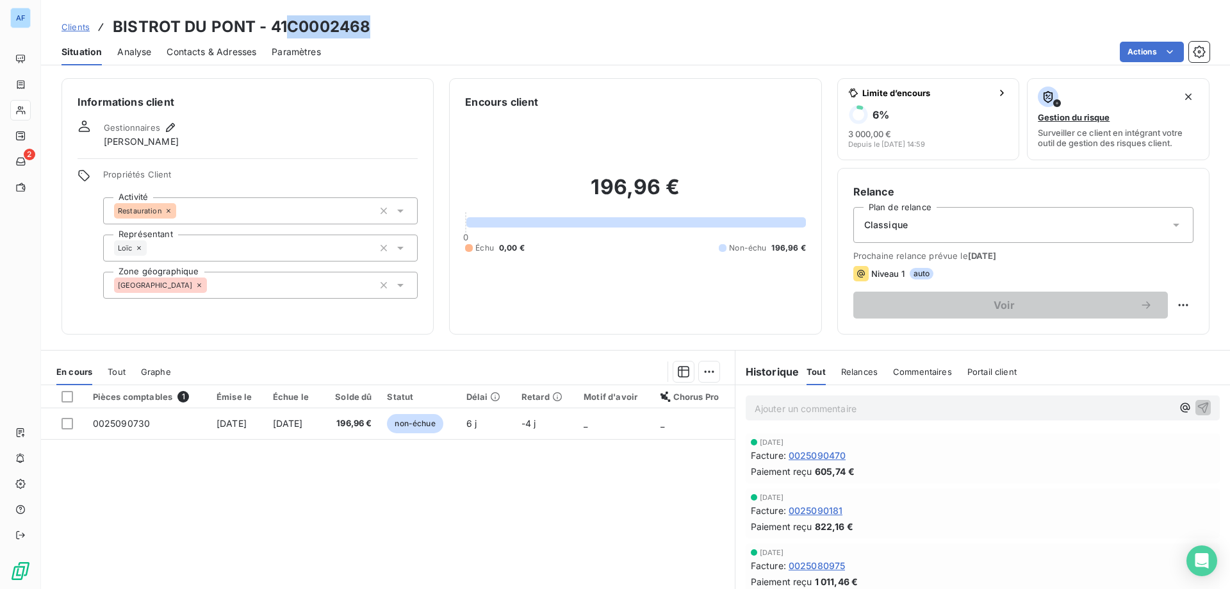
drag, startPoint x: 293, startPoint y: 25, endPoint x: 387, endPoint y: 28, distance: 94.2
click at [387, 28] on div "Clients BISTROT DU PONT - 41C0002468" at bounding box center [635, 26] width 1189 height 23
copy h3 "C0002468"
click at [245, 291] on div "[GEOGRAPHIC_DATA]" at bounding box center [260, 285] width 315 height 27
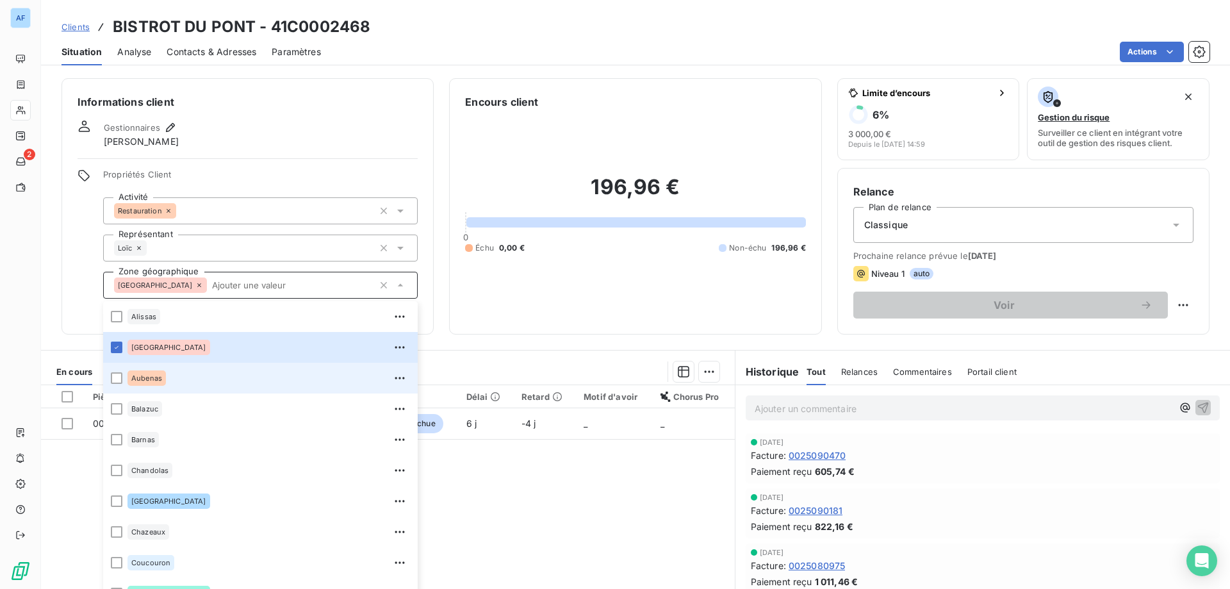
scroll to position [64, 0]
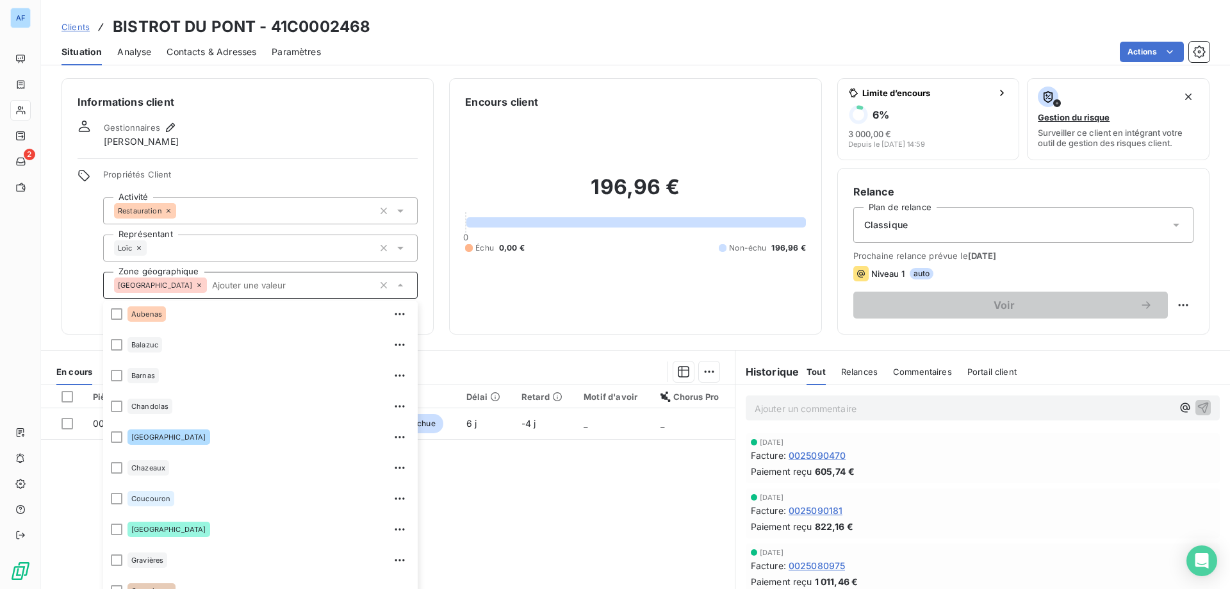
click at [538, 537] on div "Pièces comptables 1 Émise le Échue le Solde dû Statut Délai Retard Motif d'avoi…" at bounding box center [388, 508] width 694 height 247
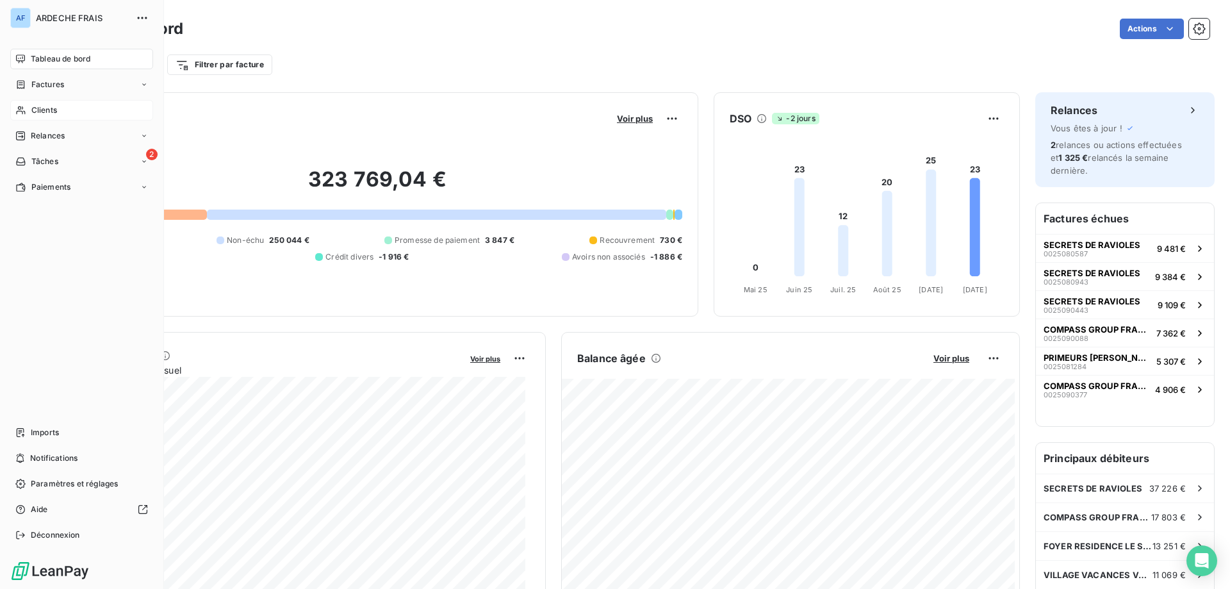
click at [29, 112] on div "Clients" at bounding box center [81, 110] width 143 height 20
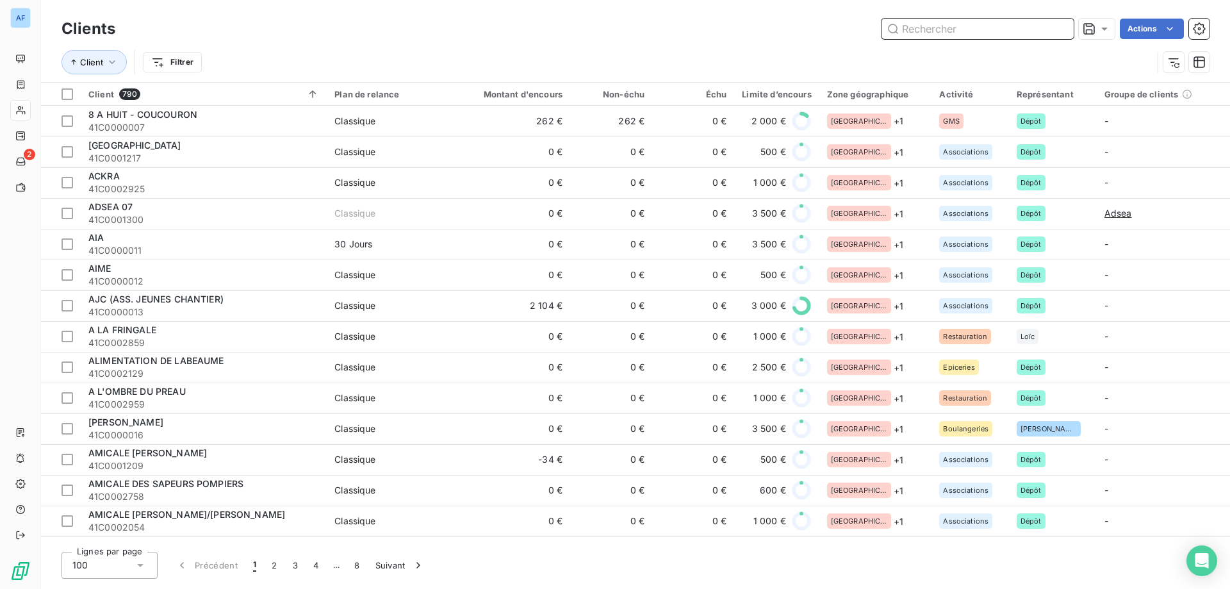
click at [967, 29] on input "text" at bounding box center [977, 29] width 192 height 20
click at [1197, 33] on icon "button" at bounding box center [1199, 28] width 13 height 13
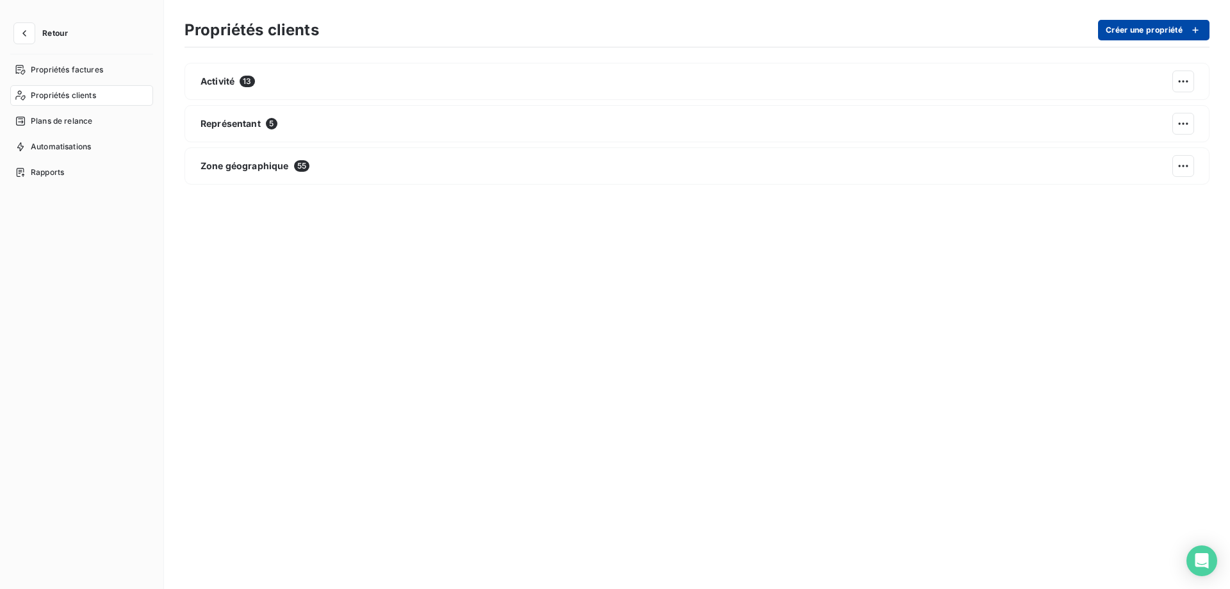
click at [1204, 24] on button "Créer une propriété" at bounding box center [1153, 30] width 111 height 20
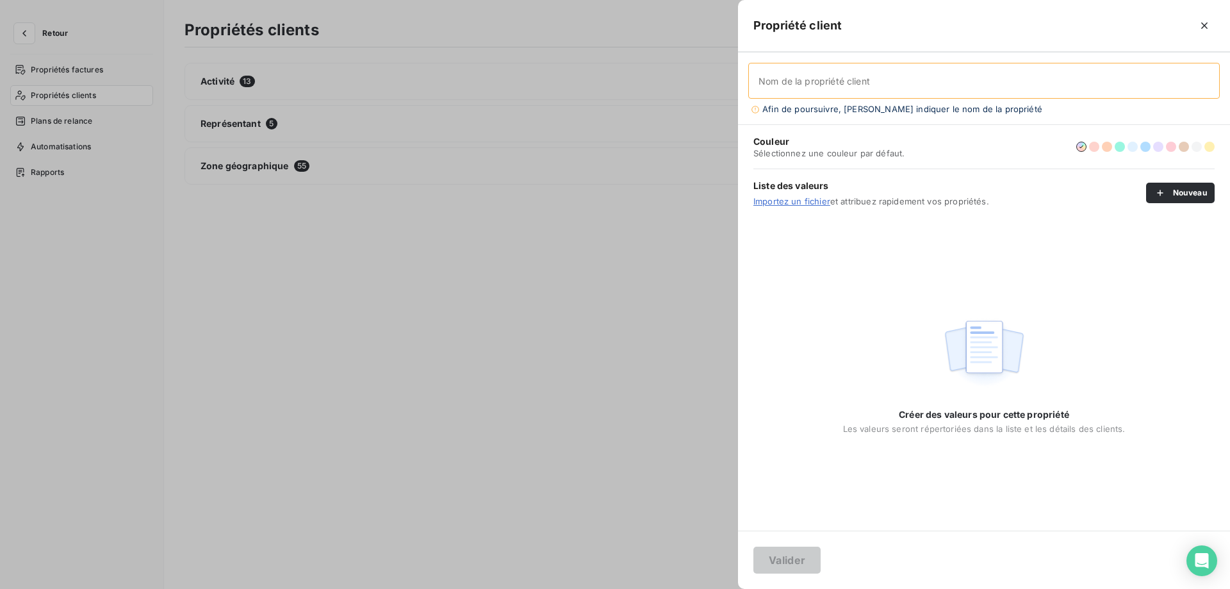
click at [477, 217] on div at bounding box center [615, 294] width 1230 height 589
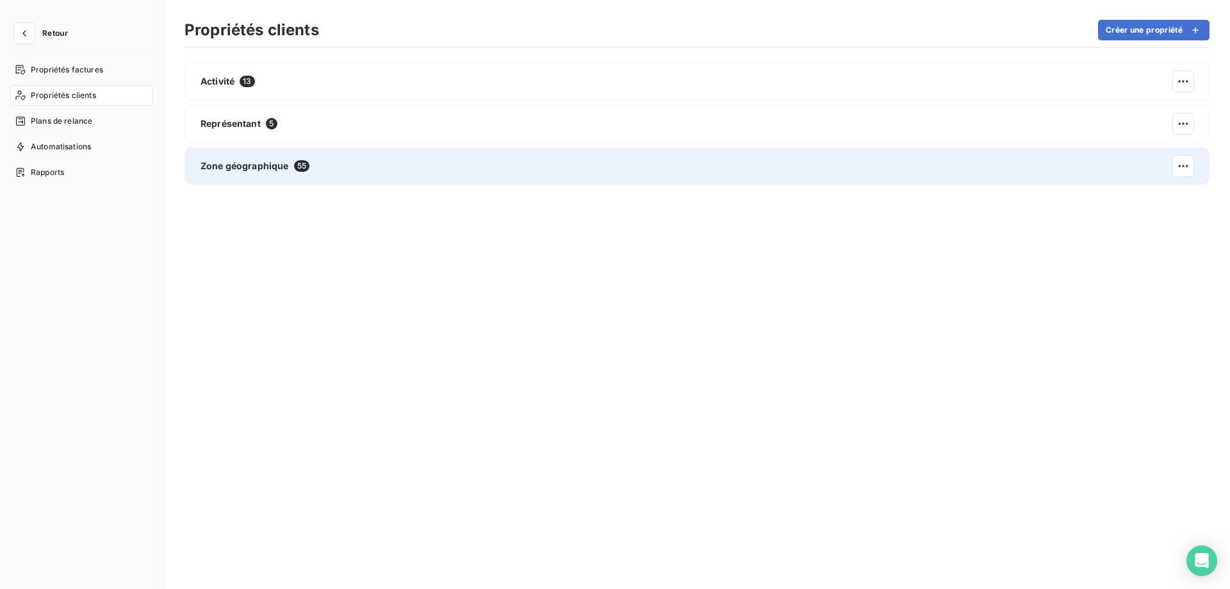
click at [458, 156] on div "Zone géographique 55" at bounding box center [696, 165] width 1025 height 37
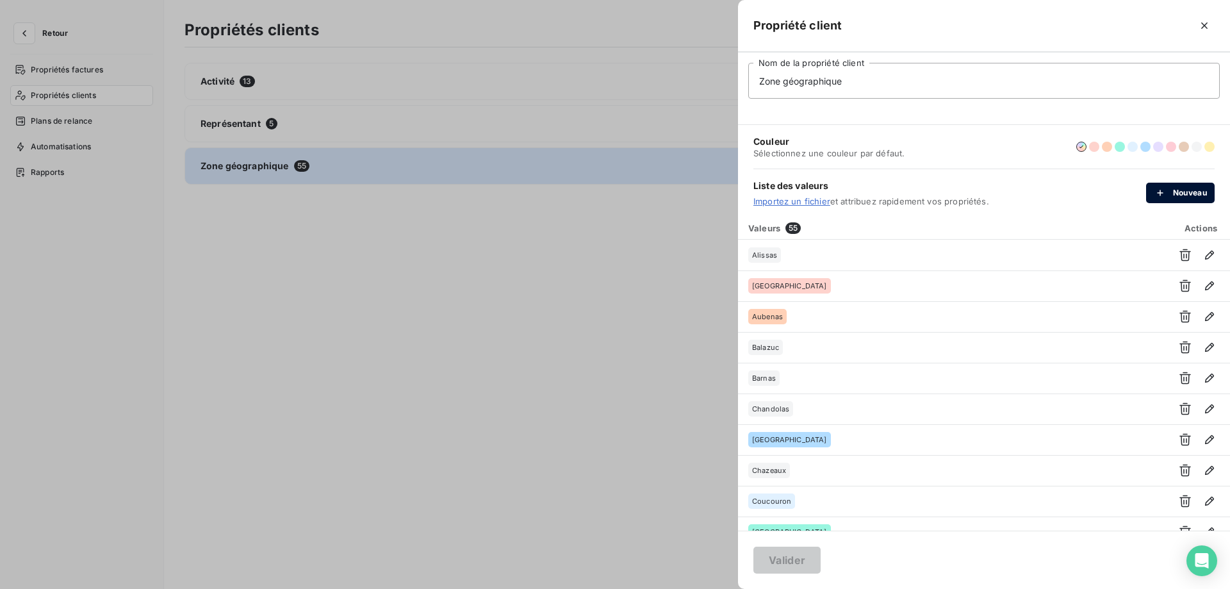
click at [1175, 202] on button "Nouveau" at bounding box center [1180, 193] width 69 height 20
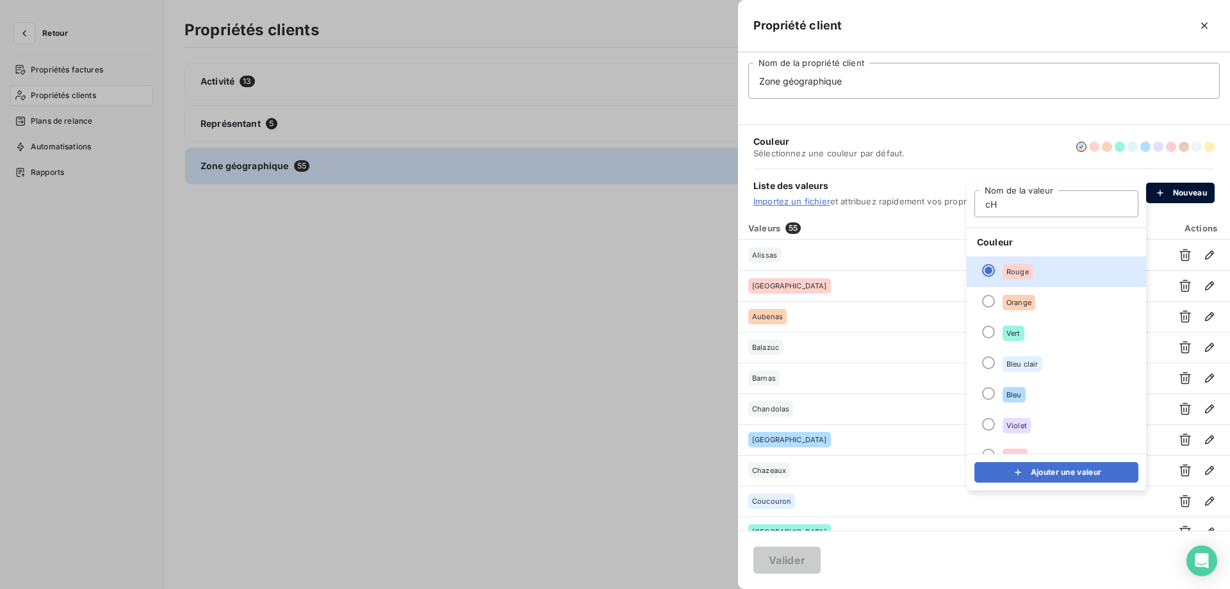
type input "c"
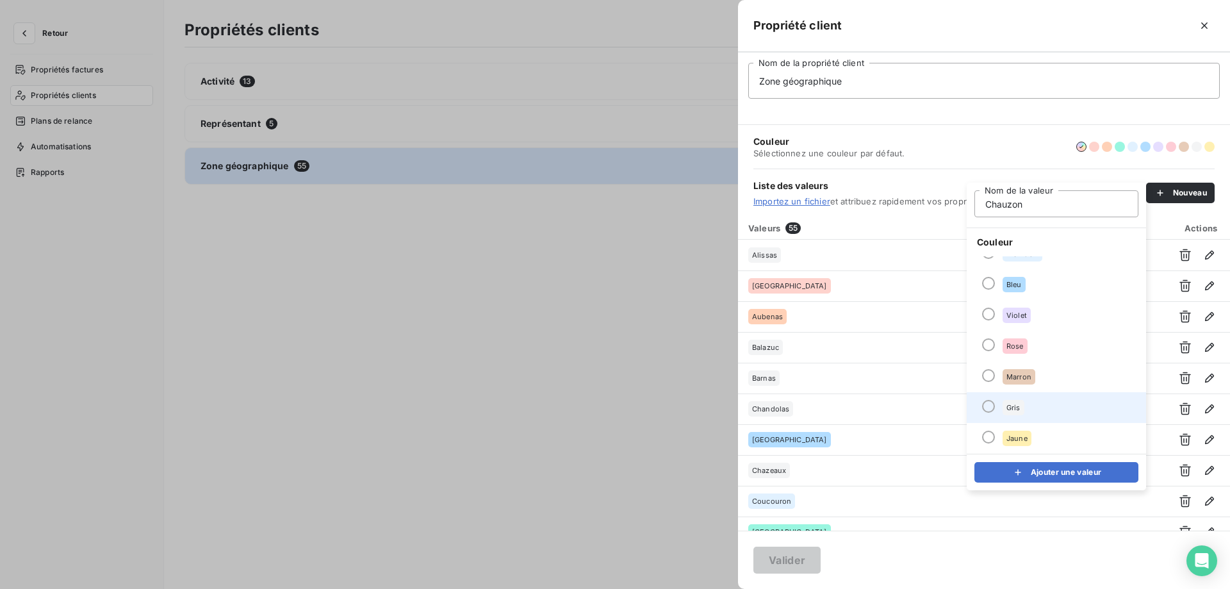
type input "Chauzon"
click at [1044, 405] on li "Gris" at bounding box center [1056, 407] width 179 height 31
click at [1038, 477] on button "Ajouter une valeur" at bounding box center [1056, 472] width 164 height 20
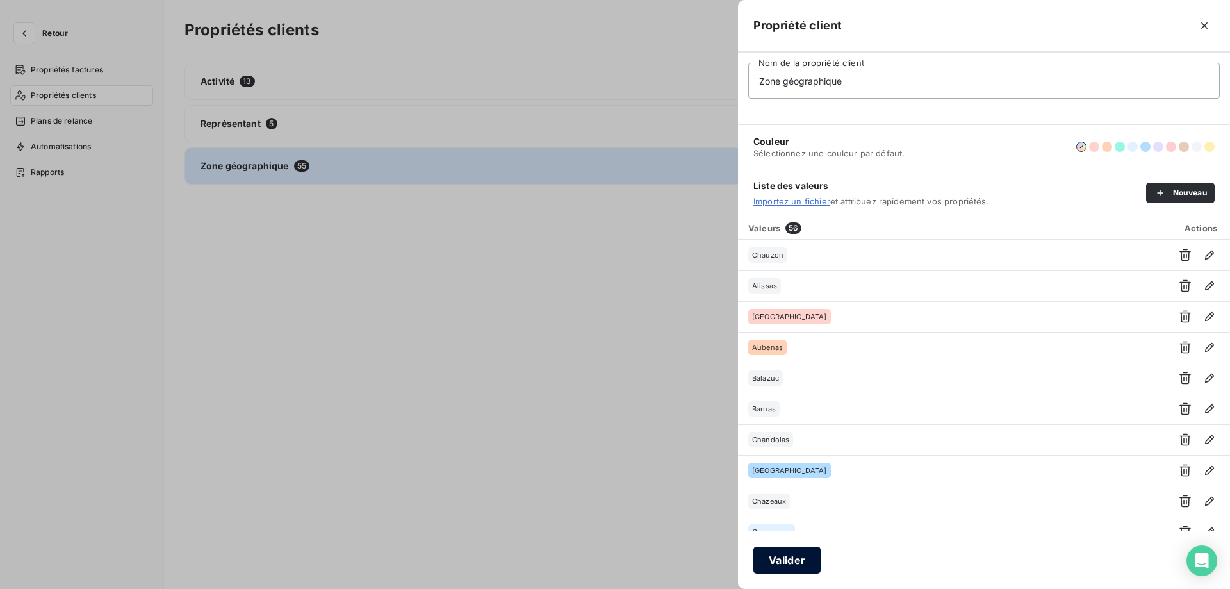
click at [769, 566] on button "Valider" at bounding box center [786, 559] width 67 height 27
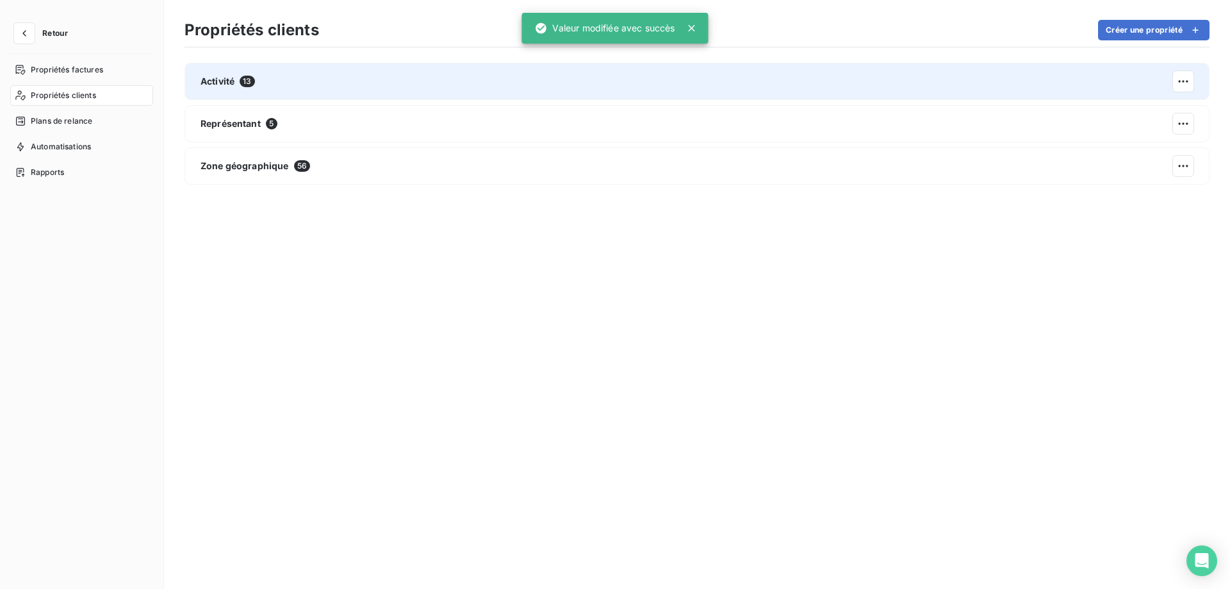
click at [325, 76] on div "Activité 13" at bounding box center [696, 81] width 1025 height 37
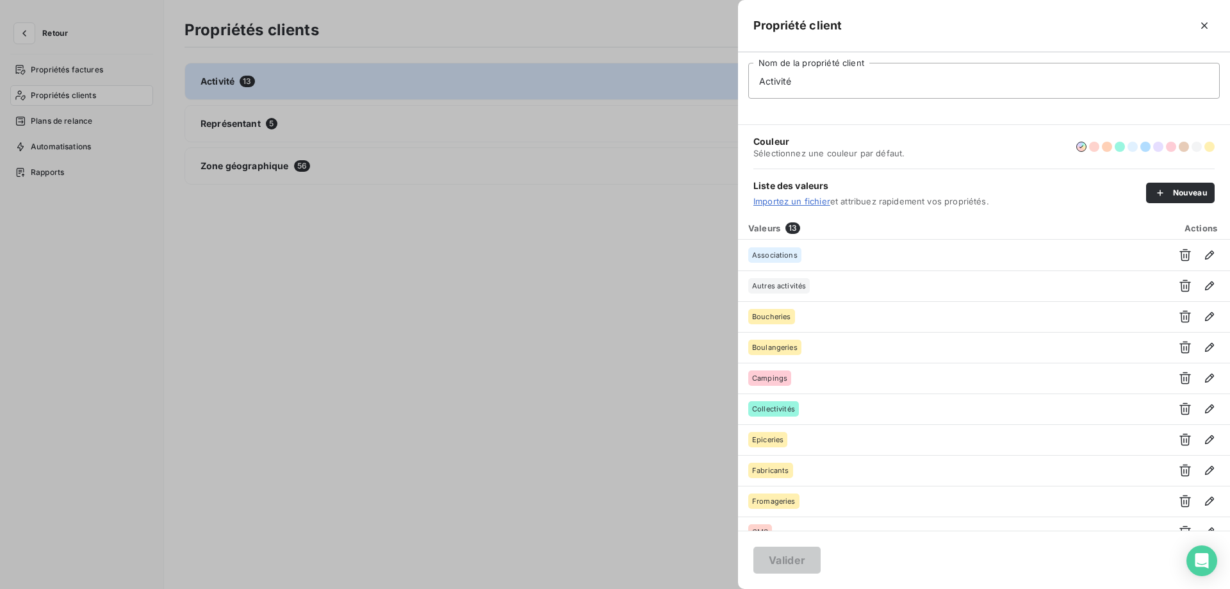
scroll to position [110, 0]
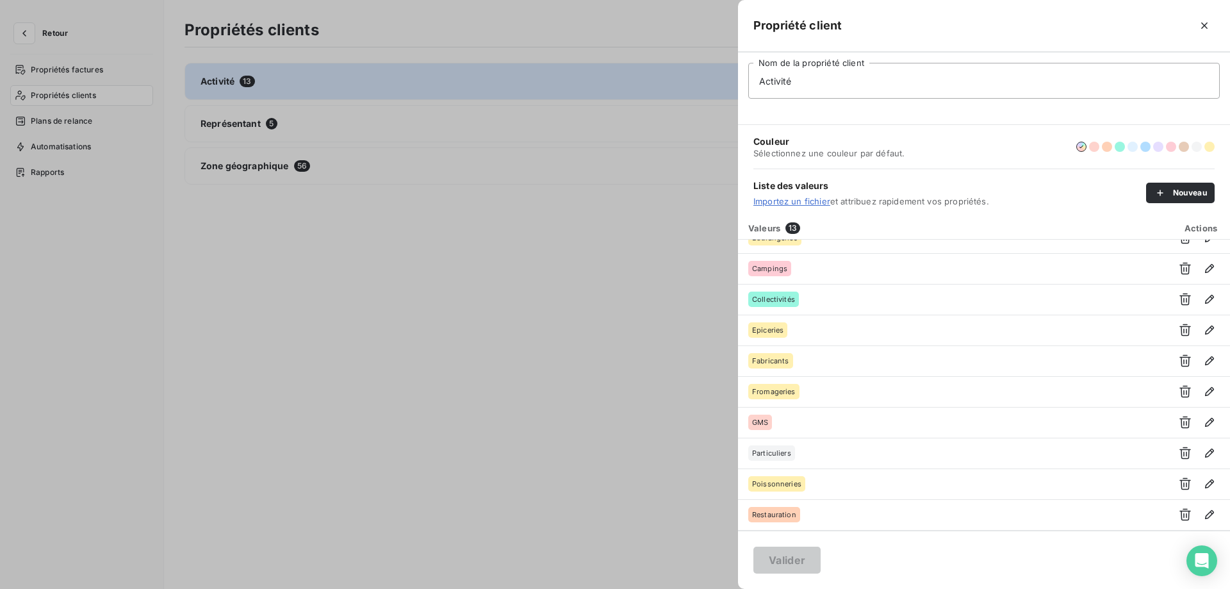
click at [322, 373] on div at bounding box center [615, 294] width 1230 height 589
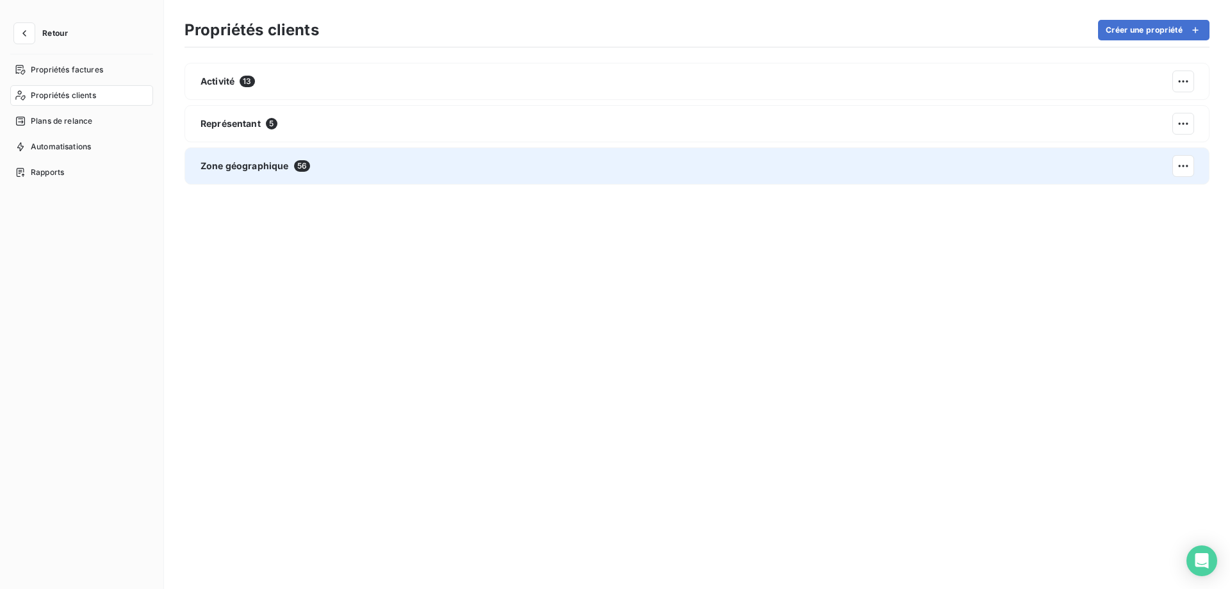
click at [331, 177] on div "Zone géographique 56" at bounding box center [696, 165] width 1025 height 37
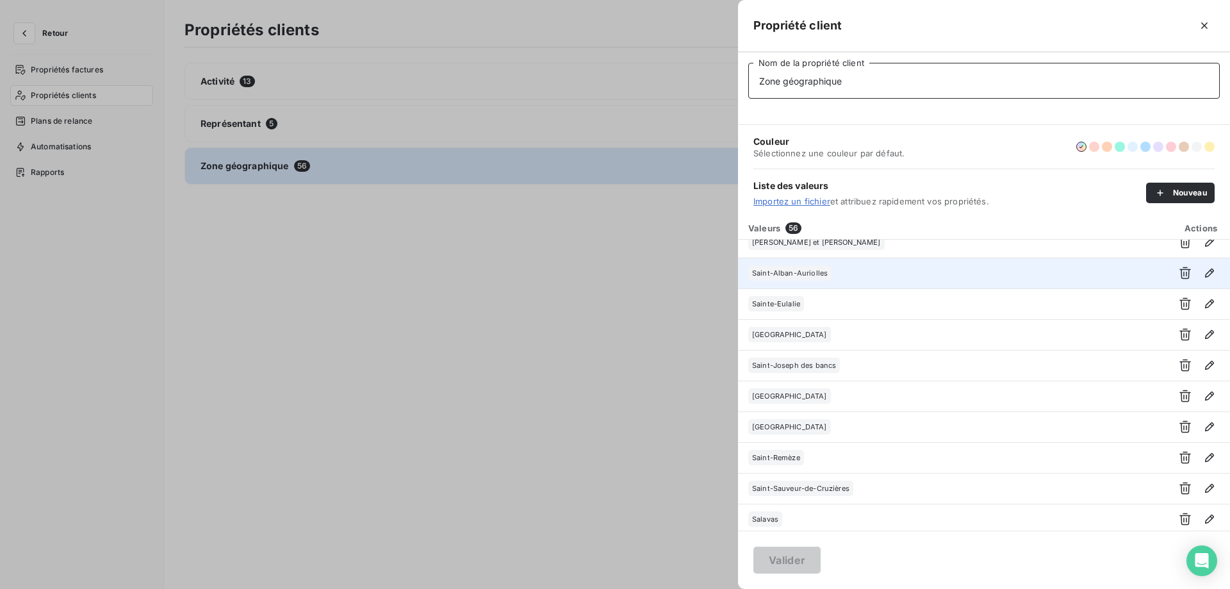
scroll to position [1153, 0]
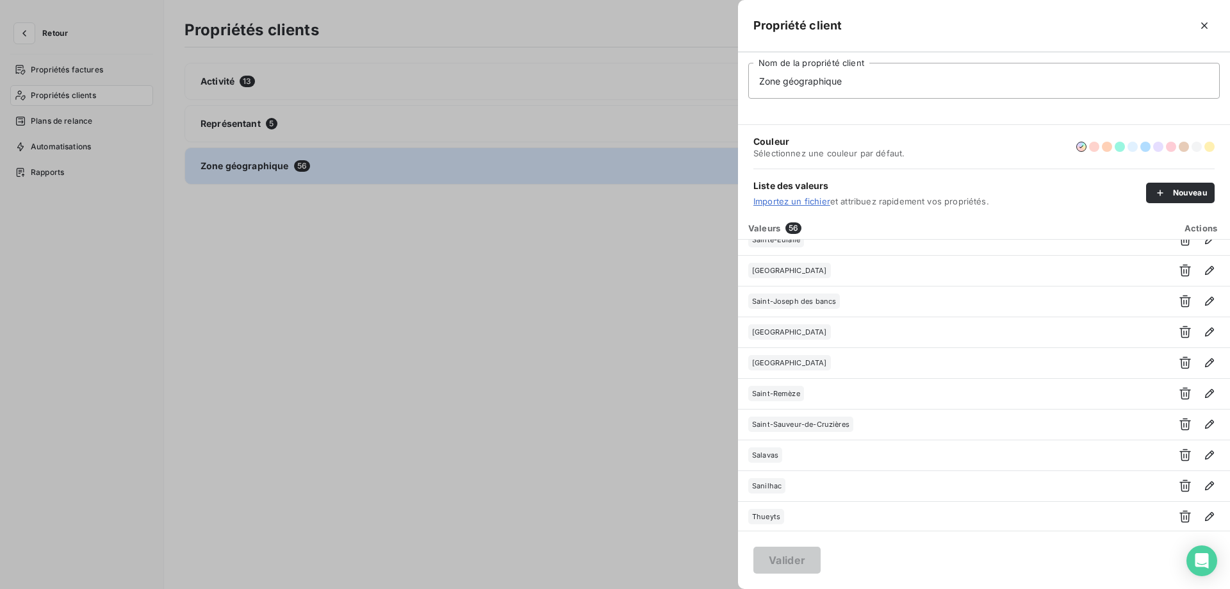
click at [261, 380] on div at bounding box center [615, 294] width 1230 height 589
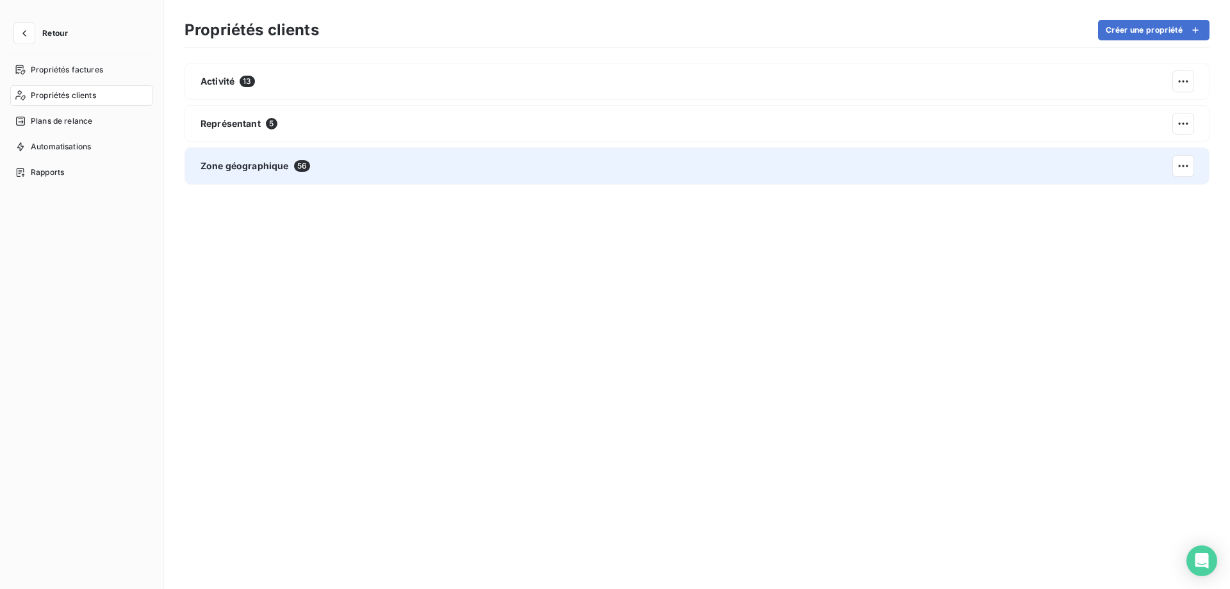
click at [313, 172] on div "Zone géographique 56" at bounding box center [696, 165] width 1025 height 37
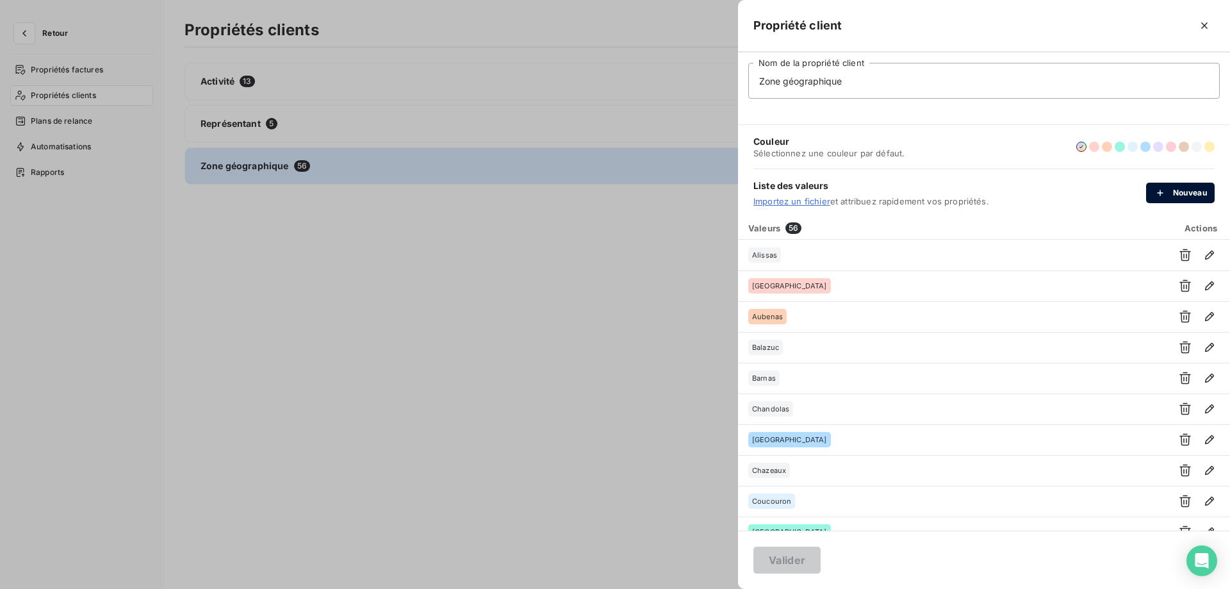
click at [1172, 192] on button "Nouveau" at bounding box center [1180, 193] width 69 height 20
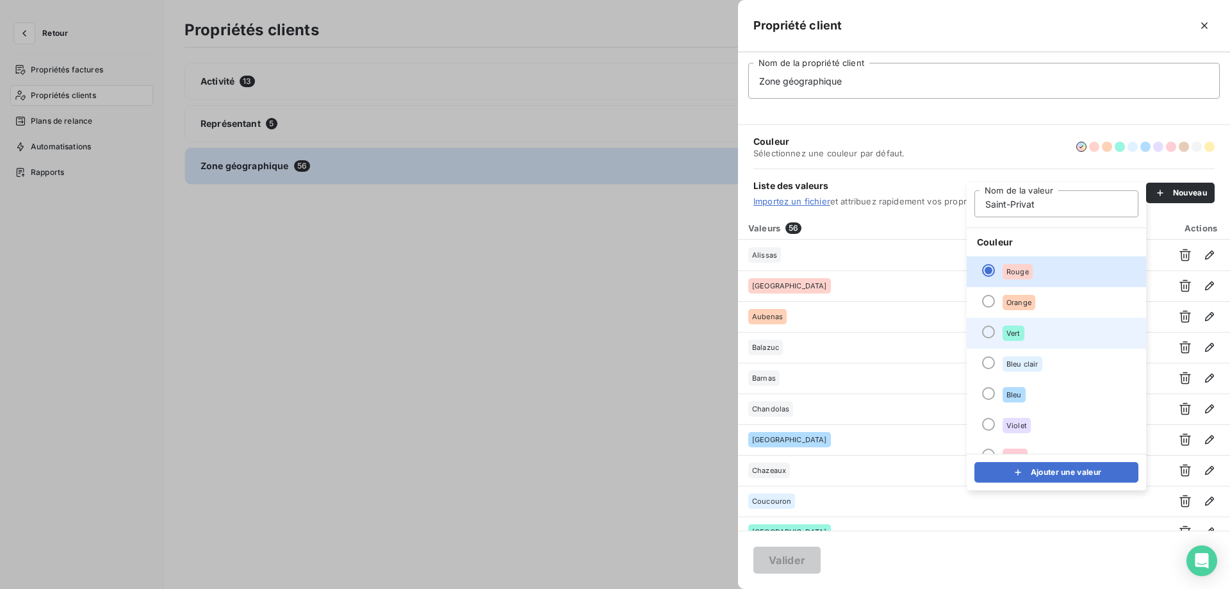
type input "Saint-Privat"
click at [1045, 340] on li "Vert" at bounding box center [1056, 333] width 179 height 31
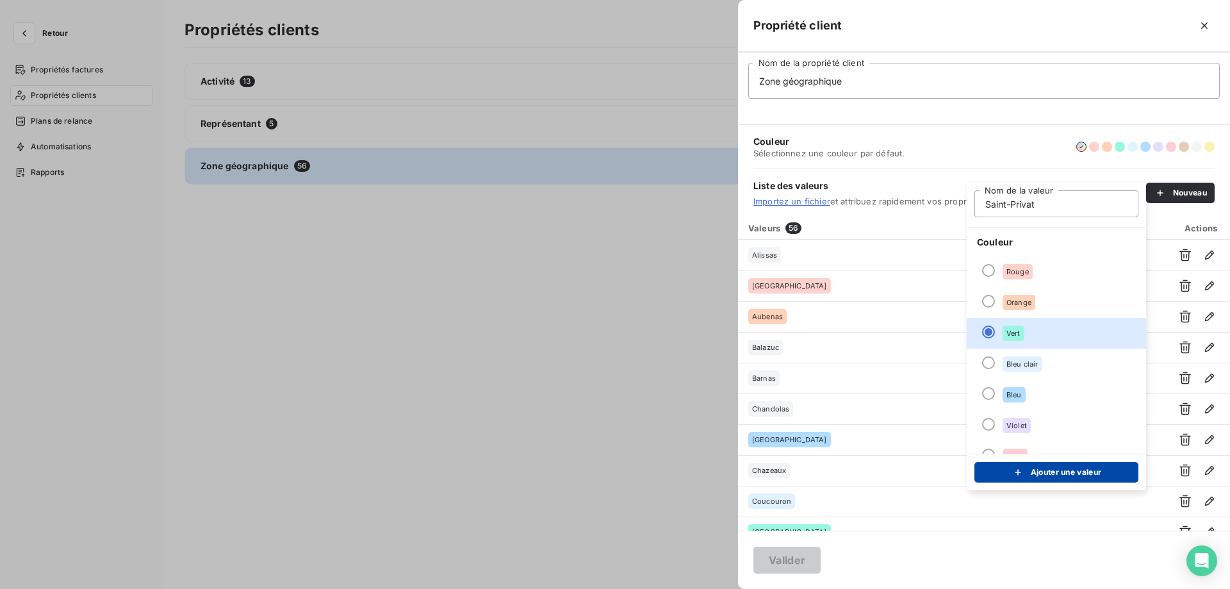
click at [1047, 473] on button "Ajouter une valeur" at bounding box center [1056, 472] width 164 height 20
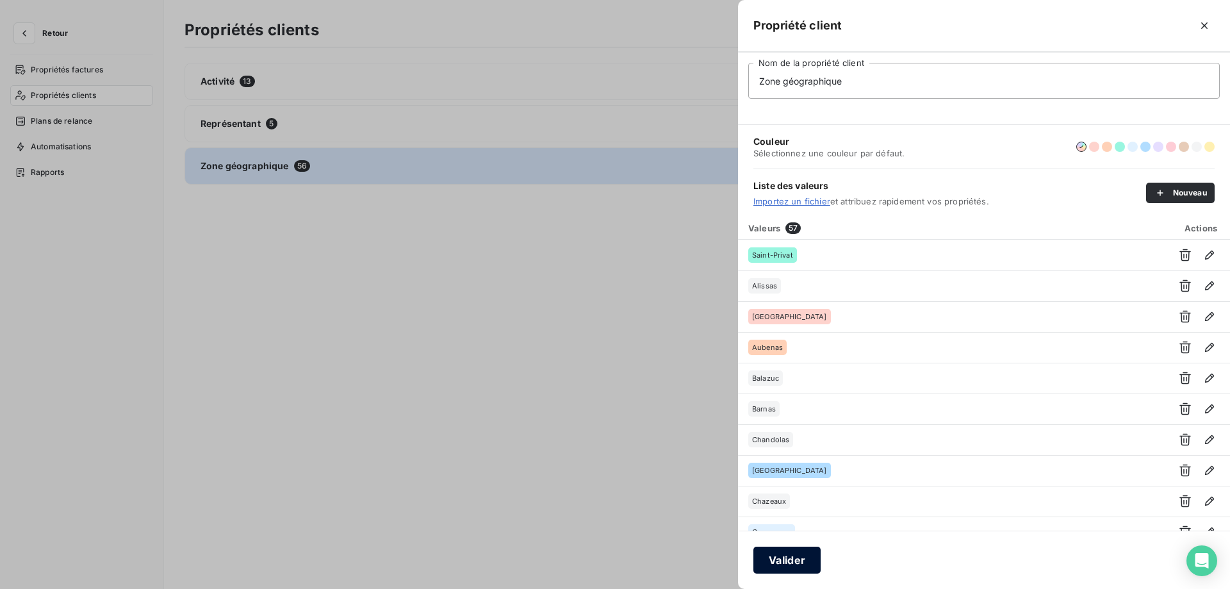
click at [777, 562] on button "Valider" at bounding box center [786, 559] width 67 height 27
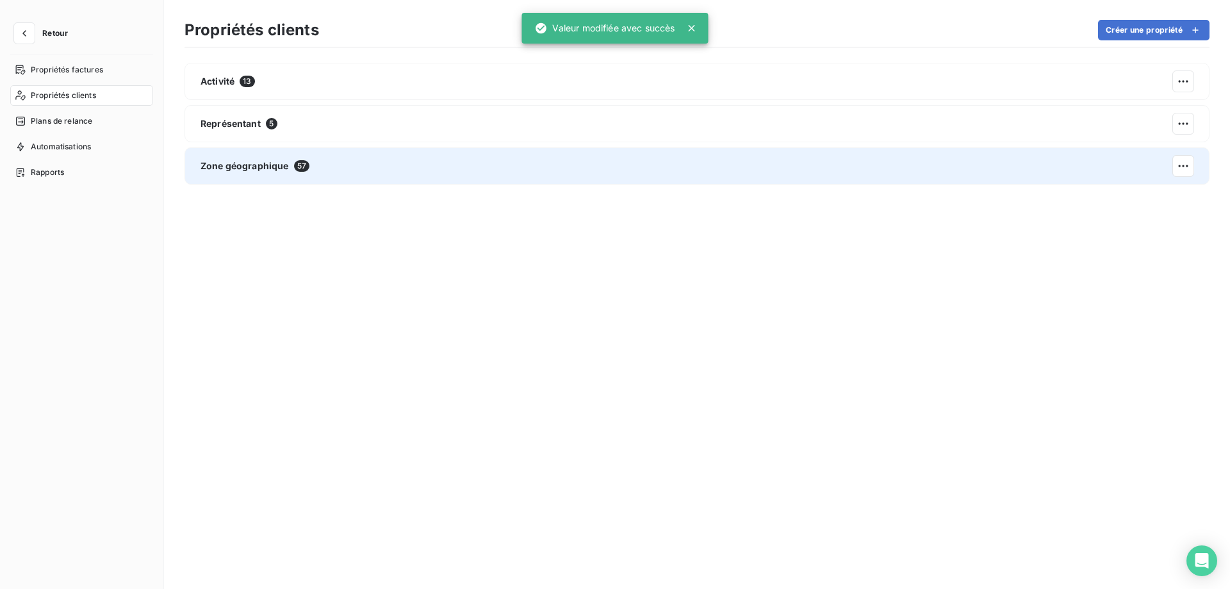
click at [328, 156] on div "Zone géographique 57" at bounding box center [696, 165] width 1025 height 37
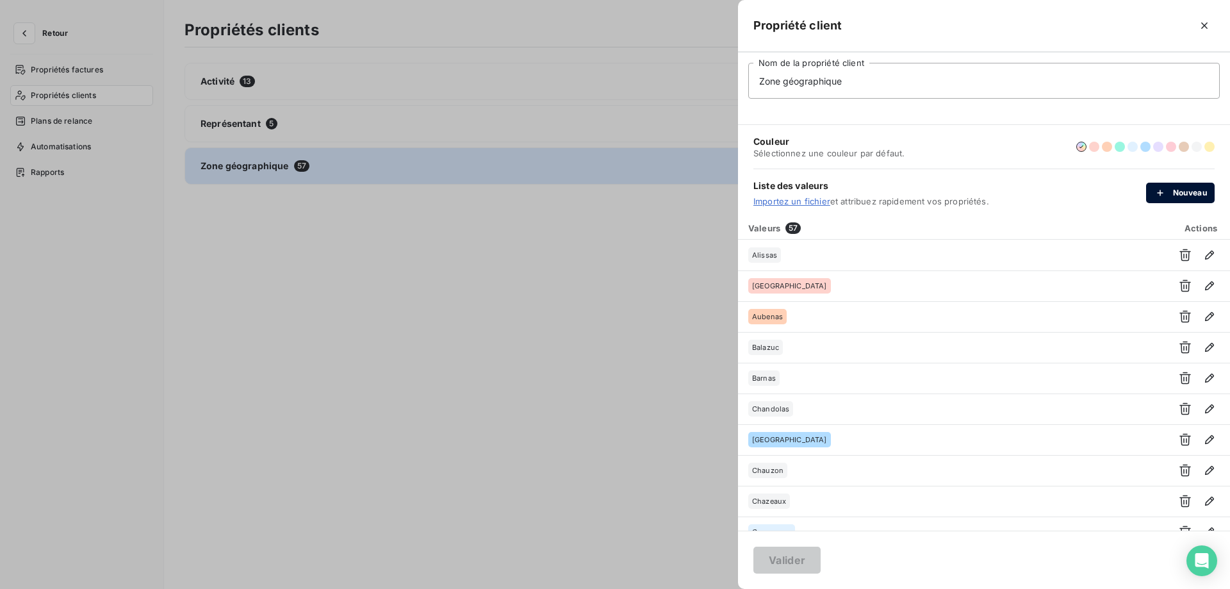
click at [1177, 201] on button "Nouveau" at bounding box center [1180, 193] width 69 height 20
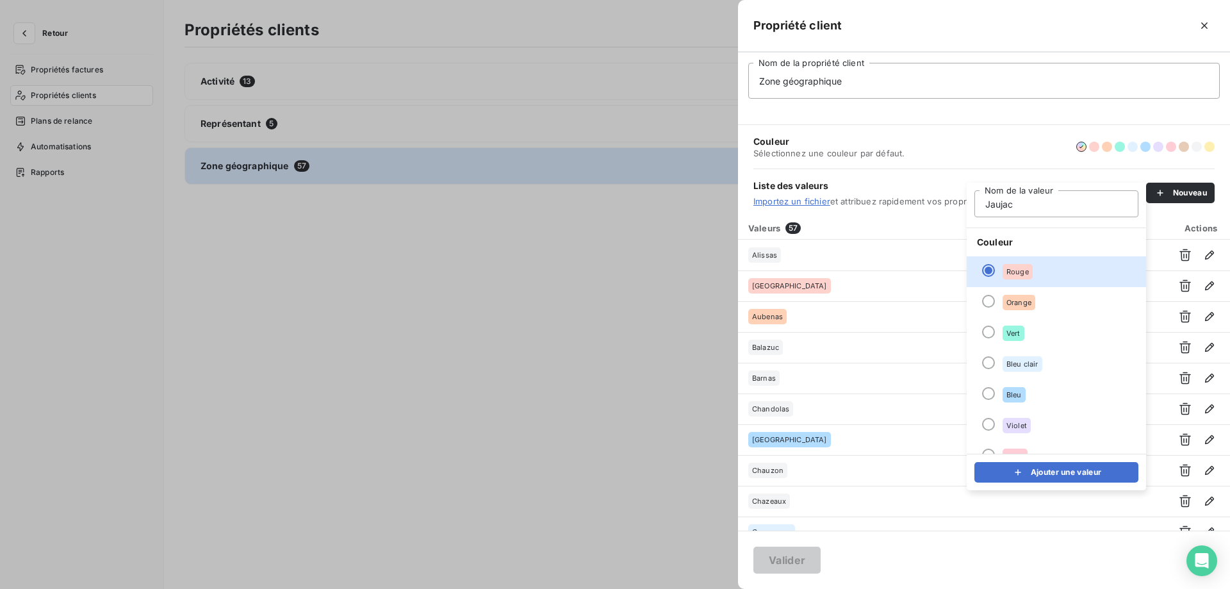
scroll to position [110, 0]
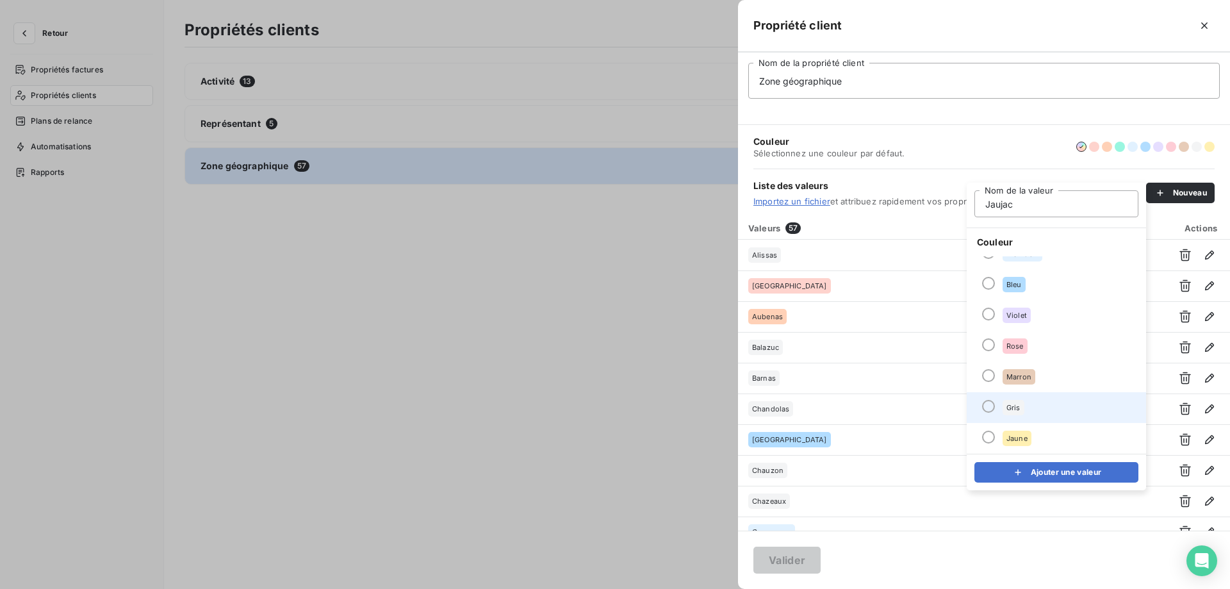
type input "Jaujac"
click at [1049, 411] on li "Gris" at bounding box center [1056, 407] width 179 height 31
click at [1024, 470] on icon "submit" at bounding box center [1018, 472] width 13 height 13
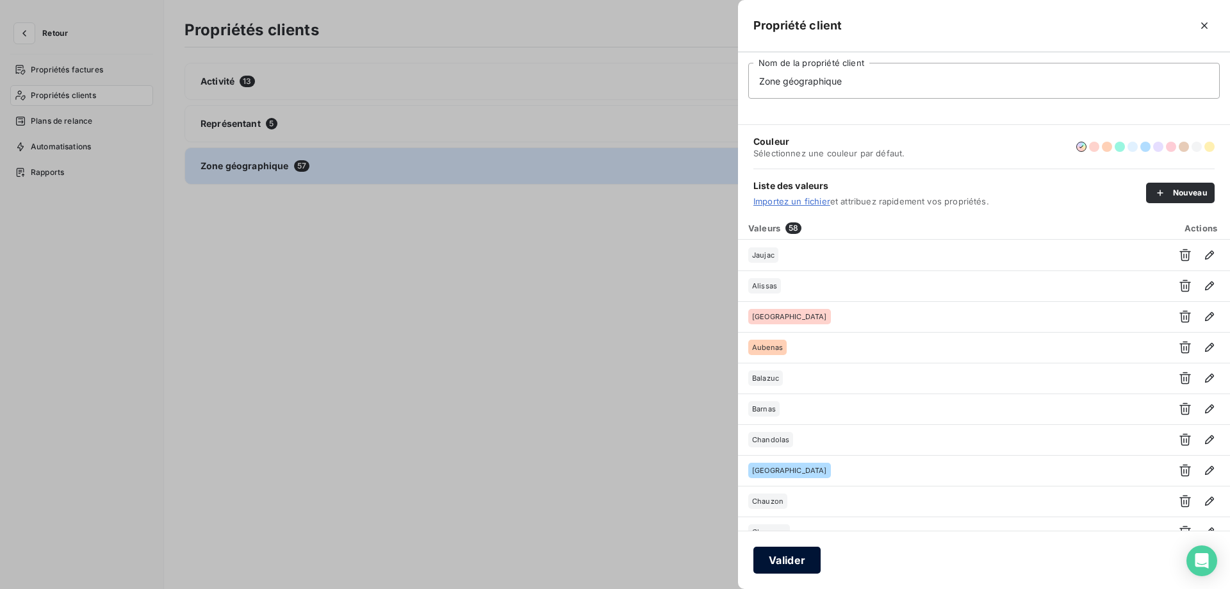
click at [812, 556] on button "Valider" at bounding box center [786, 559] width 67 height 27
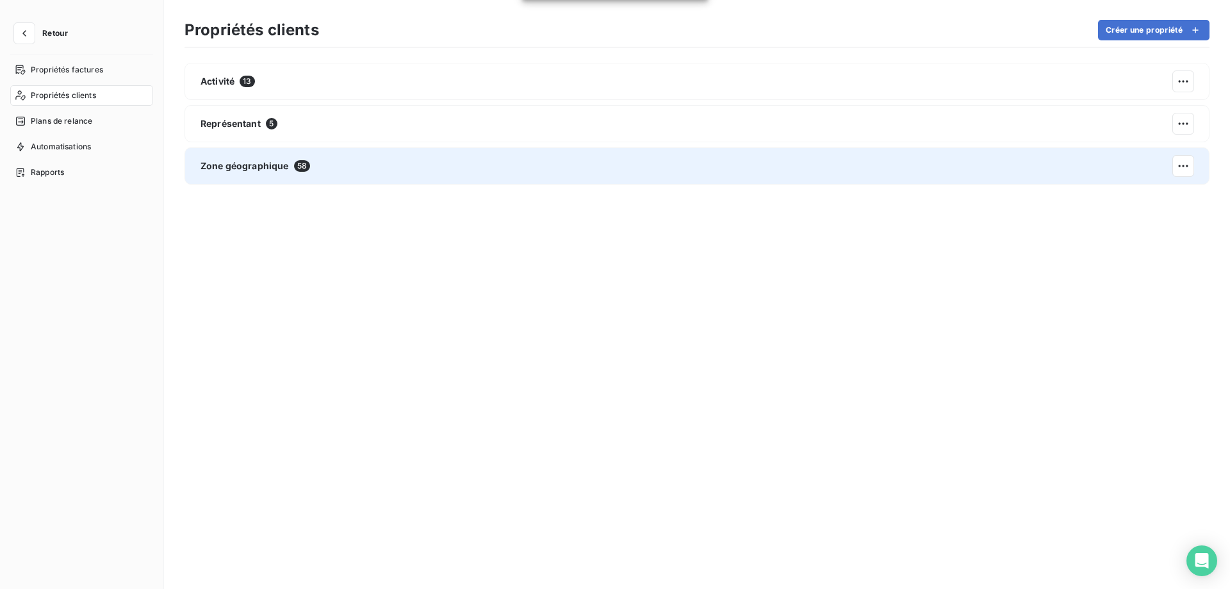
click at [262, 171] on span "Zone géographique" at bounding box center [245, 166] width 88 height 13
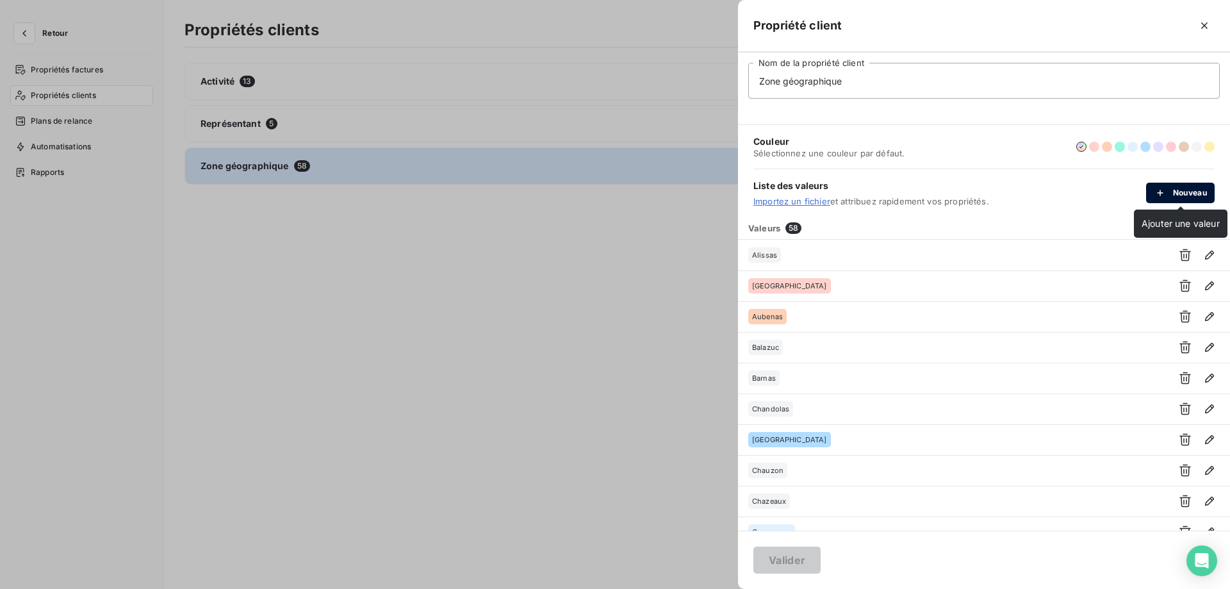
click at [1181, 199] on button "Nouveau" at bounding box center [1180, 193] width 69 height 20
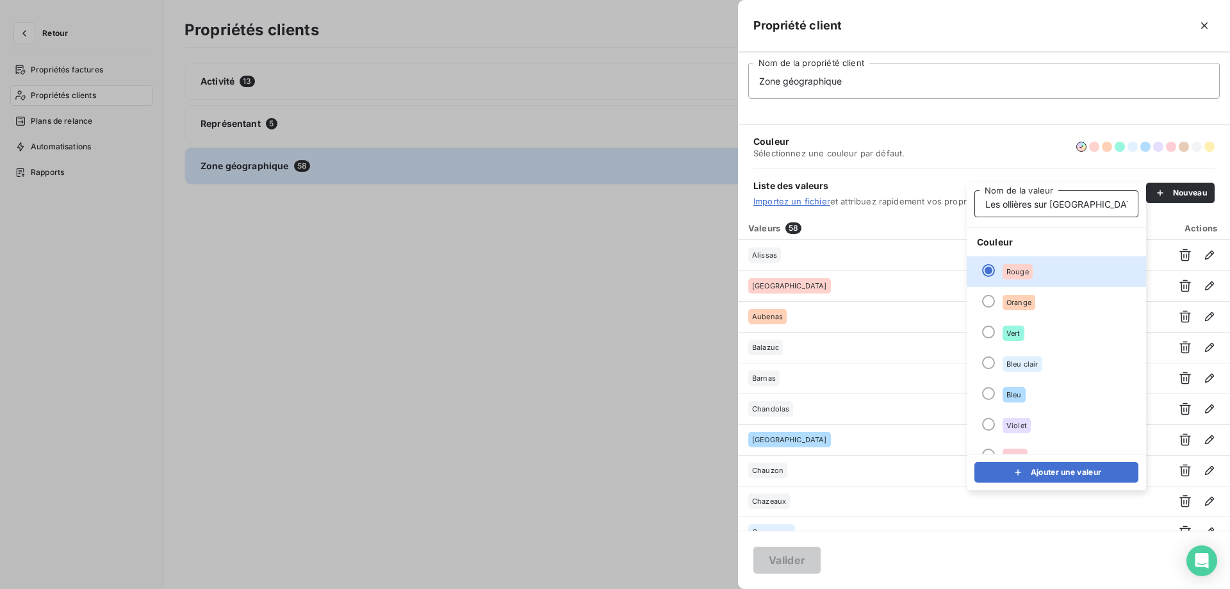
click at [1006, 201] on input "Les ollières sur Eyrieux" at bounding box center [1056, 203] width 164 height 27
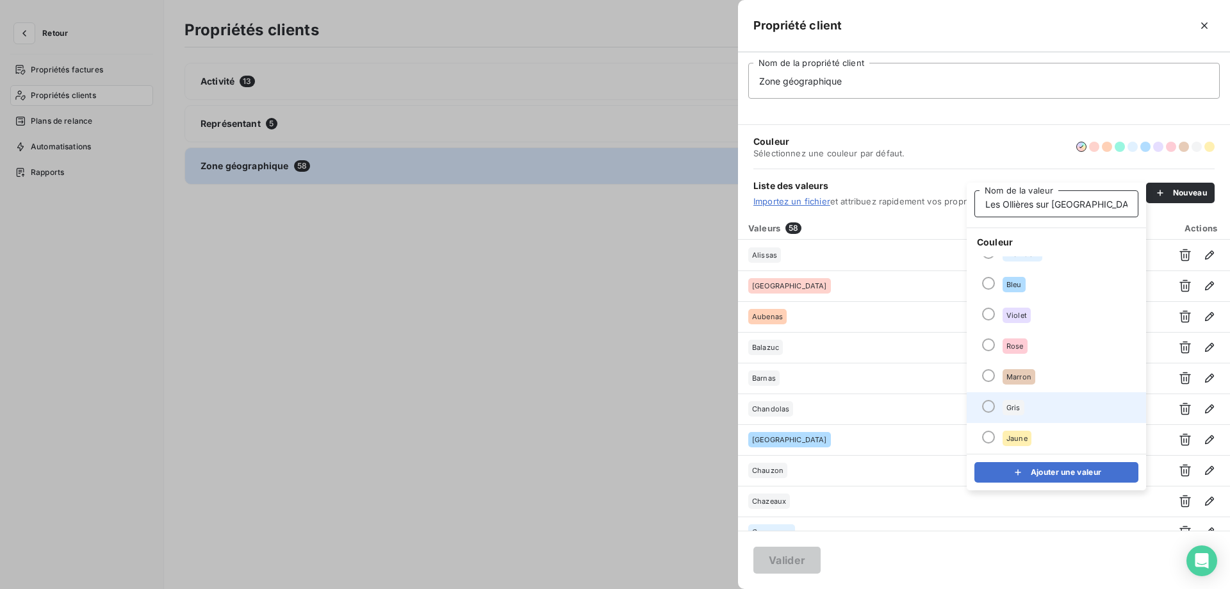
type input "Les Ollières sur [GEOGRAPHIC_DATA]"
click at [1021, 414] on div "Gris" at bounding box center [1014, 407] width 22 height 15
click at [1024, 474] on div "submit" at bounding box center [1021, 472] width 19 height 13
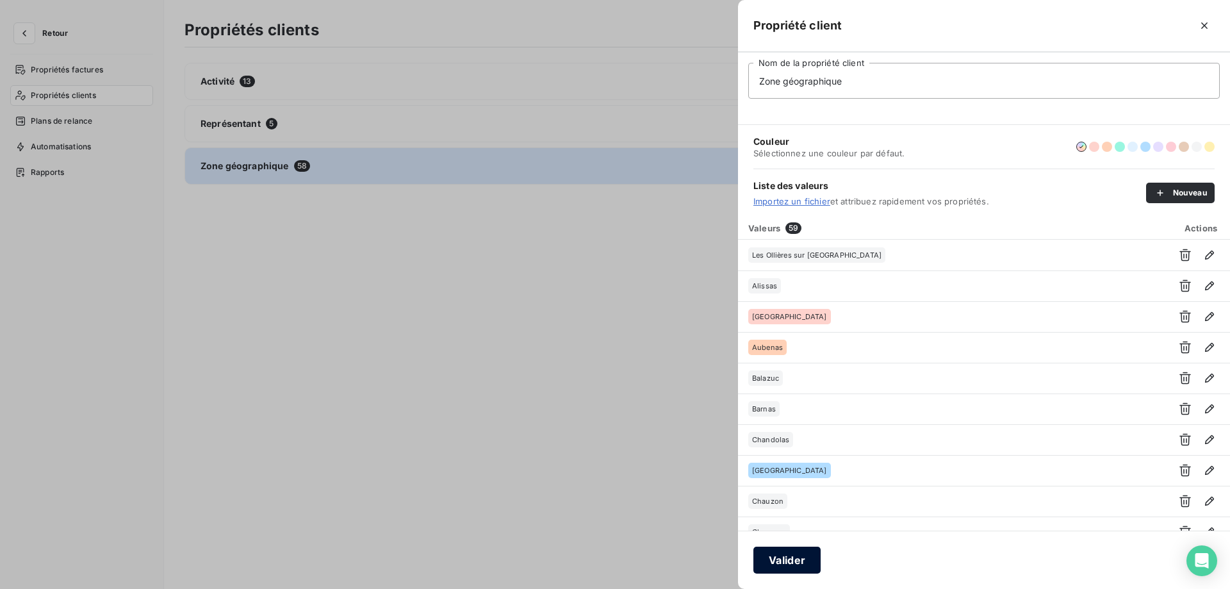
click at [773, 559] on button "Valider" at bounding box center [786, 559] width 67 height 27
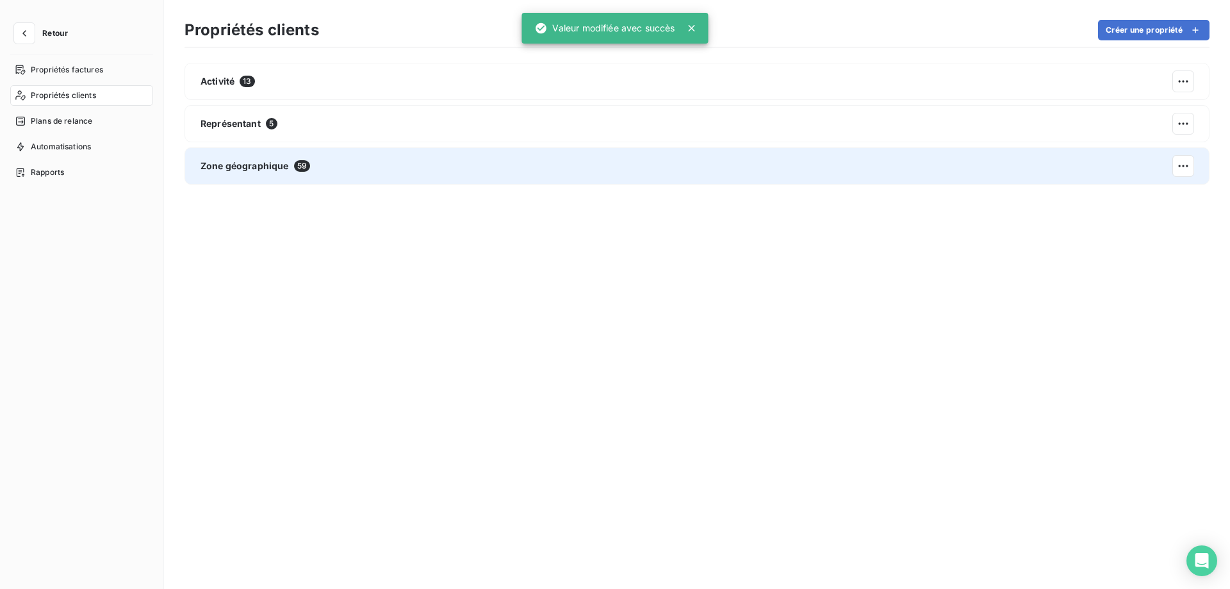
click at [327, 161] on div "Zone géographique 59" at bounding box center [696, 165] width 1025 height 37
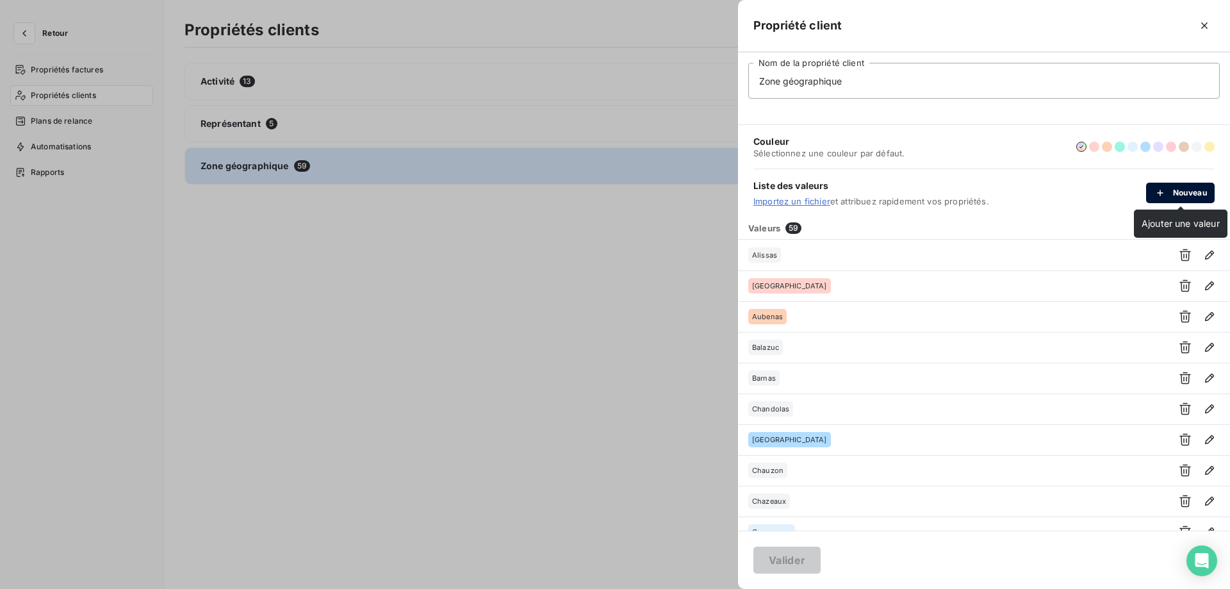
click at [1163, 194] on icon "button" at bounding box center [1160, 192] width 13 height 13
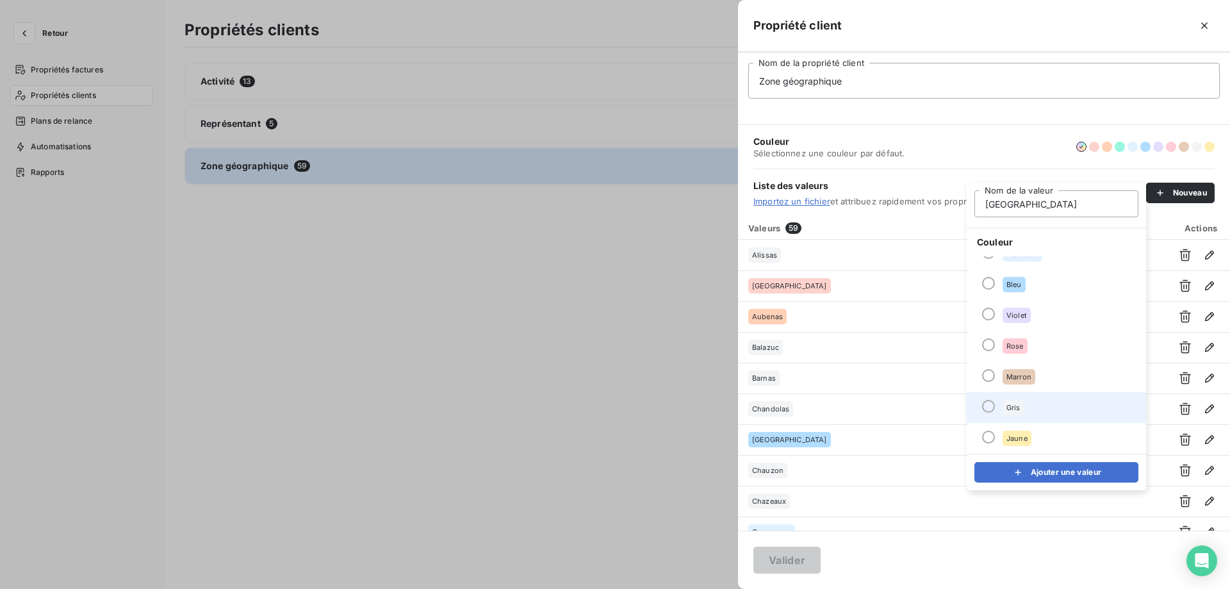
type input "[GEOGRAPHIC_DATA]"
click at [1079, 417] on li "Gris" at bounding box center [1056, 407] width 179 height 31
click at [1050, 474] on button "Ajouter une valeur" at bounding box center [1056, 472] width 164 height 20
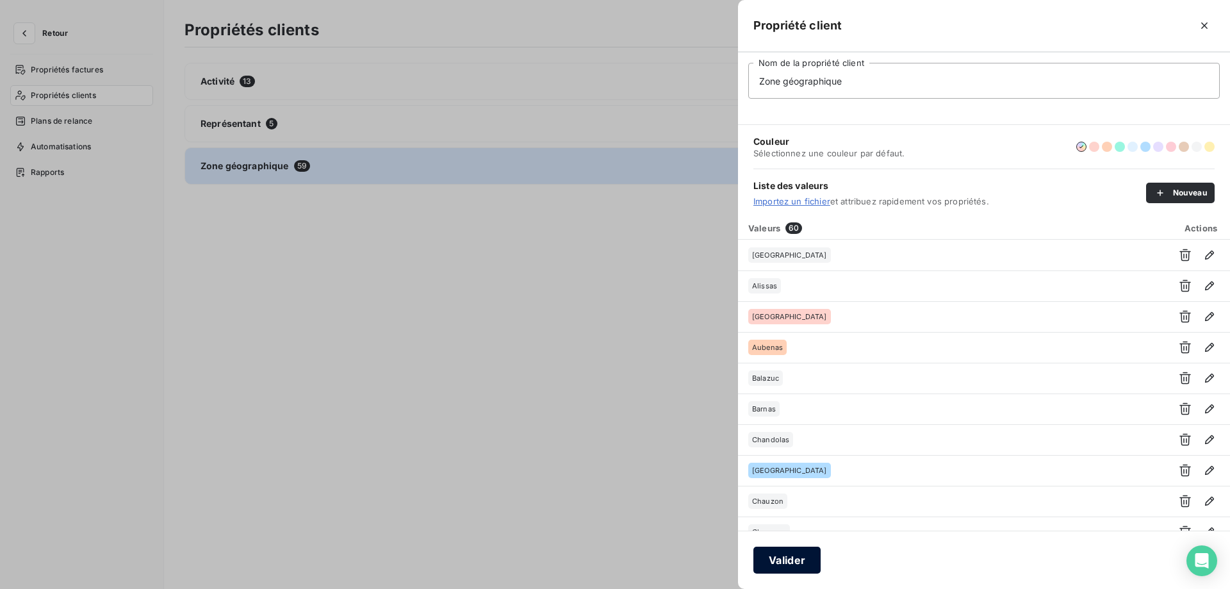
click at [792, 560] on button "Valider" at bounding box center [786, 559] width 67 height 27
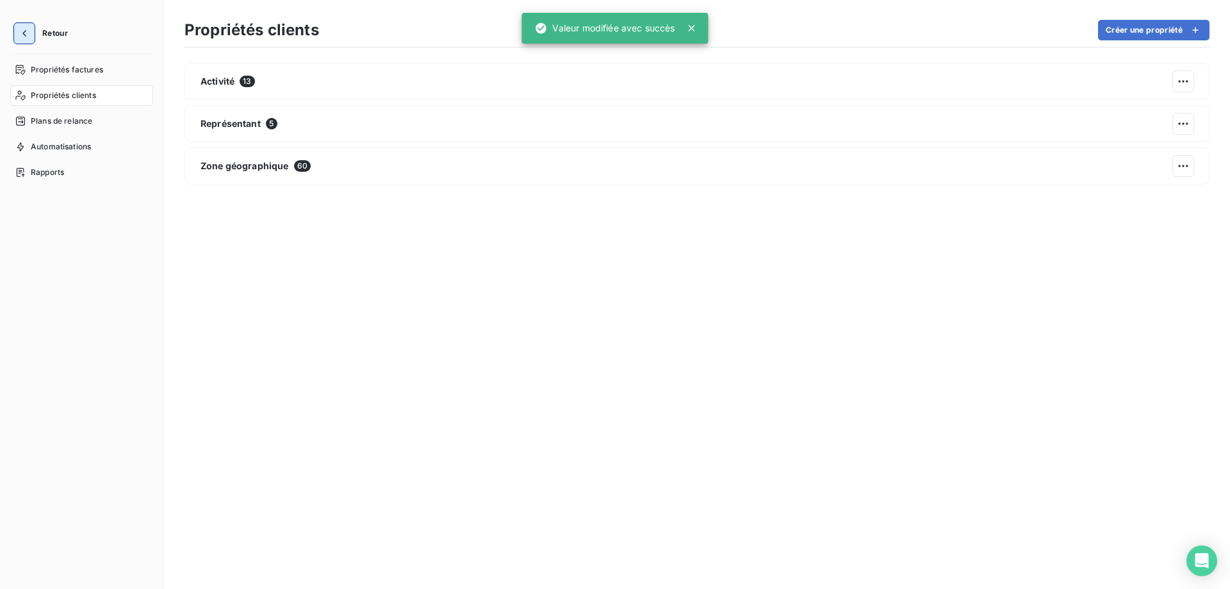
click at [21, 37] on icon "button" at bounding box center [24, 33] width 13 height 13
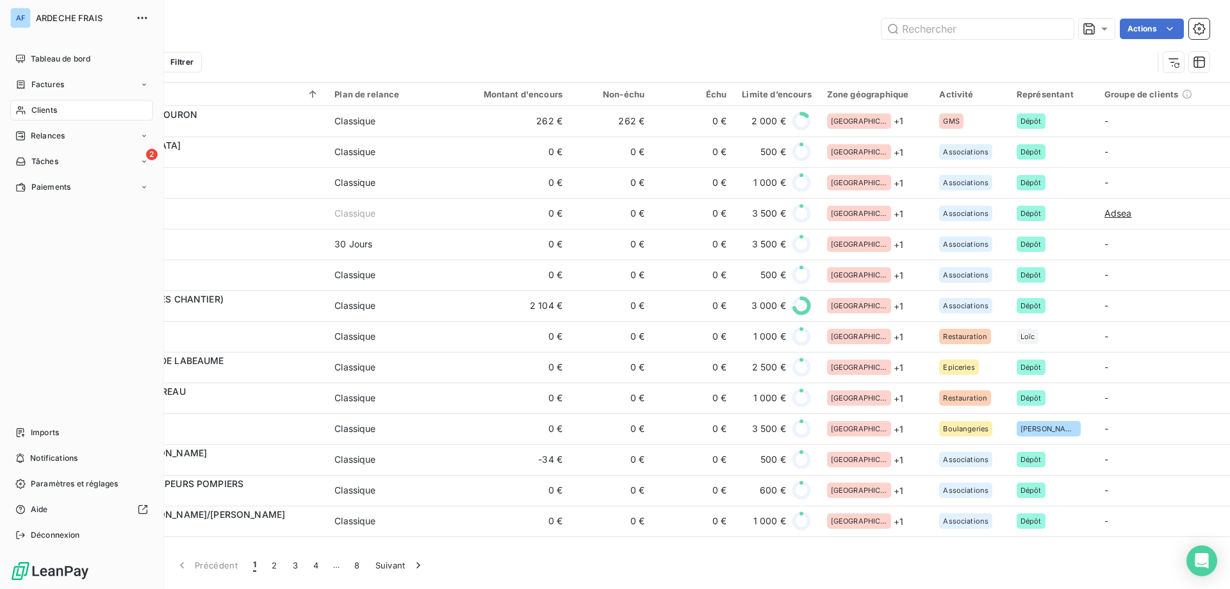
click at [84, 565] on img at bounding box center [49, 571] width 79 height 20
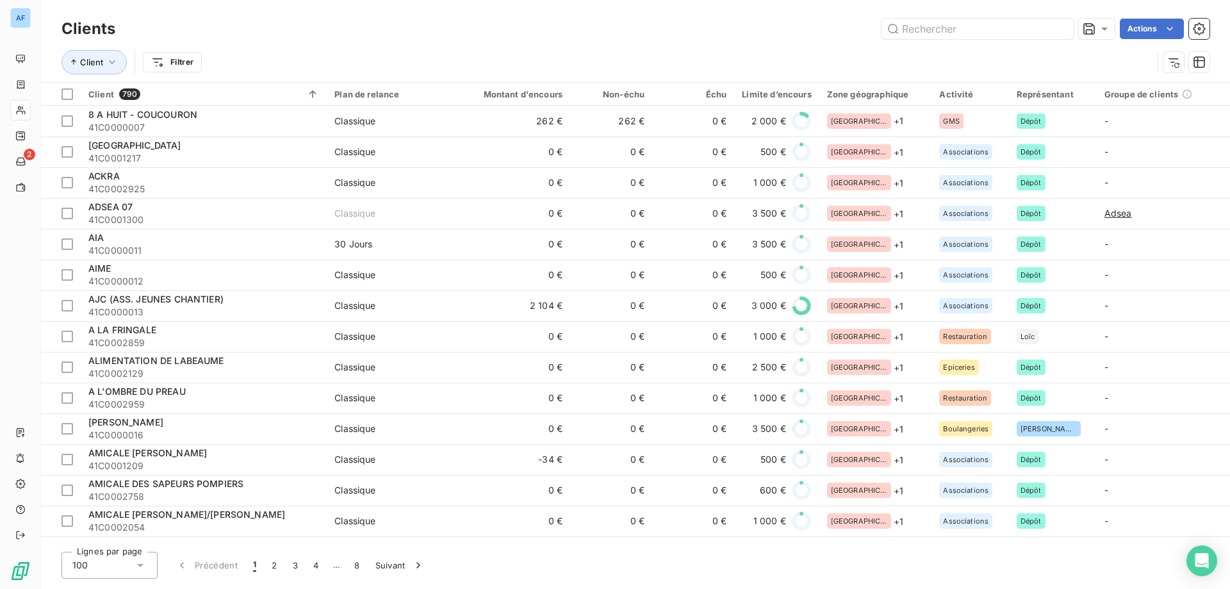
click at [118, 563] on div "100" at bounding box center [109, 565] width 96 height 27
click at [121, 511] on li "50" at bounding box center [109, 514] width 96 height 23
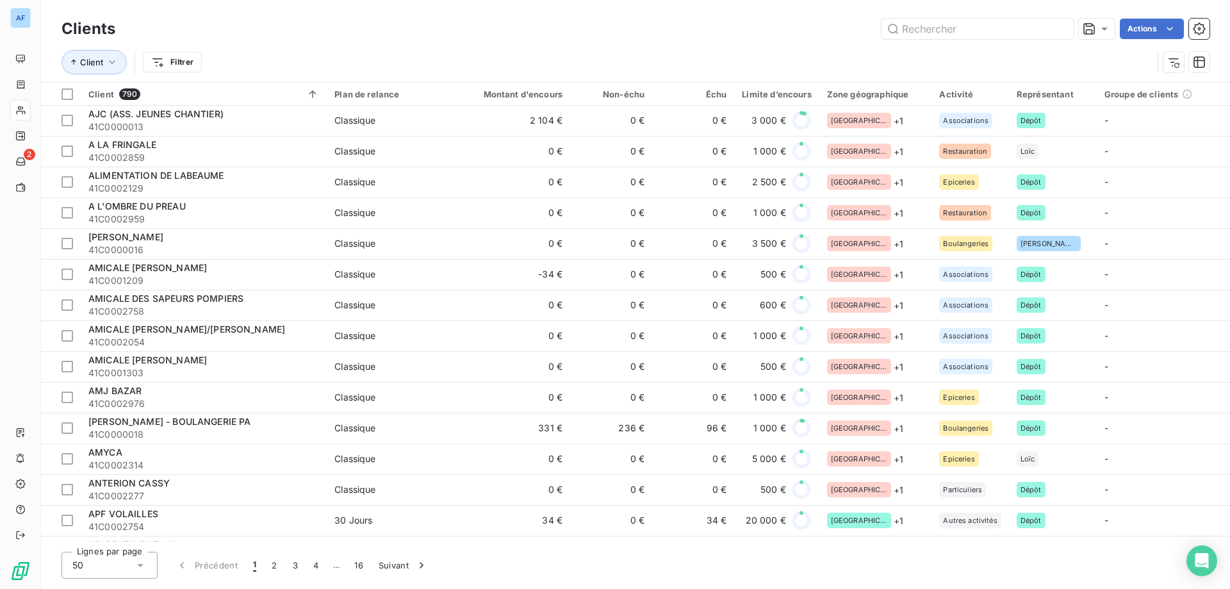
scroll to position [339, 0]
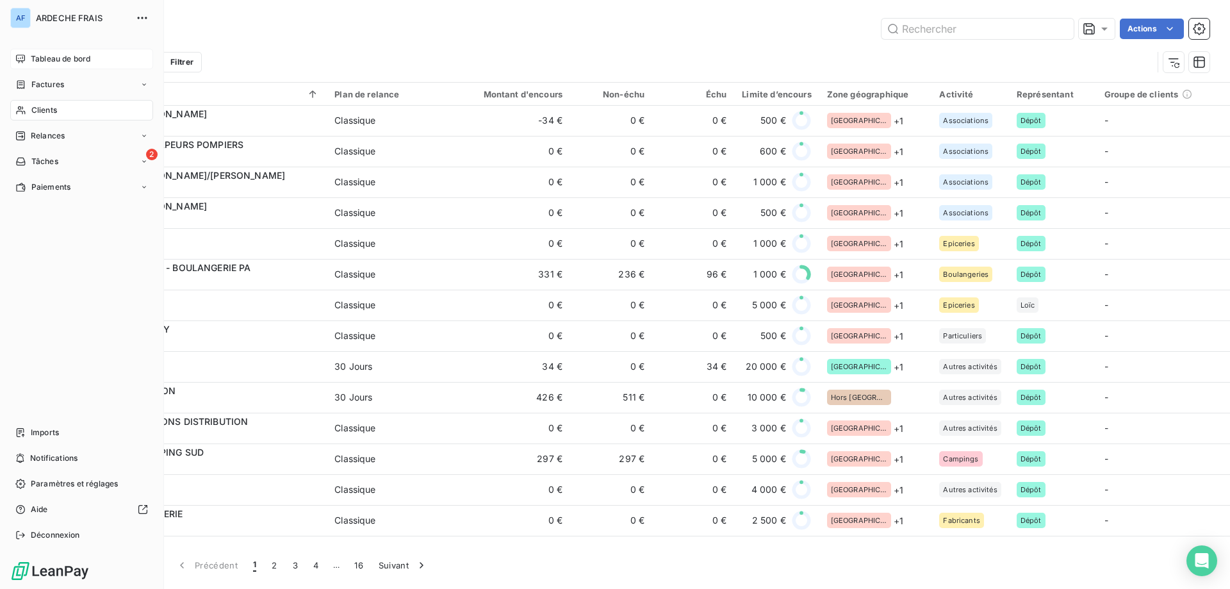
click at [56, 52] on div "Tableau de bord" at bounding box center [81, 59] width 143 height 20
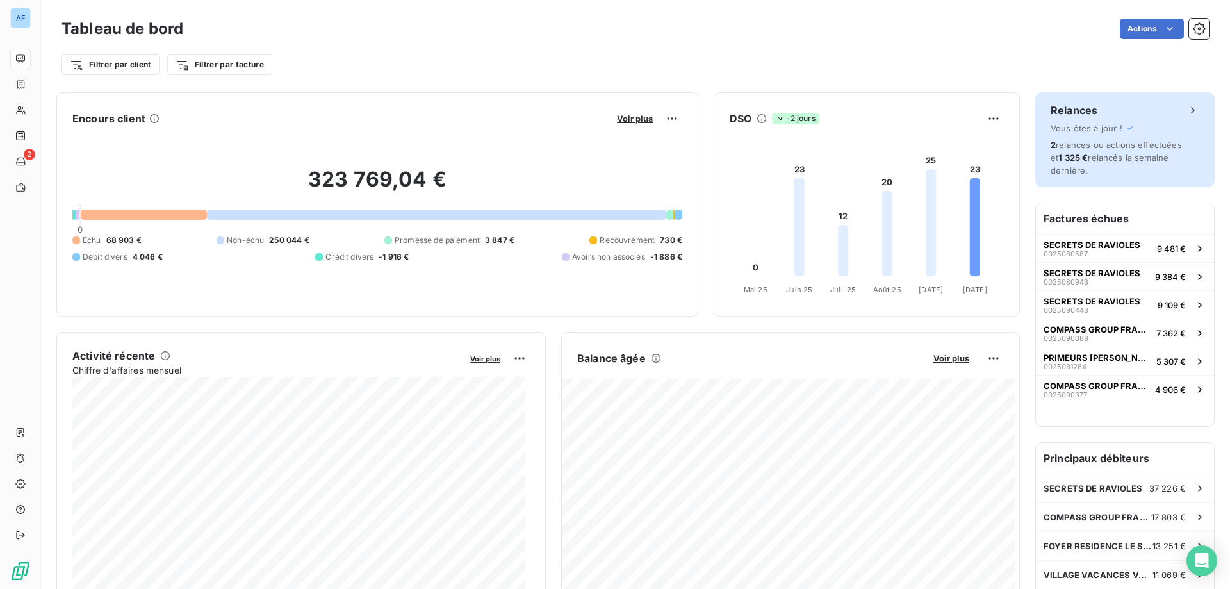
click at [1134, 164] on div "2 relances ou actions effectuées et 1 325 € relancés la semaine dernière." at bounding box center [1125, 157] width 149 height 38
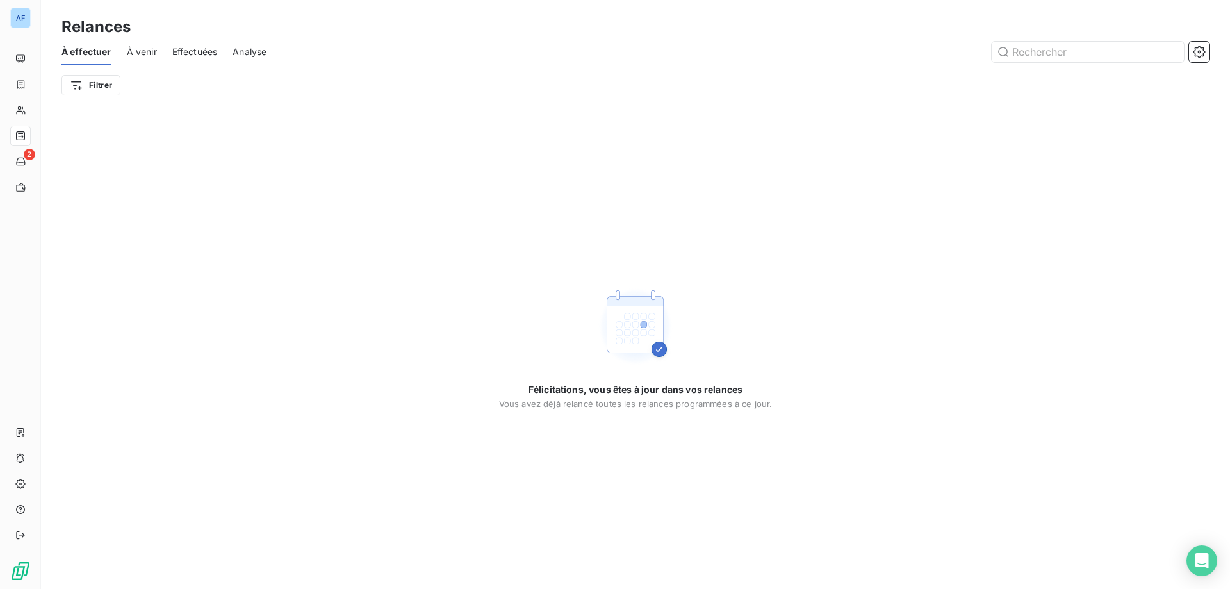
click at [142, 58] on span "À venir" at bounding box center [142, 51] width 30 height 13
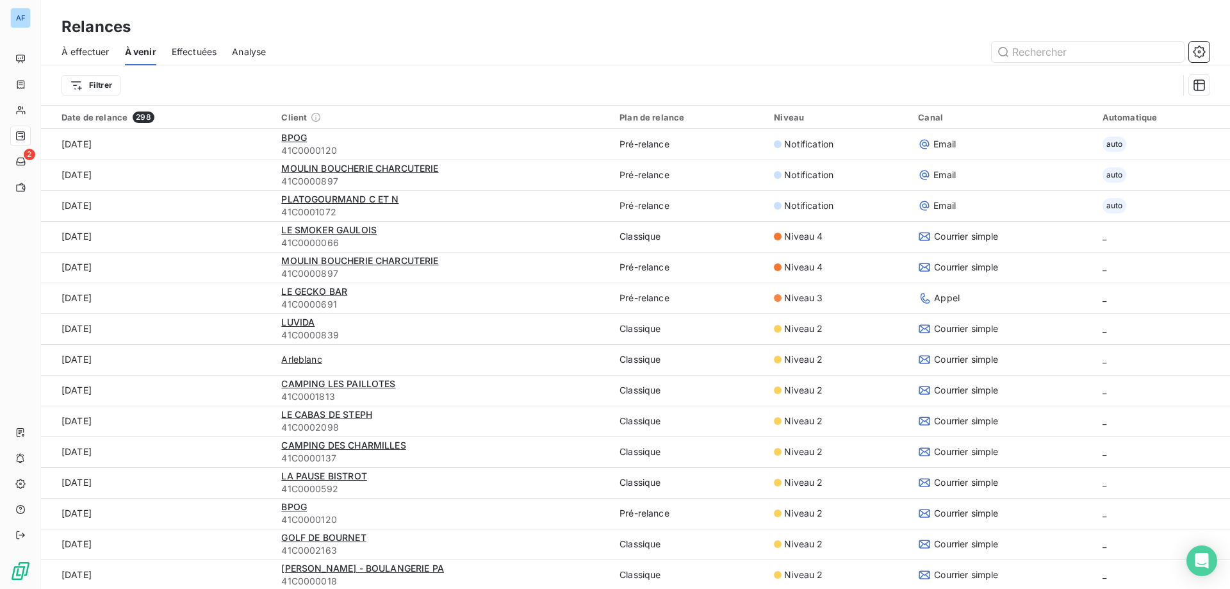
click at [247, 54] on span "Analyse" at bounding box center [249, 51] width 34 height 13
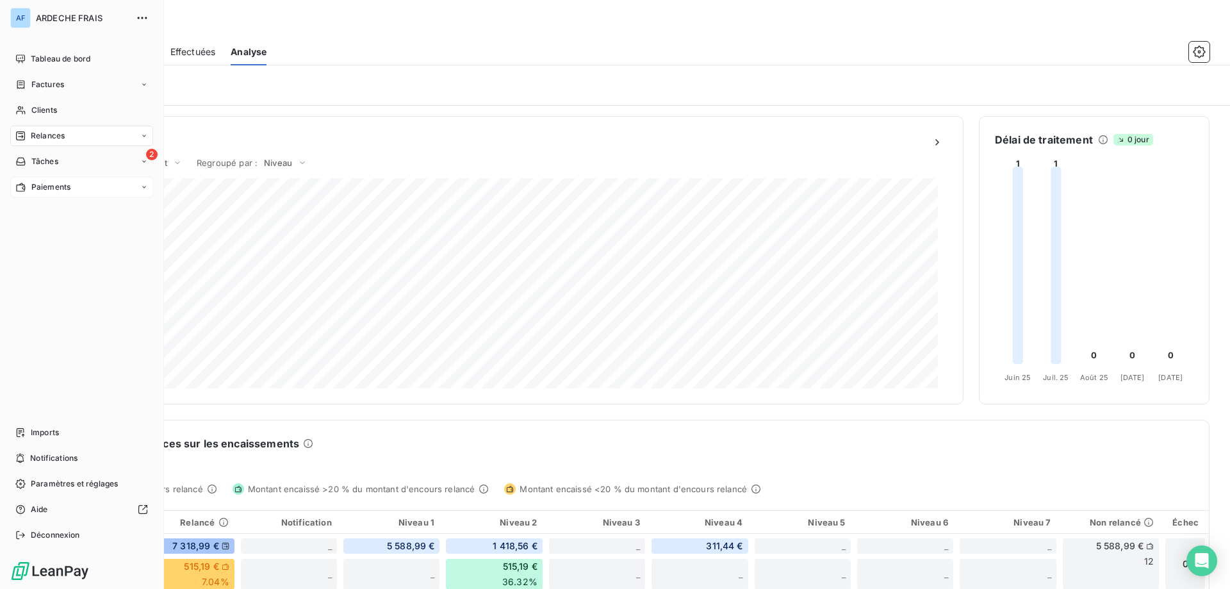
click at [29, 182] on div "Paiements" at bounding box center [42, 187] width 55 height 12
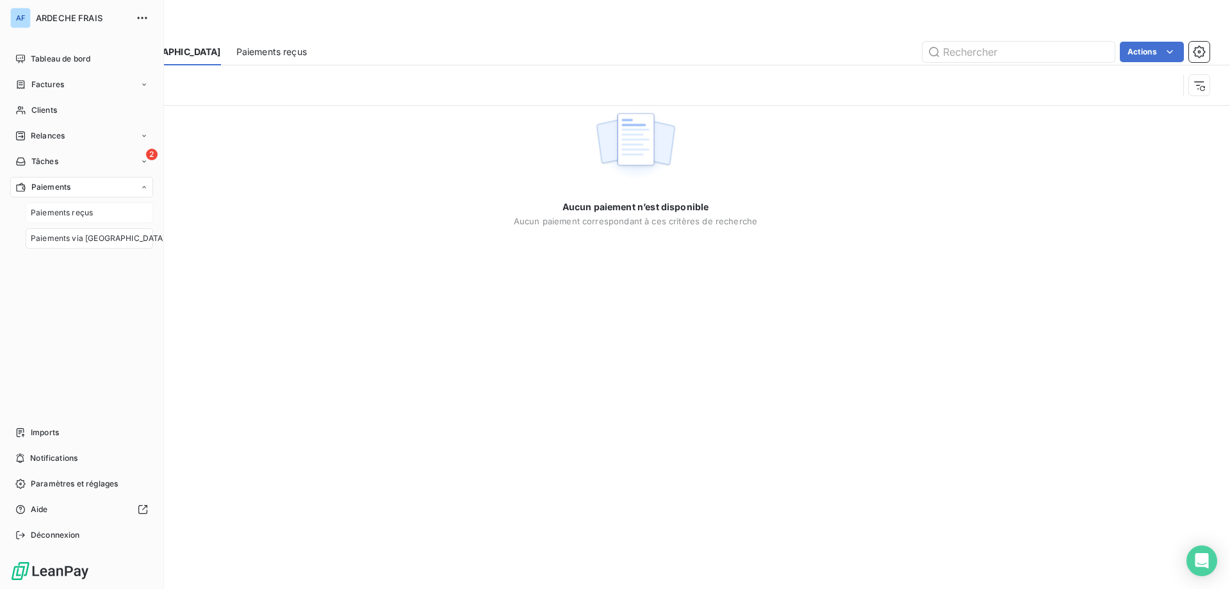
click at [36, 212] on span "Paiements reçus" at bounding box center [62, 213] width 62 height 12
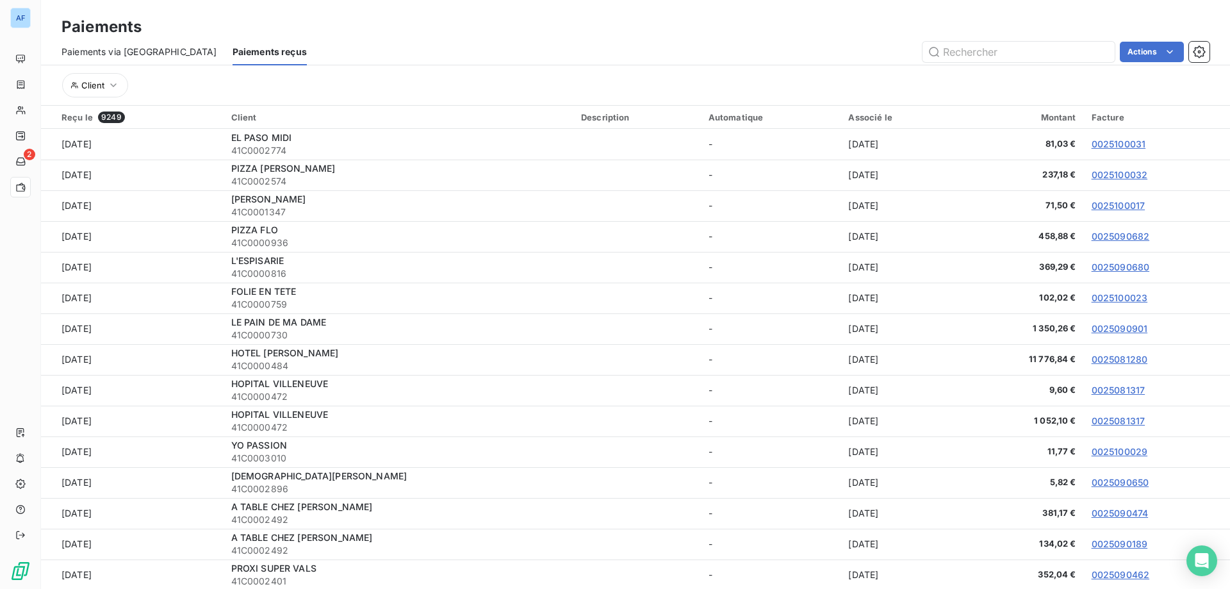
click at [99, 49] on span "Paiements via le Portail" at bounding box center [139, 51] width 156 height 13
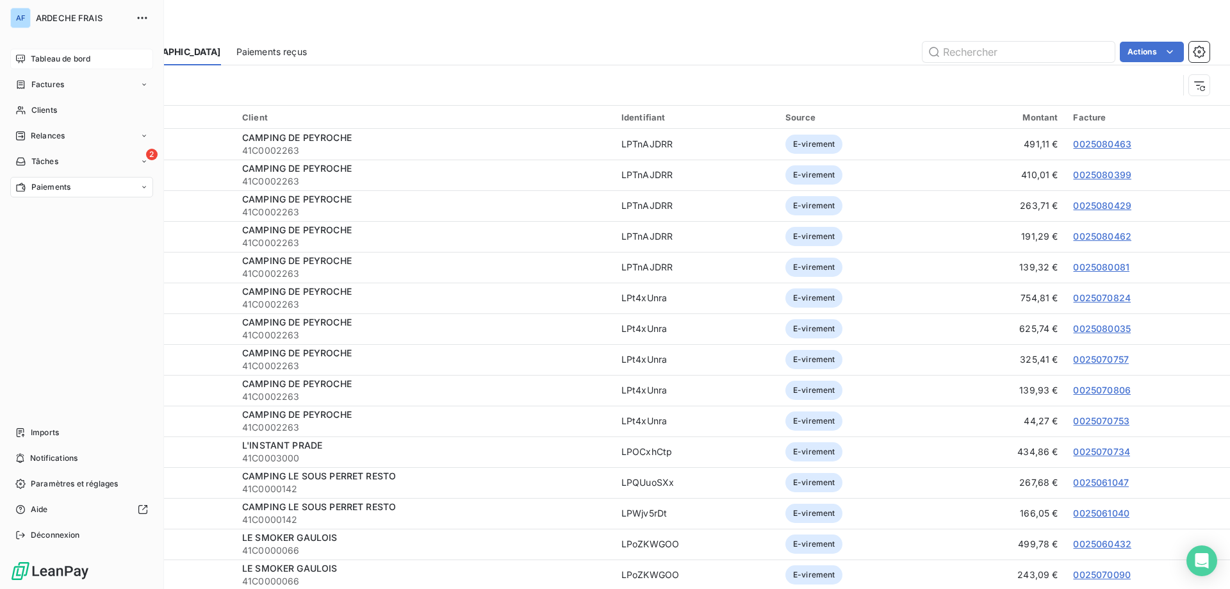
click at [55, 53] on div "Tableau de bord" at bounding box center [81, 59] width 143 height 20
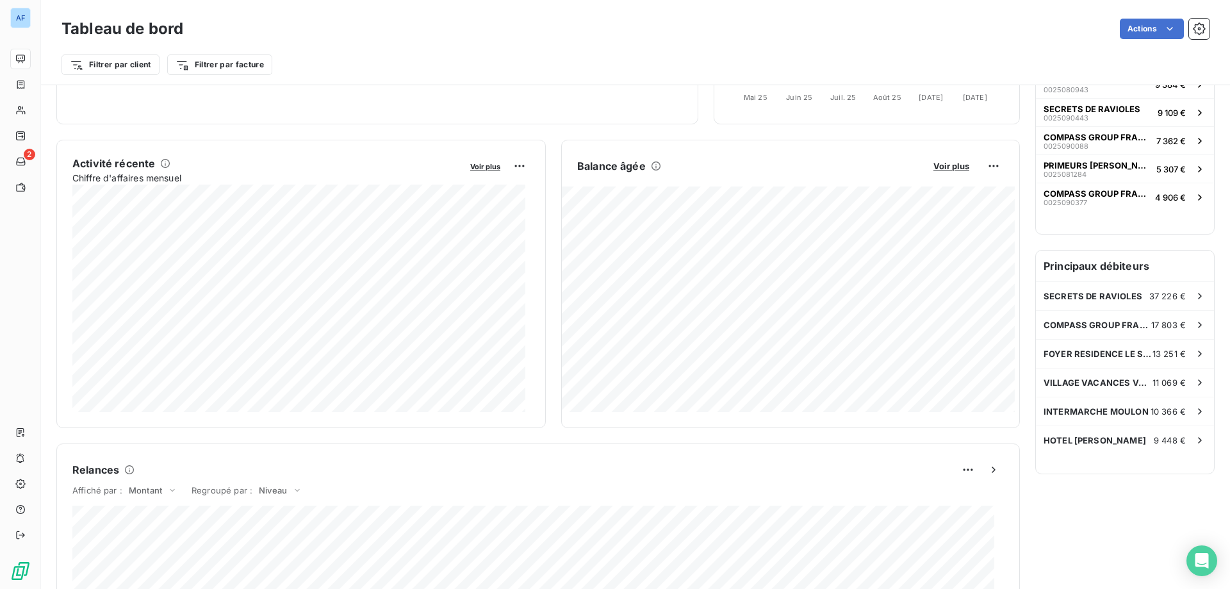
scroll to position [257, 0]
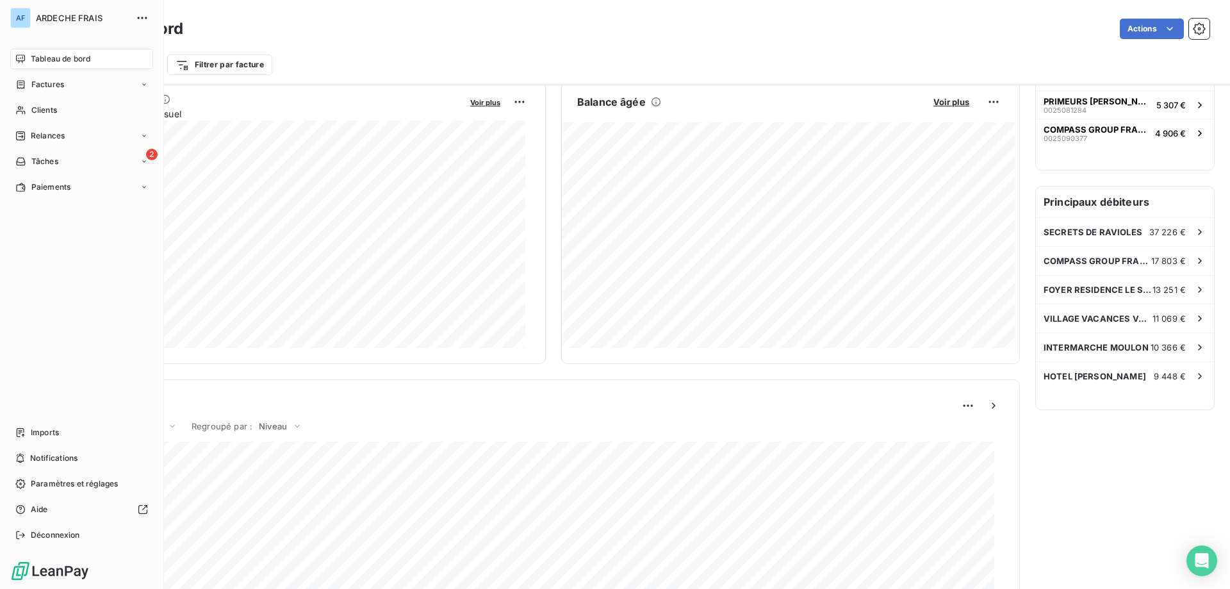
click at [35, 18] on div "AF ARDECHE FRAIS" at bounding box center [81, 18] width 143 height 20
click at [138, 17] on icon "button" at bounding box center [142, 18] width 13 height 13
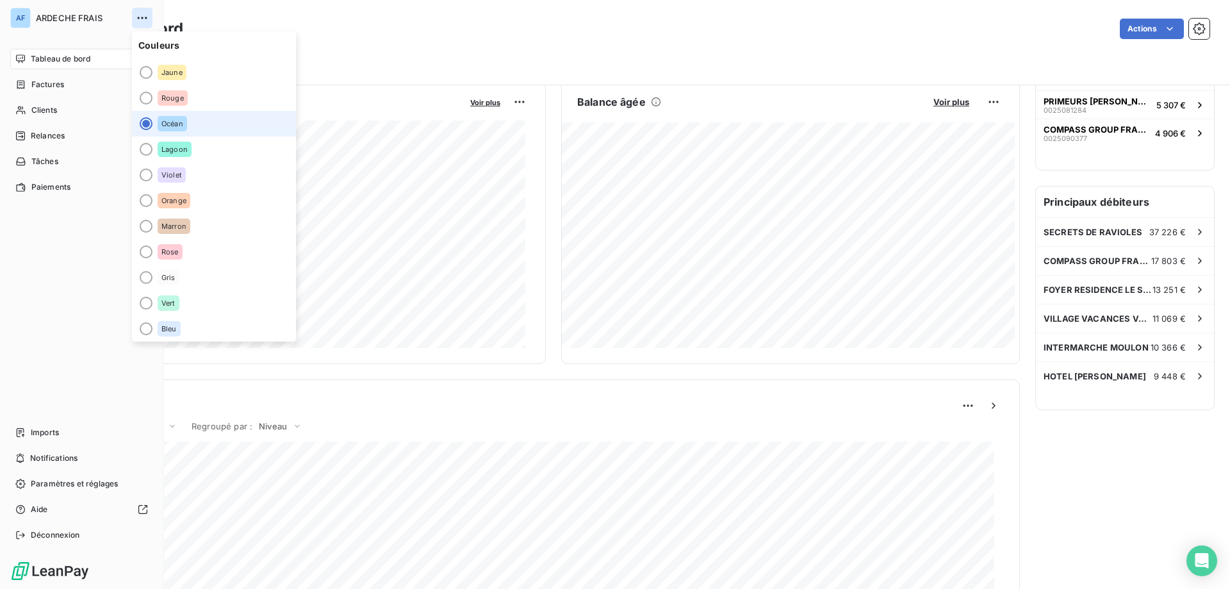
click at [138, 17] on icon "button" at bounding box center [142, 18] width 13 height 13
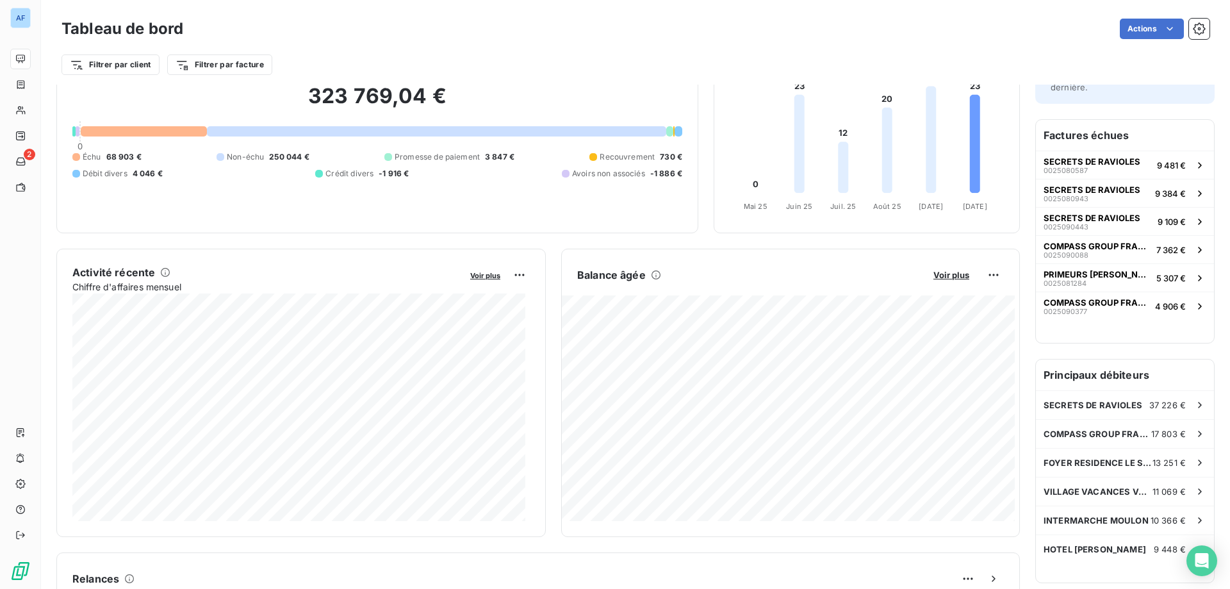
scroll to position [0, 0]
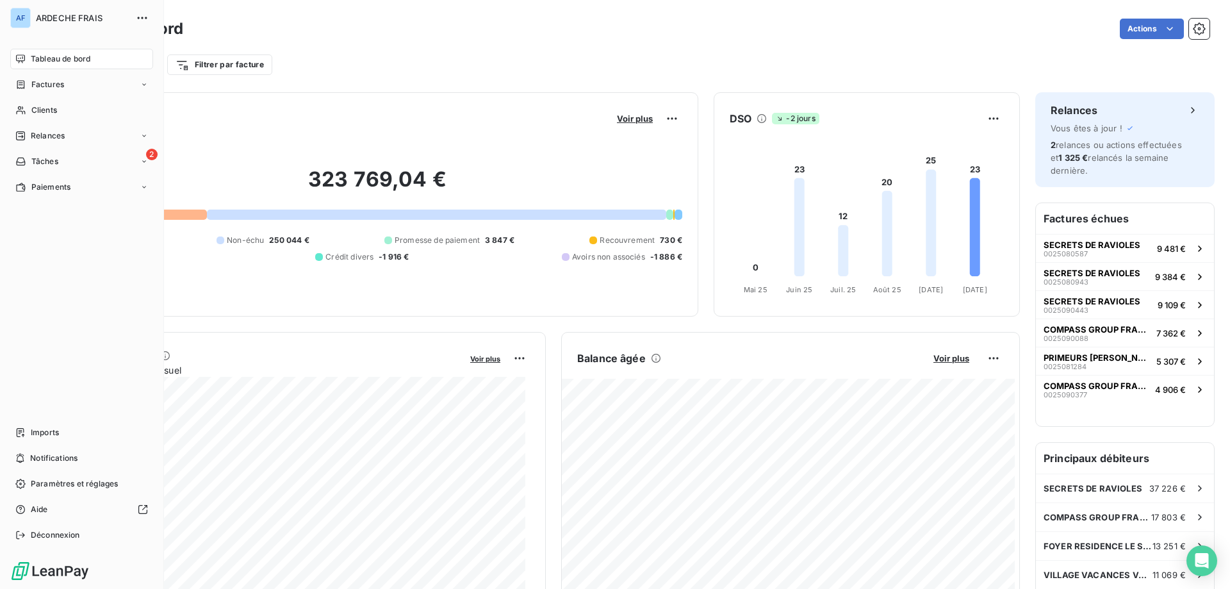
click at [19, 26] on div "AF" at bounding box center [20, 18] width 20 height 20
click at [142, 18] on icon "button" at bounding box center [142, 18] width 10 height 2
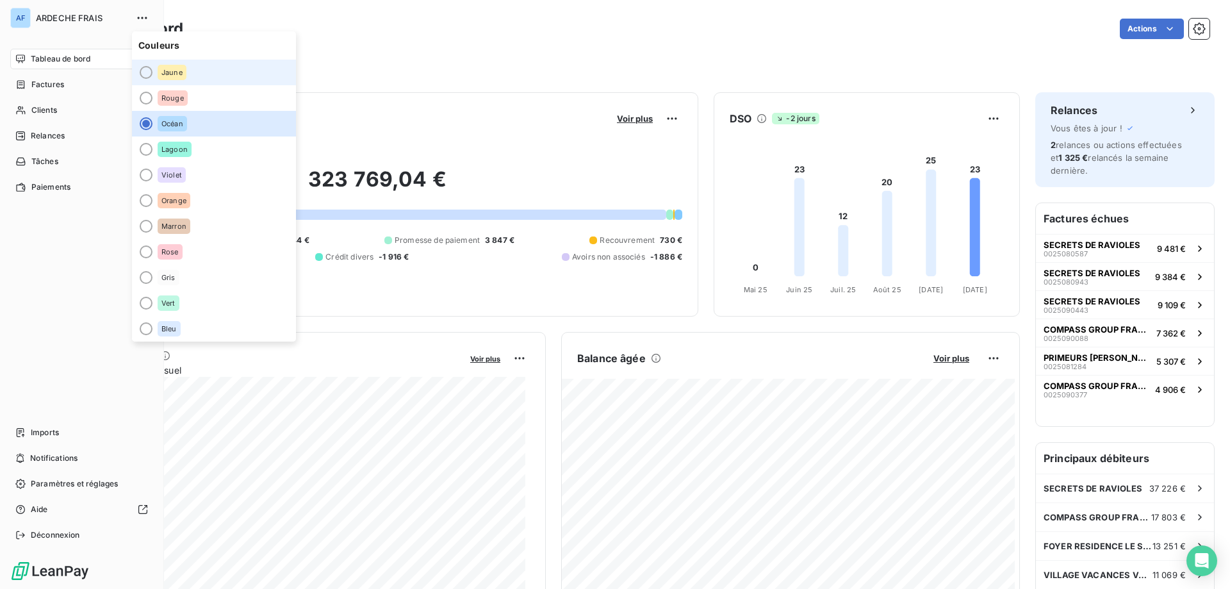
click at [183, 76] on div "Jaune" at bounding box center [172, 72] width 29 height 15
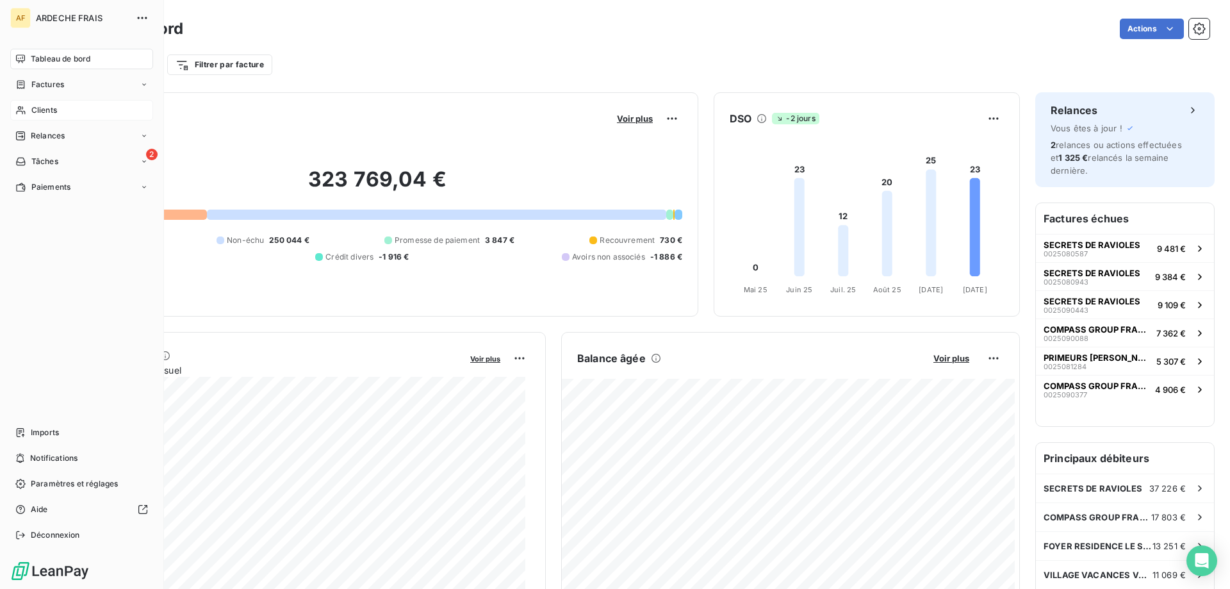
click at [37, 108] on span "Clients" at bounding box center [44, 110] width 26 height 12
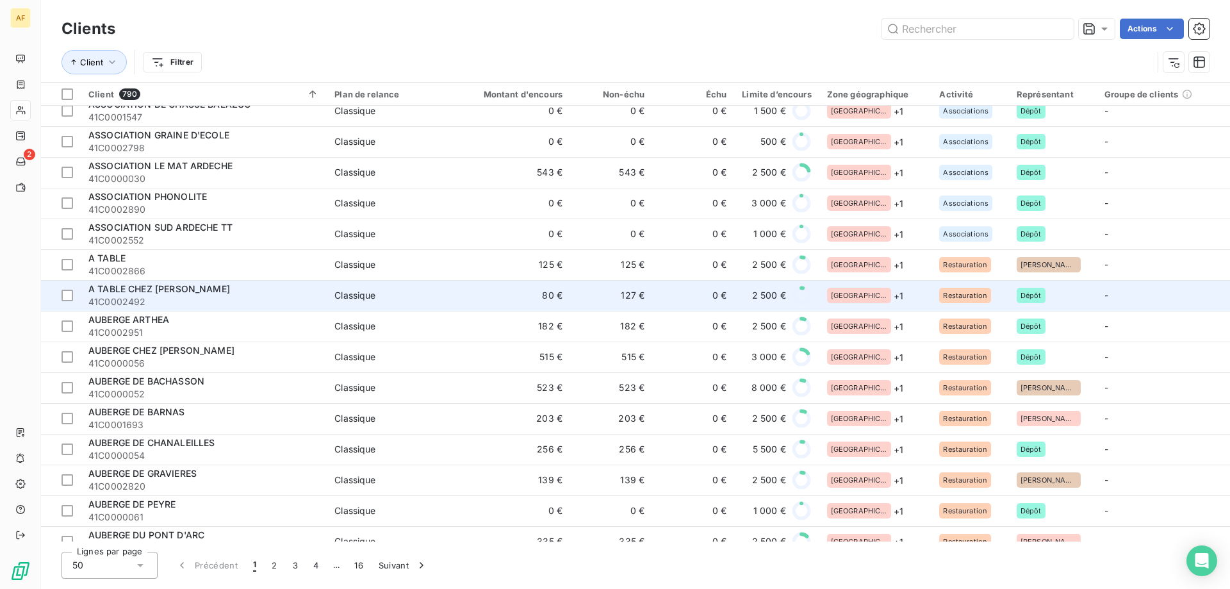
scroll to position [1108, 0]
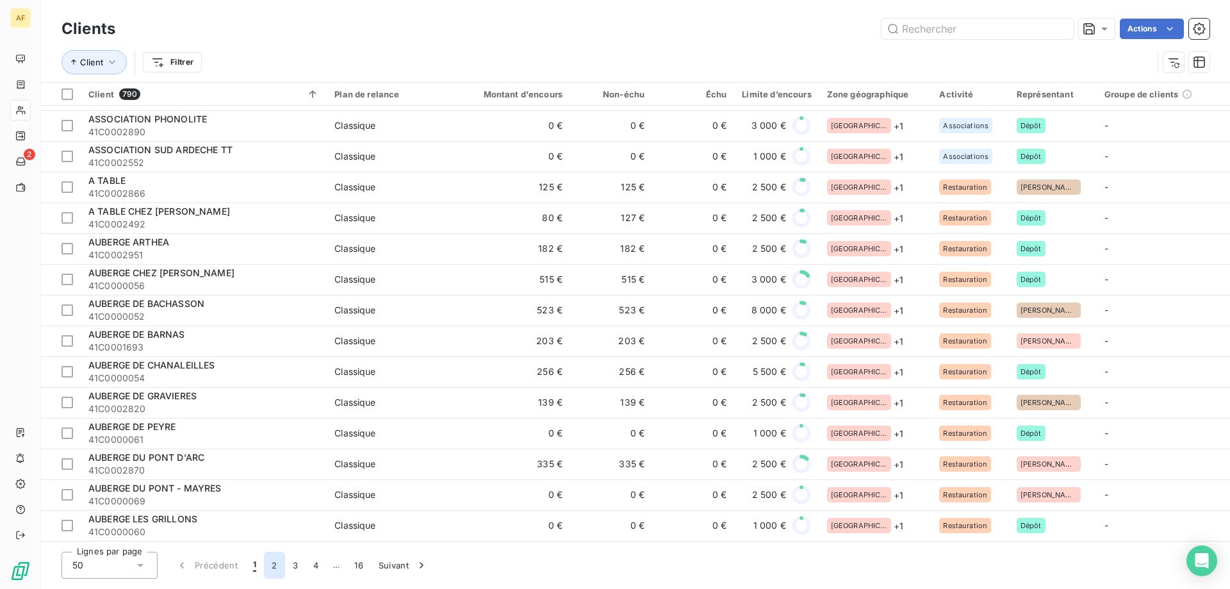
click at [273, 559] on button "2" at bounding box center [274, 565] width 20 height 27
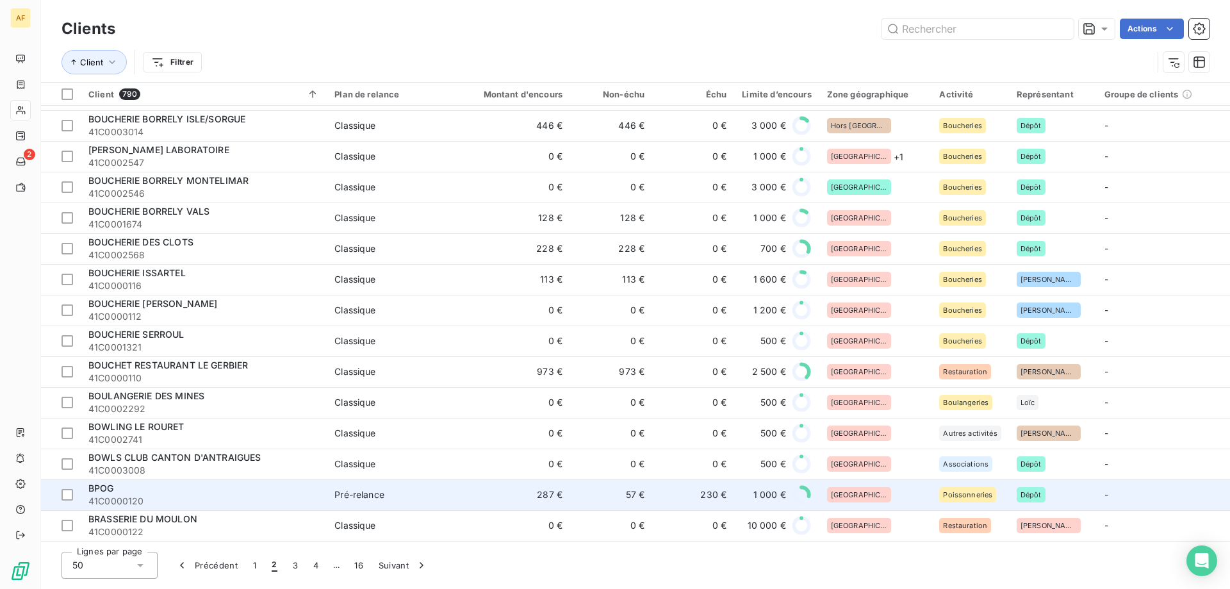
click at [576, 485] on td "57 €" at bounding box center [611, 494] width 82 height 31
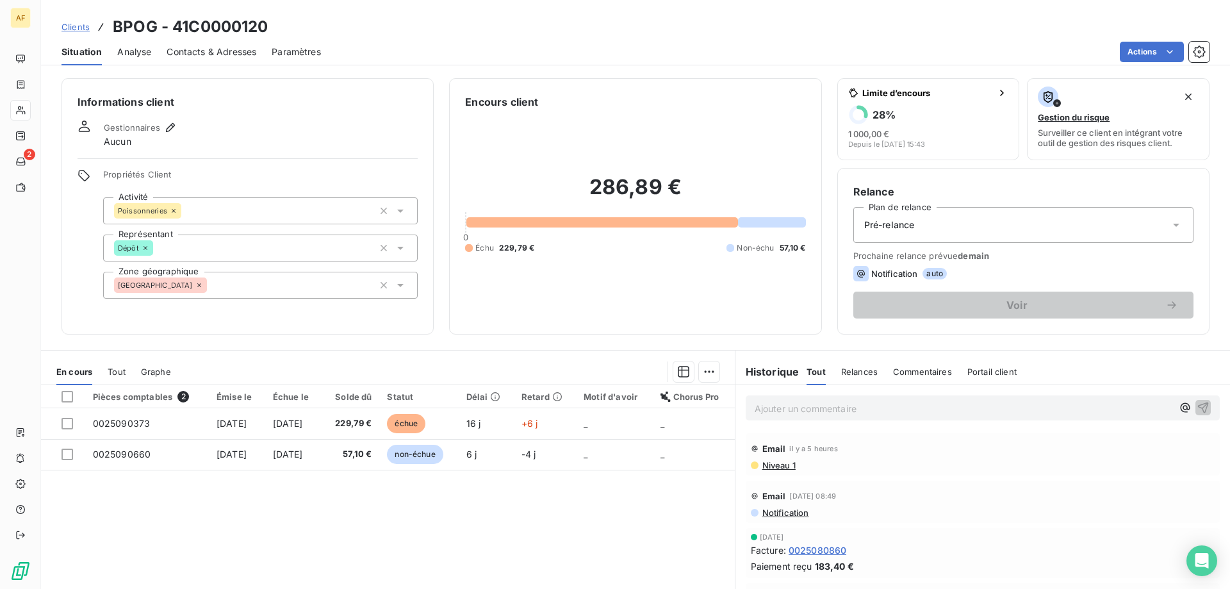
click at [836, 408] on p "Ajouter un commentaire ﻿" at bounding box center [964, 408] width 418 height 16
drag, startPoint x: 837, startPoint y: 408, endPoint x: 646, endPoint y: 405, distance: 190.9
click at [646, 405] on div "En cours Tout Graphe Pièces comptables 2 Émise le Échue le Solde dû Statut Déla…" at bounding box center [635, 510] width 1189 height 320
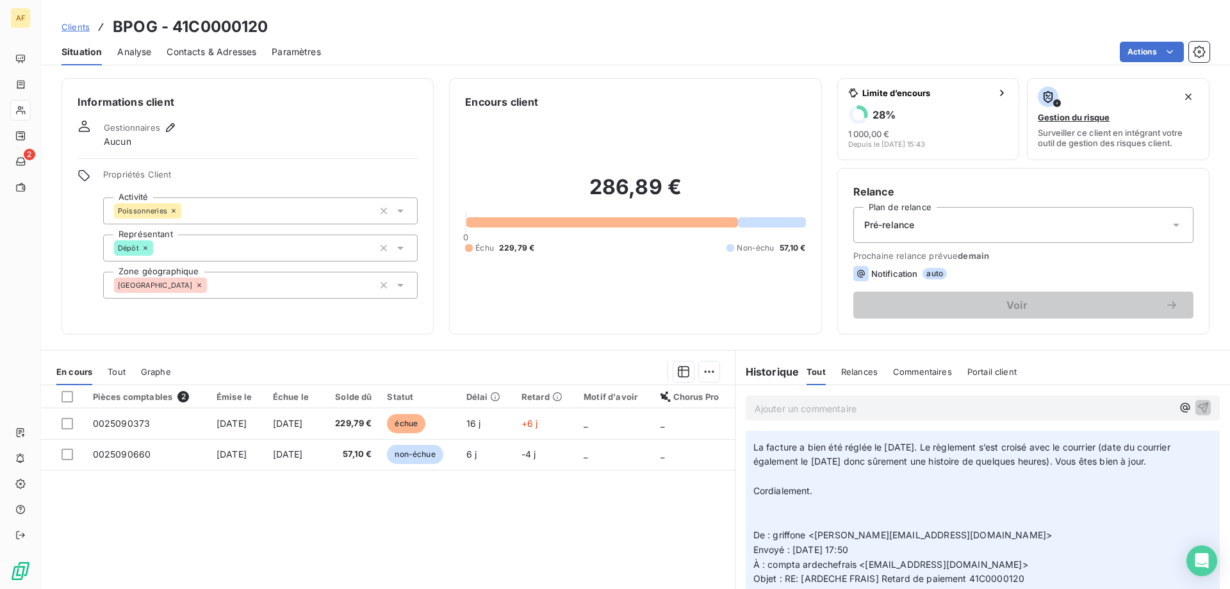
scroll to position [384, 0]
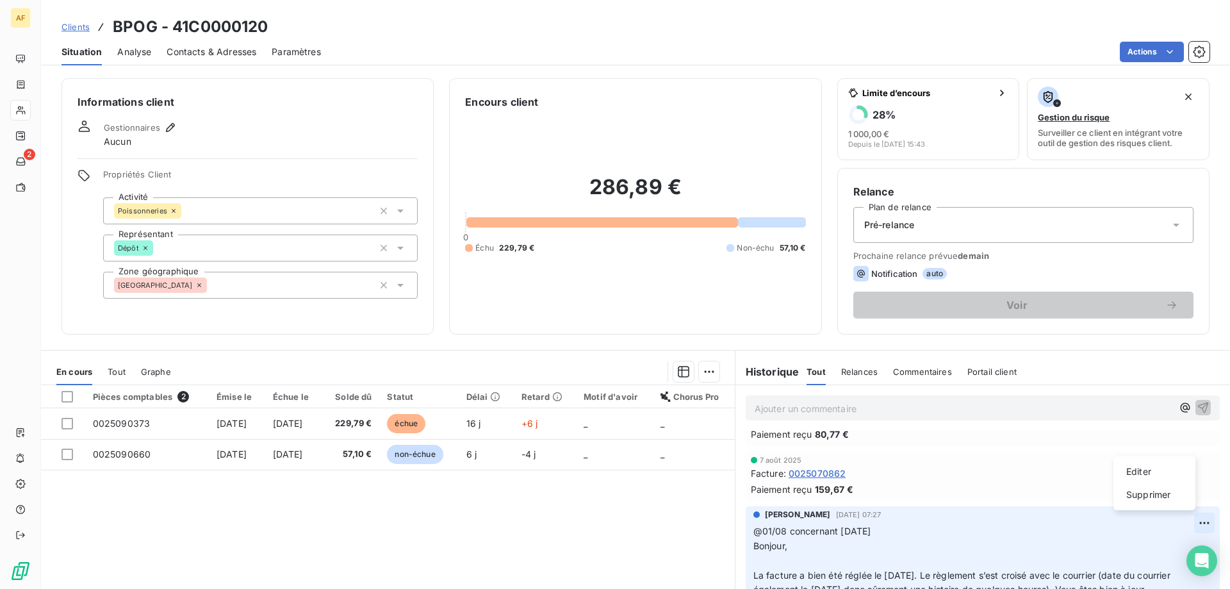
click at [1178, 521] on html "AF 2 Clients BPOG - 41C0000120 Situation Analyse Contacts & Adresses Paramètres…" at bounding box center [615, 294] width 1230 height 589
click at [1148, 463] on div "Editer" at bounding box center [1155, 471] width 72 height 20
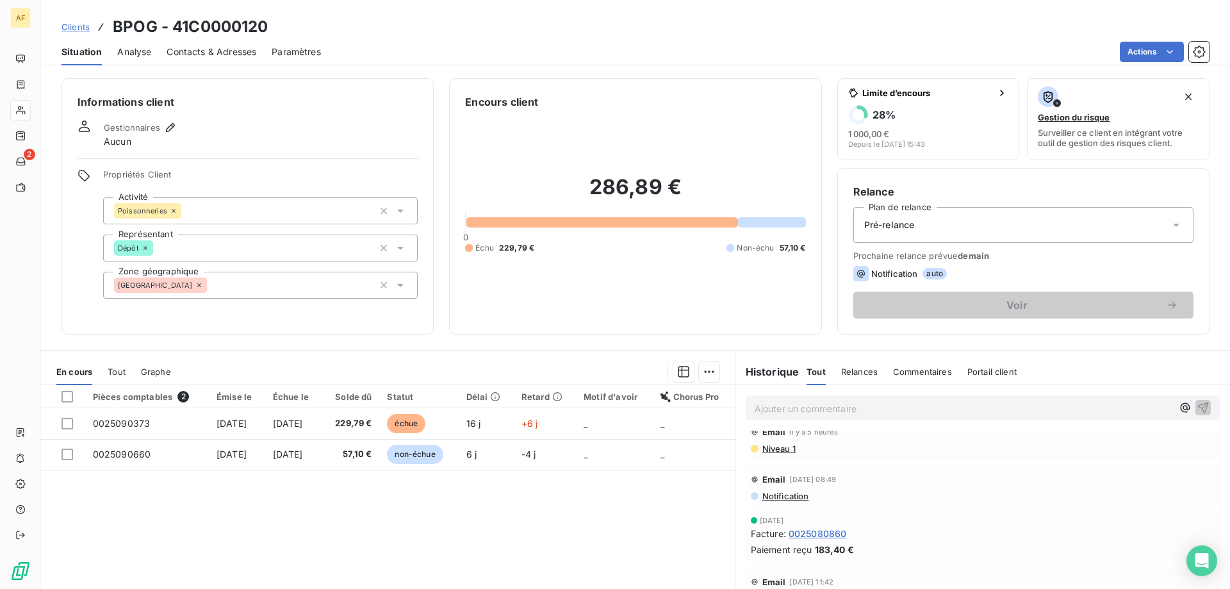
scroll to position [0, 0]
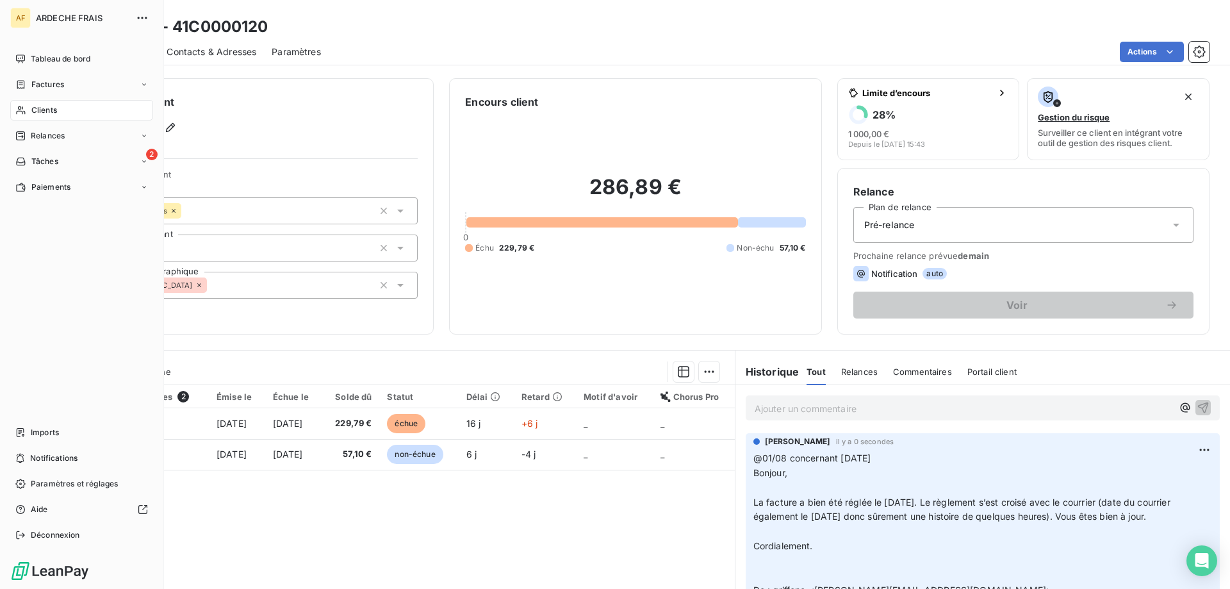
click at [22, 14] on div "AF" at bounding box center [20, 18] width 20 height 20
click at [145, 18] on icon "button" at bounding box center [142, 18] width 10 height 2
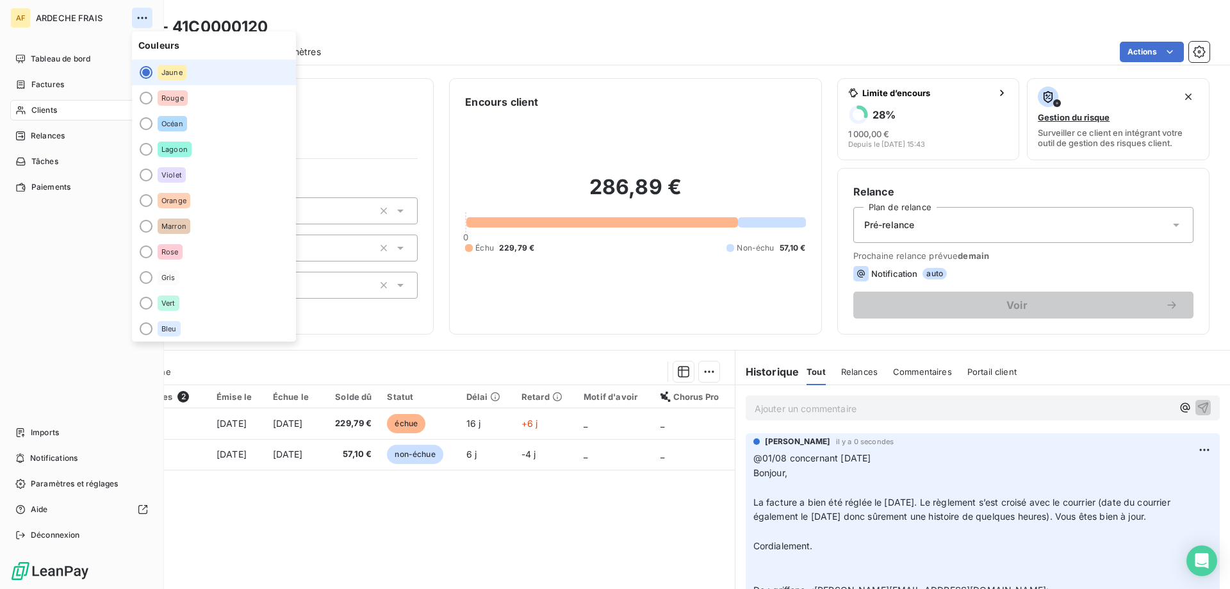
click at [144, 18] on icon "button" at bounding box center [142, 18] width 13 height 13
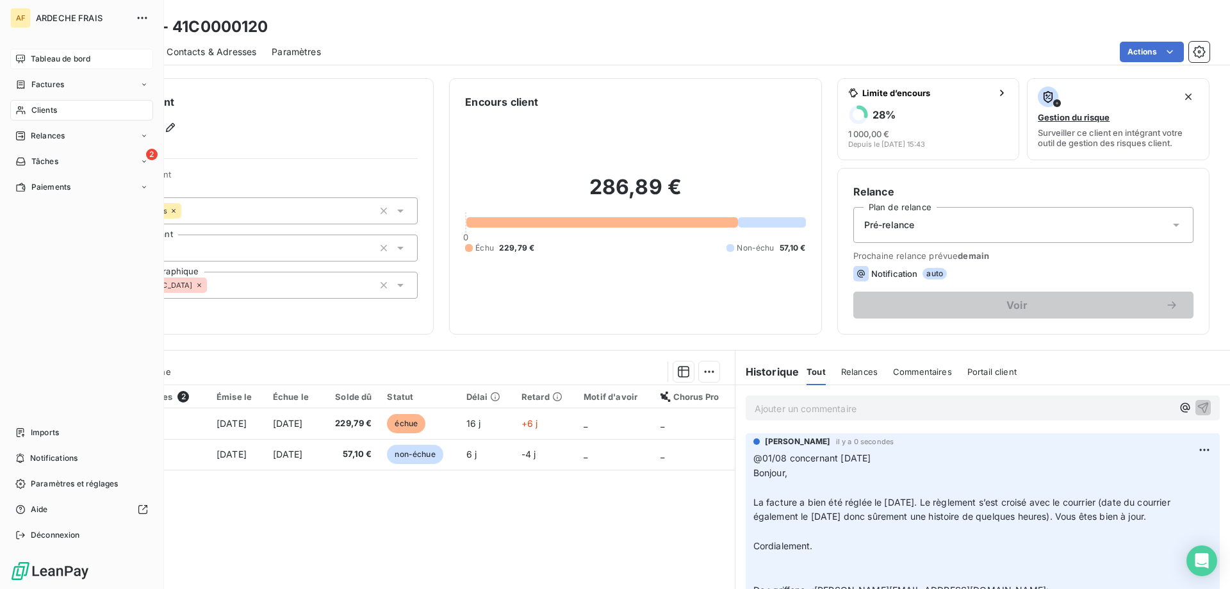
click at [61, 63] on span "Tableau de bord" at bounding box center [61, 59] width 60 height 12
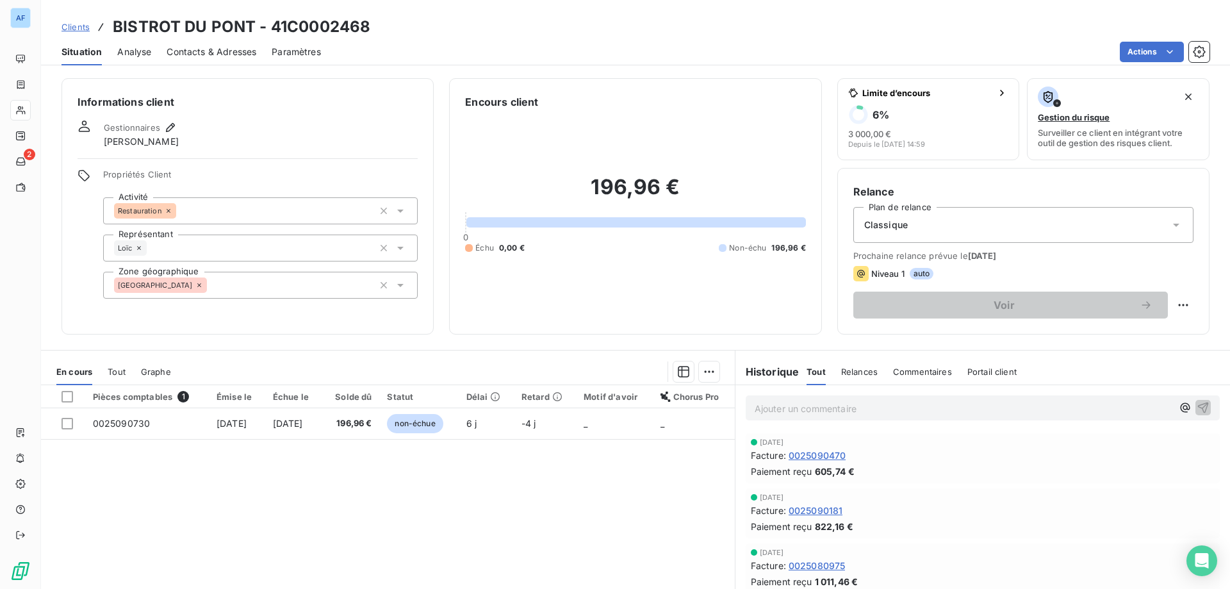
click at [271, 280] on div "[GEOGRAPHIC_DATA]" at bounding box center [260, 285] width 315 height 27
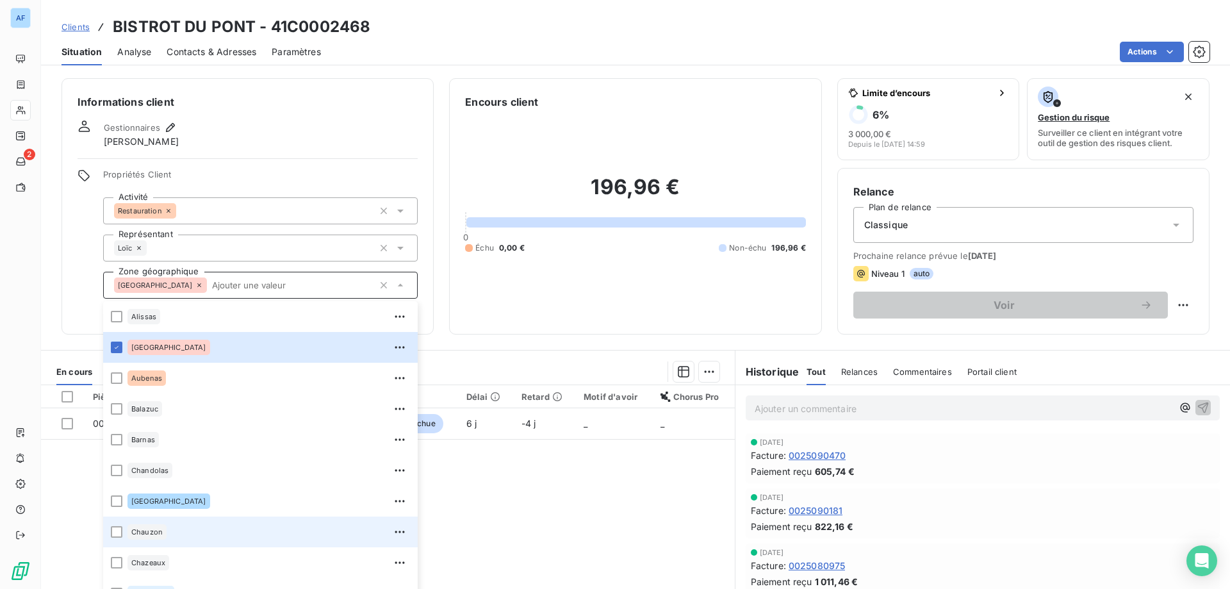
click at [181, 539] on div "Chauzon" at bounding box center [268, 531] width 283 height 20
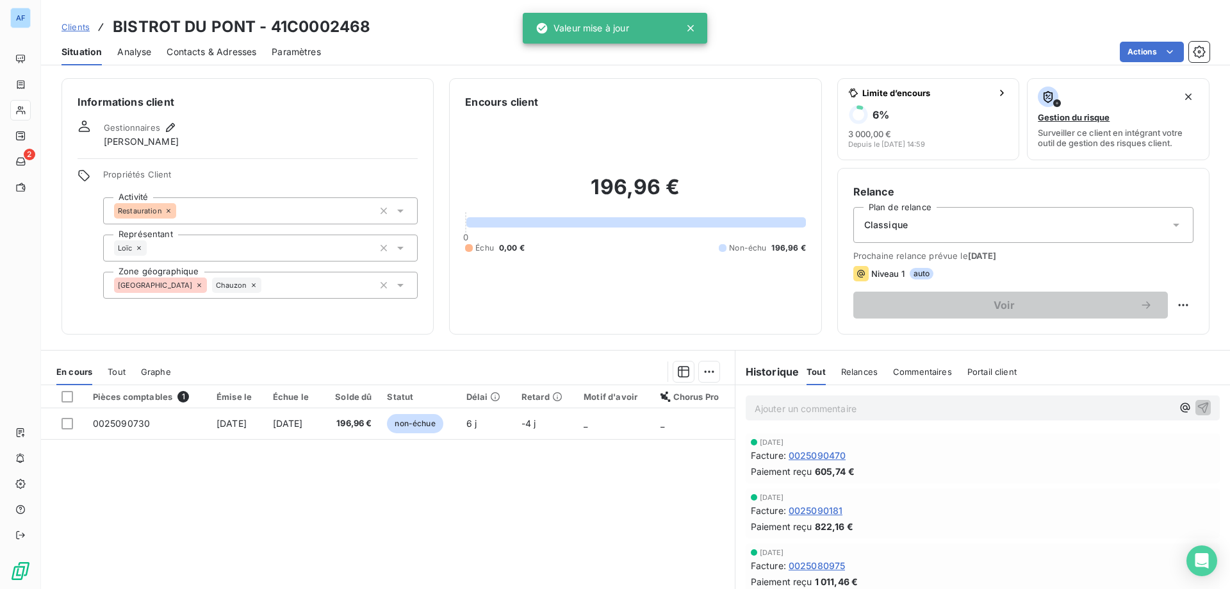
click at [67, 28] on span "Clients" at bounding box center [75, 27] width 28 height 10
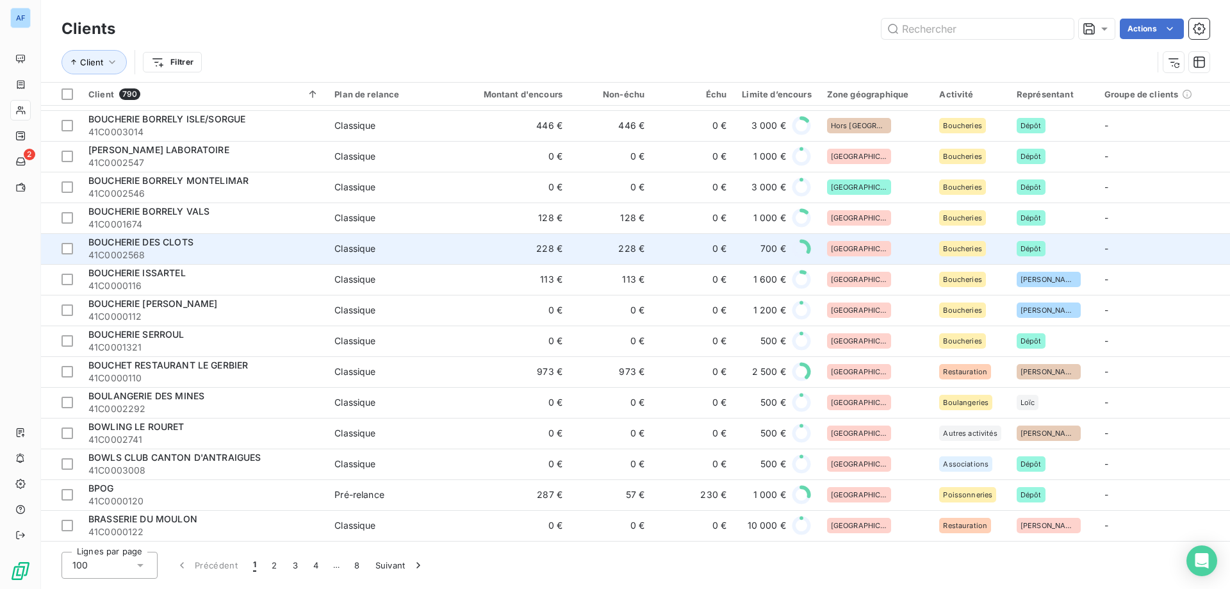
scroll to position [2261, 0]
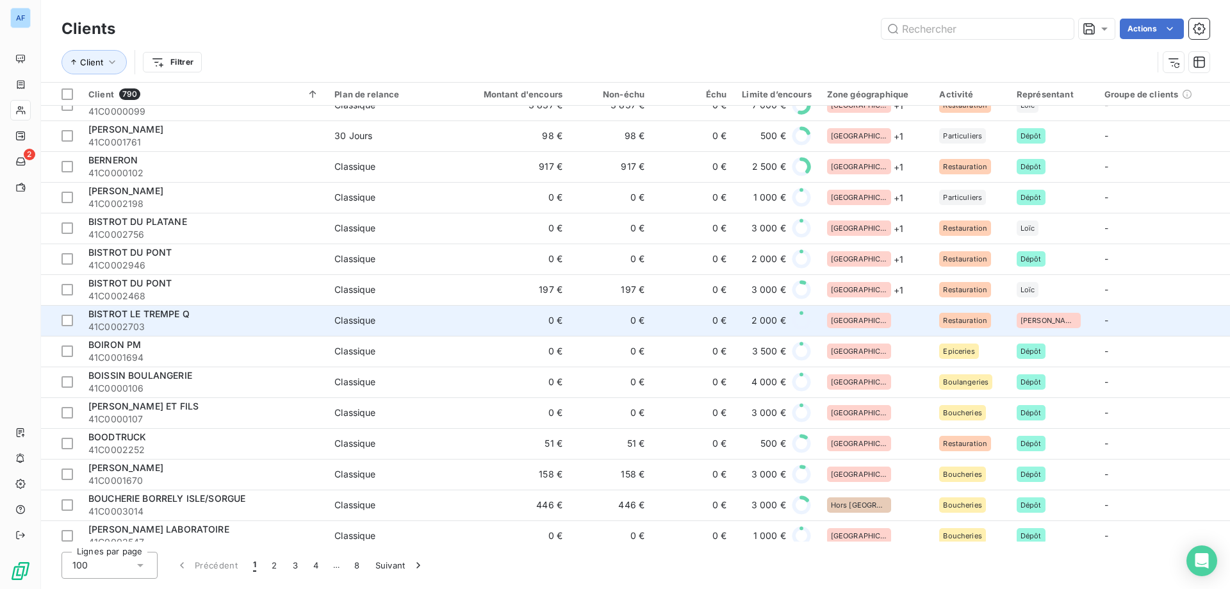
click at [865, 329] on td "[GEOGRAPHIC_DATA]" at bounding box center [875, 320] width 113 height 31
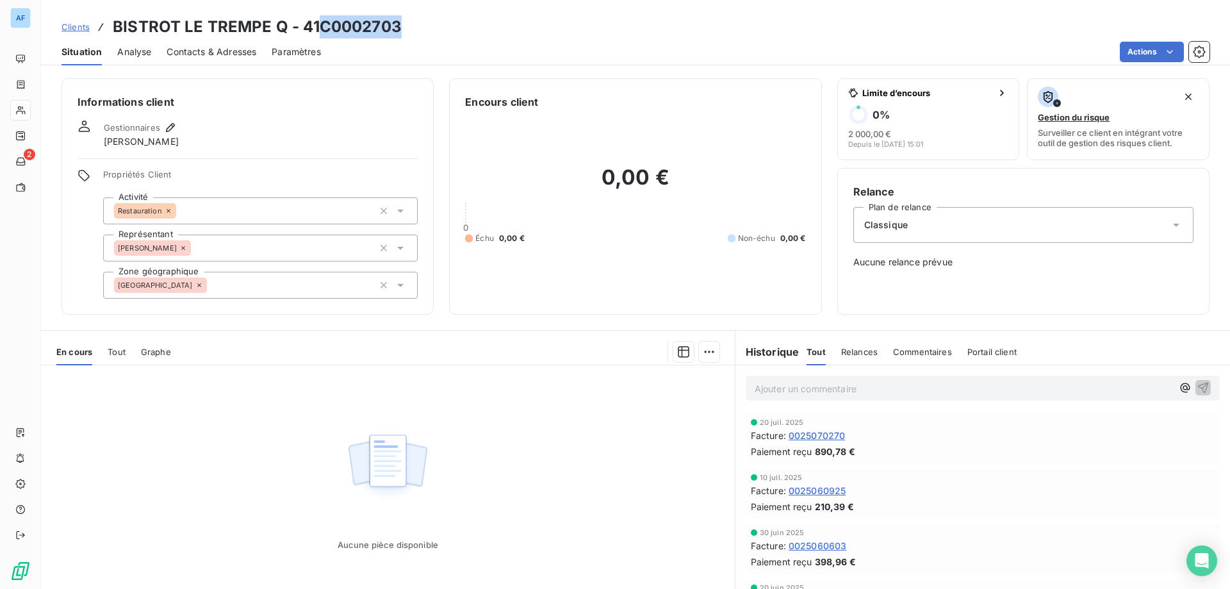
drag, startPoint x: 320, startPoint y: 20, endPoint x: 398, endPoint y: 23, distance: 78.2
click at [398, 23] on h3 "BISTROT LE TREMPE Q - 41C0002703" at bounding box center [257, 26] width 289 height 23
copy h3 "C0002703"
click at [256, 295] on div "[GEOGRAPHIC_DATA]" at bounding box center [260, 285] width 315 height 27
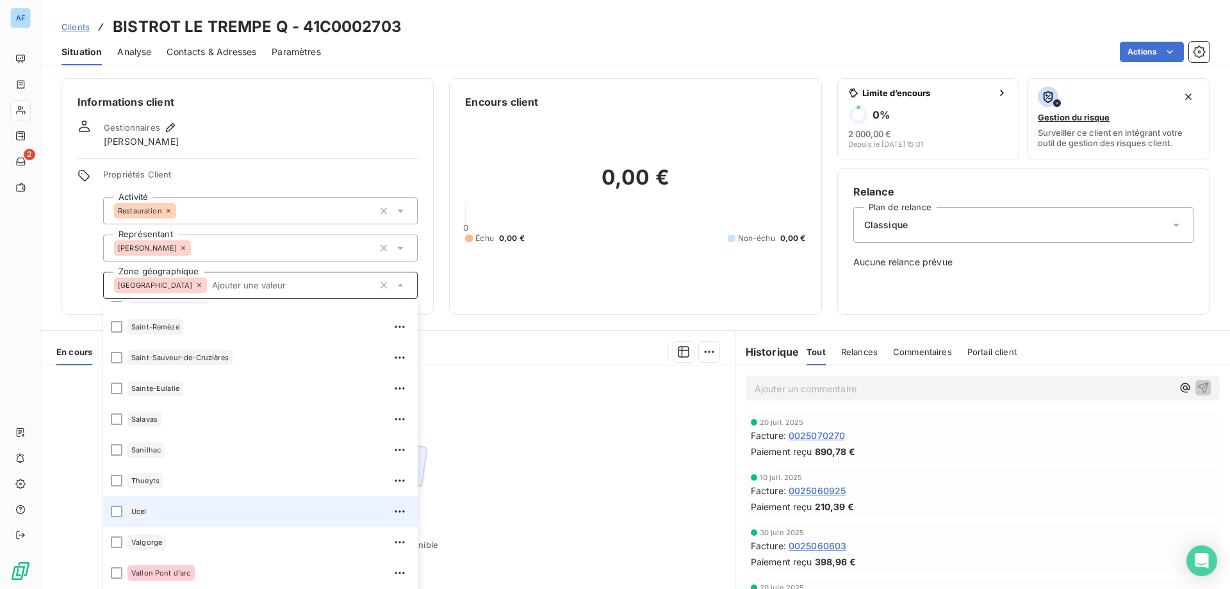
scroll to position [1414, 0]
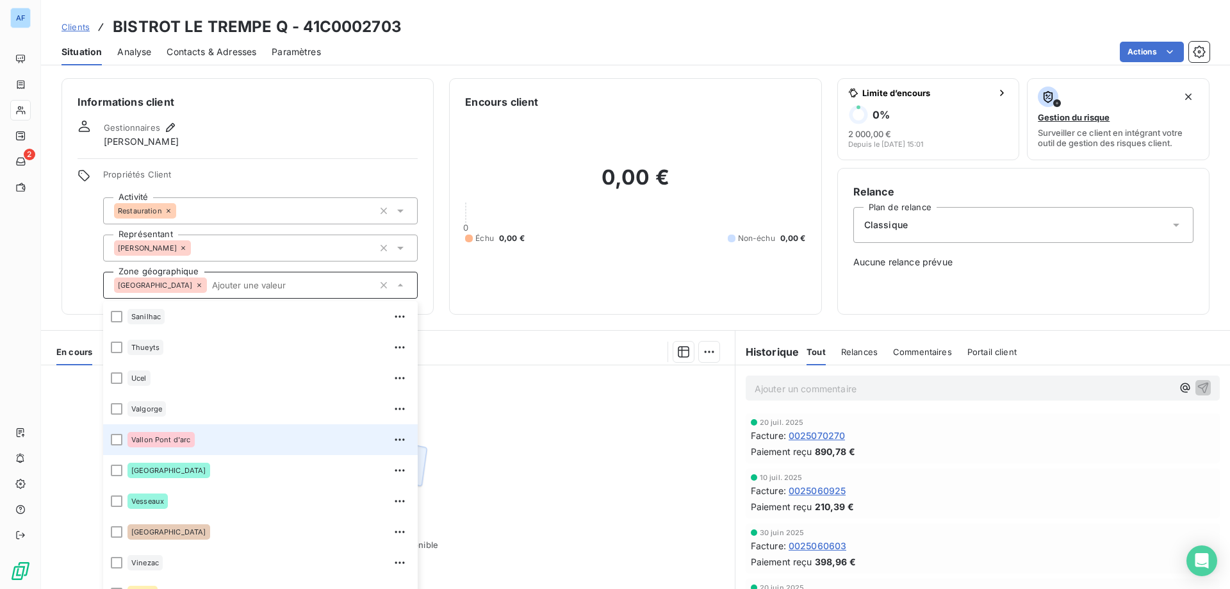
click at [209, 437] on div "Vallon Pont d'arc" at bounding box center [268, 439] width 283 height 20
click at [486, 459] on div "Aucune pièce disponible" at bounding box center [388, 488] width 694 height 247
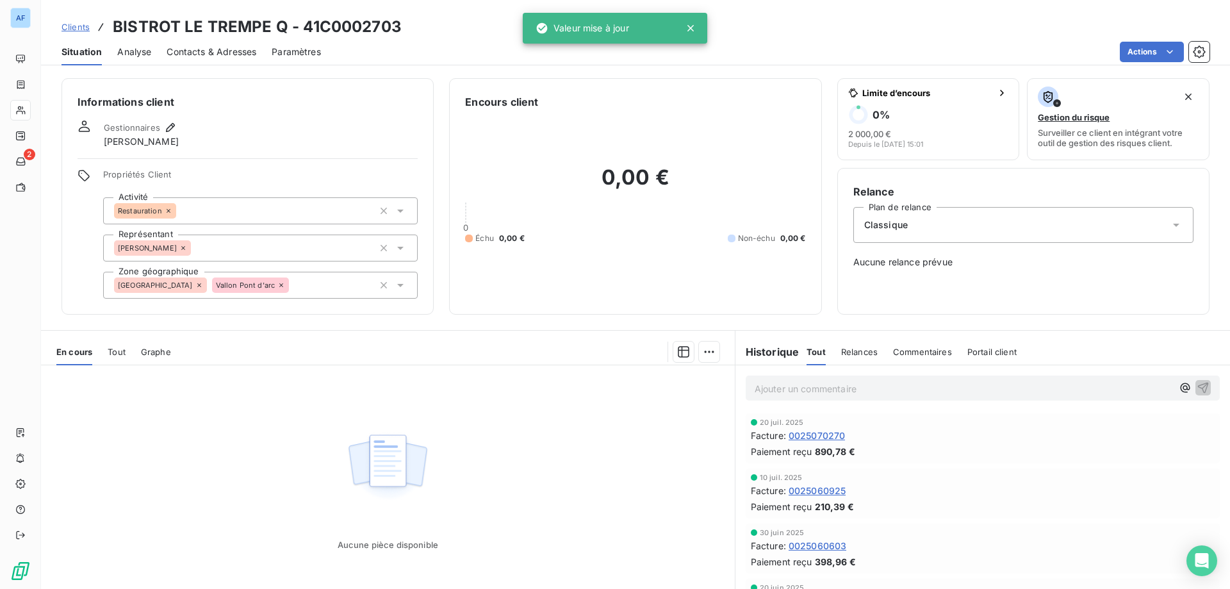
click at [76, 29] on span "Clients" at bounding box center [75, 27] width 28 height 10
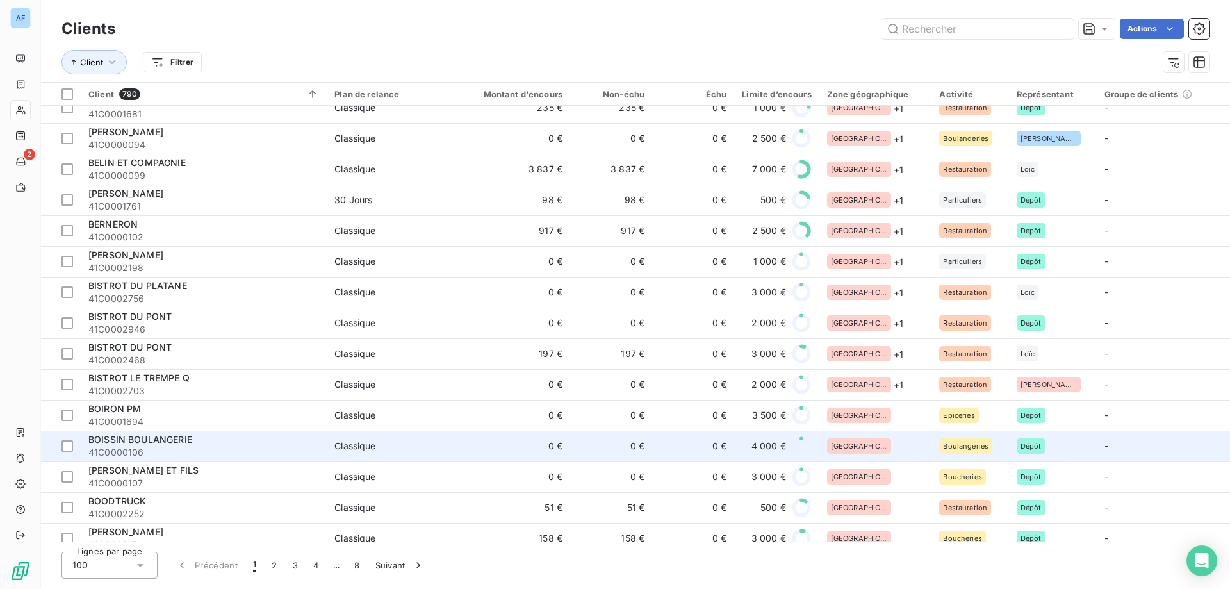
scroll to position [2325, 0]
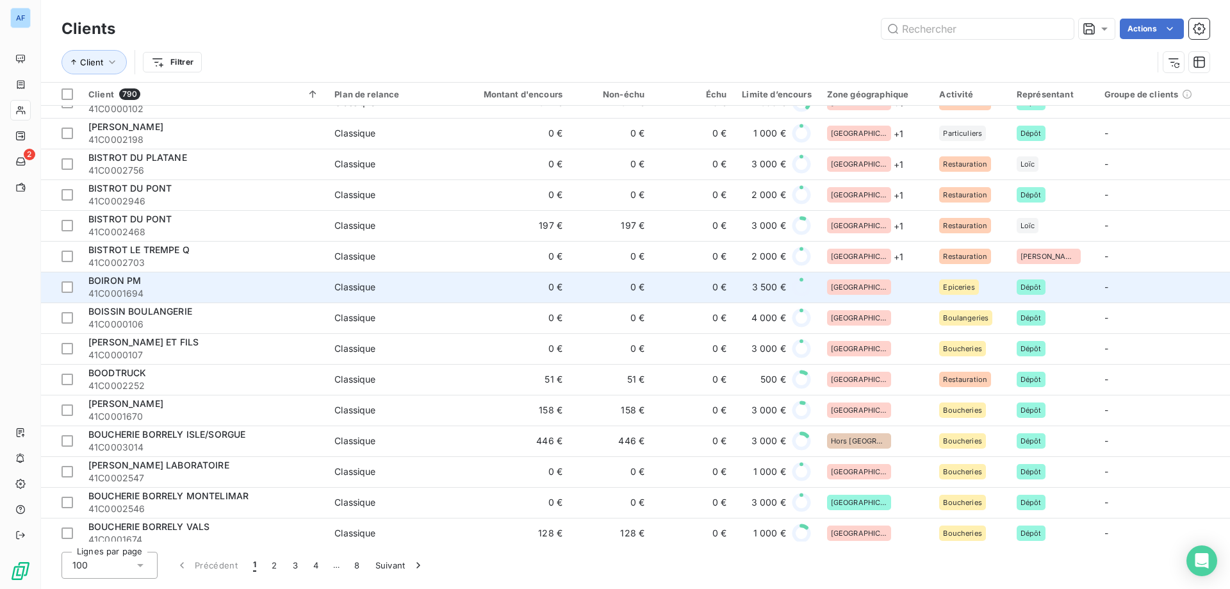
click at [880, 285] on div "[GEOGRAPHIC_DATA]" at bounding box center [875, 286] width 97 height 15
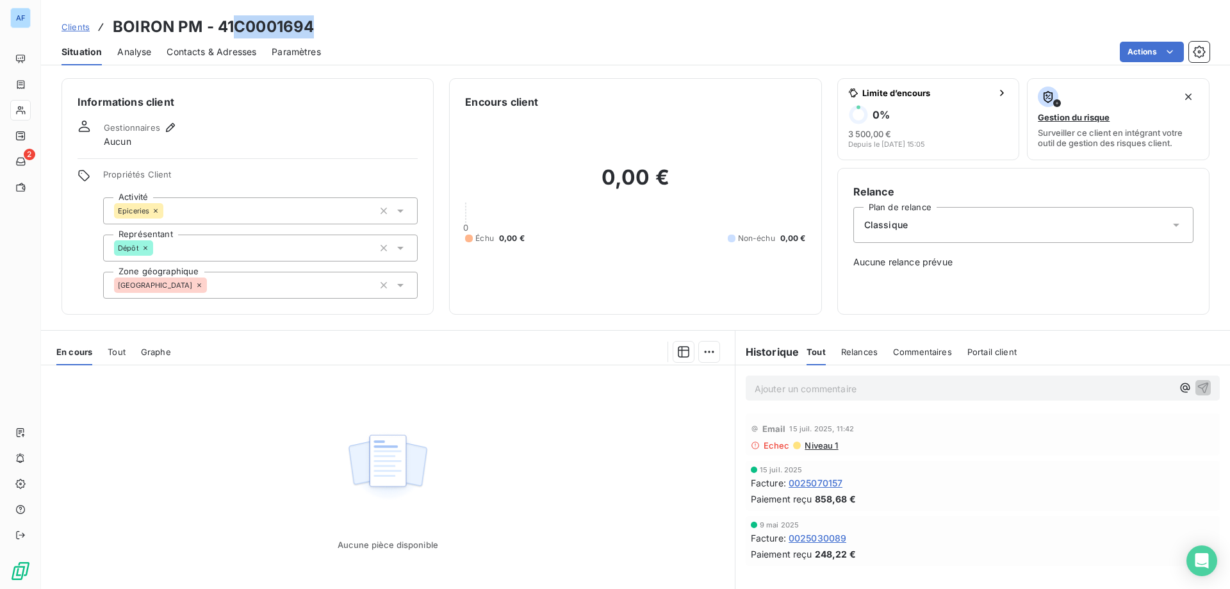
drag, startPoint x: 234, startPoint y: 22, endPoint x: 315, endPoint y: 30, distance: 80.4
click at [315, 30] on div "Clients BOIRON PM - 41C0001694" at bounding box center [635, 26] width 1189 height 23
copy h3 "C0001694"
click at [381, 29] on div "Clients BOIRON PM - 41C0001694" at bounding box center [635, 26] width 1189 height 23
click at [250, 287] on div "[GEOGRAPHIC_DATA]" at bounding box center [260, 285] width 315 height 27
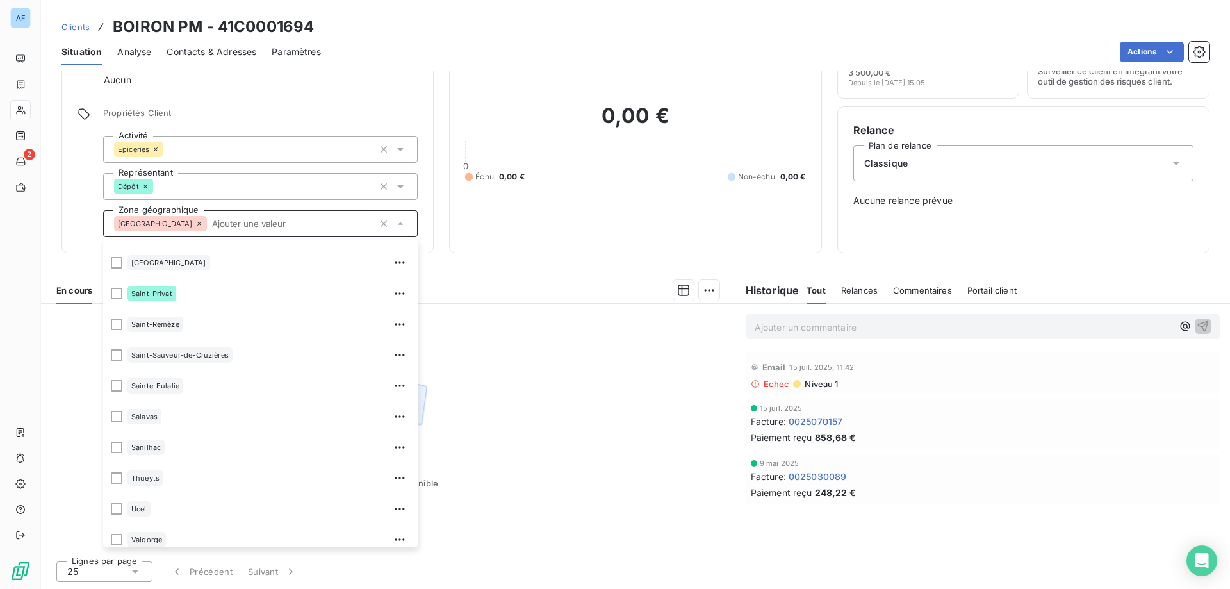
scroll to position [1125, 0]
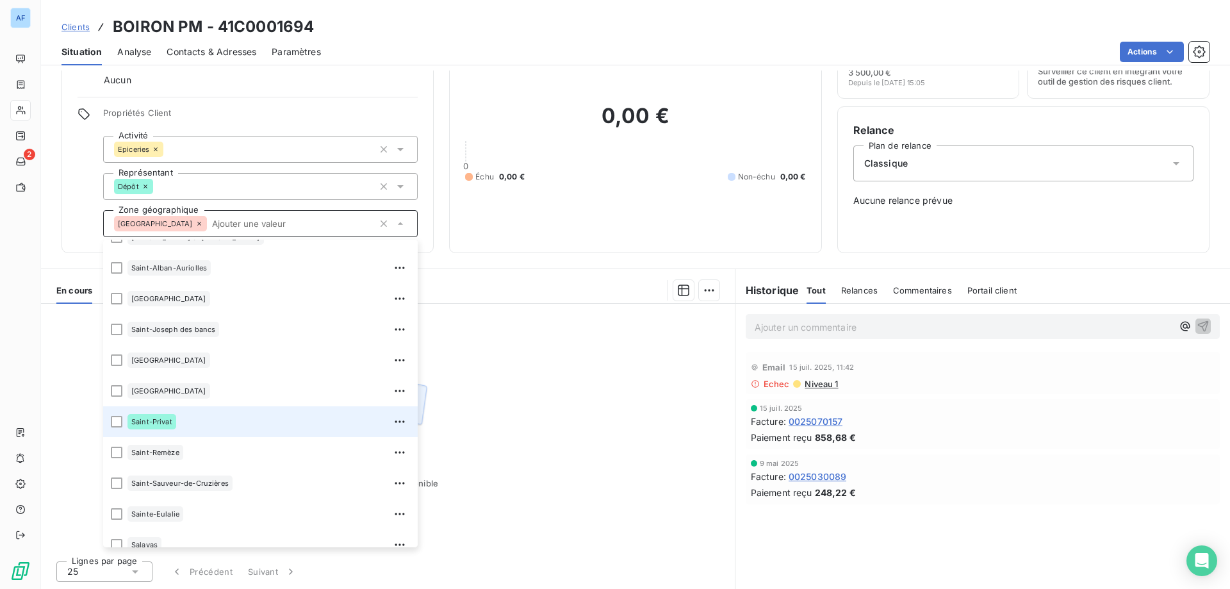
click at [191, 422] on div "Saint-Privat" at bounding box center [268, 421] width 283 height 20
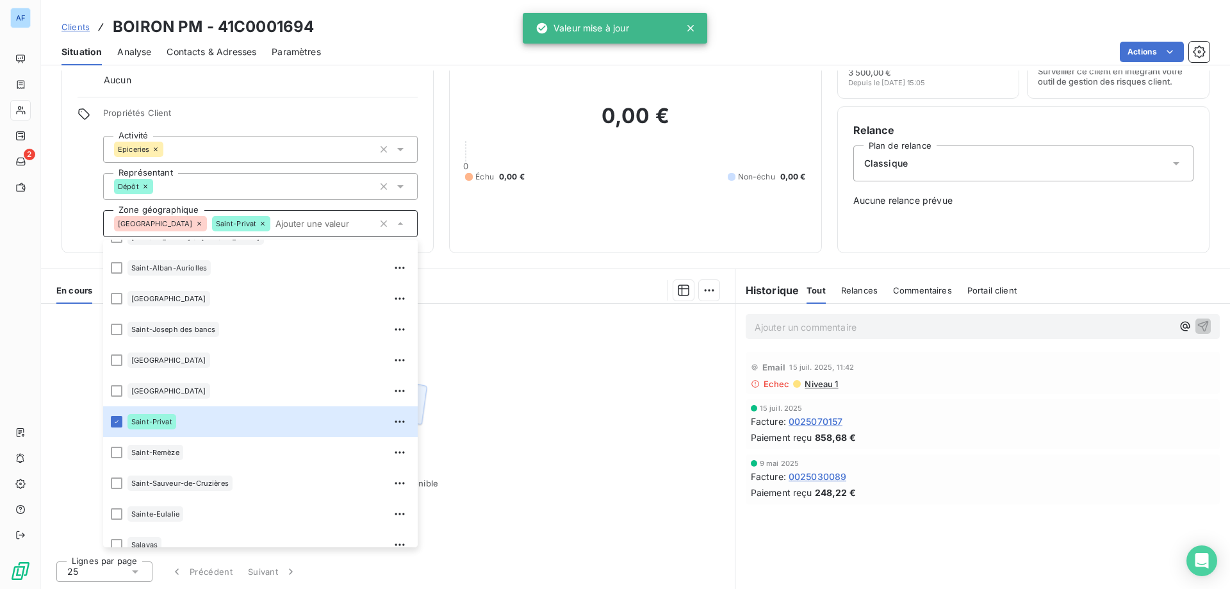
click at [531, 400] on div "Aucune pièce disponible" at bounding box center [388, 427] width 694 height 247
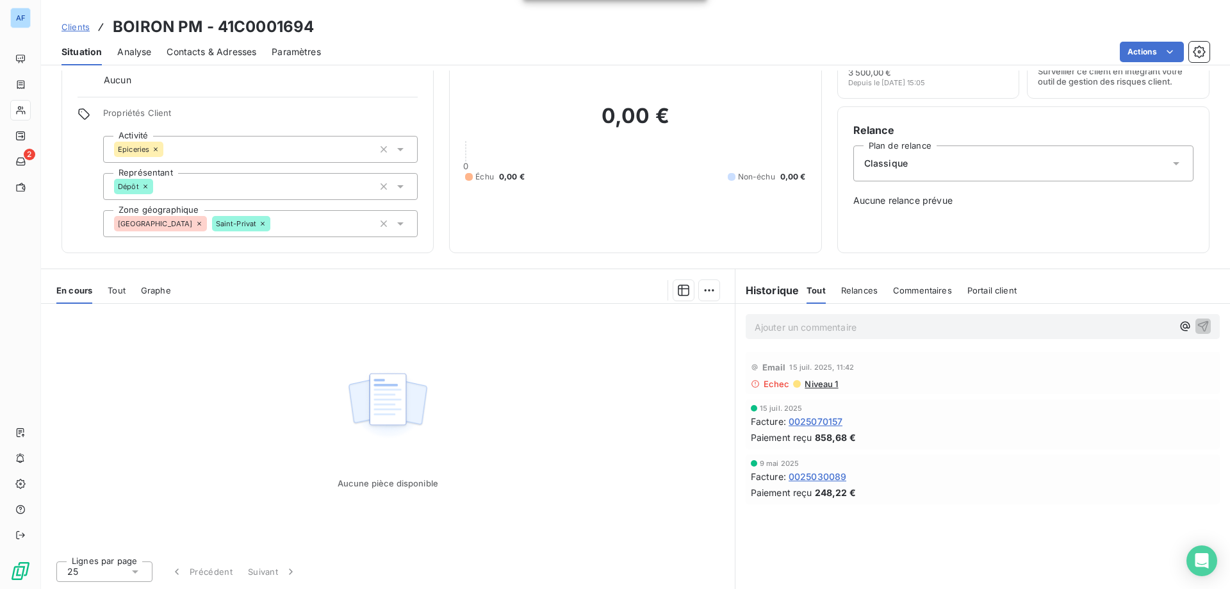
click at [70, 26] on span "Clients" at bounding box center [75, 27] width 28 height 10
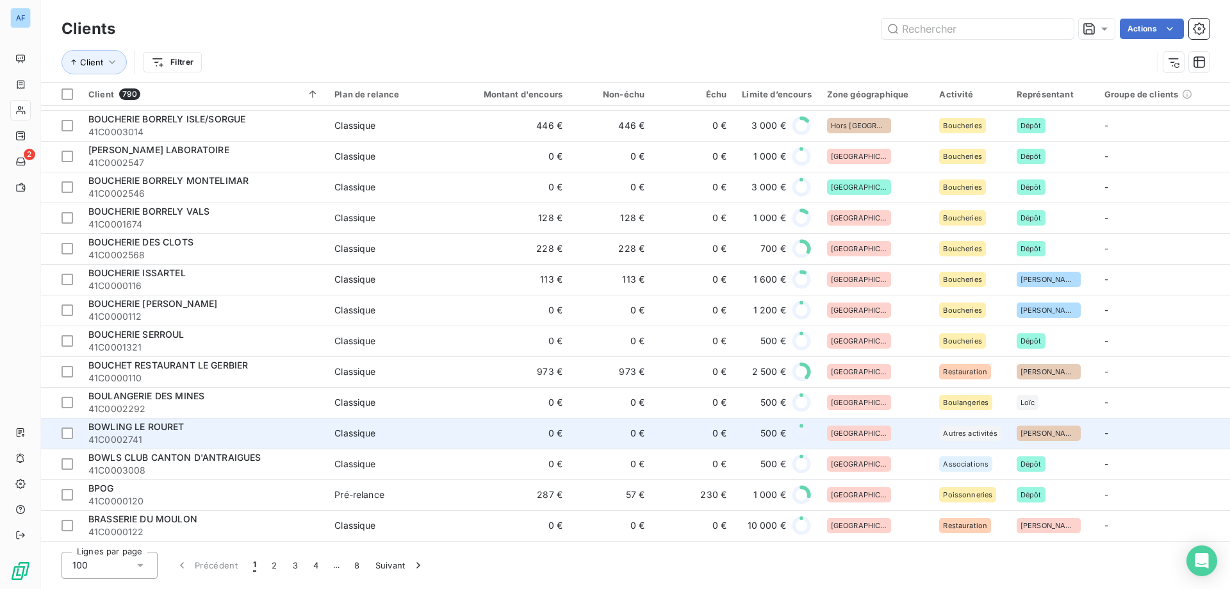
scroll to position [2389, 0]
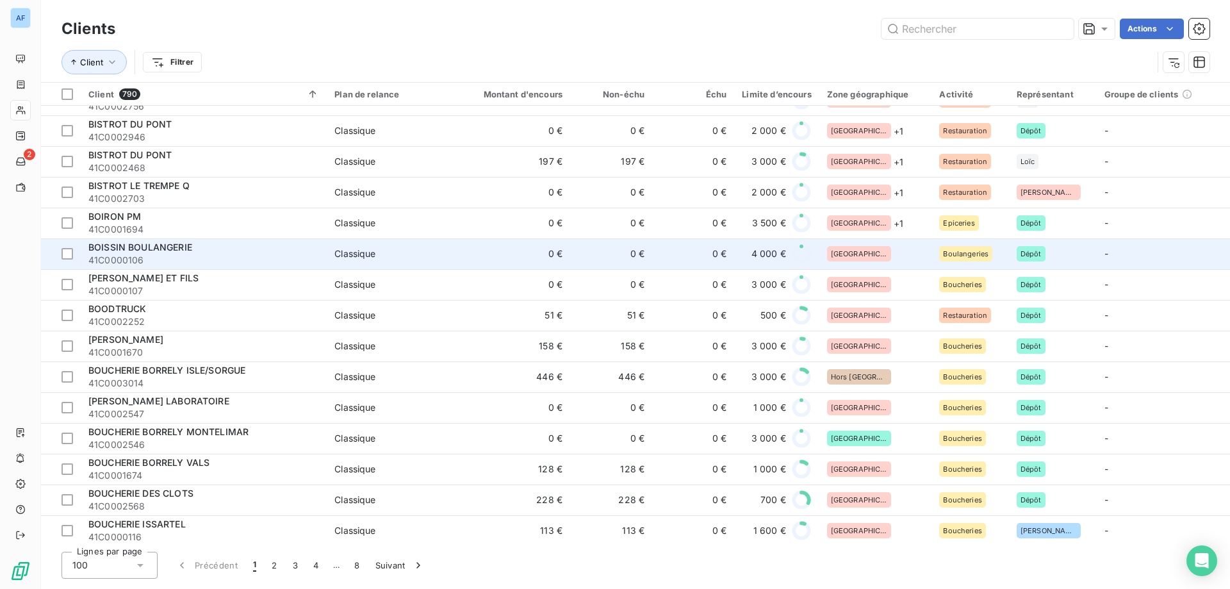
click at [892, 250] on div "[GEOGRAPHIC_DATA]" at bounding box center [875, 253] width 97 height 15
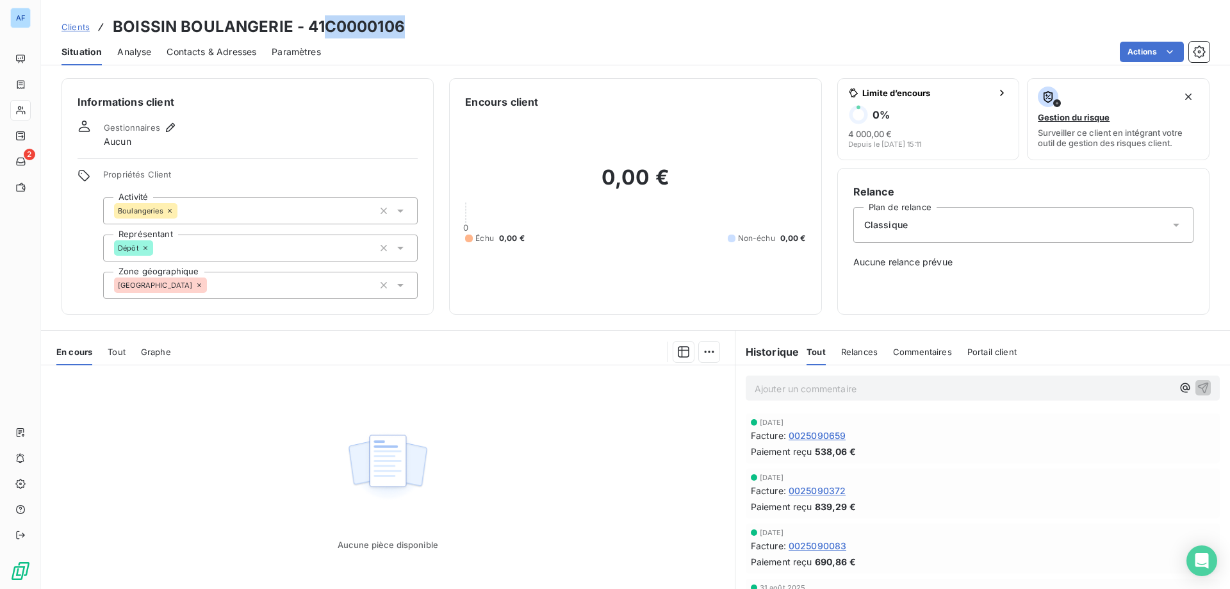
drag, startPoint x: 328, startPoint y: 29, endPoint x: 407, endPoint y: 29, distance: 78.8
click at [407, 29] on div "Clients BOISSIN BOULANGERIE - 41C0000106" at bounding box center [635, 26] width 1189 height 23
copy h3 "C0000106"
click at [265, 283] on div "[GEOGRAPHIC_DATA]" at bounding box center [260, 285] width 315 height 27
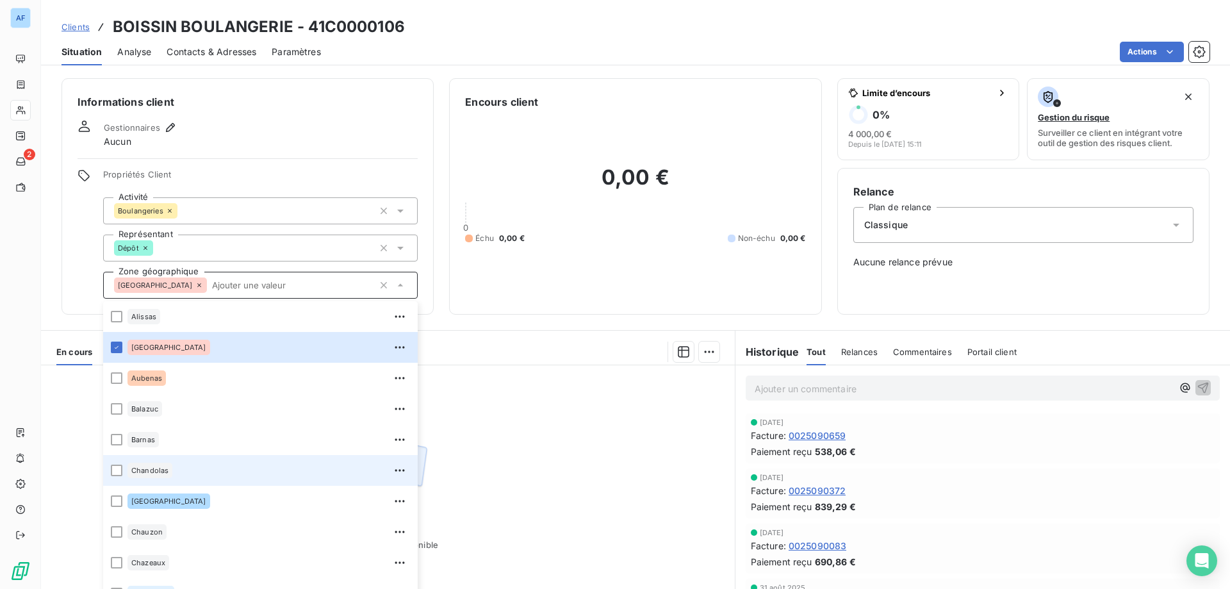
scroll to position [256, 0]
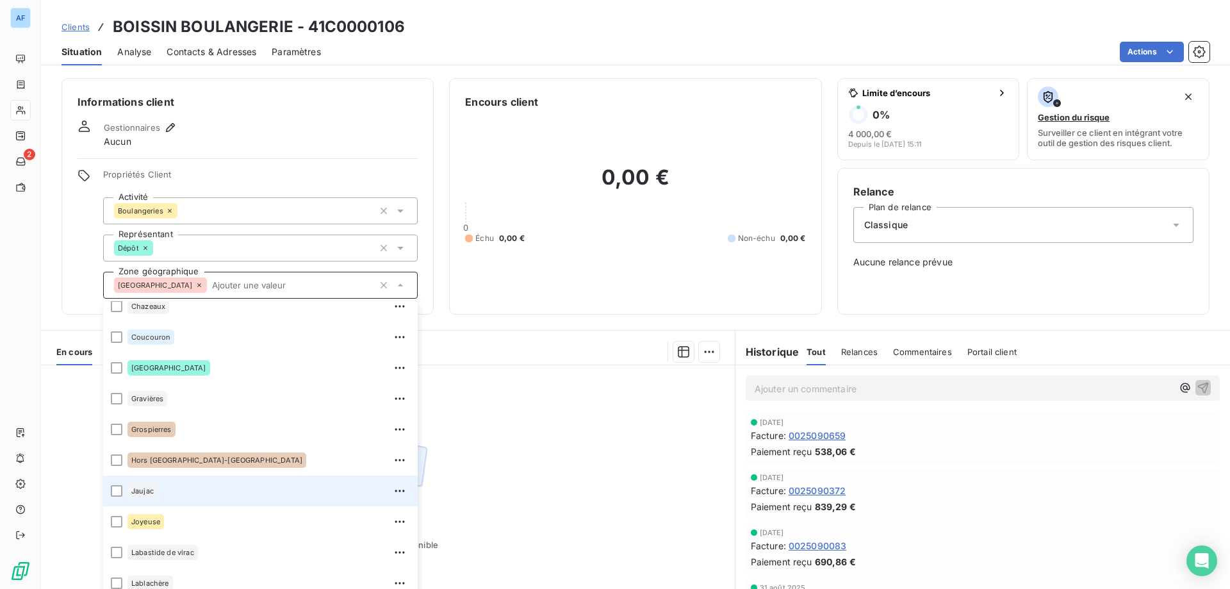
click at [222, 492] on div "Jaujac" at bounding box center [268, 490] width 283 height 20
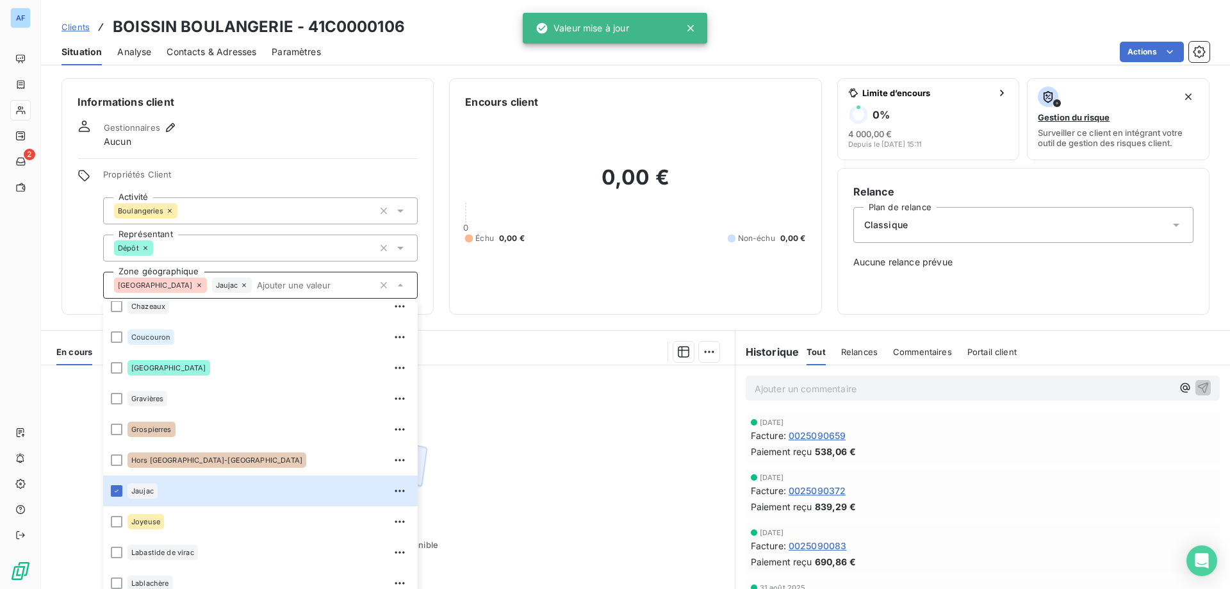
click at [593, 482] on div "Aucune pièce disponible" at bounding box center [388, 488] width 694 height 247
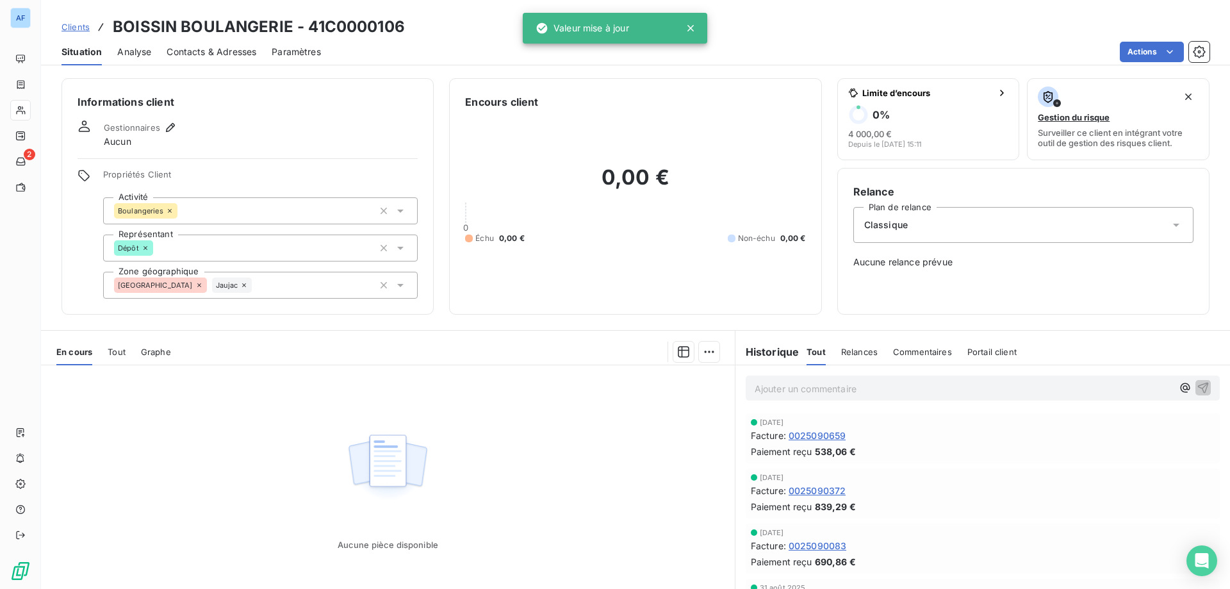
click at [83, 27] on span "Clients" at bounding box center [75, 27] width 28 height 10
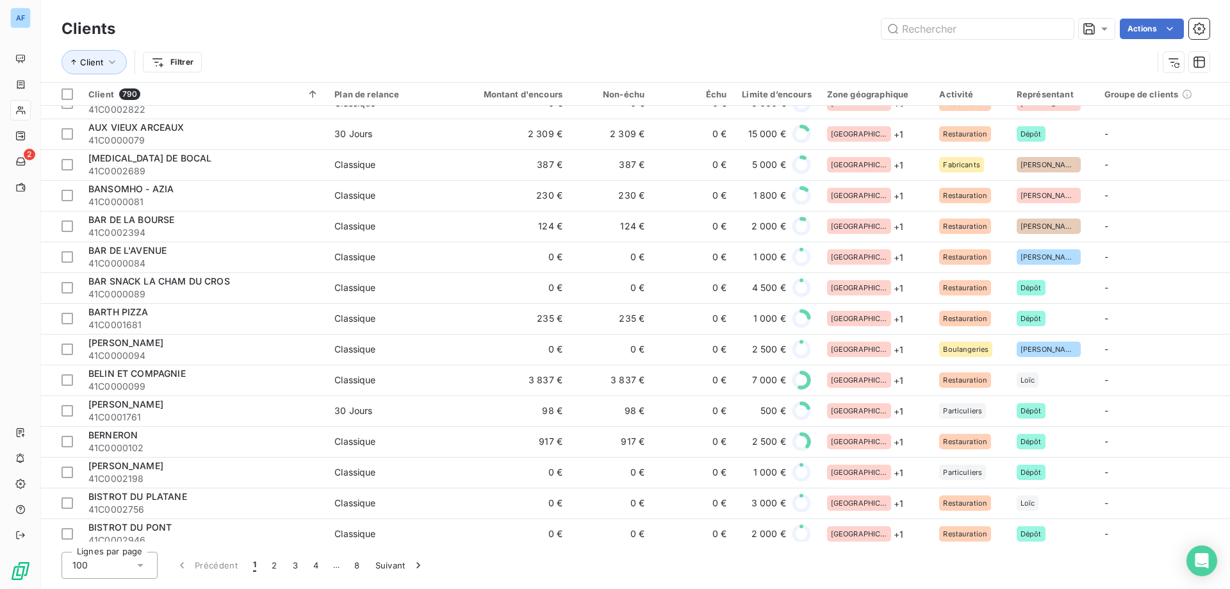
scroll to position [2242, 0]
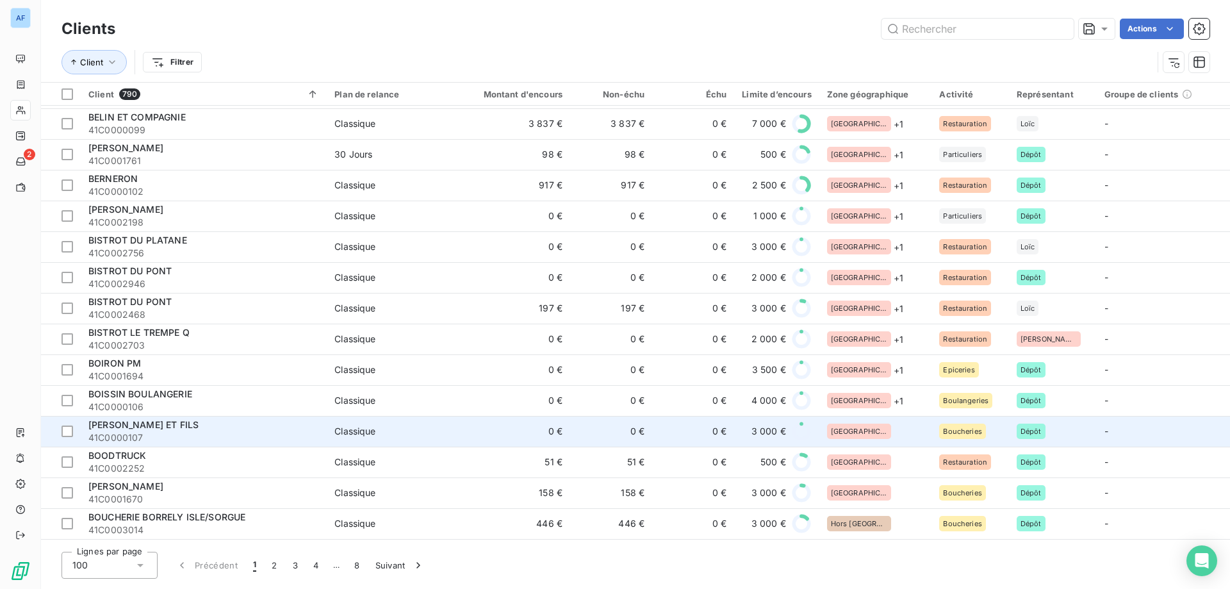
click at [896, 430] on div "[GEOGRAPHIC_DATA]" at bounding box center [875, 430] width 97 height 15
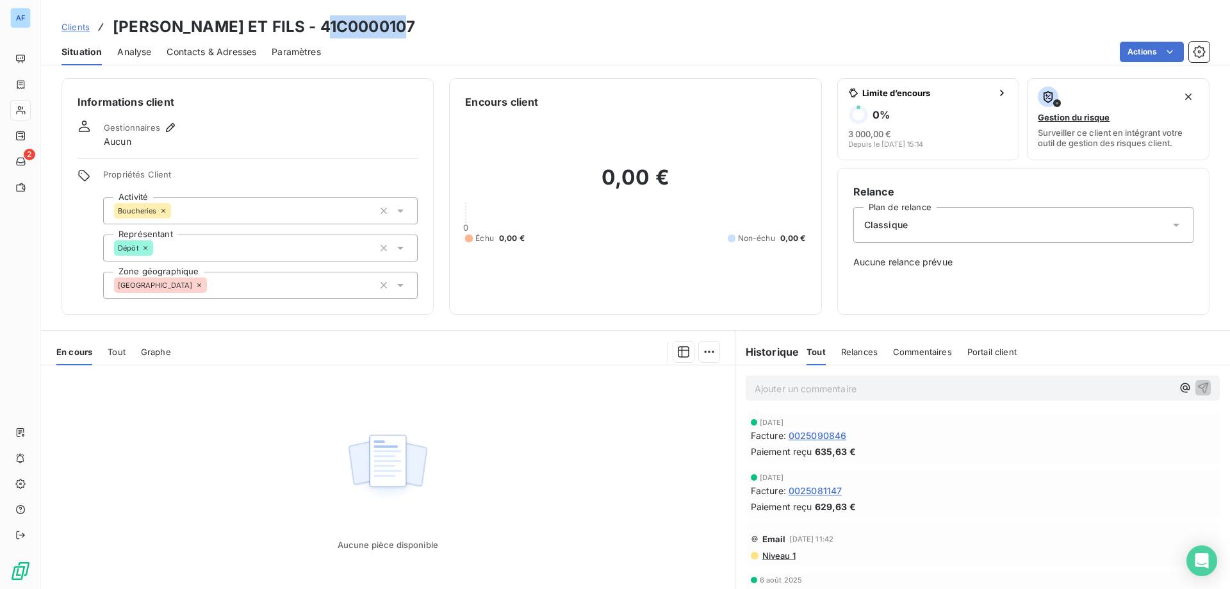
drag, startPoint x: 332, startPoint y: 24, endPoint x: 409, endPoint y: 25, distance: 76.2
click at [407, 25] on div "Clients [PERSON_NAME] ET FILS - 41C0000107" at bounding box center [635, 26] width 1189 height 23
copy h3 "C0000107"
click at [311, 285] on div "[GEOGRAPHIC_DATA]" at bounding box center [260, 285] width 315 height 27
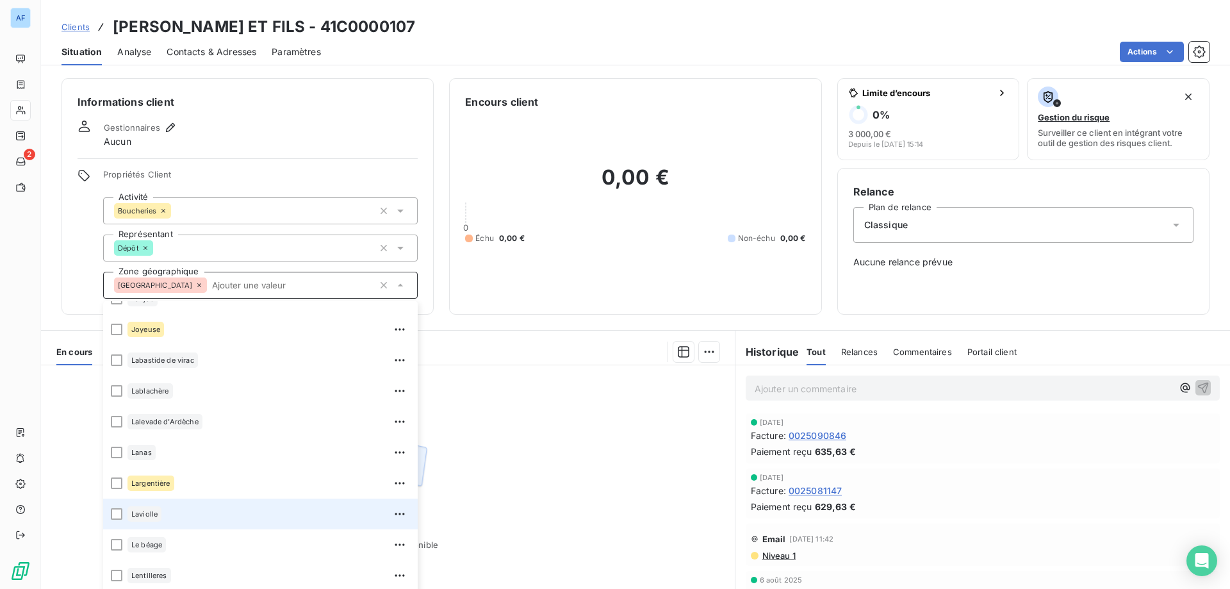
scroll to position [512, 0]
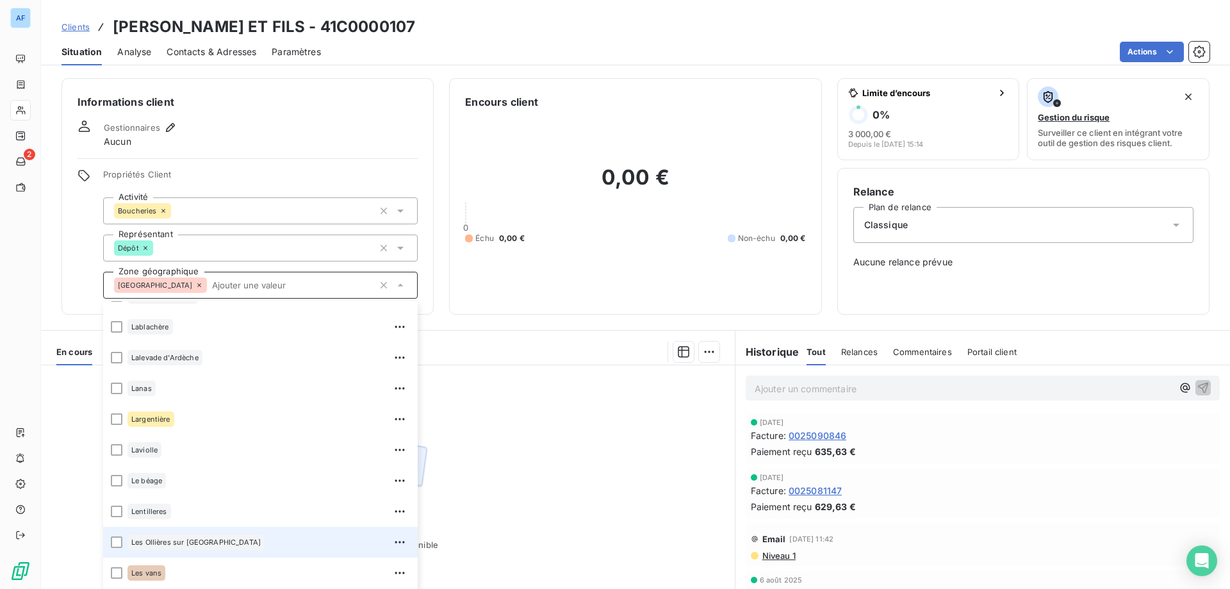
click at [225, 550] on div "Les Ollières sur [GEOGRAPHIC_DATA]" at bounding box center [268, 542] width 283 height 20
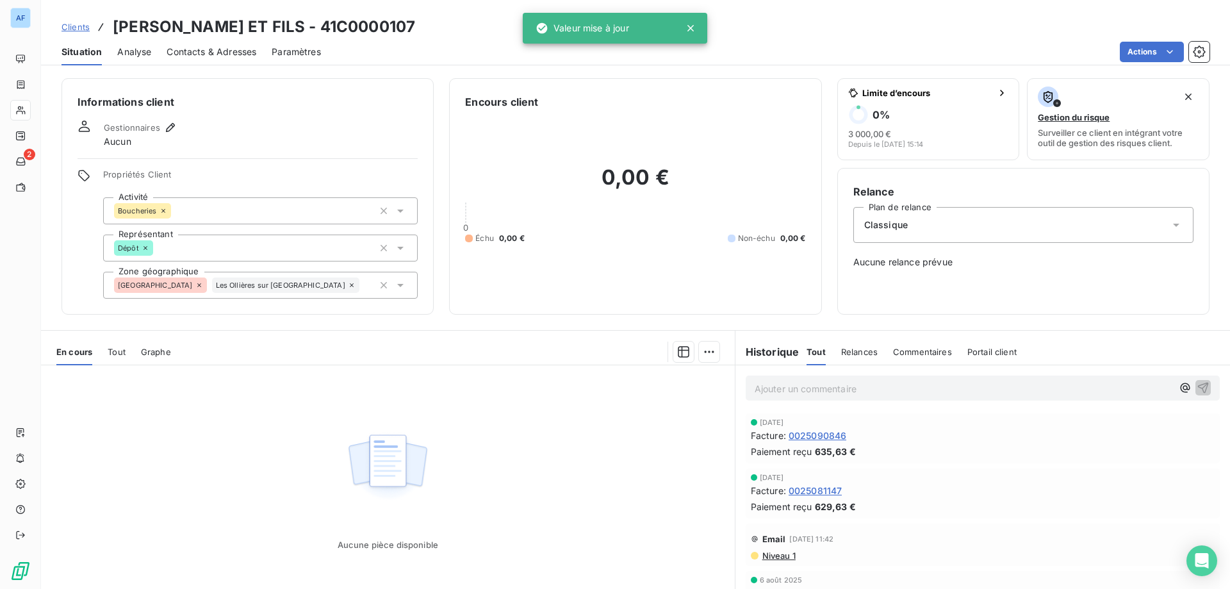
click at [504, 496] on div "Aucune pièce disponible" at bounding box center [388, 488] width 694 height 247
click at [84, 27] on span "Clients" at bounding box center [75, 27] width 28 height 10
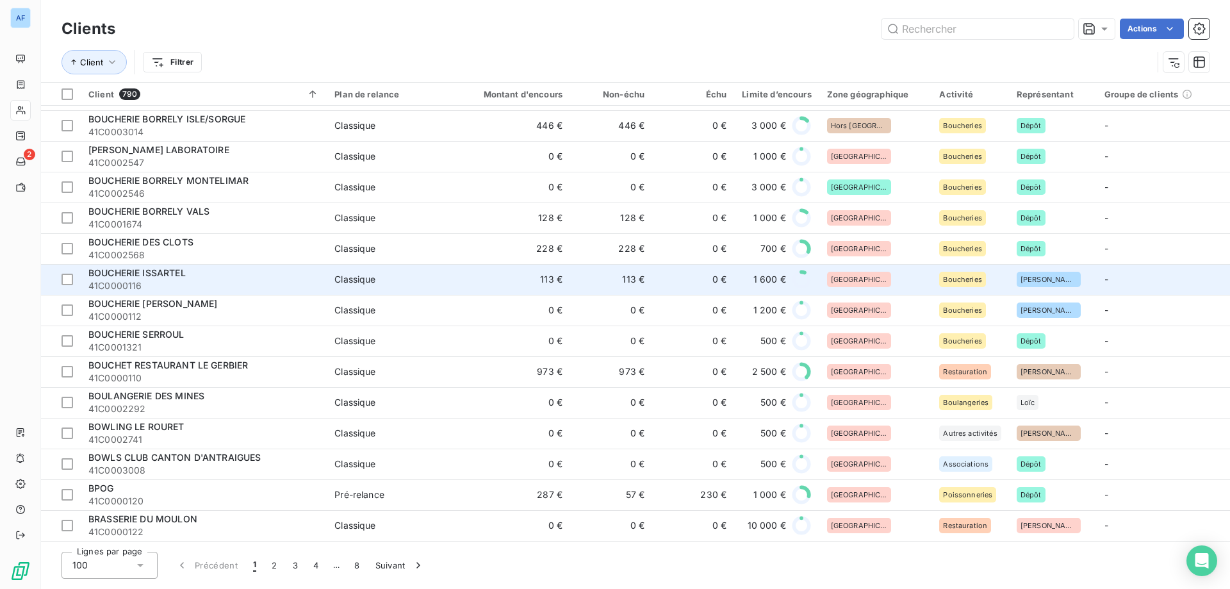
scroll to position [2389, 0]
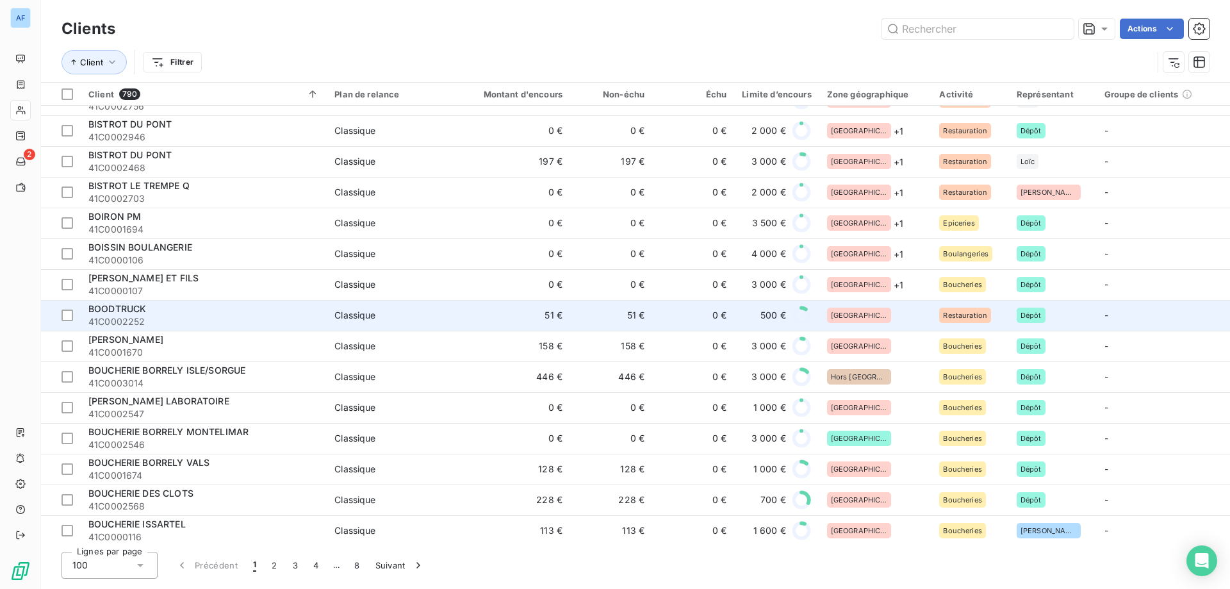
click at [606, 318] on td "51 €" at bounding box center [611, 315] width 82 height 31
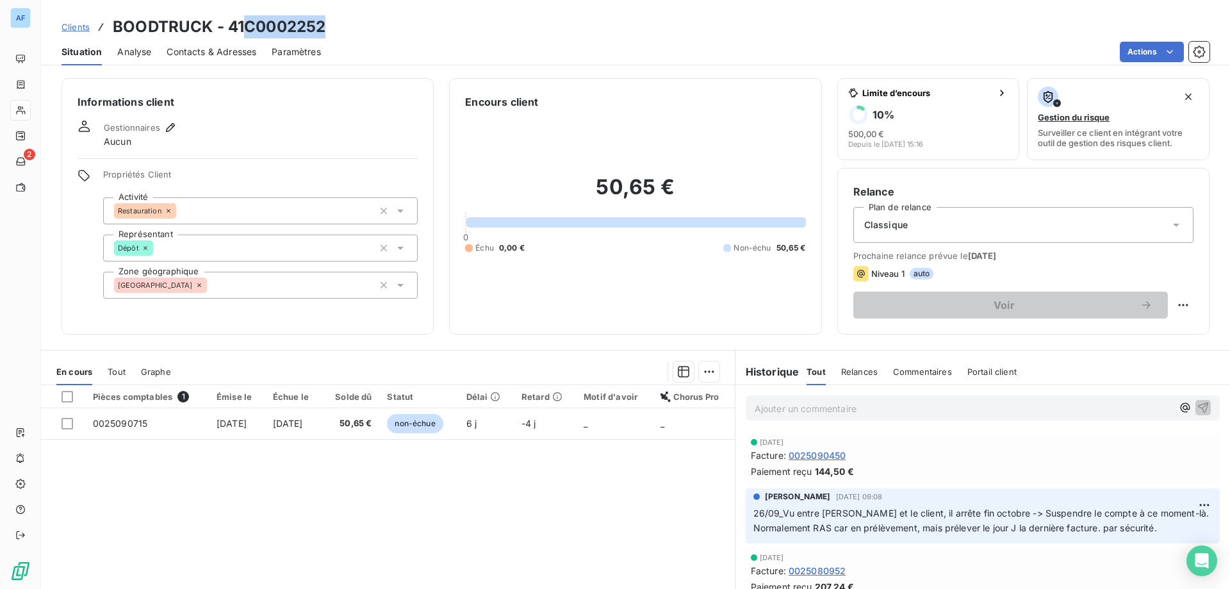
drag, startPoint x: 245, startPoint y: 31, endPoint x: 322, endPoint y: 28, distance: 76.9
click at [322, 28] on h3 "BOODTRUCK - 41C0002252" at bounding box center [219, 26] width 213 height 23
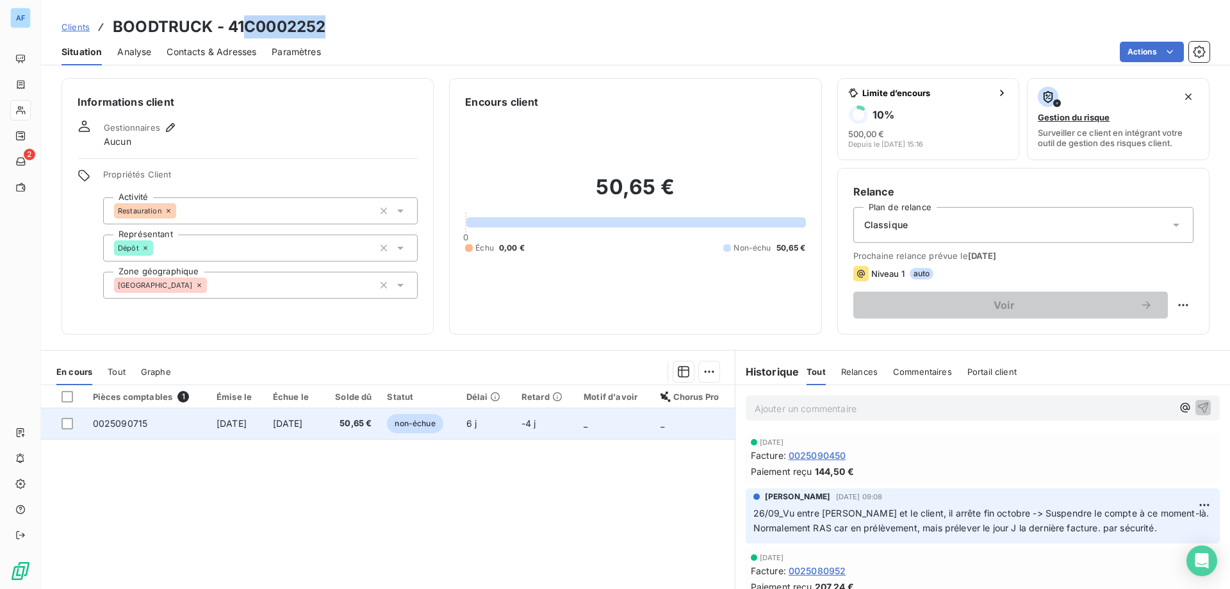
copy h3 "C0002252"
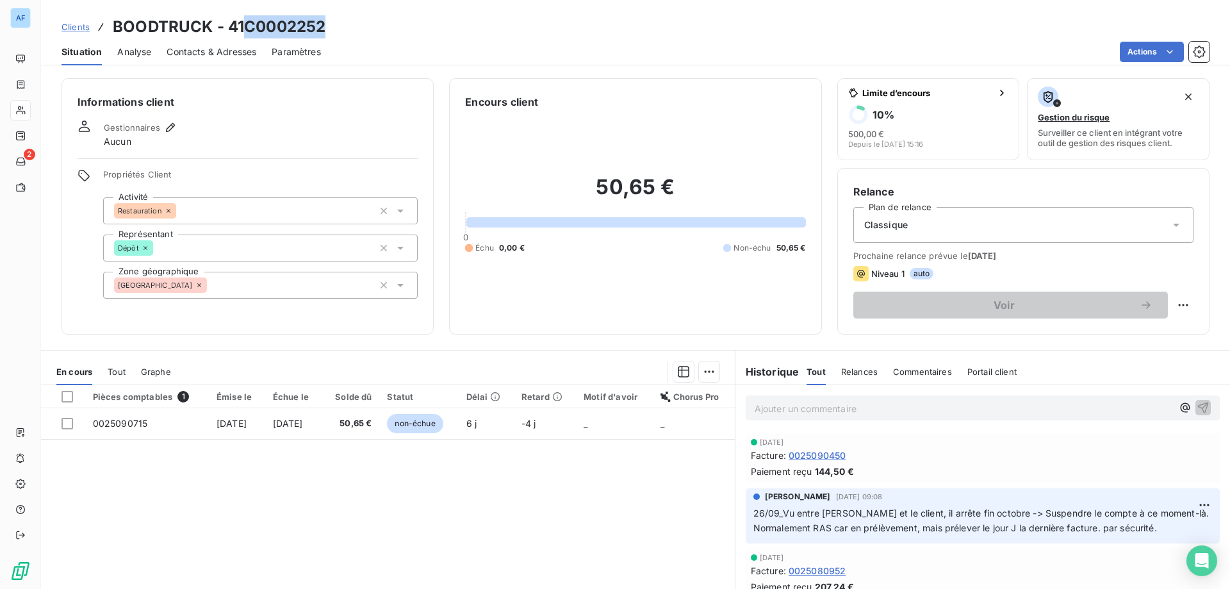
click at [238, 276] on div "[GEOGRAPHIC_DATA]" at bounding box center [260, 285] width 315 height 27
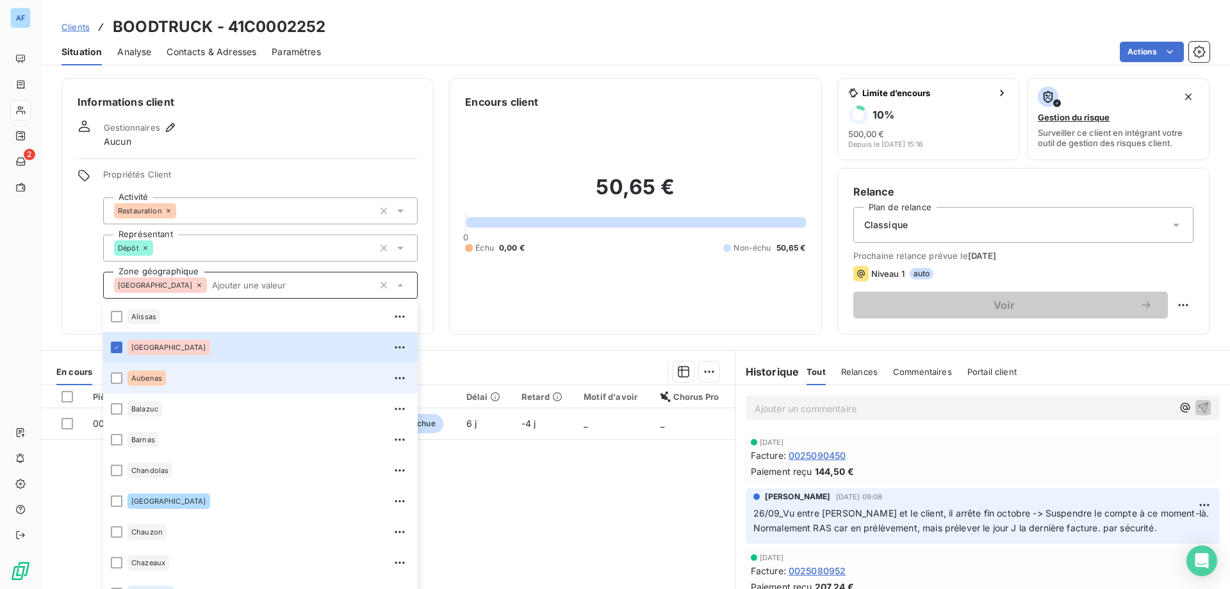
click at [192, 378] on div "Aubenas" at bounding box center [268, 378] width 283 height 20
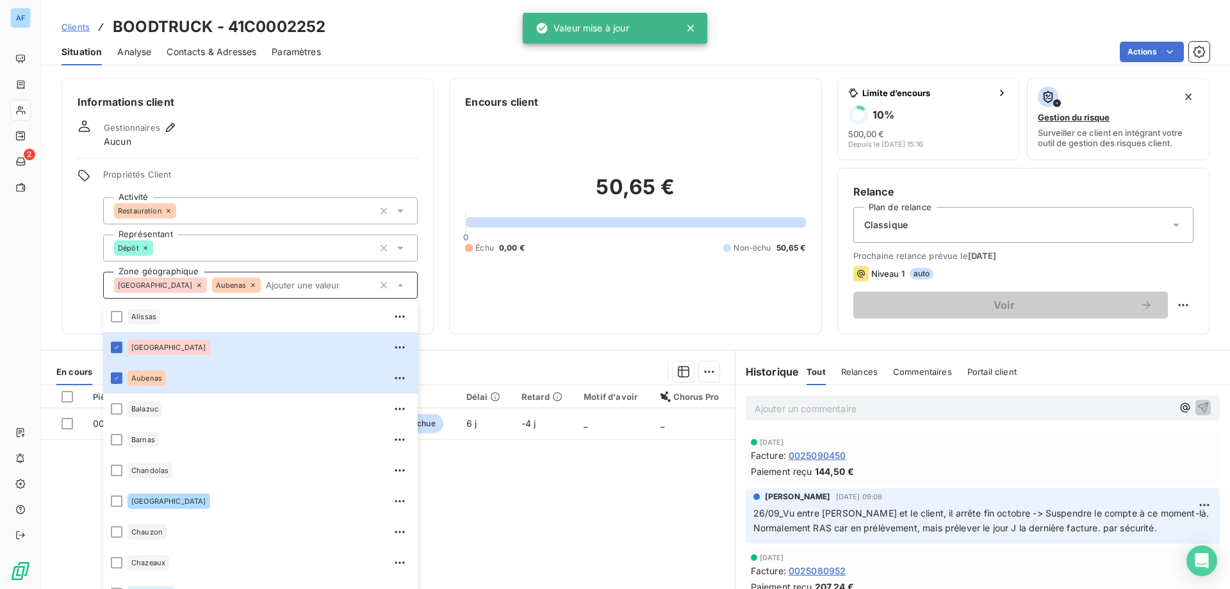
click at [85, 26] on span "Clients" at bounding box center [75, 27] width 28 height 10
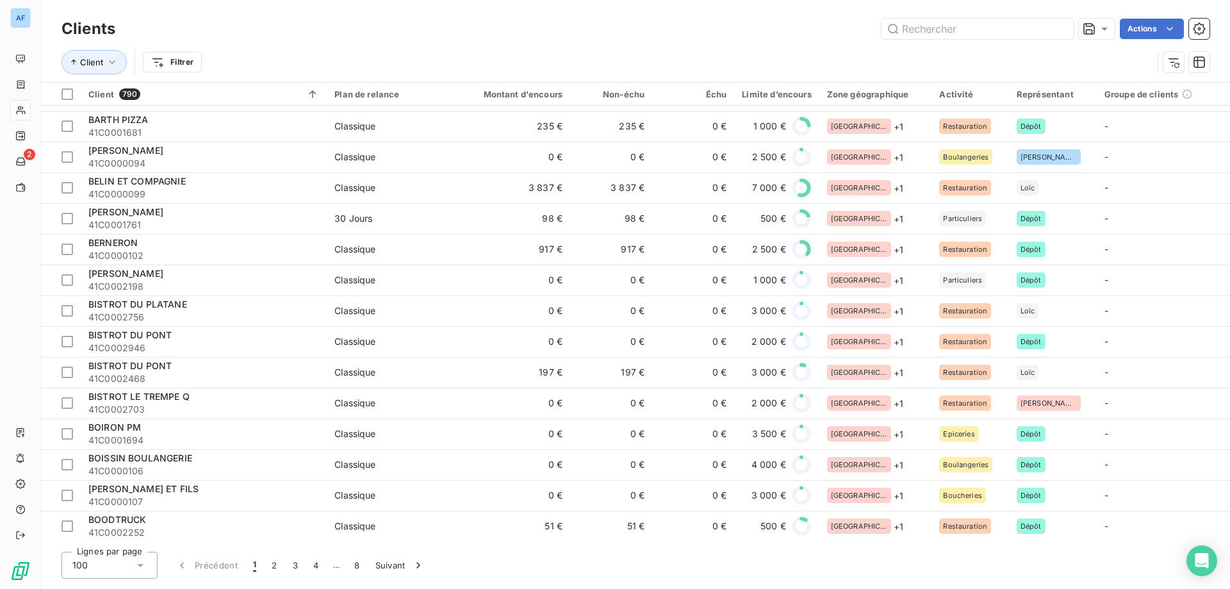
scroll to position [2498, 0]
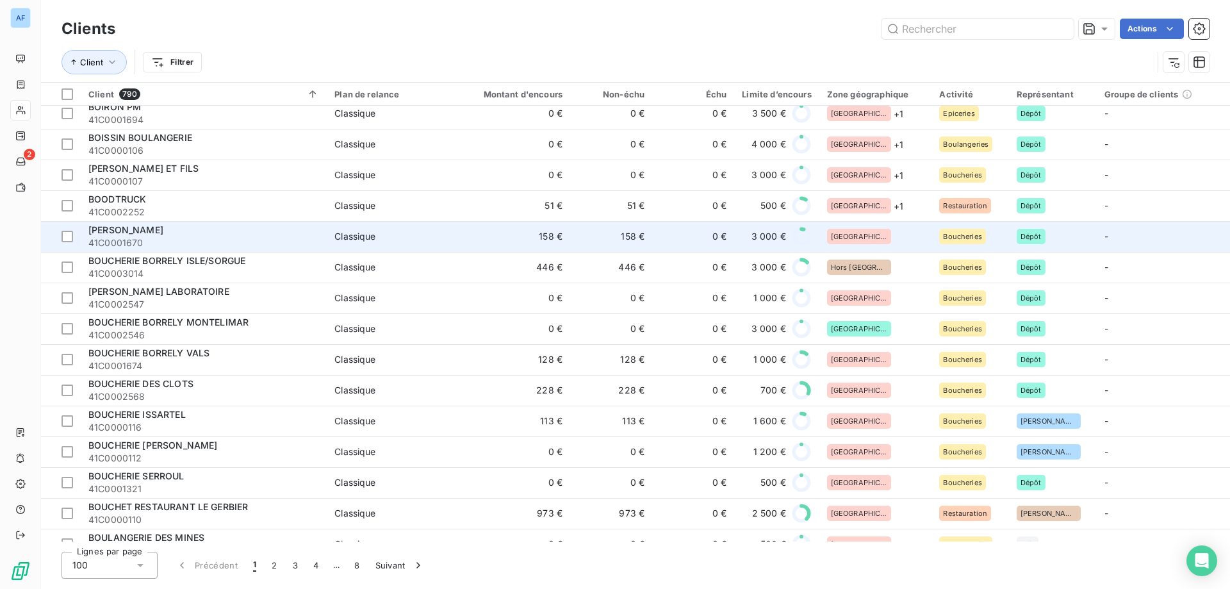
click at [858, 232] on div "[GEOGRAPHIC_DATA]" at bounding box center [859, 236] width 64 height 15
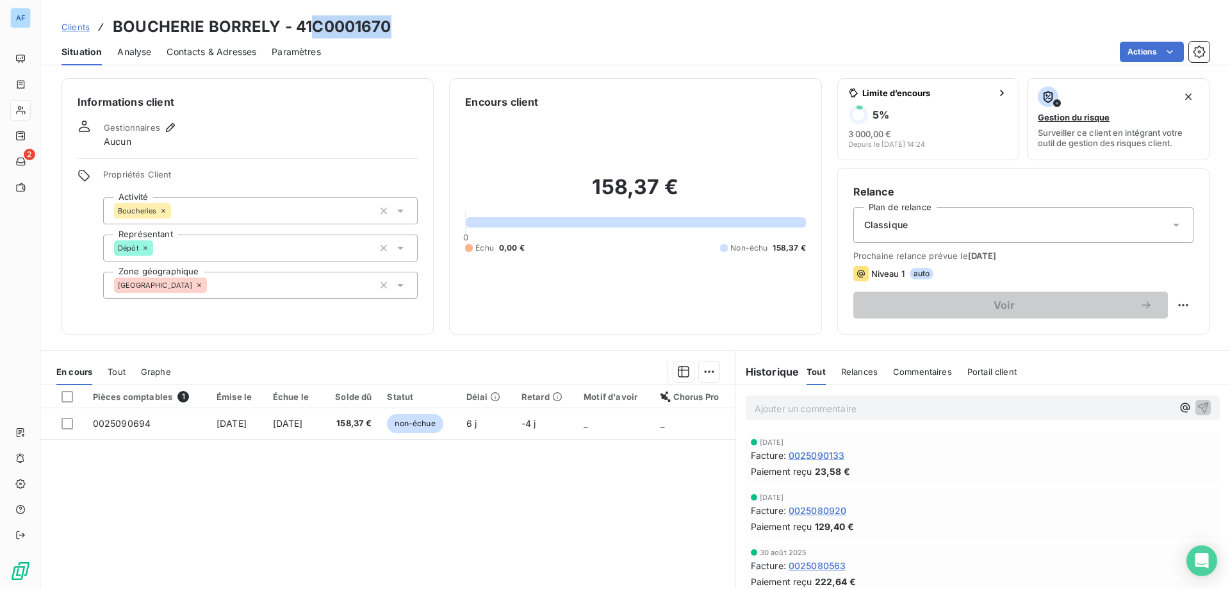
drag, startPoint x: 316, startPoint y: 26, endPoint x: 391, endPoint y: 34, distance: 75.3
click at [392, 34] on div "Clients BOUCHERIE BORRELY - 41C0001670" at bounding box center [635, 26] width 1189 height 23
copy h3 "C0001670"
click at [277, 281] on div "[GEOGRAPHIC_DATA]" at bounding box center [260, 285] width 315 height 27
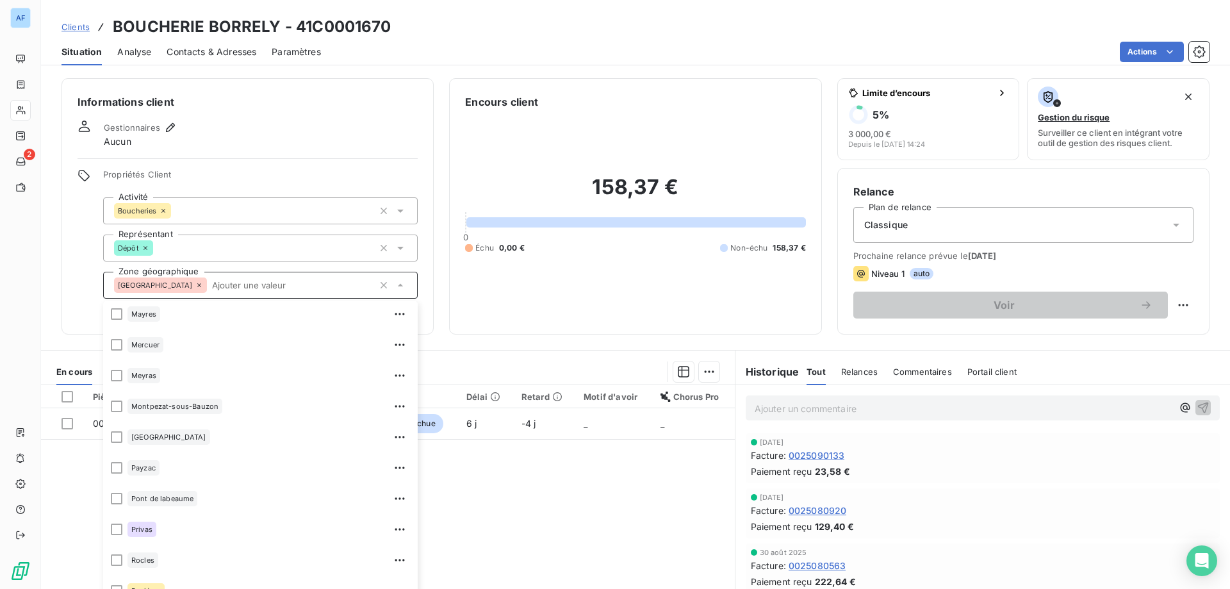
scroll to position [1281, 0]
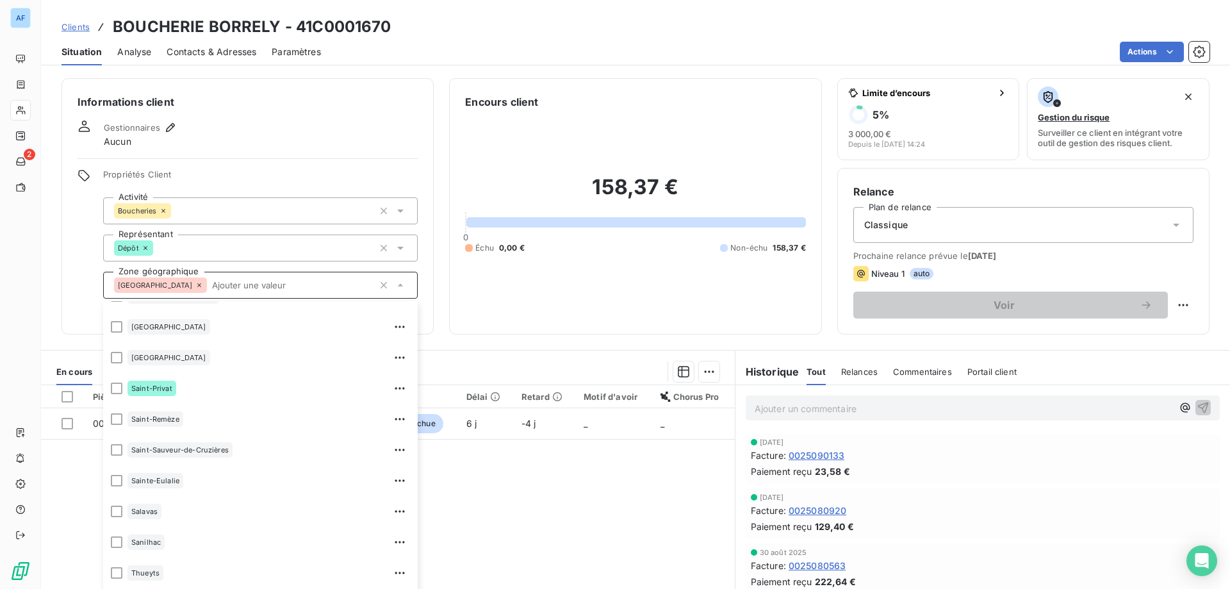
click at [543, 540] on div "Pièces comptables 1 Émise le Échue le Solde dû Statut Délai Retard Motif d'avoi…" at bounding box center [388, 508] width 694 height 247
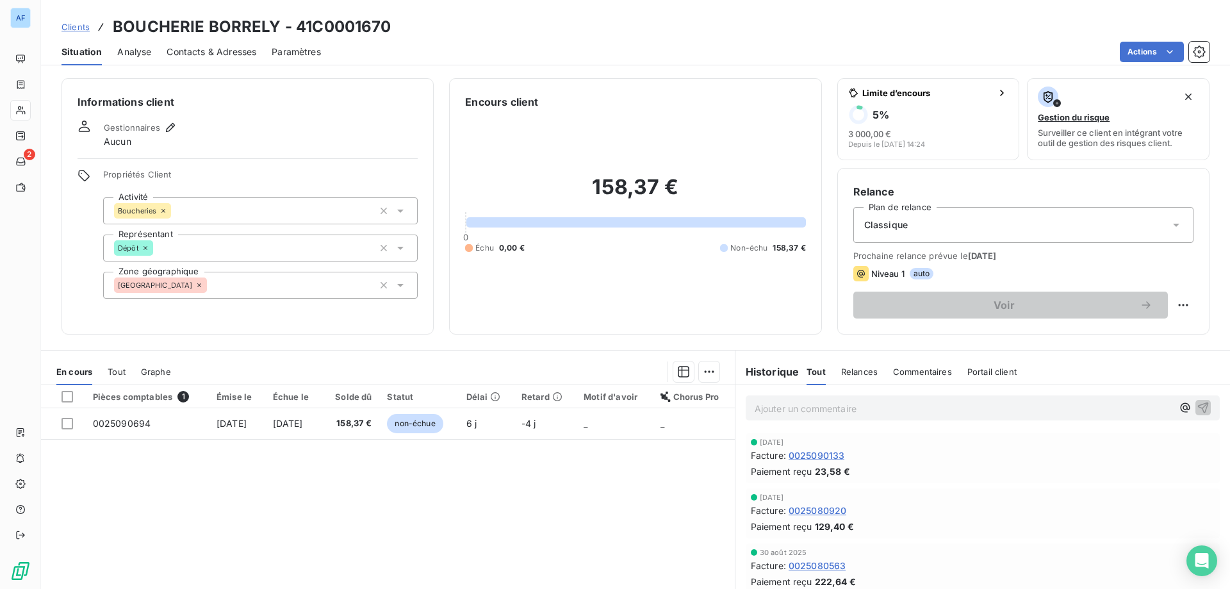
click at [261, 292] on div "[GEOGRAPHIC_DATA]" at bounding box center [260, 285] width 315 height 27
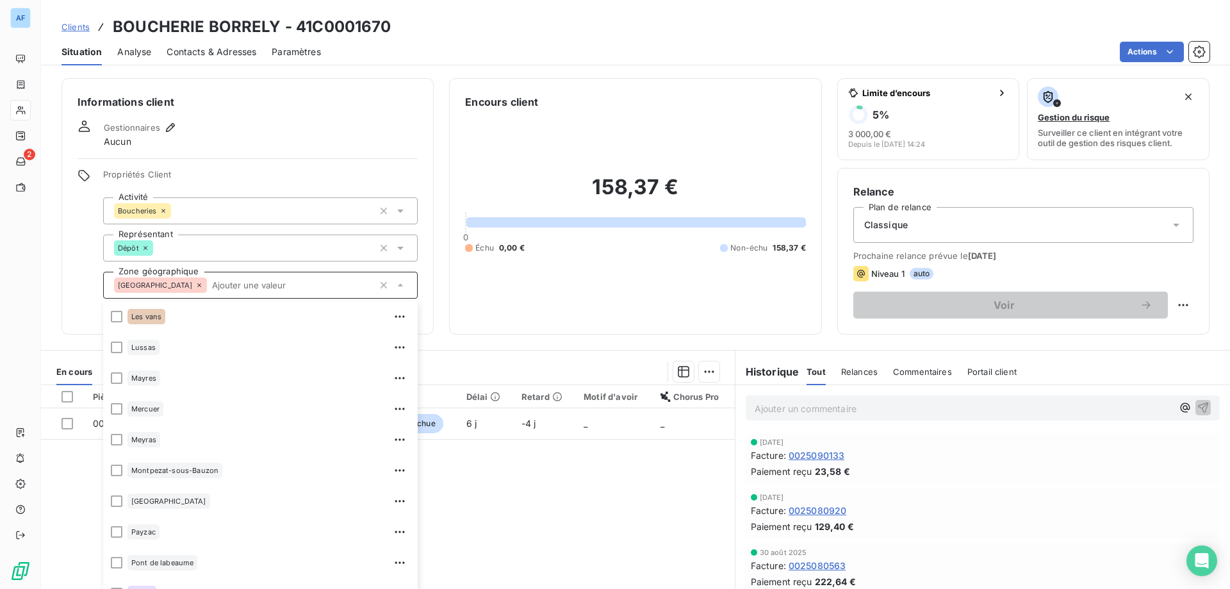
scroll to position [1025, 0]
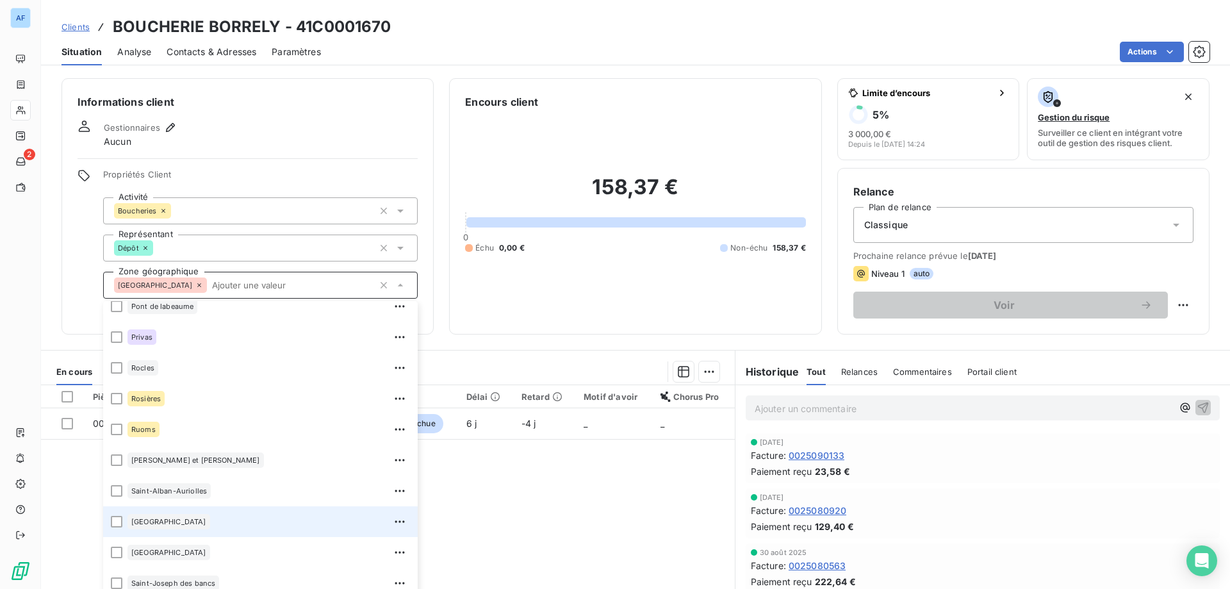
click at [206, 524] on span "[GEOGRAPHIC_DATA]" at bounding box center [168, 522] width 75 height 8
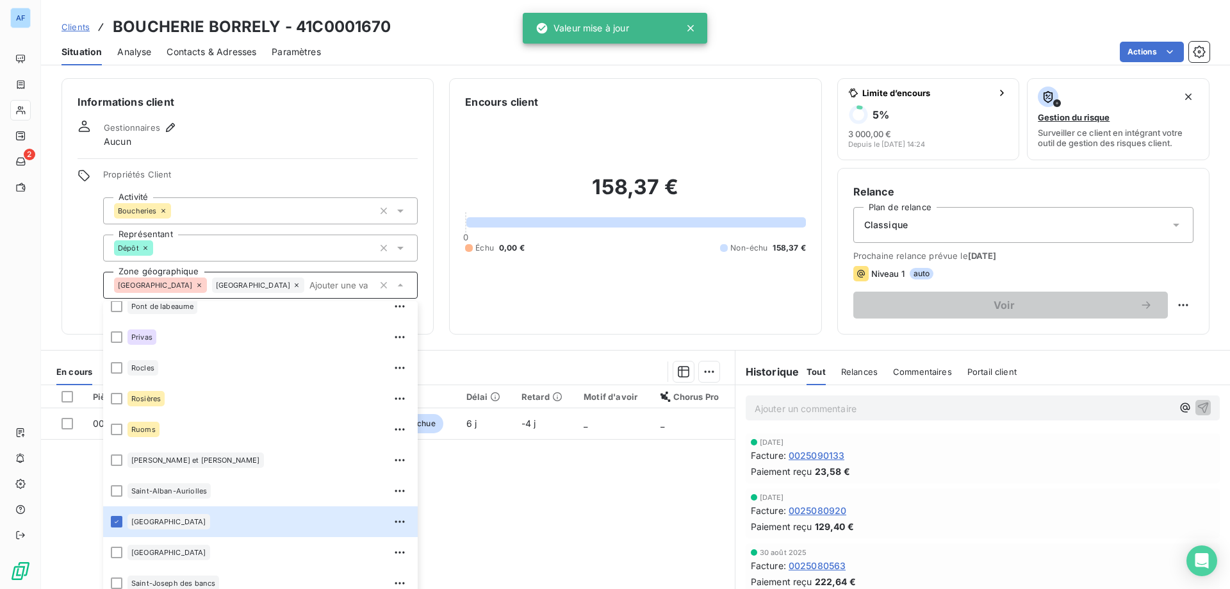
click at [562, 530] on div "Pièces comptables 1 Émise le Échue le Solde dû Statut Délai Retard Motif d'avoi…" at bounding box center [388, 508] width 694 height 247
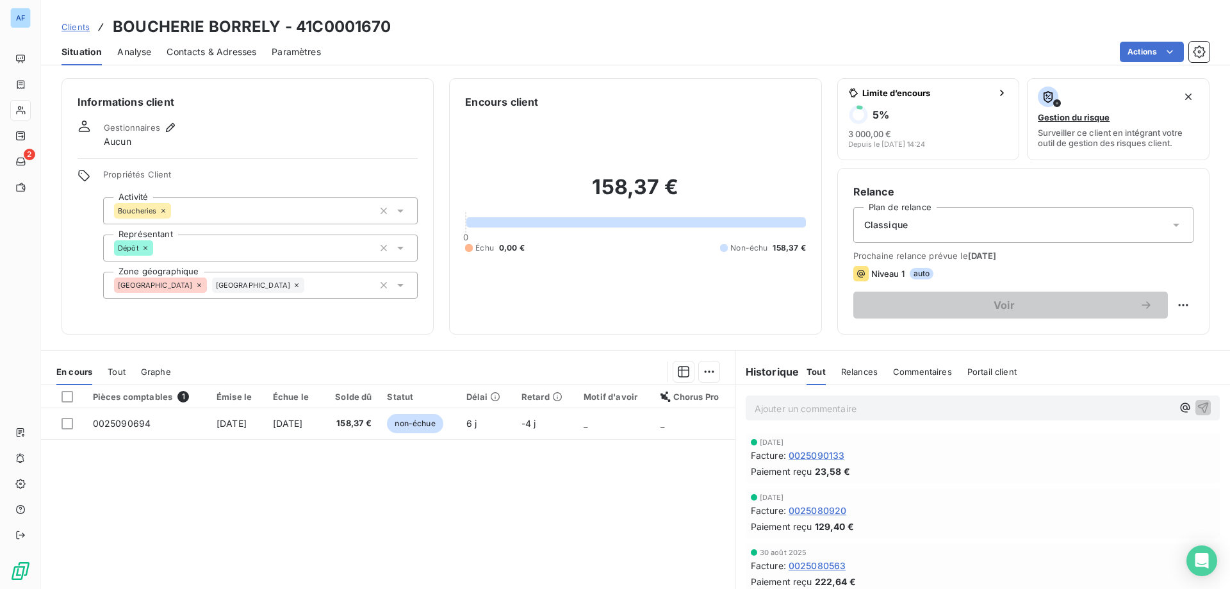
click at [78, 28] on span "Clients" at bounding box center [75, 27] width 28 height 10
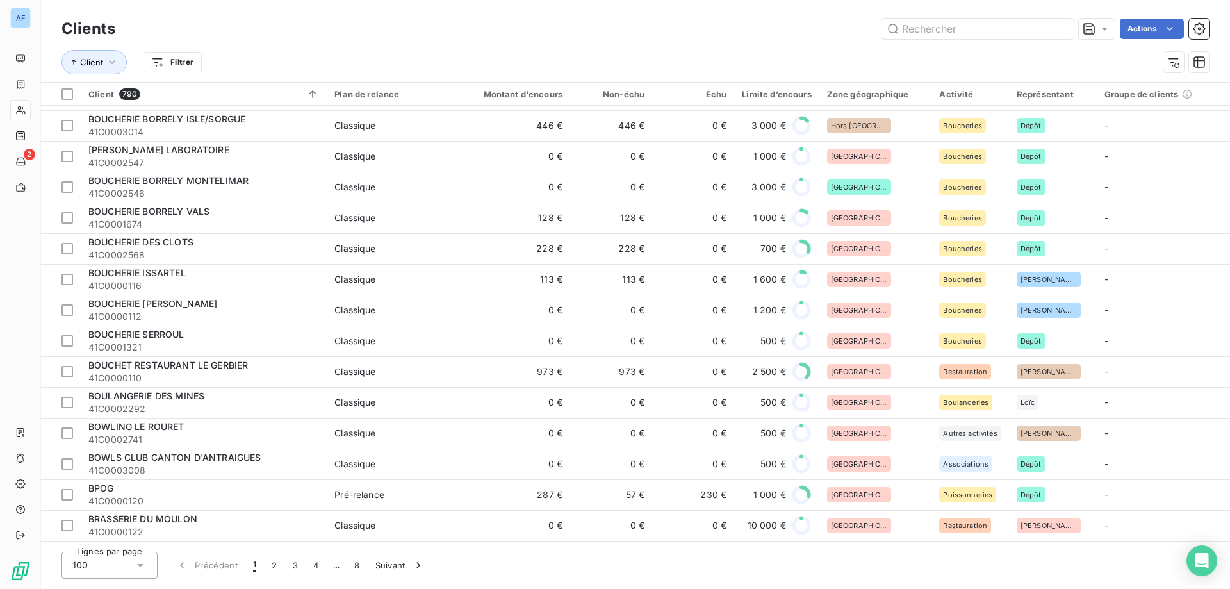
scroll to position [2453, 0]
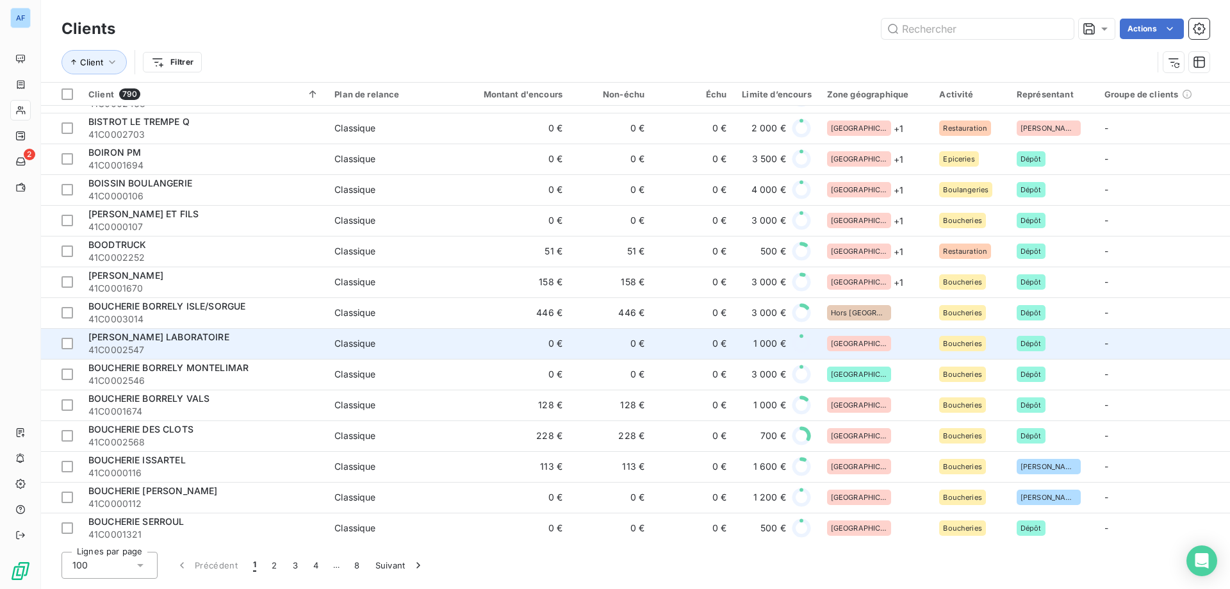
click at [825, 338] on td "[GEOGRAPHIC_DATA]" at bounding box center [875, 343] width 113 height 31
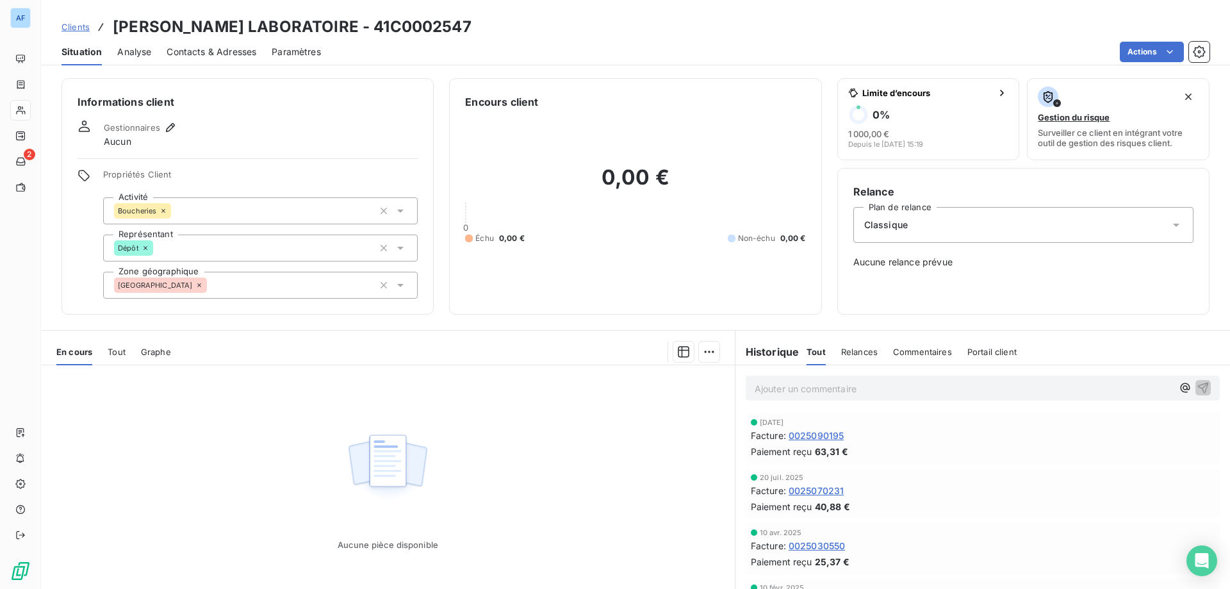
drag, startPoint x: 429, startPoint y: 26, endPoint x: 507, endPoint y: 24, distance: 78.2
click at [471, 24] on h3 "[PERSON_NAME] LABORATOIRE - 41C0002547" at bounding box center [292, 26] width 359 height 23
copy h3 "C0002547"
click at [436, 33] on h3 "[PERSON_NAME] LABORATOIRE - 41C0002547" at bounding box center [292, 26] width 359 height 23
drag, startPoint x: 428, startPoint y: 31, endPoint x: 506, endPoint y: 33, distance: 78.2
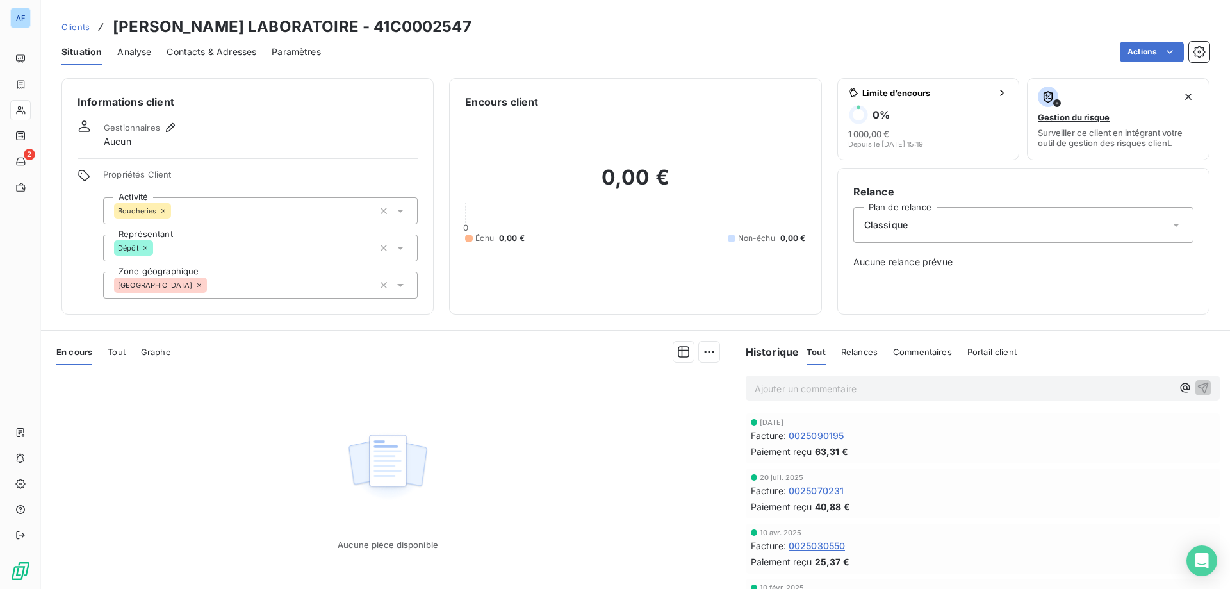
click at [471, 33] on h3 "[PERSON_NAME] LABORATOIRE - 41C0002547" at bounding box center [292, 26] width 359 height 23
copy h3 "C0002547"
click at [218, 291] on div "[GEOGRAPHIC_DATA]" at bounding box center [260, 285] width 315 height 27
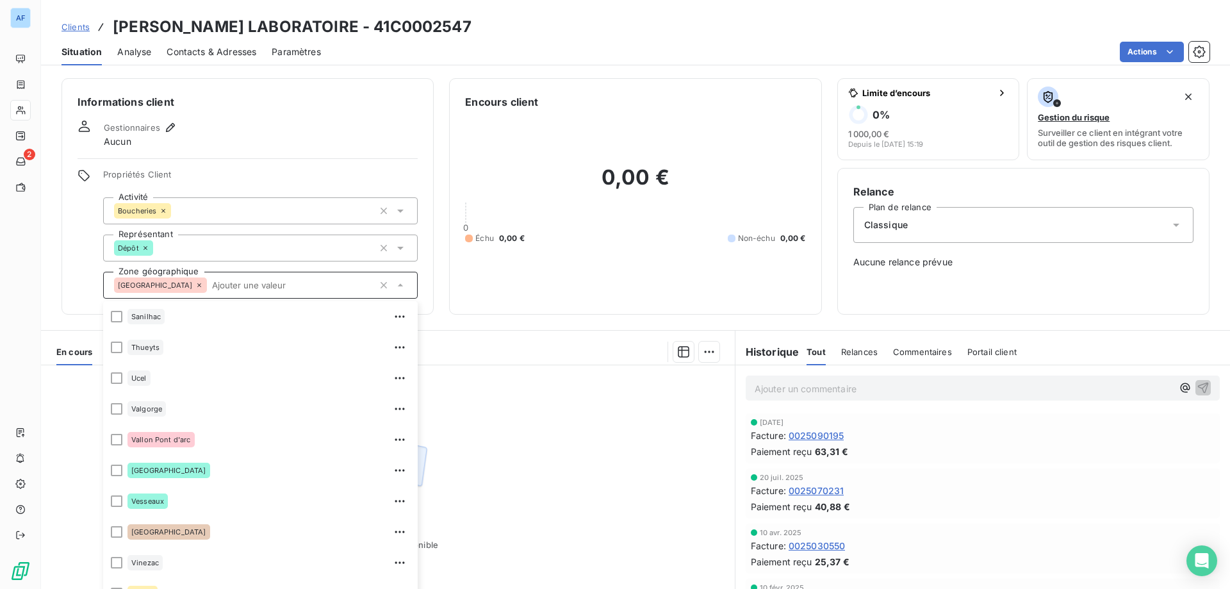
scroll to position [1153, 0]
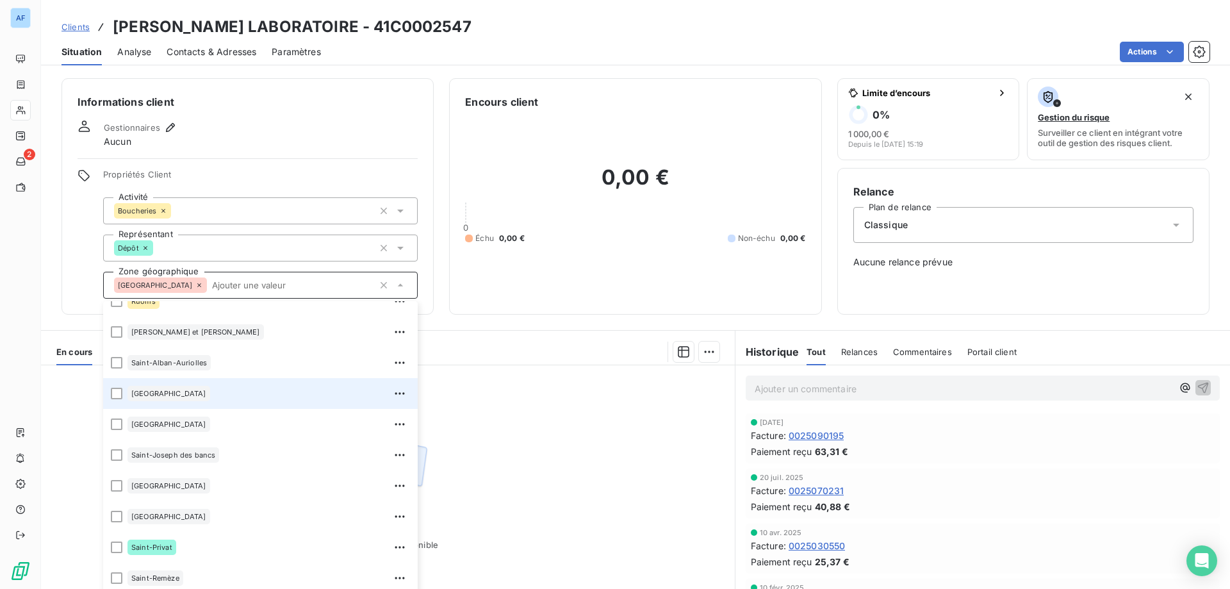
click at [245, 380] on li "[GEOGRAPHIC_DATA]" at bounding box center [260, 393] width 315 height 31
click at [210, 399] on div "[GEOGRAPHIC_DATA]" at bounding box center [168, 393] width 83 height 15
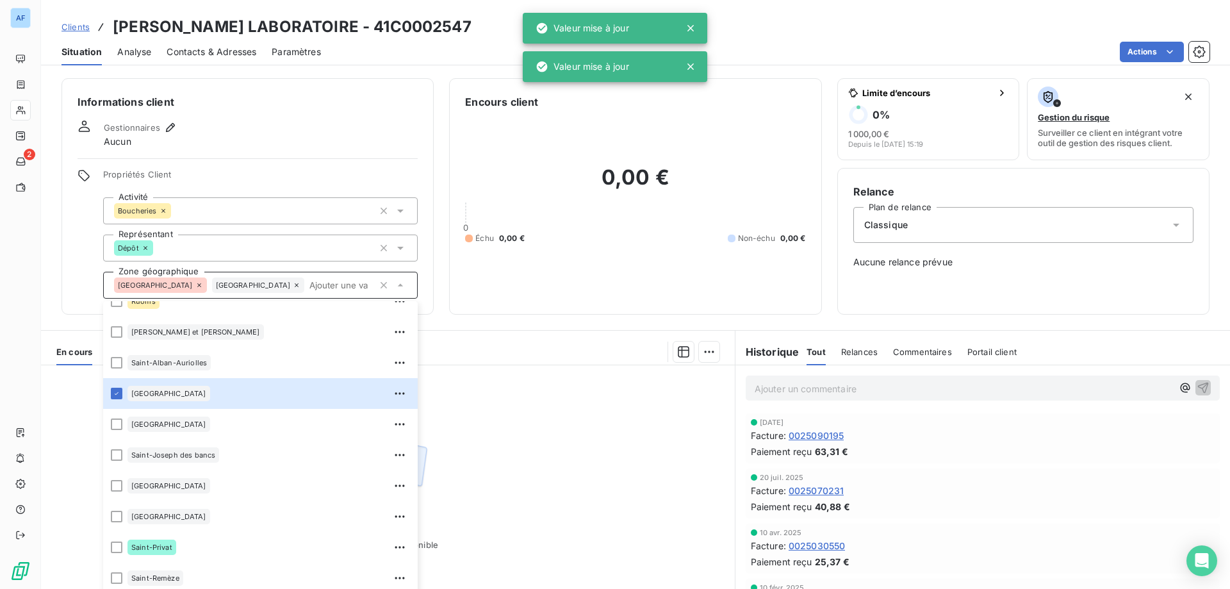
click at [572, 402] on div "Aucune pièce disponible" at bounding box center [388, 488] width 694 height 247
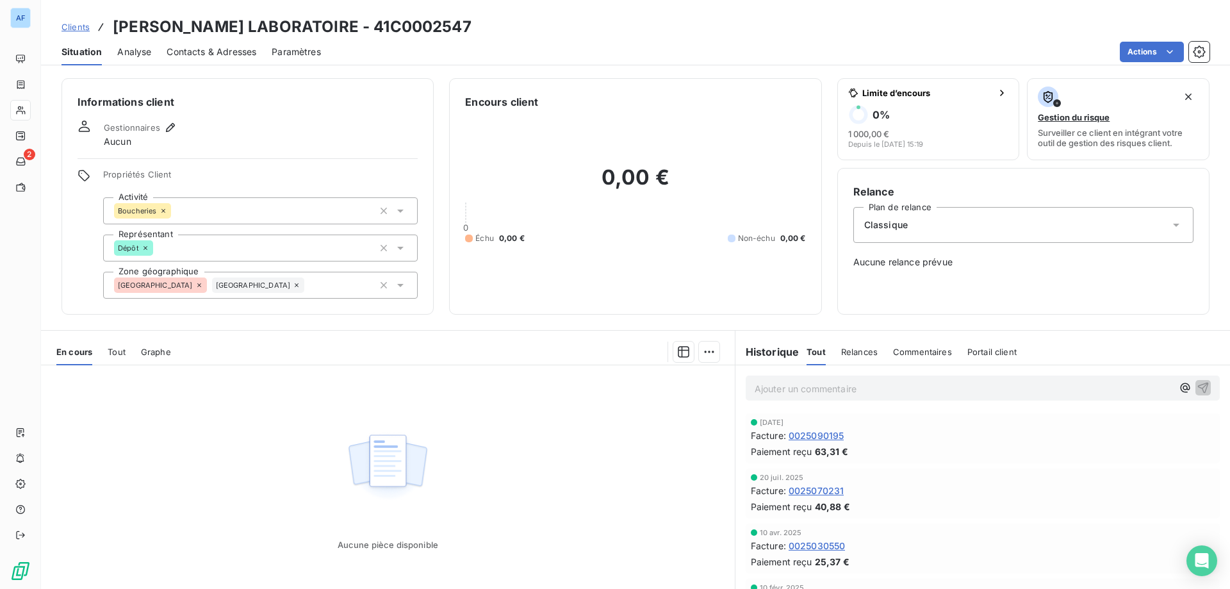
click at [77, 24] on span "Clients" at bounding box center [75, 27] width 28 height 10
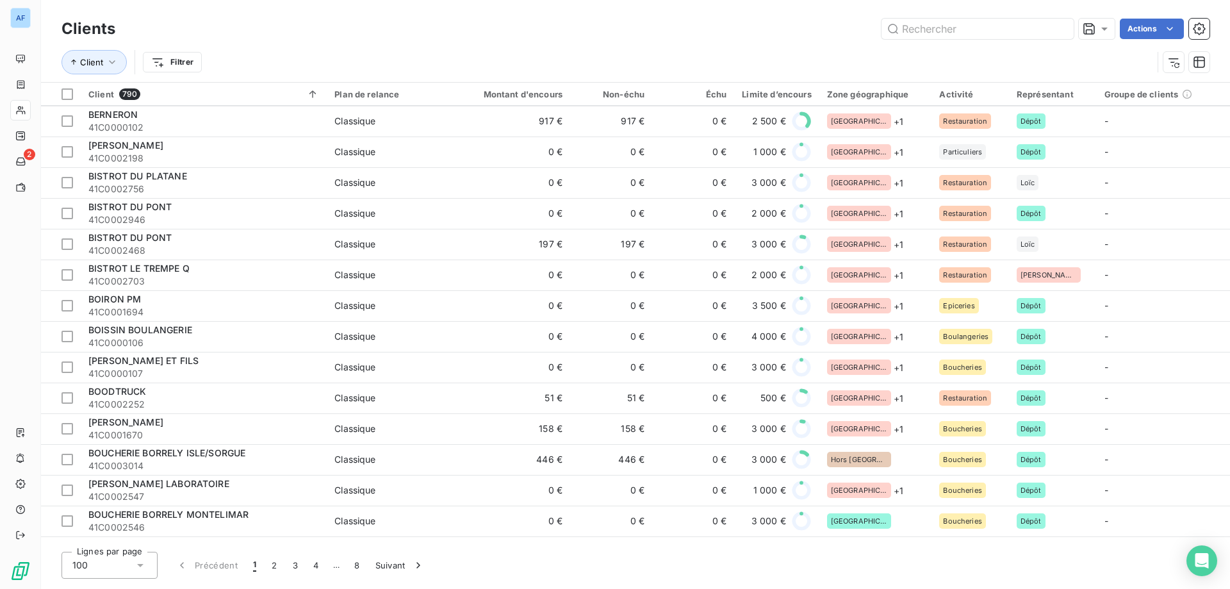
scroll to position [2645, 0]
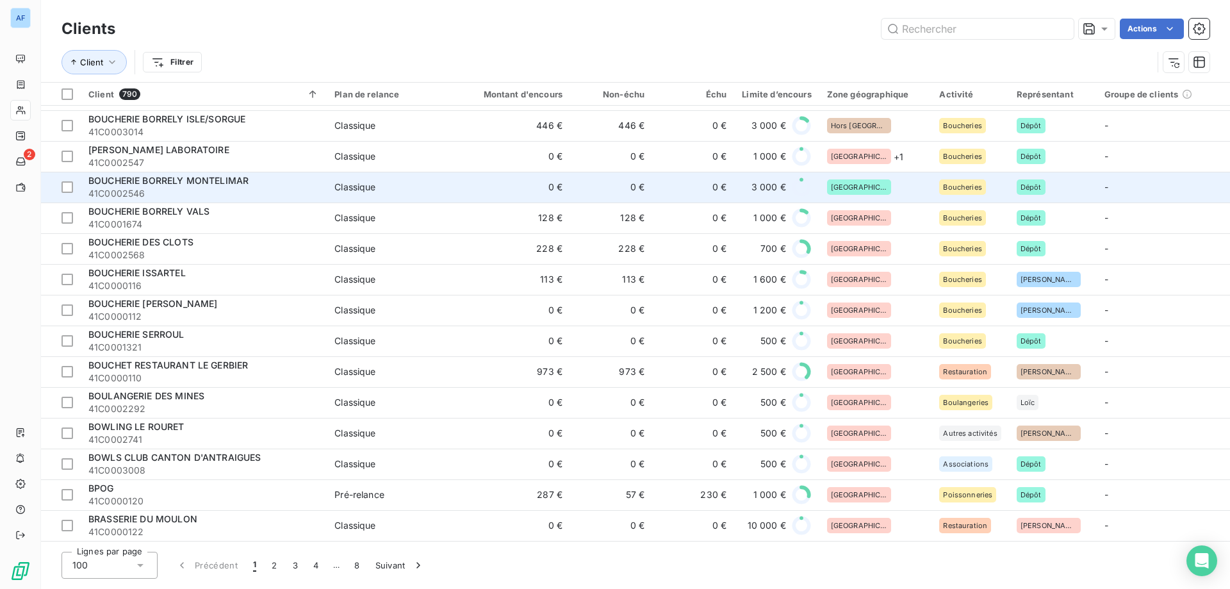
click at [860, 185] on div "[GEOGRAPHIC_DATA]" at bounding box center [875, 186] width 97 height 15
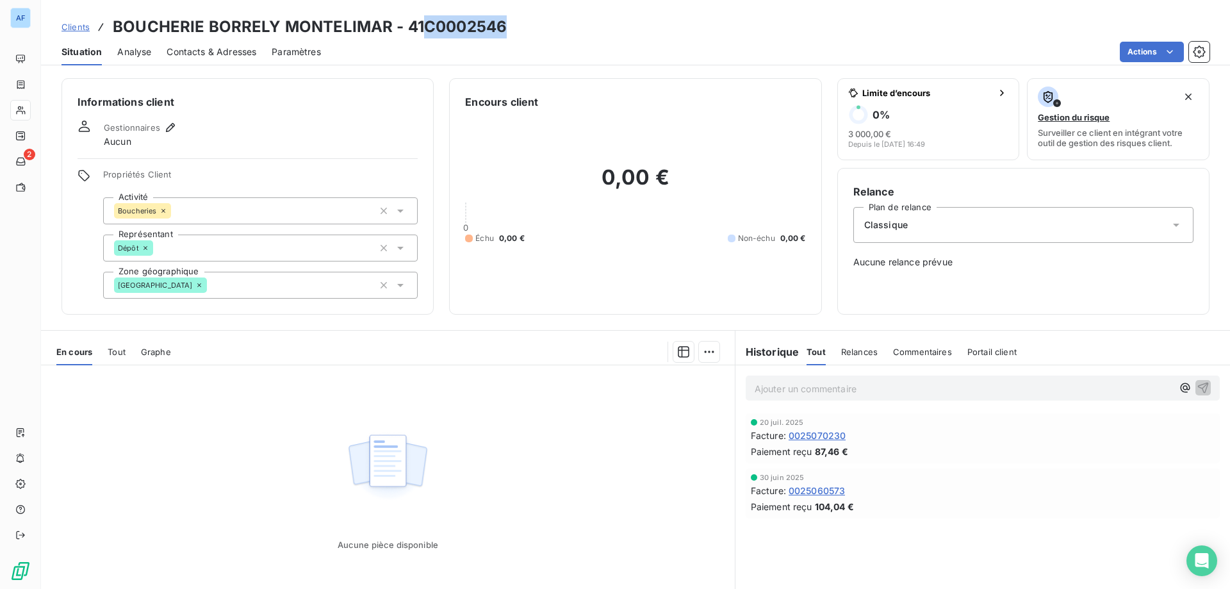
drag, startPoint x: 429, startPoint y: 28, endPoint x: 504, endPoint y: 30, distance: 75.0
click at [504, 30] on h3 "BOUCHERIE BORRELY MONTELIMAR - 41C0002546" at bounding box center [310, 26] width 394 height 23
copy h3 "C0002546"
